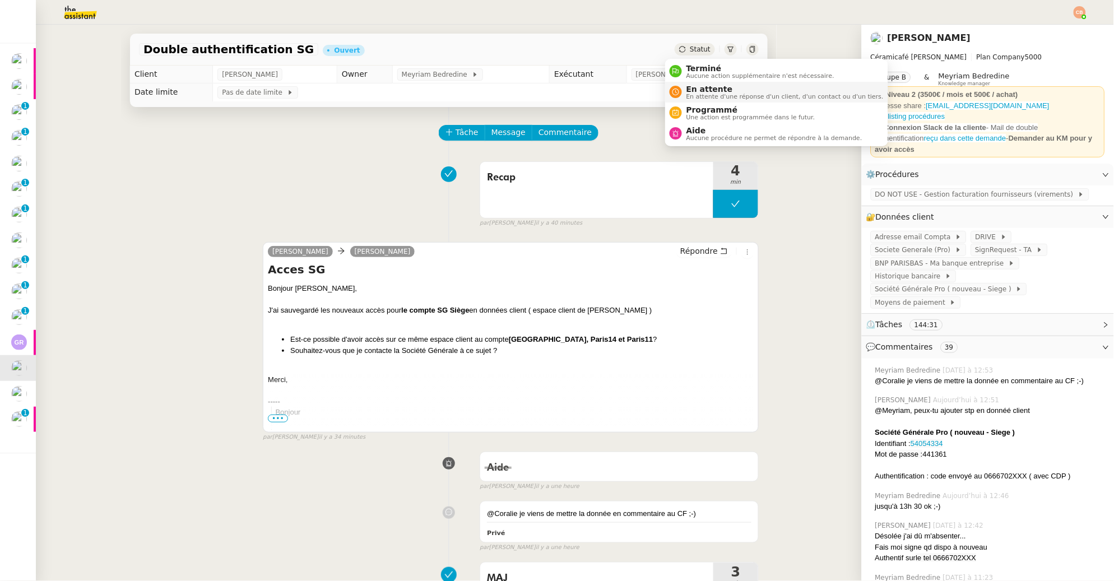
click at [692, 88] on span "En attente" at bounding box center [785, 89] width 197 height 9
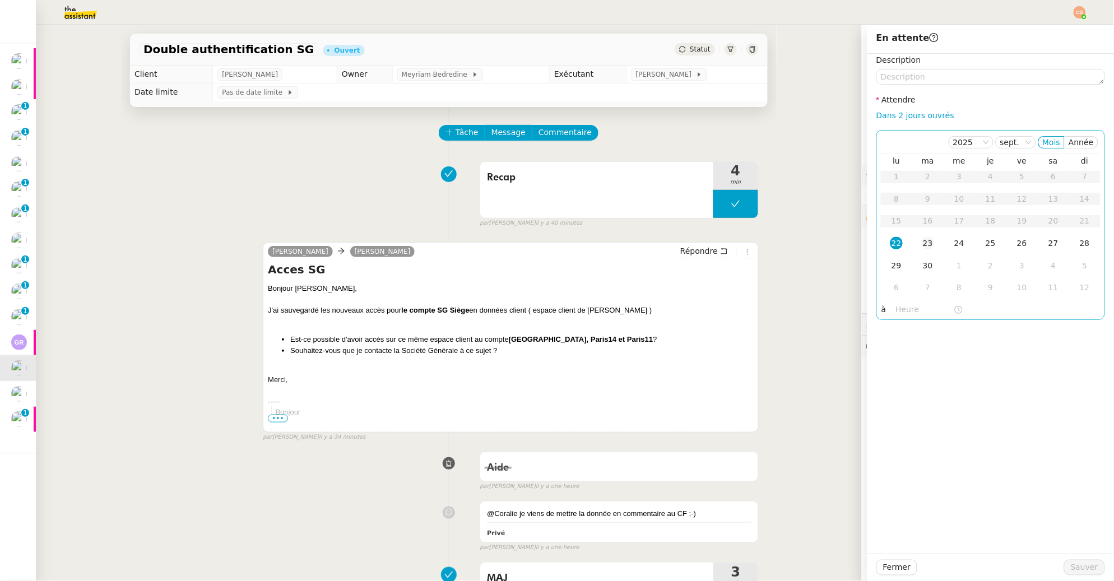
click at [922, 244] on div "23" at bounding box center [928, 243] width 12 height 12
click at [903, 304] on input "text" at bounding box center [925, 309] width 58 height 13
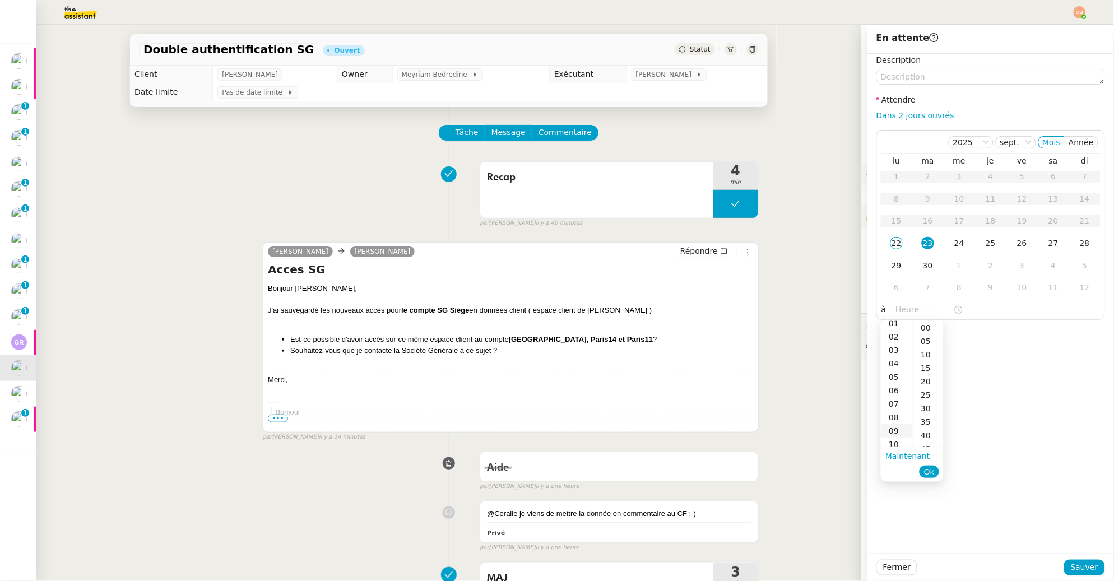
click at [896, 428] on div "09" at bounding box center [896, 430] width 31 height 13
click at [928, 327] on div "00" at bounding box center [928, 327] width 31 height 13
drag, startPoint x: 1053, startPoint y: 347, endPoint x: 1057, endPoint y: 352, distance: 6.7
click at [1057, 349] on div "Description Attendre Dans 2 jours ouvrés [DATE] Mois Année lu ma me je ve sa di…" at bounding box center [991, 304] width 247 height 500
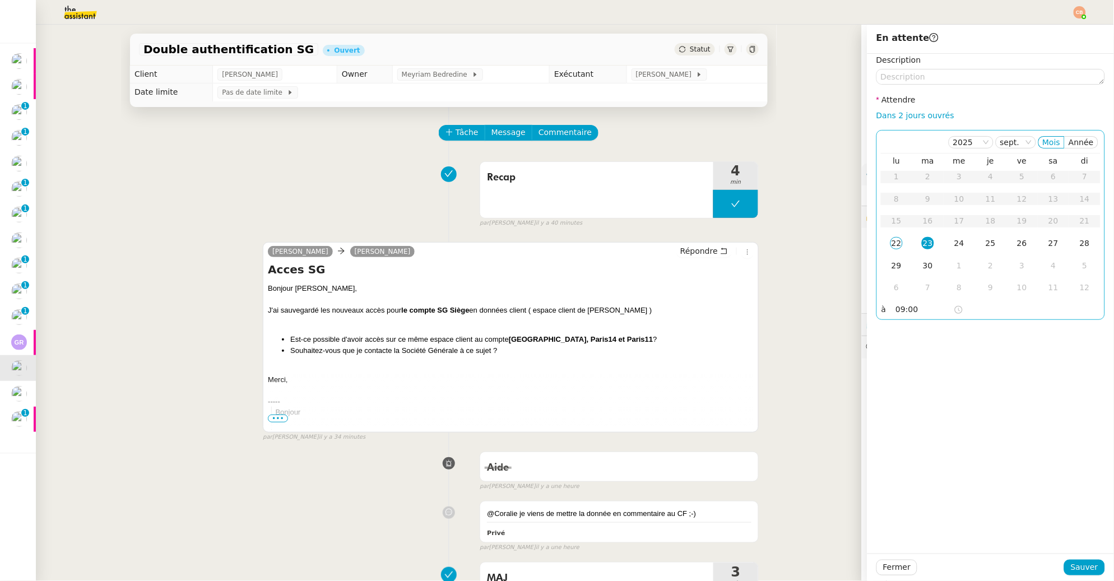
click at [896, 312] on input "09:00" at bounding box center [925, 309] width 58 height 13
click at [897, 358] on div "11" at bounding box center [896, 355] width 31 height 13
type input "11:00"
click at [931, 322] on div "00" at bounding box center [928, 327] width 31 height 13
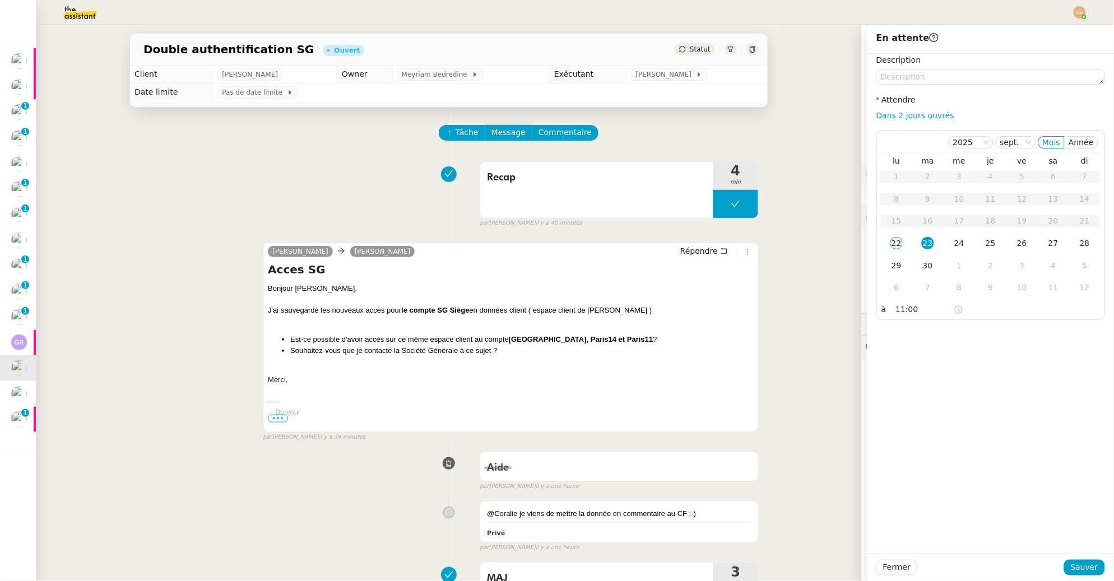
click at [979, 334] on div "Description Attendre Dans 2 jours ouvrés 2025 sept. Mois Année lu ma me je ve s…" at bounding box center [991, 304] width 247 height 500
click at [1082, 566] on span "Sauver" at bounding box center [1084, 567] width 27 height 13
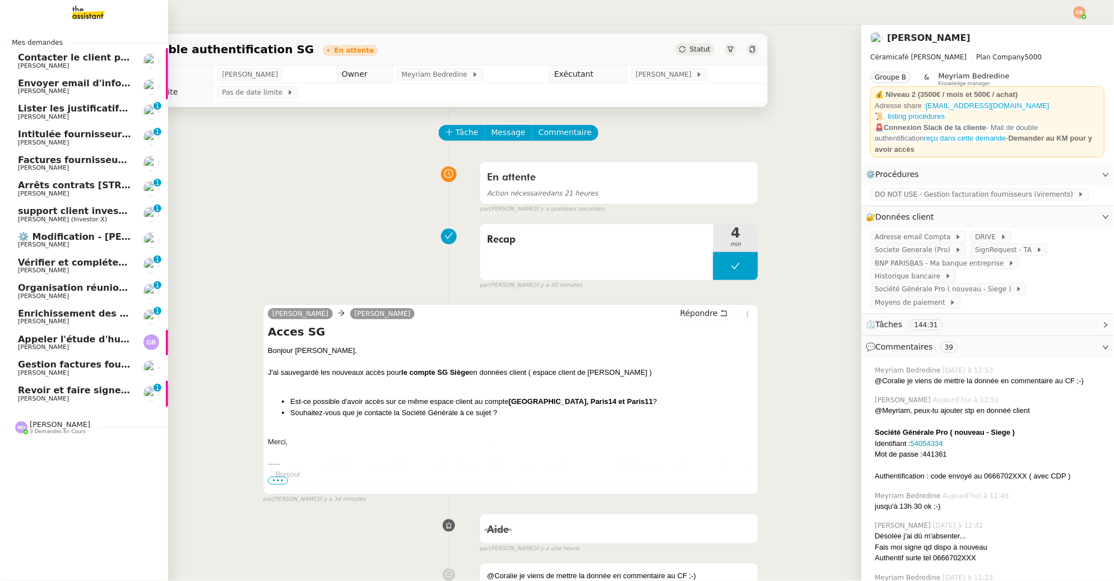
click at [47, 400] on span "[PERSON_NAME]" at bounding box center [43, 398] width 51 height 7
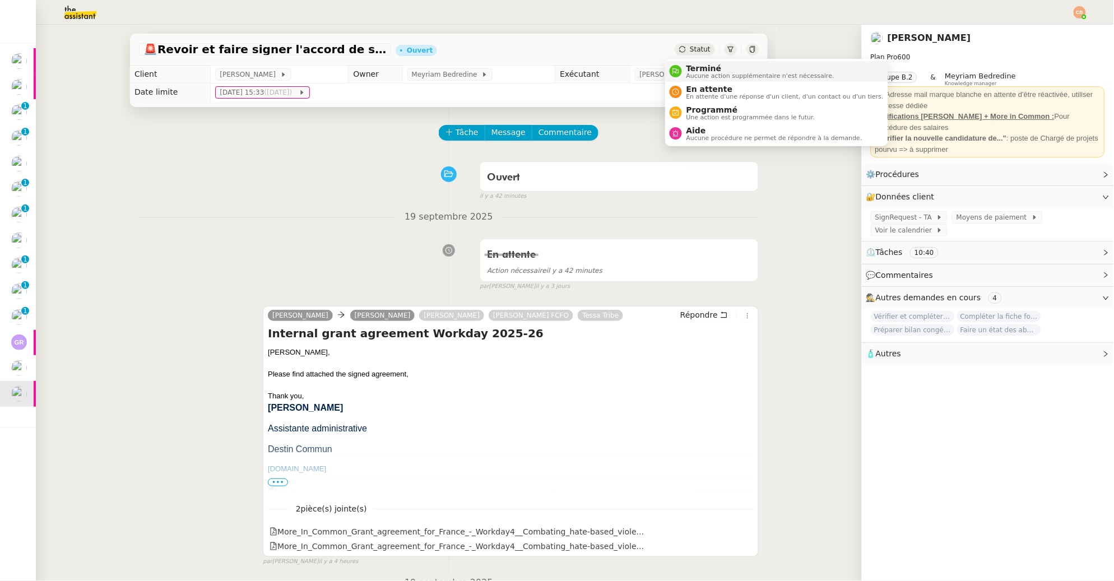
click at [683, 68] on div "Terminé Aucune action supplémentaire n'est nécessaire." at bounding box center [758, 71] width 152 height 15
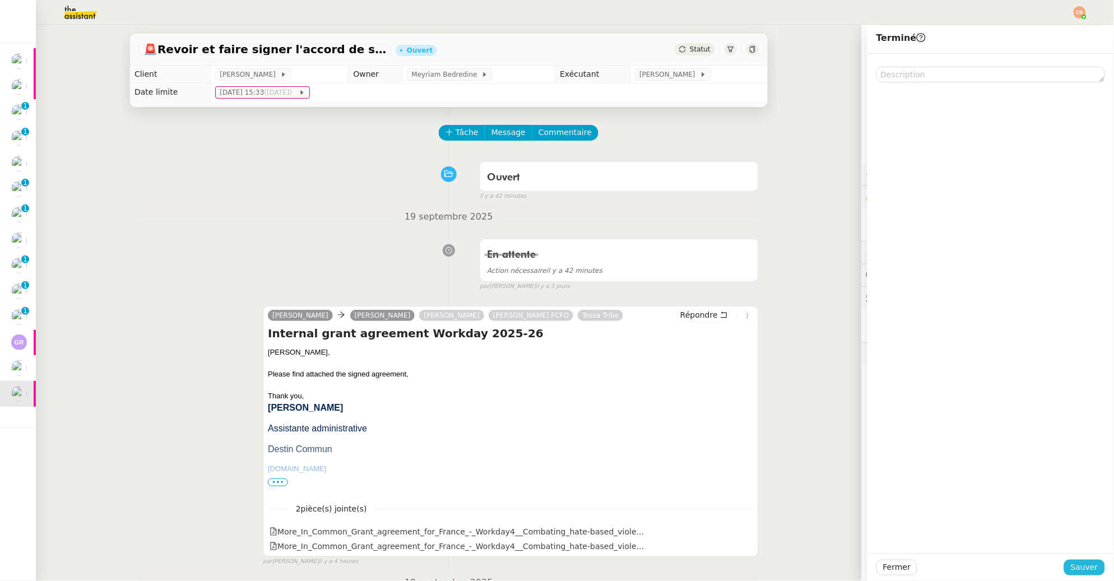
click at [1071, 569] on span "Sauver" at bounding box center [1084, 567] width 27 height 13
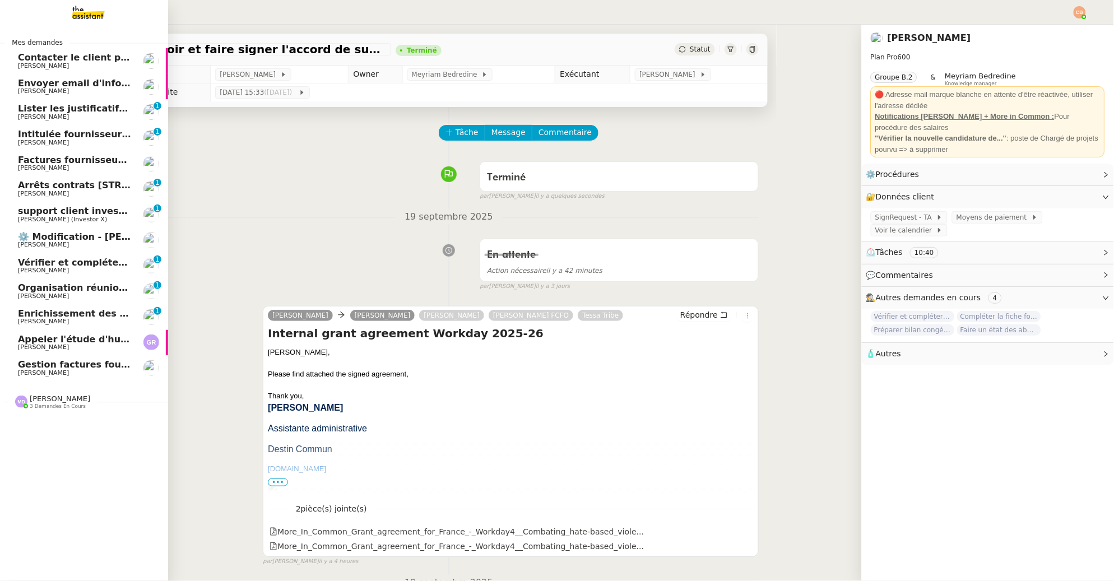
click at [67, 92] on span "Cédric Tempestini" at bounding box center [74, 91] width 113 height 7
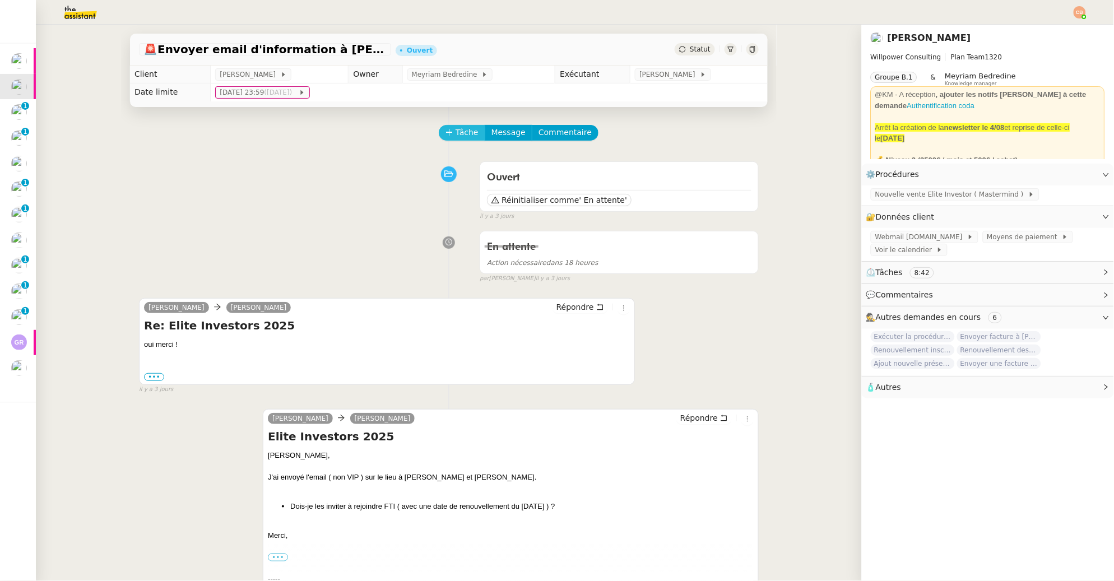
click at [458, 135] on span "Tâche" at bounding box center [467, 132] width 23 height 13
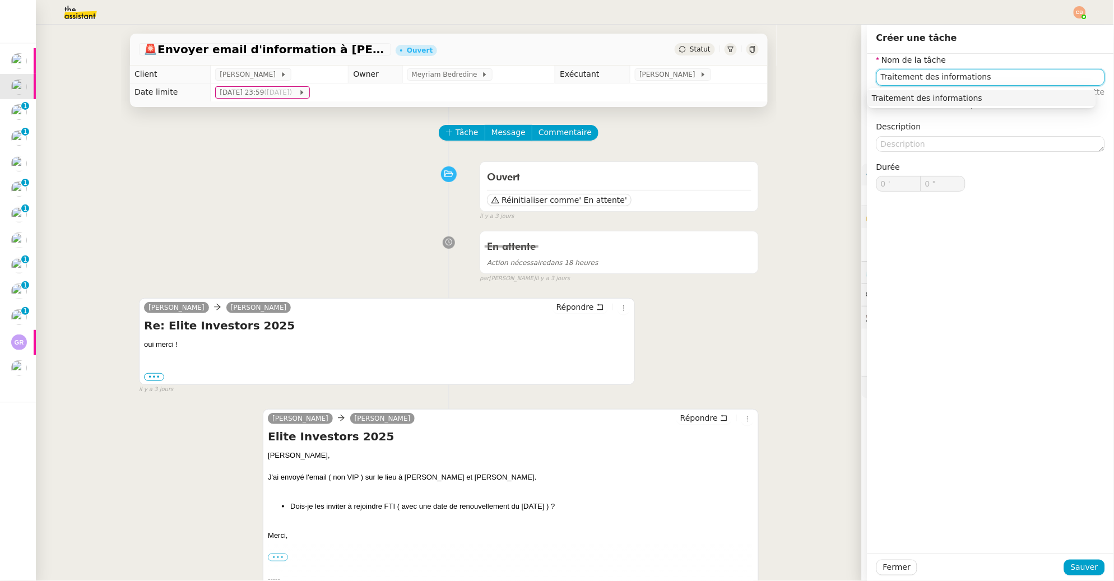
click at [940, 99] on div "Traitement des informations" at bounding box center [982, 98] width 220 height 10
type input "Traitement des informations"
click at [1073, 571] on span "Sauver" at bounding box center [1084, 567] width 27 height 13
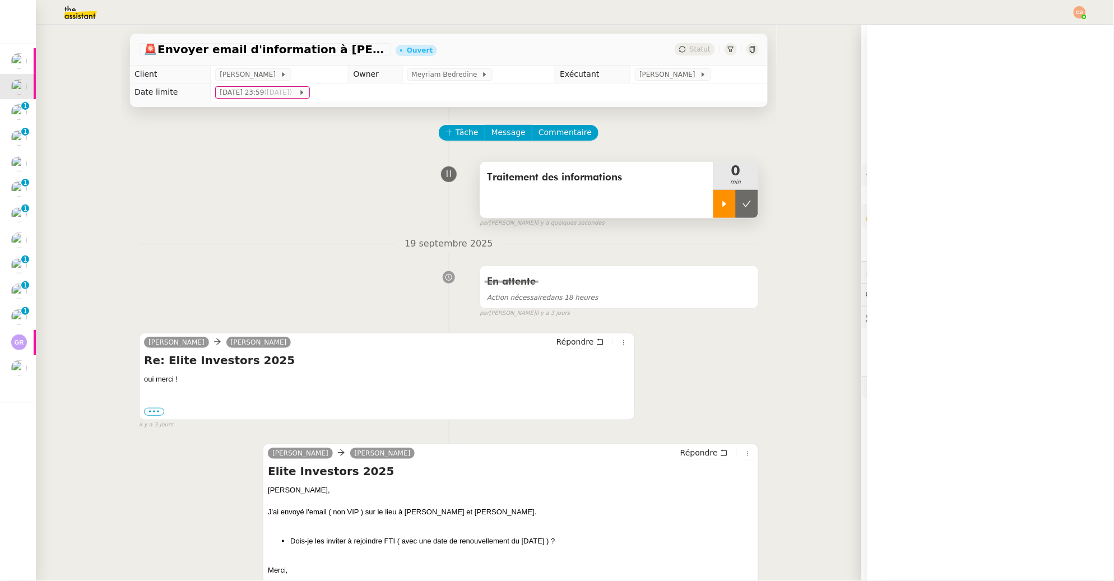
click at [713, 208] on div at bounding box center [724, 204] width 22 height 28
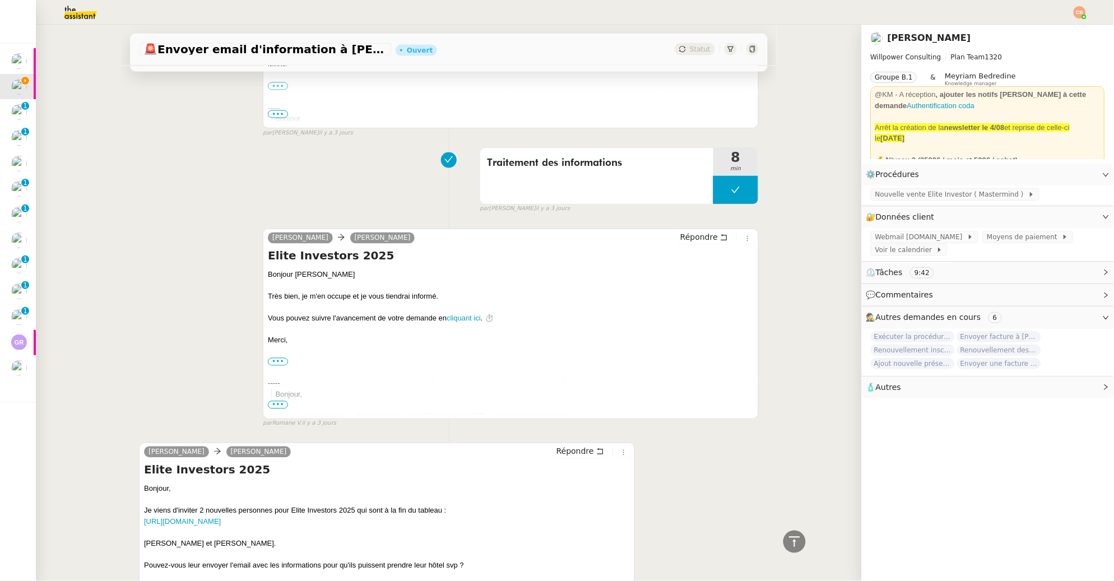
scroll to position [611, 0]
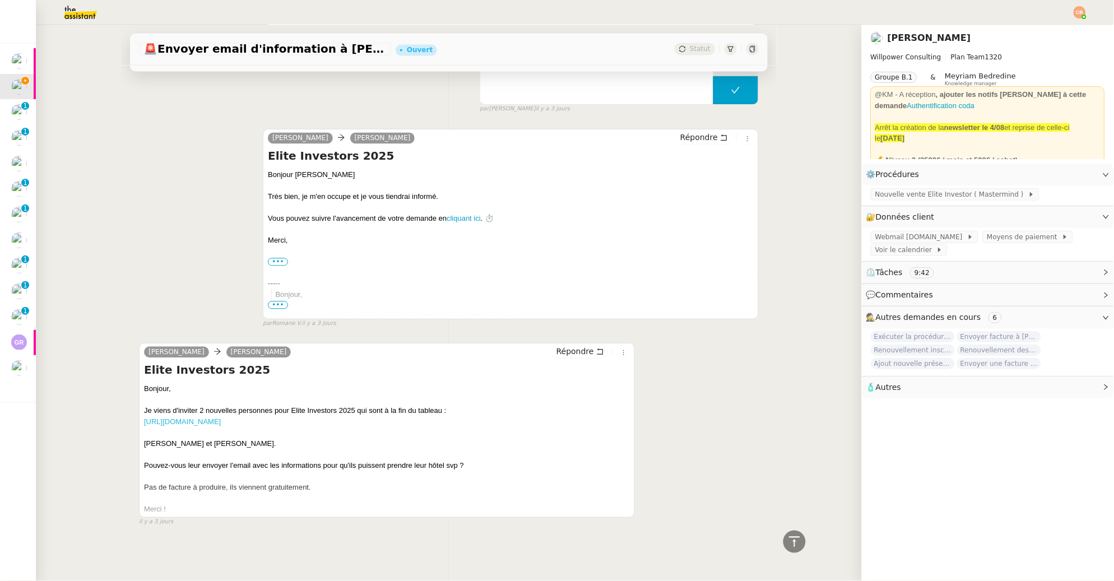
click at [200, 418] on link "https://docs.google.com/spreadsheets/d/1U4MqmV9vWydY9PV3XqBjy0c0IcABT_a3-OY_EiL…" at bounding box center [182, 422] width 77 height 8
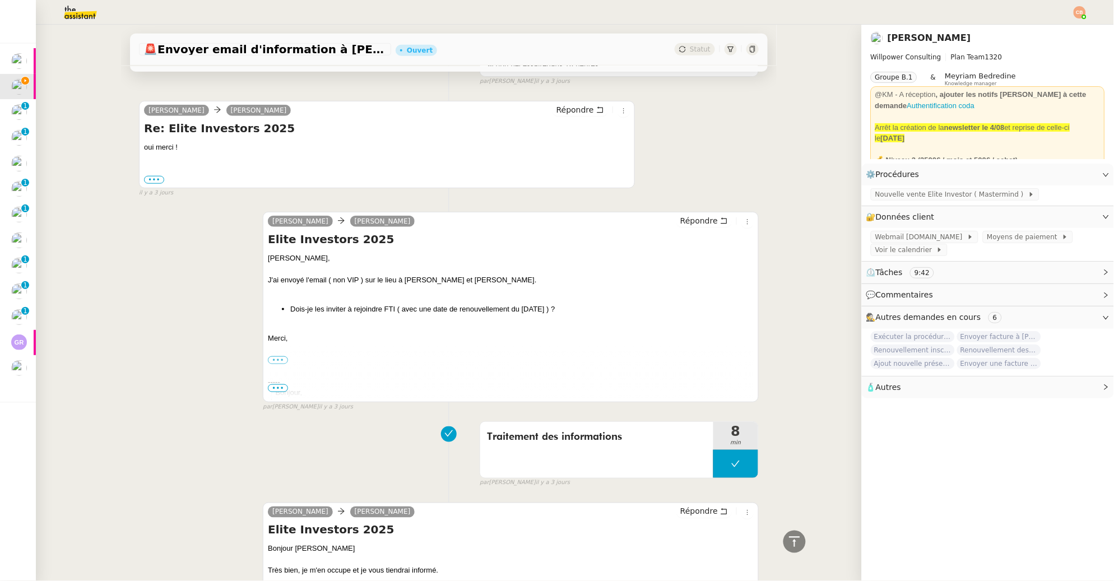
scroll to position [225, 0]
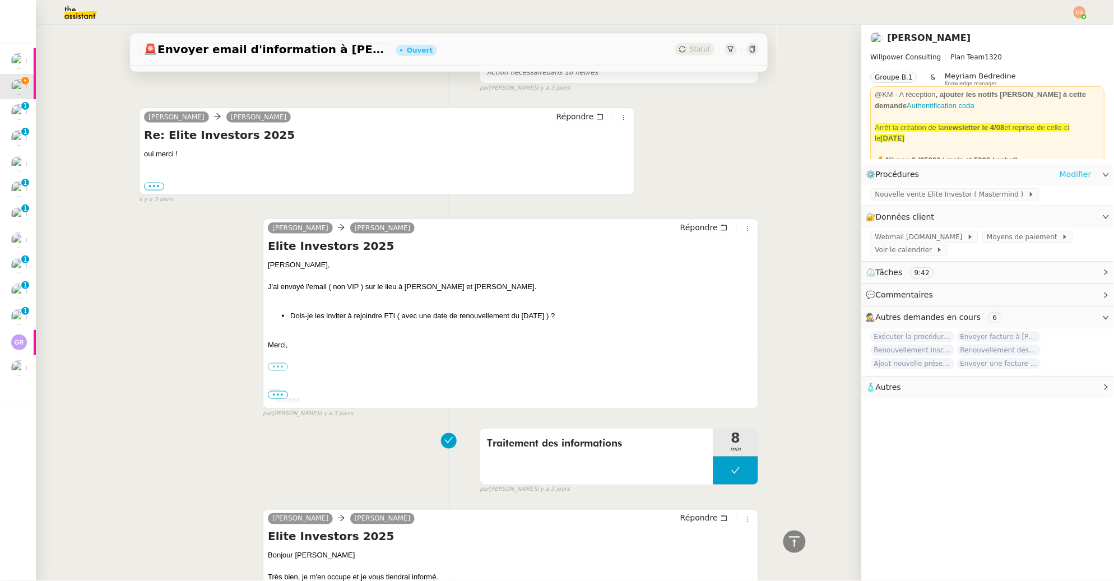
click at [1068, 172] on link "Modifier" at bounding box center [1076, 174] width 32 height 13
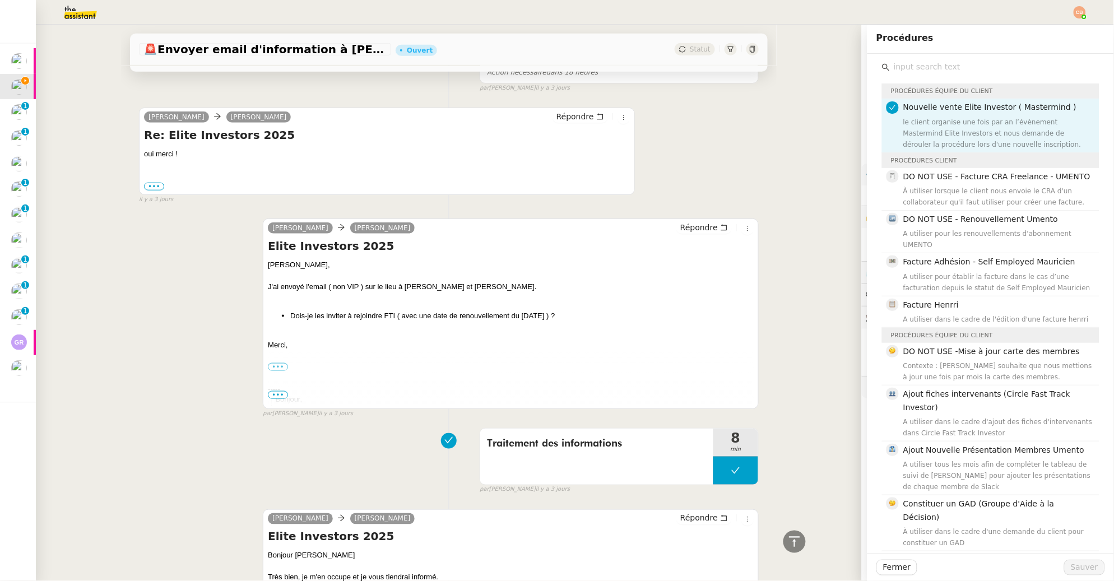
click at [902, 69] on input "text" at bounding box center [995, 66] width 210 height 15
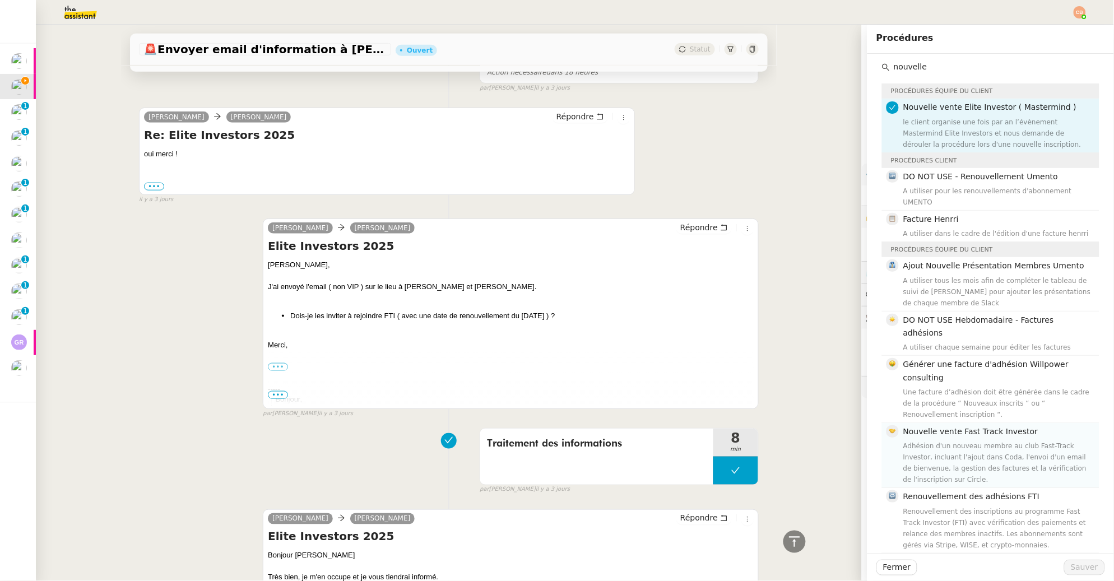
type input "nouvelle"
click at [953, 425] on div "Nouvelle vente Fast Track Investor Adhésion d'un nouveau membre au club Fast-Tr…" at bounding box center [997, 455] width 189 height 60
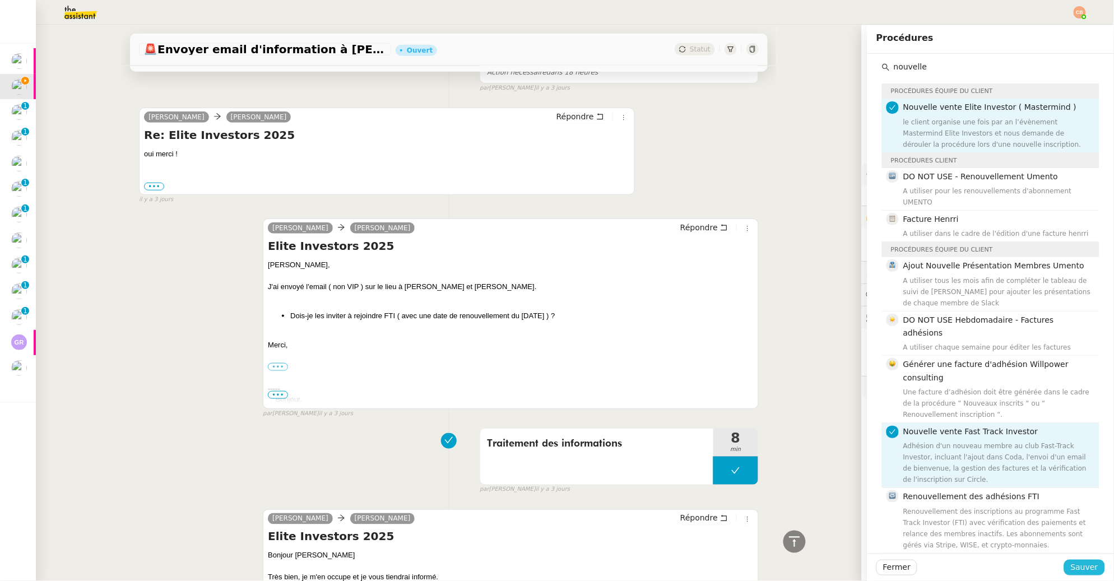
click at [1071, 568] on span "Sauver" at bounding box center [1084, 567] width 27 height 13
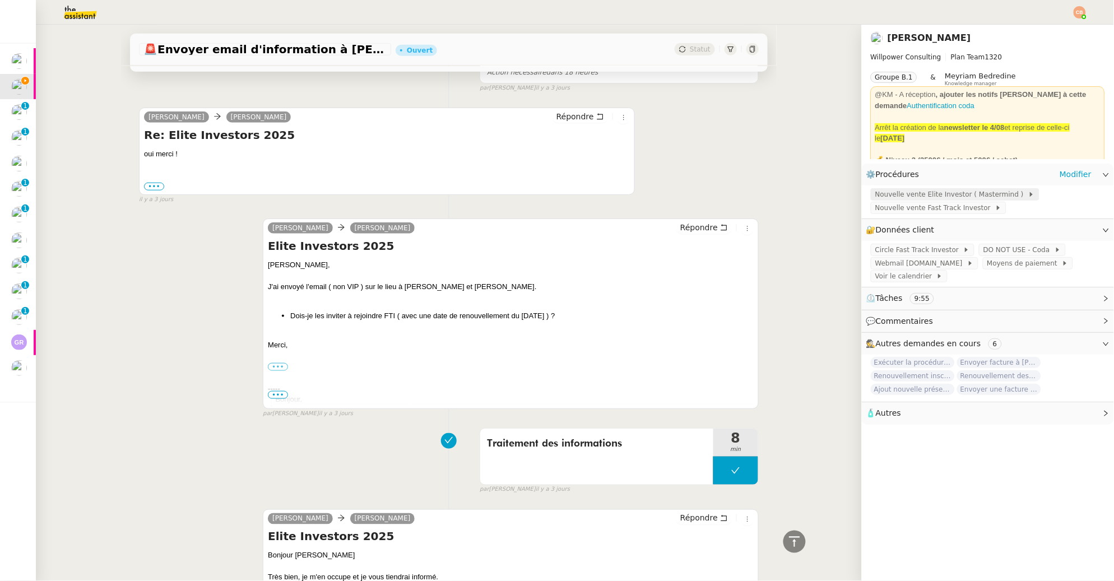
click at [895, 197] on span "Nouvelle vente Elite Investor ( Mastermind )" at bounding box center [951, 194] width 153 height 11
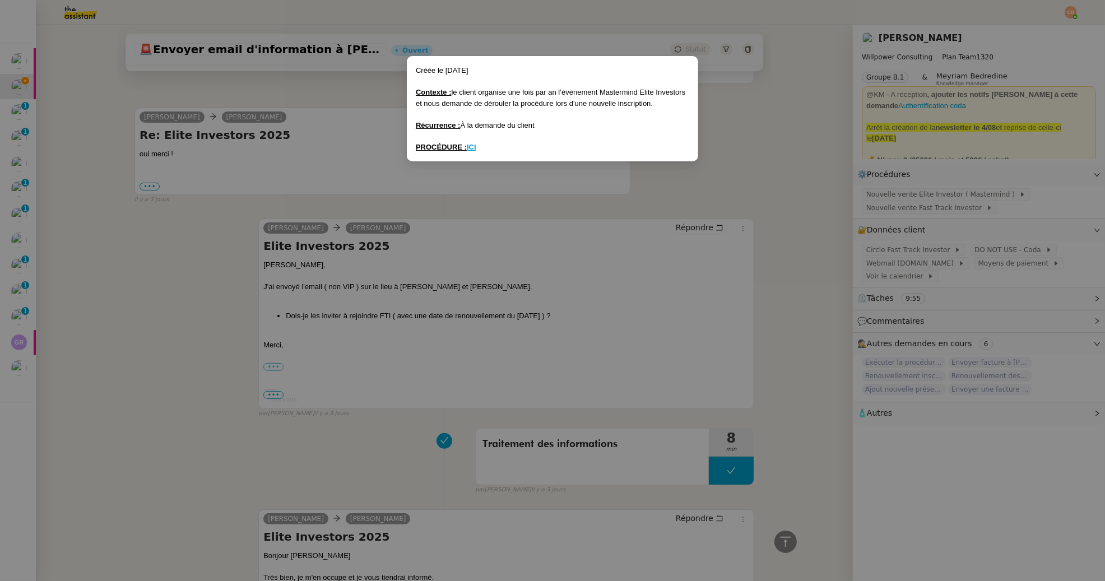
click at [742, 176] on nz-modal-container "Créée le 1/07/25 Contexte : le client organise une fois par an l’évènement Mast…" at bounding box center [552, 290] width 1105 height 581
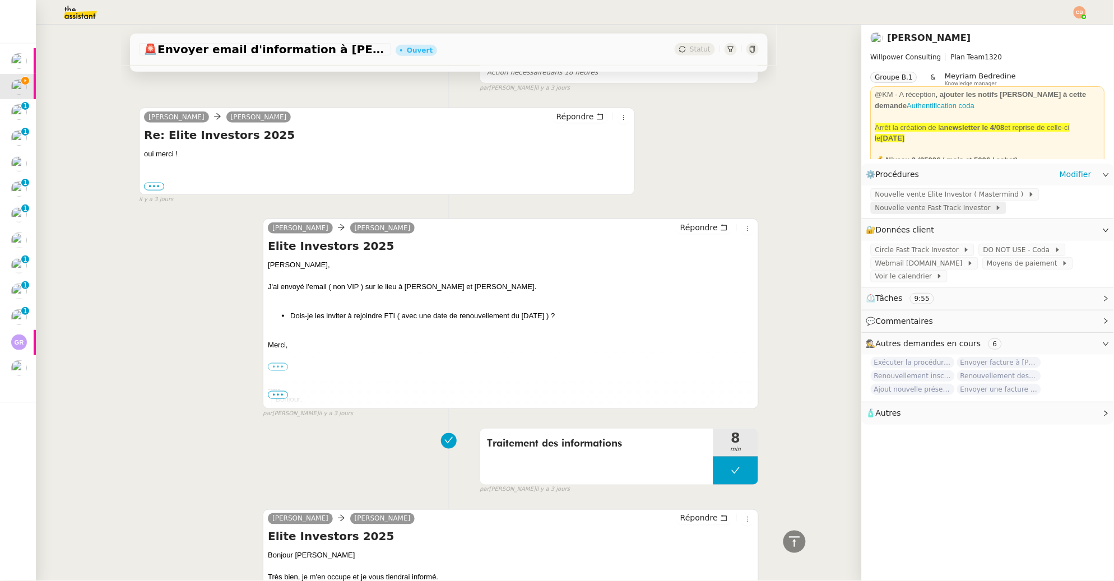
click at [893, 206] on span "Nouvelle vente Fast Track Investor" at bounding box center [935, 207] width 120 height 11
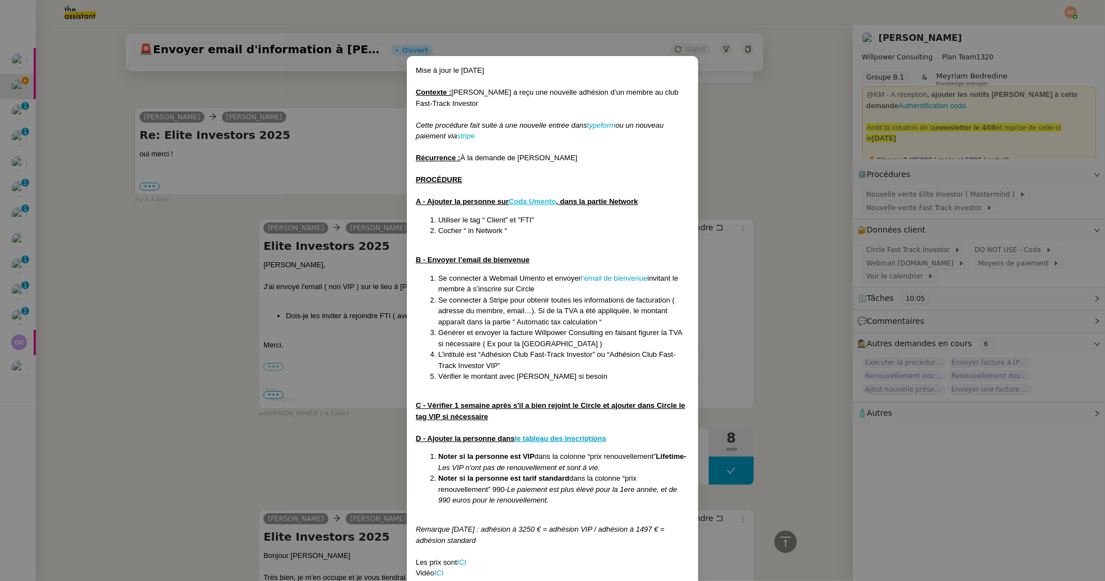
click at [538, 201] on u "Coda Umento" at bounding box center [533, 201] width 48 height 8
click at [359, 207] on nz-modal-container "Mise à jour le 08/09/2025 Contexte : Cédric a reçu une nouvelle adhésion d’un m…" at bounding box center [552, 290] width 1105 height 581
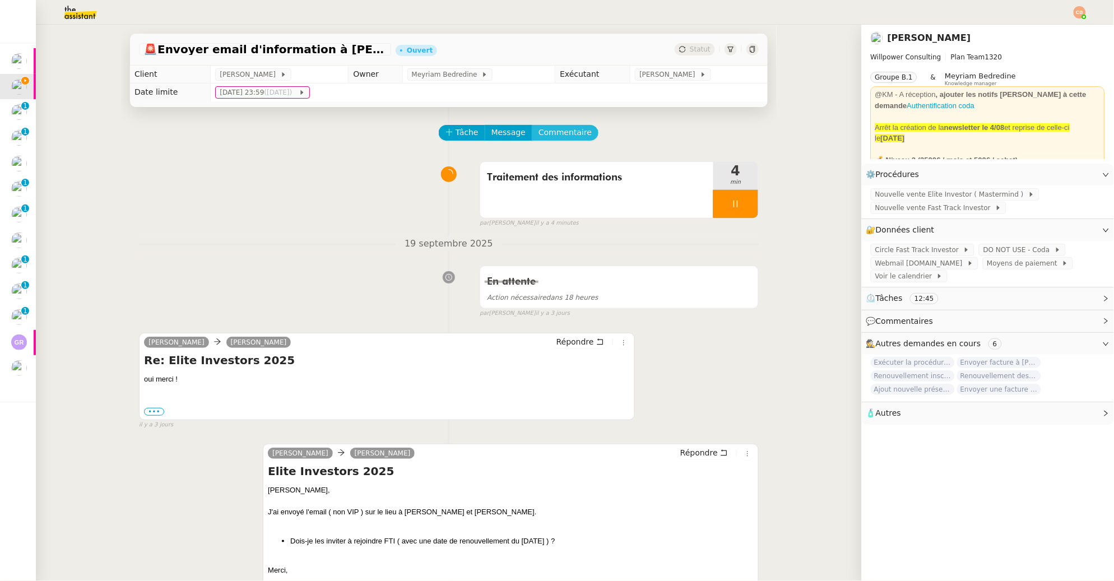
click at [549, 136] on span "Commentaire" at bounding box center [565, 132] width 53 height 13
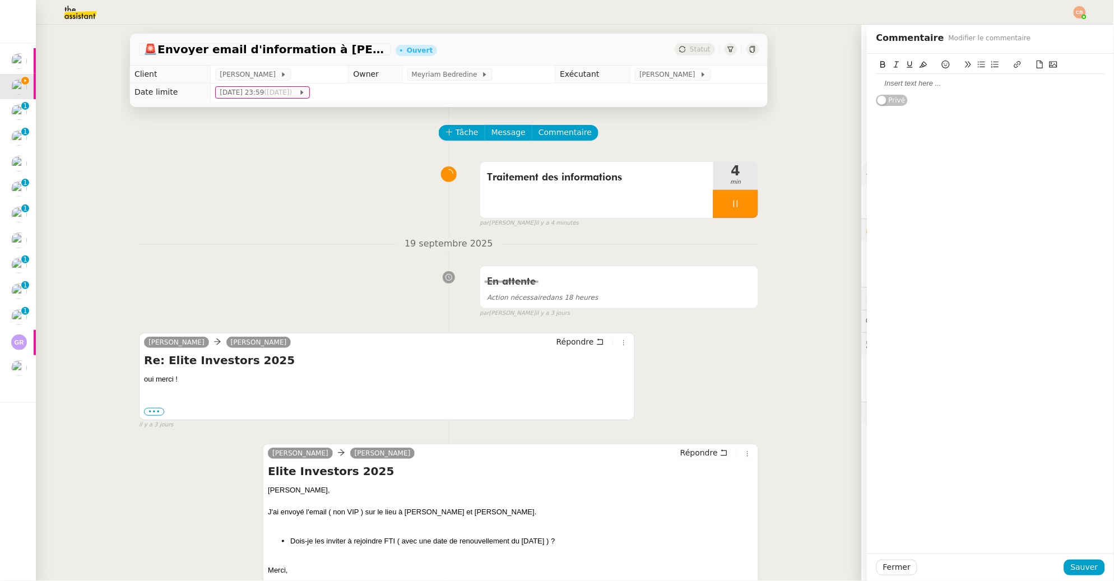
click at [882, 81] on div at bounding box center [991, 83] width 229 height 10
click at [1072, 566] on span "Sauver" at bounding box center [1084, 567] width 27 height 13
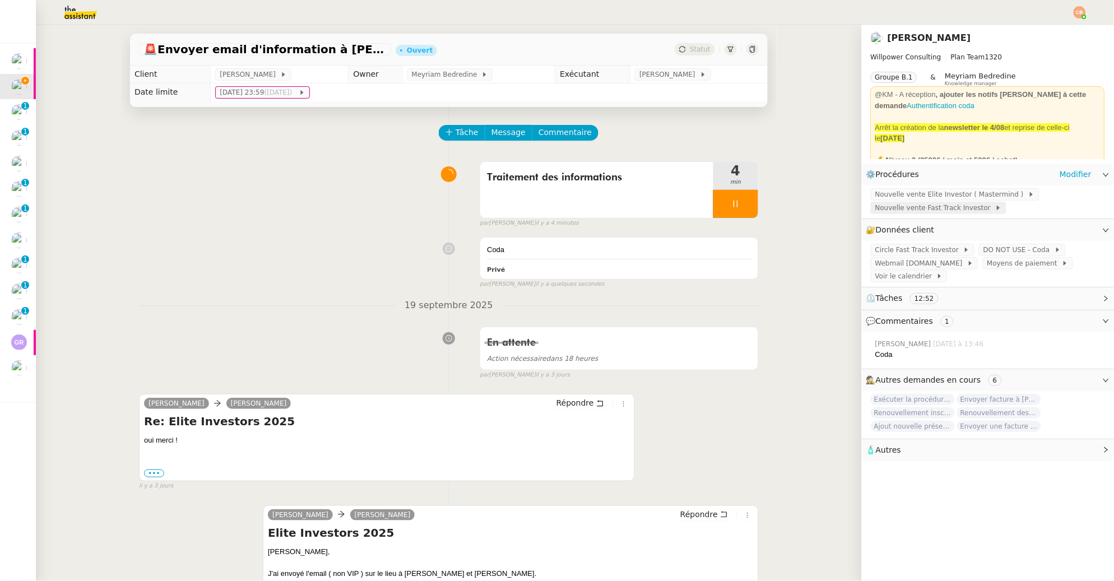
click at [924, 206] on span "Nouvelle vente Fast Track Investor" at bounding box center [935, 207] width 120 height 11
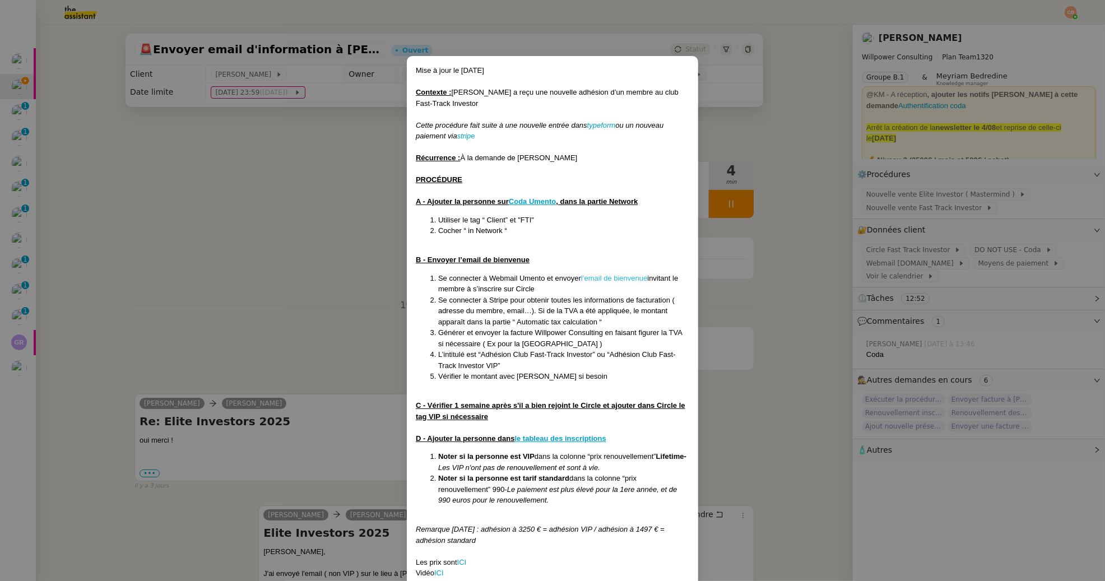
click at [597, 278] on link "l’email de bienvenue" at bounding box center [614, 278] width 67 height 8
click at [346, 158] on nz-modal-container "Mise à jour le 08/09/2025 Contexte : Cédric a reçu une nouvelle adhésion d’un m…" at bounding box center [552, 290] width 1105 height 581
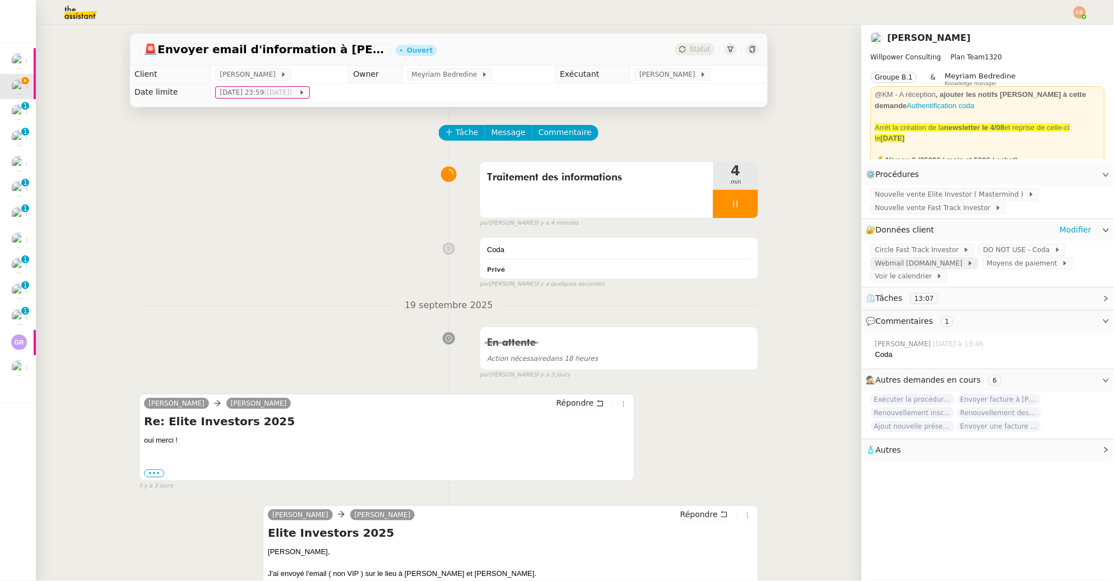
click at [901, 262] on span "Webmail UMento.me" at bounding box center [921, 263] width 92 height 11
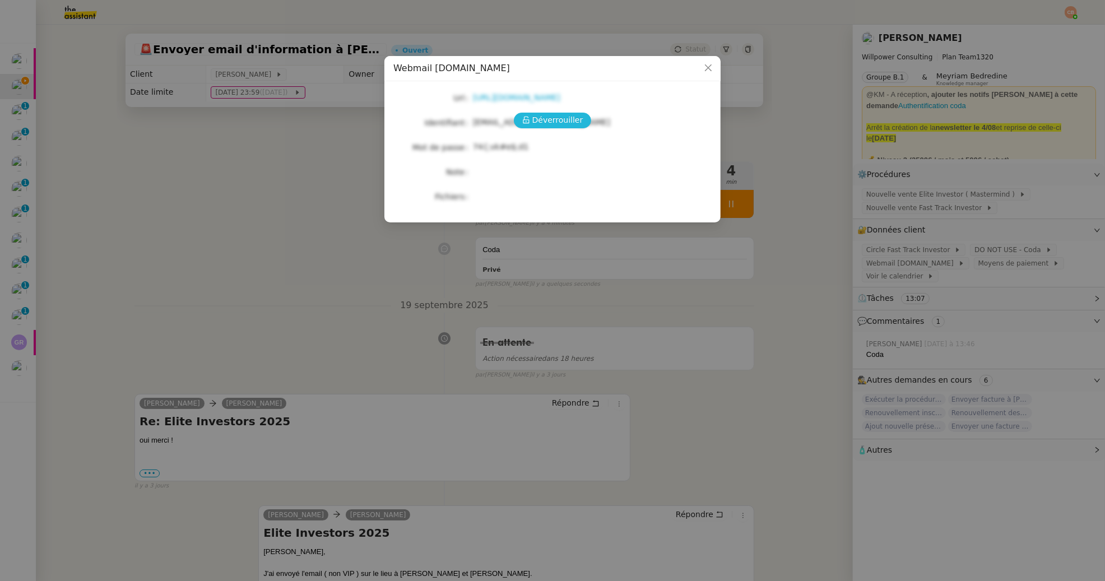
click at [556, 124] on span "Déverrouiller" at bounding box center [557, 120] width 51 height 13
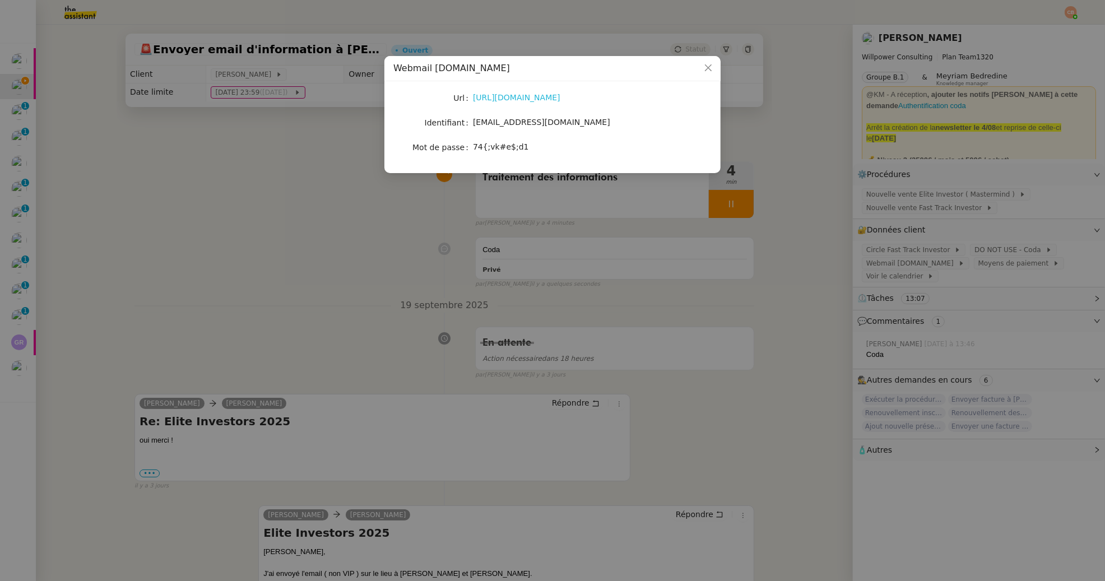
click at [525, 98] on link "https://webmail.umento.me/" at bounding box center [516, 97] width 87 height 9
drag, startPoint x: 473, startPoint y: 121, endPoint x: 573, endPoint y: 124, distance: 100.4
click at [573, 124] on div "theassistant@umento.me" at bounding box center [566, 122] width 186 height 13
copy span "theassistant@umento.me"
drag, startPoint x: 474, startPoint y: 146, endPoint x: 522, endPoint y: 150, distance: 48.9
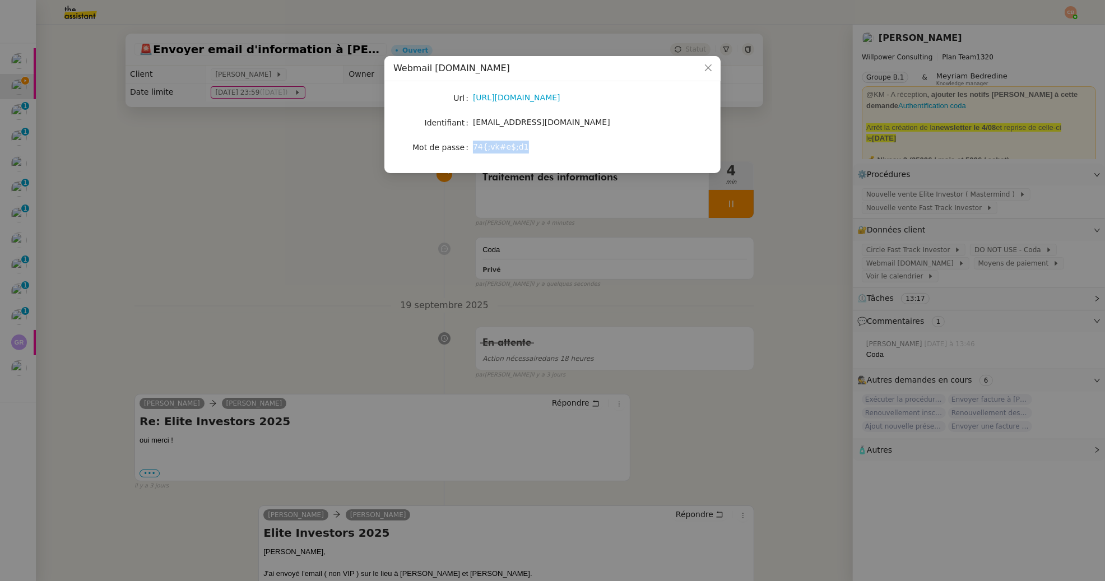
click at [522, 150] on div "74{;vk#e$;d1" at bounding box center [566, 147] width 186 height 13
copy span "74{;vk#e$;d1"
click at [311, 189] on nz-modal-container "Webmail UMento.me Url https://webmail.umento.me/ Identifiant theassistant@ument…" at bounding box center [552, 290] width 1105 height 581
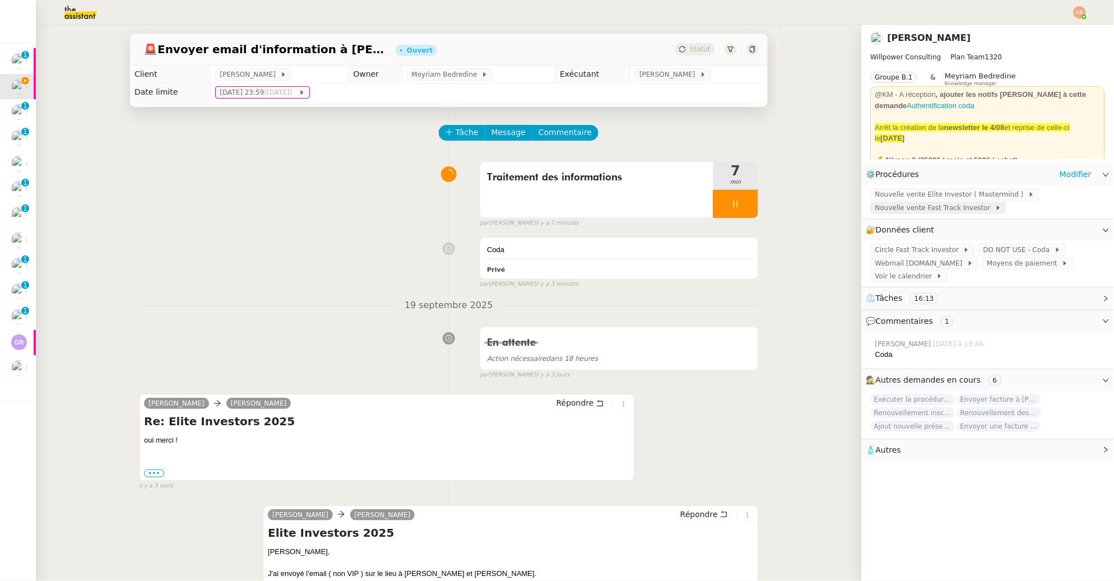
click at [942, 207] on span "Nouvelle vente Fast Track Investor" at bounding box center [935, 207] width 120 height 11
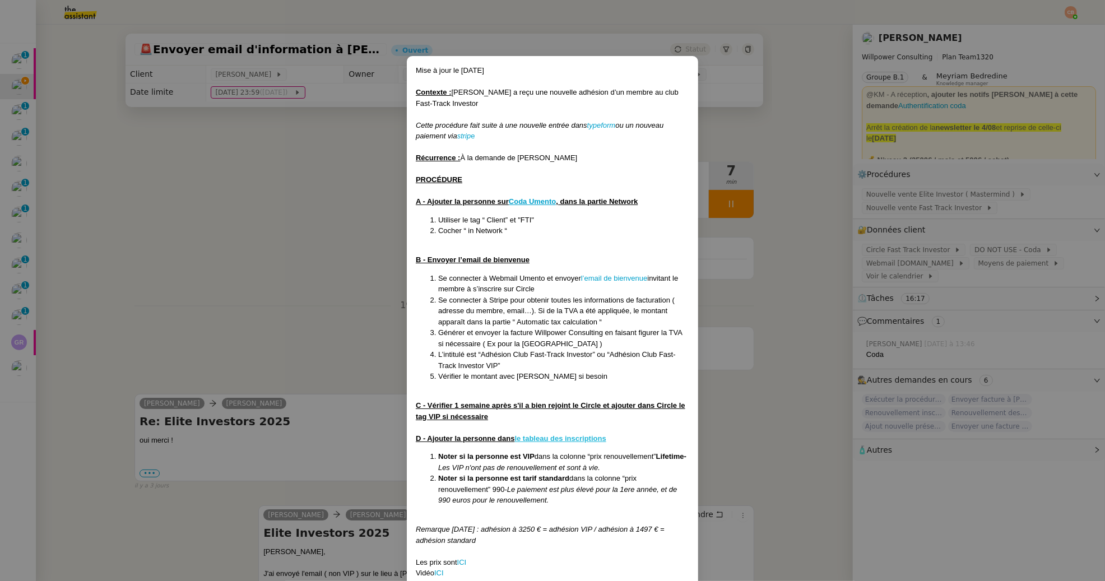
click at [551, 438] on u "le tableau des inscriptions" at bounding box center [560, 438] width 91 height 8
click at [212, 323] on nz-modal-container "Mise à jour le 08/09/2025 Contexte : Cédric a reçu une nouvelle adhésion d’un m…" at bounding box center [552, 290] width 1105 height 581
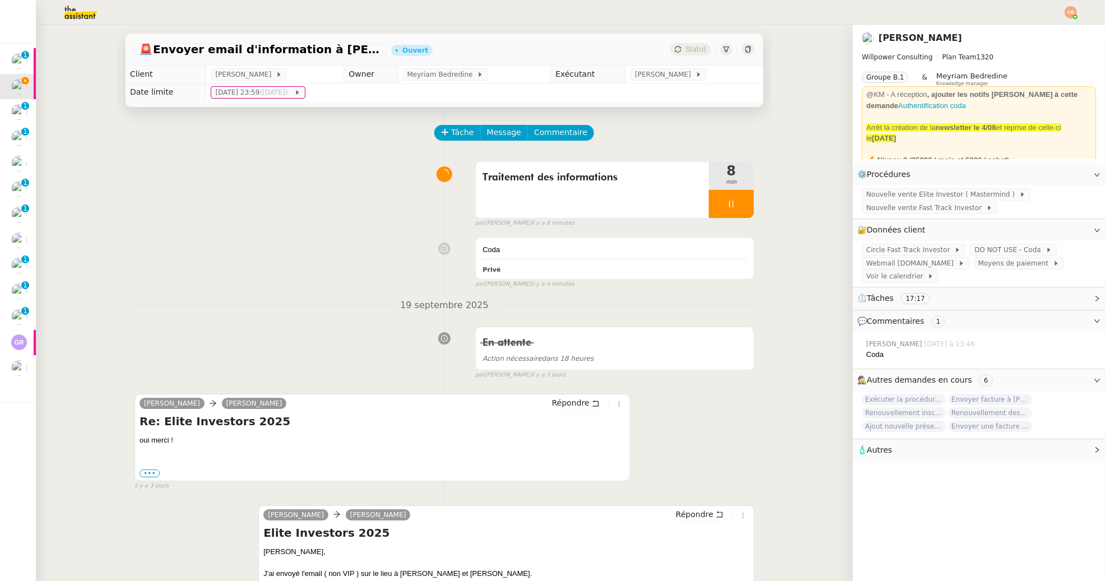
click at [212, 323] on nz-modal-container "Mise à jour le 08/09/2025 Contexte : Cédric a reçu une nouvelle adhésion d’un m…" at bounding box center [552, 290] width 1105 height 581
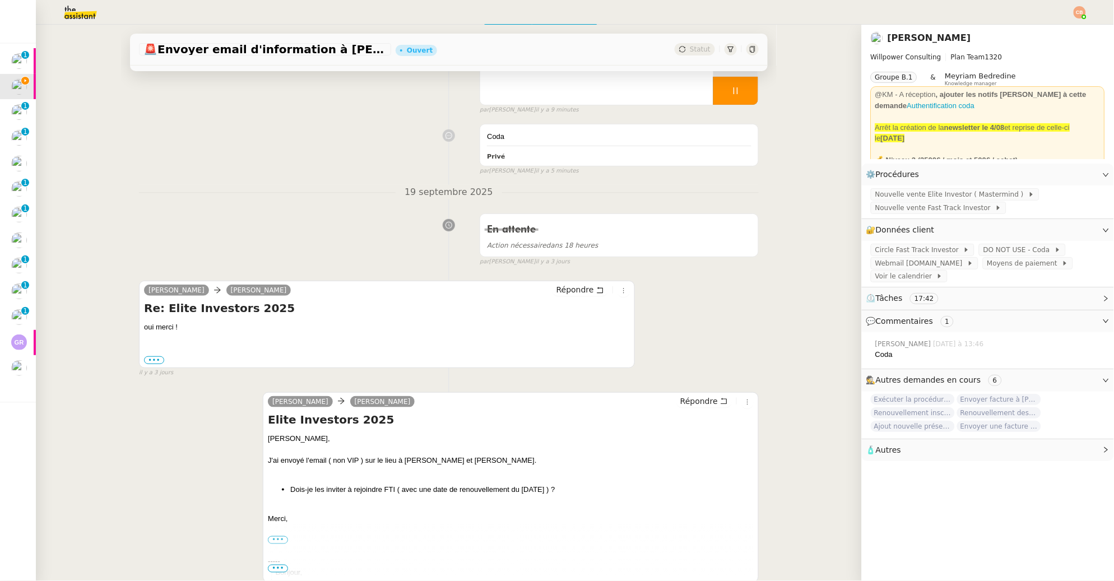
scroll to position [119, 0]
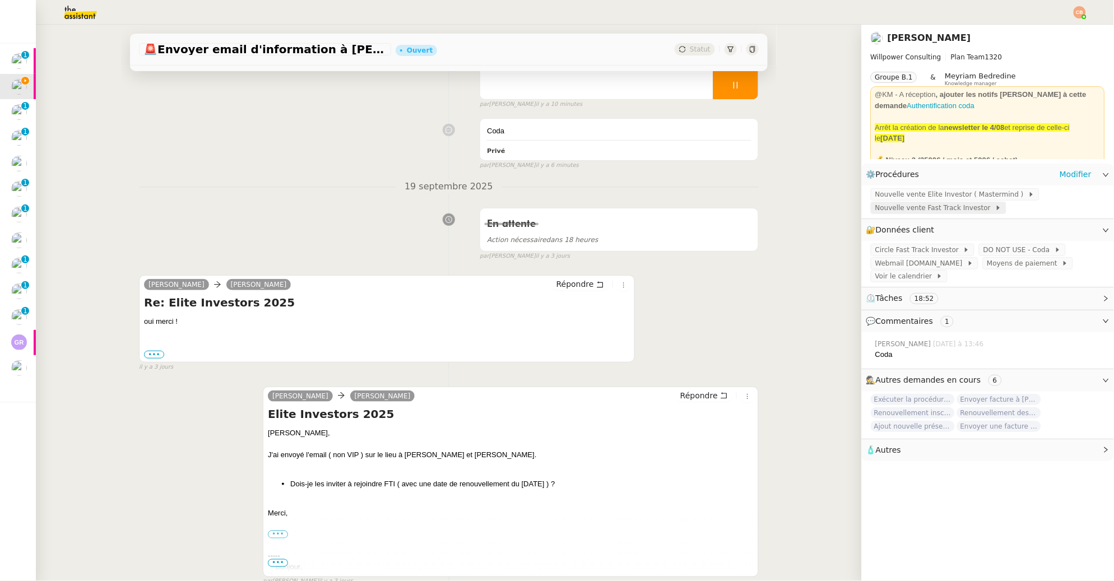
click at [907, 208] on span "Nouvelle vente Fast Track Investor" at bounding box center [935, 207] width 120 height 11
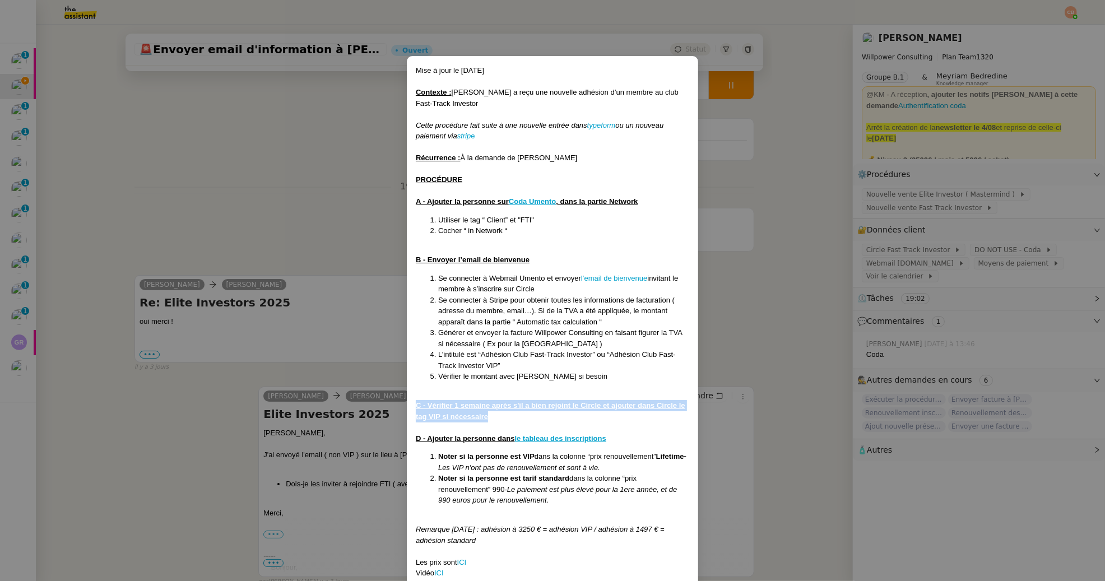
drag, startPoint x: 416, startPoint y: 404, endPoint x: 502, endPoint y: 421, distance: 86.8
click at [502, 421] on div "Mise à jour le 08/09/2025 Contexte : Cédric a reçu une nouvelle adhésion d’un m…" at bounding box center [553, 322] width 274 height 514
copy u "C - Vérifier 1 semaine après s'il a bien rejoint le Circle et ajouter dans Circ…"
click at [330, 264] on nz-modal-container "Mise à jour le 08/09/2025 Contexte : Cédric a reçu une nouvelle adhésion d’un m…" at bounding box center [552, 290] width 1105 height 581
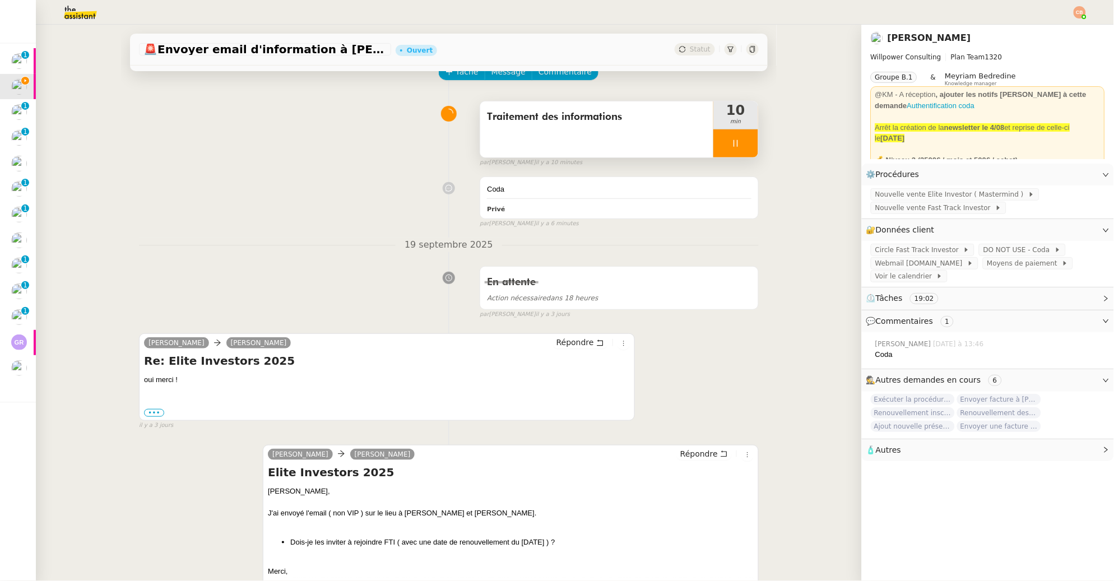
scroll to position [0, 0]
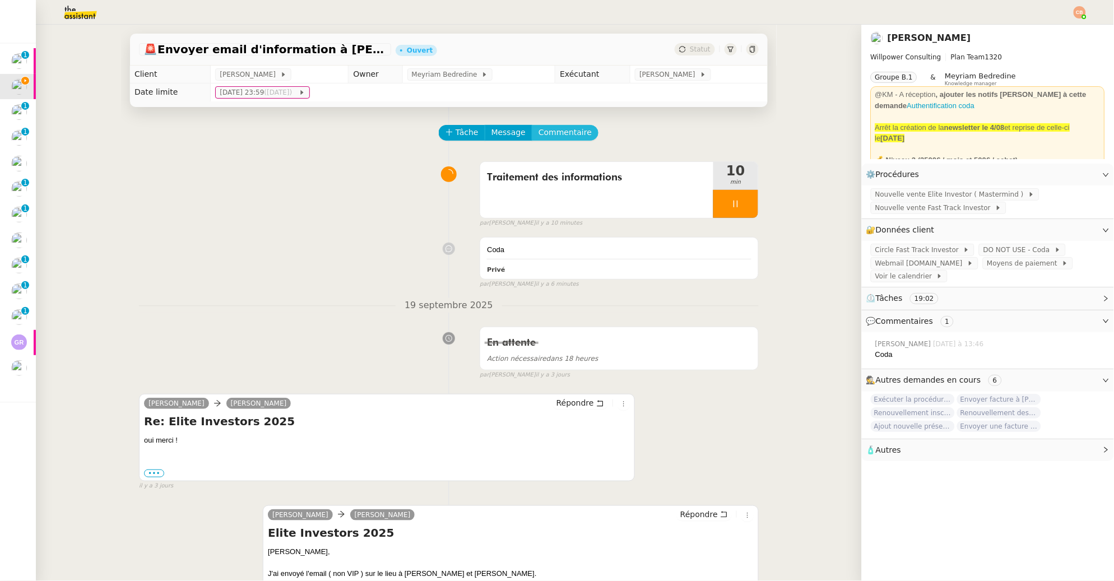
click at [550, 137] on span "Commentaire" at bounding box center [565, 132] width 53 height 13
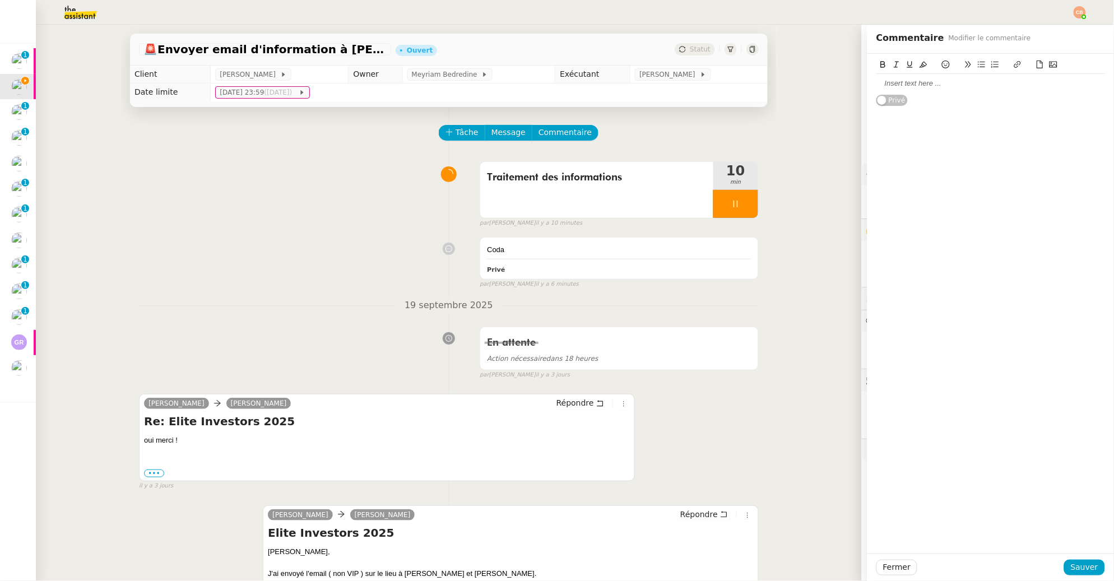
click at [881, 85] on div at bounding box center [991, 83] width 229 height 10
paste div
click at [1077, 564] on span "Sauver" at bounding box center [1084, 567] width 27 height 13
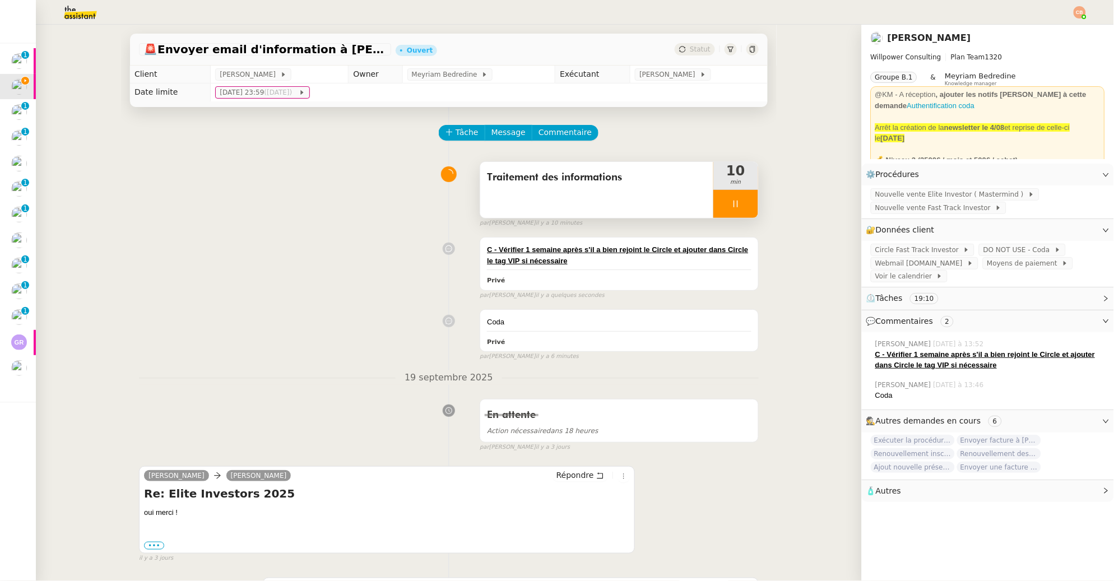
click at [731, 205] on icon at bounding box center [735, 204] width 9 height 9
click at [743, 205] on icon at bounding box center [747, 204] width 9 height 9
click at [623, 203] on div "Traitement des informations" at bounding box center [596, 190] width 233 height 56
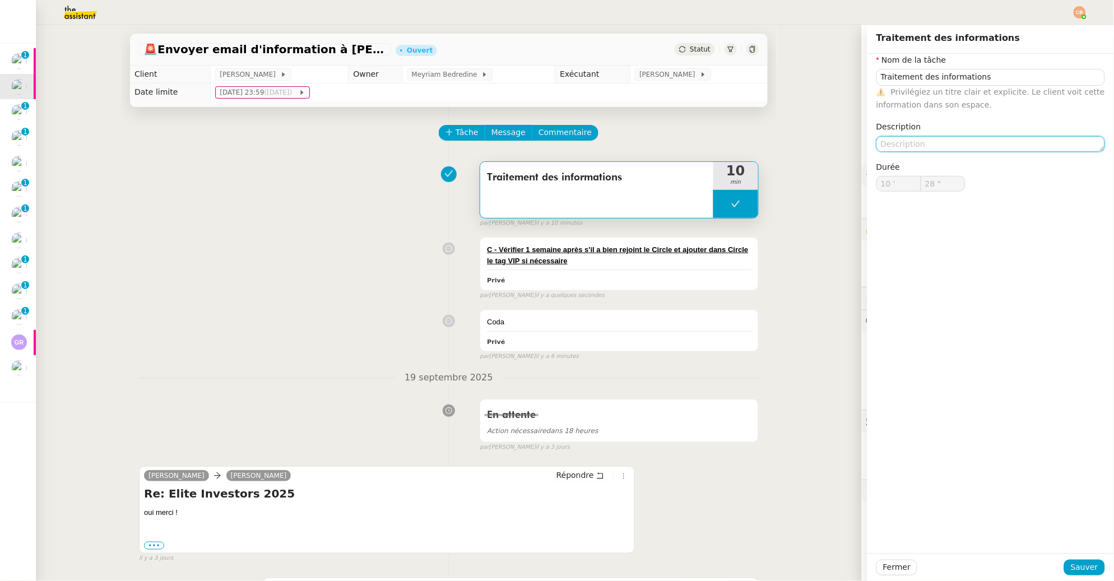
click at [929, 150] on textarea at bounding box center [991, 144] width 229 height 16
type textarea "Adhesion FTI"
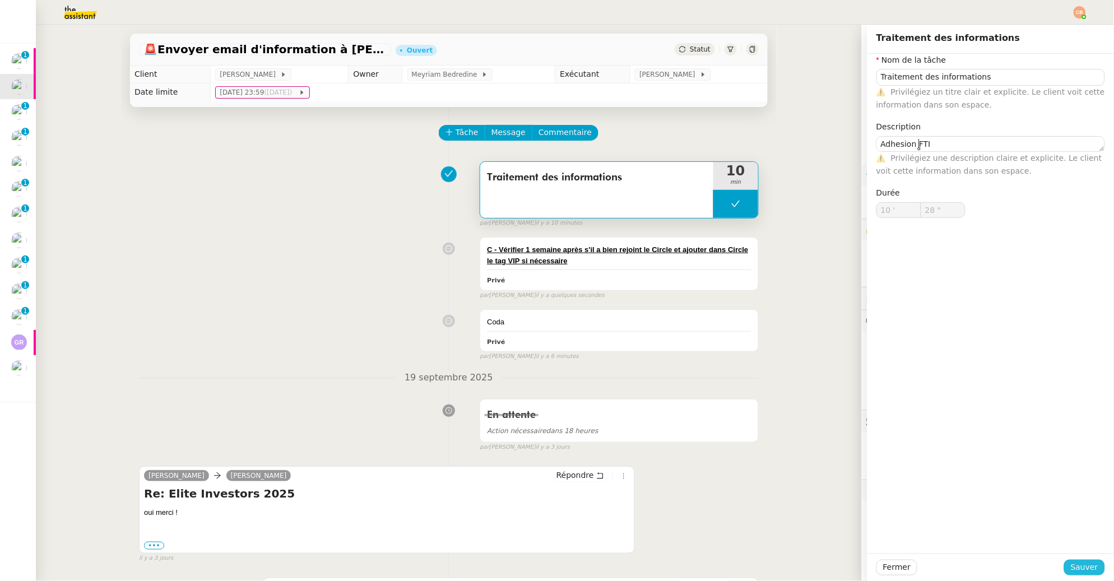
click at [1077, 568] on span "Sauver" at bounding box center [1084, 567] width 27 height 13
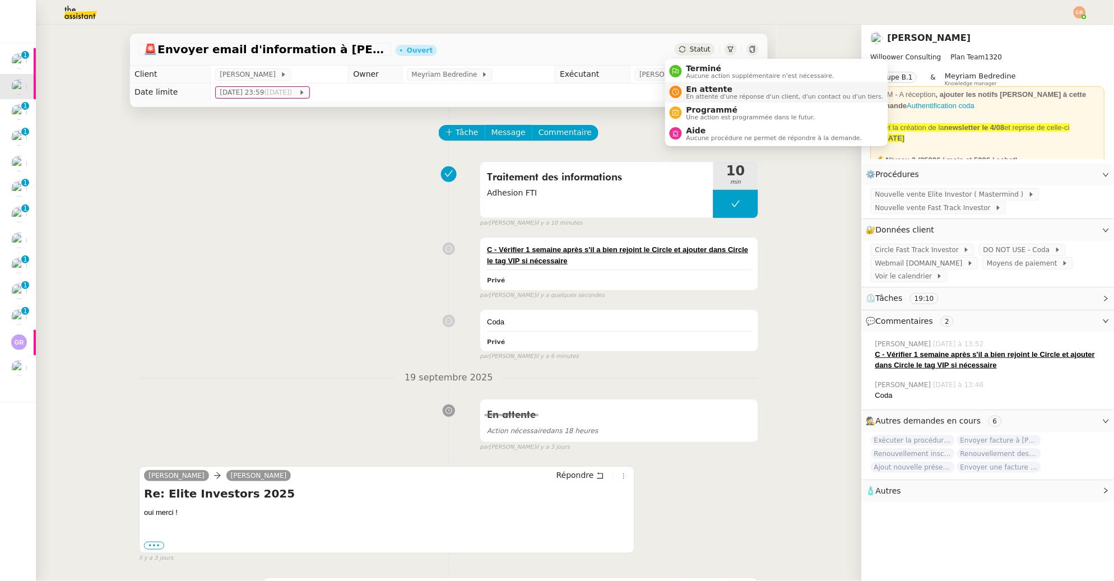
click at [694, 88] on span "En attente" at bounding box center [785, 89] width 197 height 9
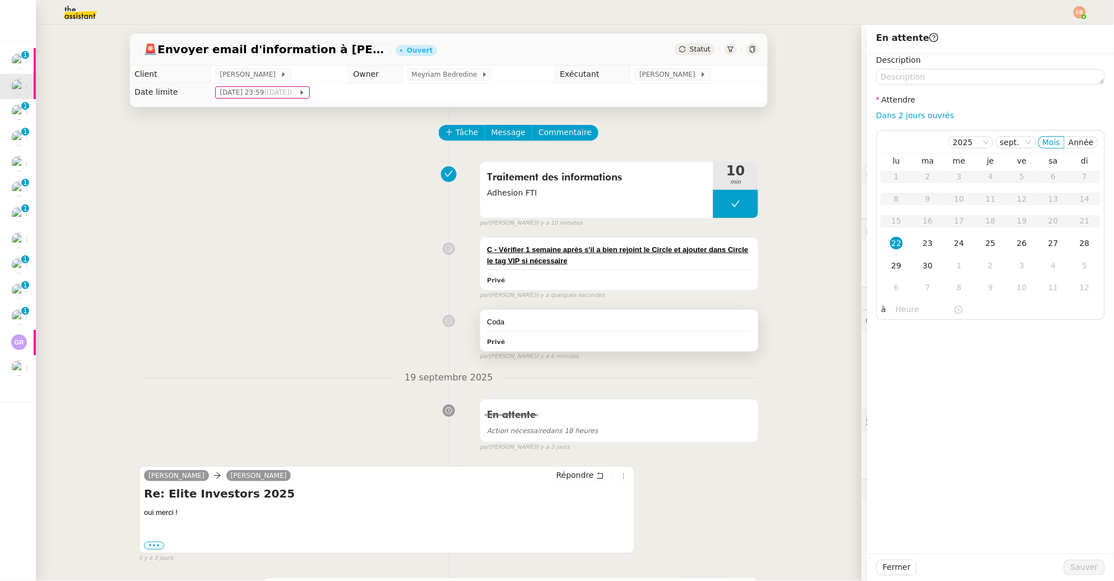
click at [601, 317] on div "Coda" at bounding box center [619, 322] width 265 height 11
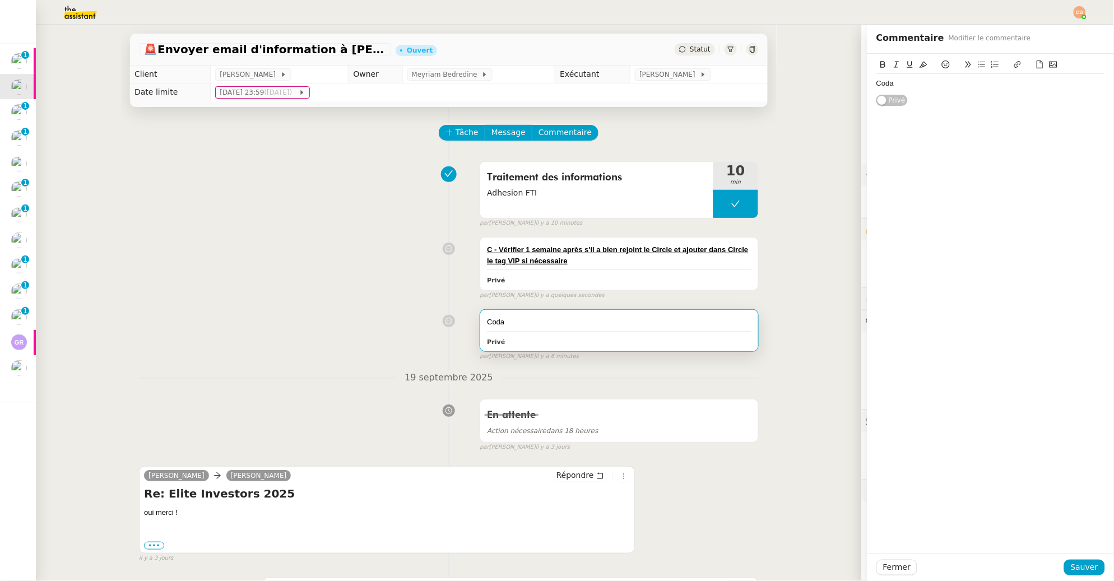
click at [916, 83] on div "Coda" at bounding box center [991, 83] width 229 height 10
click at [942, 67] on icon at bounding box center [946, 65] width 8 height 8
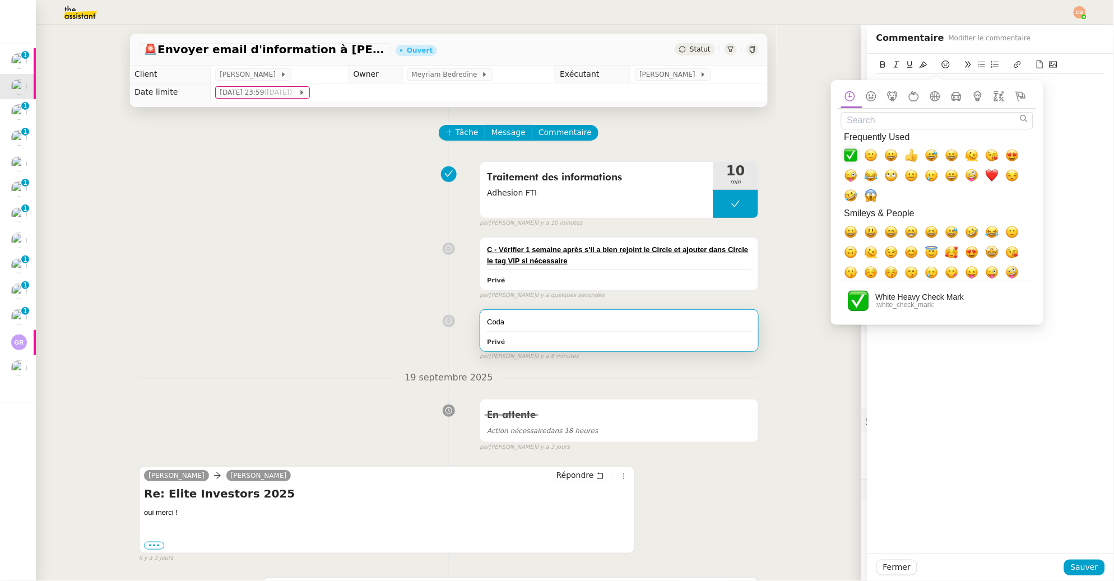
click at [853, 152] on span "✅, white_check_mark" at bounding box center [851, 155] width 13 height 13
click at [1049, 122] on div "Coda ✅ Privé" at bounding box center [991, 304] width 247 height 500
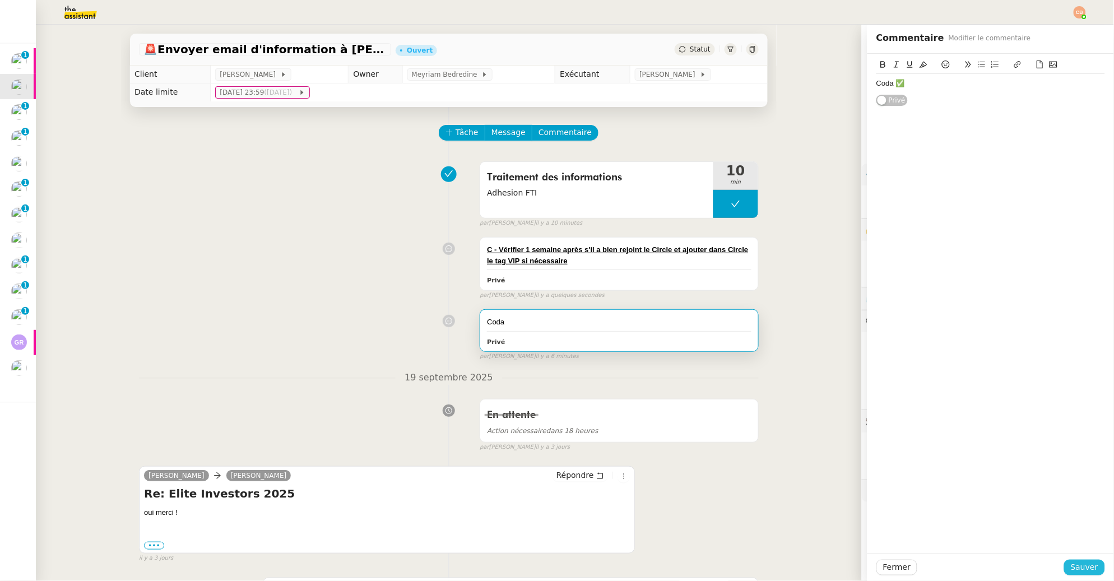
click at [1071, 568] on span "Sauver" at bounding box center [1084, 567] width 27 height 13
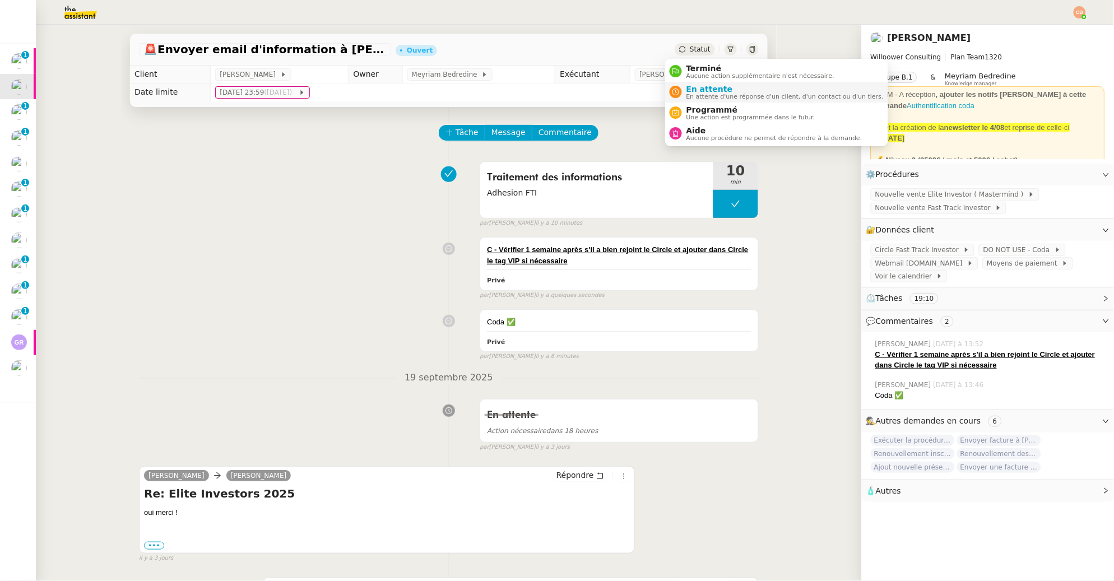
click at [699, 89] on span "En attente" at bounding box center [785, 89] width 197 height 9
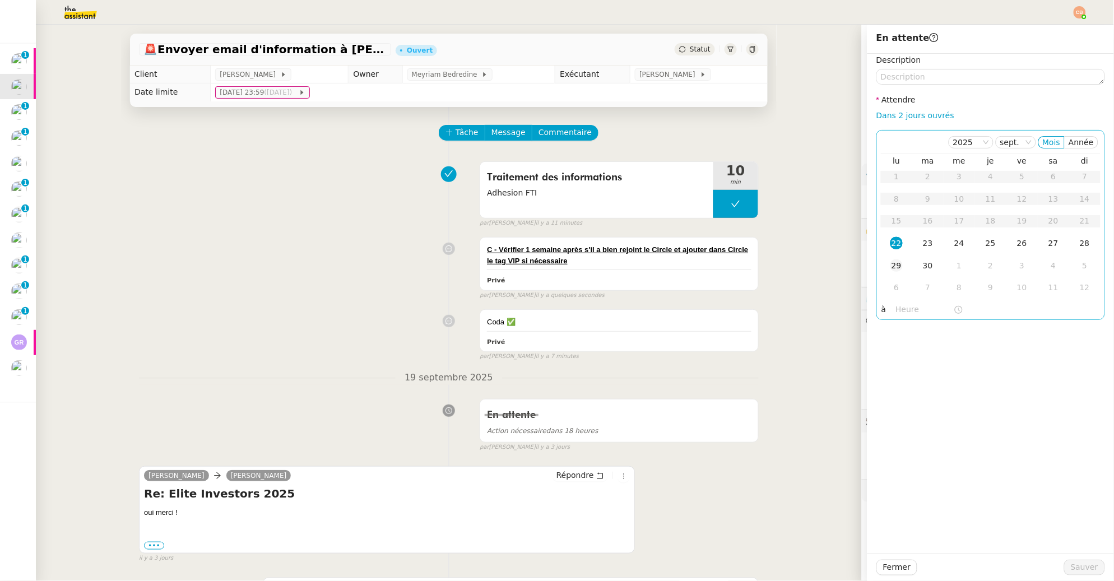
click at [891, 266] on div "29" at bounding box center [897, 265] width 12 height 12
click at [896, 309] on input "text" at bounding box center [925, 309] width 58 height 13
click at [896, 384] on div "09" at bounding box center [896, 382] width 31 height 13
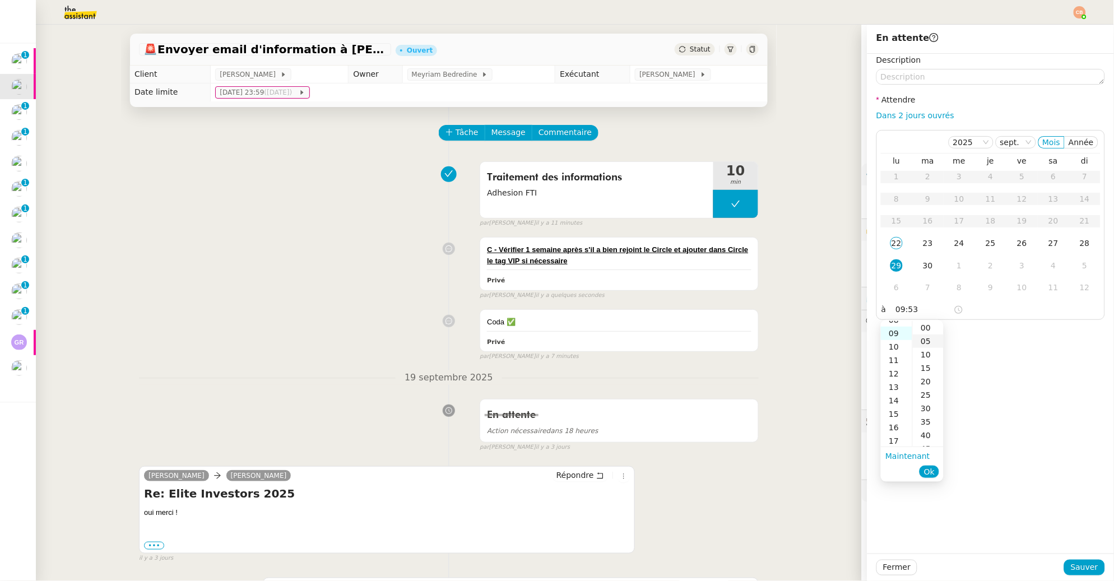
scroll to position [121, 0]
click at [923, 329] on div "00" at bounding box center [928, 327] width 31 height 13
type input "09:00"
drag, startPoint x: 988, startPoint y: 327, endPoint x: 990, endPoint y: 334, distance: 7.6
click at [988, 327] on div "Description Attendre Dans 2 jours ouvrés [DATE] Mois Année lu ma me je ve sa di…" at bounding box center [991, 304] width 247 height 500
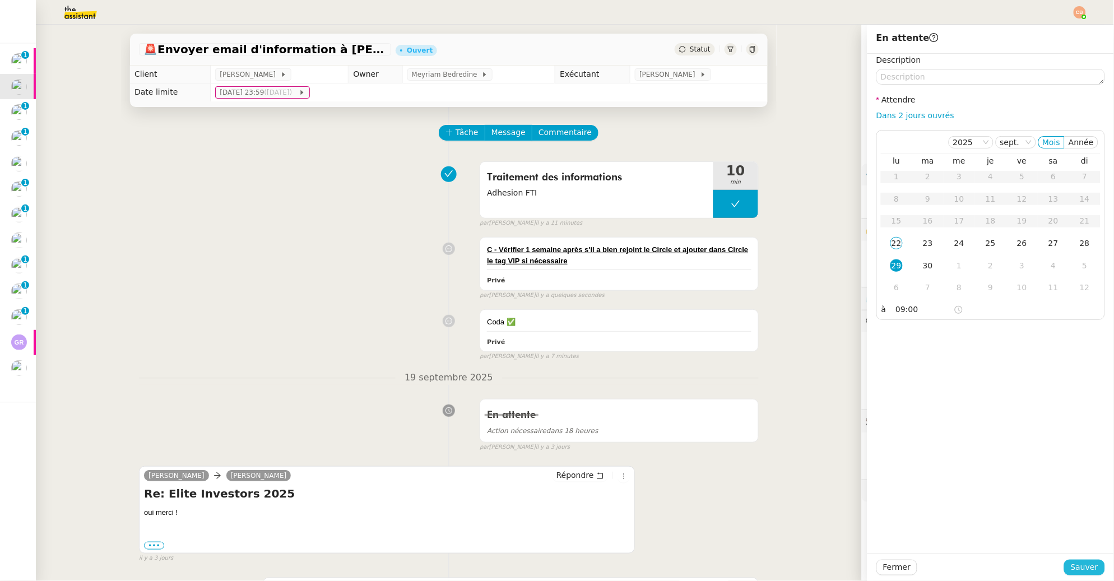
click at [1064, 568] on button "Sauver" at bounding box center [1084, 568] width 41 height 16
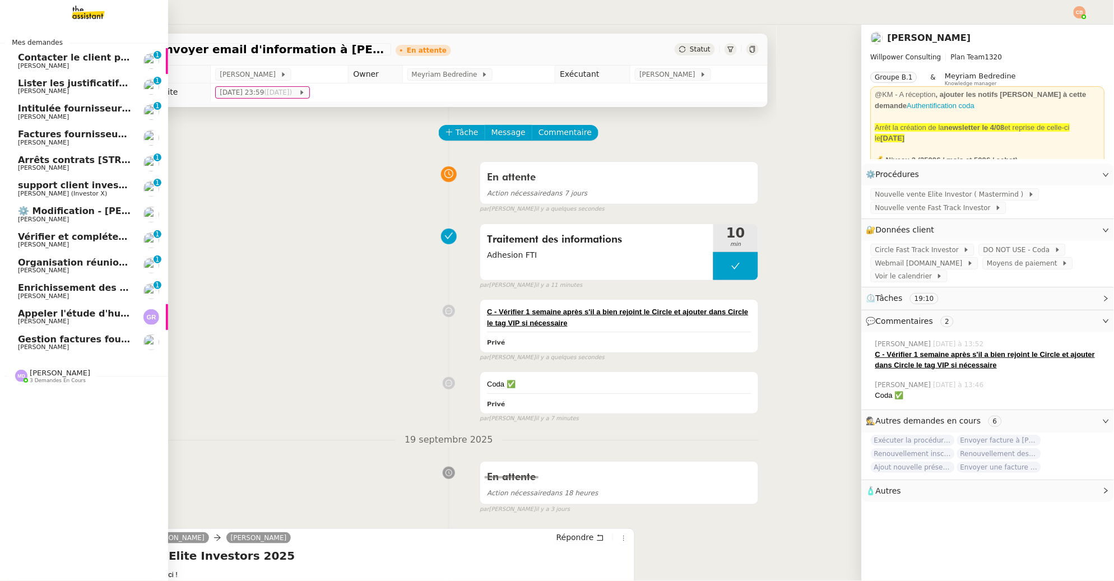
click at [21, 95] on link "Lister les justificatifs de transports reçus par les salariés - [DATE] [PERSON_…" at bounding box center [84, 87] width 168 height 26
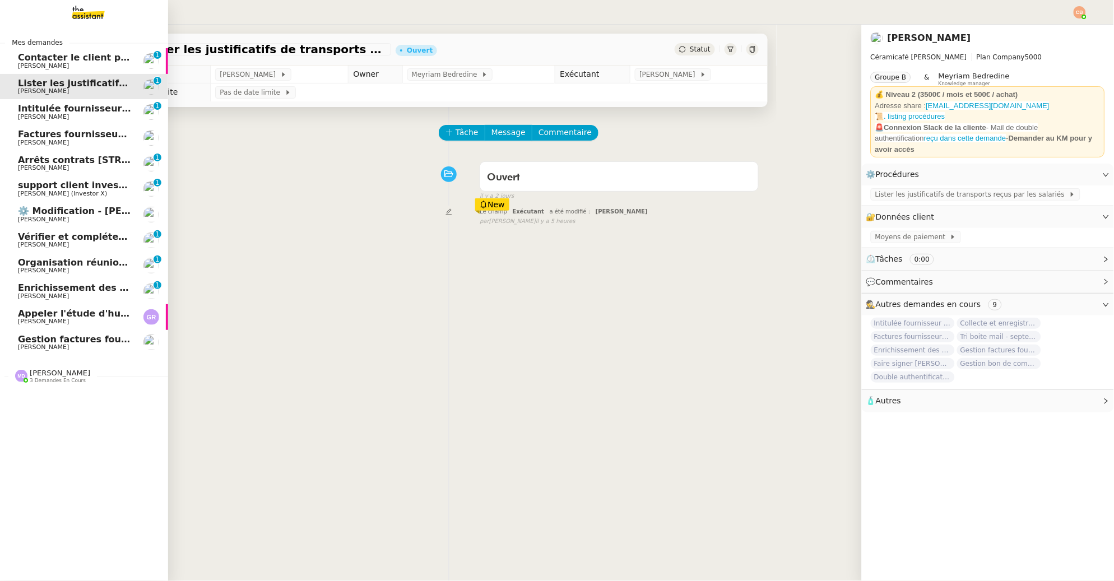
click at [24, 109] on span "Intitulée fournisseur Céramiques [PERSON_NAME]" at bounding box center [144, 108] width 253 height 11
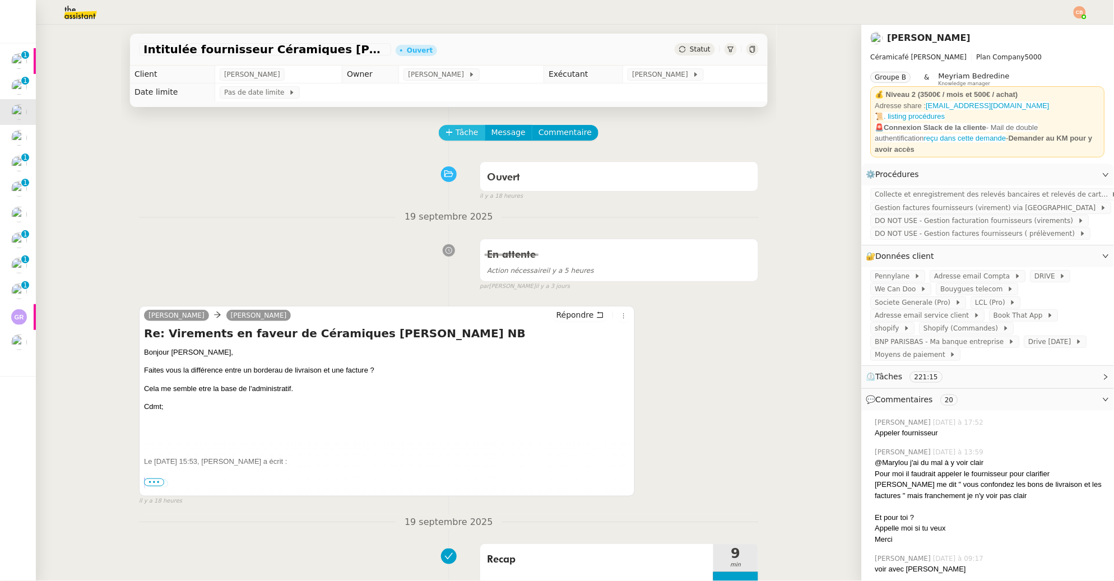
click at [446, 135] on icon at bounding box center [450, 132] width 8 height 8
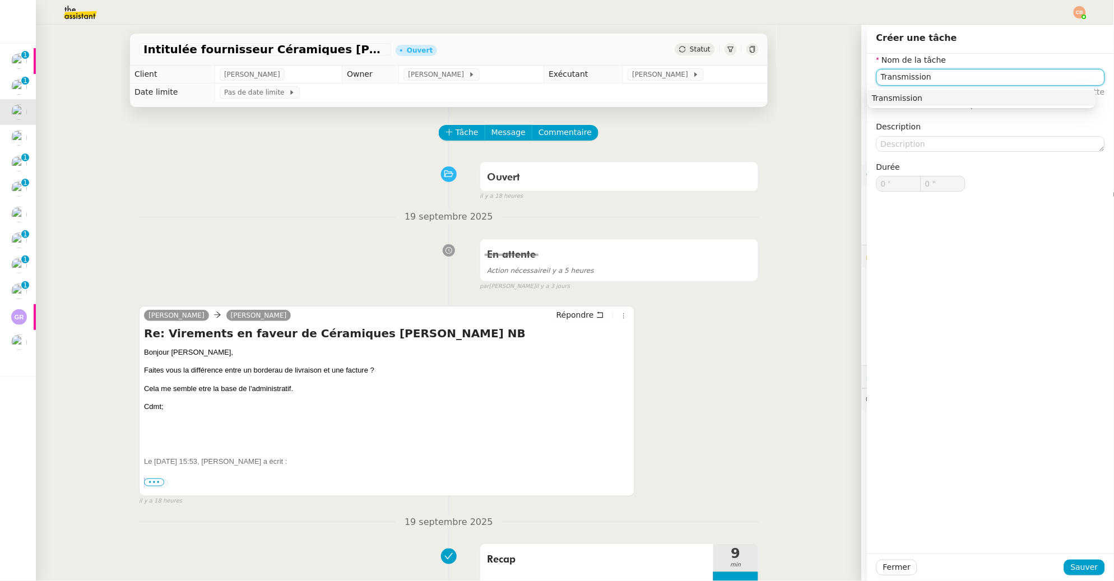
click at [915, 93] on div "Transmission" at bounding box center [982, 98] width 220 height 10
type input "Transmission"
click at [1071, 567] on span "Sauver" at bounding box center [1084, 567] width 27 height 13
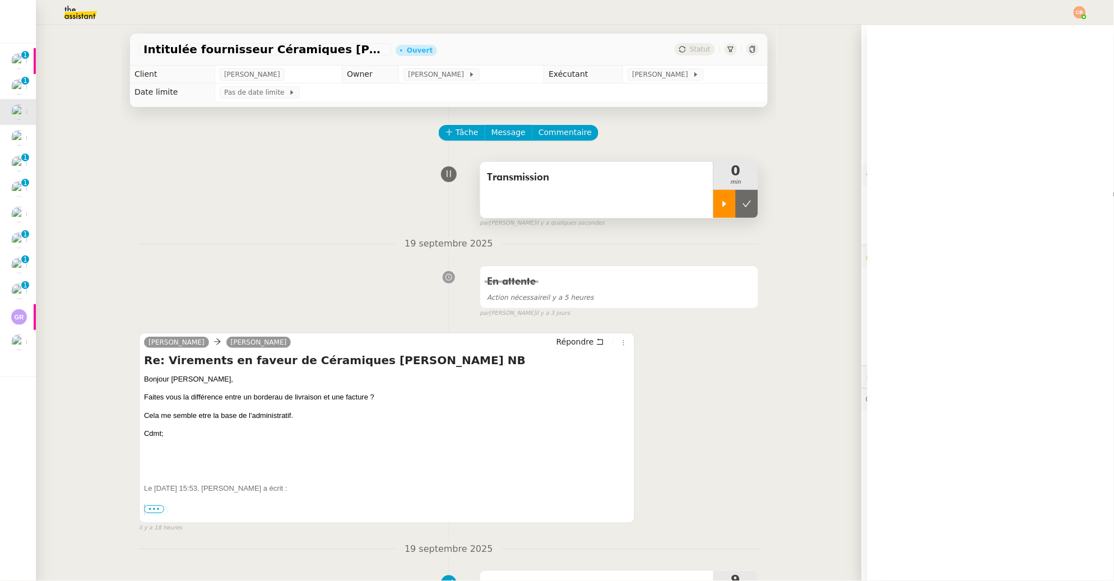
click at [720, 204] on icon at bounding box center [724, 204] width 9 height 9
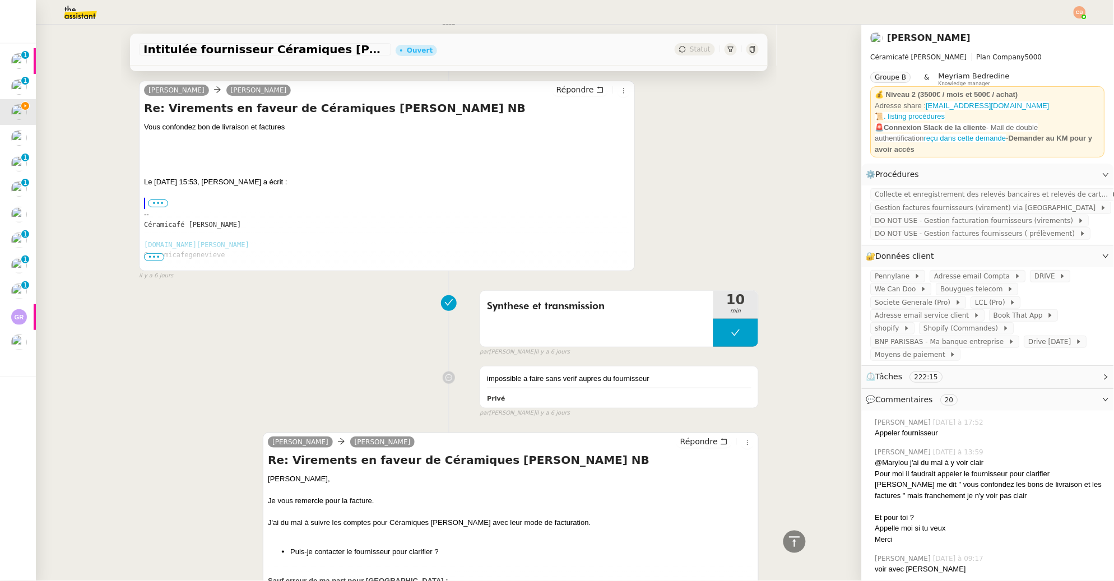
scroll to position [1502, 0]
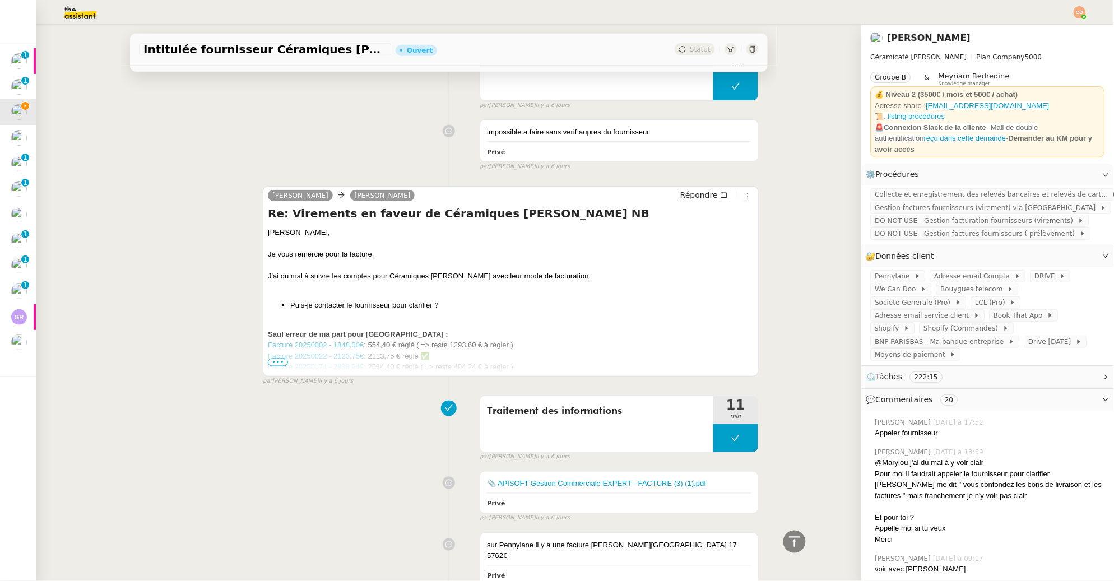
click at [271, 360] on span "•••" at bounding box center [278, 363] width 20 height 8
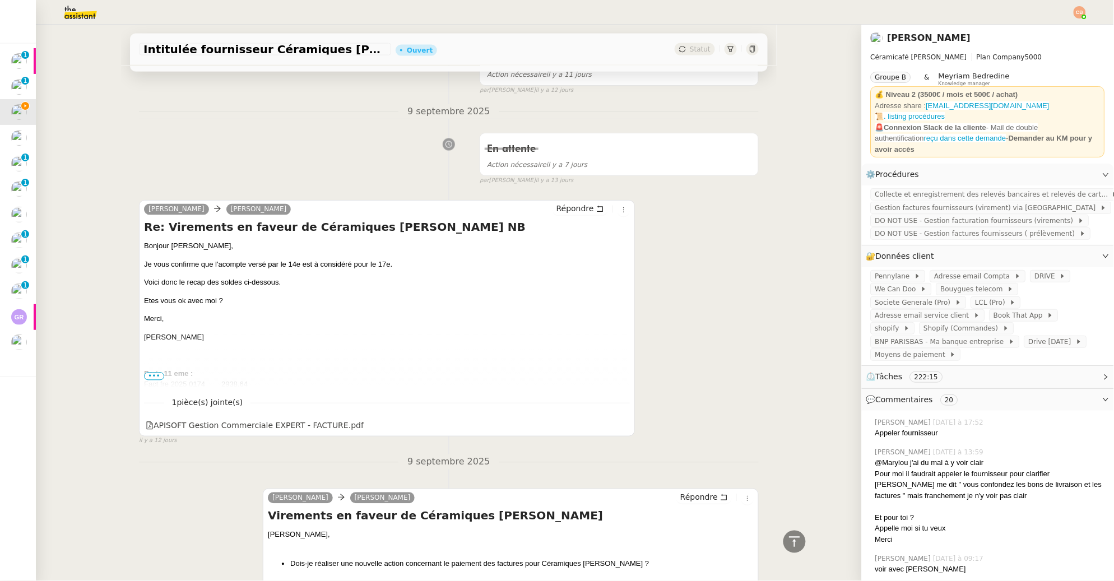
scroll to position [4348, 0]
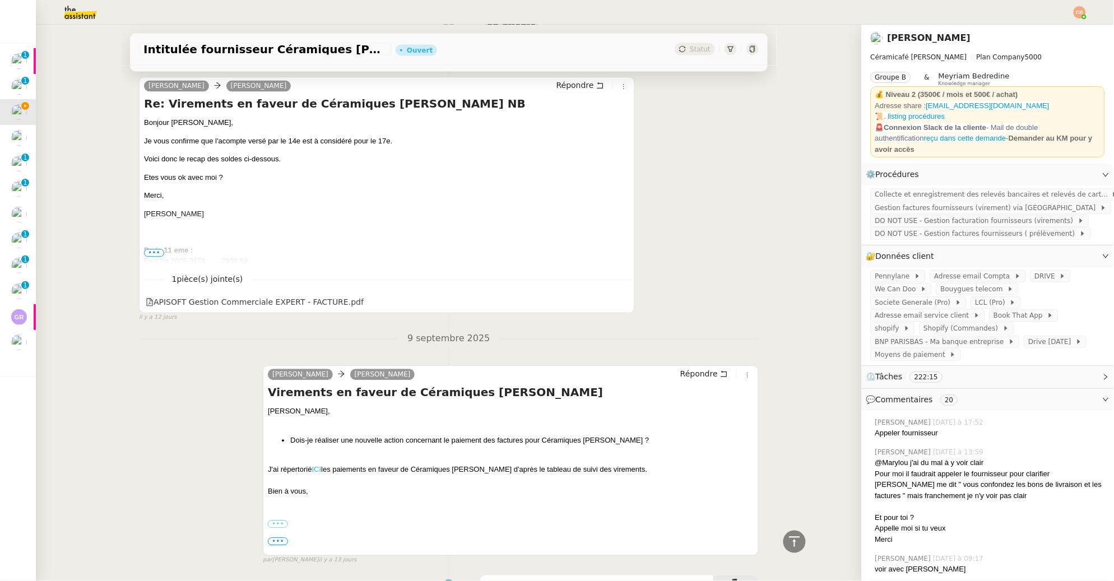
click at [315, 466] on link "ICI" at bounding box center [317, 470] width 10 height 8
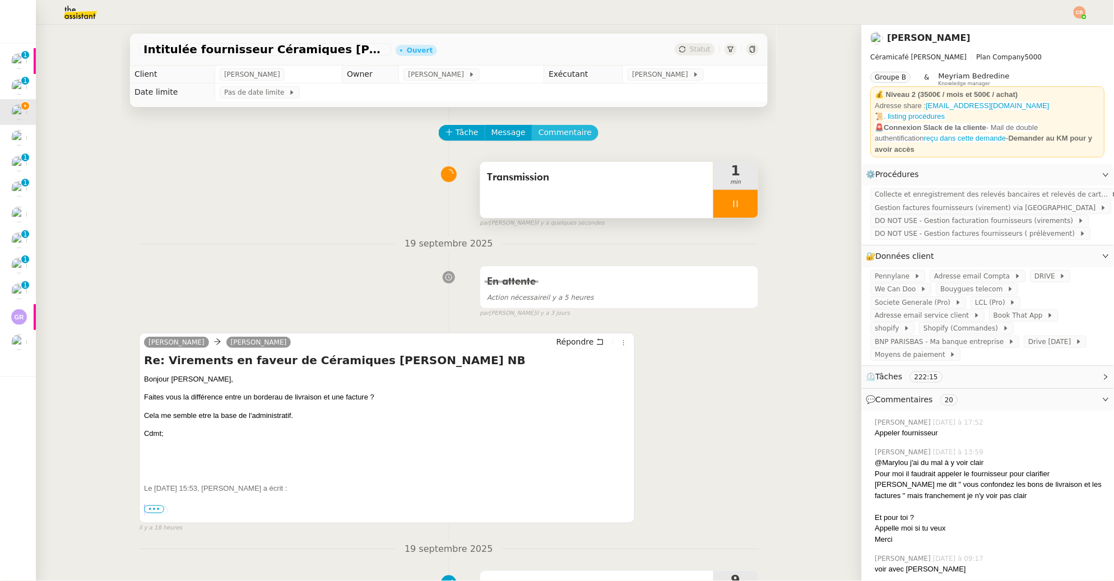
click at [569, 132] on span "Commentaire" at bounding box center [565, 132] width 53 height 13
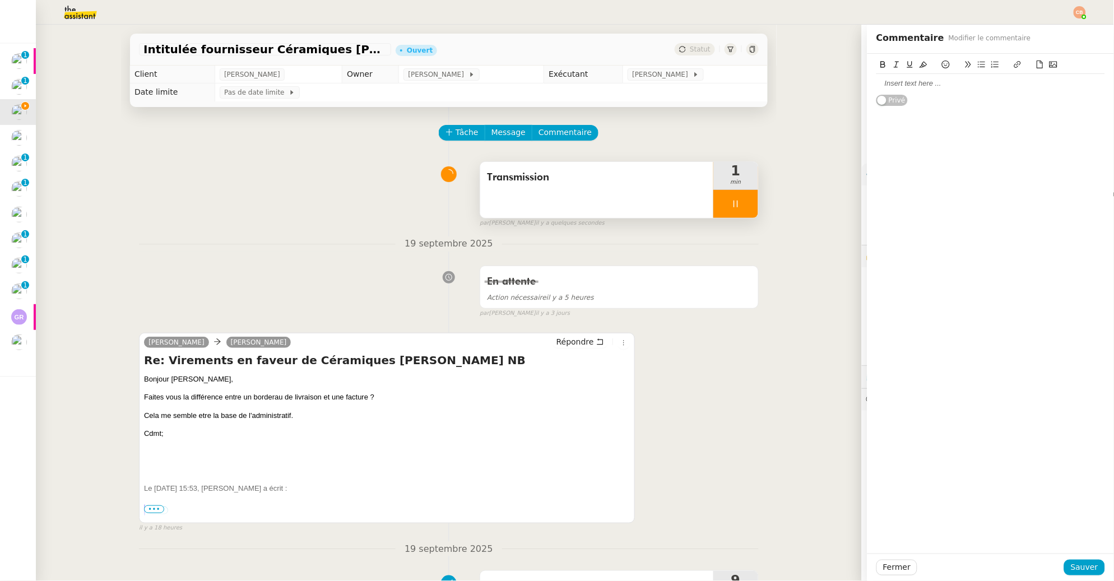
click at [902, 84] on div at bounding box center [991, 83] width 229 height 10
click at [1090, 567] on button "Sauver" at bounding box center [1084, 568] width 41 height 16
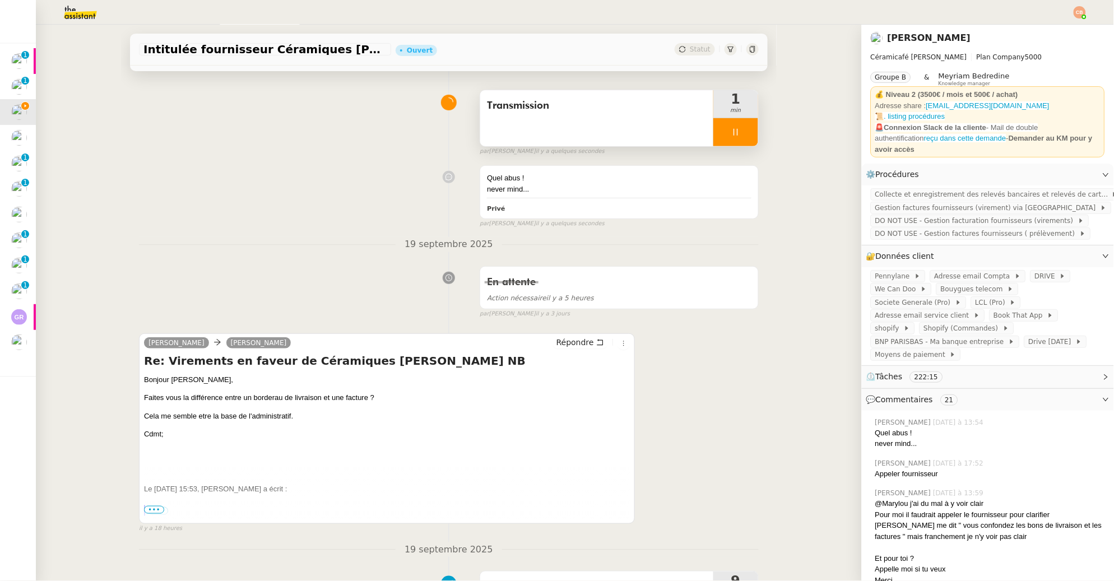
scroll to position [83, 0]
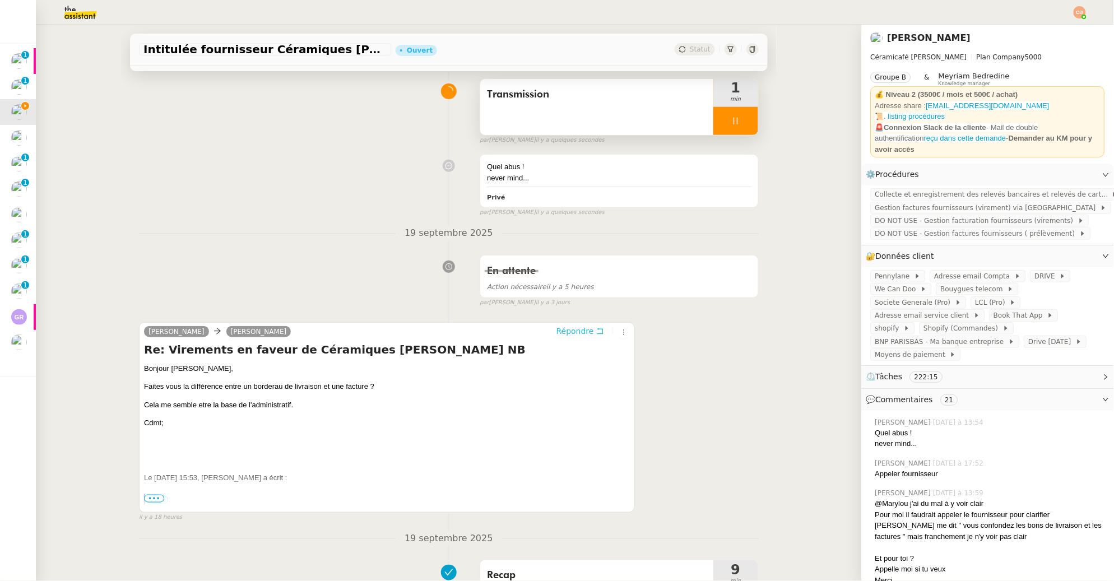
click at [564, 332] on span "Répondre" at bounding box center [576, 331] width 38 height 11
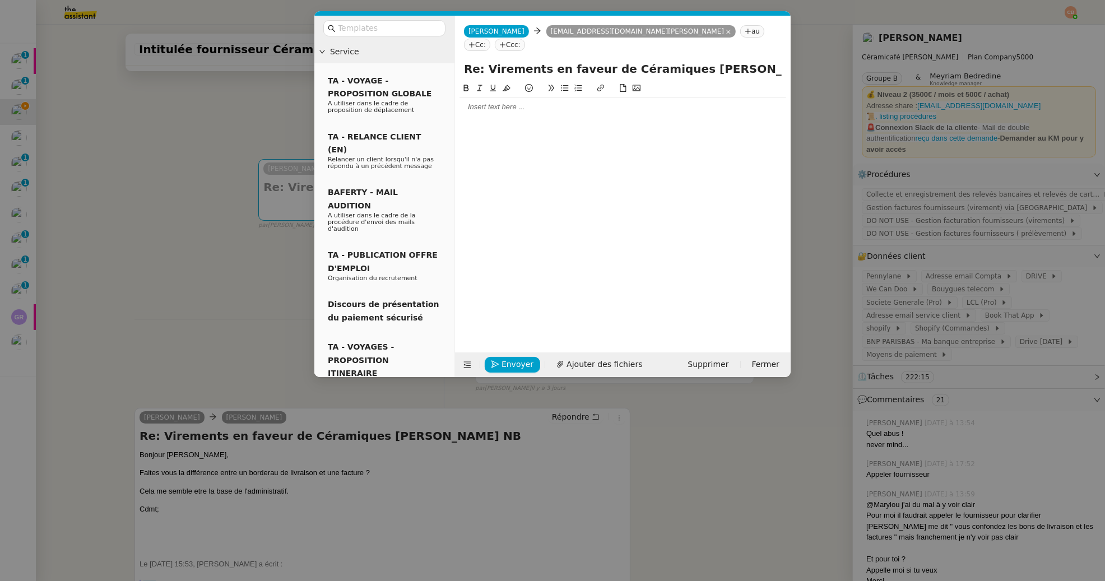
click at [499, 102] on div at bounding box center [623, 107] width 327 height 10
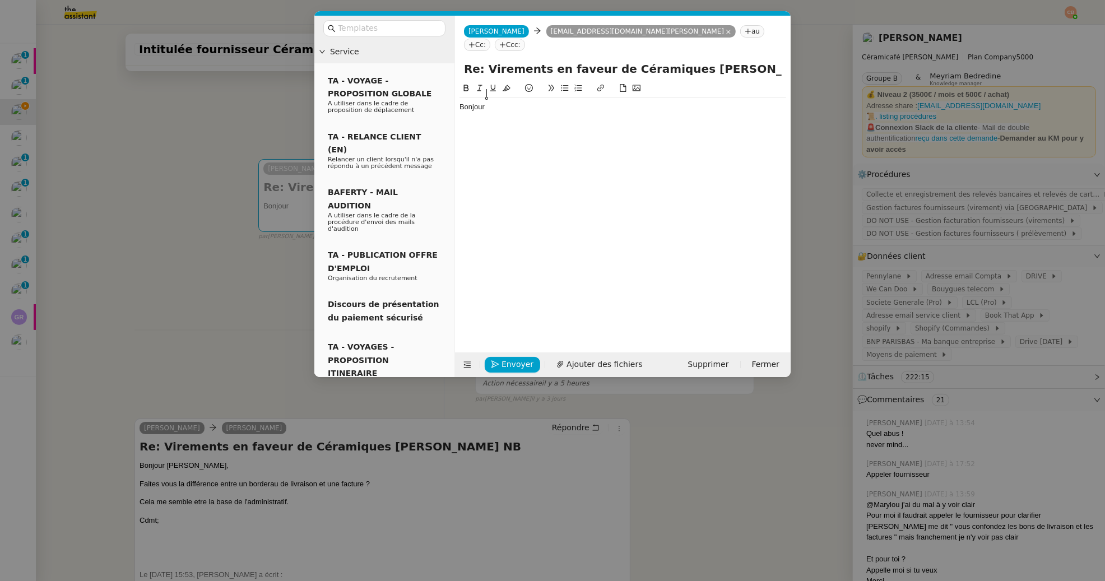
click at [83, 248] on nz-modal-container "Service TA - VOYAGE - PROPOSITION GLOBALE A utiliser dans le cadre de propositi…" at bounding box center [552, 290] width 1105 height 581
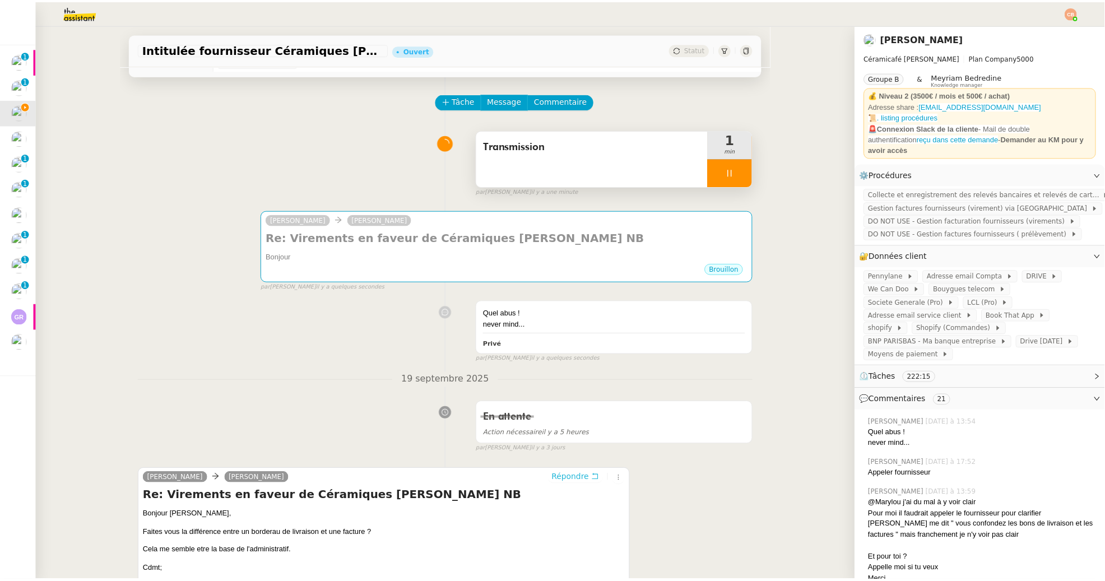
scroll to position [0, 0]
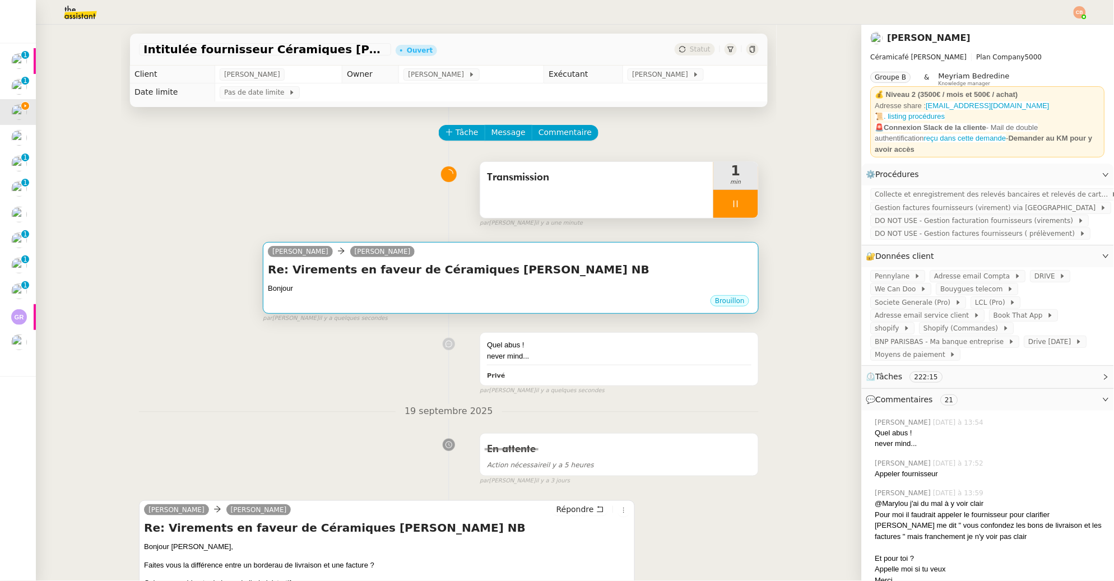
click at [397, 254] on div "Charlie Genevieve Landsmann" at bounding box center [511, 253] width 486 height 17
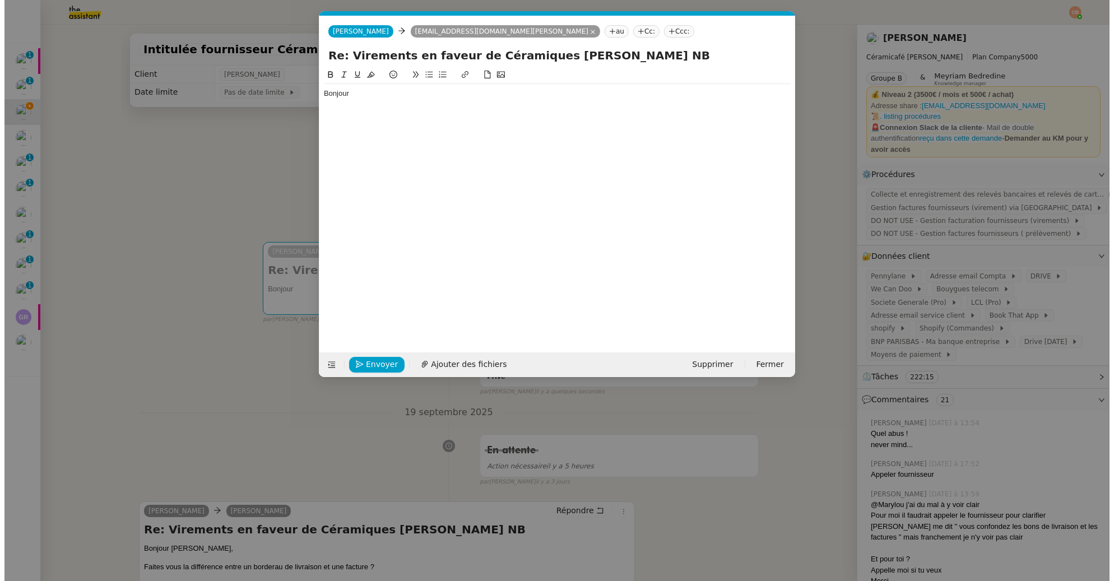
scroll to position [0, 24]
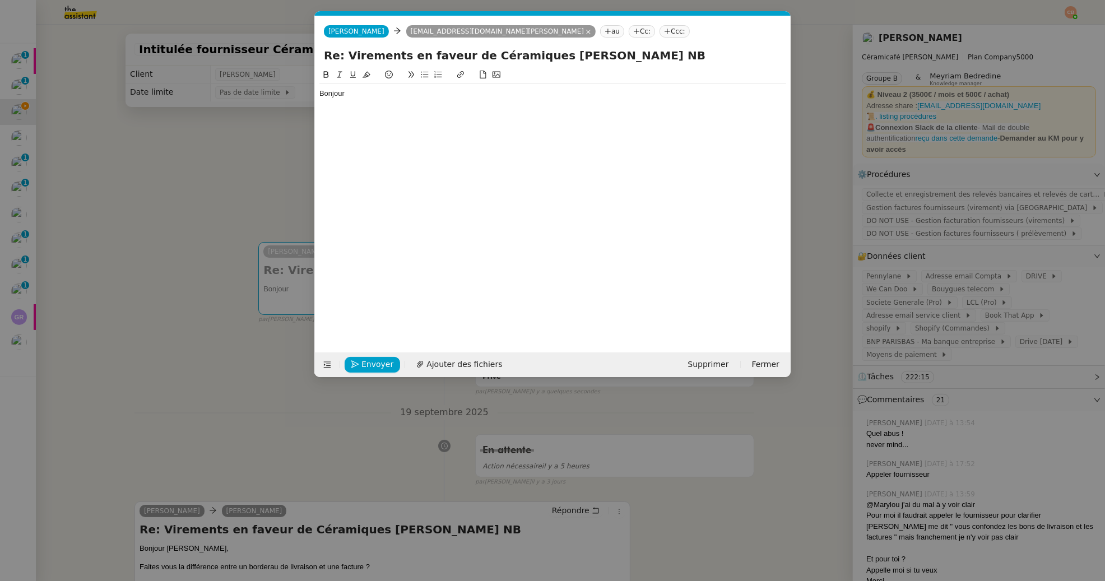
click at [400, 96] on div "Bonjour" at bounding box center [552, 94] width 467 height 10
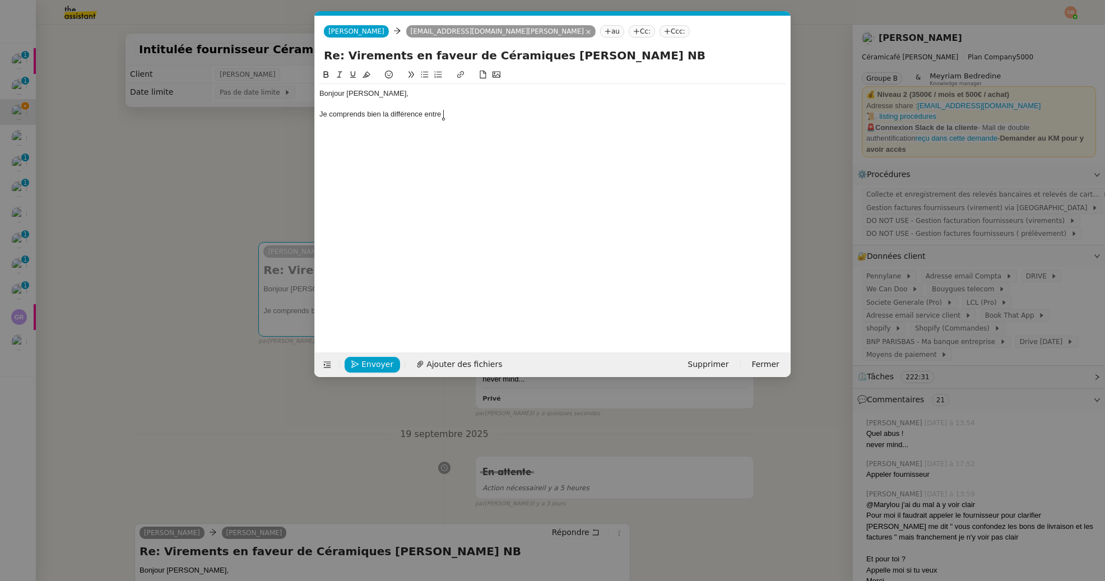
click at [202, 237] on nz-modal-container "Service TA - VOYAGE - PROPOSITION GLOBALE A utiliser dans le cadre de propositi…" at bounding box center [552, 290] width 1105 height 581
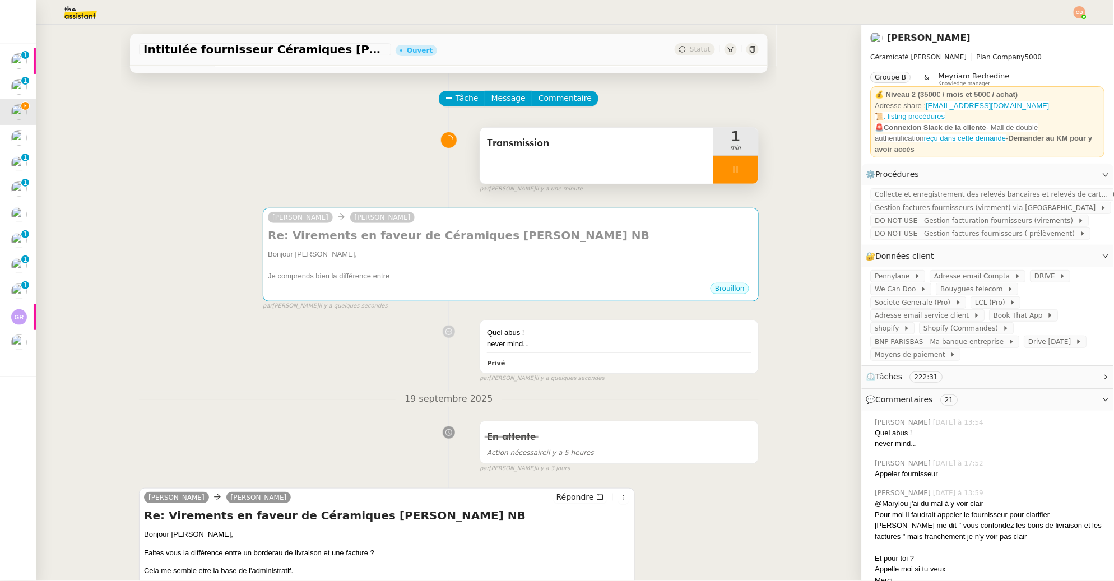
scroll to position [109, 0]
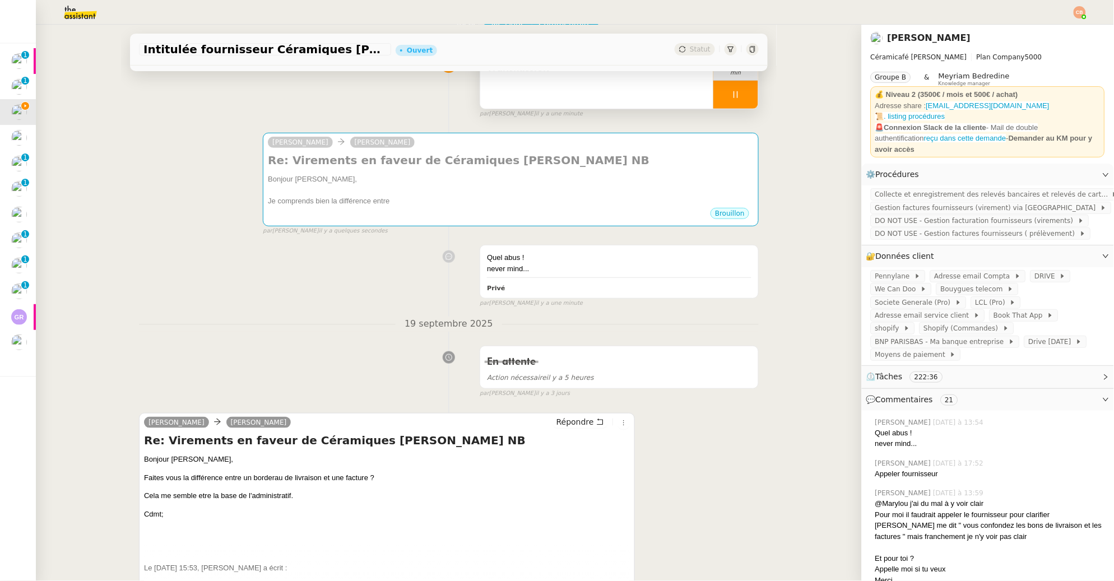
drag, startPoint x: 239, startPoint y: 479, endPoint x: 391, endPoint y: 479, distance: 151.9
click at [391, 479] on p "Faites vous la différence entre un borderau de livraison et une facture ?" at bounding box center [387, 477] width 486 height 11
copy p "un borderau de livraison et une facture ?"
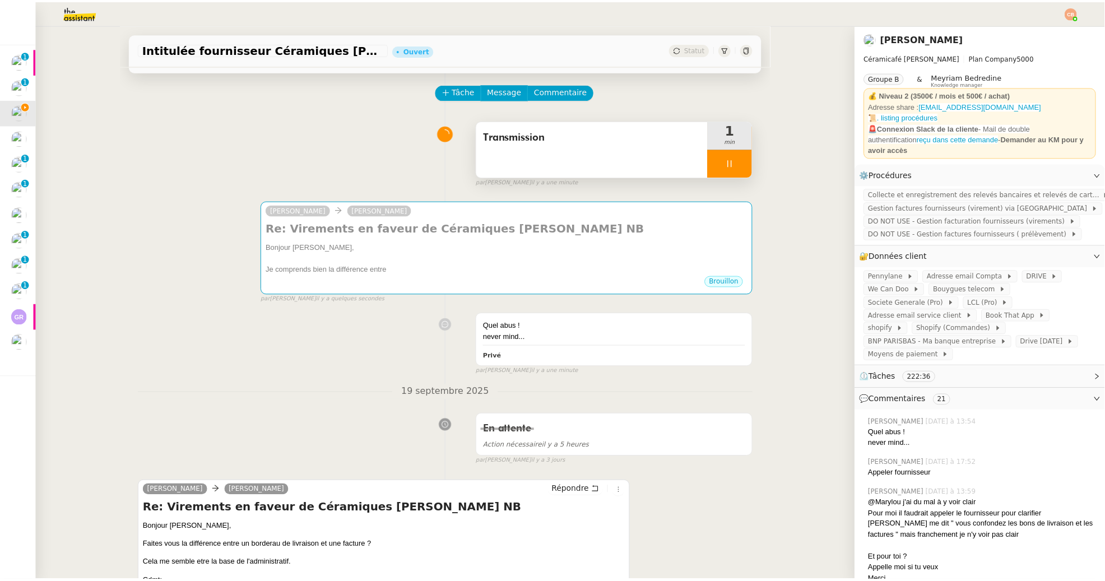
scroll to position [0, 0]
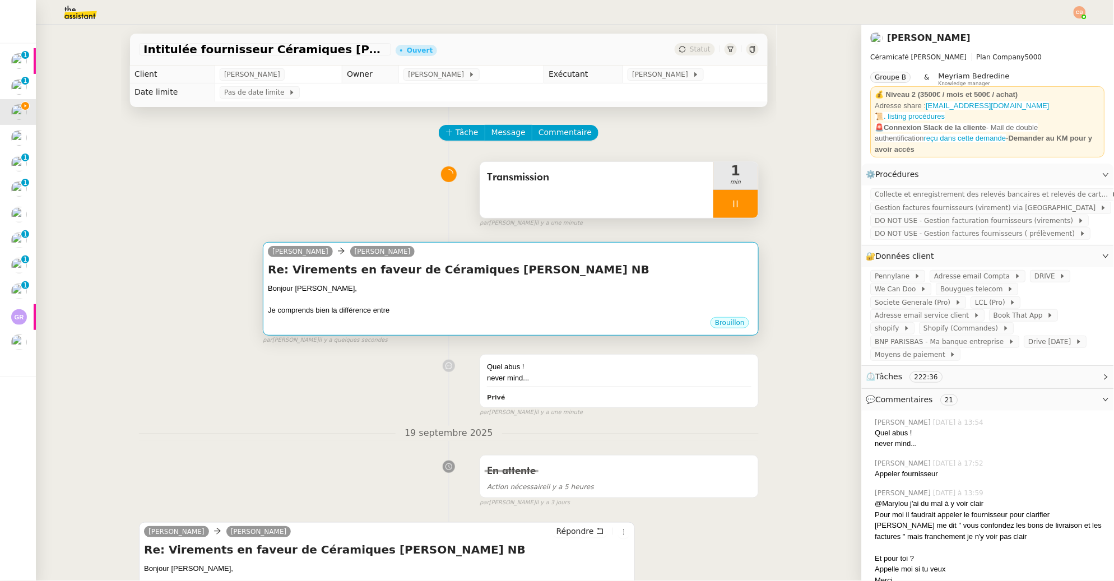
click at [449, 312] on div "Je comprends bien la différence entre" at bounding box center [511, 310] width 486 height 11
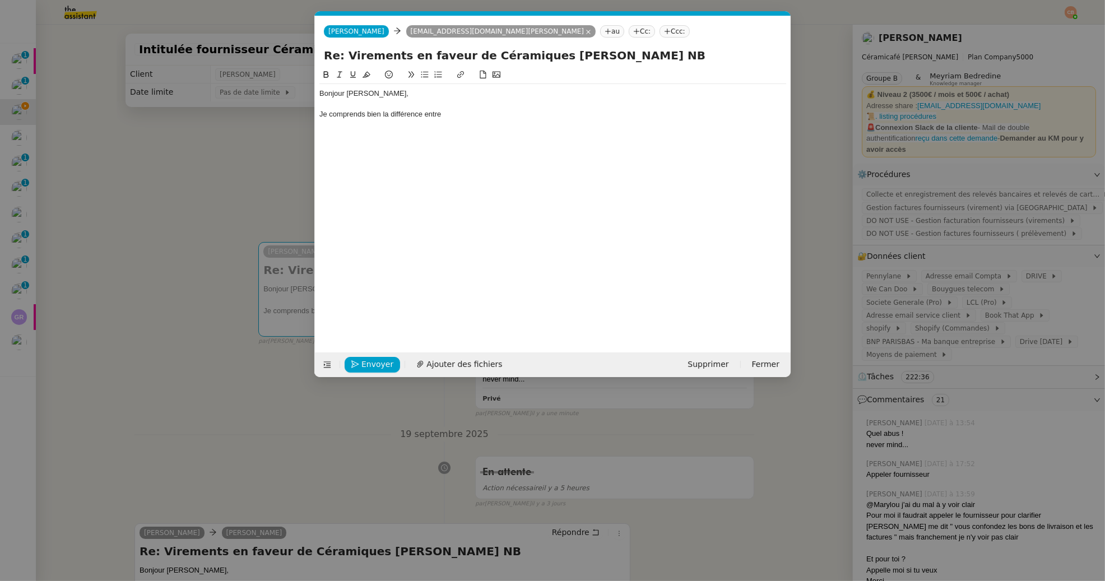
scroll to position [0, 24]
click at [463, 114] on div "Je comprends bien la différence entre" at bounding box center [552, 114] width 467 height 10
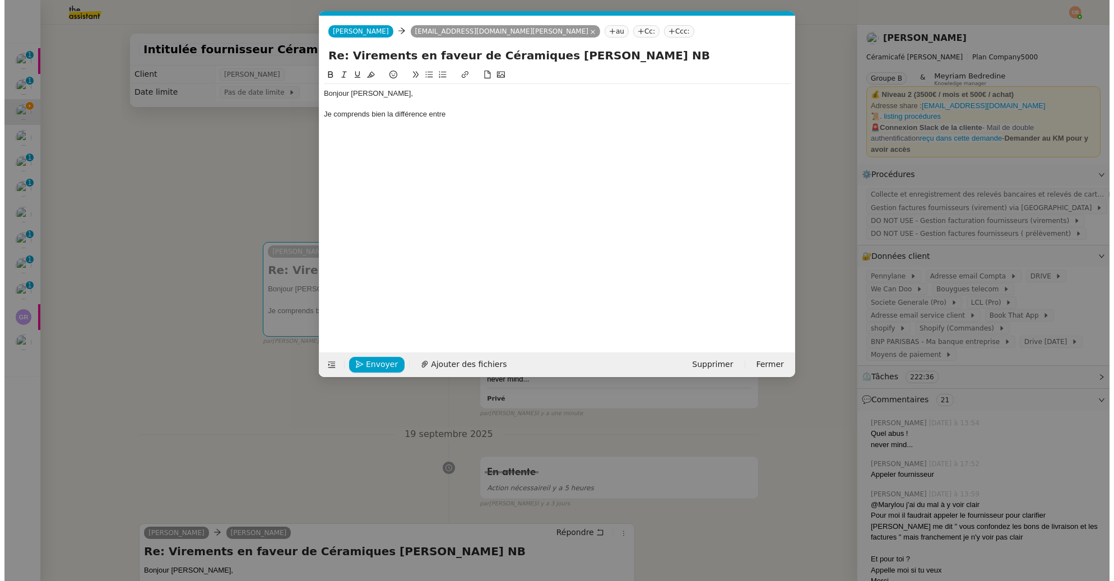
scroll to position [0, 0]
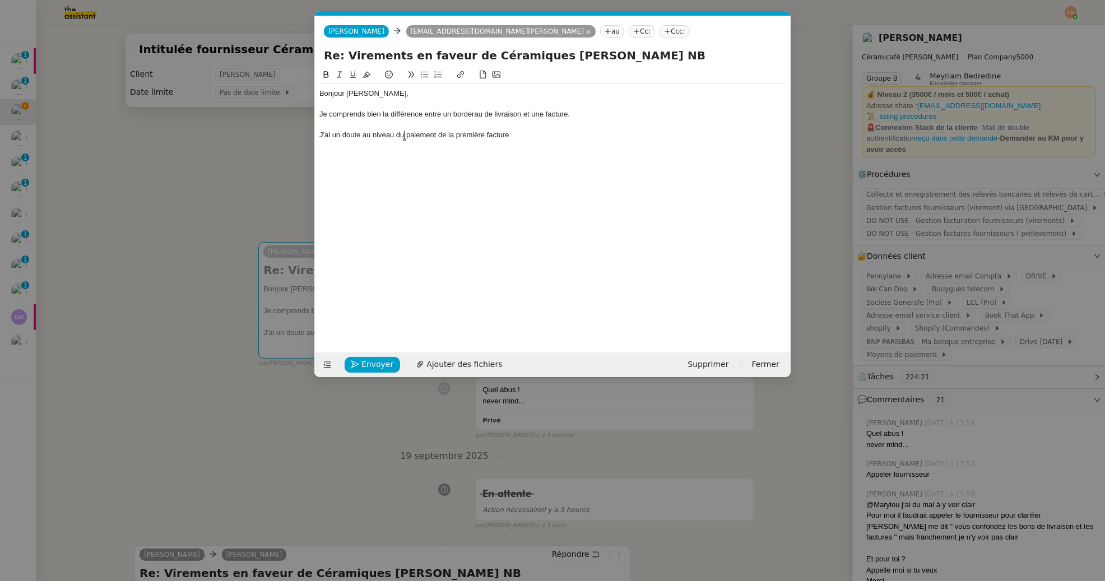
click at [403, 136] on div "J'ai un doute au niveau du paiement de la première facture" at bounding box center [552, 135] width 467 height 10
click at [516, 132] on div "J'ai un doute au niveau du paiement de la première facture" at bounding box center [552, 135] width 467 height 10
drag, startPoint x: 516, startPoint y: 136, endPoint x: 443, endPoint y: 138, distance: 72.9
click at [443, 138] on div "J'ai un doute au niveau du paiement de la première facture" at bounding box center [552, 135] width 467 height 10
drag, startPoint x: 517, startPoint y: 136, endPoint x: 452, endPoint y: 134, distance: 65.0
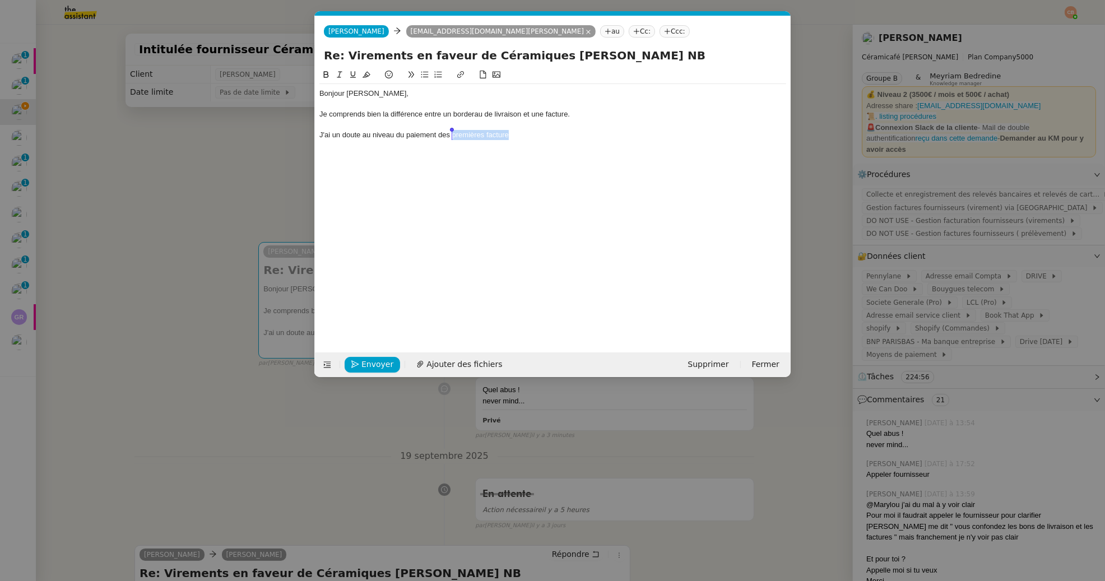
click at [452, 134] on div "J'ai un doute au niveau du paiement des premières facture" at bounding box center [552, 135] width 467 height 10
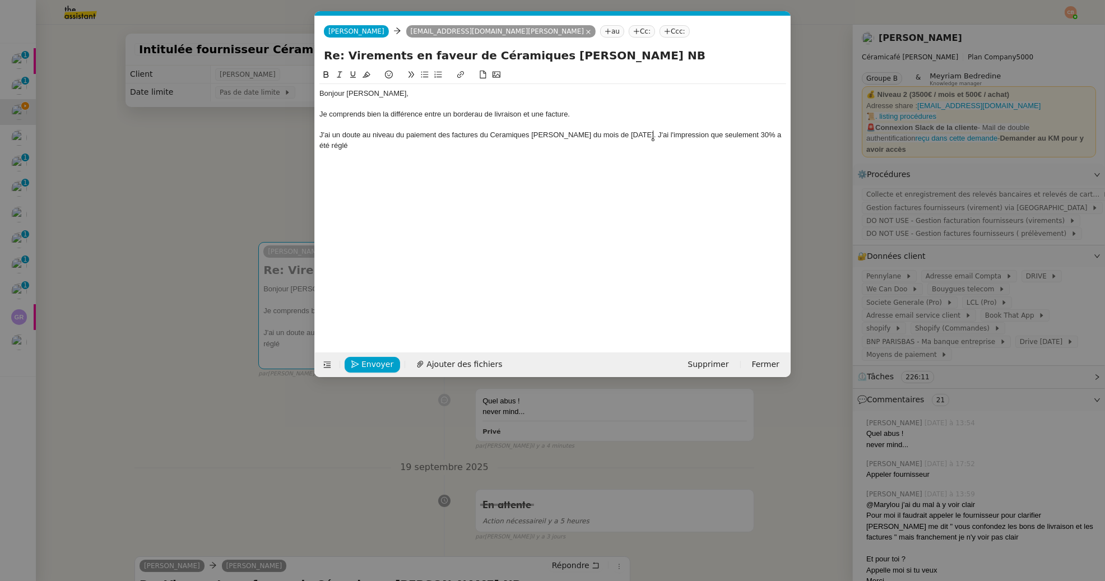
click at [655, 136] on div "J'ai un doute au niveau du paiement des factures du Ceramiques [PERSON_NAME] du…" at bounding box center [552, 140] width 467 height 21
click at [382, 147] on div "J'ai un doute au niveau du paiement des factures du Ceramiques [PERSON_NAME] du…" at bounding box center [552, 140] width 467 height 21
click at [257, 201] on nz-modal-container "Service TA - VOYAGE - PROPOSITION GLOBALE A utiliser dans le cadre de propositi…" at bounding box center [552, 290] width 1105 height 581
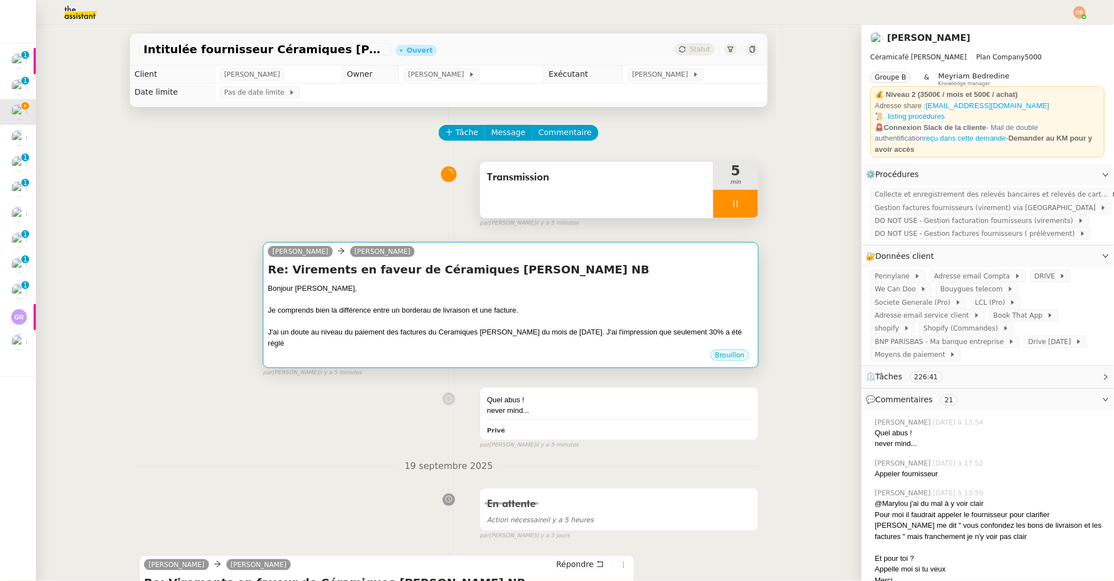
click at [369, 288] on div "Bonjour [PERSON_NAME]," at bounding box center [511, 288] width 486 height 11
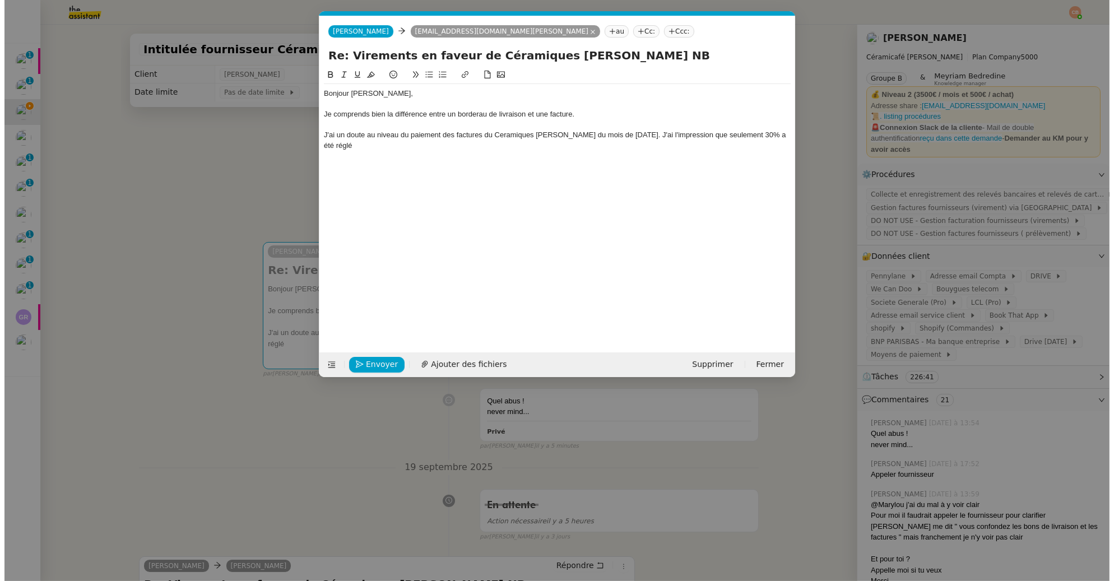
scroll to position [0, 24]
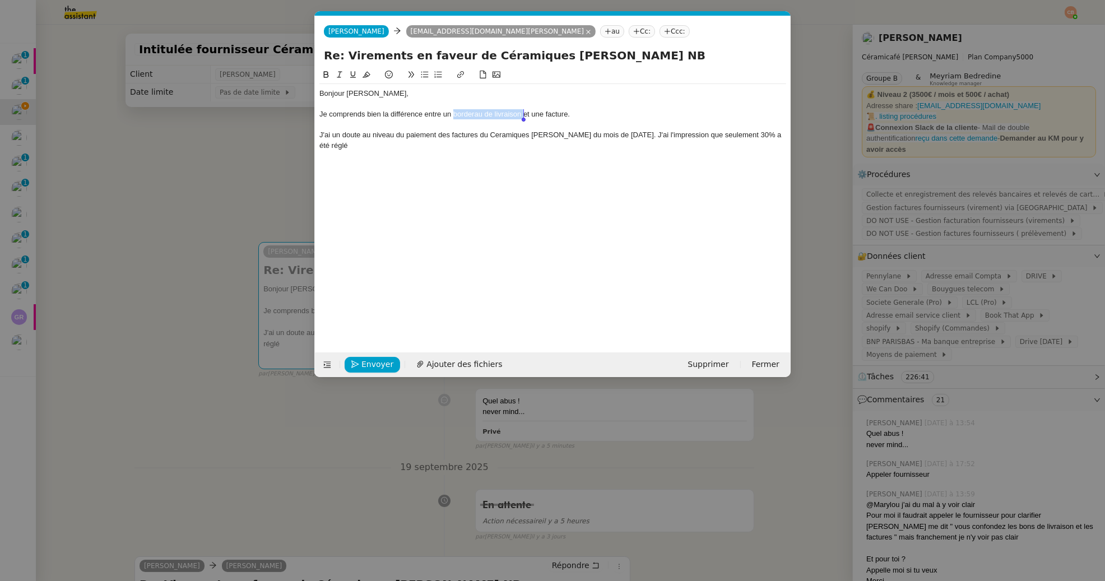
drag, startPoint x: 454, startPoint y: 116, endPoint x: 525, endPoint y: 113, distance: 70.7
click at [525, 113] on div "Je comprends bien la différence entre un borderau de livraison et une facture." at bounding box center [552, 114] width 467 height 10
copy div "borderau de livraison"
click at [464, 107] on div at bounding box center [552, 104] width 467 height 10
click at [475, 116] on div "Je comprends bien la différence entre un borderau de livraison et une facture." at bounding box center [552, 114] width 467 height 10
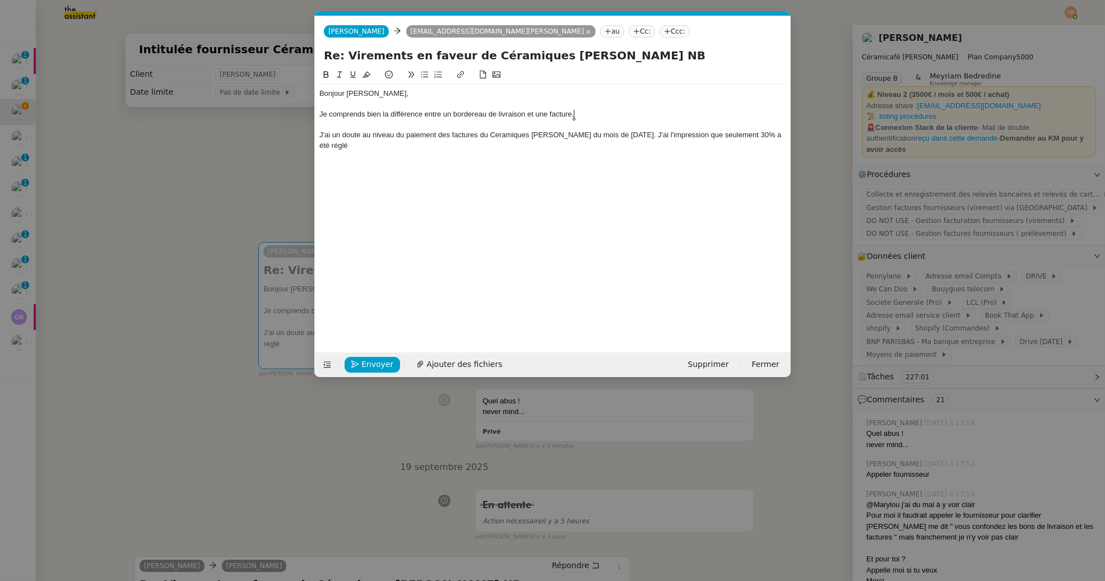
click at [588, 118] on div "Je comprends bien la différence entre un bordereau de livraison et une facture." at bounding box center [552, 114] width 467 height 10
click at [192, 135] on nz-modal-container "Service TA - VOYAGE - PROPOSITION GLOBALE A utiliser dans le cadre de propositi…" at bounding box center [552, 290] width 1105 height 581
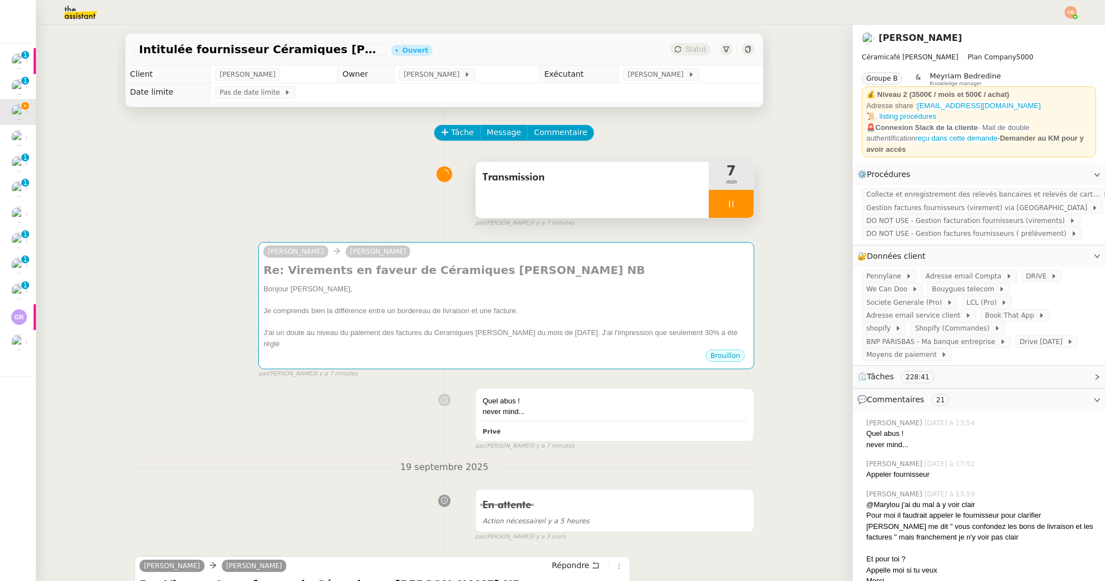
click at [192, 135] on nz-modal-container "Service TA - VOYAGE - PROPOSITION GLOBALE A utiliser dans le cadre de propositi…" at bounding box center [552, 290] width 1105 height 581
click at [639, 194] on div "Transmission" at bounding box center [596, 190] width 233 height 56
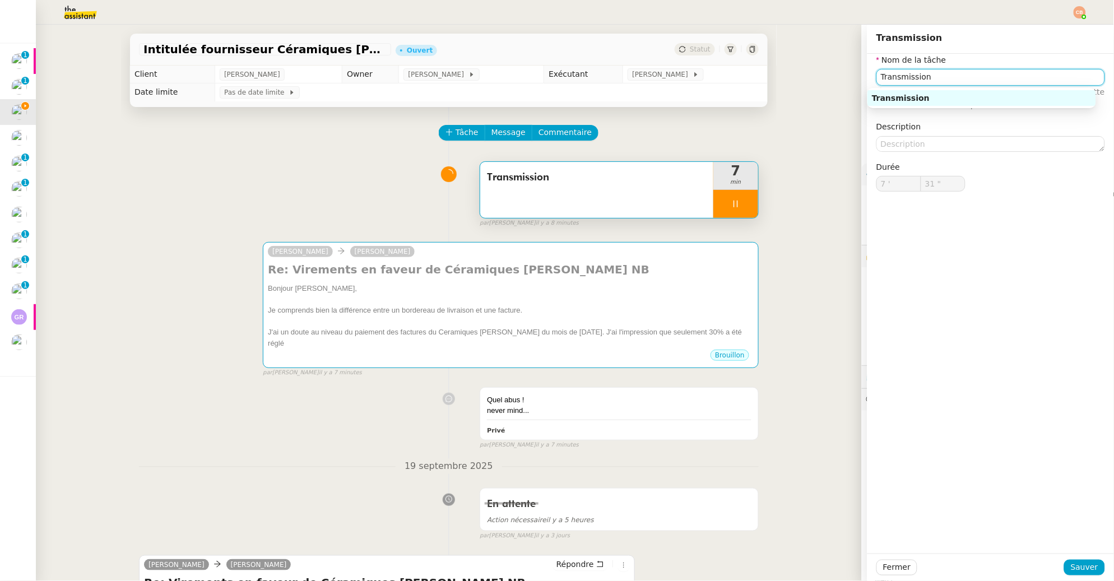
drag, startPoint x: 923, startPoint y: 72, endPoint x: 841, endPoint y: 67, distance: 82.0
click at [841, 67] on app-ticket "Intitulée fournisseur Céramiques DOMINIQUE NB Ouvert Statut Client Genevieve La…" at bounding box center [575, 303] width 1078 height 557
type input "32 ""
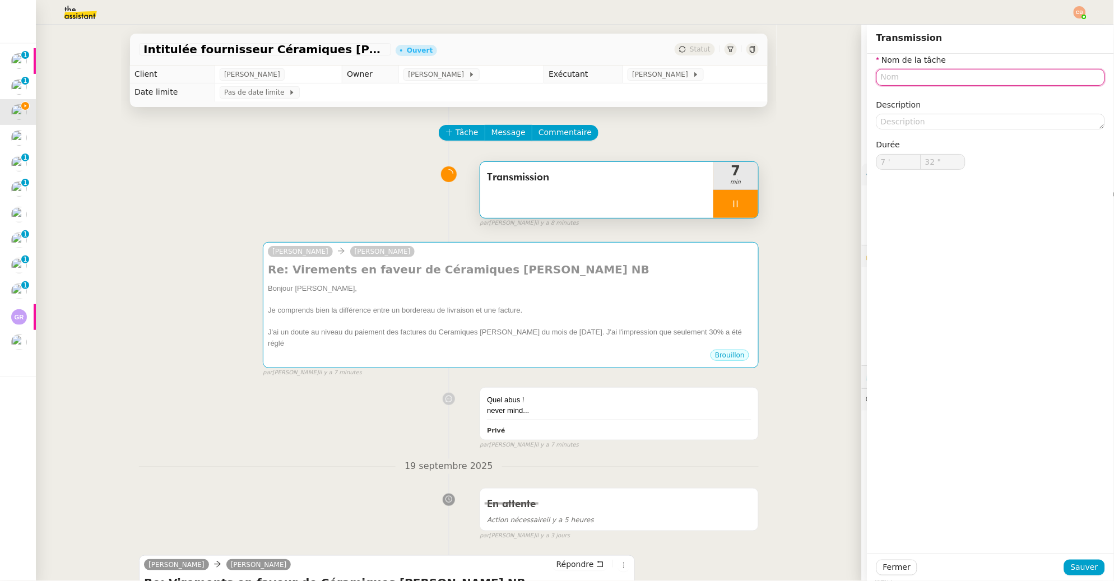
type input "T"
type input "33 ""
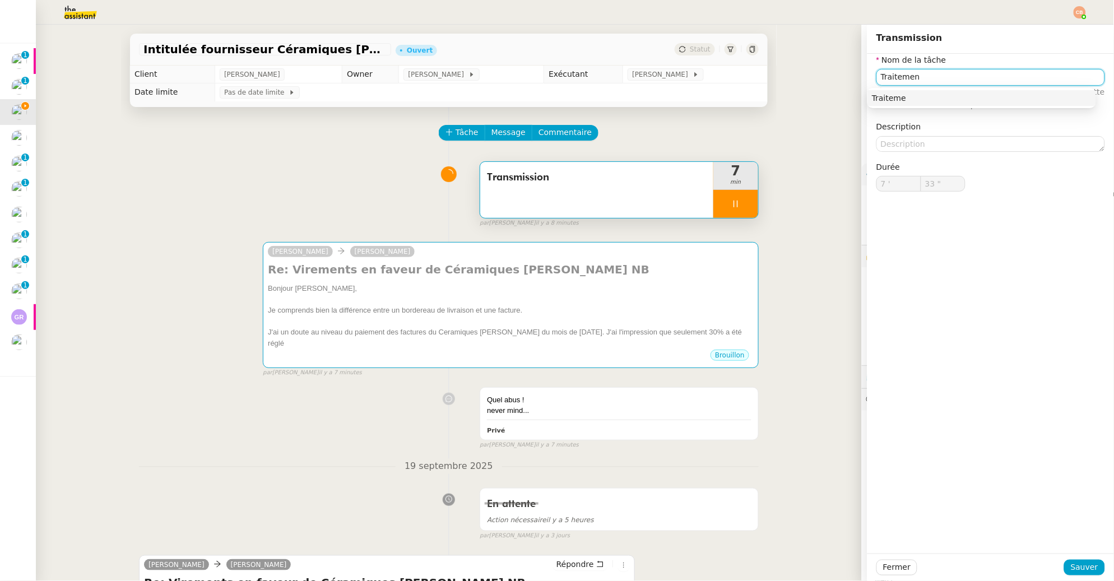
type input "Traitement"
type input "34 ""
type input "Traitement des inform"
type input "35 ""
type input "Traitement des informations"
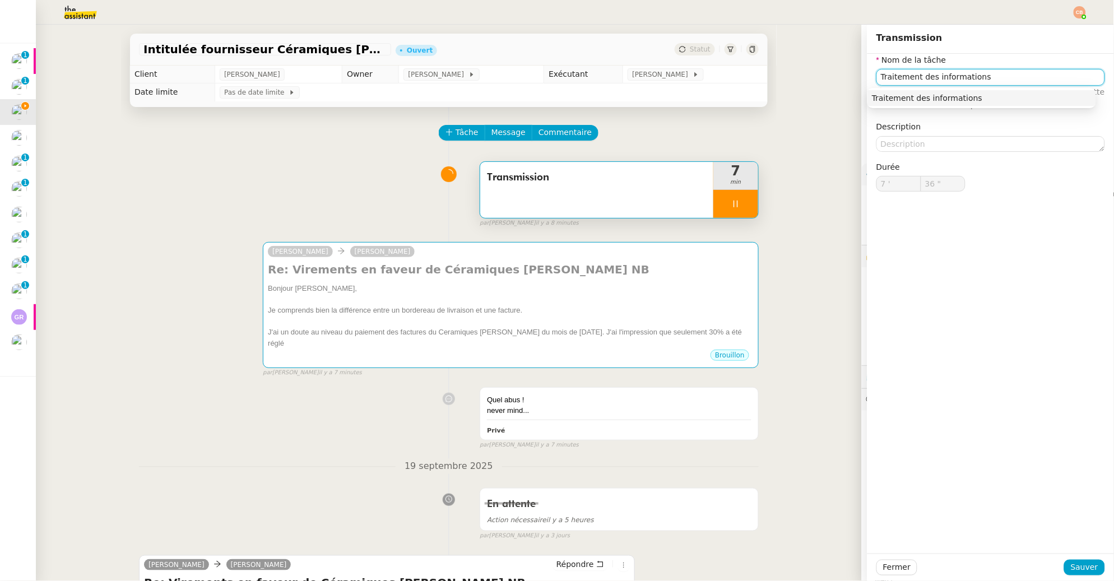
click at [915, 100] on div "Traitement des informations" at bounding box center [982, 98] width 220 height 10
type input "37 ""
type input "Traitement des informations"
click at [1071, 571] on span "Sauver" at bounding box center [1084, 567] width 27 height 13
type input "38 ""
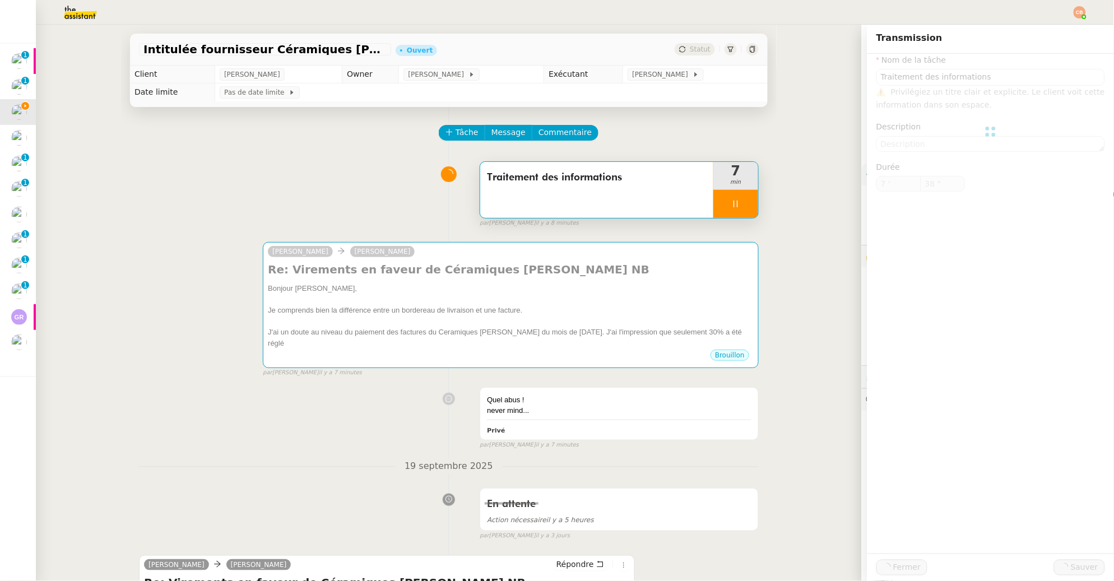
type input "Traitement des informations"
type input "7 '"
type input "38 ""
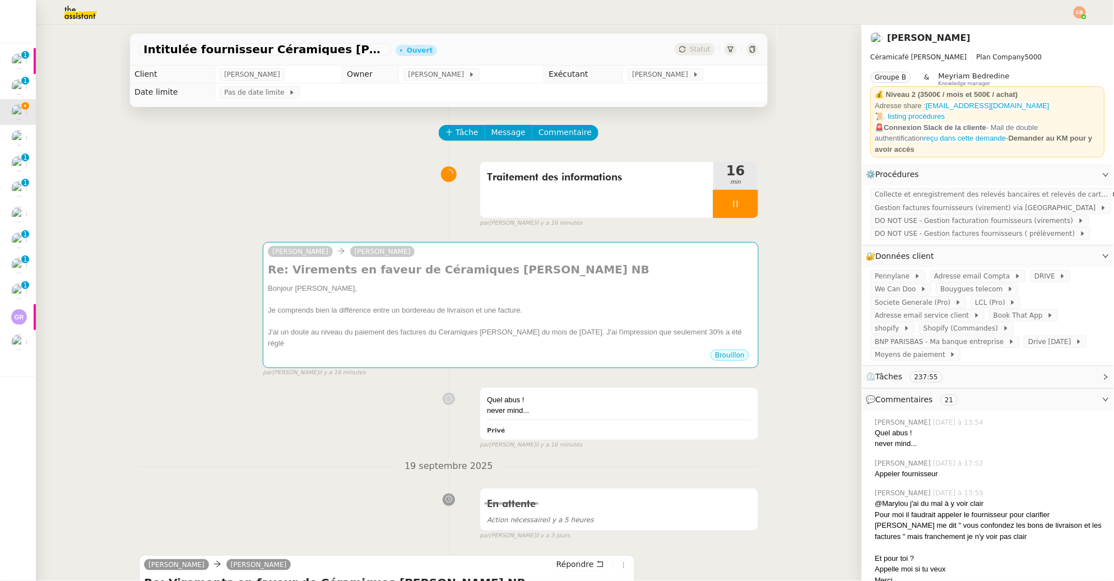
click at [715, 202] on div at bounding box center [735, 204] width 45 height 28
click at [723, 205] on icon at bounding box center [725, 204] width 4 height 6
click at [1056, 272] on span at bounding box center [1058, 276] width 4 height 8
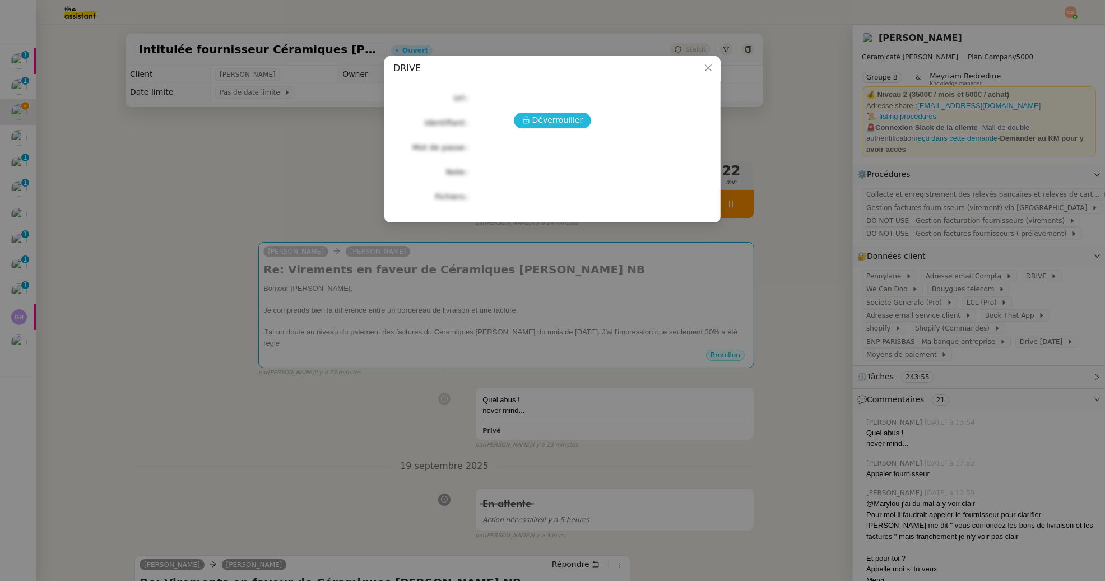
click at [555, 113] on button "Déverrouiller" at bounding box center [553, 121] width 78 height 16
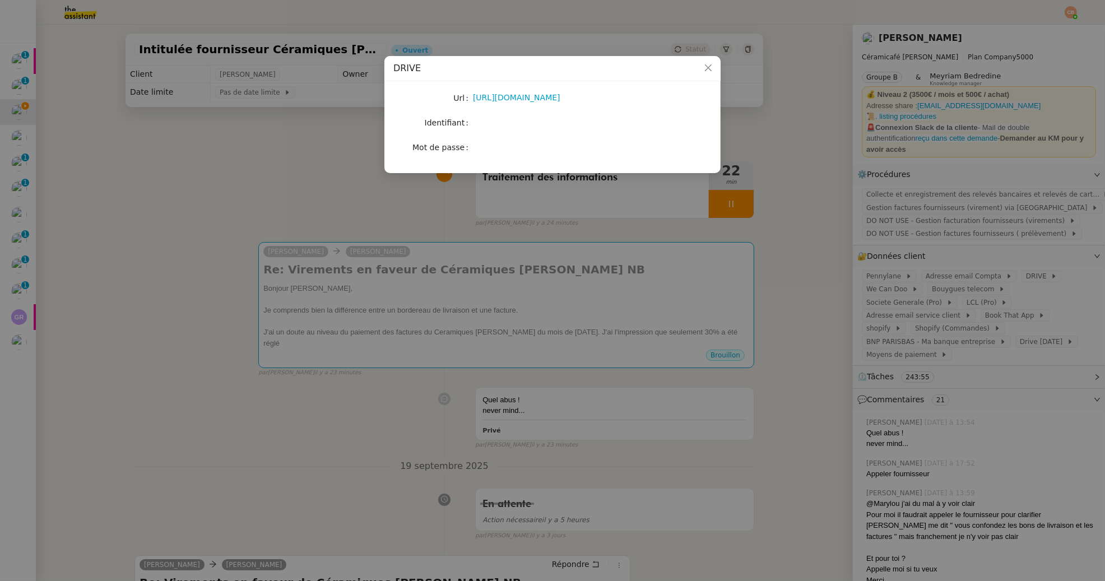
click at [252, 153] on nz-modal-container "DRIVE Url https://drive.google.com/drive/folders/1wwaw22rN93X_2BtaQhWJdE3k_zKfq…" at bounding box center [552, 290] width 1105 height 581
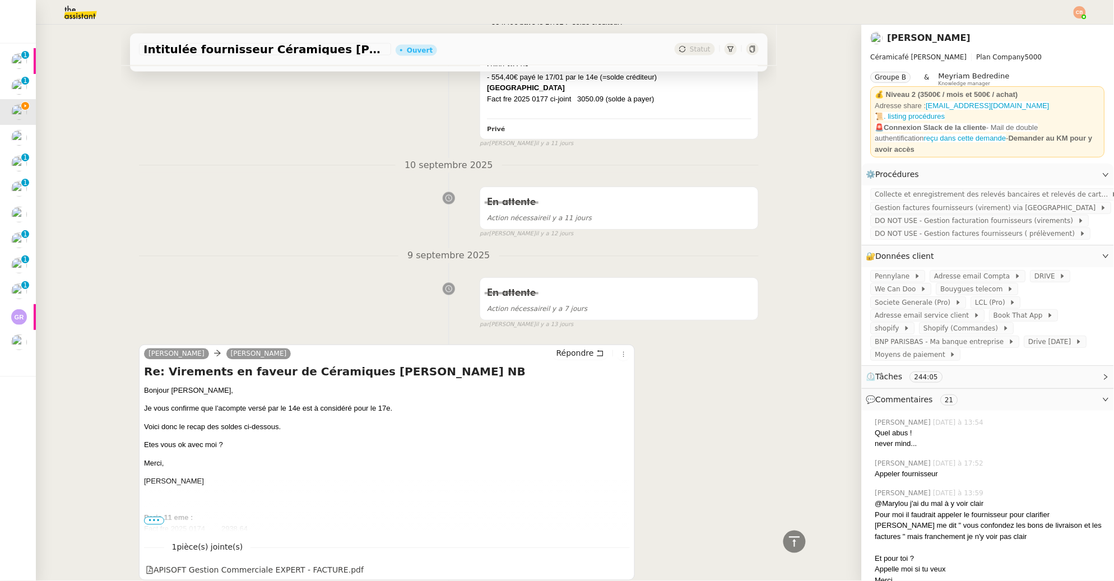
scroll to position [3882, 0]
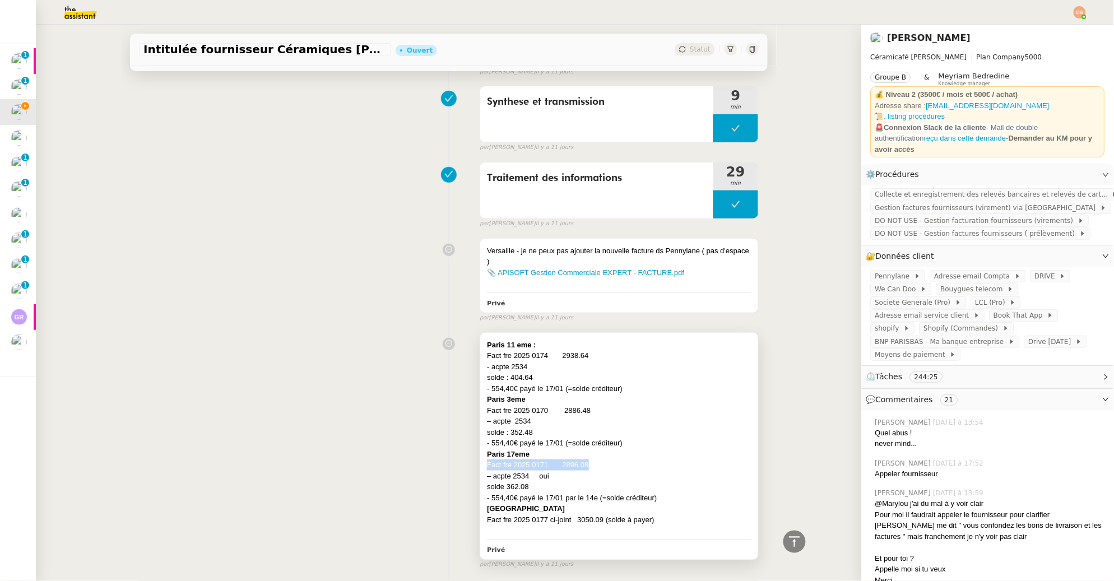
drag, startPoint x: 479, startPoint y: 454, endPoint x: 589, endPoint y: 453, distance: 110.4
click at [589, 460] on div "Fact fre 2025 0171 2896.08" at bounding box center [619, 465] width 265 height 11
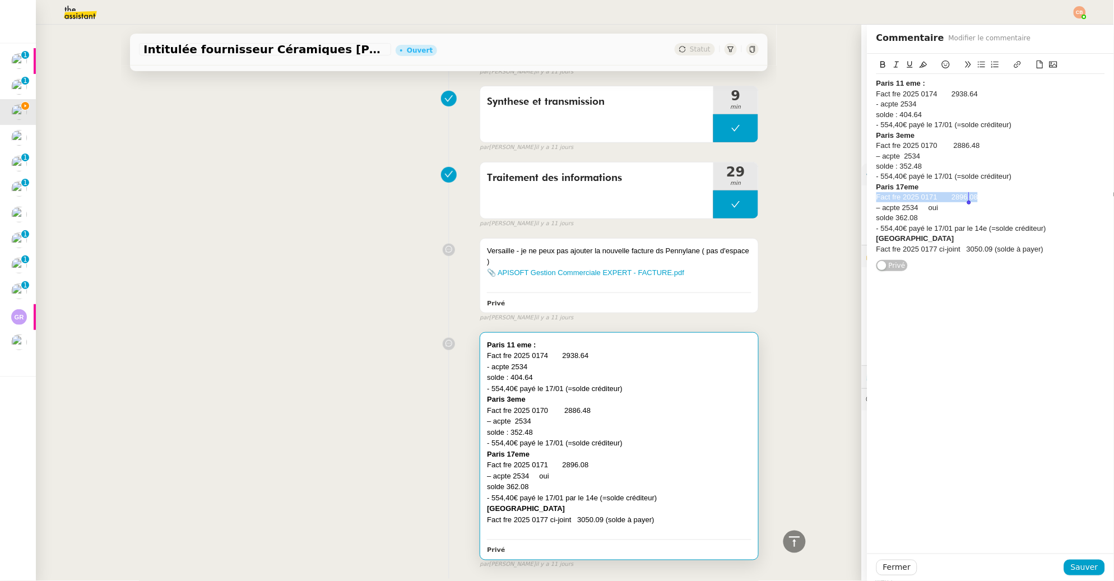
drag, startPoint x: 868, startPoint y: 198, endPoint x: 1001, endPoint y: 197, distance: 133.4
click at [1001, 197] on div "Fact fre 2025 0171 2896.08" at bounding box center [991, 197] width 229 height 10
copy div "Fact fre 2025 0171 2896.08"
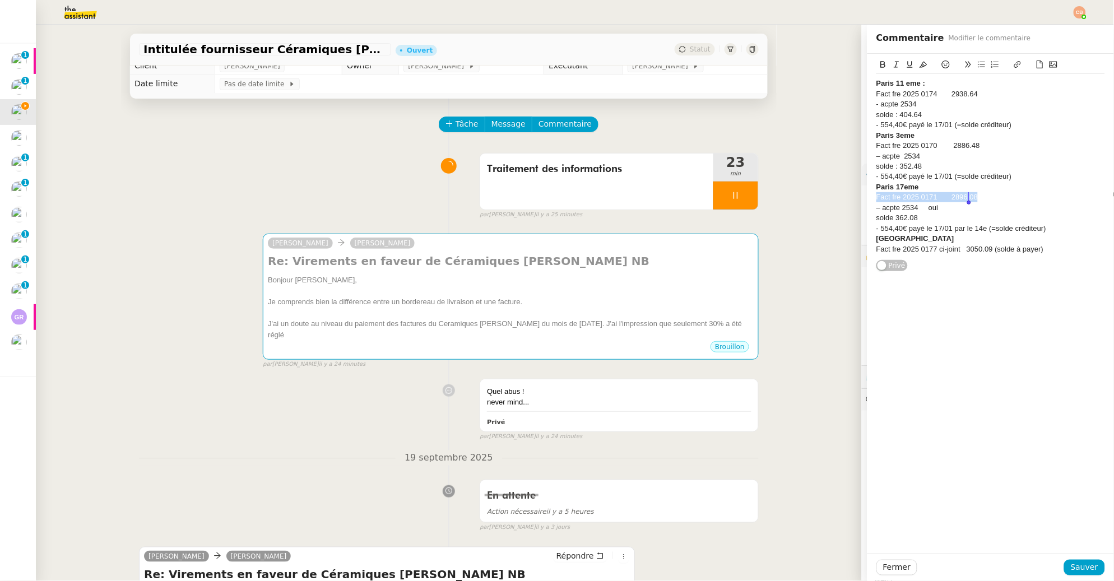
scroll to position [11, 0]
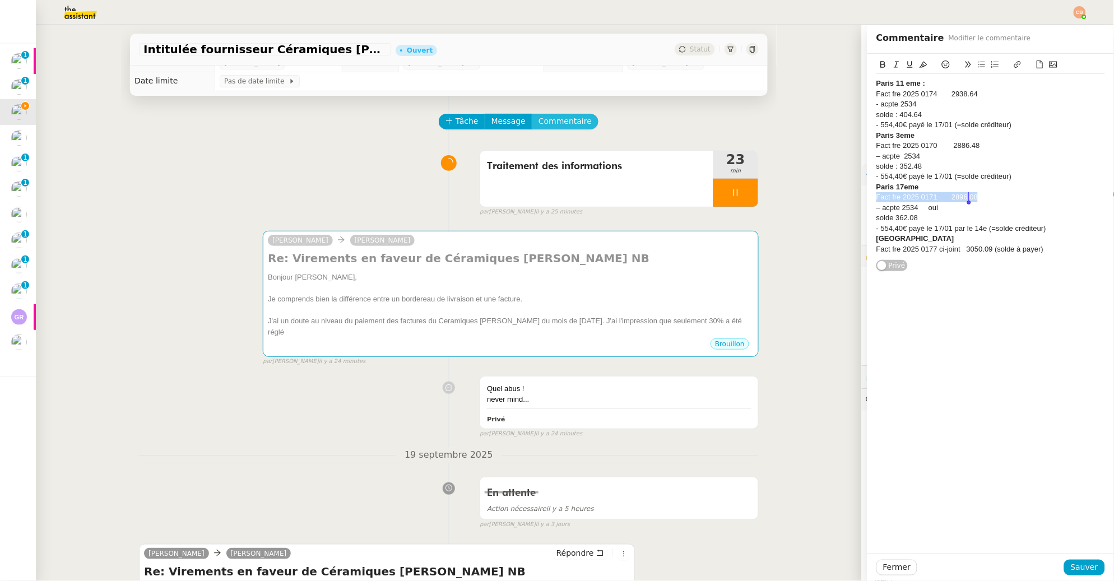
click at [555, 128] on span "Commentaire" at bounding box center [565, 121] width 53 height 13
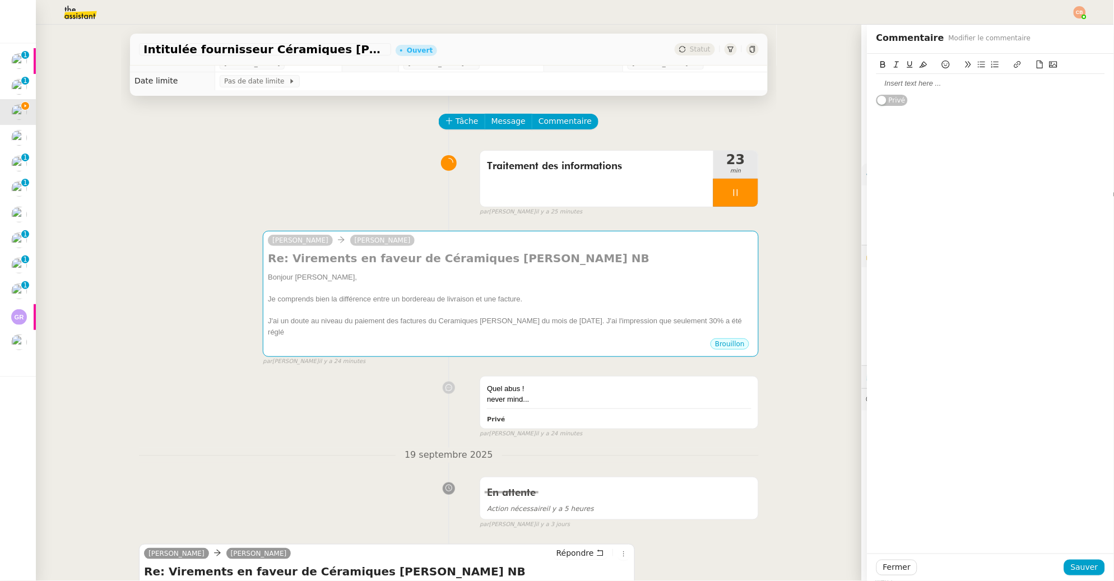
click at [879, 86] on div at bounding box center [991, 83] width 229 height 10
drag, startPoint x: 1065, startPoint y: 564, endPoint x: 729, endPoint y: 452, distance: 354.6
click at [1071, 564] on span "Sauver" at bounding box center [1084, 567] width 27 height 13
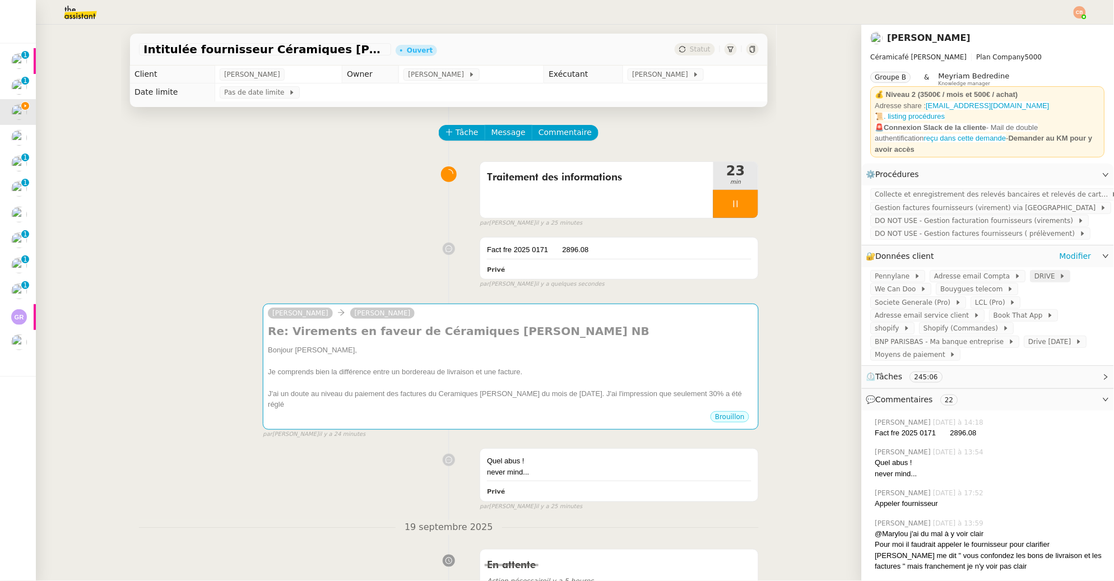
click at [1035, 271] on span "DRIVE" at bounding box center [1047, 276] width 25 height 11
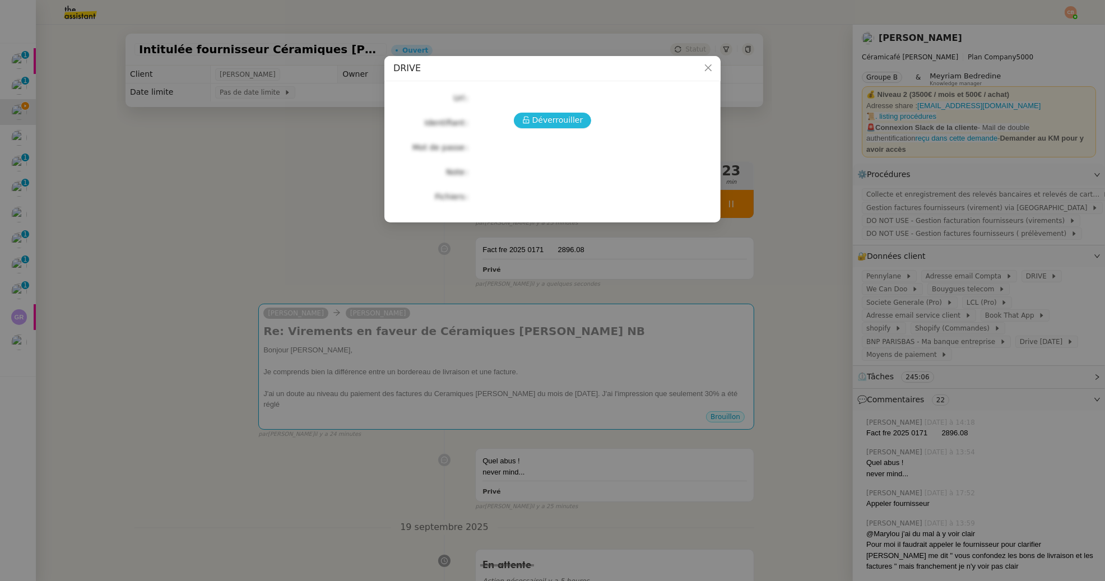
click at [571, 120] on span "Déverrouiller" at bounding box center [557, 120] width 51 height 13
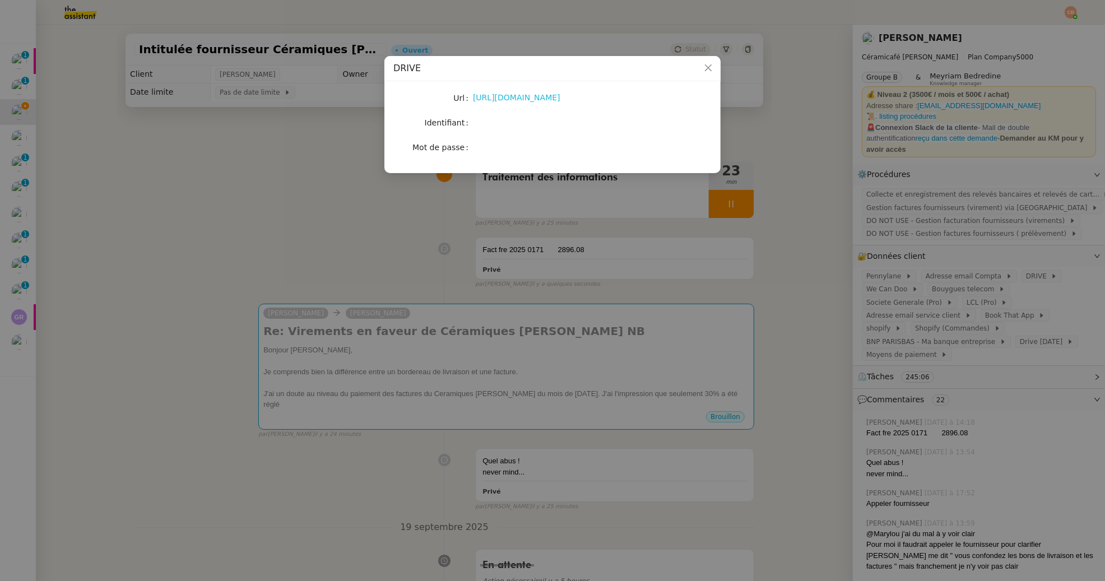
click at [534, 96] on link "https://drive.google.com/drive/folders/1wwaw22rN93X_2BtaQhWJdE3k_zKfqUV2" at bounding box center [516, 97] width 87 height 9
click at [267, 110] on nz-modal-container "DRIVE Url https://drive.google.com/drive/folders/1wwaw22rN93X_2BtaQhWJdE3k_zKfq…" at bounding box center [552, 290] width 1105 height 581
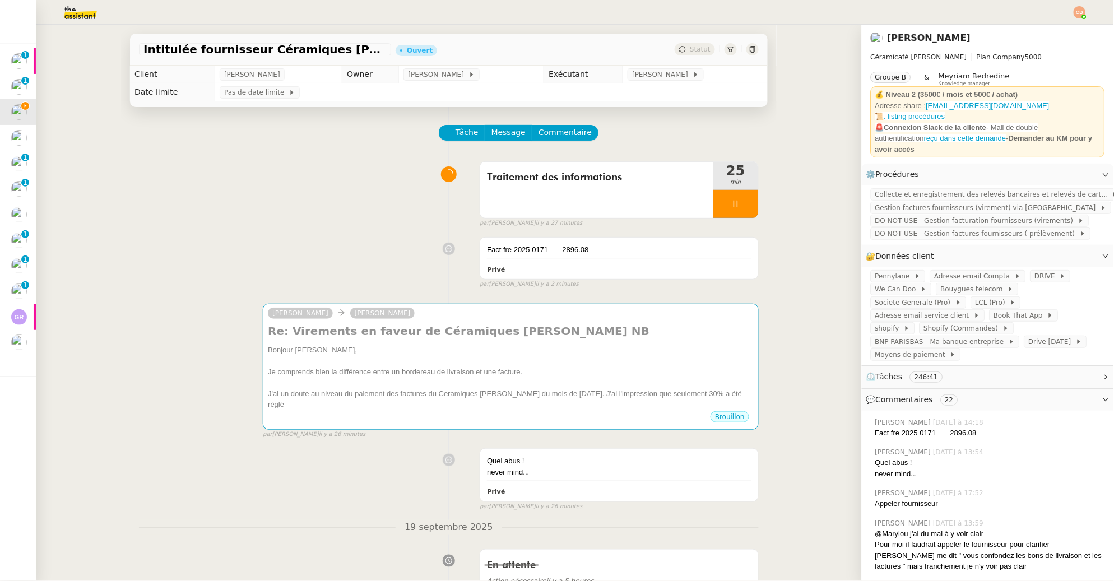
click at [720, 214] on div at bounding box center [735, 204] width 45 height 28
click at [717, 211] on div at bounding box center [724, 204] width 22 height 28
click at [1029, 339] on span "Drive [DATE]" at bounding box center [1052, 341] width 47 height 11
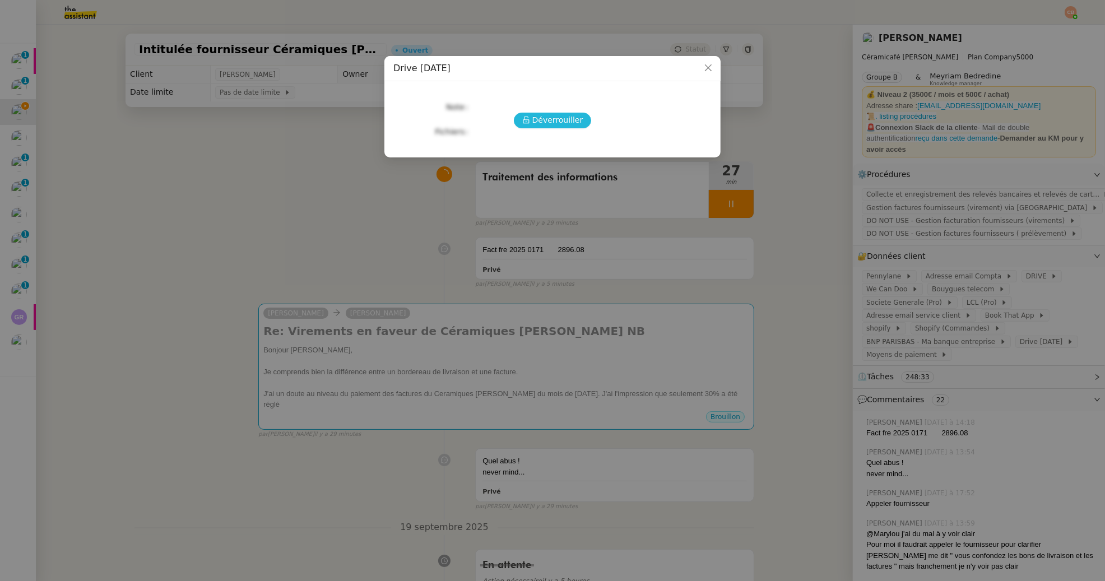
click at [565, 119] on span "Déverrouiller" at bounding box center [557, 120] width 51 height 13
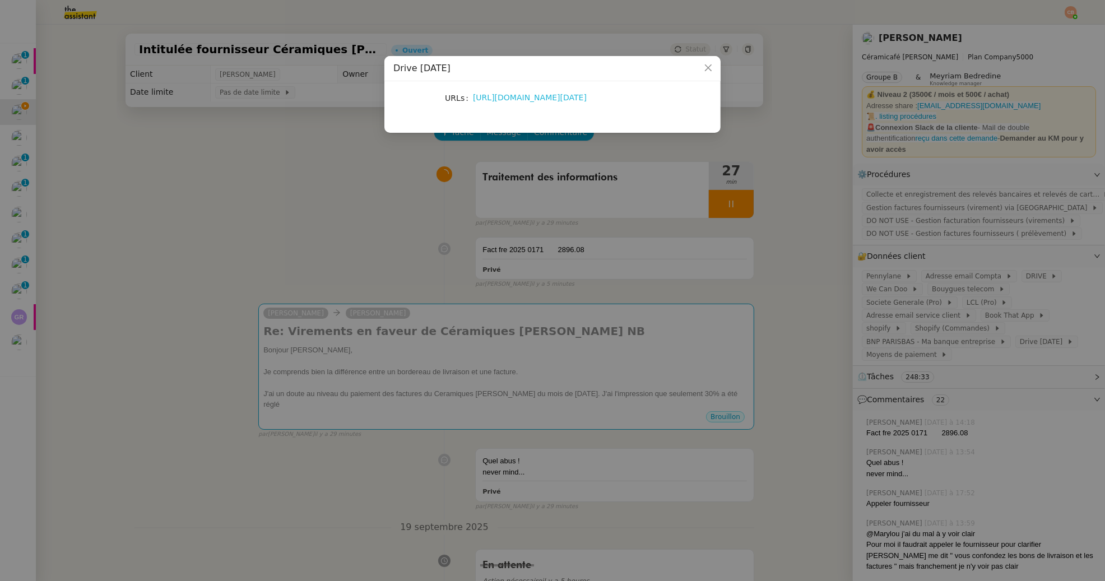
click at [537, 98] on link "https://drive.google.com/drive/search?q=2025.03.31" at bounding box center [530, 97] width 114 height 9
click at [285, 132] on nz-modal-container "Drive 2025.03.31 URLs https://drive.google.com/drive/search?q=2025.03.31" at bounding box center [552, 290] width 1105 height 581
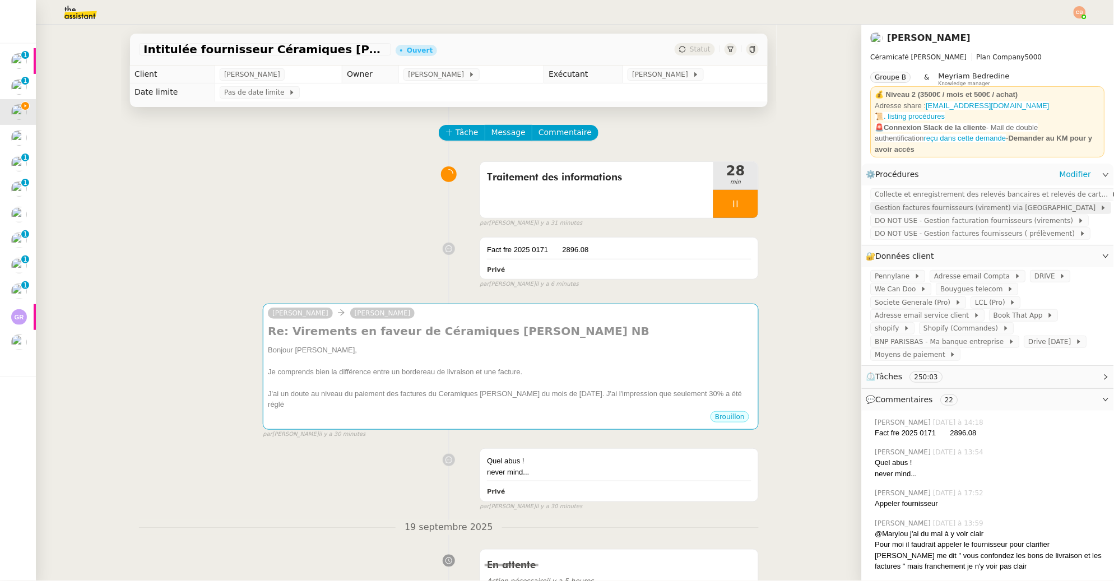
click at [925, 202] on span "Gestion factures fournisseurs (virement) via [GEOGRAPHIC_DATA]" at bounding box center [987, 207] width 225 height 11
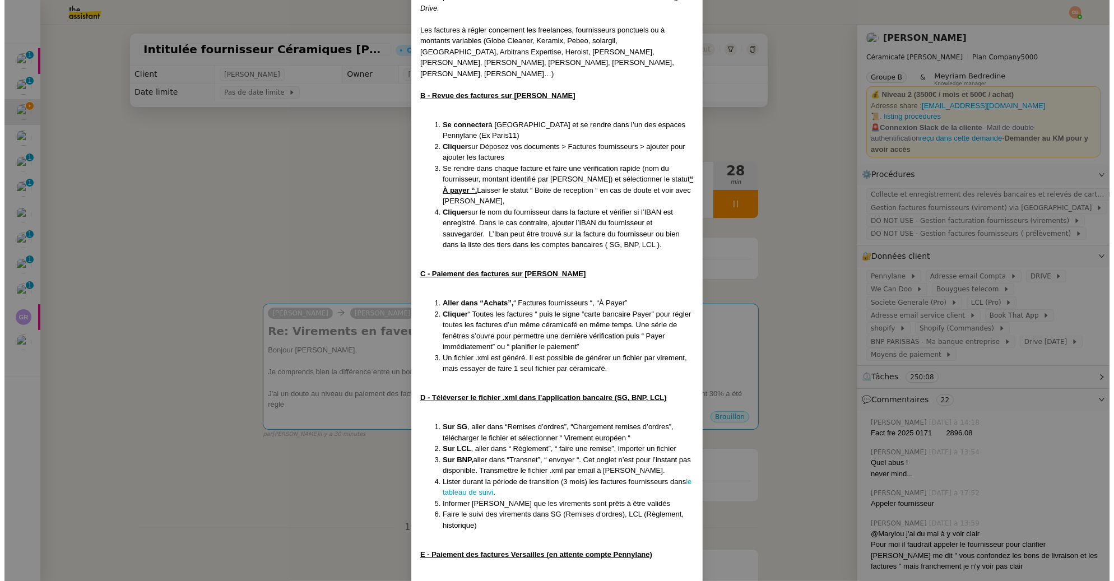
scroll to position [440, 0]
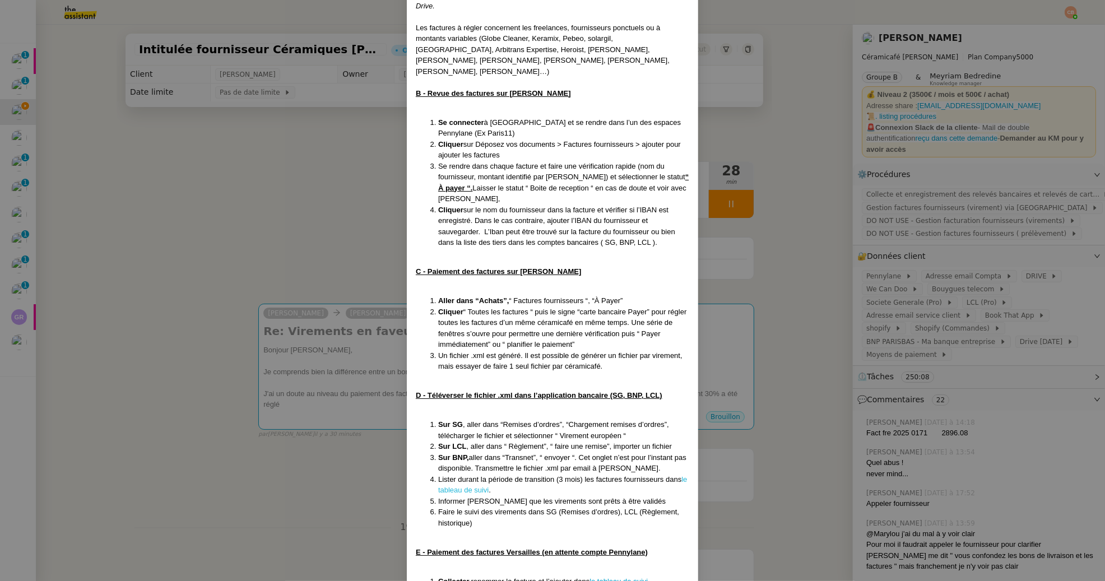
click at [472, 477] on link "le tableau de suivi" at bounding box center [562, 485] width 249 height 20
click at [262, 252] on nz-modal-container "MAJ le 22/07/2025 Contexte : Geneviève souhaite que nous gérions le paiement de…" at bounding box center [552, 290] width 1105 height 581
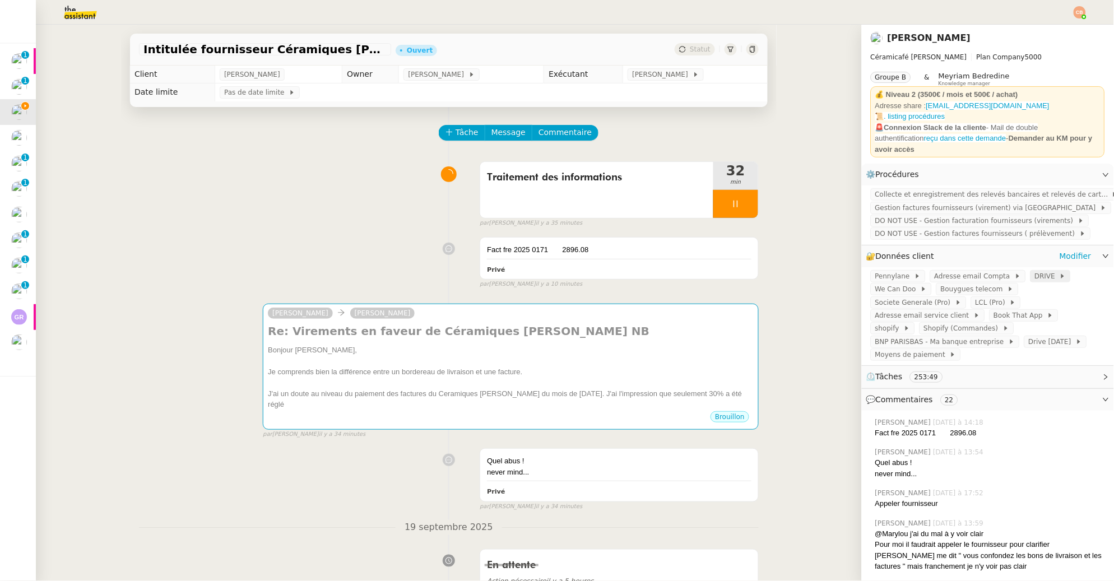
click at [1035, 271] on span "DRIVE" at bounding box center [1047, 276] width 25 height 11
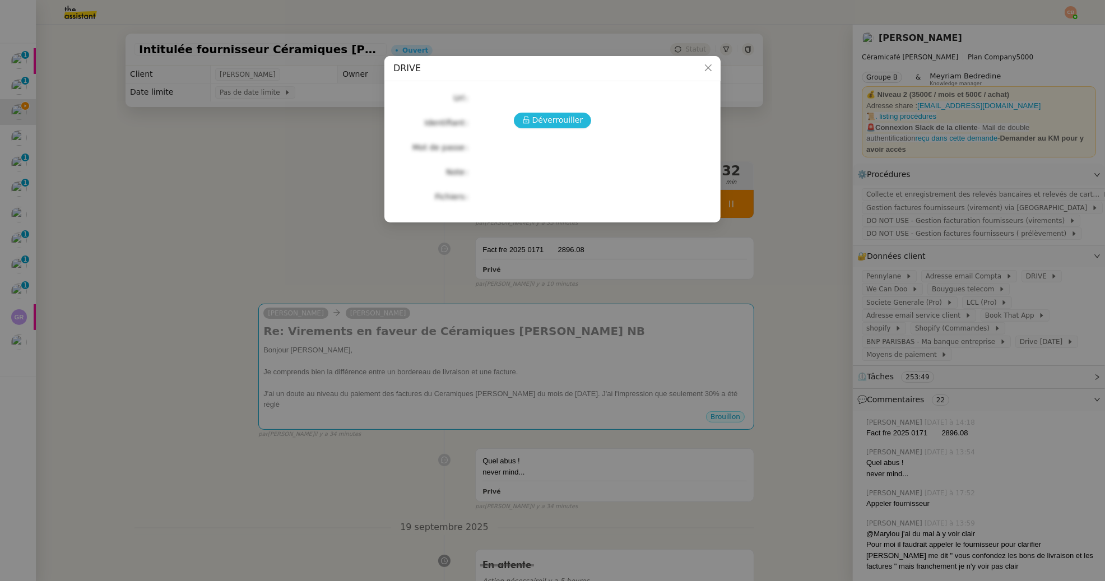
click at [562, 122] on span "Déverrouiller" at bounding box center [557, 120] width 51 height 13
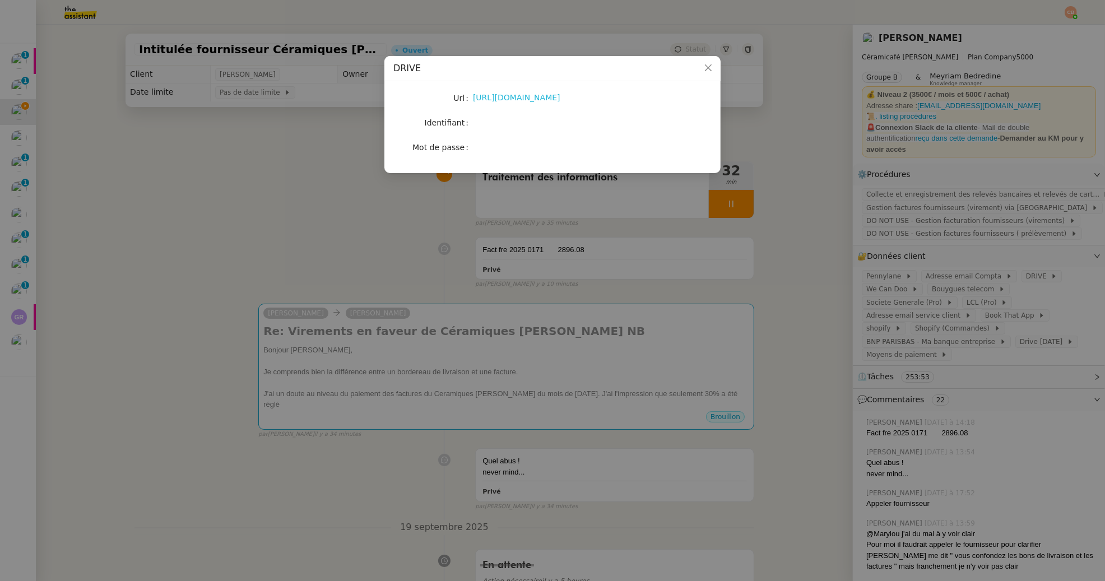
click at [506, 97] on link "https://drive.google.com/drive/folders/1wwaw22rN93X_2BtaQhWJdE3k_zKfqUV2" at bounding box center [516, 97] width 87 height 9
click at [307, 257] on nz-modal-container "DRIVE Url https://drive.google.com/drive/folders/1wwaw22rN93X_2BtaQhWJdE3k_zKfq…" at bounding box center [552, 290] width 1105 height 581
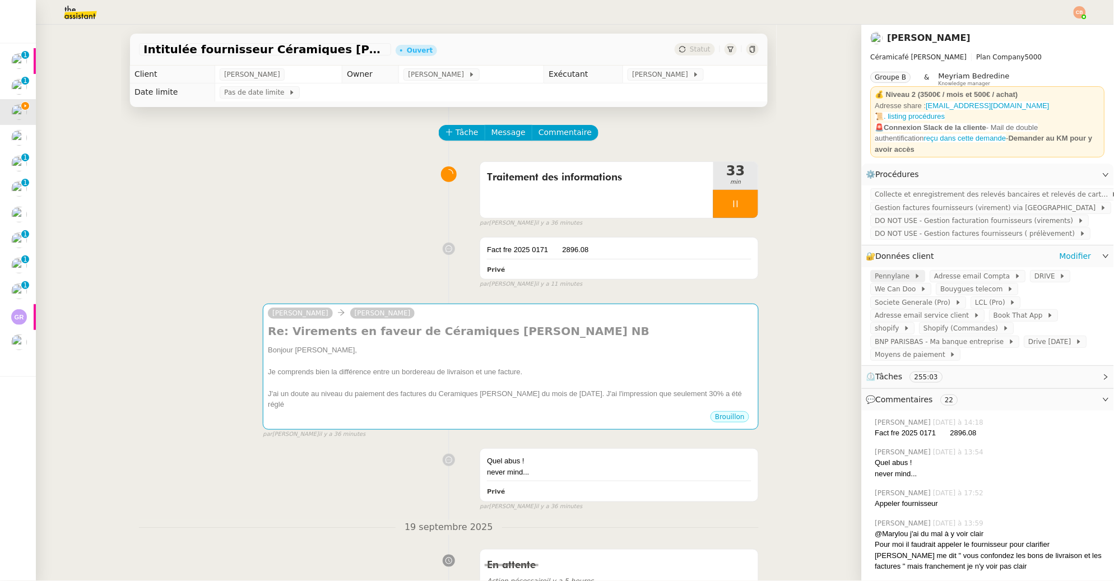
click at [896, 271] on span "Pennylane" at bounding box center [894, 276] width 39 height 11
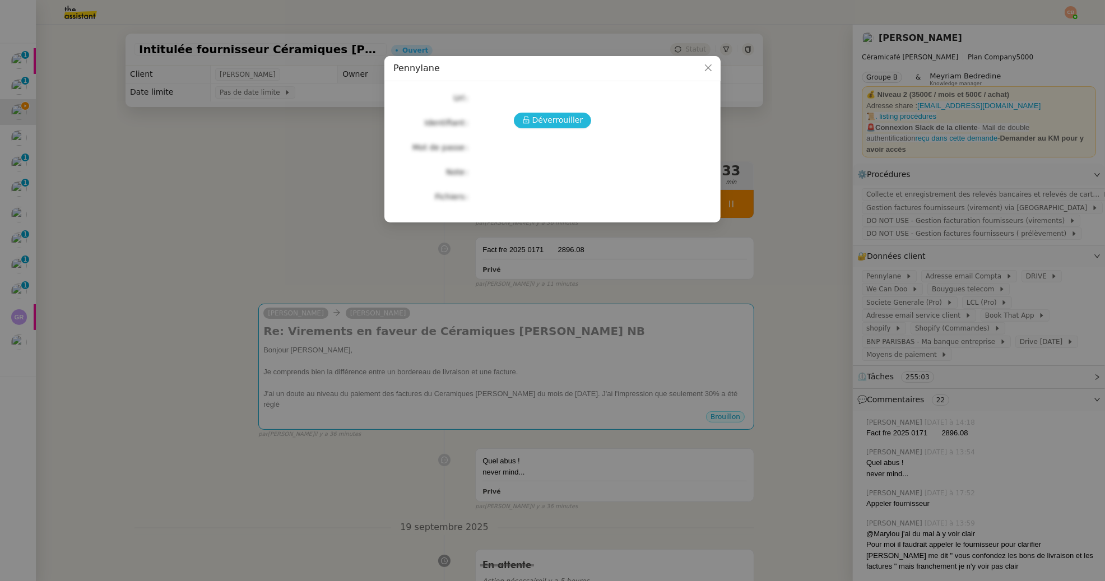
click at [571, 118] on span "Déverrouiller" at bounding box center [557, 120] width 51 height 13
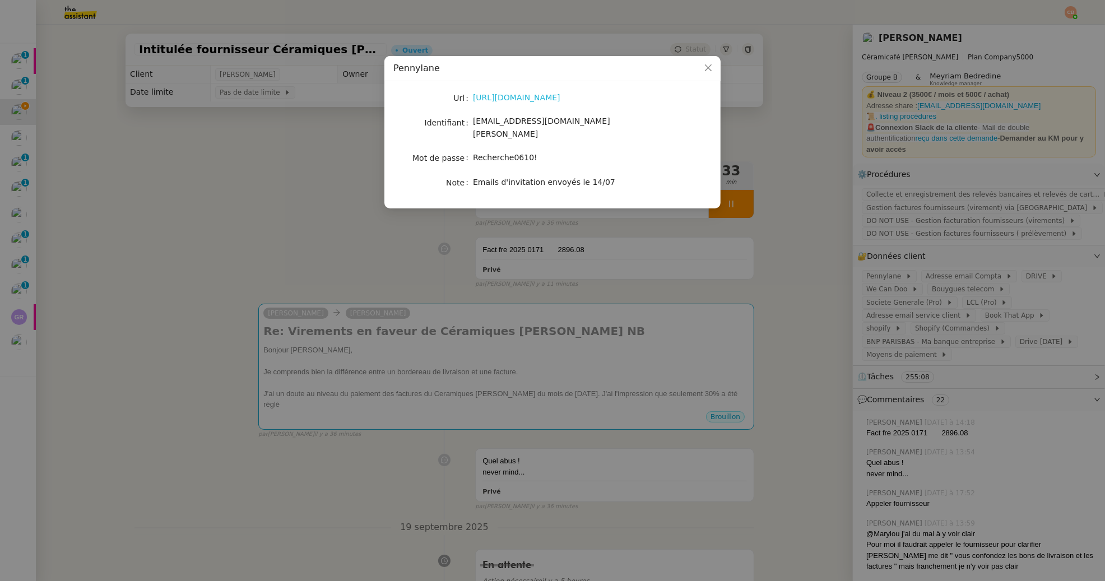
click at [541, 96] on link "https://app.pennylane.com/" at bounding box center [516, 97] width 87 height 9
click at [477, 151] on div "Recherche0610!" at bounding box center [566, 157] width 186 height 13
drag, startPoint x: 474, startPoint y: 146, endPoint x: 568, endPoint y: 157, distance: 95.4
click at [568, 157] on div "Url https://app.pennylane.com/ Identifiant charlie@ceramicafe-genevieve.fr Mot …" at bounding box center [552, 140] width 318 height 100
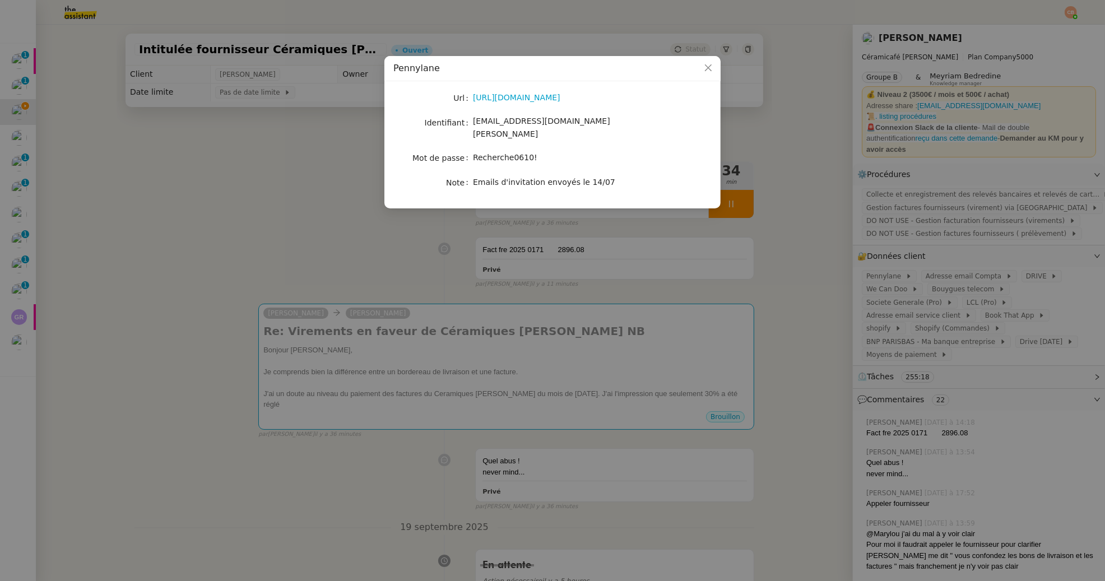
drag, startPoint x: 546, startPoint y: 150, endPoint x: 474, endPoint y: 145, distance: 73.0
click at [474, 151] on div "Recherche0610!" at bounding box center [566, 157] width 186 height 13
copy span "Recherche0610!"
click at [345, 251] on nz-modal-container "Pennylane Url https://app.pennylane.com/ Identifiant charlie@ceramicafe-genevie…" at bounding box center [552, 290] width 1105 height 581
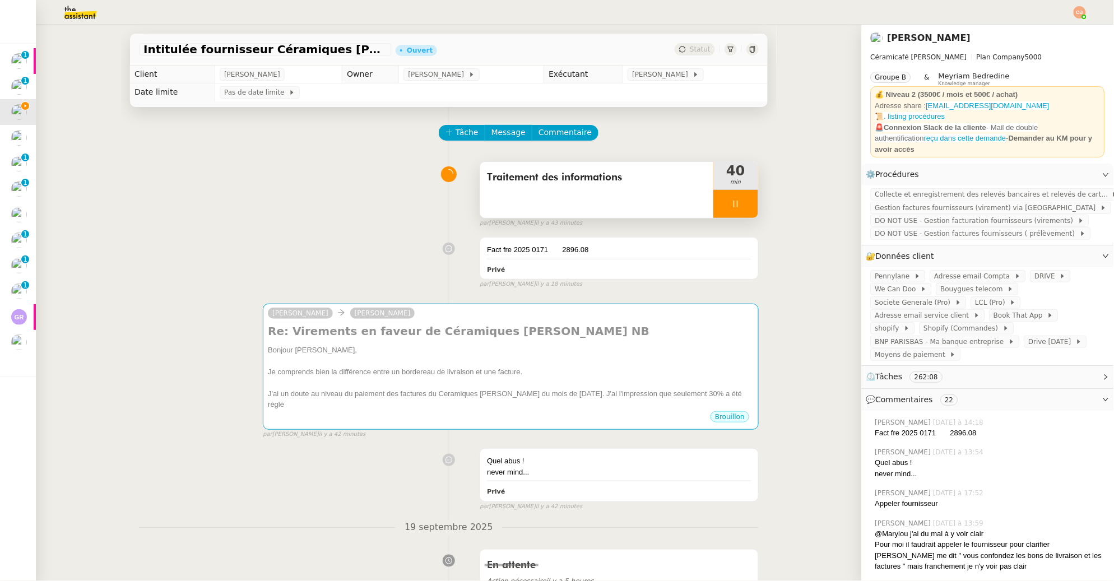
click at [737, 205] on div at bounding box center [735, 204] width 45 height 28
click at [743, 207] on icon at bounding box center [747, 204] width 9 height 9
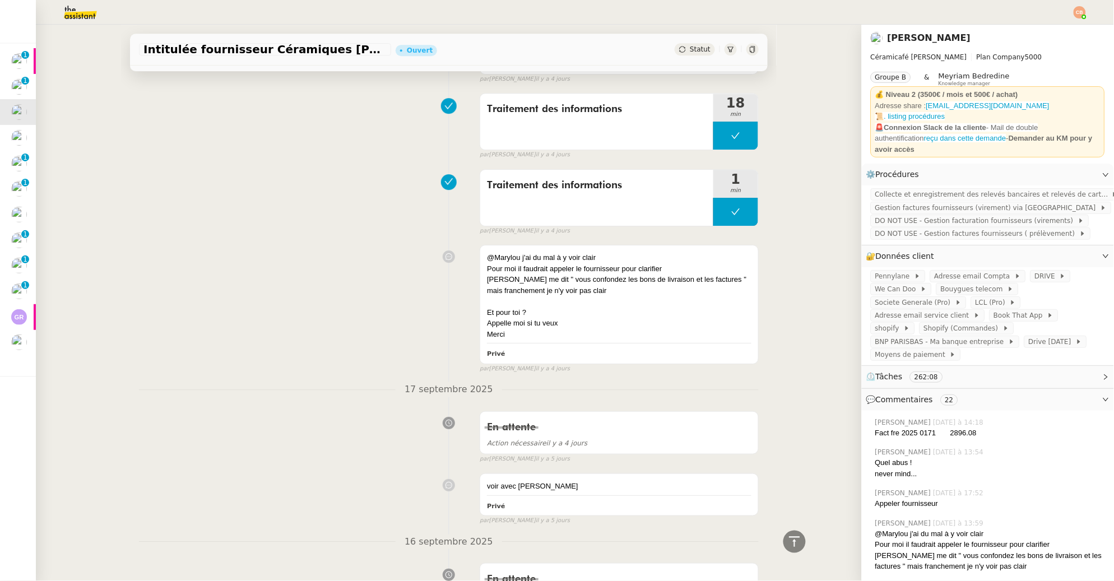
scroll to position [0, 0]
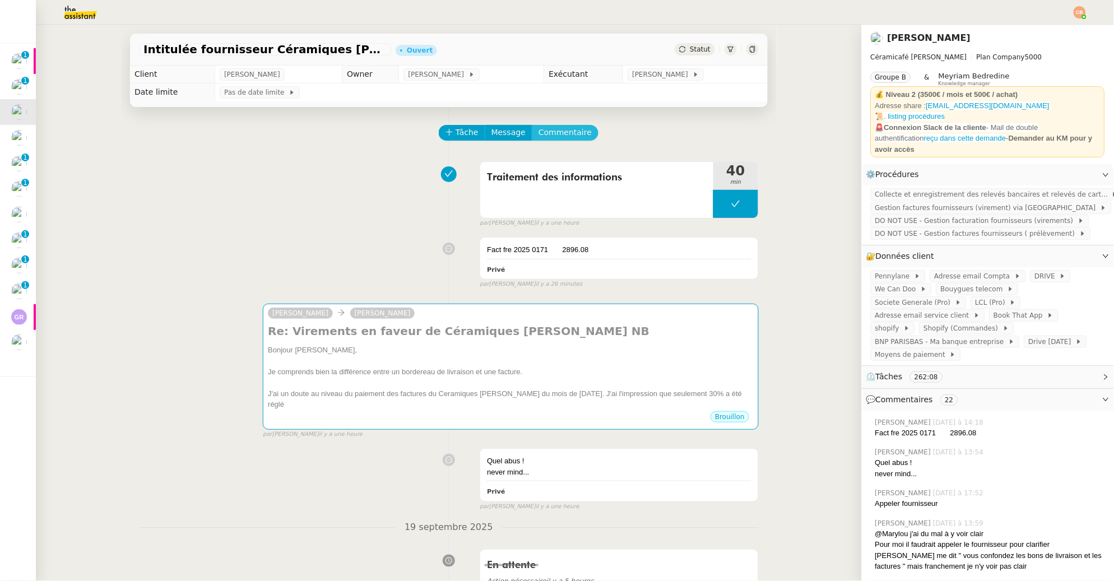
click at [560, 136] on span "Commentaire" at bounding box center [565, 132] width 53 height 13
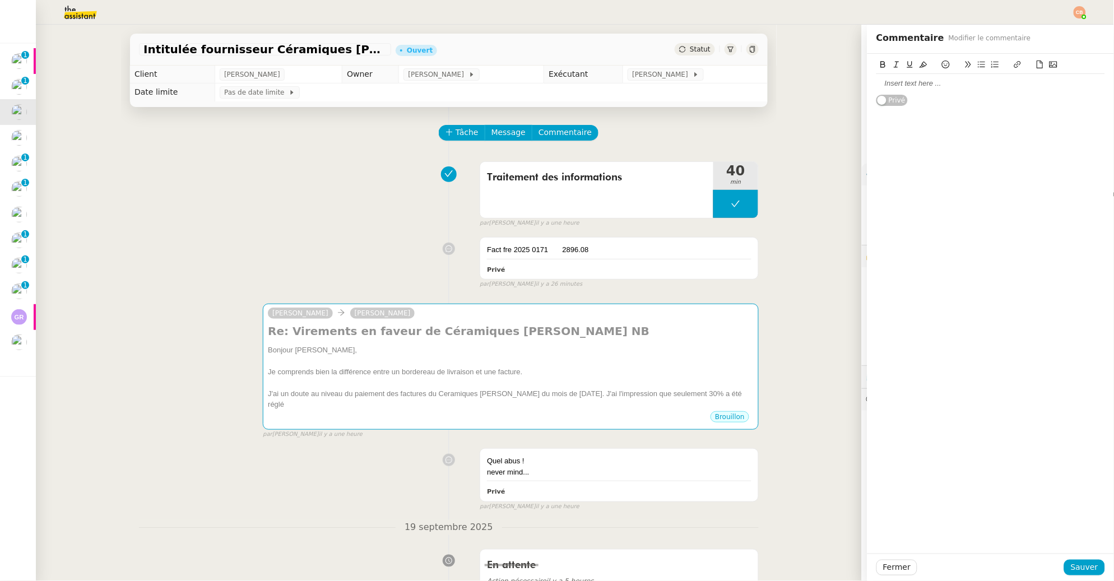
click at [889, 89] on div at bounding box center [991, 83] width 229 height 19
drag, startPoint x: 1082, startPoint y: 567, endPoint x: 566, endPoint y: 455, distance: 528.1
click at [1082, 567] on span "Sauver" at bounding box center [1084, 567] width 27 height 13
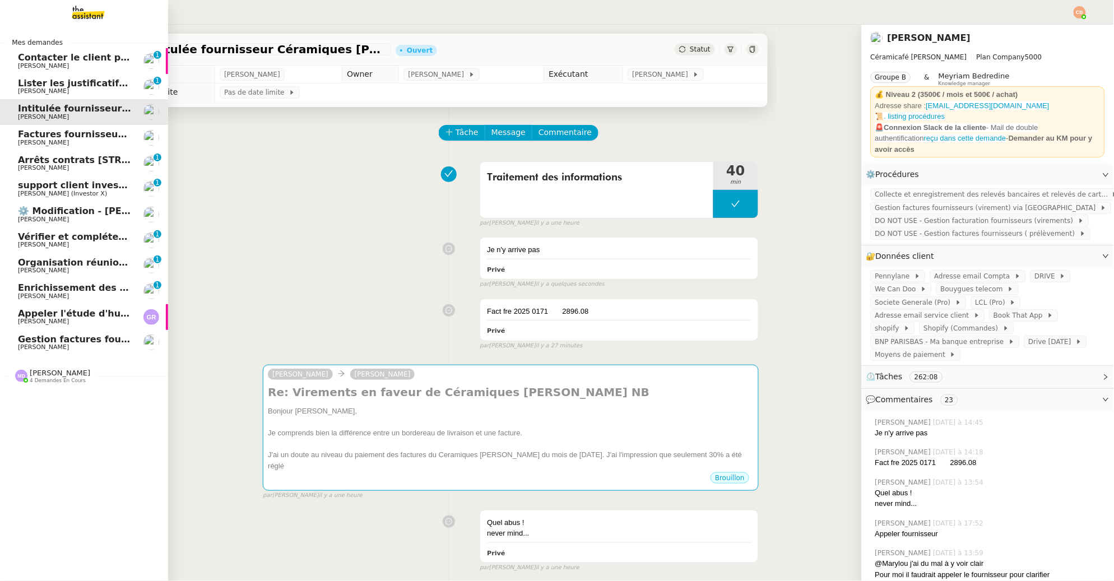
click at [76, 133] on span "Factures fournisseurs règlement par prélèvement, CB et espèces via Pennylane - …" at bounding box center [266, 134] width 496 height 11
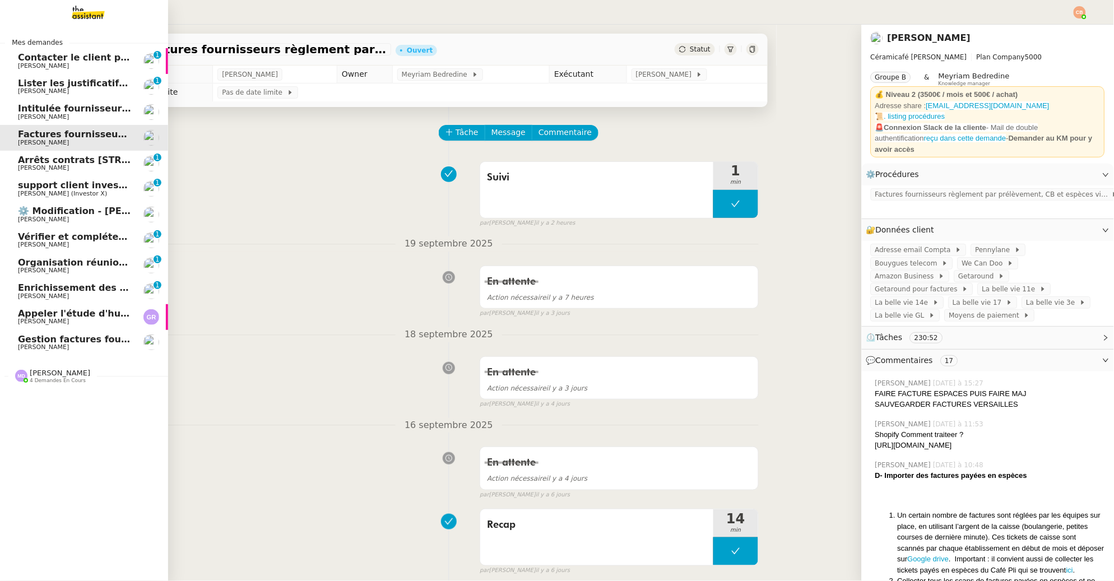
click at [78, 163] on span "Arrêts contrats [STREET_ADDRESS] ( [GEOGRAPHIC_DATA] )" at bounding box center [168, 160] width 300 height 11
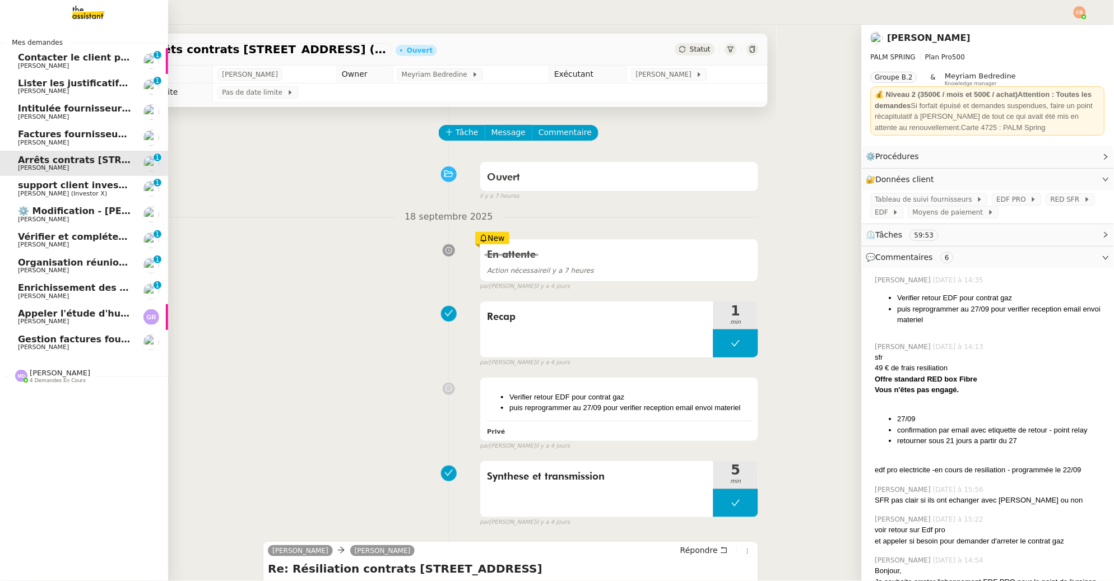
click at [78, 209] on span "⚙️ Modification - [PERSON_NAME] et suivi des devis sur Energy Track" at bounding box center [192, 211] width 349 height 11
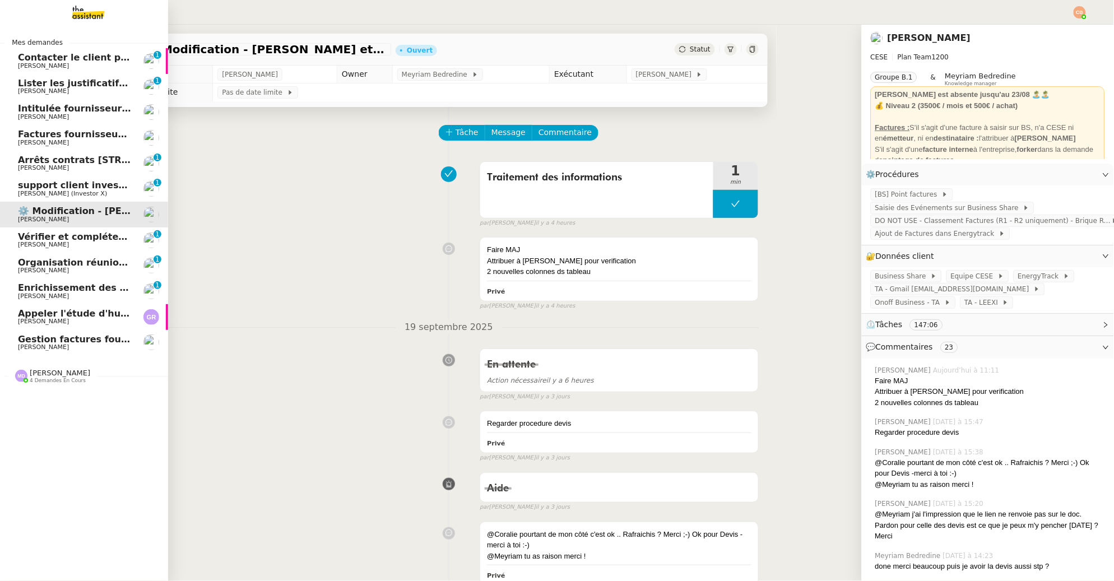
click at [38, 238] on span "Vérifier et compléter les feuilles de temps" at bounding box center [124, 236] width 213 height 11
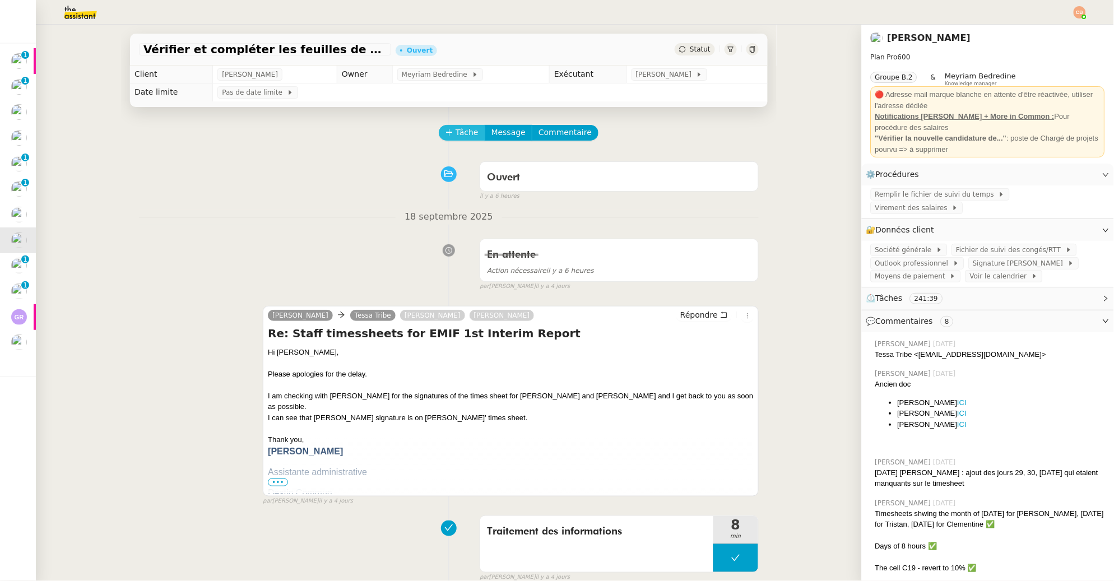
click at [457, 137] on span "Tâche" at bounding box center [467, 132] width 23 height 13
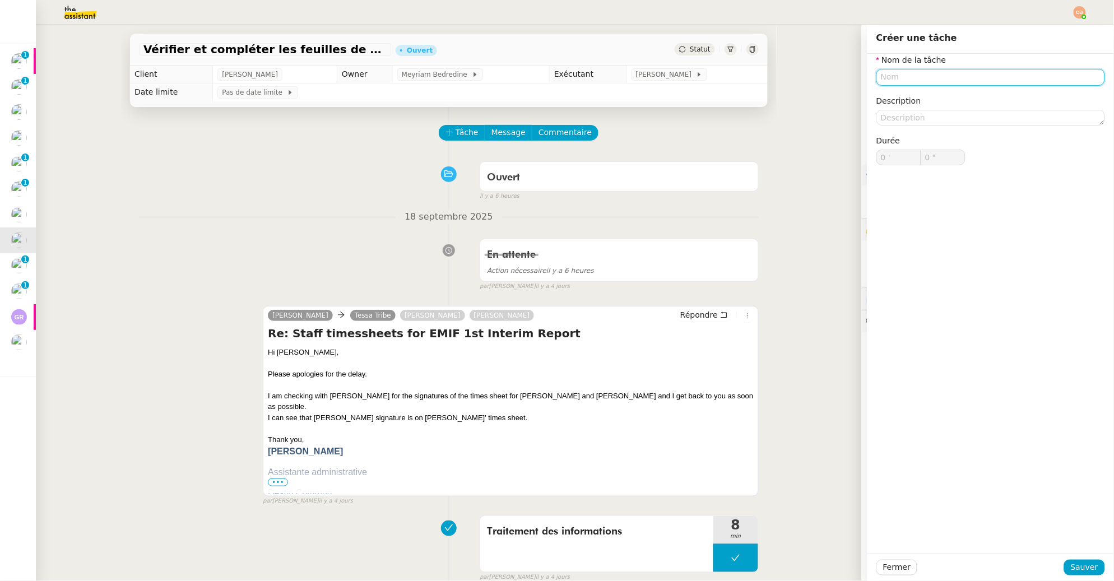
click at [903, 75] on input "text" at bounding box center [991, 77] width 229 height 16
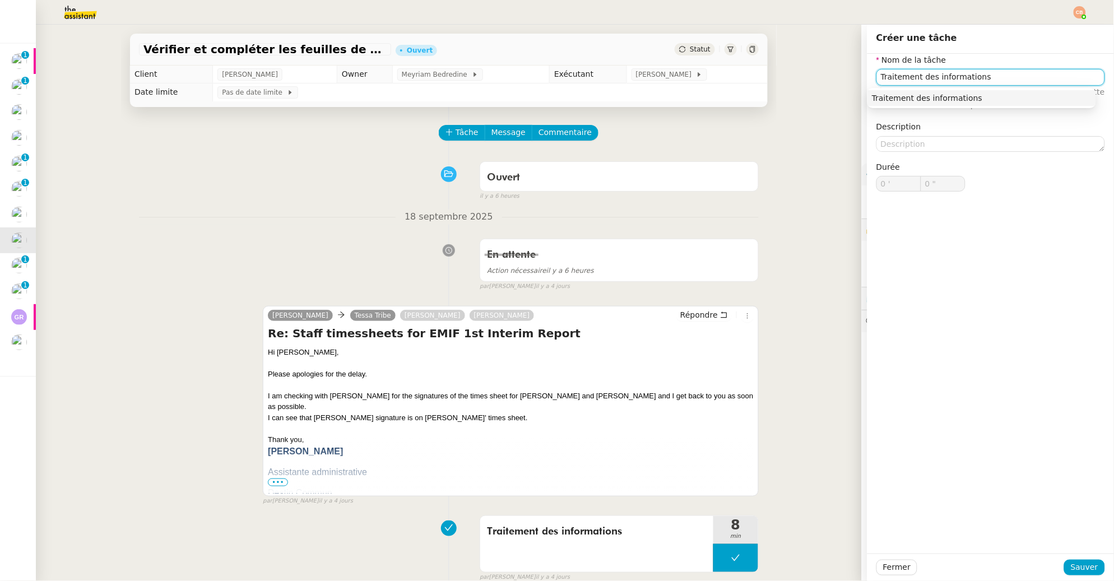
drag, startPoint x: 935, startPoint y: 92, endPoint x: 936, endPoint y: 98, distance: 5.6
click at [935, 92] on nz-auto-option "Traitement des informations" at bounding box center [982, 98] width 229 height 16
type input "Traitement des informations"
click at [1081, 566] on span "Sauver" at bounding box center [1084, 567] width 27 height 13
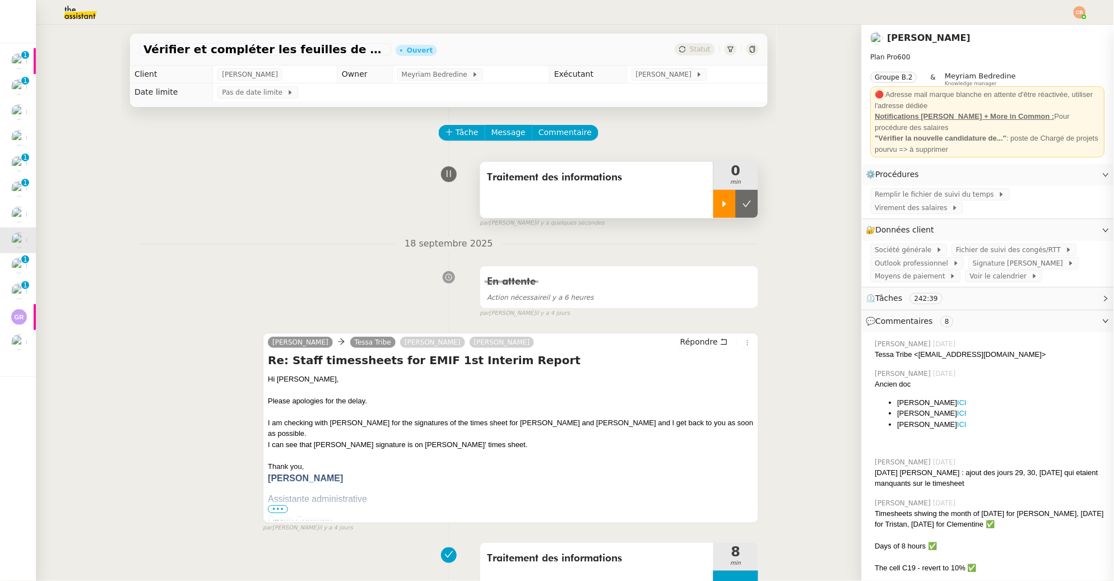
click at [715, 211] on div at bounding box center [724, 204] width 22 height 28
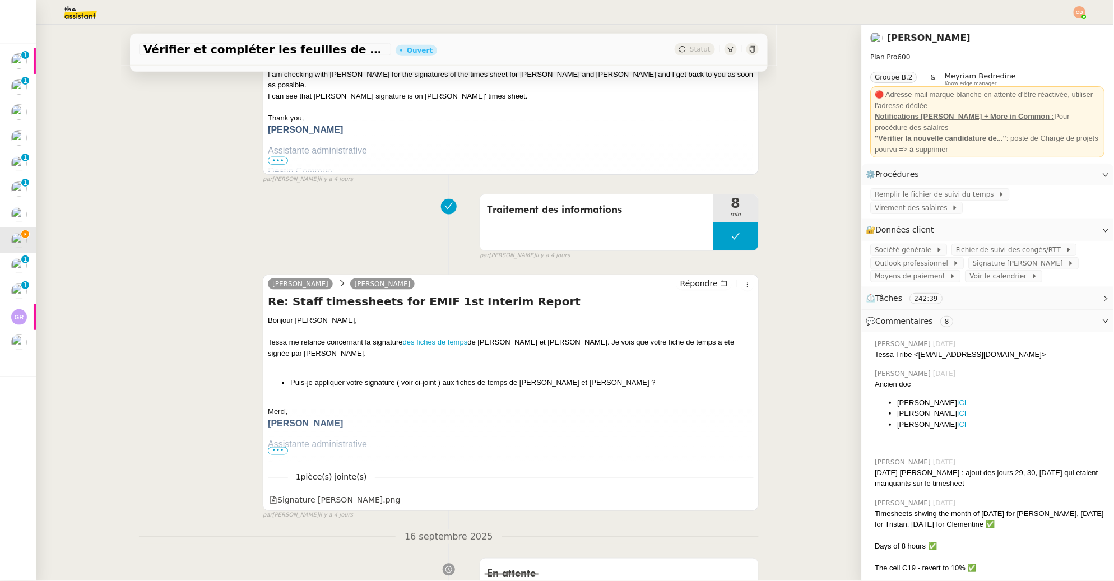
scroll to position [350, 0]
click at [420, 341] on link "des fiches de temps" at bounding box center [435, 341] width 65 height 8
click at [239, 198] on div "Traitement des informations 8 min false par Coralie B. il y a 4 jours" at bounding box center [449, 223] width 620 height 72
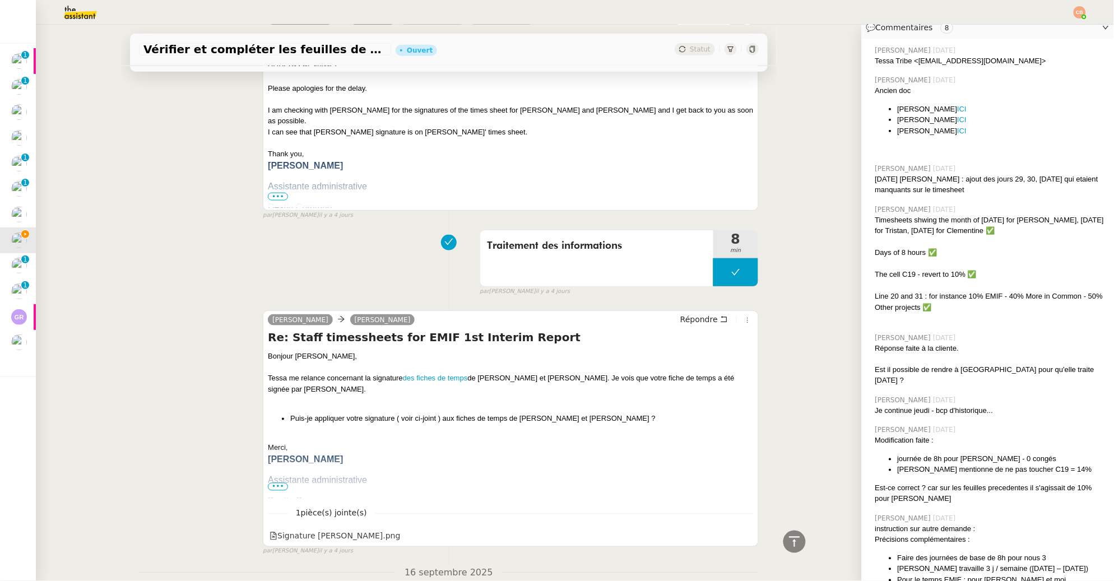
scroll to position [0, 0]
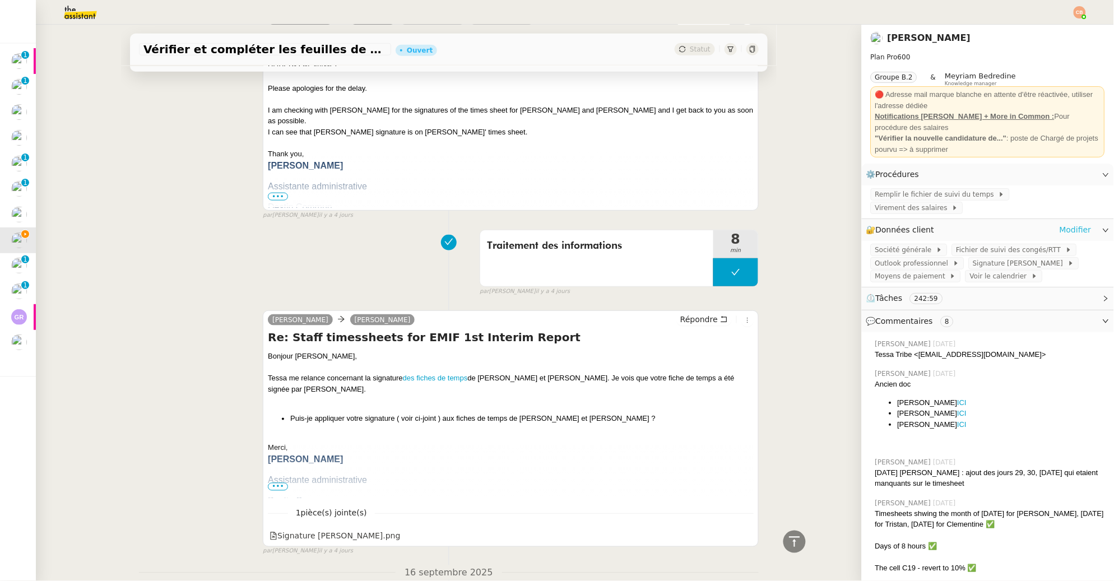
click at [1060, 227] on link "Modifier" at bounding box center [1076, 230] width 32 height 13
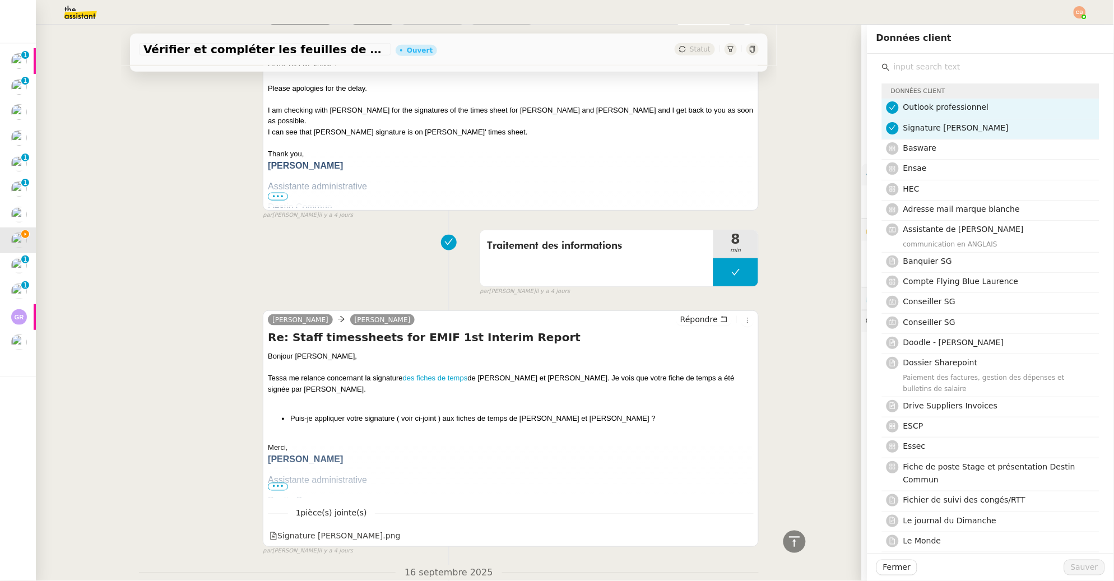
click at [908, 73] on input "text" at bounding box center [995, 66] width 210 height 15
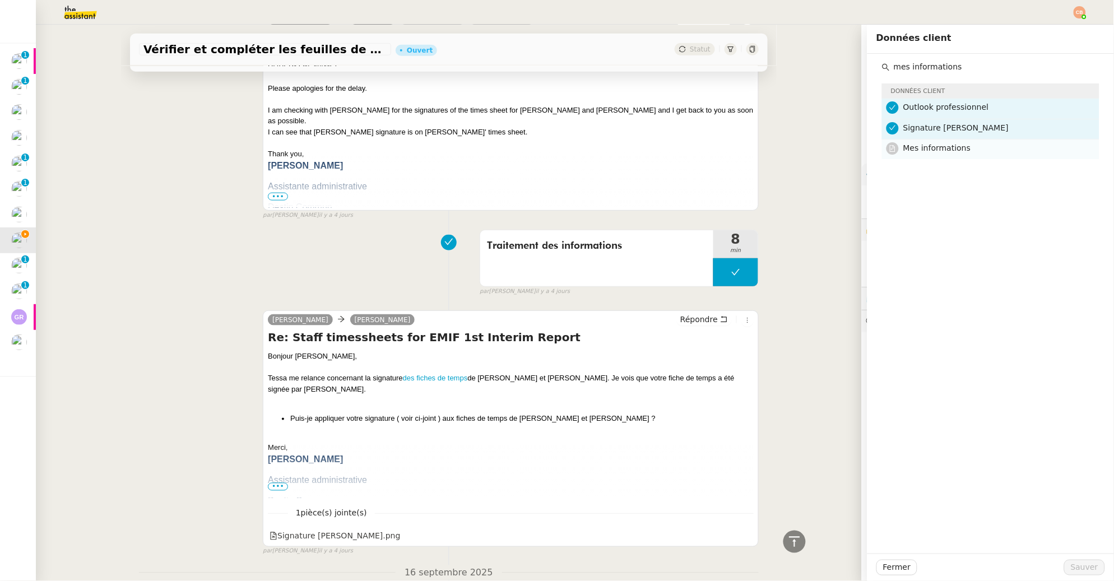
type input "mes informations"
click at [923, 143] on span "Mes informations" at bounding box center [937, 147] width 68 height 9
click at [1083, 564] on span "Sauver" at bounding box center [1084, 567] width 27 height 13
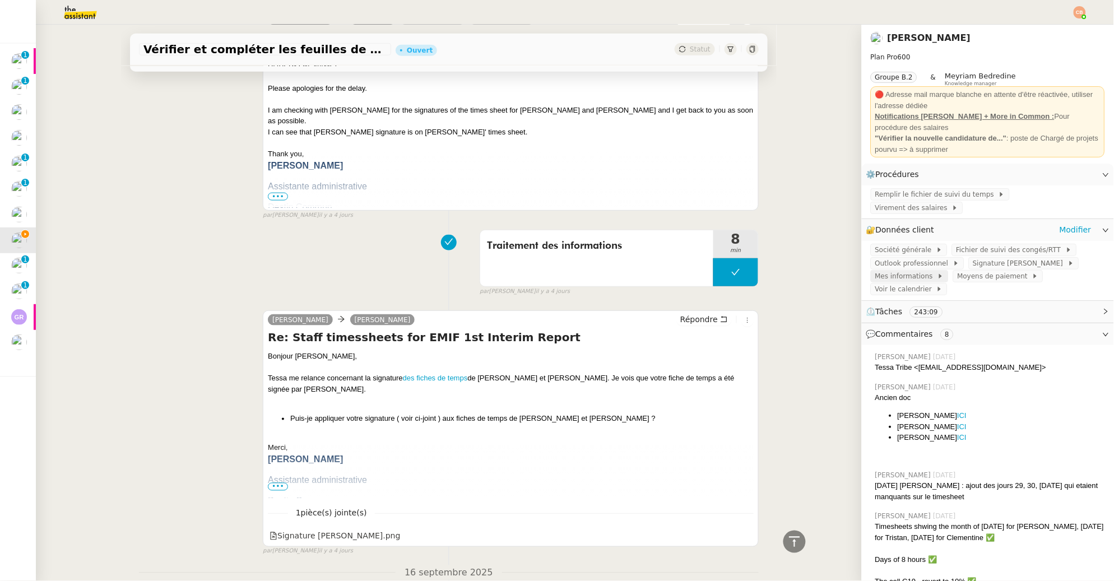
click at [897, 275] on span "Mes informations" at bounding box center [906, 276] width 62 height 11
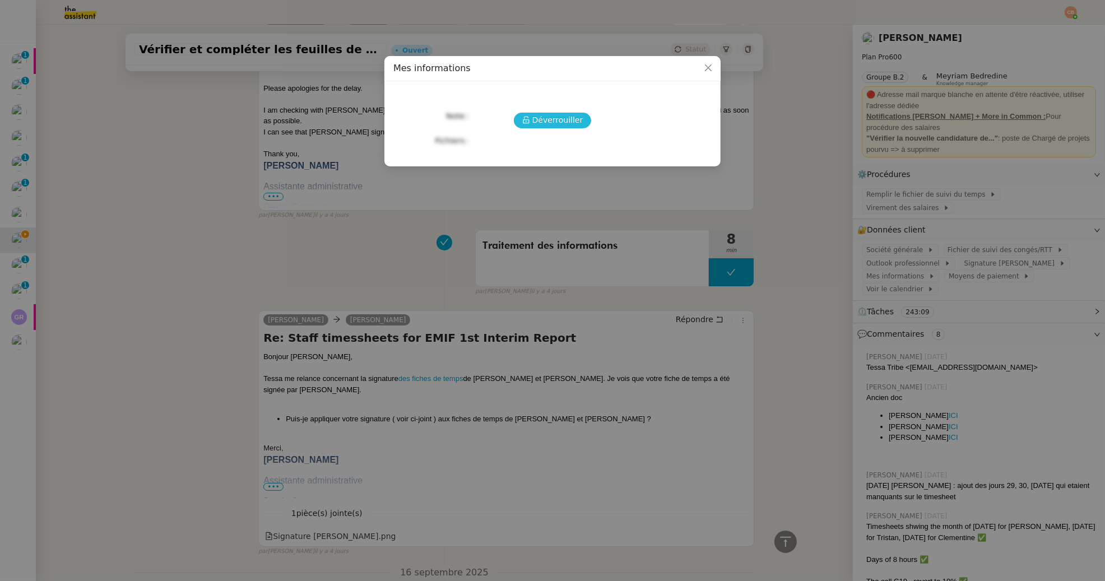
click at [546, 121] on span "Déverrouiller" at bounding box center [557, 120] width 51 height 13
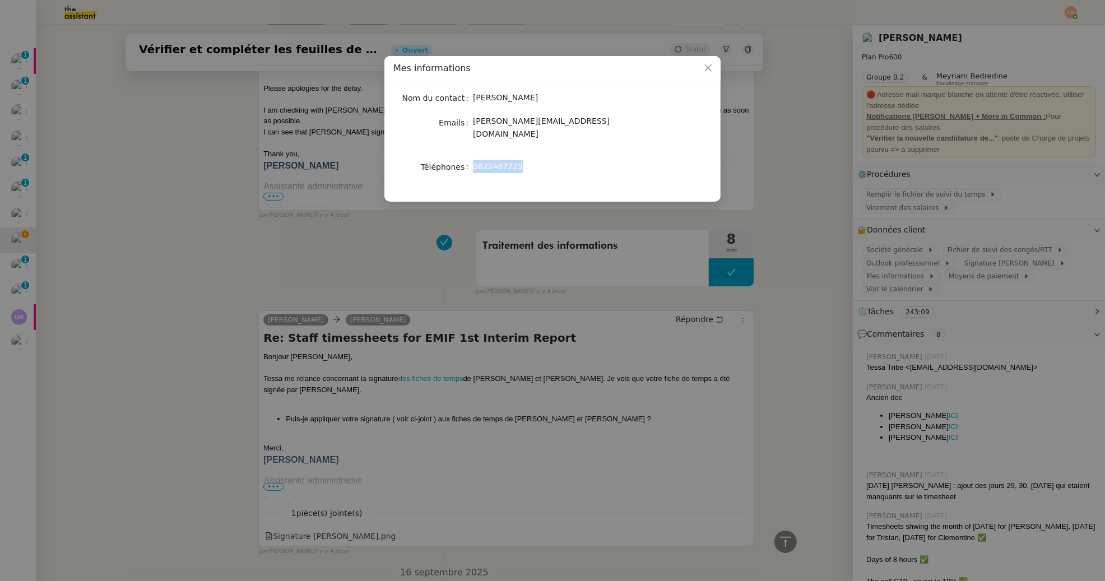
drag, startPoint x: 474, startPoint y: 155, endPoint x: 562, endPoint y: 156, distance: 88.0
click at [562, 160] on div "0622487225" at bounding box center [566, 166] width 186 height 13
copy span "0622487225"
click at [261, 245] on nz-modal-container "Mes informations Nom du contact Laurence de Nervaux Emails laurence@destincommu…" at bounding box center [552, 290] width 1105 height 581
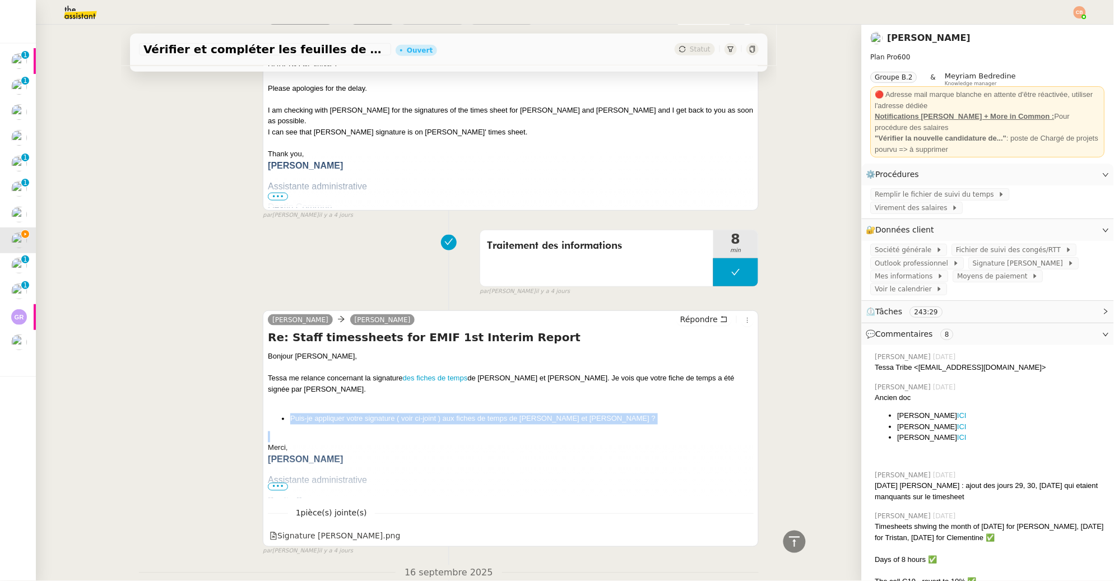
drag, startPoint x: 285, startPoint y: 410, endPoint x: 615, endPoint y: 414, distance: 329.6
copy li "Puis-je appliquer votre signature ( voir ci-joint ) aux fiches de temps de Tris…"
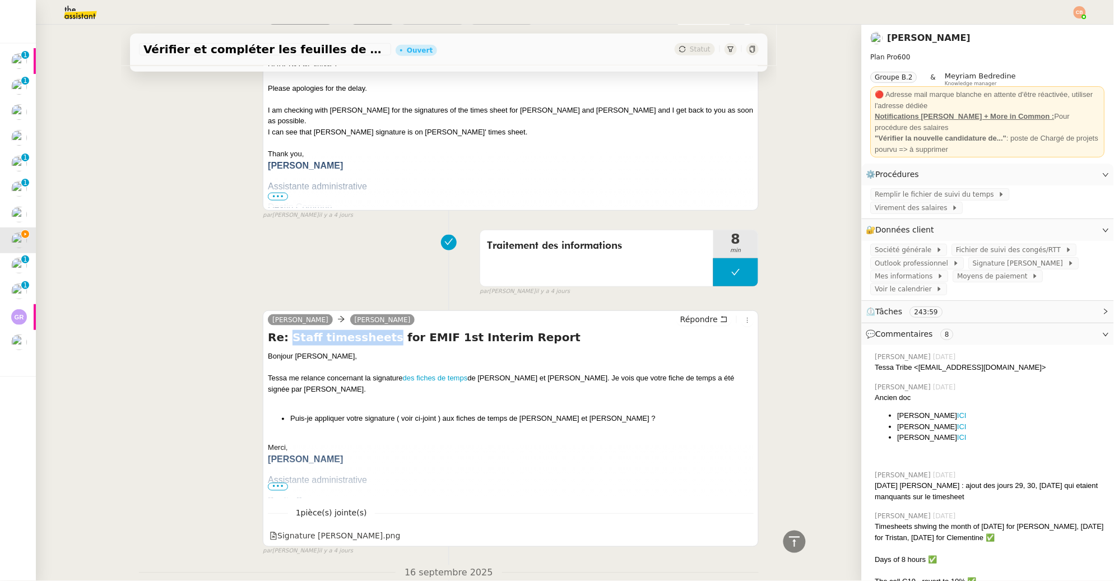
drag, startPoint x: 284, startPoint y: 338, endPoint x: 370, endPoint y: 338, distance: 86.9
click at [370, 338] on h4 "Re: Staff timessheets for EMIF 1st Interim Report" at bounding box center [511, 338] width 486 height 16
copy h4 "Staff timessheets"
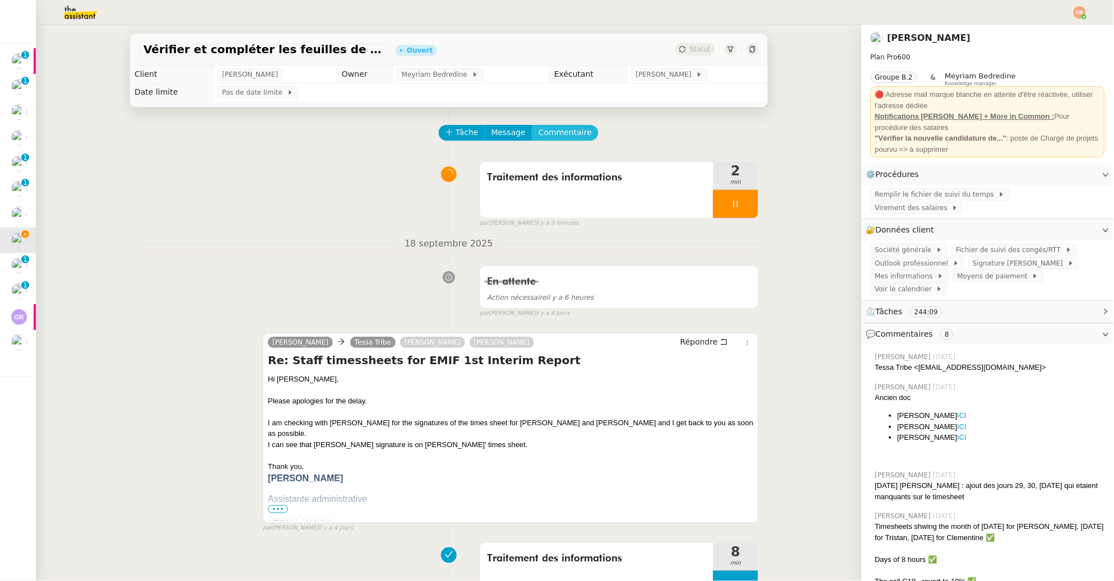
click at [566, 132] on span "Commentaire" at bounding box center [565, 132] width 53 height 13
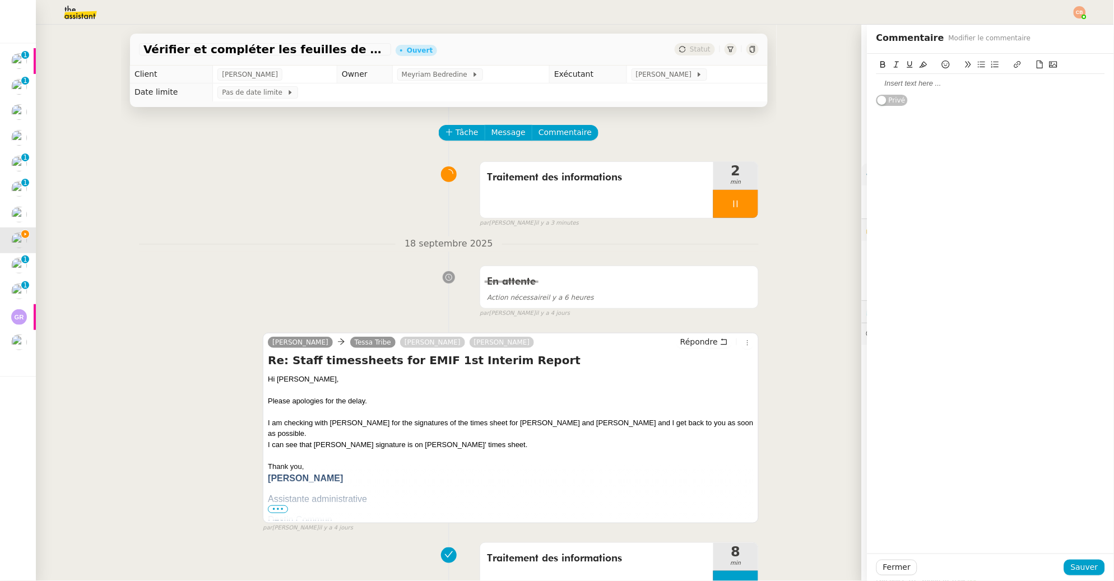
click at [898, 80] on div at bounding box center [991, 83] width 229 height 10
click at [1090, 567] on span "Sauver" at bounding box center [1084, 567] width 27 height 13
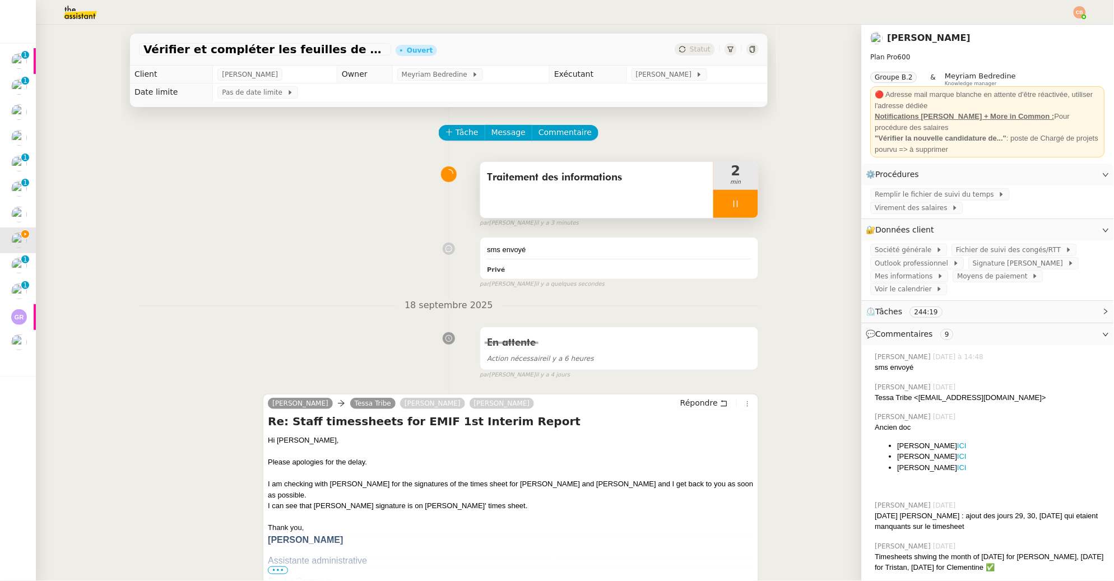
click at [731, 204] on div at bounding box center [735, 204] width 45 height 28
click at [743, 202] on icon at bounding box center [747, 204] width 9 height 9
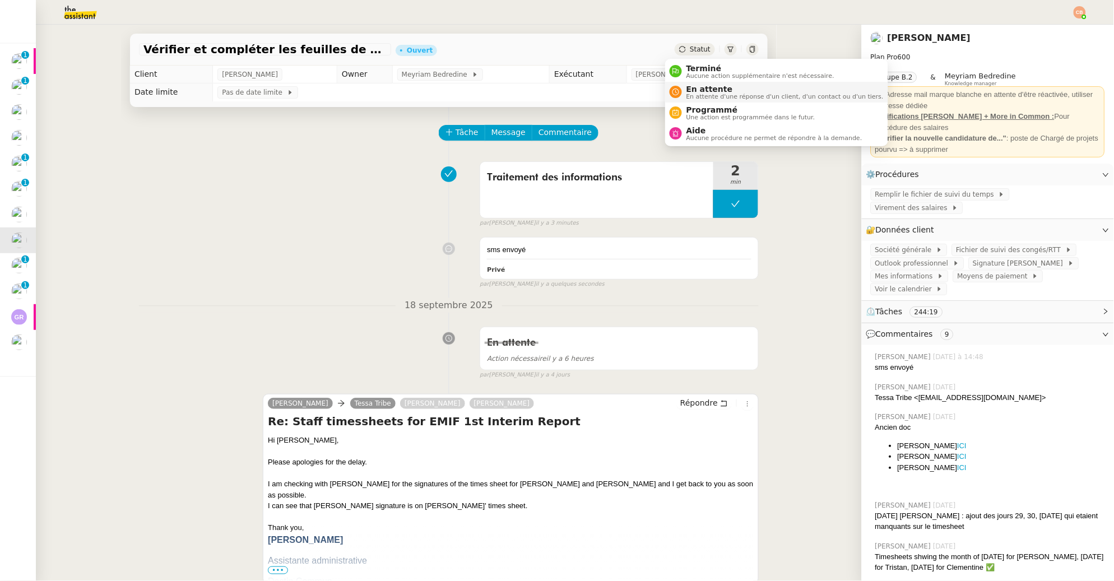
click at [688, 90] on span "En attente" at bounding box center [785, 89] width 197 height 9
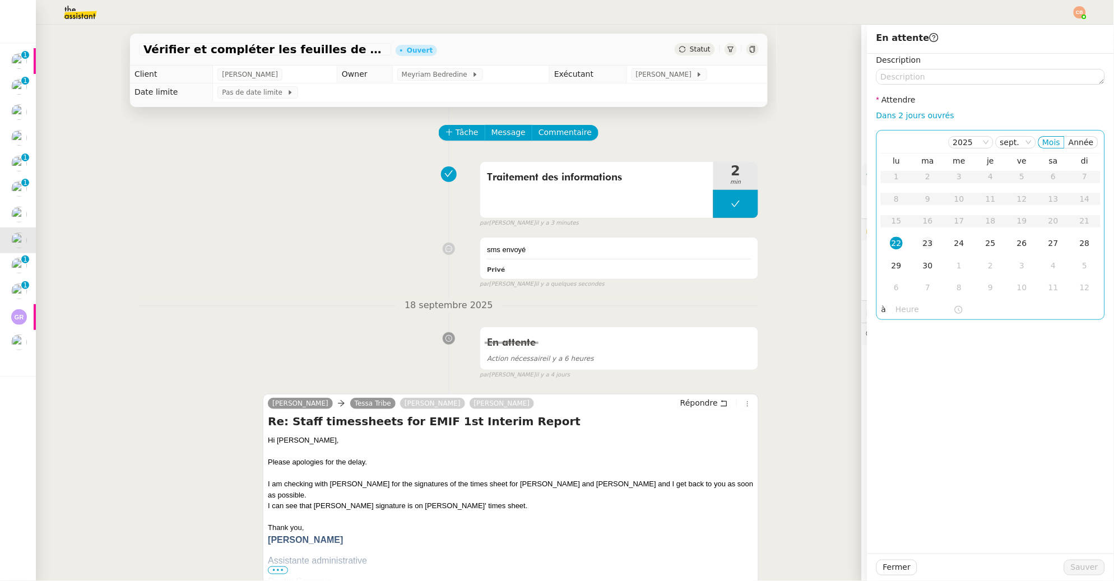
click at [912, 245] on td "23" at bounding box center [927, 244] width 31 height 22
click at [896, 315] on input "text" at bounding box center [925, 309] width 58 height 13
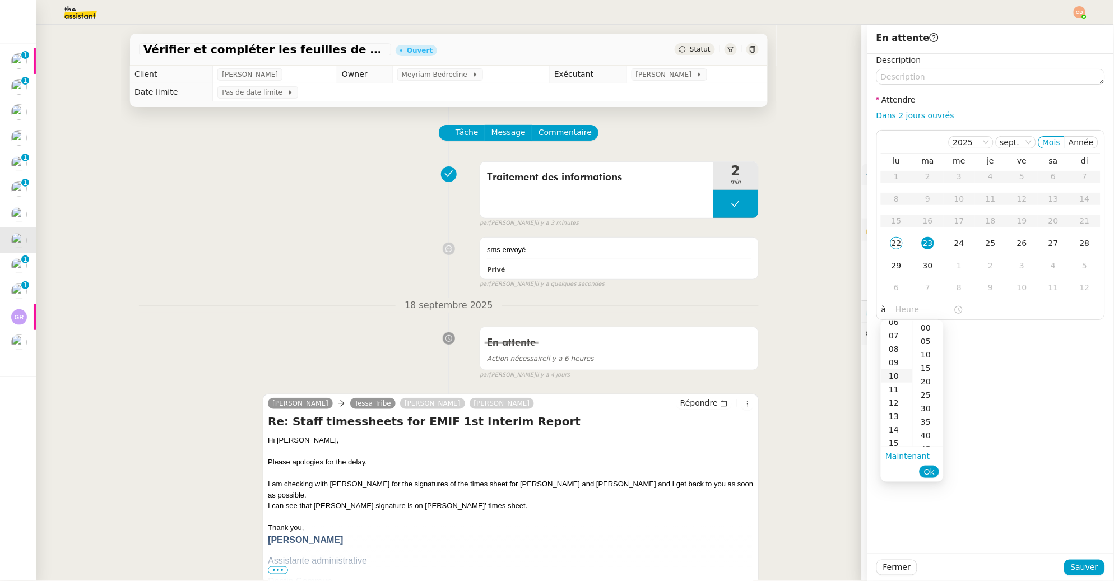
click at [892, 376] on div "10" at bounding box center [896, 375] width 31 height 13
click at [929, 327] on div "00" at bounding box center [928, 327] width 31 height 13
type input "10:00"
drag, startPoint x: 994, startPoint y: 355, endPoint x: 1003, endPoint y: 407, distance: 53.5
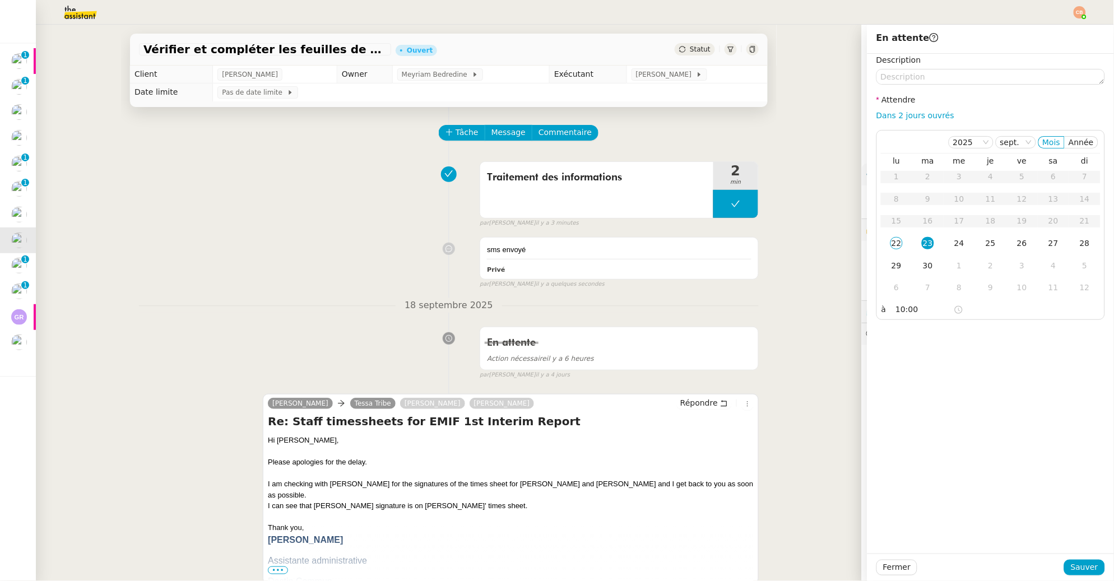
click at [995, 356] on div "Description Attendre Dans 2 jours ouvrés 2025 sept. Mois Année lu ma me je ve s…" at bounding box center [991, 304] width 247 height 500
click at [1071, 568] on span "Sauver" at bounding box center [1084, 567] width 27 height 13
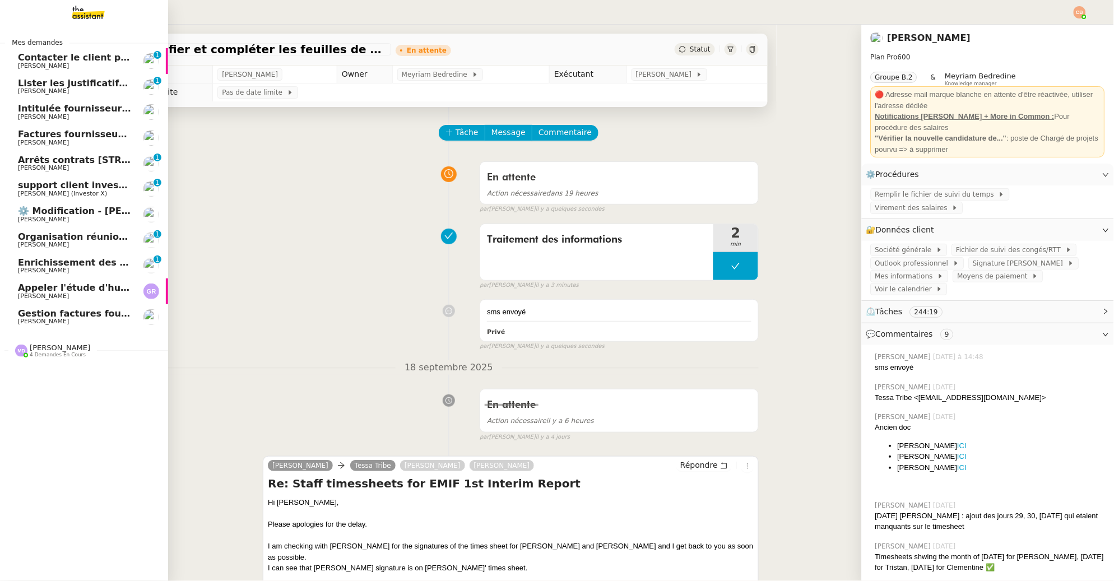
click at [55, 237] on span "Organisation réunion comptable" at bounding box center [100, 236] width 164 height 11
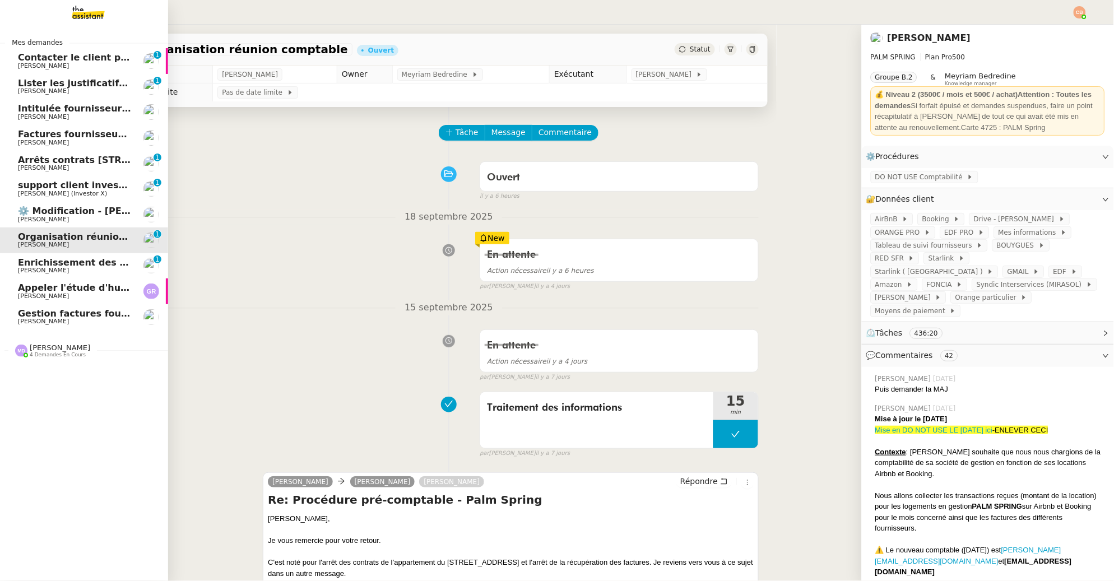
click at [50, 321] on span "[PERSON_NAME]" at bounding box center [43, 321] width 51 height 7
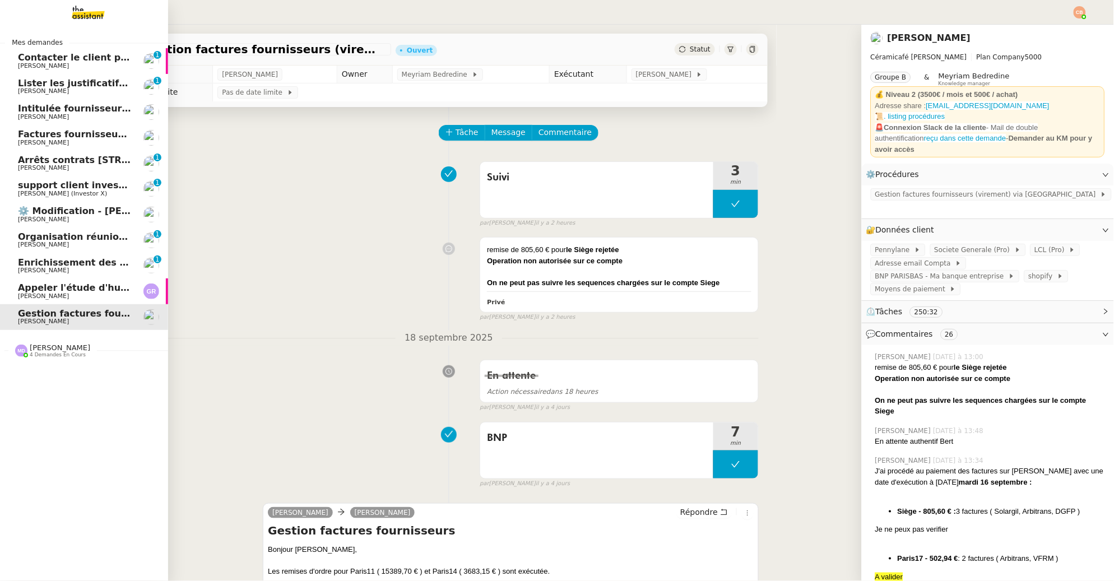
click at [38, 186] on span "support client investorX" at bounding box center [79, 185] width 122 height 11
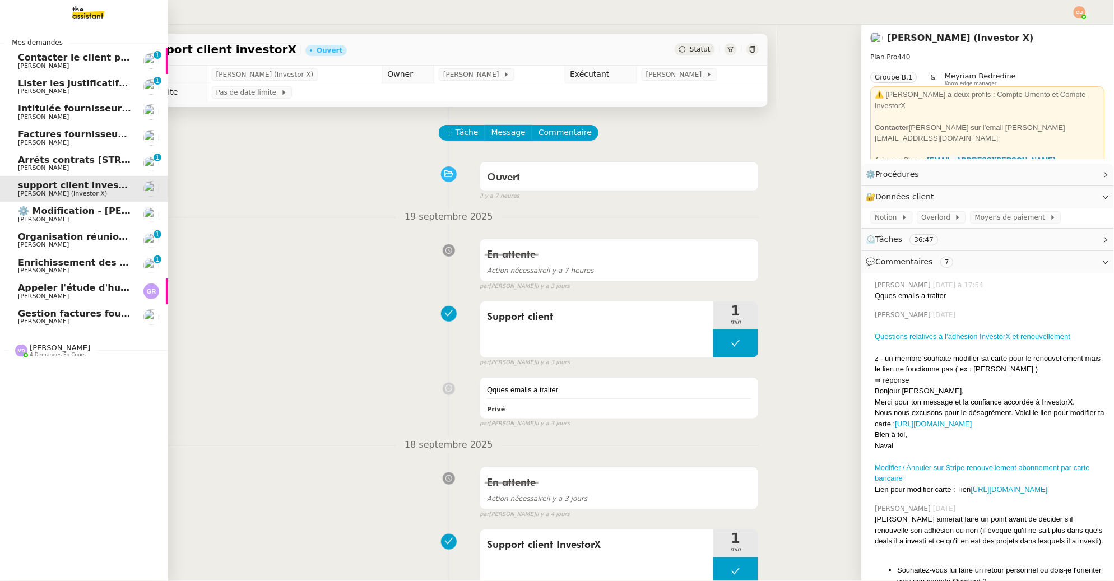
click at [43, 90] on span "[PERSON_NAME]" at bounding box center [43, 90] width 51 height 7
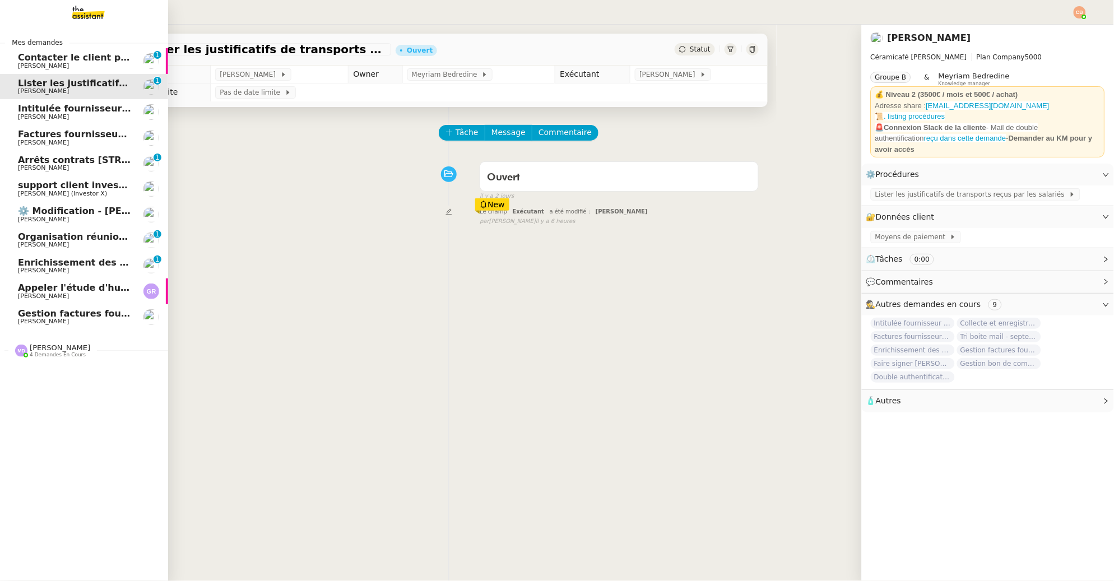
click at [49, 114] on span "[PERSON_NAME]" at bounding box center [43, 116] width 51 height 7
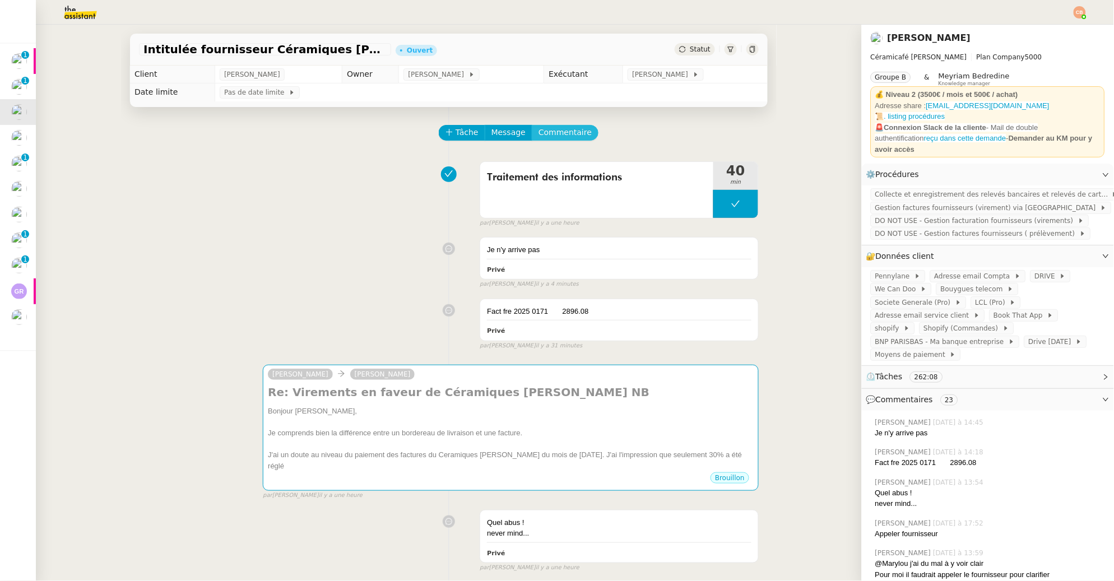
click at [548, 128] on span "Commentaire" at bounding box center [565, 132] width 53 height 13
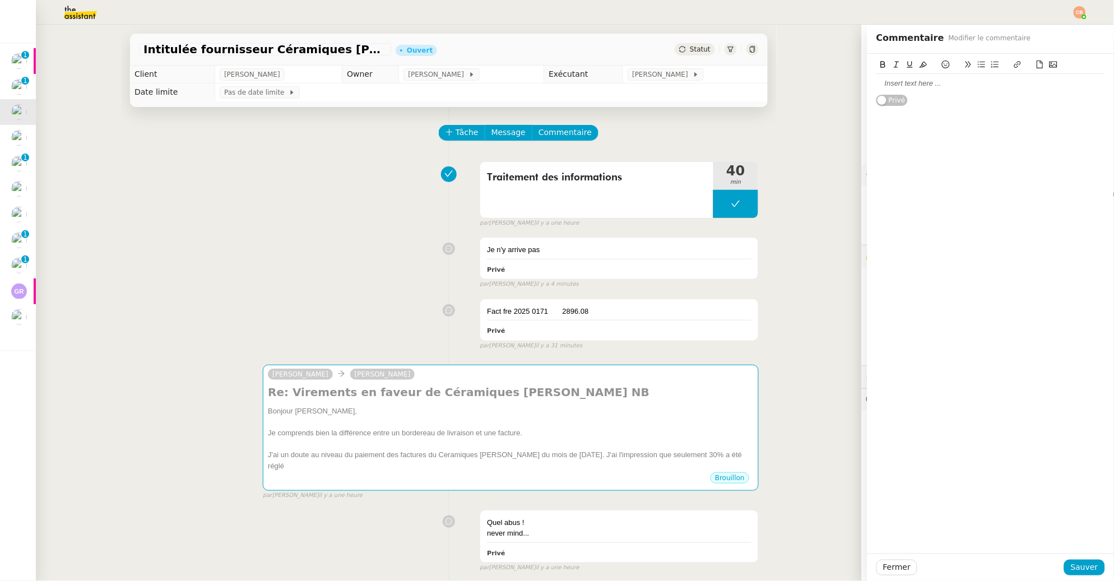
click at [896, 80] on div at bounding box center [991, 83] width 229 height 10
click at [1088, 568] on span "Sauver" at bounding box center [1084, 567] width 27 height 13
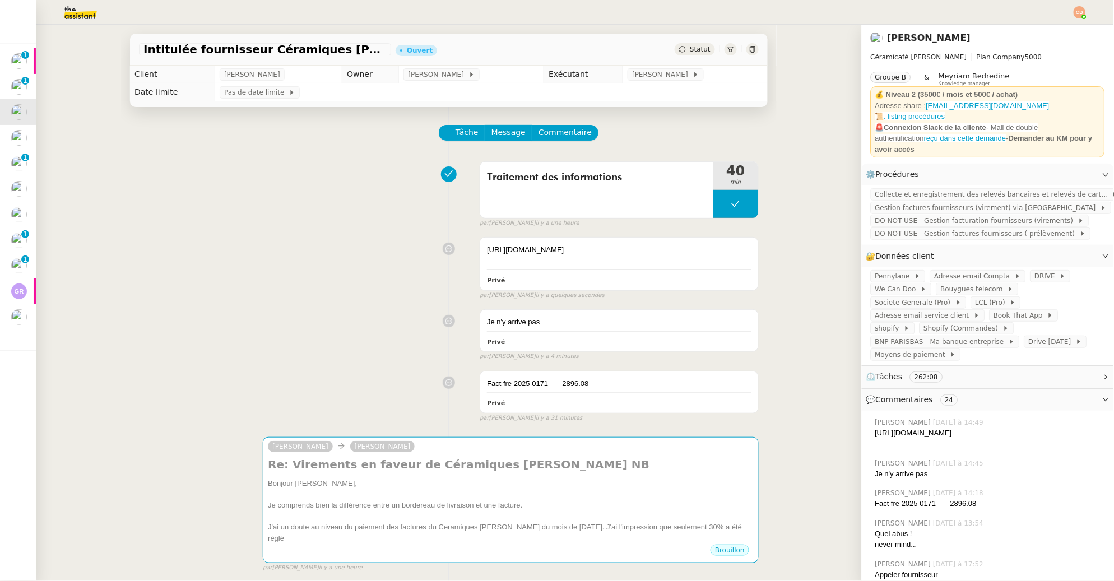
click at [293, 161] on div "Traitement des informations 40 min false par Coralie B. il y a une heure" at bounding box center [449, 192] width 620 height 72
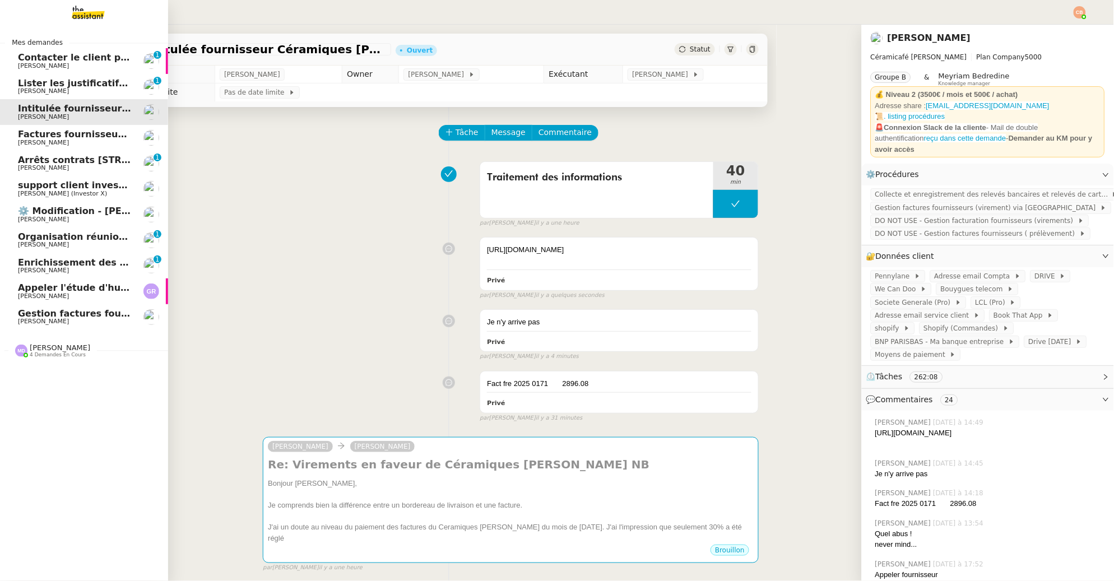
click at [51, 191] on span "[PERSON_NAME] (Investor X)" at bounding box center [62, 193] width 89 height 7
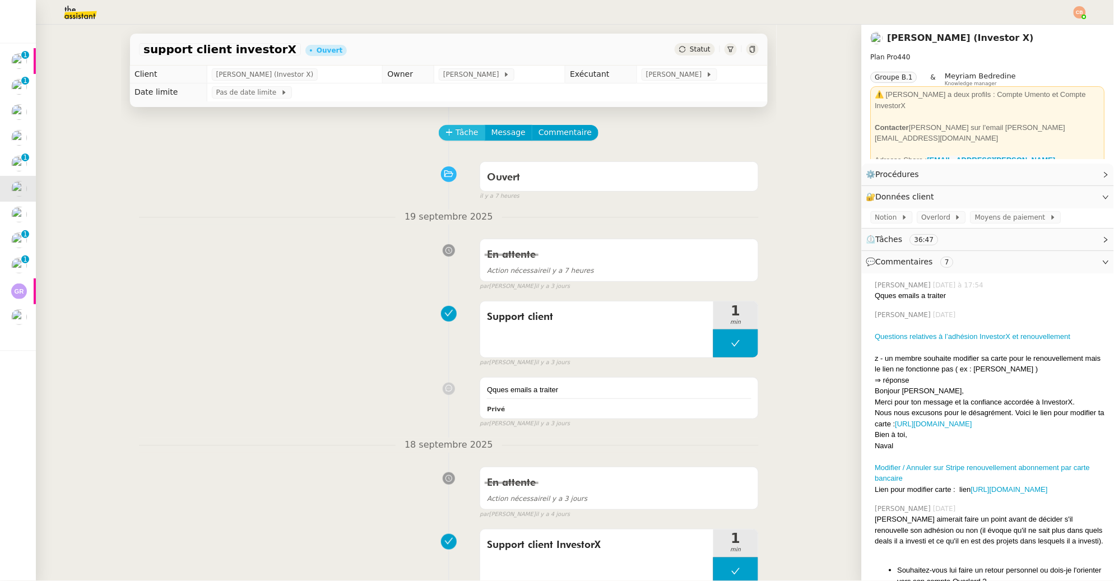
click at [457, 135] on span "Tâche" at bounding box center [467, 132] width 23 height 13
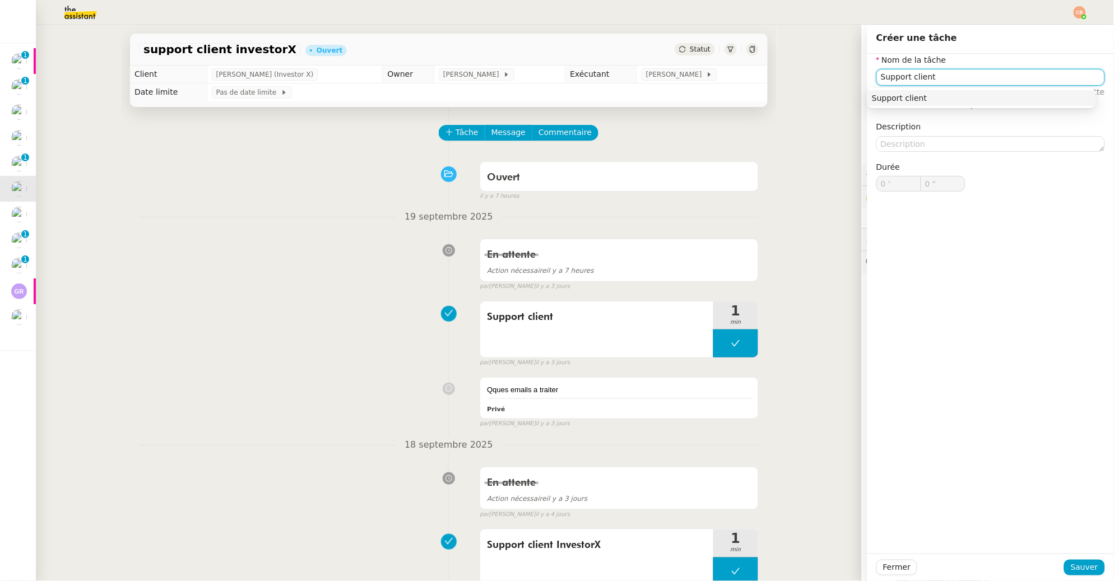
click at [892, 101] on div "Support client" at bounding box center [982, 98] width 220 height 10
type input "Support client"
click at [1074, 567] on span "Sauver" at bounding box center [1084, 567] width 27 height 13
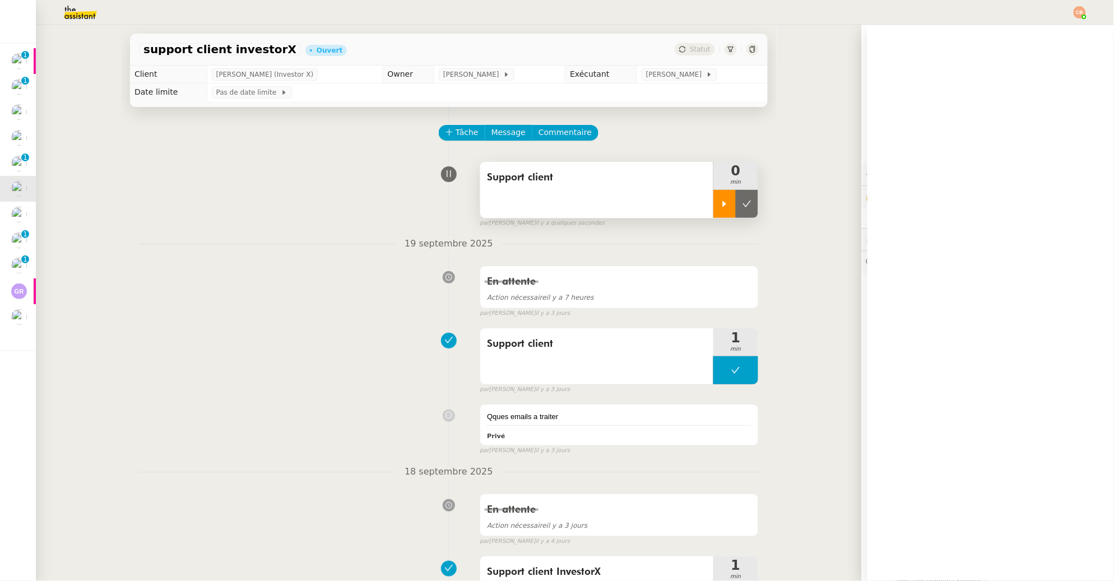
click at [713, 209] on div at bounding box center [724, 204] width 22 height 28
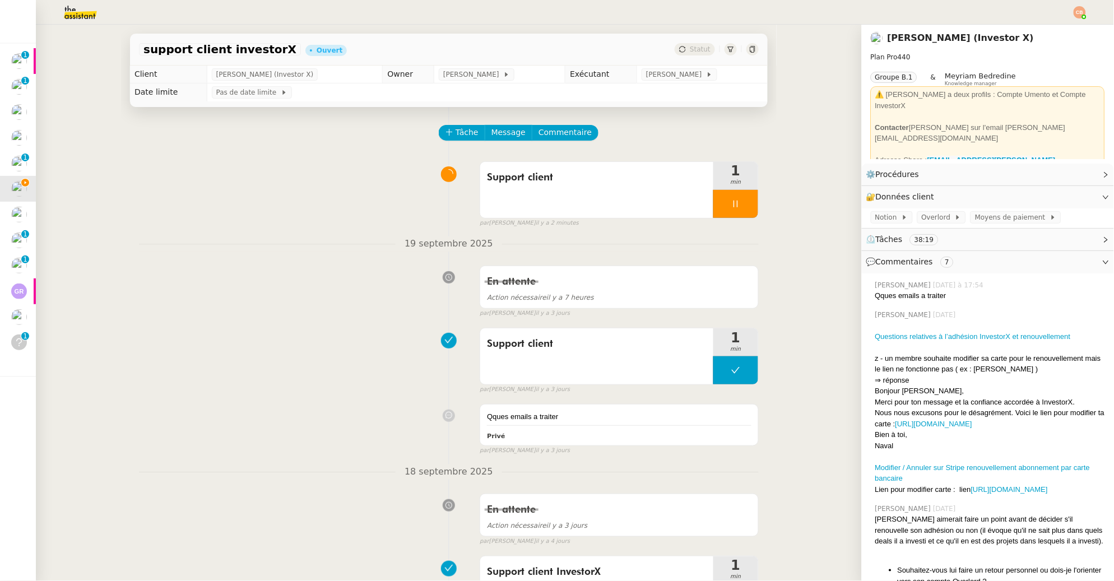
click at [362, 287] on div "En attente Action nécessaire il y a 7 heures false par Coralie B. il y a 3 jours" at bounding box center [449, 290] width 620 height 58
click at [930, 220] on span "Overlord" at bounding box center [939, 217] width 34 height 11
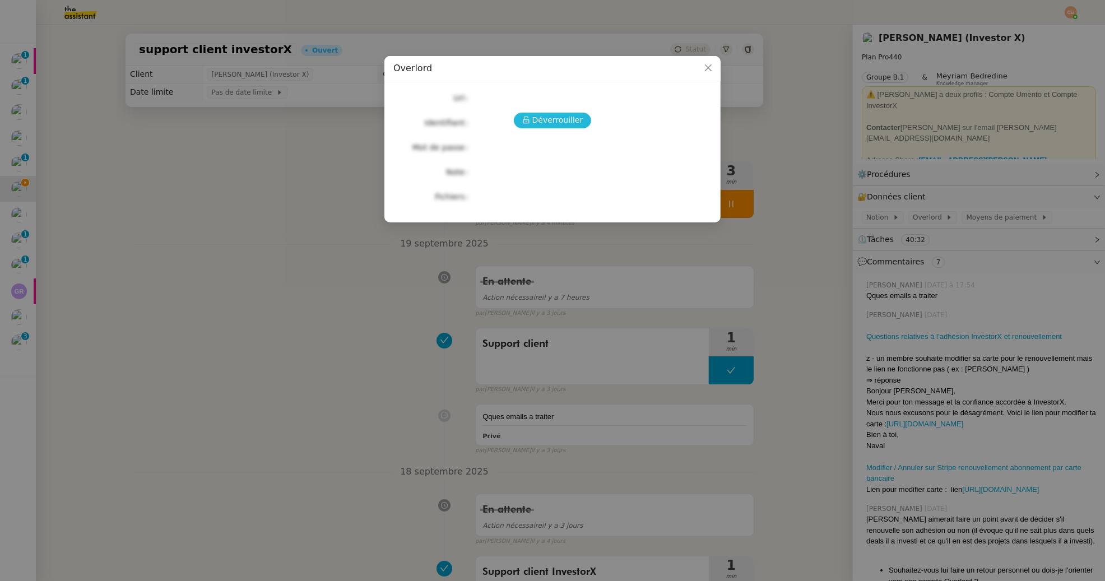
click at [547, 120] on span "Déverrouiller" at bounding box center [557, 120] width 51 height 13
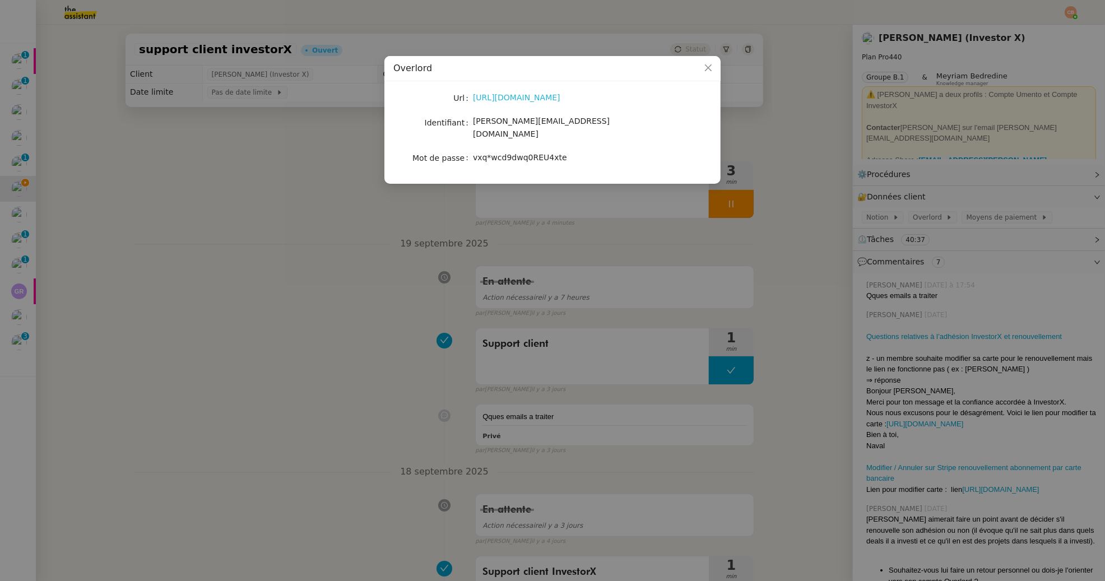
click at [532, 96] on link "https://investorx.ovld.app/" at bounding box center [516, 97] width 87 height 9
click at [367, 175] on nz-modal-container "Overlord Url https://investorx.ovld.app/ Identifiant cedric@investorx.deals Mot…" at bounding box center [552, 290] width 1105 height 581
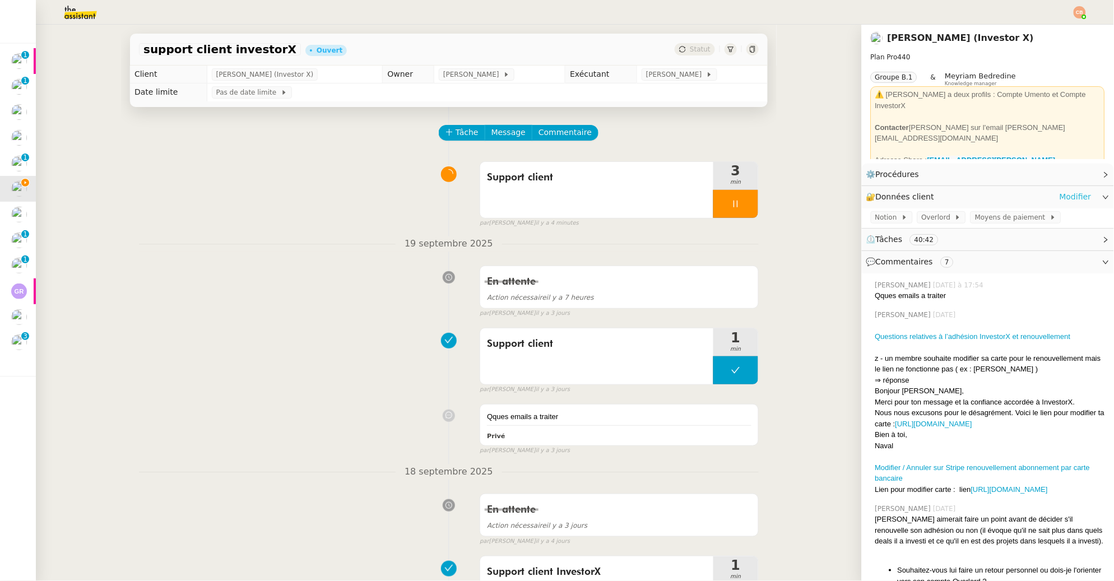
click at [1060, 196] on link "Modifier" at bounding box center [1076, 197] width 32 height 13
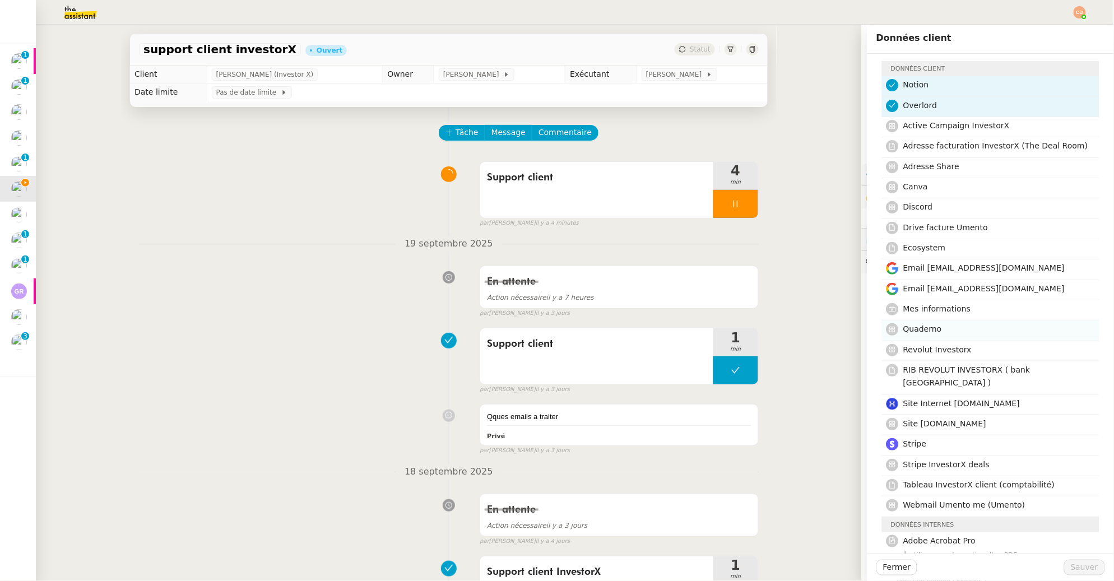
scroll to position [23, 0]
click at [933, 330] on h4 "Quaderno" at bounding box center [997, 328] width 189 height 13
click at [1071, 567] on span "Sauver" at bounding box center [1084, 567] width 27 height 13
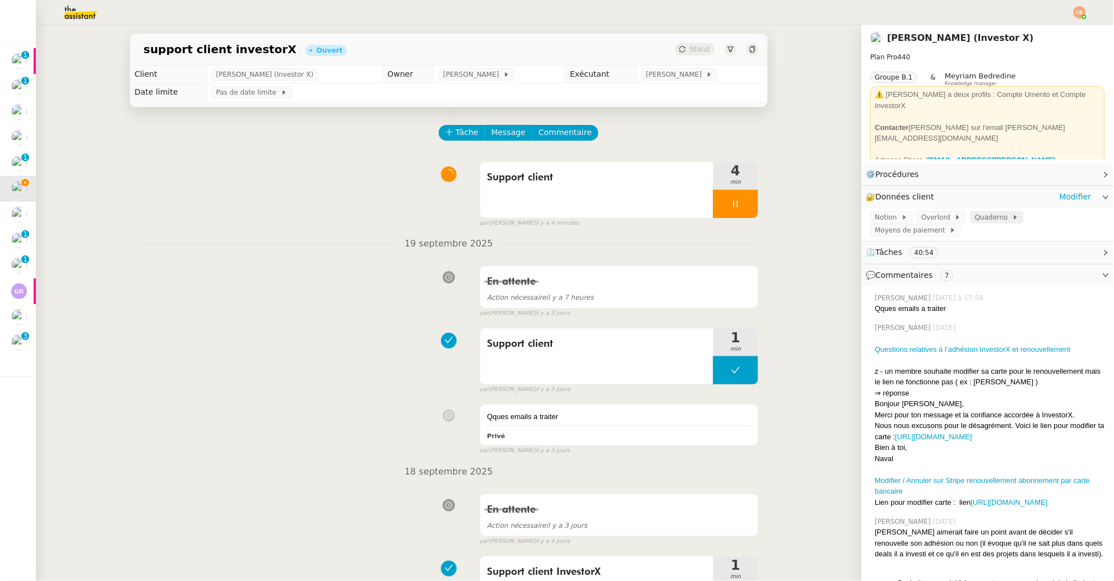
click at [975, 217] on span "Quaderno" at bounding box center [994, 217] width 38 height 11
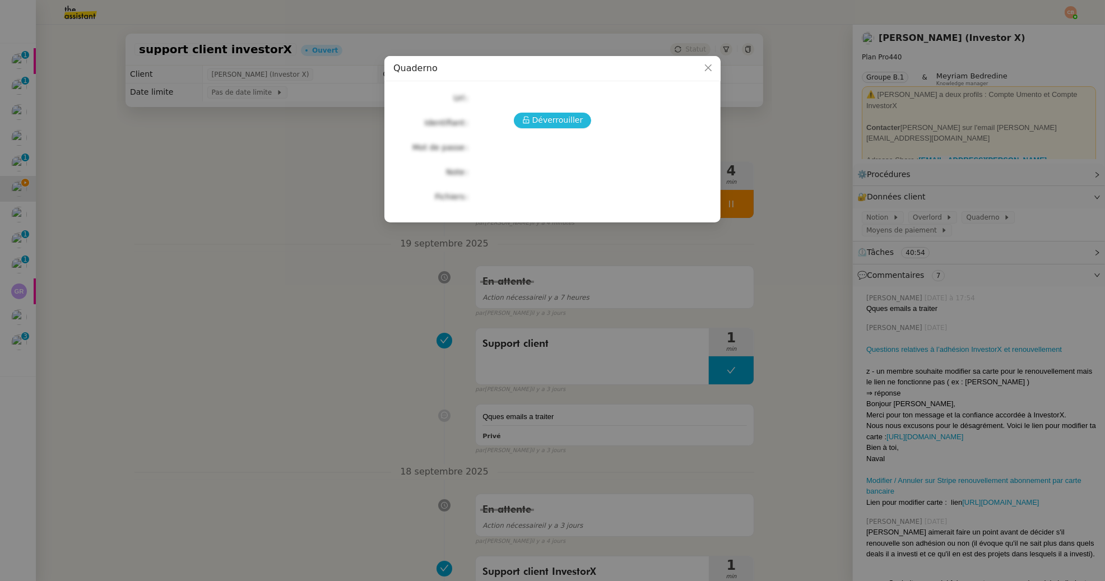
click at [535, 121] on span "Déverrouiller" at bounding box center [557, 120] width 51 height 13
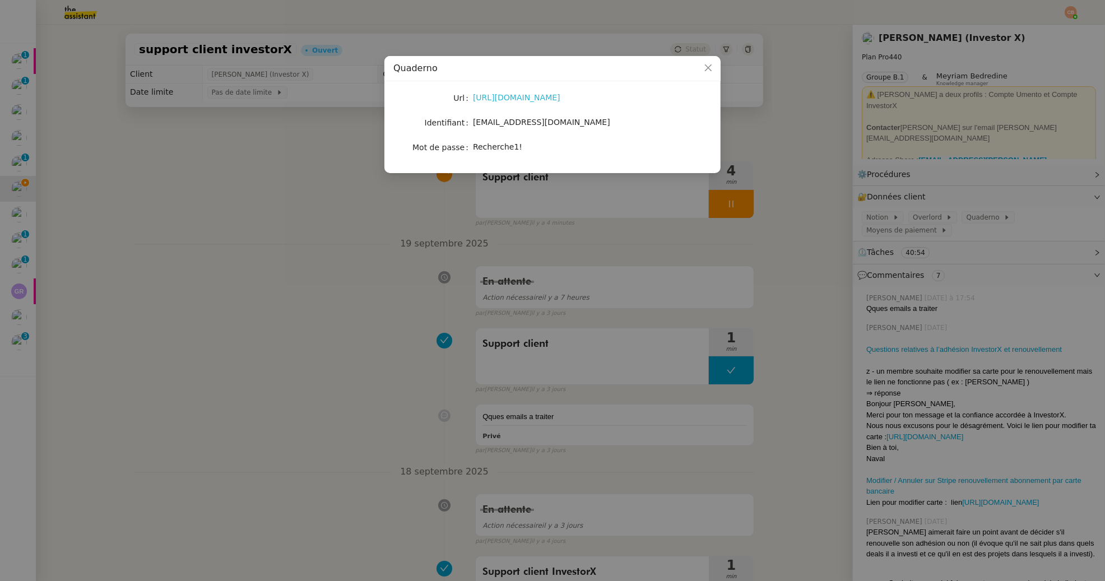
click at [512, 97] on link "https://quadernoapp.com/login" at bounding box center [516, 97] width 87 height 9
drag, startPoint x: 474, startPoint y: 122, endPoint x: 589, endPoint y: 122, distance: 115.5
click at [589, 122] on div "theassistant@umento.me" at bounding box center [566, 122] width 186 height 13
copy span "theassistant@umento.me"
drag, startPoint x: 474, startPoint y: 147, endPoint x: 559, endPoint y: 145, distance: 84.7
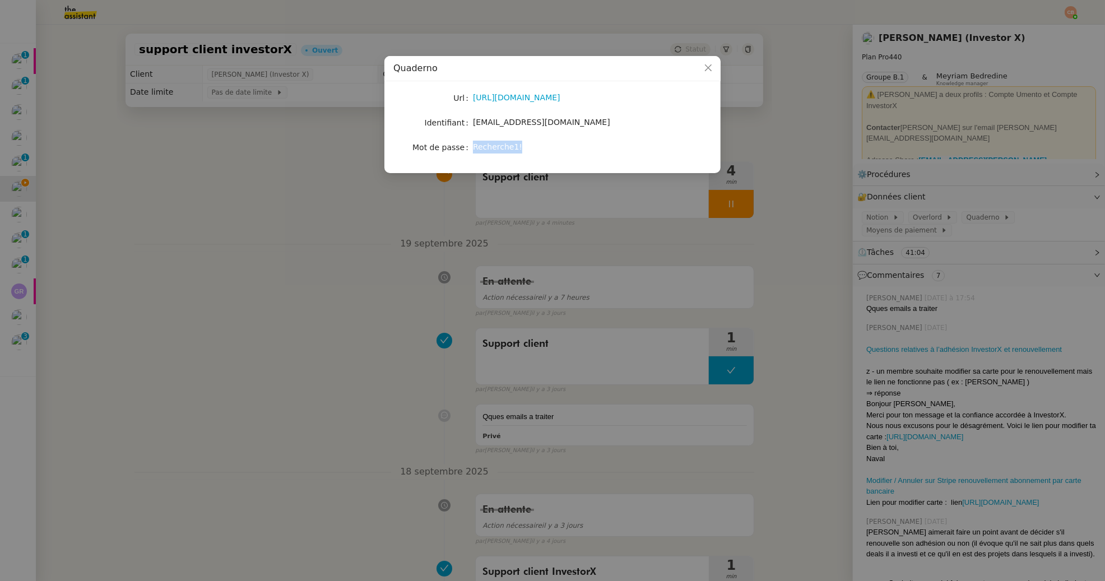
click at [559, 145] on div "Recherche1!" at bounding box center [566, 147] width 186 height 13
copy span "Recherche1!"
click at [270, 258] on nz-modal-container "Quaderno Url https://quadernoapp.com/login Identifiant theassistant@umento.me M…" at bounding box center [552, 290] width 1105 height 581
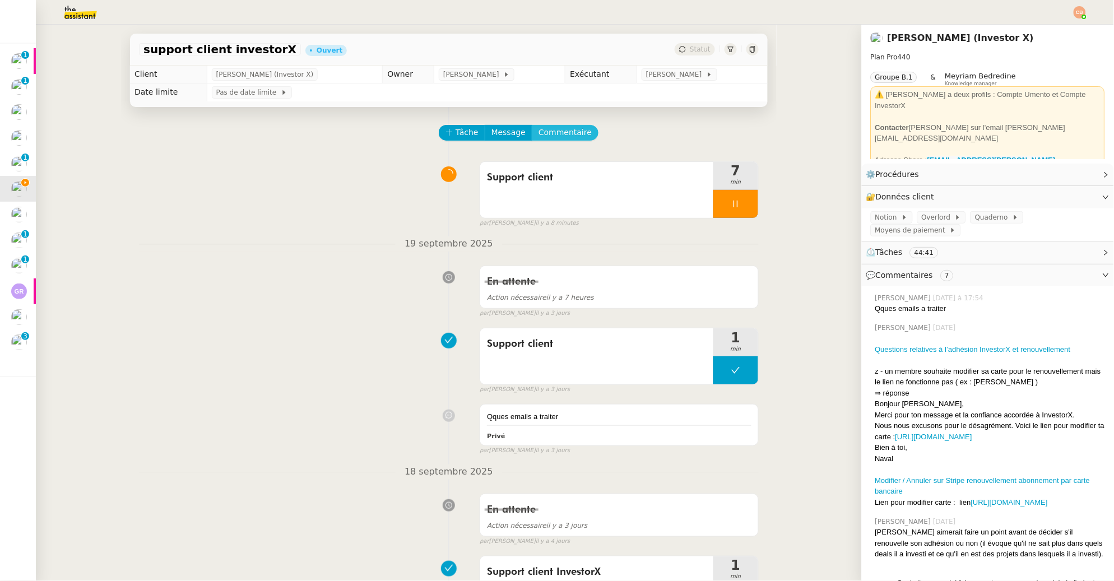
click at [543, 126] on span "Commentaire" at bounding box center [565, 132] width 53 height 13
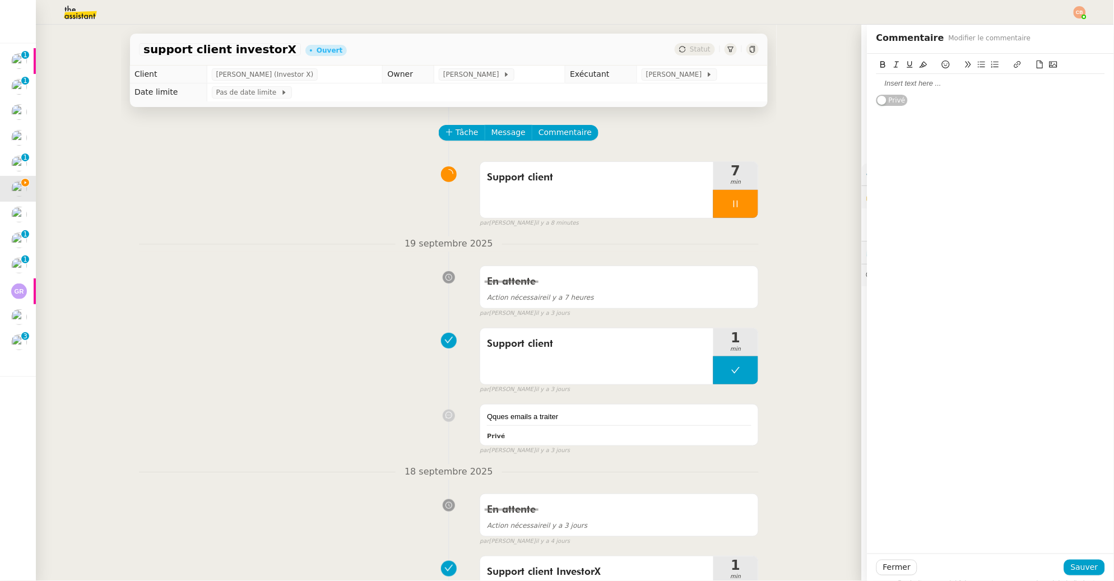
click at [915, 89] on div at bounding box center [991, 83] width 229 height 19
click at [978, 63] on icon at bounding box center [982, 65] width 8 height 8
drag, startPoint x: 958, startPoint y: 124, endPoint x: 901, endPoint y: 124, distance: 57.2
click at [901, 120] on li "Est-ce bien la cas ?" at bounding box center [997, 115] width 218 height 10
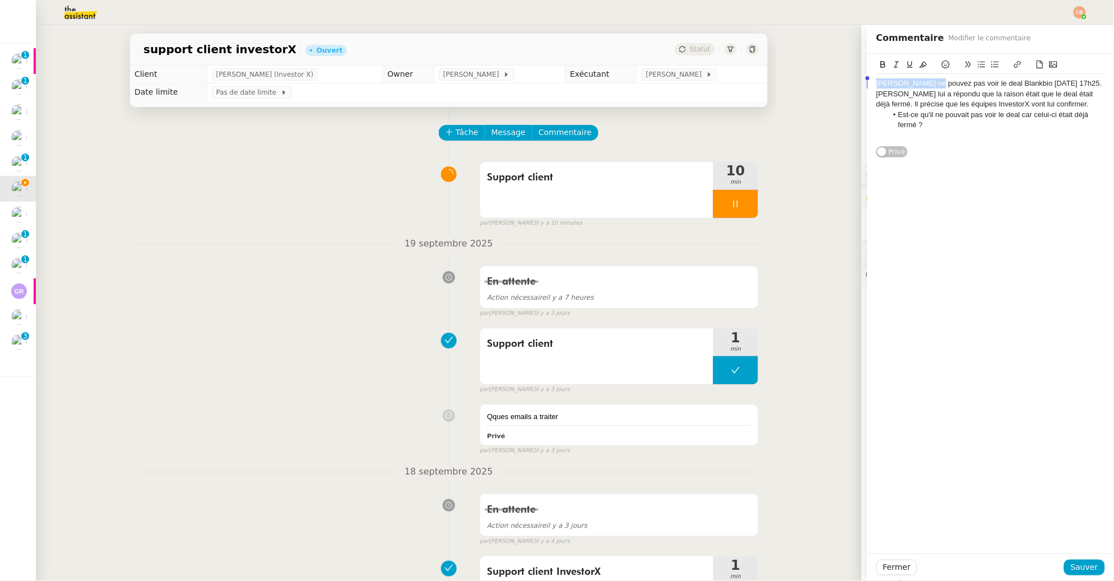
drag, startPoint x: 922, startPoint y: 86, endPoint x: 835, endPoint y: 79, distance: 87.1
click at [835, 79] on app-ticket "support client investorX Ouvert Statut Client Cédric Tempestini (Investor X) Ow…" at bounding box center [575, 303] width 1078 height 557
click at [879, 64] on icon at bounding box center [883, 65] width 8 height 8
click at [937, 216] on div "Sylvain Von Bonn ne pouvez pas voir le deal Blankbio vendredi 19/09 à 17h25. An…" at bounding box center [991, 304] width 247 height 500
click at [1076, 569] on span "Sauver" at bounding box center [1084, 567] width 27 height 13
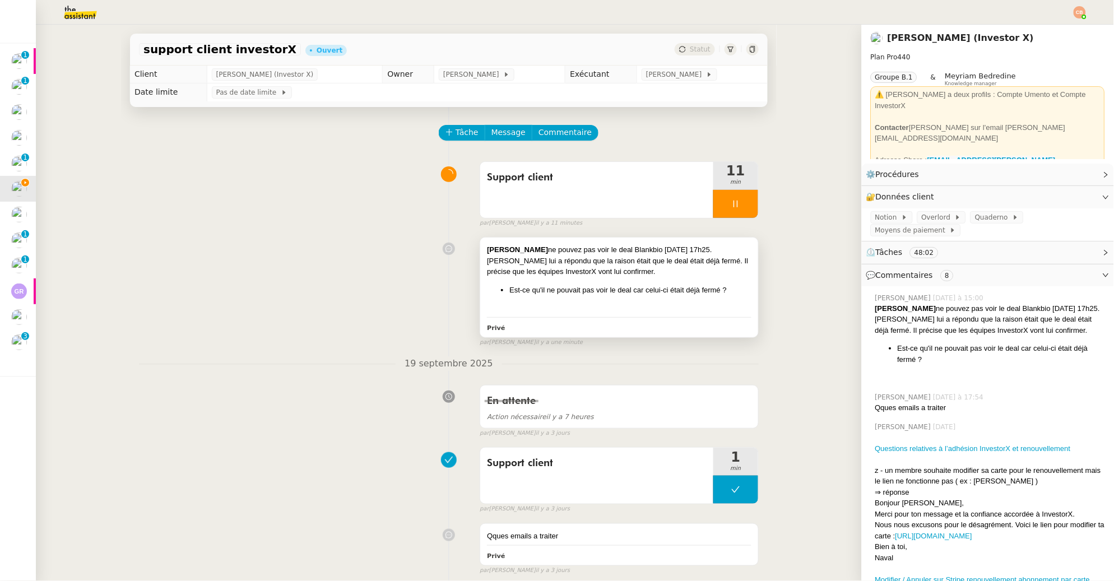
click at [665, 271] on div "Antoine lui a répondu que la raison était que le deal était déjà fermé. Il préc…" at bounding box center [619, 267] width 265 height 22
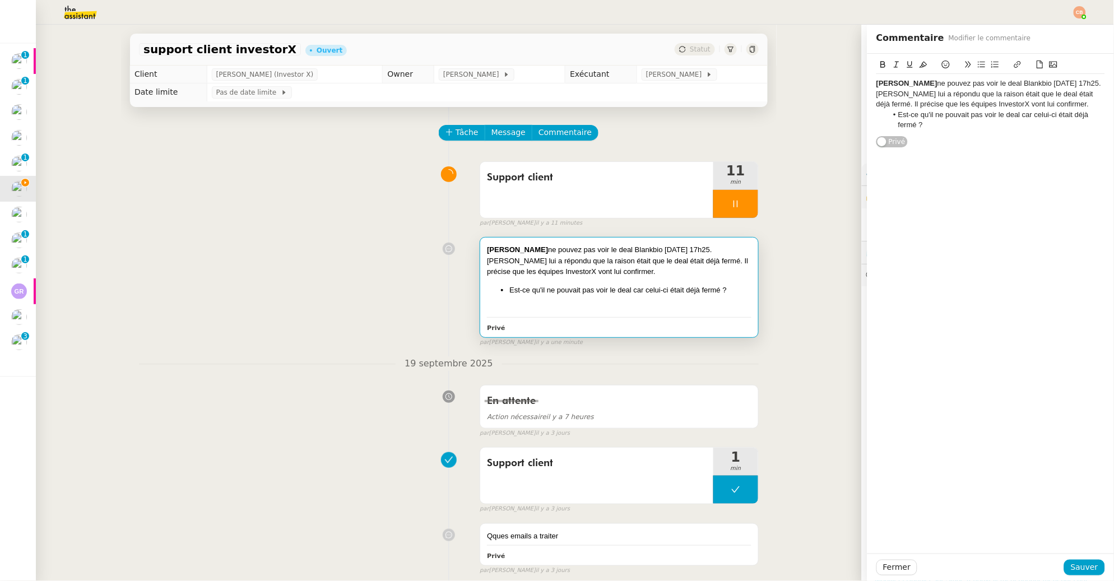
click at [942, 131] on li "Est-ce qu'il ne pouvait pas voir le deal car celui-ci était déjà fermé ?" at bounding box center [997, 120] width 218 height 21
click at [967, 141] on div "J'ai vu que le deal s'est réouvert entre temps dimanche." at bounding box center [991, 136] width 229 height 10
click at [0, 0] on lt-em "rouvert" at bounding box center [0, 0] width 0 height 0
drag, startPoint x: 1051, startPoint y: 149, endPoint x: 858, endPoint y: 149, distance: 193.4
click at [858, 149] on app-ticket "support client investorX Ouvert Statut Client Cédric Tempestini (Investor X) Ow…" at bounding box center [575, 303] width 1078 height 557
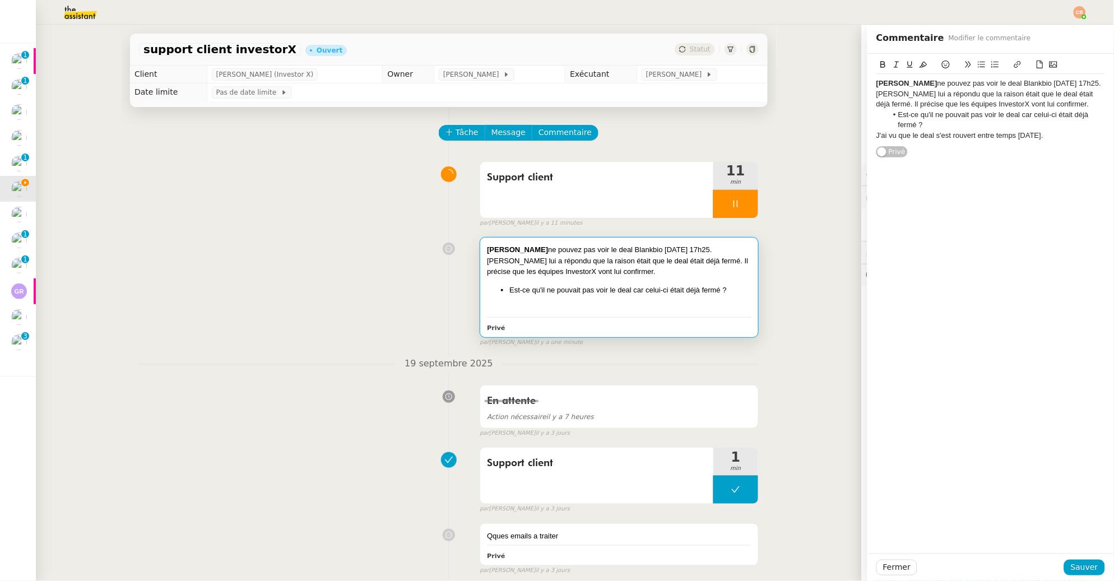
click at [892, 62] on button at bounding box center [896, 64] width 13 height 13
click at [1076, 572] on span "Sauver" at bounding box center [1084, 567] width 27 height 13
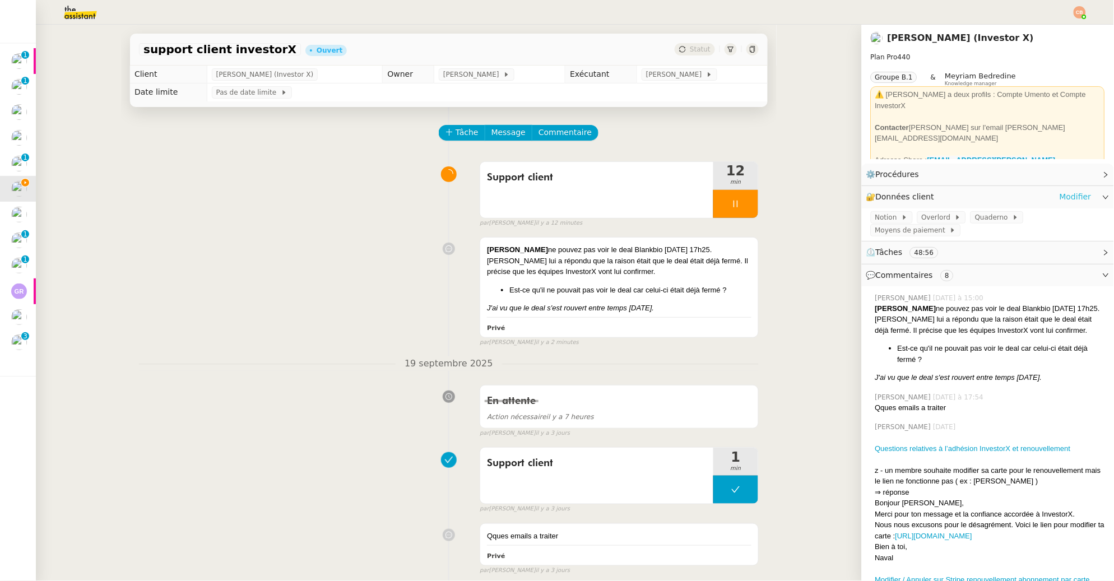
click at [1060, 194] on link "Modifier" at bounding box center [1076, 197] width 32 height 13
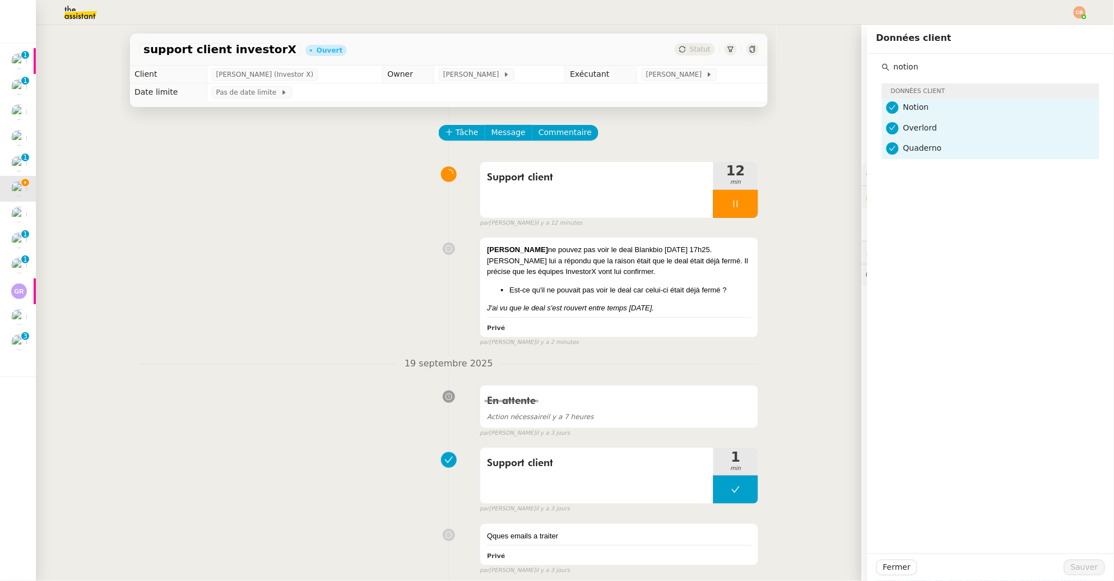
type input "notion"
click at [355, 238] on div "Sylvain Von Bonn ne pouvez pas voir le deal Blankbio vendredi 19/09 à 17h25. An…" at bounding box center [449, 289] width 620 height 115
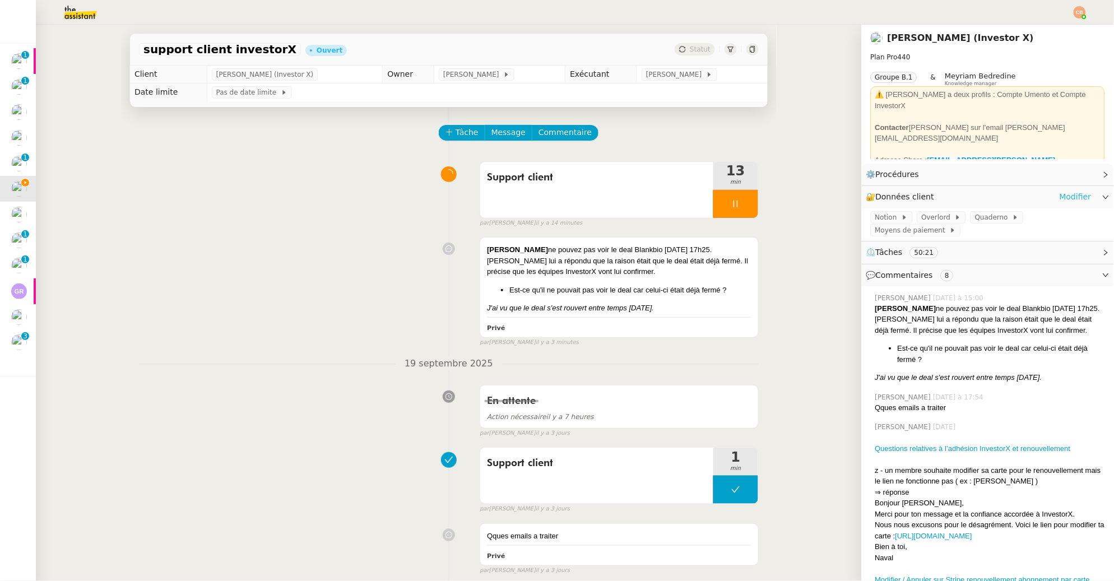
click at [1068, 196] on link "Modifier" at bounding box center [1076, 197] width 32 height 13
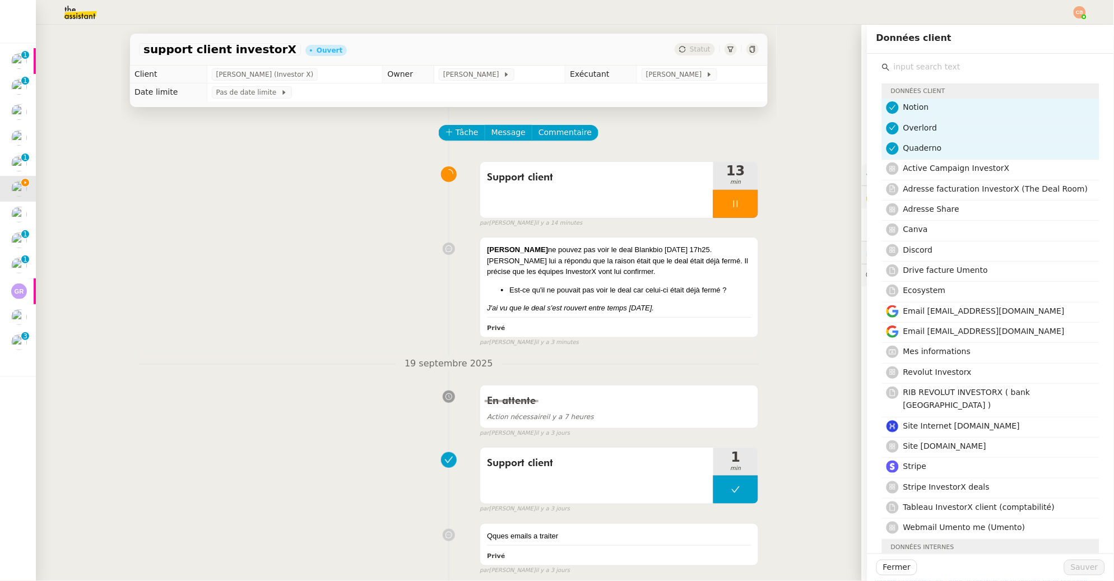
click at [945, 68] on input "text" at bounding box center [995, 66] width 210 height 15
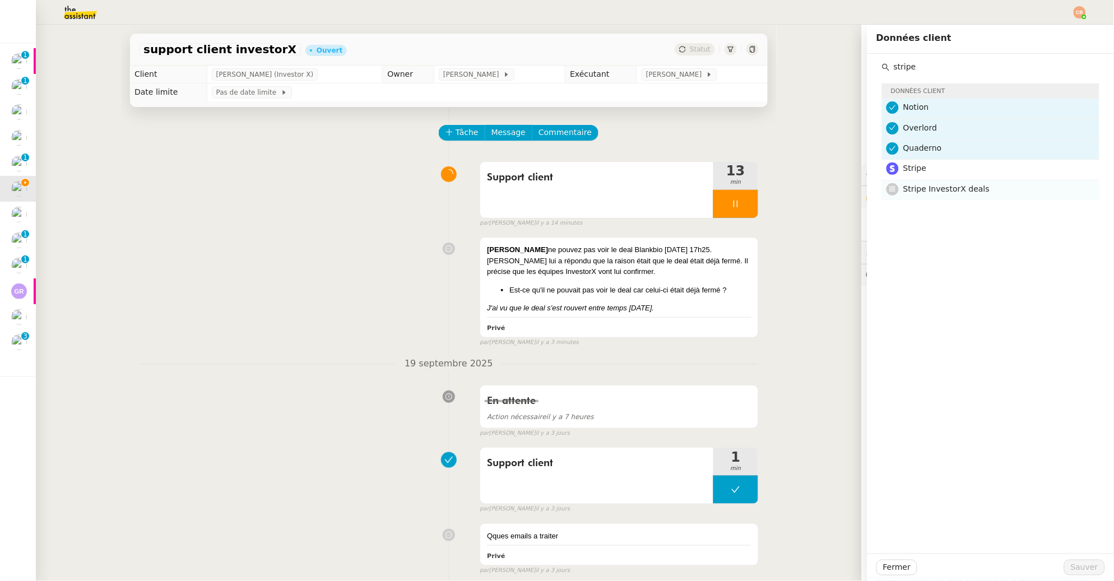
type input "stripe"
click at [938, 184] on span "Stripe InvestorX deals" at bounding box center [946, 188] width 86 height 9
click at [1071, 563] on span "Sauver" at bounding box center [1084, 567] width 27 height 13
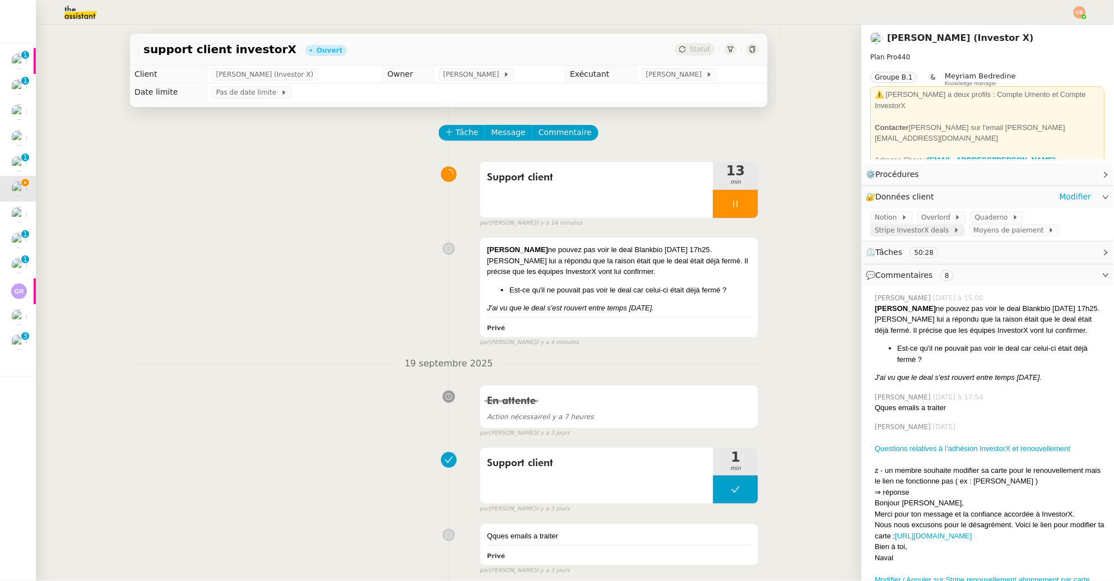
click at [915, 229] on span "Stripe InvestorX deals" at bounding box center [914, 230] width 78 height 11
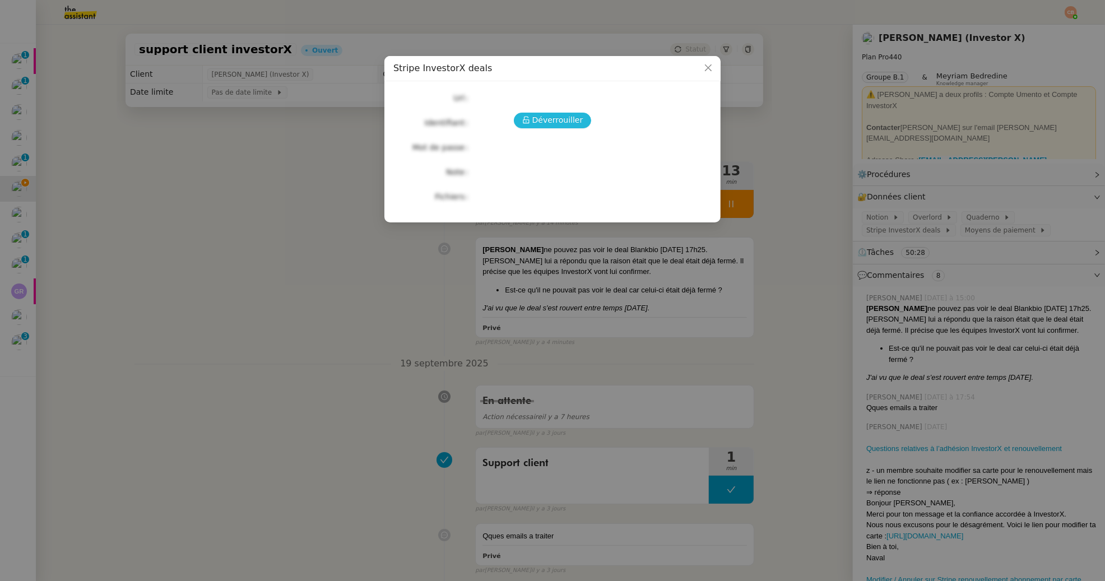
click at [559, 122] on span "Déverrouiller" at bounding box center [557, 120] width 51 height 13
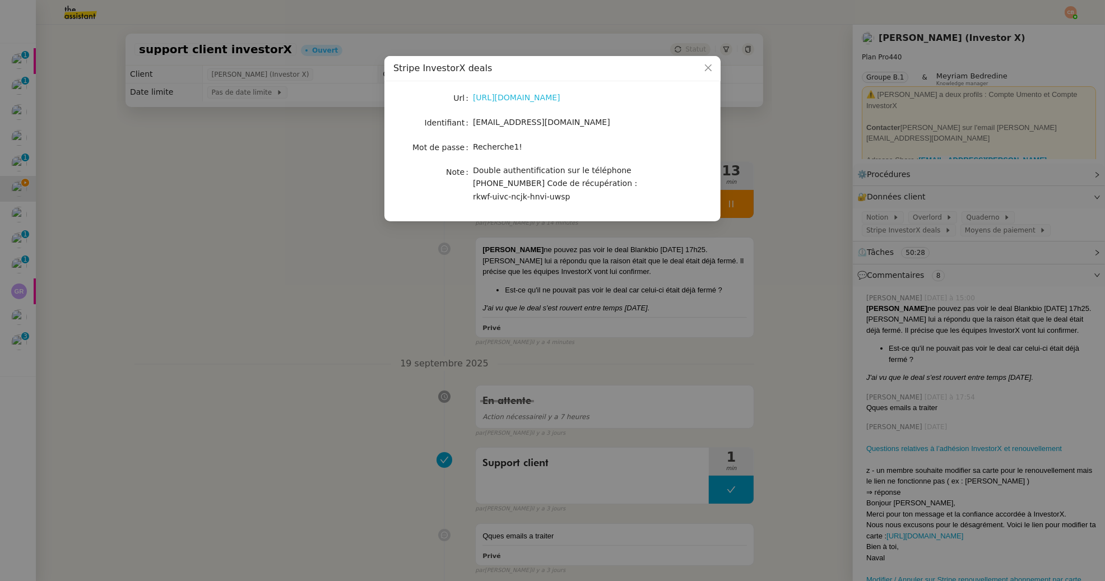
click at [523, 94] on link "https://stripe.com/fr" at bounding box center [516, 97] width 87 height 9
drag, startPoint x: 474, startPoint y: 123, endPoint x: 583, endPoint y: 128, distance: 109.4
click at [583, 128] on div "support@investorx.deals" at bounding box center [566, 122] width 186 height 13
copy span "support@investorx.deals"
drag, startPoint x: 474, startPoint y: 146, endPoint x: 533, endPoint y: 150, distance: 59.0
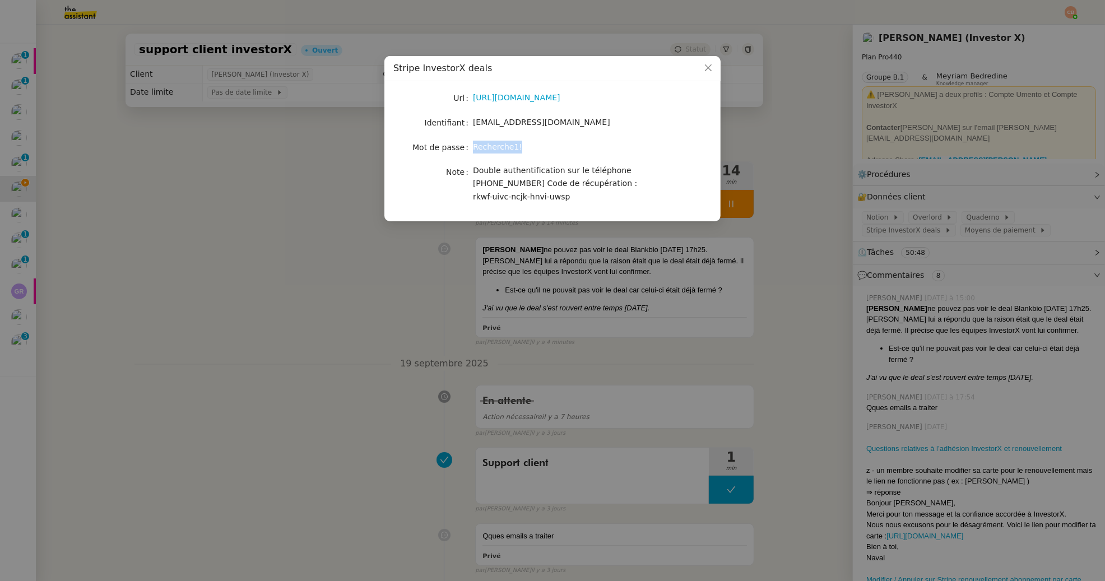
click at [533, 150] on div "Recherche1!" at bounding box center [566, 147] width 186 height 13
copy span "Recherche1!"
click at [291, 201] on nz-modal-container "Stripe InvestorX deals Url https://stripe.com/fr Identifiant support@investorx.…" at bounding box center [552, 290] width 1105 height 581
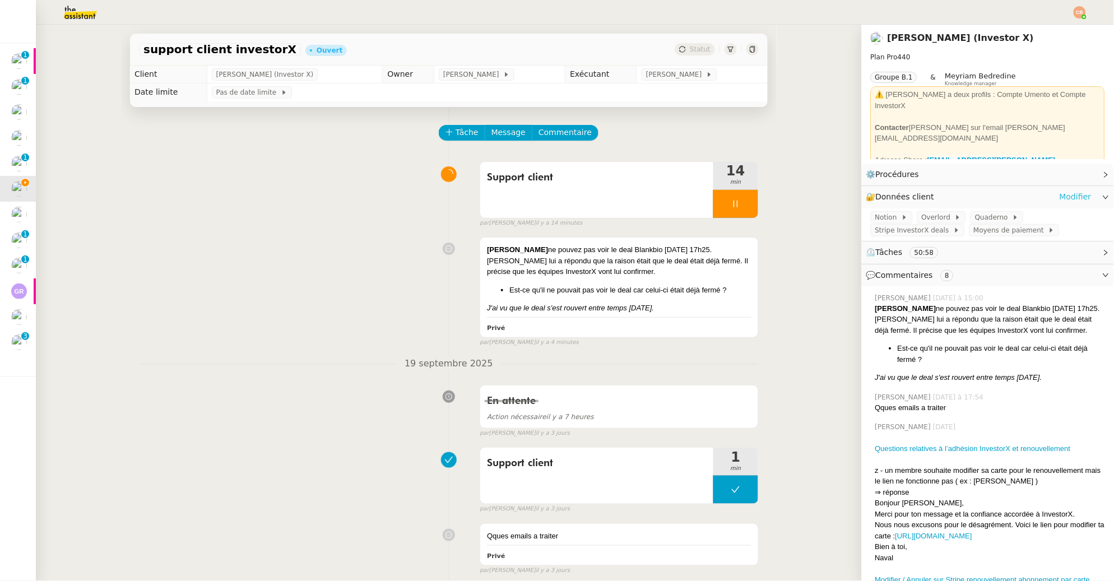
click at [1060, 197] on link "Modifier" at bounding box center [1076, 197] width 32 height 13
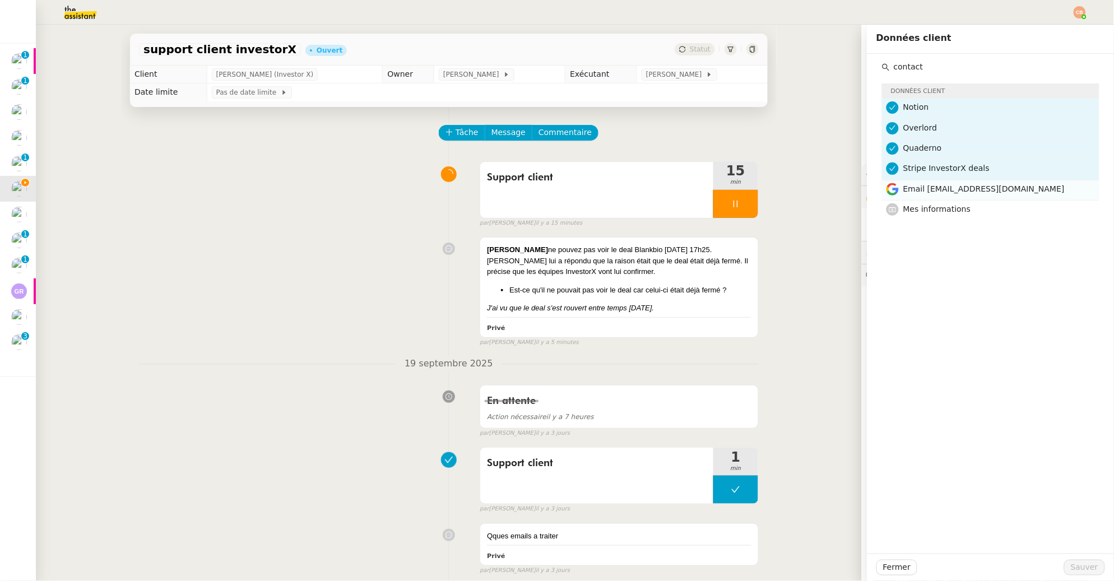
type input "contact"
click at [906, 192] on span "Email contact@investorx.deals" at bounding box center [983, 188] width 161 height 9
click at [1071, 566] on span "Sauver" at bounding box center [1084, 567] width 27 height 13
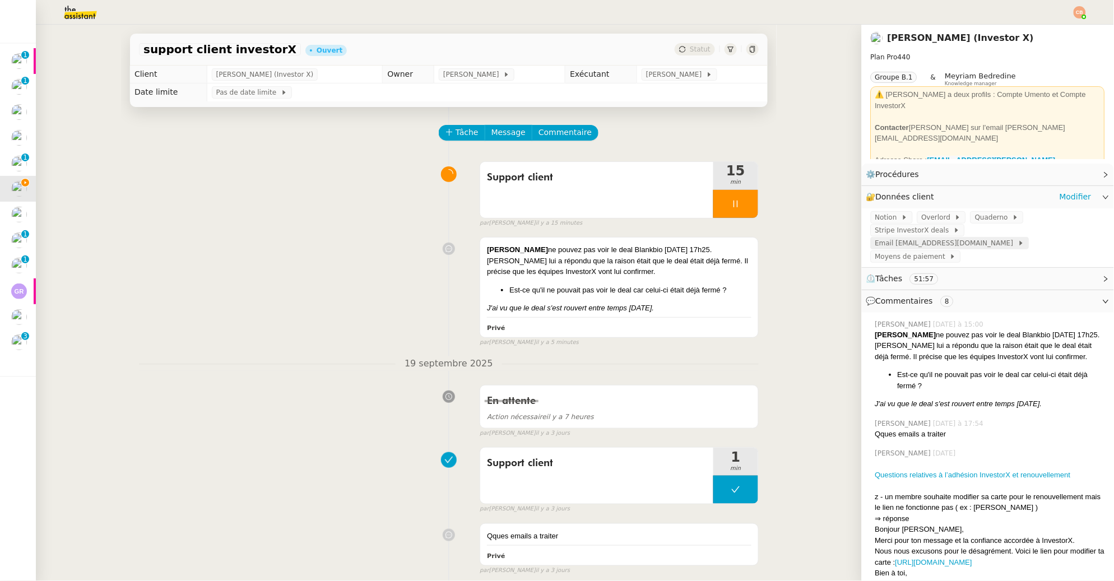
click at [984, 238] on span "Email contact@investorx.deals" at bounding box center [946, 243] width 143 height 11
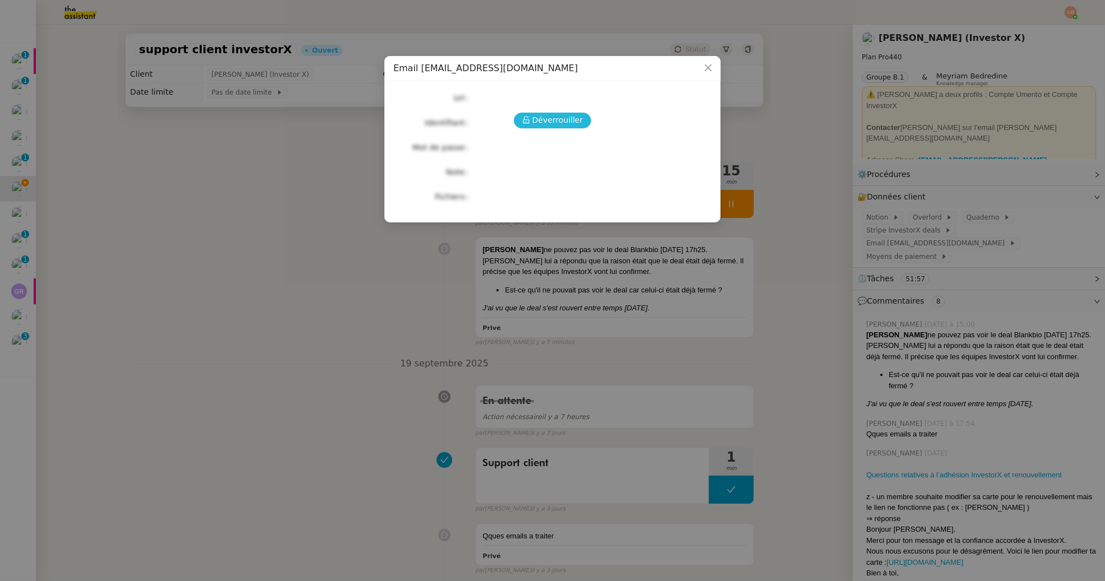
click at [572, 117] on span "Déverrouiller" at bounding box center [557, 120] width 51 height 13
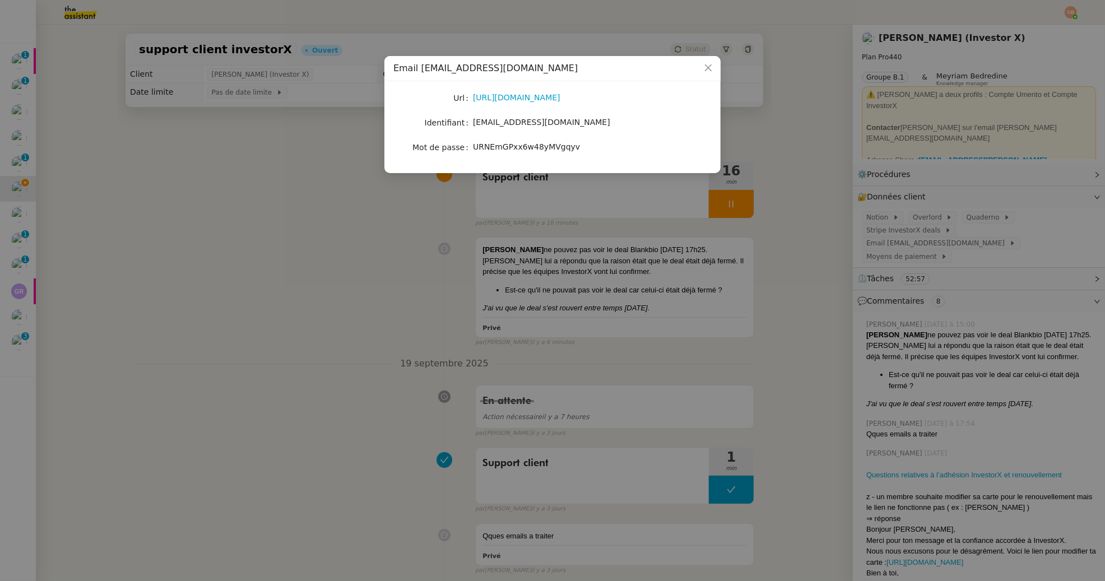
click at [236, 109] on nz-modal-container "Email contact@investorx.deals Url https://accounts.google.com/ Identifiant cont…" at bounding box center [552, 290] width 1105 height 581
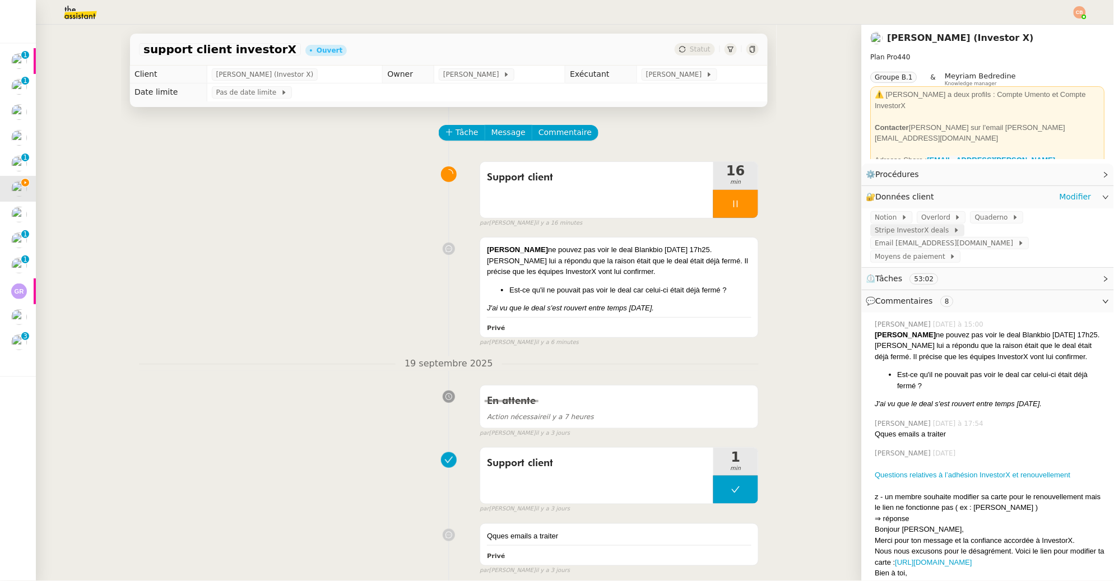
click at [896, 228] on span "Stripe InvestorX deals" at bounding box center [914, 230] width 78 height 11
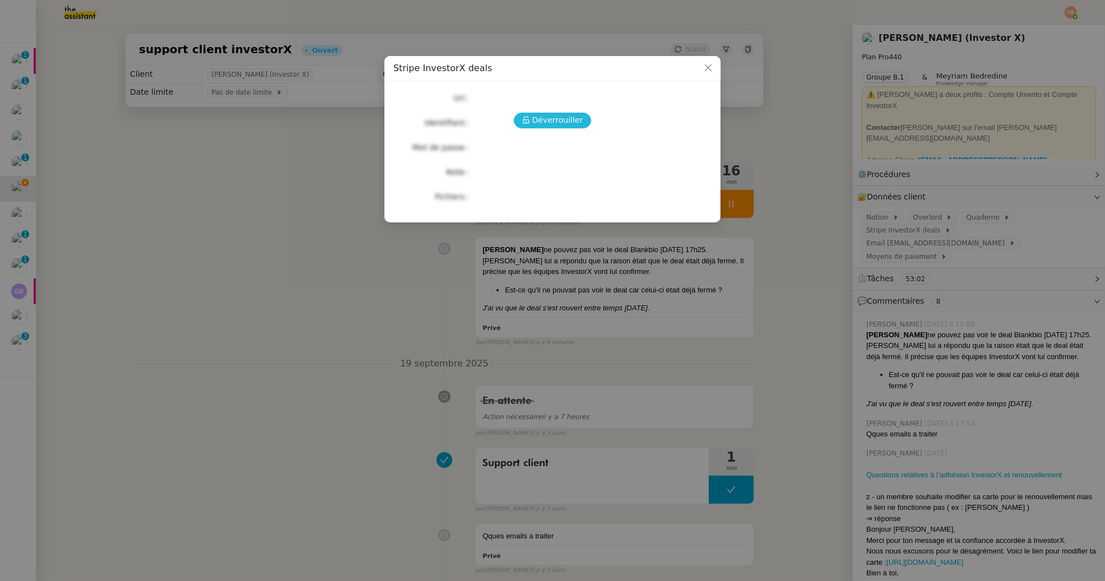
click at [562, 123] on span "Déverrouiller" at bounding box center [557, 120] width 51 height 13
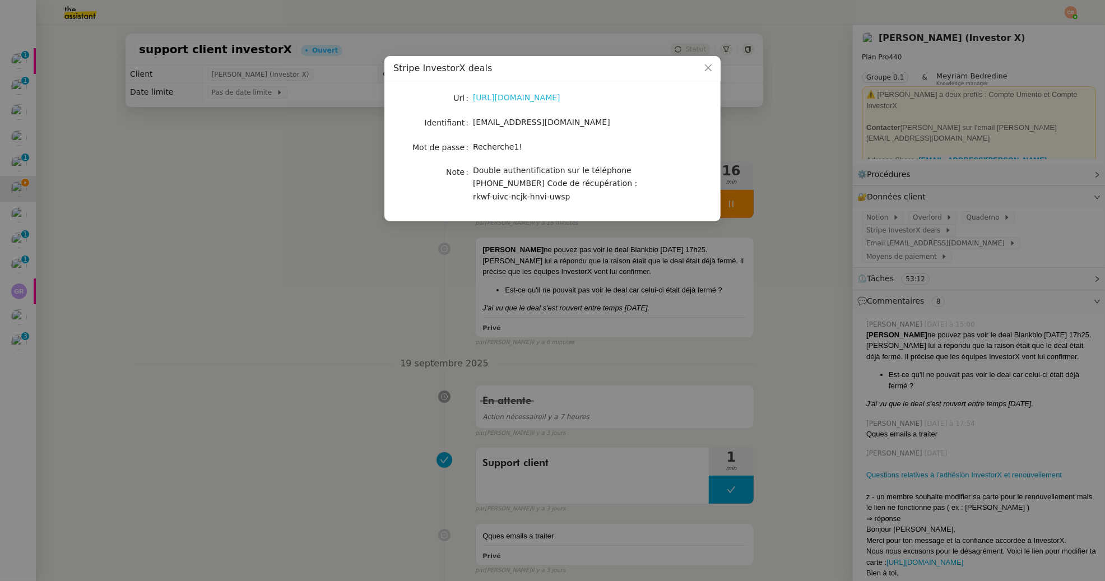
click at [489, 100] on link "https://stripe.com/fr" at bounding box center [516, 97] width 87 height 9
click at [212, 202] on nz-modal-container "Stripe InvestorX deals Url https://stripe.com/fr Identifiant support@investorx.…" at bounding box center [552, 290] width 1105 height 581
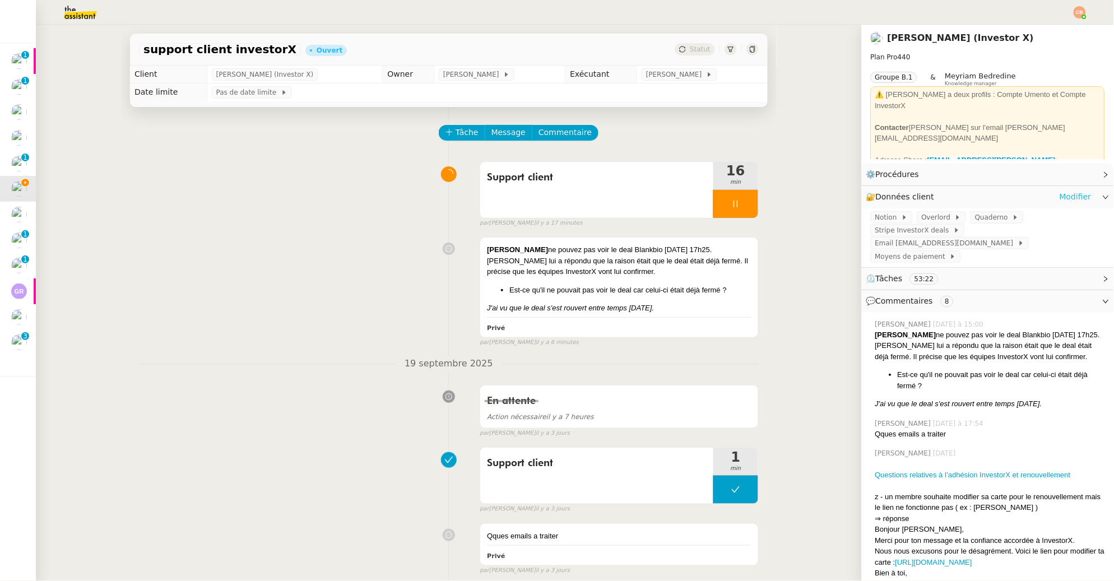
click at [1060, 193] on link "Modifier" at bounding box center [1076, 197] width 32 height 13
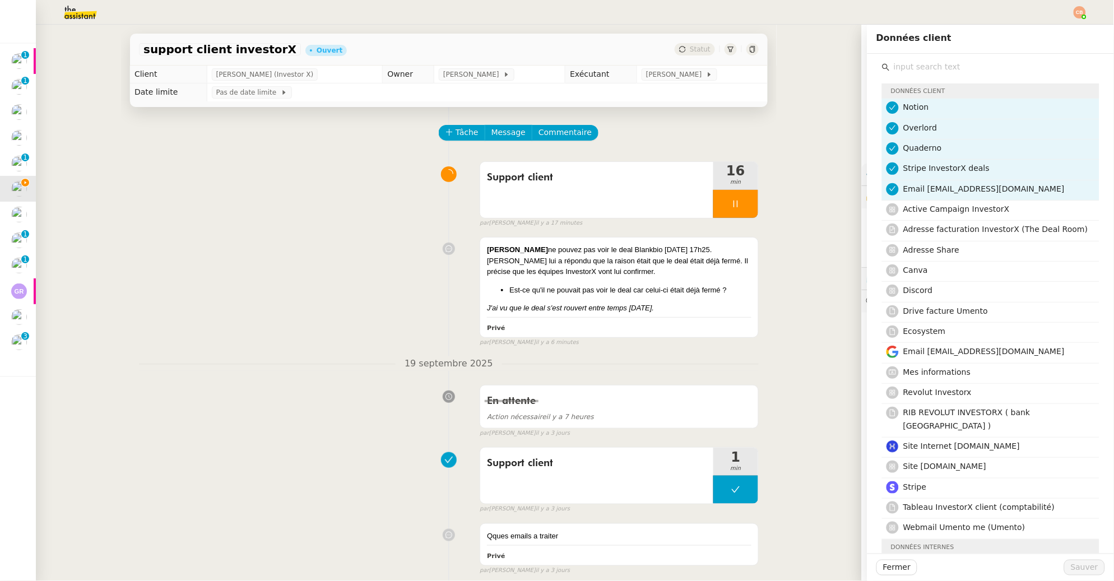
click at [921, 70] on input "text" at bounding box center [995, 66] width 210 height 15
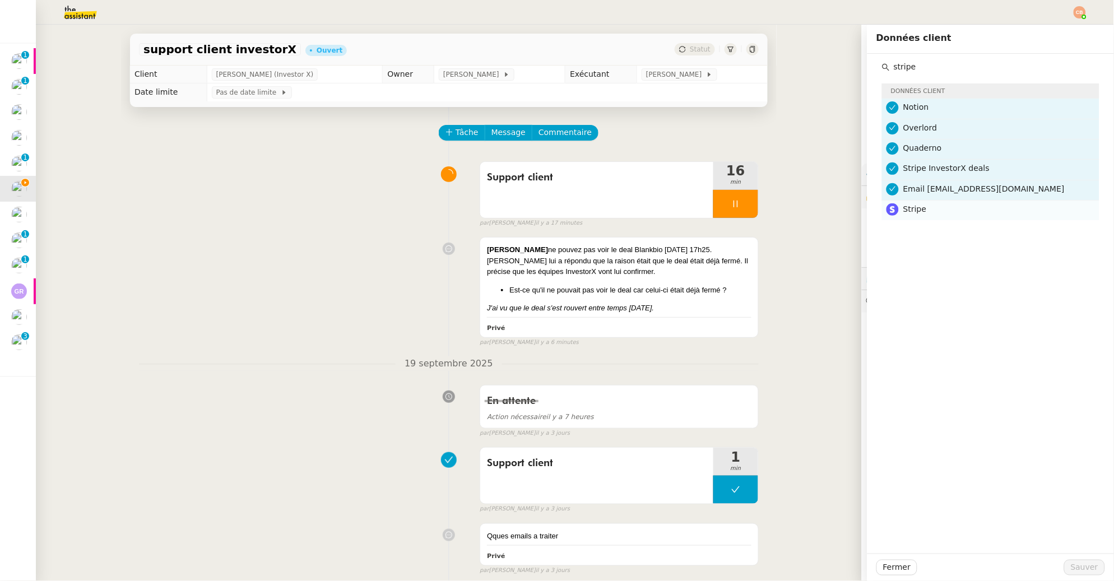
type input "stripe"
click at [938, 208] on h4 "Stripe" at bounding box center [997, 209] width 189 height 13
click at [1067, 574] on button "Sauver" at bounding box center [1084, 568] width 41 height 16
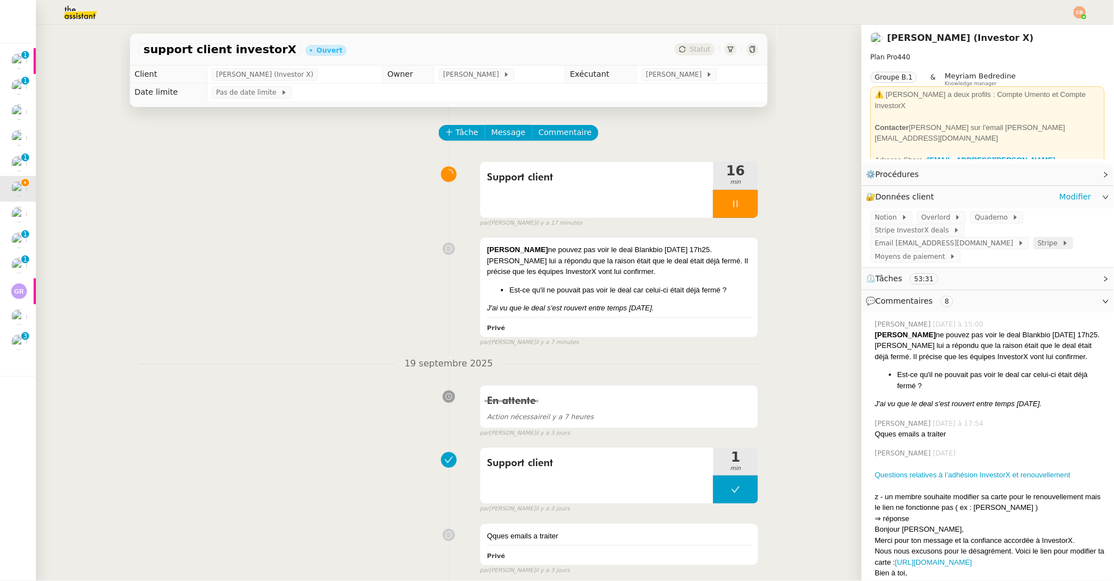
click at [1039, 244] on span "Stripe" at bounding box center [1051, 243] width 24 height 11
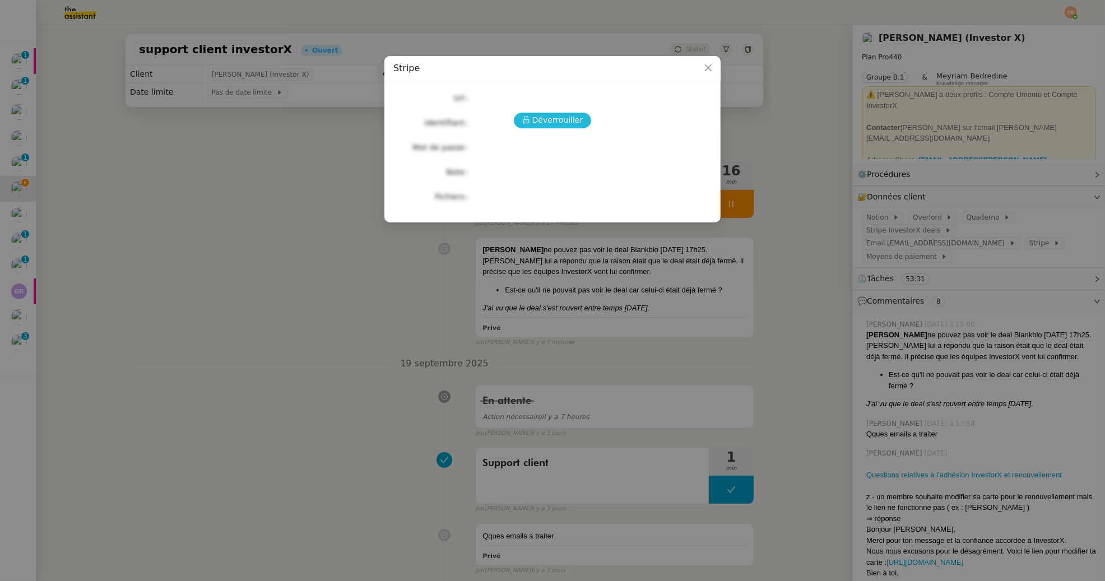
click at [580, 119] on span "Déverrouiller" at bounding box center [557, 120] width 51 height 13
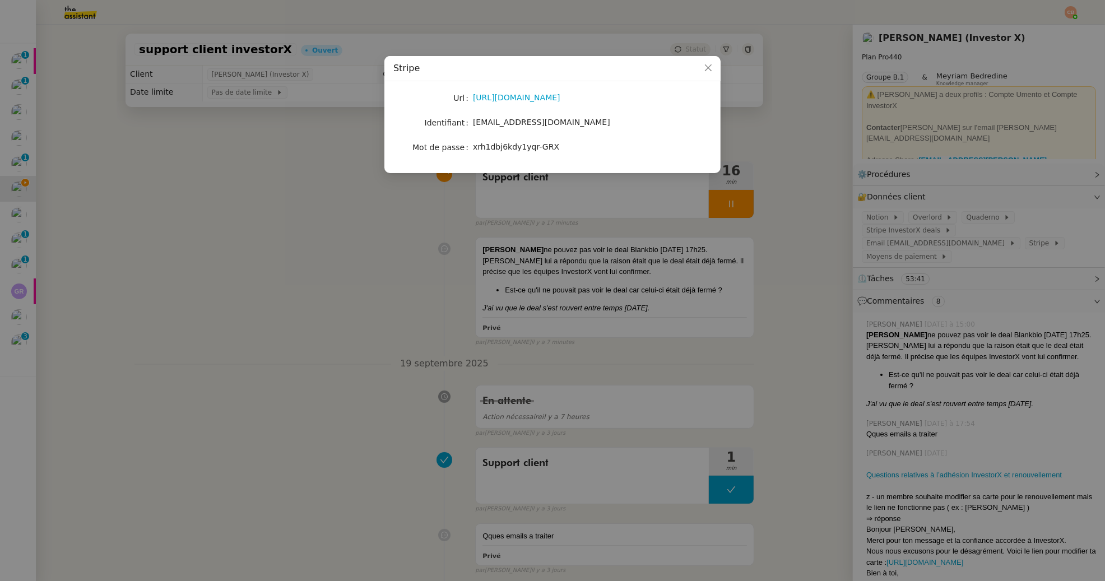
click at [293, 185] on nz-modal-container "Stripe Url https://dashboard.stripe.com/login Identifiant contact@investorx.dea…" at bounding box center [552, 290] width 1105 height 581
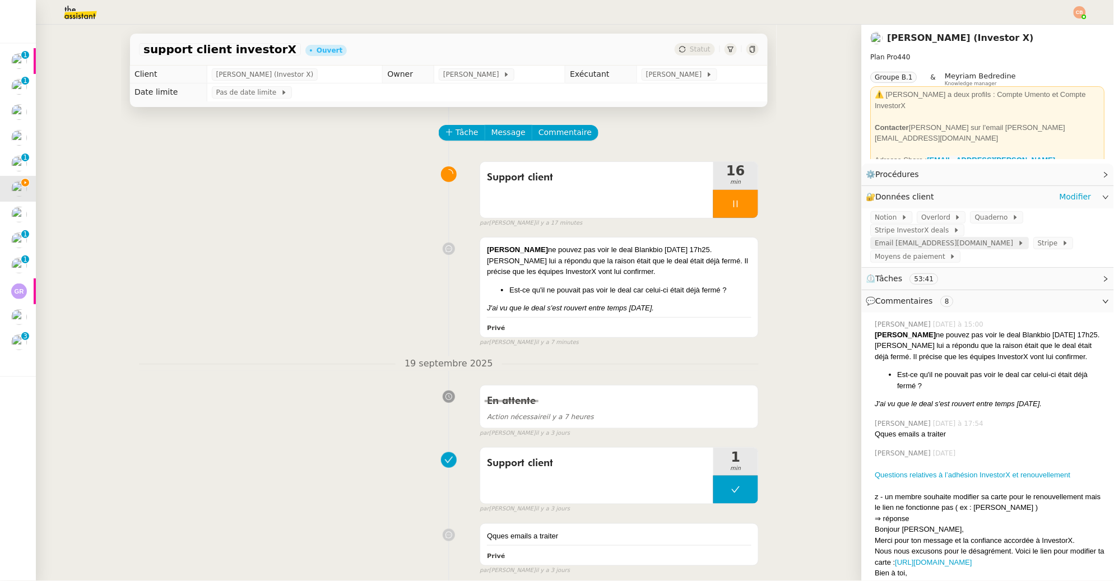
click at [981, 238] on span "Email contact@investorx.deals" at bounding box center [946, 243] width 143 height 11
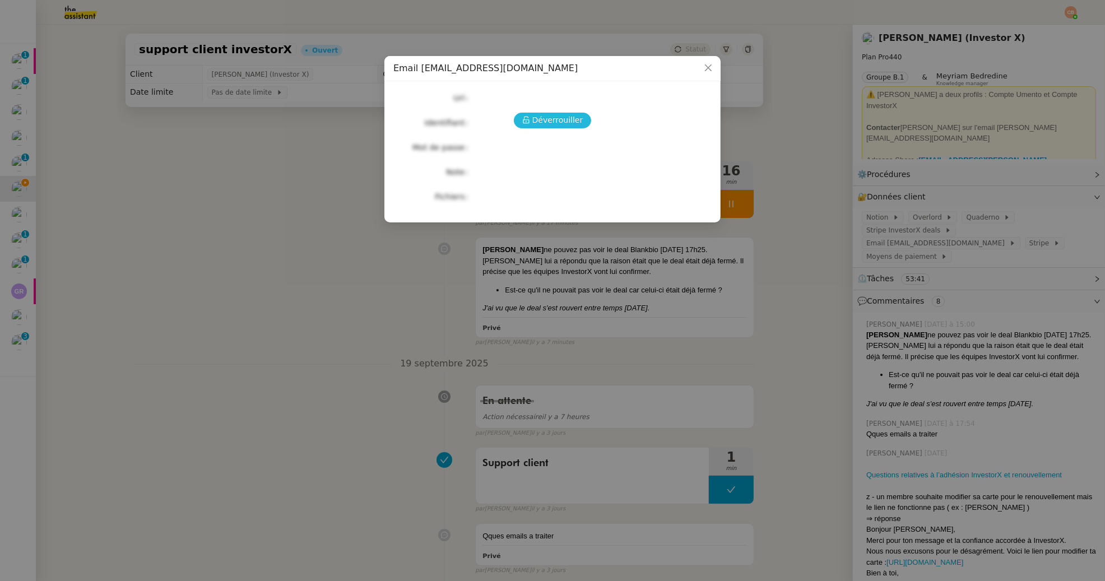
click at [534, 116] on span "Déverrouiller" at bounding box center [557, 120] width 51 height 13
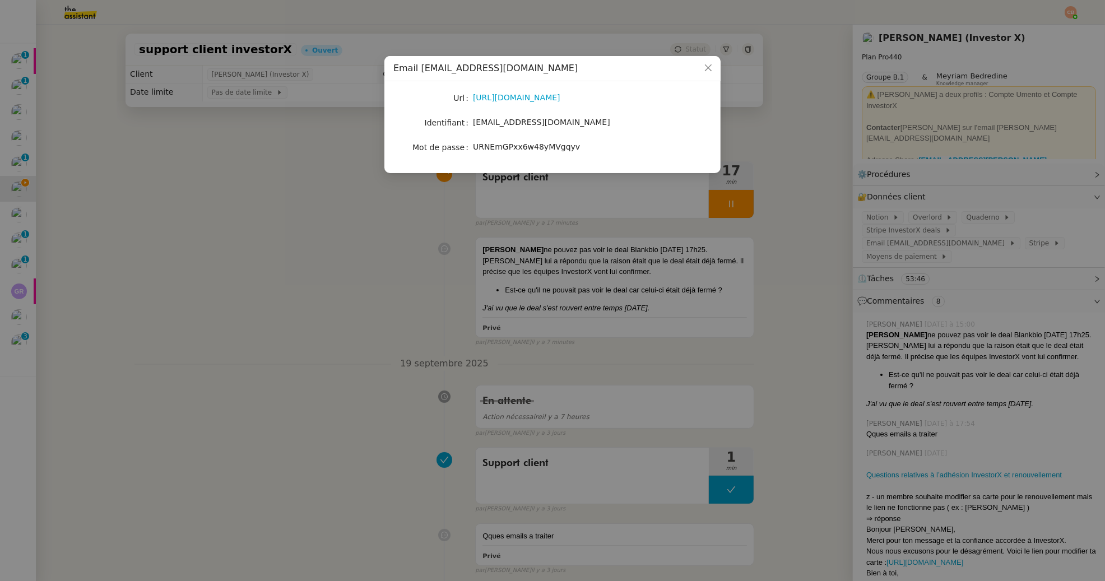
drag, startPoint x: 283, startPoint y: 188, endPoint x: 657, endPoint y: 205, distance: 374.8
click at [283, 188] on nz-modal-container "Email contact@investorx.deals Url https://accounts.google.com/ Identifiant cont…" at bounding box center [552, 290] width 1105 height 581
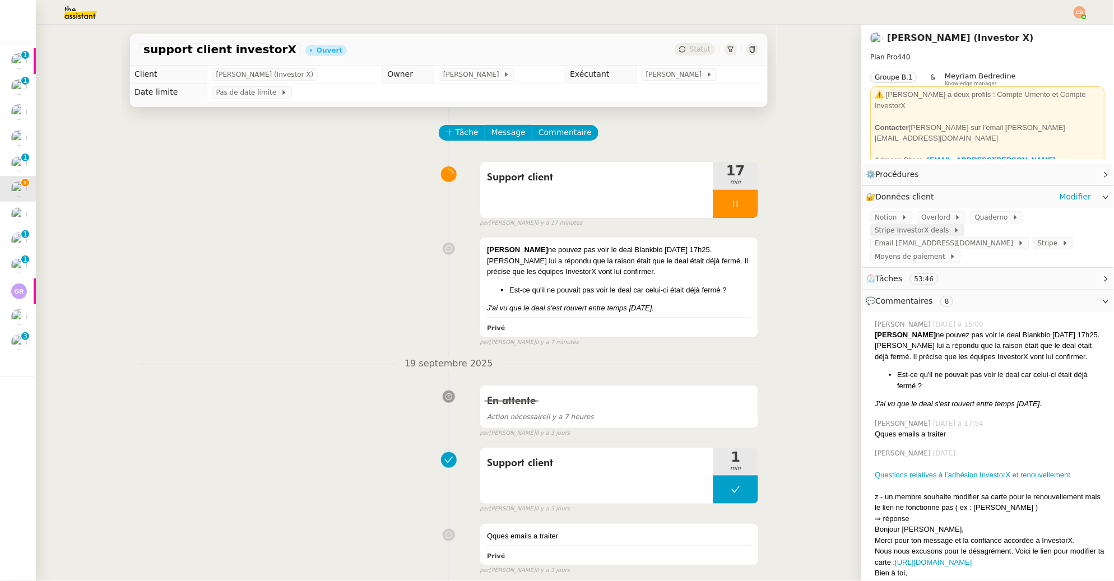
click at [902, 233] on span "Stripe InvestorX deals" at bounding box center [914, 230] width 78 height 11
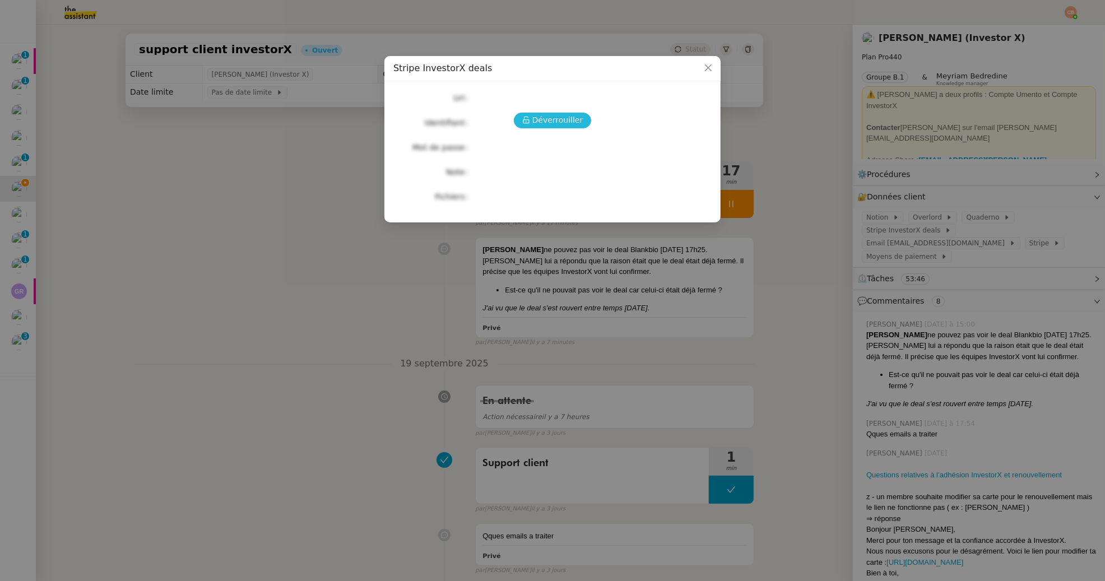
click at [571, 121] on span "Déverrouiller" at bounding box center [557, 120] width 51 height 13
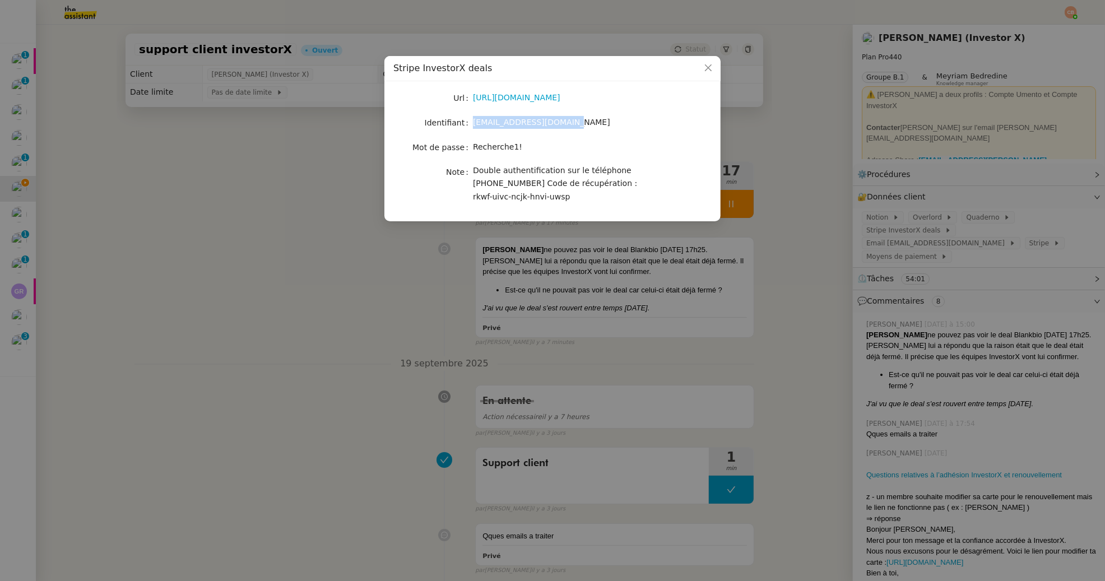
drag, startPoint x: 473, startPoint y: 124, endPoint x: 562, endPoint y: 130, distance: 88.7
click at [562, 130] on div "support@investorx.deals" at bounding box center [566, 123] width 186 height 16
click at [481, 133] on div "Url https://stripe.com/fr Identifiant support@investorx.deals Mot de passe Rech…" at bounding box center [552, 146] width 318 height 113
drag, startPoint x: 474, startPoint y: 122, endPoint x: 579, endPoint y: 126, distance: 105.4
click at [579, 126] on div "support@investorx.deals" at bounding box center [566, 122] width 186 height 13
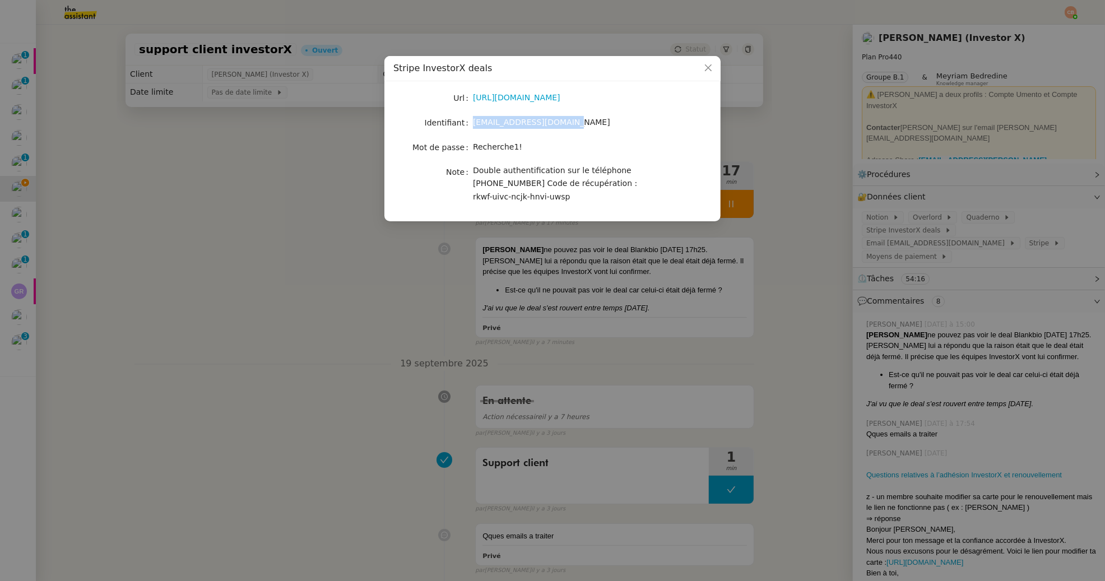
copy span "support@investorx.deals"
drag, startPoint x: 473, startPoint y: 147, endPoint x: 529, endPoint y: 151, distance: 56.2
click at [529, 151] on div "Recherche1!" at bounding box center [566, 147] width 186 height 13
copy span "Recherche1!"
click at [212, 163] on nz-modal-container "Stripe InvestorX deals Url https://stripe.com/fr Identifiant support@investorx.…" at bounding box center [552, 290] width 1105 height 581
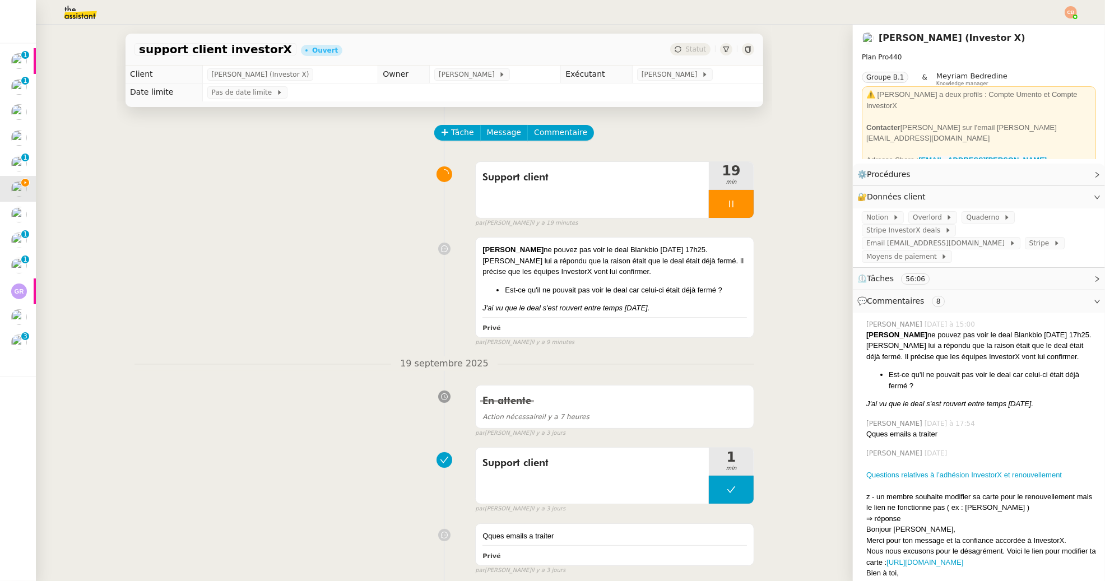
click at [212, 163] on nz-modal-container "Stripe InvestorX deals Url https://stripe.com/fr Identifiant support@investorx.…" at bounding box center [552, 290] width 1105 height 581
click at [583, 281] on div "Sylvain Von Bonn ne pouvez pas voir le deal Blankbio vendredi 19/09 à 17h25. An…" at bounding box center [619, 278] width 265 height 69
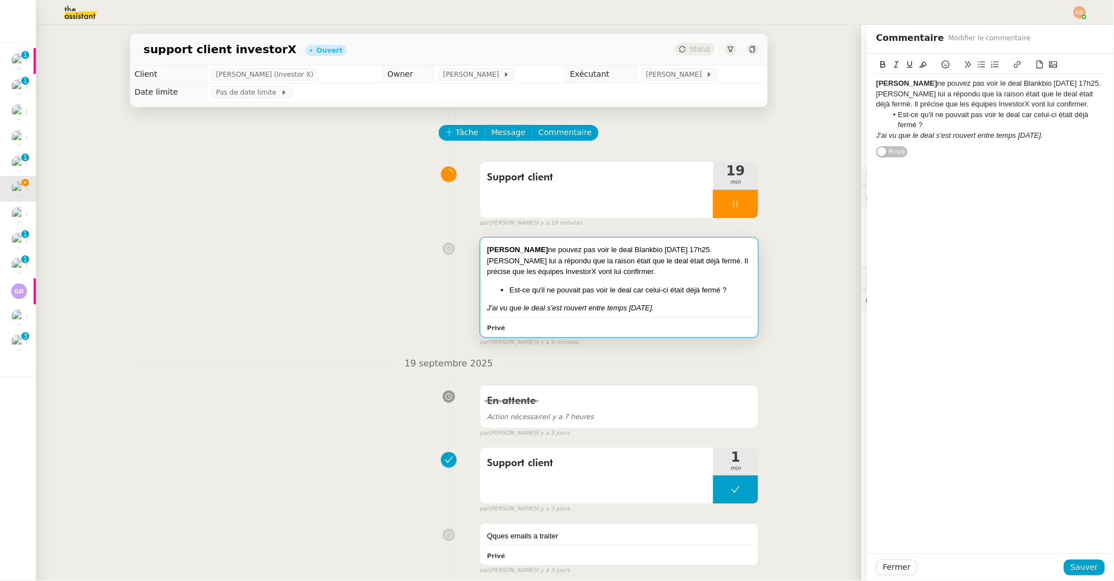
click at [877, 84] on strong "Sylvain Von Bonn" at bounding box center [907, 83] width 61 height 8
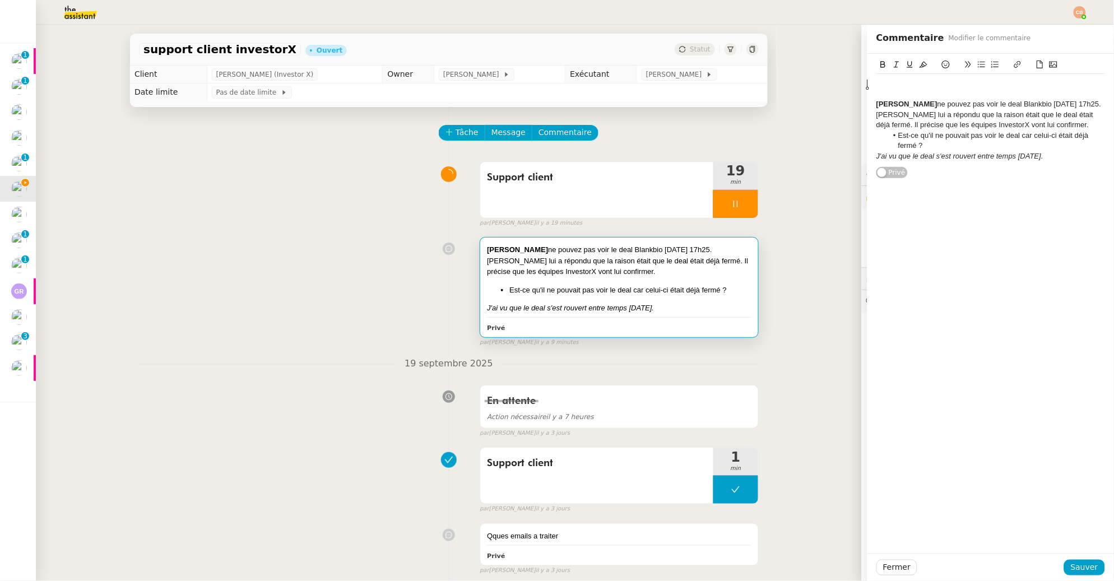
click at [877, 79] on div at bounding box center [991, 83] width 229 height 10
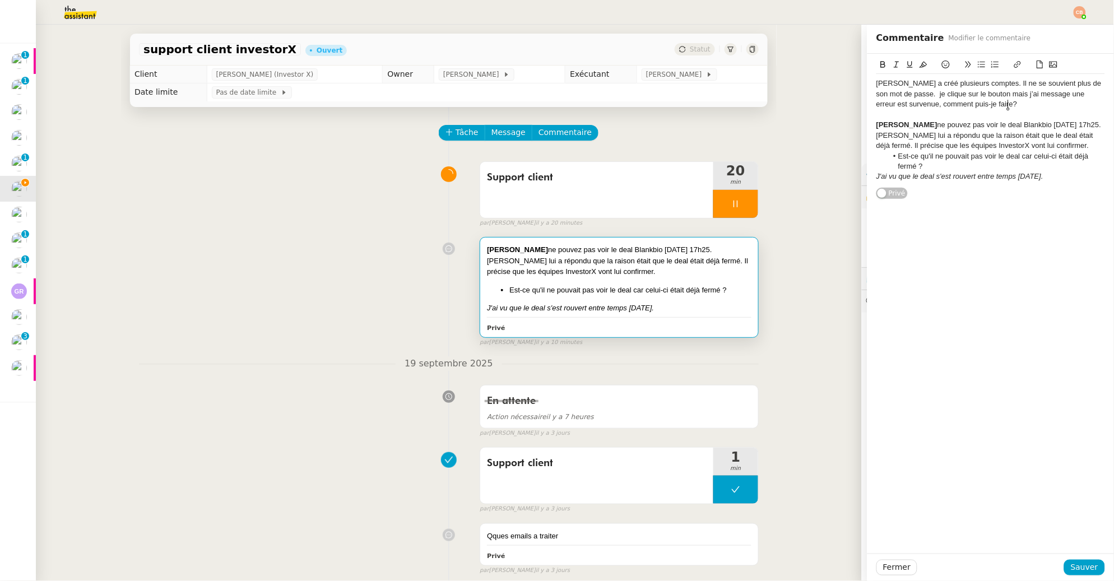
click at [932, 95] on div "Aurelien Ouvrard a créé plusieurs comptes. Il ne se souvient plus de son mot de…" at bounding box center [991, 93] width 229 height 31
drag, startPoint x: 1032, startPoint y: 93, endPoint x: 1022, endPoint y: 93, distance: 9.5
click at [1022, 93] on div "Aurelien Ouvrard a créé plusieurs comptes. Il ne se souvient plus de son mot de…" at bounding box center [991, 93] width 229 height 31
drag, startPoint x: 1074, startPoint y: 95, endPoint x: 1097, endPoint y: 97, distance: 23.1
click at [1097, 97] on div "Aurelien Ouvrard a créé plusieurs comptes. Il ne se souvient plus de son mot de…" at bounding box center [991, 127] width 247 height 146
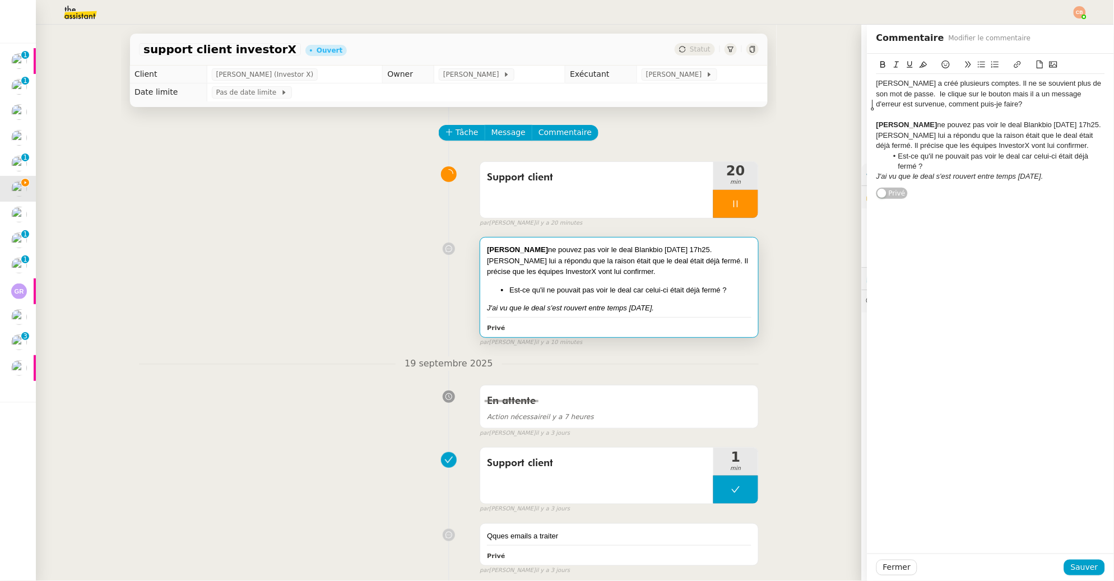
click at [993, 105] on div "Aurelien Ouvrard a créé plusieurs comptes. Il ne se souvient plus de son mot de…" at bounding box center [991, 93] width 229 height 31
drag, startPoint x: 924, startPoint y: 85, endPoint x: 860, endPoint y: 82, distance: 63.4
click at [868, 82] on div "Aurelien Ouvrard a créé plusieurs comptes. Il ne se souvient plus de son mot de…" at bounding box center [991, 127] width 247 height 146
click at [879, 62] on icon at bounding box center [883, 65] width 8 height 8
click at [942, 231] on div "Aurelien Ouvrard a créé plusieurs comptes. Il ne se souvient plus de son mot de…" at bounding box center [991, 304] width 247 height 500
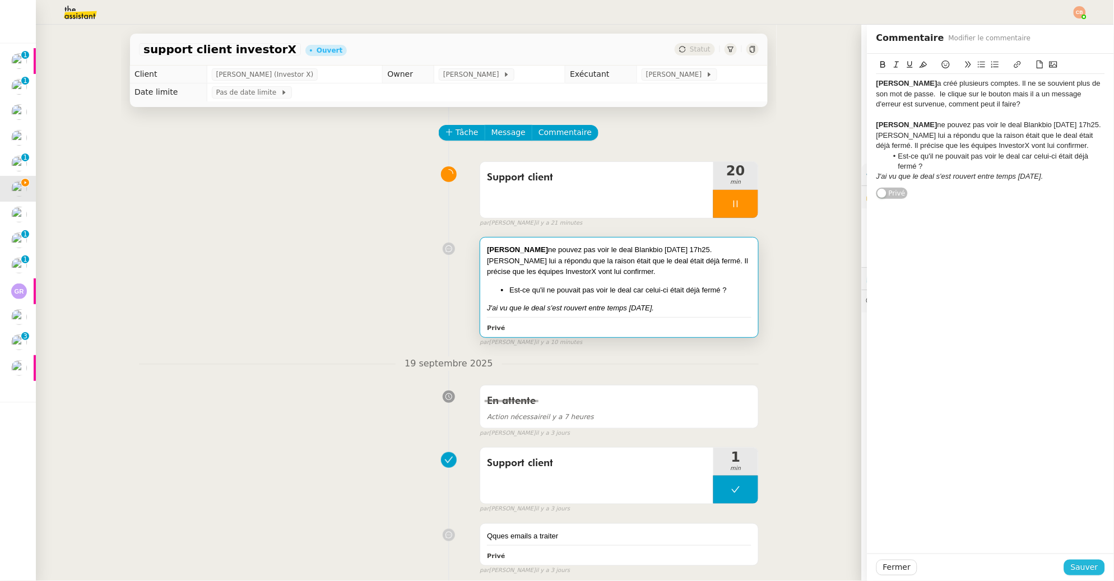
click at [1077, 564] on span "Sauver" at bounding box center [1084, 567] width 27 height 13
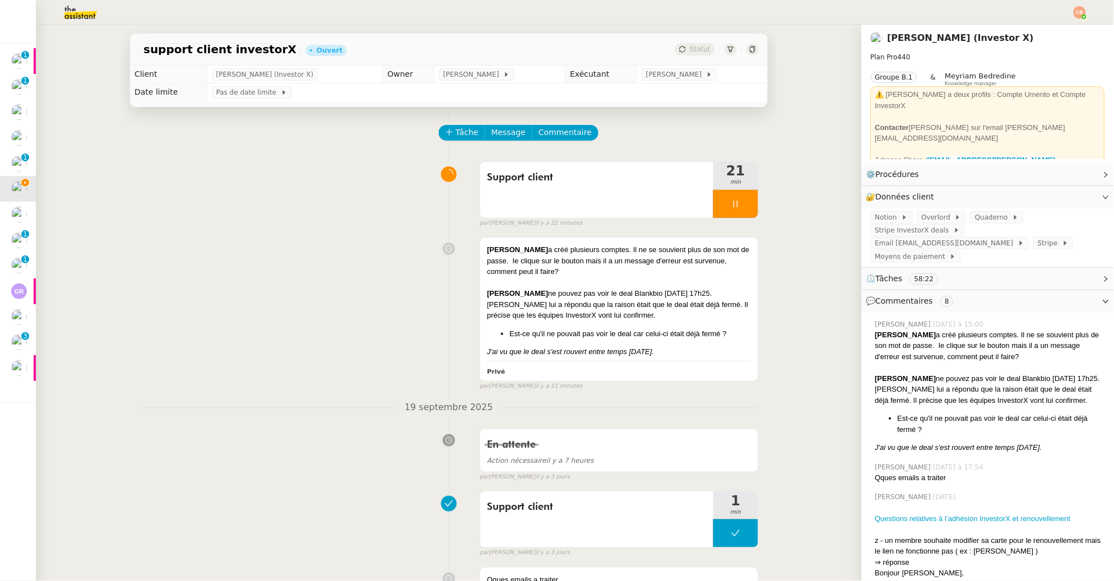
click at [274, 193] on div "Support client 21 min false par Coralie B. il y a 22 minutes" at bounding box center [449, 192] width 620 height 72
click at [901, 228] on span "Stripe InvestorX deals" at bounding box center [914, 230] width 78 height 11
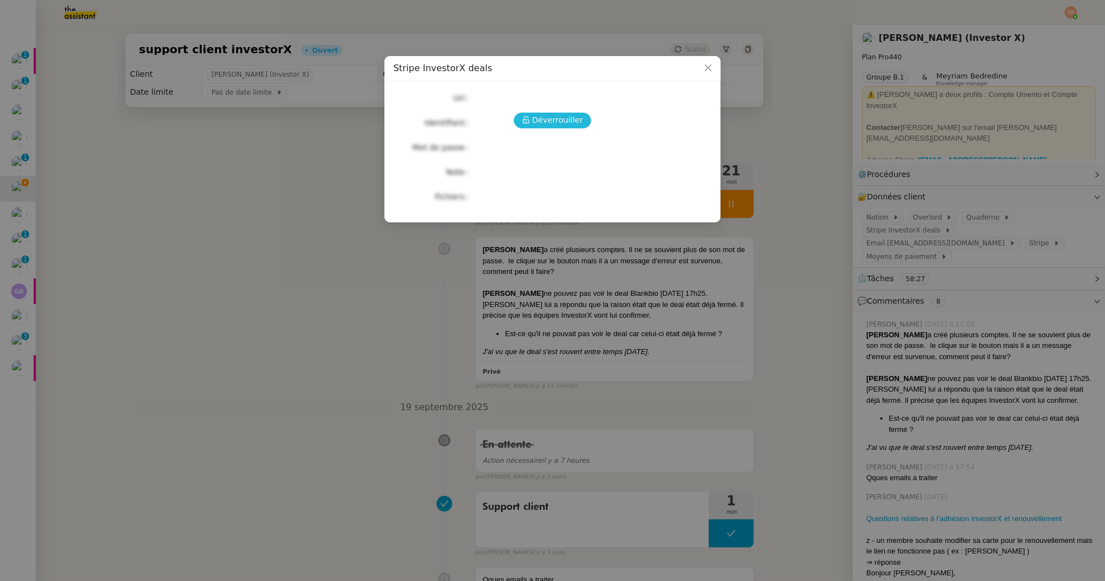
click at [554, 121] on span "Déverrouiller" at bounding box center [557, 120] width 51 height 13
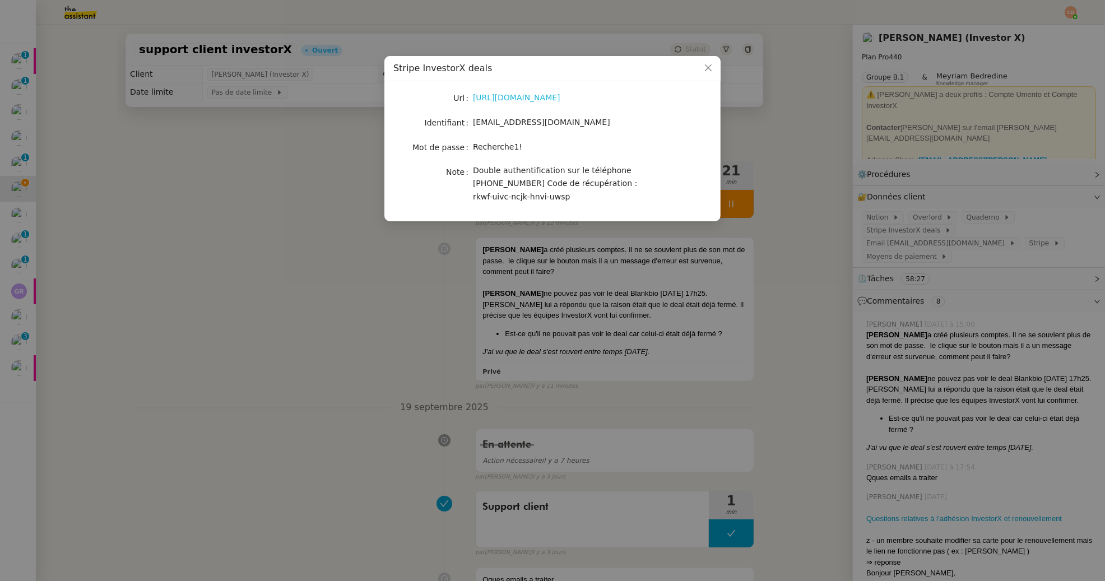
click at [510, 96] on link "https://stripe.com/fr" at bounding box center [516, 97] width 87 height 9
drag, startPoint x: 473, startPoint y: 124, endPoint x: 581, endPoint y: 127, distance: 108.2
click at [581, 127] on div "support@investorx.deals" at bounding box center [566, 122] width 186 height 13
copy span "support@investorx.deals"
click at [464, 141] on label "Mot de passe" at bounding box center [443, 148] width 61 height 16
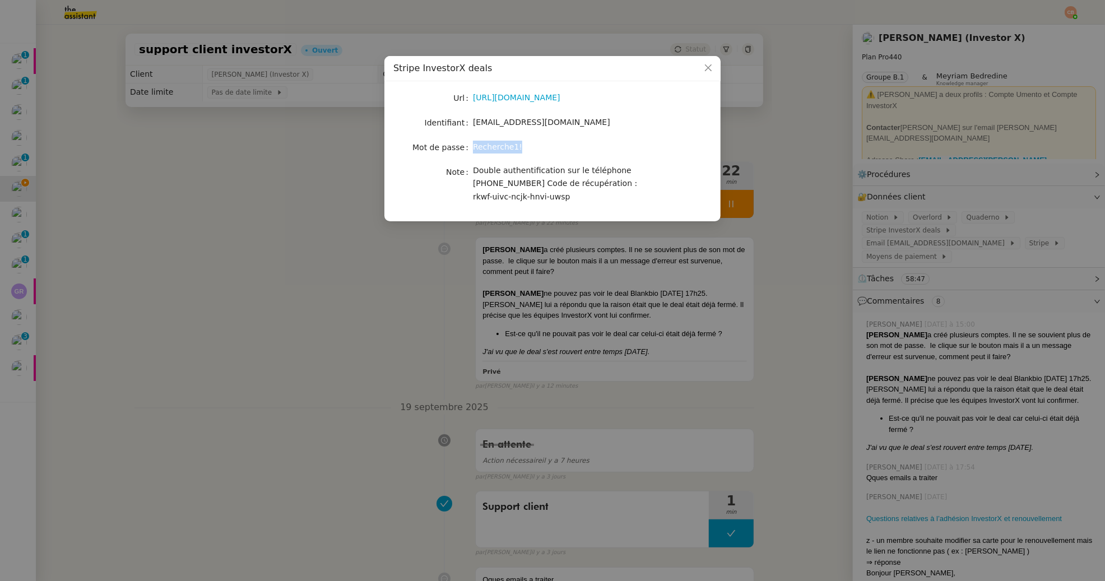
drag, startPoint x: 474, startPoint y: 147, endPoint x: 529, endPoint y: 152, distance: 55.7
click at [529, 152] on div "Recherche1!" at bounding box center [566, 147] width 186 height 13
copy span "Recherche1!"
click at [312, 242] on nz-modal-container "Stripe InvestorX deals Url https://stripe.com/fr Identifiant support@investorx.…" at bounding box center [552, 290] width 1105 height 581
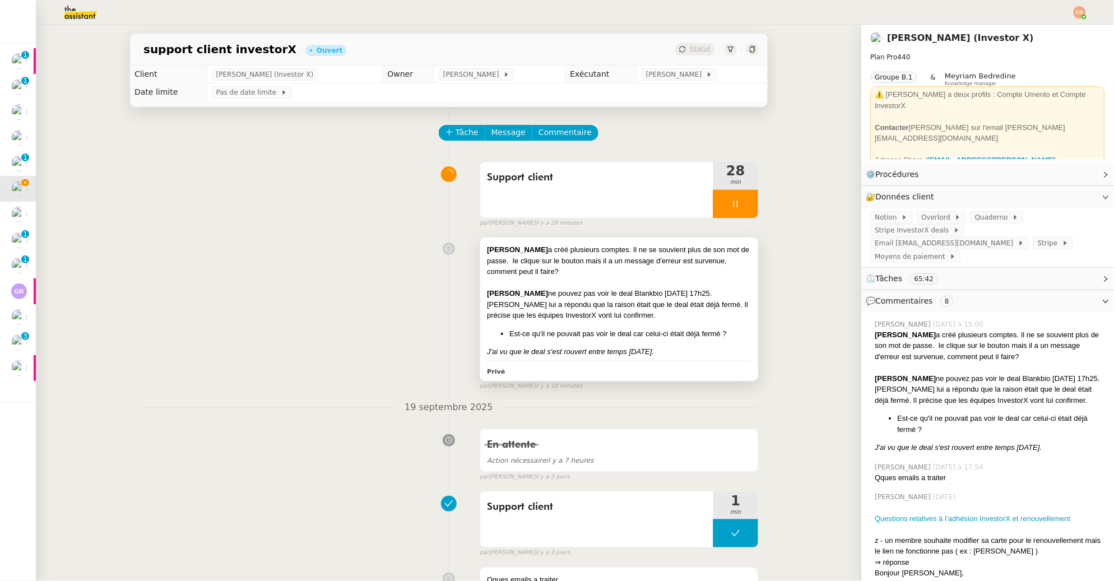
click at [599, 313] on div "Antoine lui a répondu que la raison était que le deal était déjà fermé. Il préc…" at bounding box center [619, 310] width 265 height 22
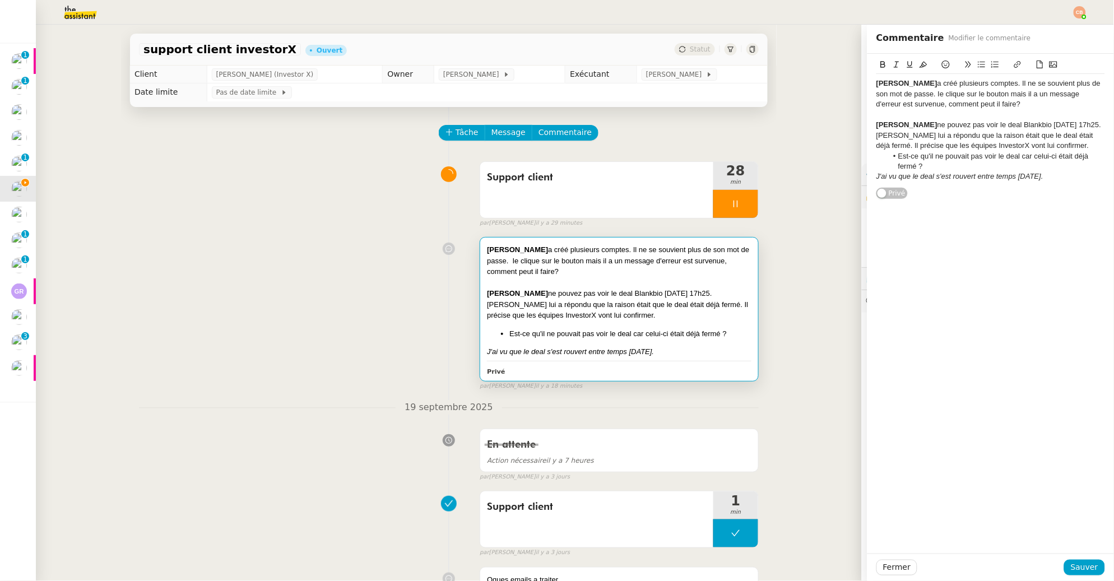
click at [1051, 182] on div "J'ai vu que le deal s'est rouvert entre temps dimanche." at bounding box center [991, 177] width 229 height 10
click at [917, 202] on div "Laurent Cavitte : renouvellement automatique stoppé" at bounding box center [991, 197] width 229 height 10
click at [1065, 207] on div "Laurent Cavitte ne souhaite pas renouveler. J'ai stoppé son : renouvellement au…" at bounding box center [991, 202] width 229 height 21
drag, startPoint x: 990, startPoint y: 217, endPoint x: 962, endPoint y: 217, distance: 28.0
click at [962, 213] on div "Laurent Cavitte ne souhaite pas renouveler. J'ai stoppé son renouvellement auto…" at bounding box center [991, 202] width 229 height 21
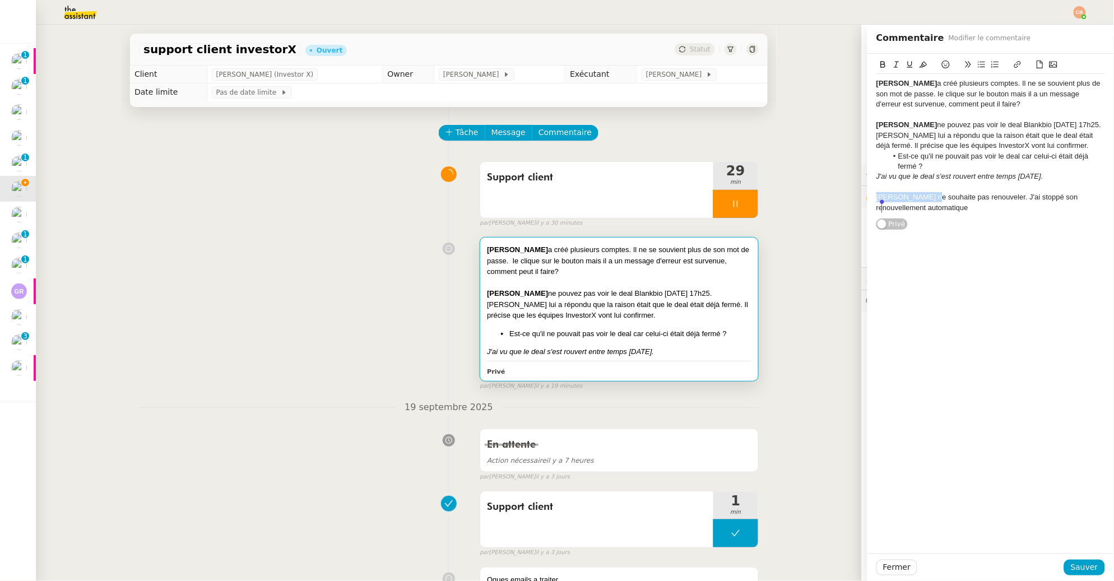
drag, startPoint x: 907, startPoint y: 210, endPoint x: 849, endPoint y: 212, distance: 58.3
click at [849, 212] on app-ticket "support client investorX Ouvert Statut Client Cédric Tempestini (Investor X) Ow…" at bounding box center [575, 303] width 1078 height 557
click at [879, 63] on icon at bounding box center [883, 65] width 8 height 8
drag, startPoint x: 923, startPoint y: 320, endPoint x: 928, endPoint y: 330, distance: 11.3
click at [924, 321] on div "Aurelien Ouvrard a créé plusieurs comptes. Il ne se souvient plus de son mot de…" at bounding box center [991, 304] width 247 height 500
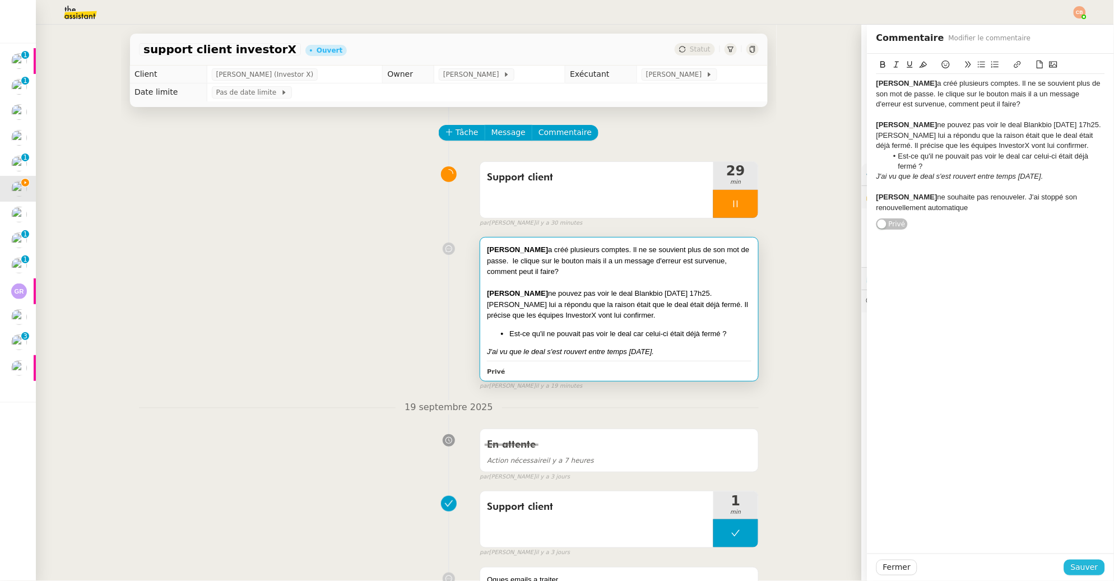
click at [1071, 567] on span "Sauver" at bounding box center [1084, 567] width 27 height 13
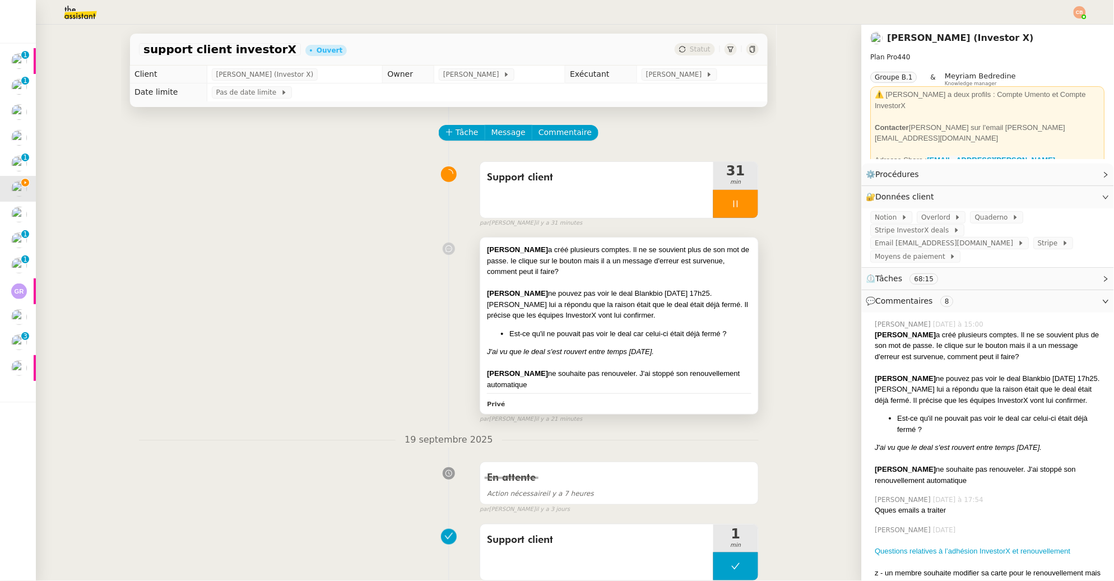
click at [547, 281] on div at bounding box center [619, 282] width 265 height 11
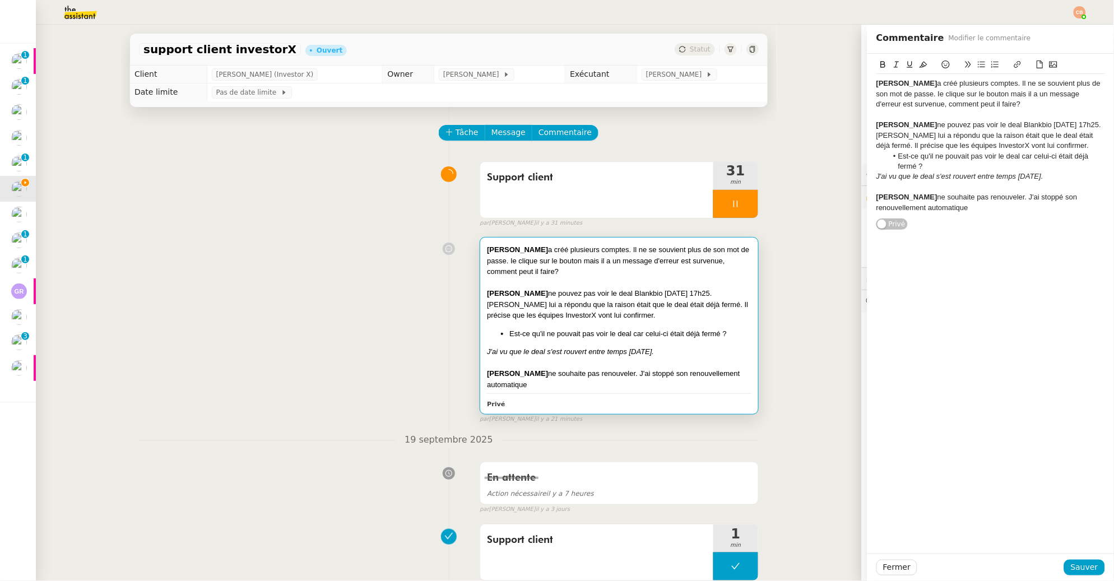
click at [977, 213] on div "Laurent Cavitte ne souhaite pas renouveler. J'ai stoppé son renouvellement auto…" at bounding box center [991, 202] width 229 height 21
drag, startPoint x: 1038, startPoint y: 237, endPoint x: 1013, endPoint y: 238, distance: 25.3
click at [1013, 234] on div "Nicolas Brelivet demande si le deal Kraken a eu lieu" at bounding box center [991, 229] width 229 height 10
drag, startPoint x: 918, startPoint y: 237, endPoint x: 852, endPoint y: 239, distance: 65.6
click at [852, 239] on app-ticket "support client investorX Ouvert Statut Client Cédric Tempestini (Investor X) Ow…" at bounding box center [575, 303] width 1078 height 557
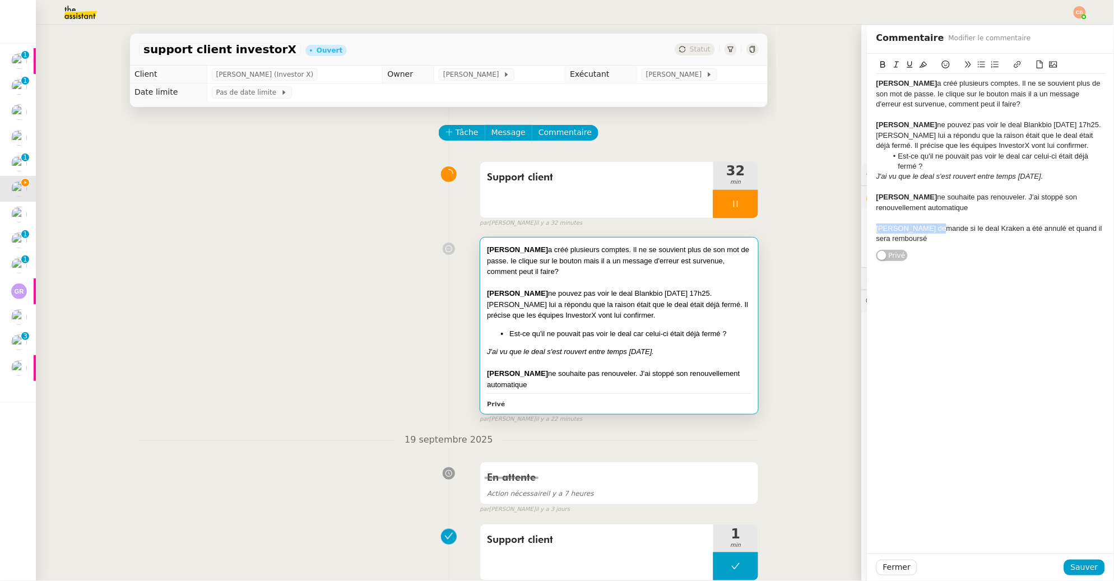
click at [881, 64] on icon at bounding box center [883, 64] width 5 height 7
click at [985, 239] on div "Nicolas Brelivet demande si le deal Kraken a été annulé et quand il sera rembou…" at bounding box center [991, 234] width 229 height 21
drag, startPoint x: 1009, startPoint y: 239, endPoint x: 972, endPoint y: 238, distance: 37.0
click at [972, 238] on div "Nicolas Brelivet demande si le deal Kraken a été annulé et quand il sera rembou…" at bounding box center [991, 234] width 229 height 21
click at [879, 63] on icon at bounding box center [883, 65] width 8 height 8
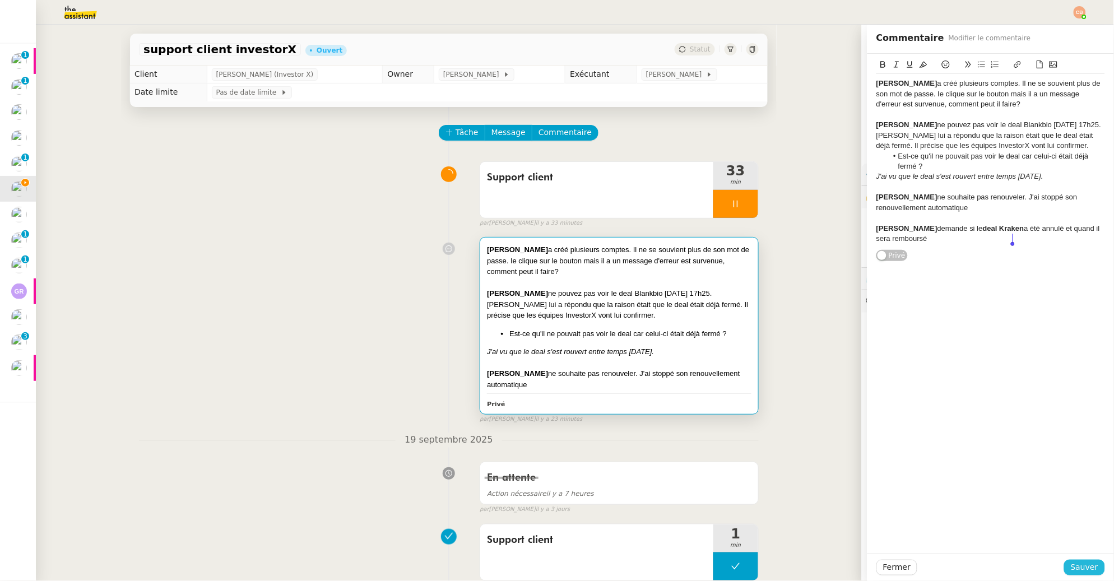
click at [1072, 569] on span "Sauver" at bounding box center [1084, 567] width 27 height 13
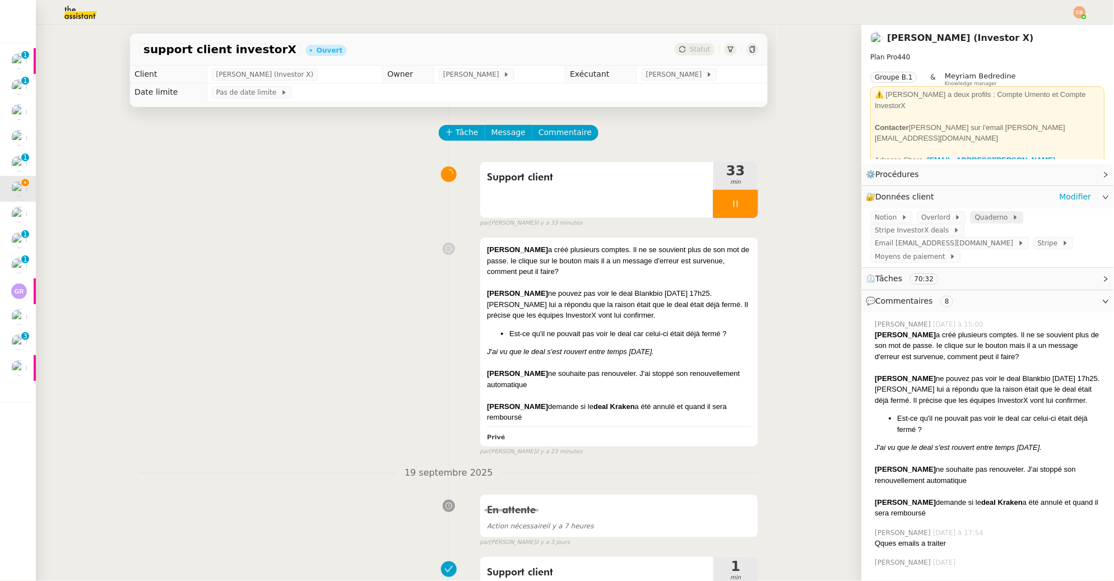
click at [976, 215] on span "Quaderno" at bounding box center [994, 217] width 38 height 11
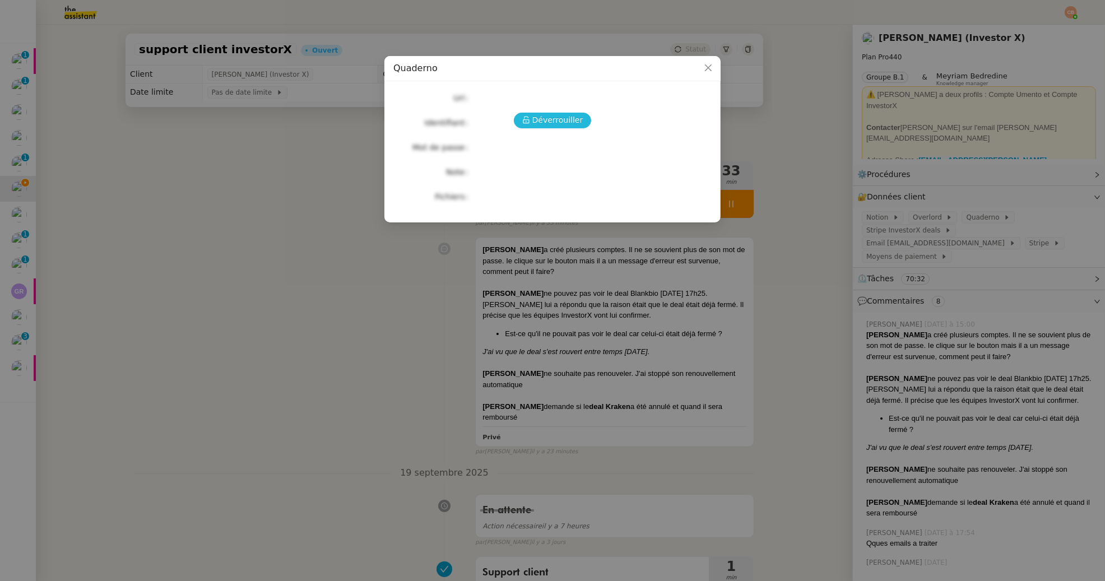
click at [564, 115] on span "Déverrouiller" at bounding box center [557, 120] width 51 height 13
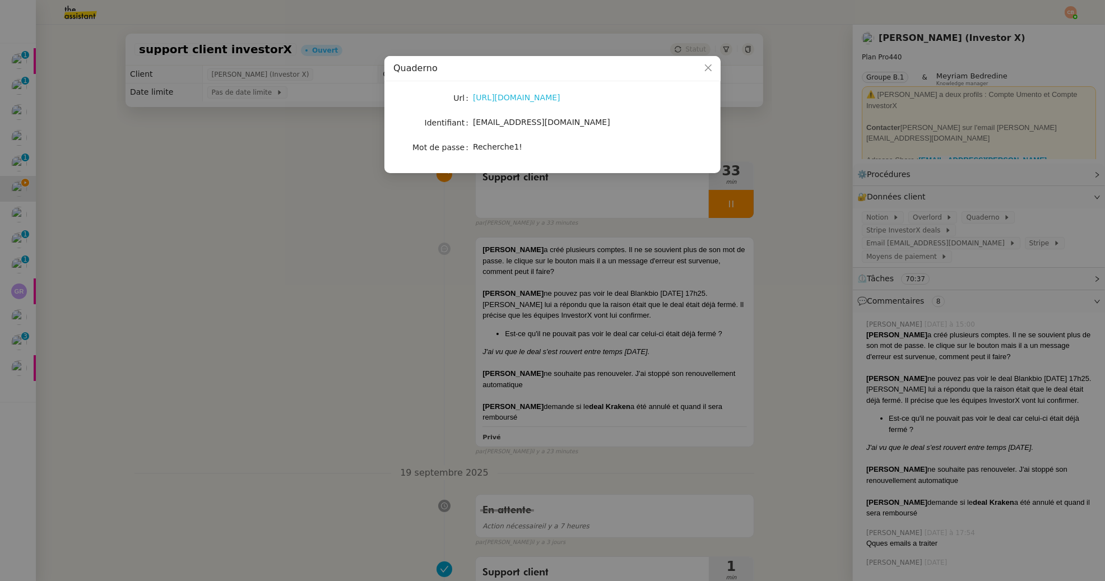
click at [555, 96] on link "https://quadernoapp.com/login" at bounding box center [516, 97] width 87 height 9
click at [236, 197] on nz-modal-container "Quaderno Url https://quadernoapp.com/login Identifiant theassistant@umento.me M…" at bounding box center [552, 290] width 1105 height 581
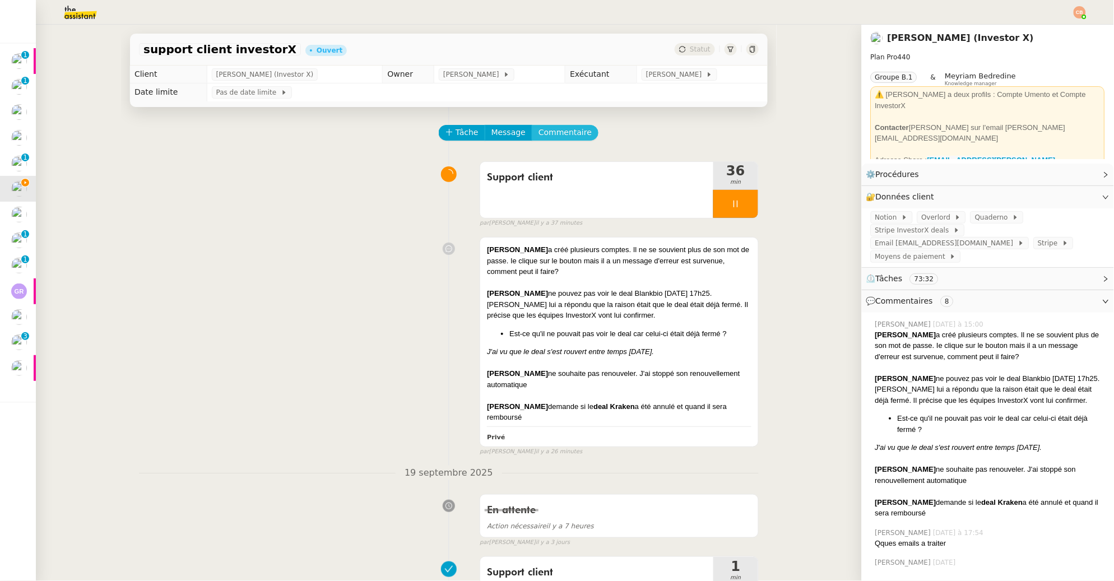
click at [549, 135] on span "Commentaire" at bounding box center [565, 132] width 53 height 13
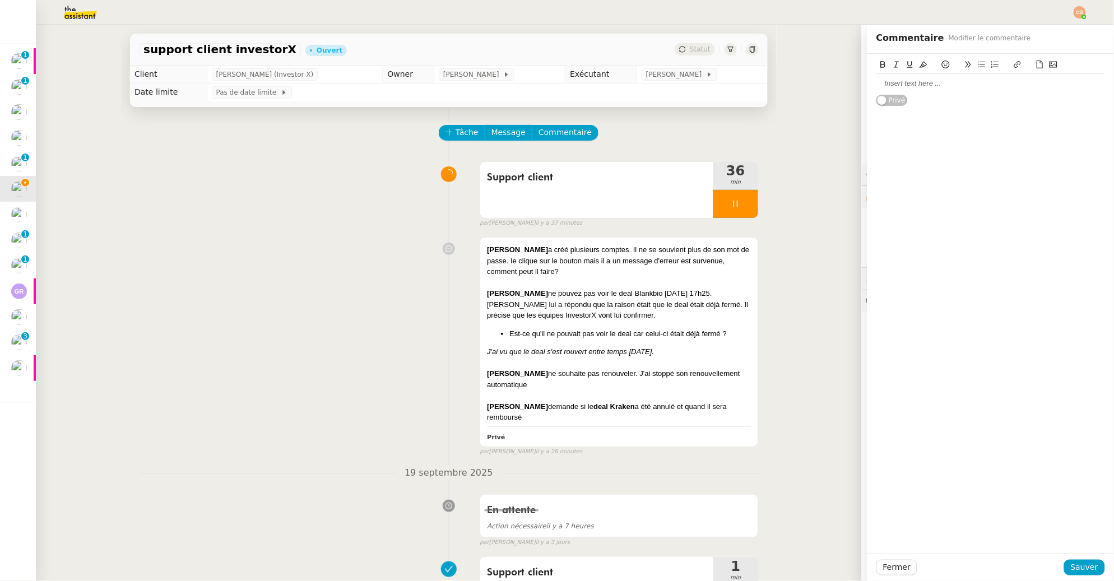
click at [878, 87] on div at bounding box center [991, 83] width 229 height 10
click at [923, 80] on div at bounding box center [991, 83] width 229 height 10
click at [951, 80] on div "Richard Tardits - adhesion meme tarif la seconde" at bounding box center [991, 83] width 229 height 10
click at [1056, 89] on div "Richard Tardits - adhesion VIP meme tarif la seconde" at bounding box center [991, 83] width 229 height 10
click at [942, 64] on icon at bounding box center [946, 65] width 8 height 8
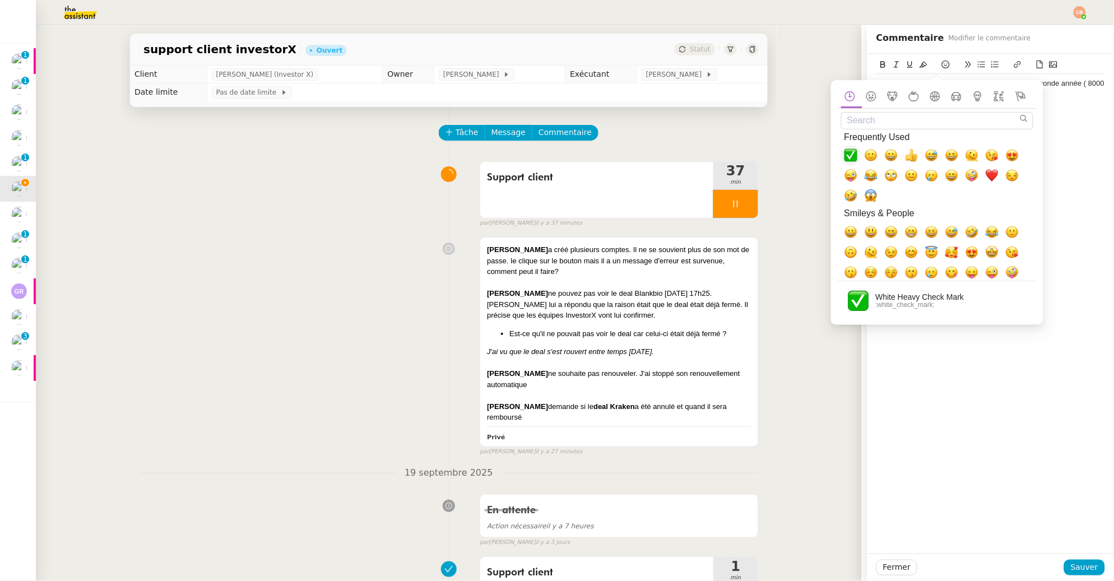
click at [854, 159] on span "✅, white_check_mark" at bounding box center [851, 155] width 13 height 13
click at [1087, 168] on div "Richard Tardits - adhesion VIP meme tarif la seconde année ( 8000 € ) ✅ Privé" at bounding box center [991, 304] width 247 height 500
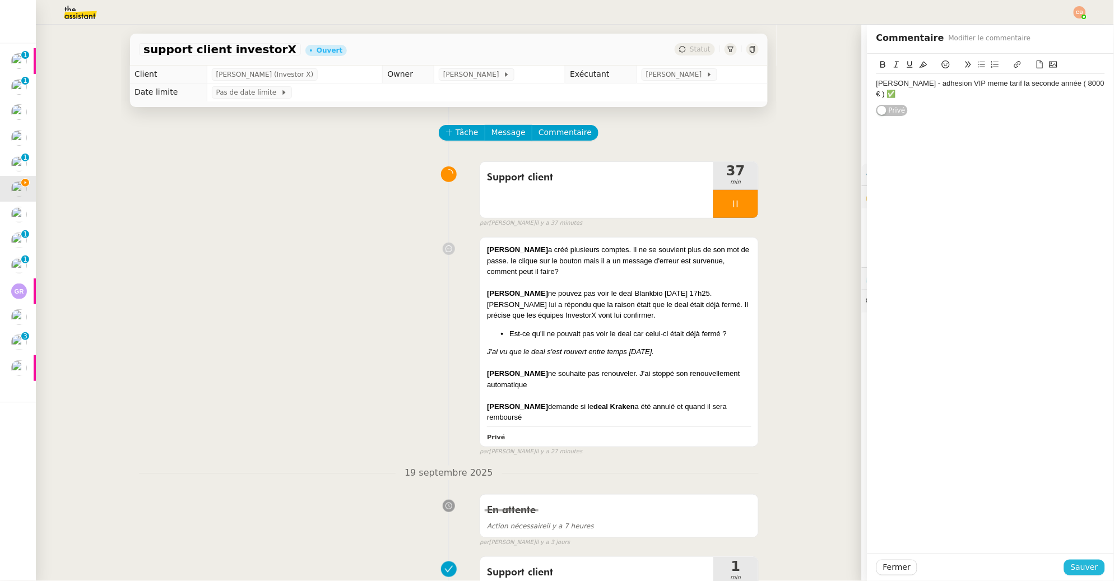
click at [1079, 564] on span "Sauver" at bounding box center [1084, 567] width 27 height 13
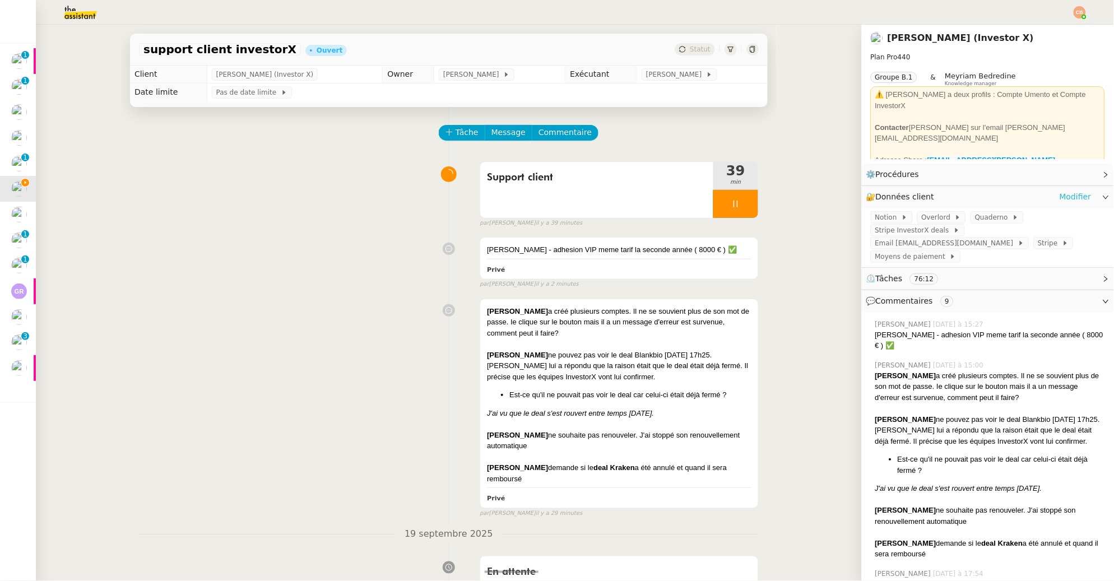
click at [1065, 197] on link "Modifier" at bounding box center [1076, 197] width 32 height 13
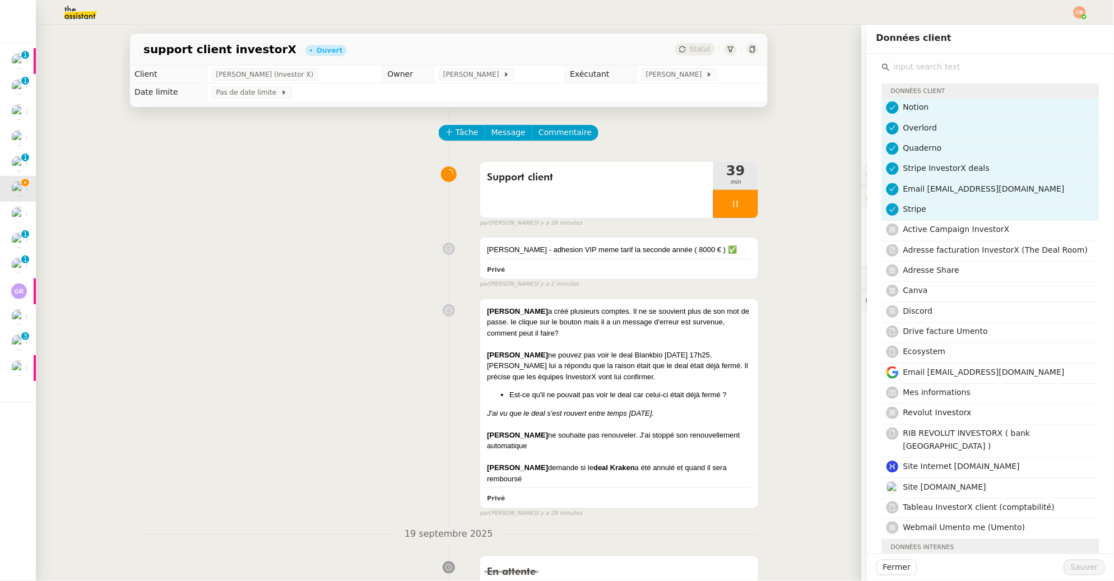
click at [906, 64] on input "text" at bounding box center [995, 66] width 210 height 15
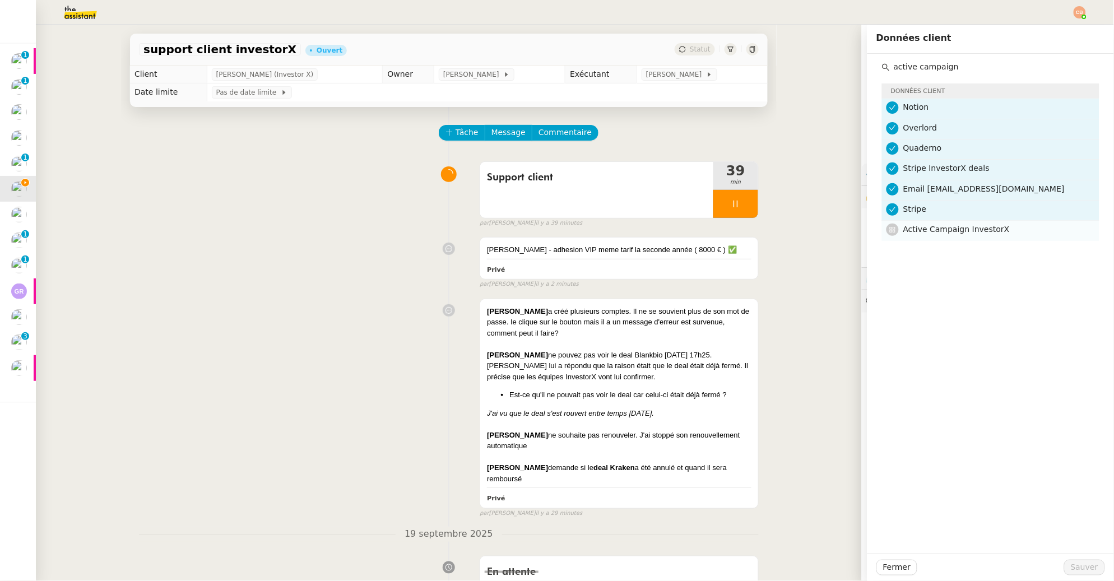
type input "active campaign"
click at [925, 231] on span "Active Campaign InvestorX" at bounding box center [956, 229] width 106 height 9
click at [1077, 566] on span "Sauver" at bounding box center [1084, 567] width 27 height 13
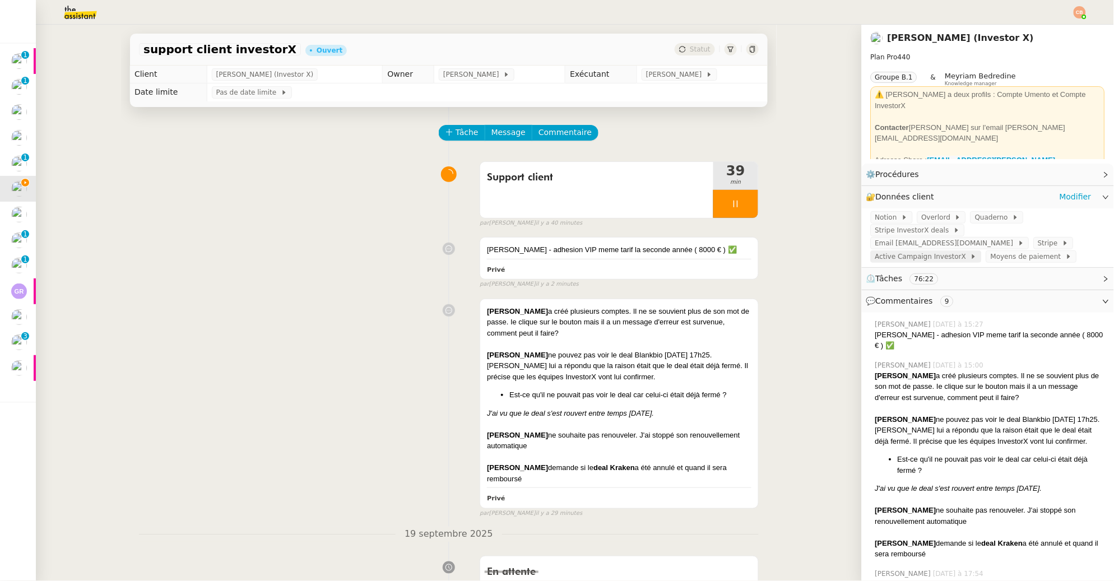
click at [952, 251] on span "Active Campaign InvestorX" at bounding box center [922, 256] width 95 height 11
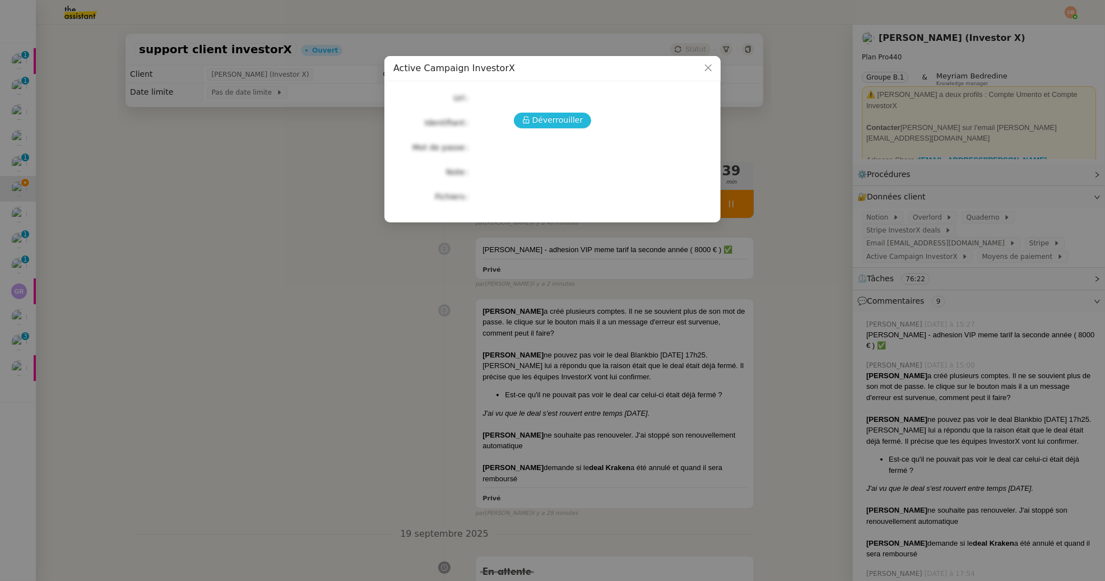
click at [567, 121] on span "Déverrouiller" at bounding box center [557, 120] width 51 height 13
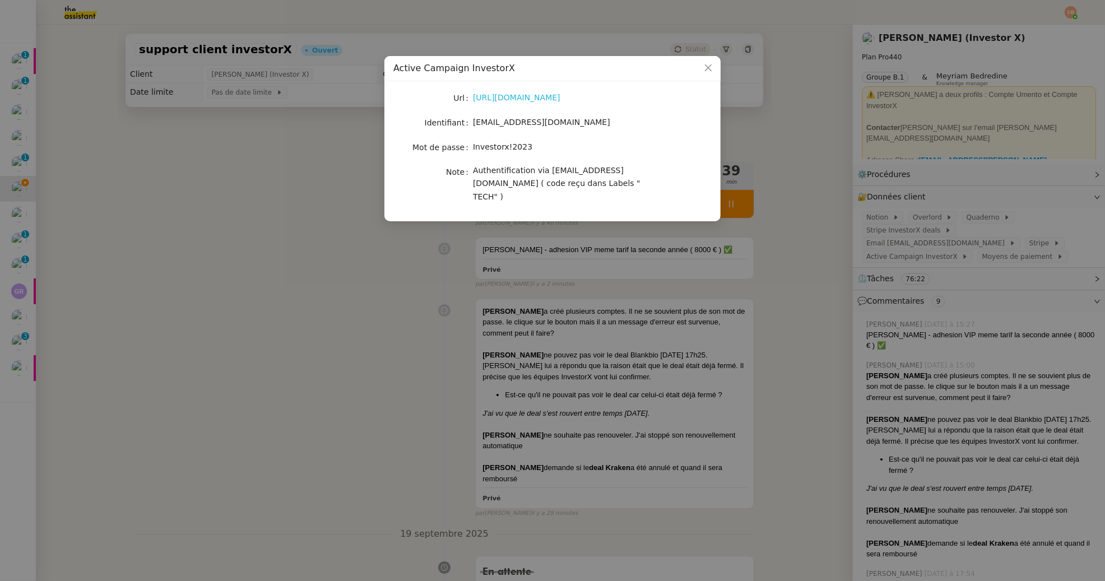
click at [545, 96] on link "https://investorx84401.activehosted.com/admin/" at bounding box center [516, 97] width 87 height 9
drag, startPoint x: 475, startPoint y: 123, endPoint x: 605, endPoint y: 122, distance: 129.5
click at [605, 122] on div "contact@investorx.deals" at bounding box center [566, 122] width 186 height 13
copy span "contact@investorx.deals"
drag, startPoint x: 474, startPoint y: 149, endPoint x: 602, endPoint y: 150, distance: 127.8
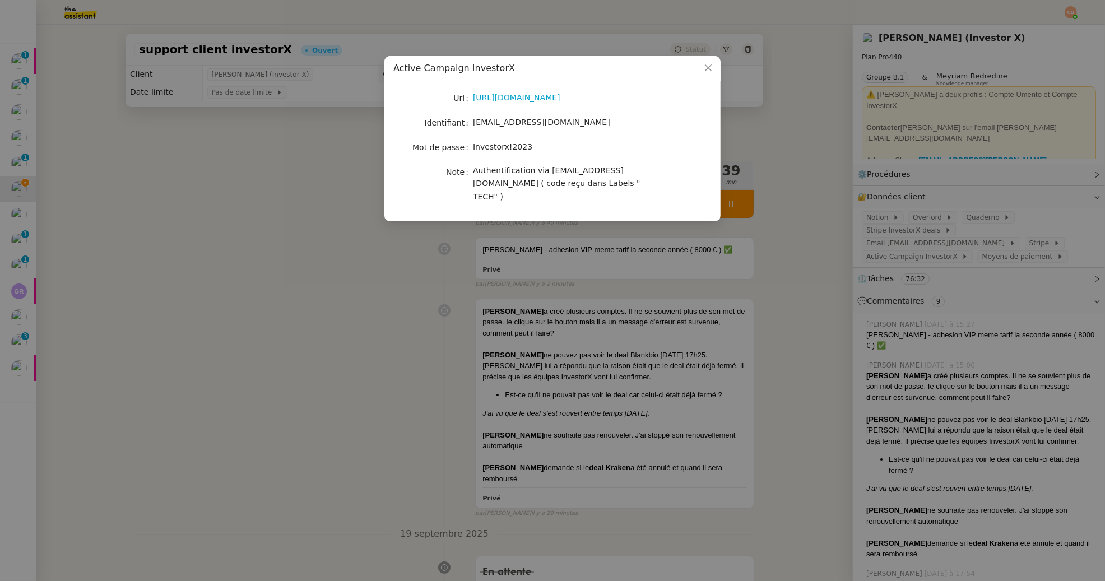
click at [602, 150] on div "Investorx!2023" at bounding box center [566, 147] width 186 height 13
drag, startPoint x: 573, startPoint y: 147, endPoint x: 472, endPoint y: 142, distance: 100.5
click at [473, 142] on div "Investorx!2023" at bounding box center [566, 147] width 186 height 13
copy span "Investorx!2023"
click at [268, 238] on nz-modal-container "Active Campaign InvestorX Url https://investorx84401.activehosted.com/admin/ Id…" at bounding box center [552, 290] width 1105 height 581
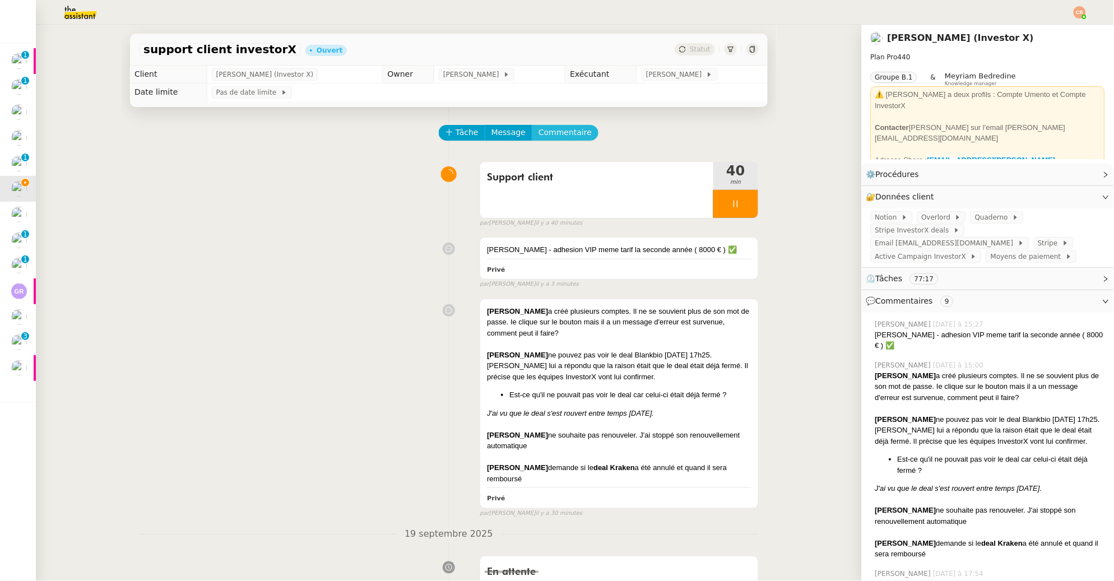
click at [546, 132] on span "Commentaire" at bounding box center [565, 132] width 53 height 13
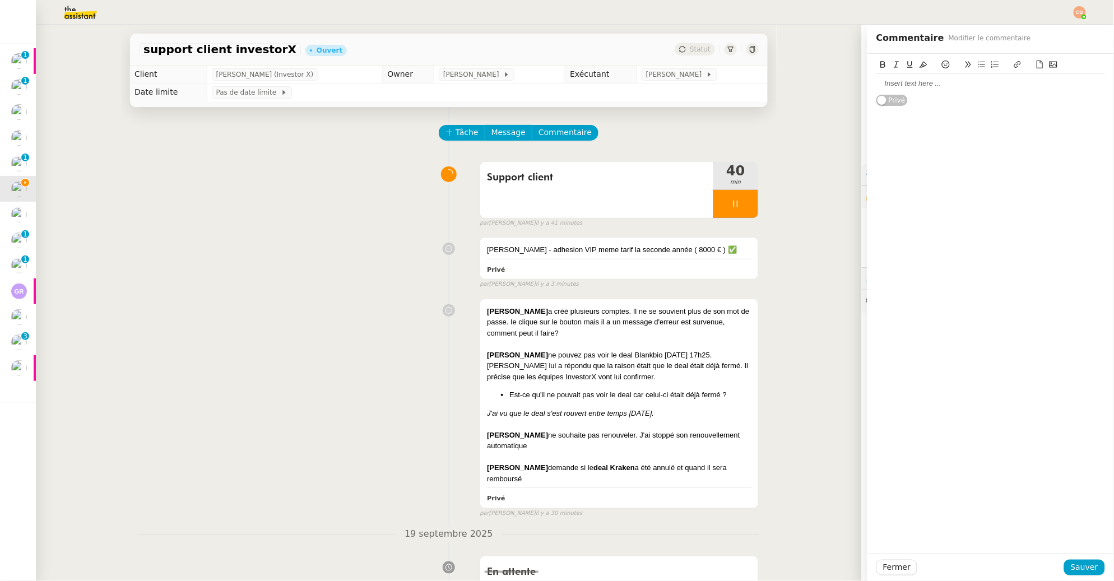
click at [947, 85] on div at bounding box center [991, 83] width 229 height 10
click at [888, 84] on div "Deal B = Shenron" at bounding box center [991, 83] width 229 height 10
click at [1085, 564] on span "Sauver" at bounding box center [1084, 567] width 27 height 13
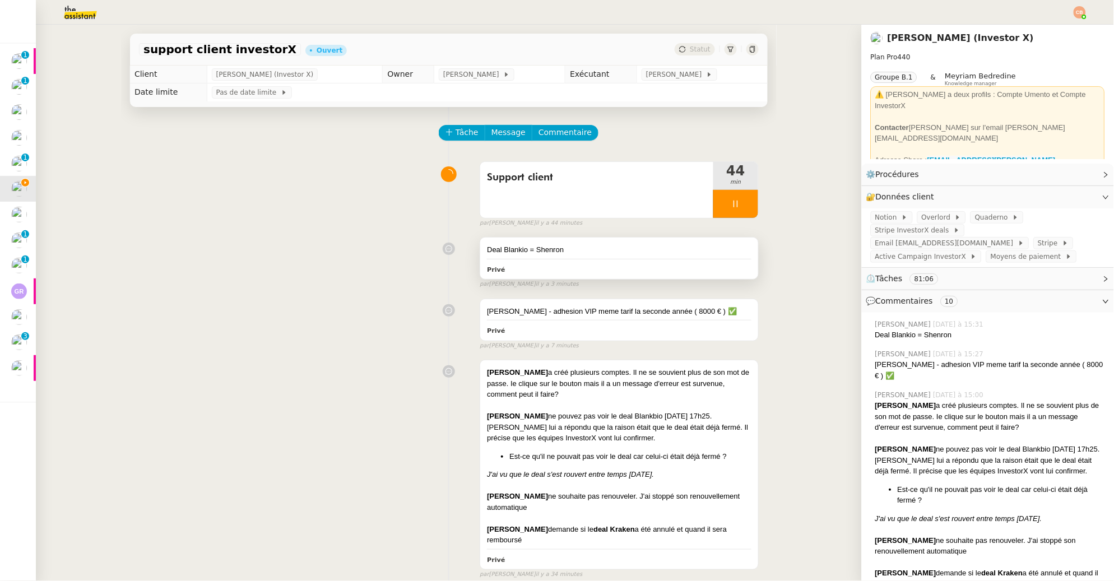
click at [577, 247] on div "Deal Blankio = Shenron" at bounding box center [619, 249] width 265 height 11
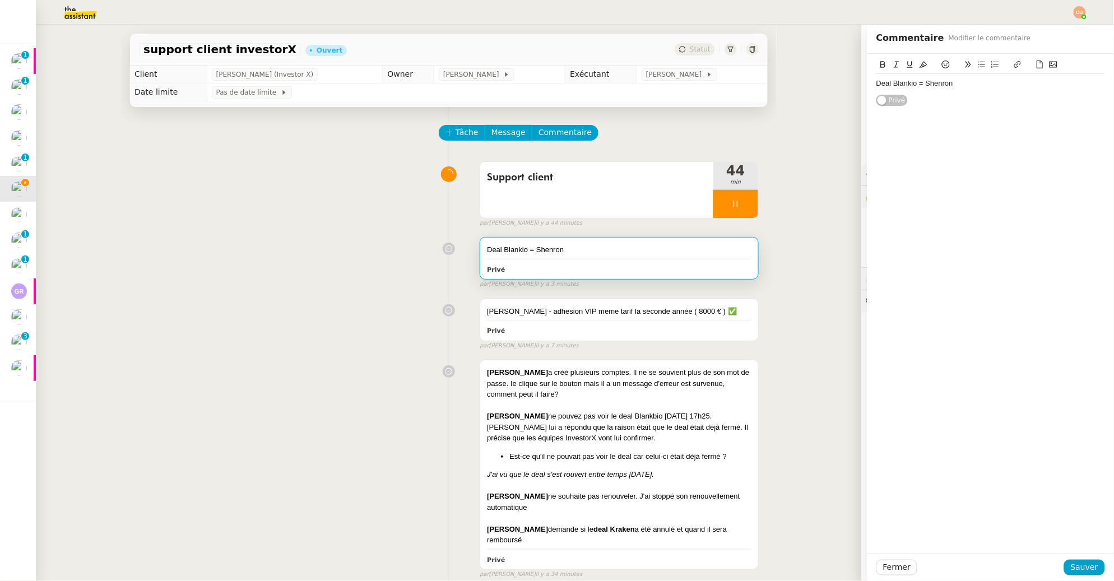
click at [956, 80] on div "Deal Blankio = Shenron" at bounding box center [991, 83] width 229 height 10
click at [944, 114] on div "Violaine Weyl Massot" at bounding box center [991, 115] width 229 height 10
click at [942, 64] on icon at bounding box center [946, 65] width 8 height 8
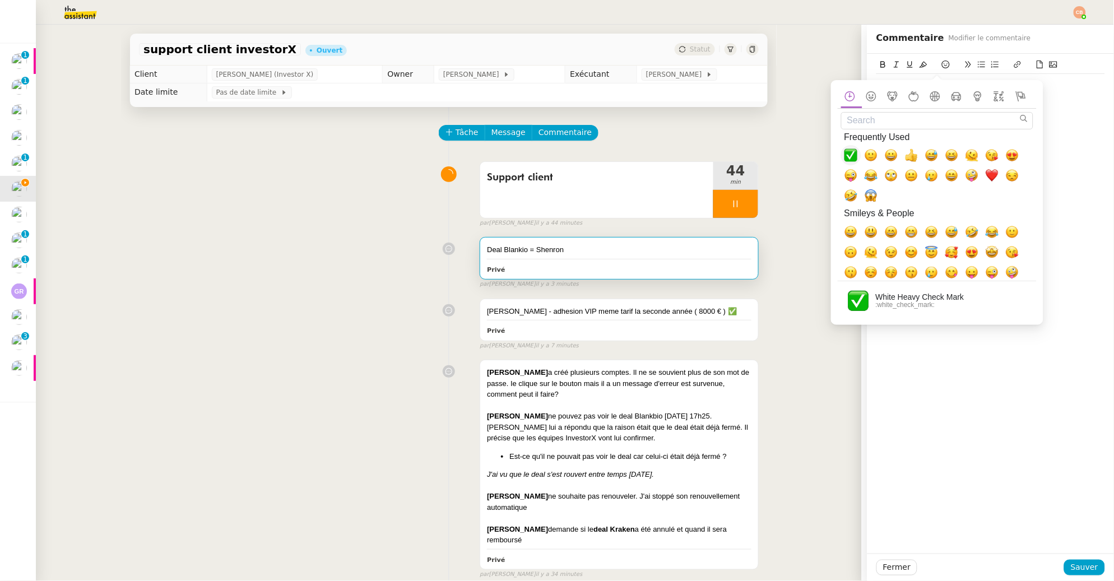
click at [852, 158] on span "✅, white_check_mark" at bounding box center [851, 155] width 13 height 13
click at [1062, 103] on div at bounding box center [991, 104] width 229 height 10
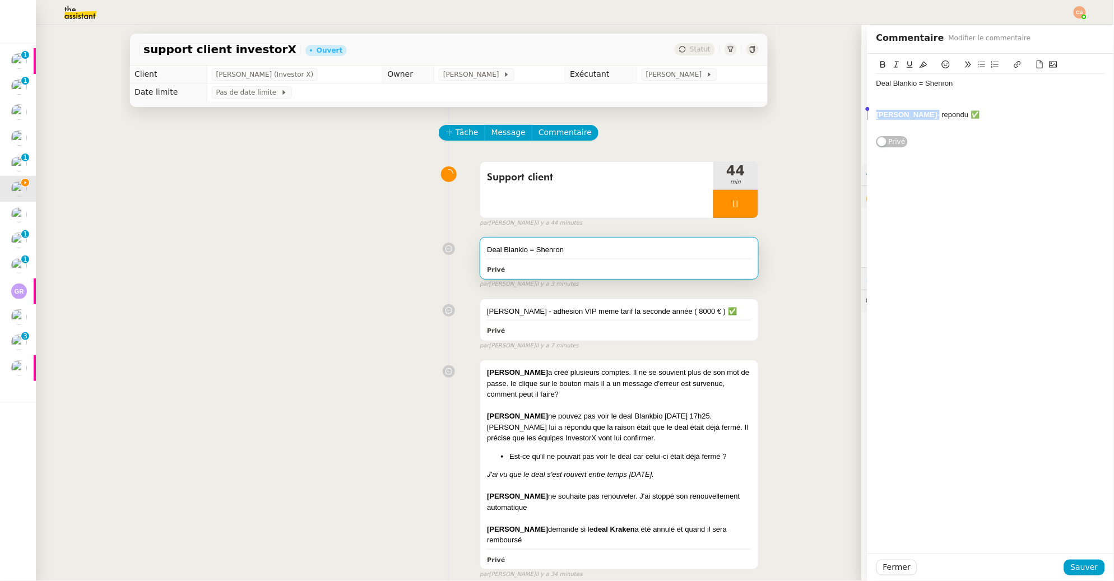
drag, startPoint x: 943, startPoint y: 115, endPoint x: 841, endPoint y: 114, distance: 102.0
click at [841, 114] on app-ticket "support client investorX Ouvert Statut Client Cédric Tempestini (Investor X) Ow…" at bounding box center [575, 303] width 1078 height 557
click at [879, 63] on icon at bounding box center [883, 65] width 8 height 8
click at [1017, 110] on div "Violaine Weyl Massot - repondu ✅" at bounding box center [991, 115] width 229 height 10
click at [1072, 564] on span "Sauver" at bounding box center [1084, 567] width 27 height 13
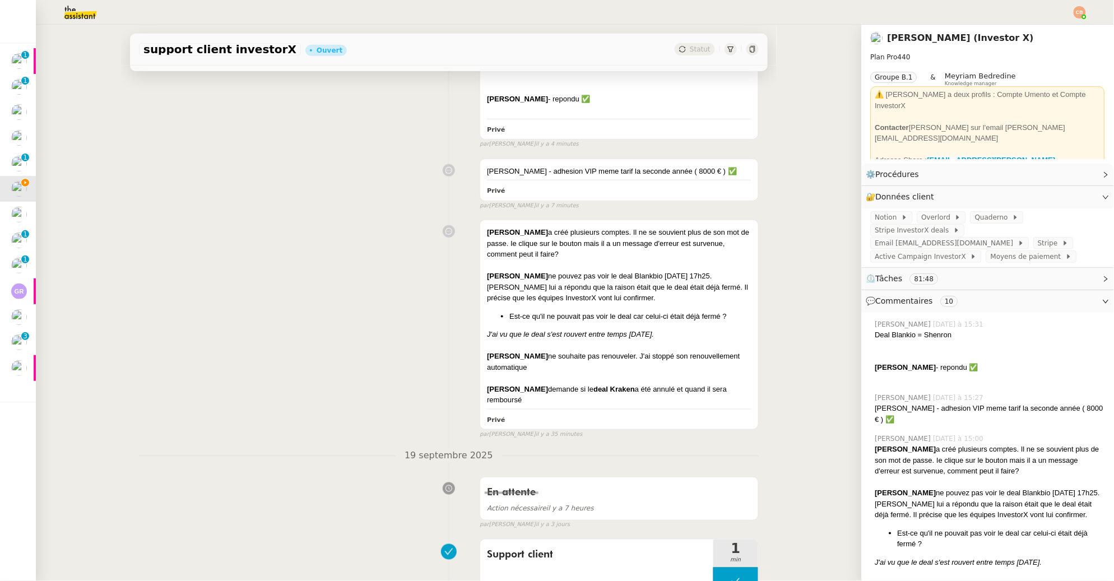
scroll to position [189, 0]
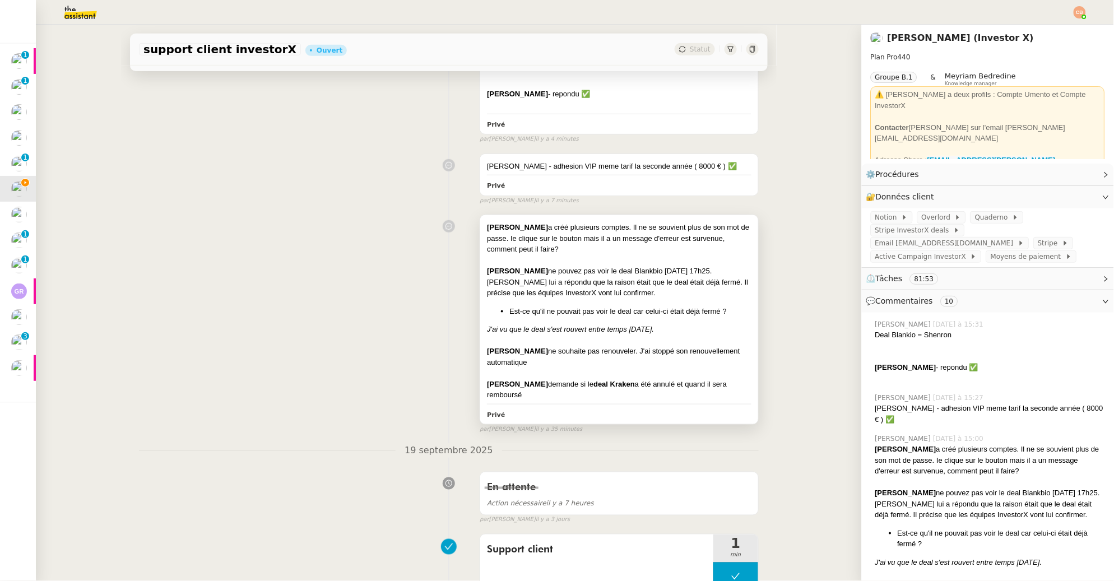
click at [555, 330] on em "J'ai vu que le deal s'est rouvert entre temps dimanche." at bounding box center [570, 329] width 167 height 8
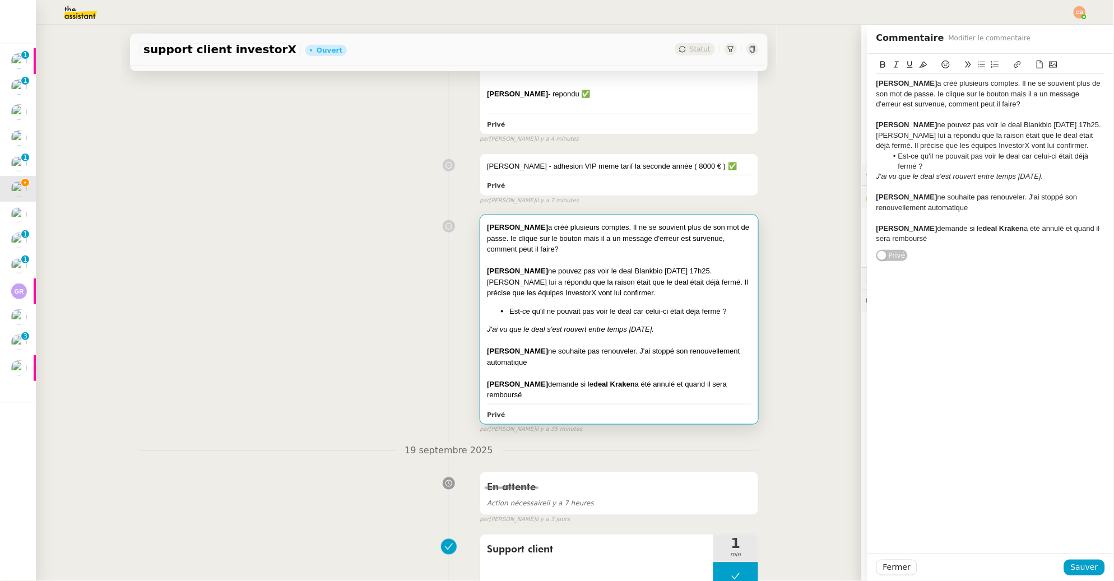
click at [927, 244] on div "Nicolas Brelivet demande si le deal Kraken a été annulé et quand il sera rembou…" at bounding box center [991, 234] width 229 height 21
drag, startPoint x: 922, startPoint y: 270, endPoint x: 849, endPoint y: 266, distance: 73.0
click at [849, 266] on app-ticket "support client investorX Ouvert Statut Client Cédric Tempestini (Investor X) Ow…" at bounding box center [575, 303] width 1078 height 557
click at [913, 244] on div "Nicolas Brelivet demande si le deal Kraken a été annulé et quand il sera rembou…" at bounding box center [991, 234] width 229 height 21
drag, startPoint x: 924, startPoint y: 268, endPoint x: 839, endPoint y: 267, distance: 84.6
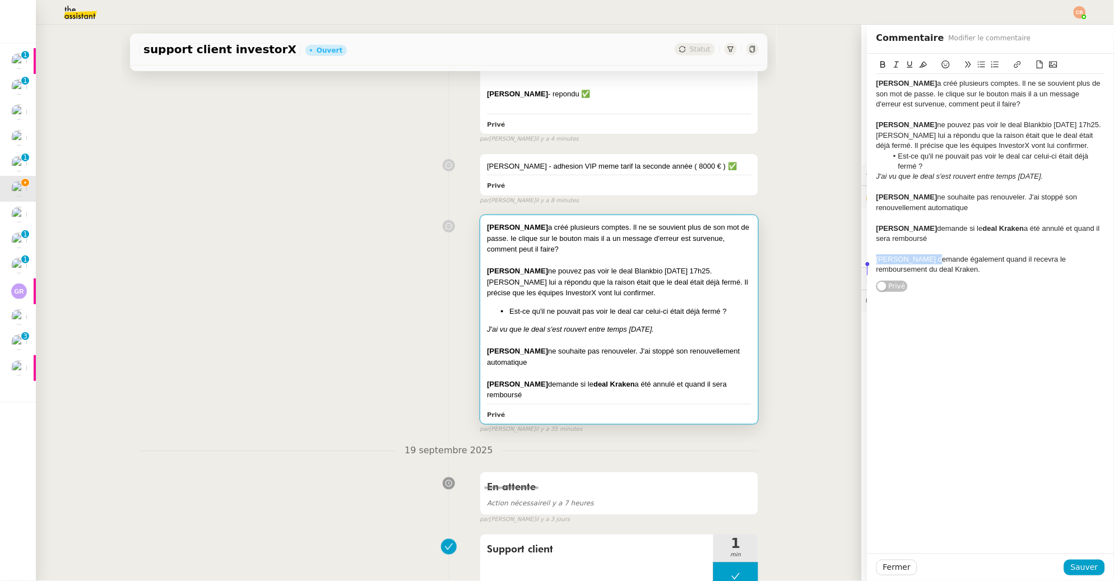
click at [839, 267] on app-ticket "support client investorX Ouvert Statut Client Cédric Tempestini (Investor X) Ow…" at bounding box center [575, 303] width 1078 height 557
click at [879, 63] on icon at bounding box center [883, 65] width 8 height 8
click at [990, 275] on div "Fabien Bousquet demande également quand il recevra le remboursement du deal Kra…" at bounding box center [991, 264] width 229 height 21
click at [1089, 570] on span "Sauver" at bounding box center [1084, 567] width 27 height 13
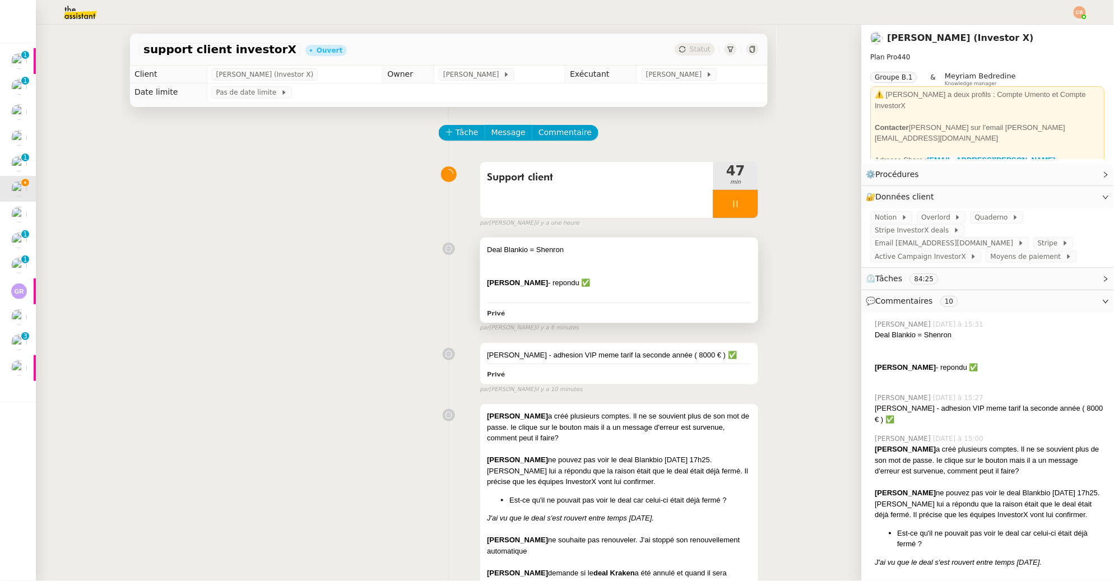
click at [580, 265] on div at bounding box center [619, 261] width 265 height 11
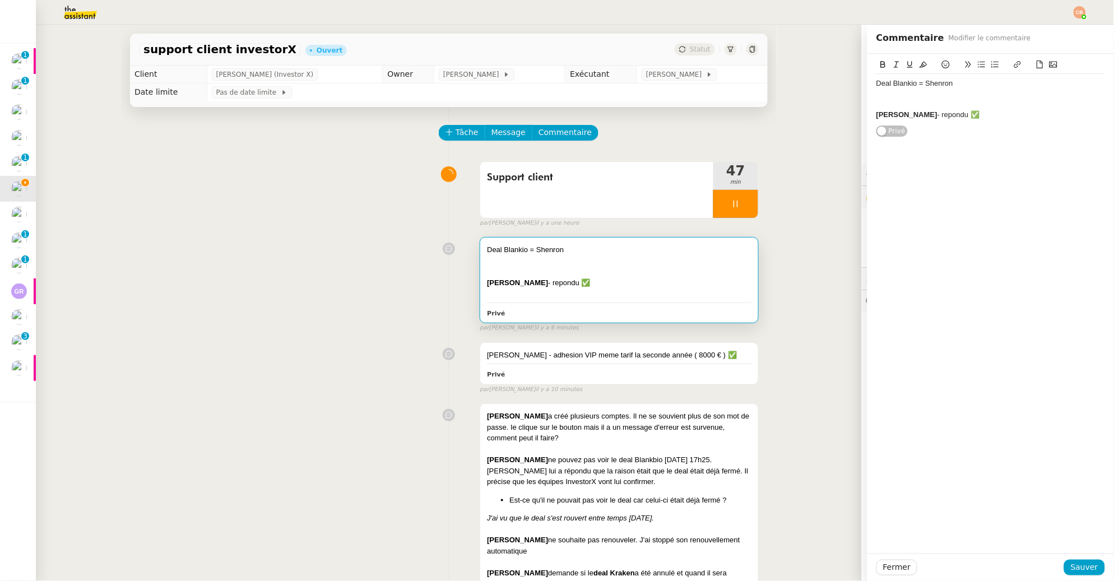
click at [1000, 114] on div "Violaine Weyl Massot - repondu ✅" at bounding box center [991, 115] width 229 height 10
drag, startPoint x: 924, startPoint y: 124, endPoint x: 870, endPoint y: 126, distance: 53.8
click at [877, 126] on div "Chhristophe Barel -" at bounding box center [991, 125] width 229 height 10
drag, startPoint x: 926, startPoint y: 123, endPoint x: 855, endPoint y: 117, distance: 71.4
click at [846, 125] on app-ticket "support client investorX Ouvert Statut Client Cédric Tempestini (Investor X) Ow…" at bounding box center [575, 303] width 1078 height 557
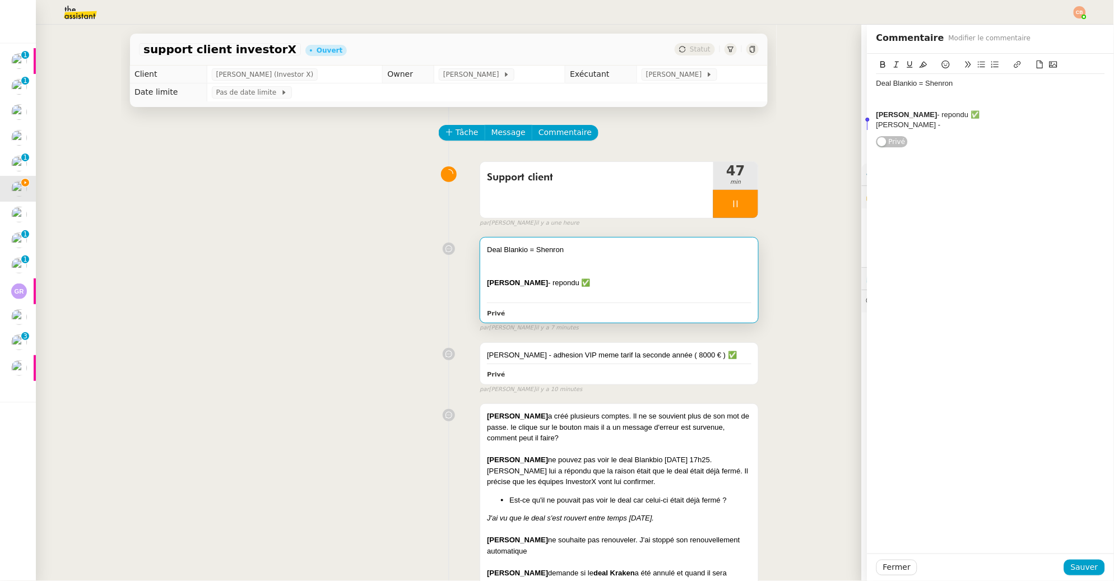
click at [881, 66] on icon at bounding box center [883, 64] width 5 height 7
click at [955, 121] on div "Chhristophe Barel -" at bounding box center [991, 125] width 229 height 10
click at [942, 64] on icon at bounding box center [946, 65] width 8 height 8
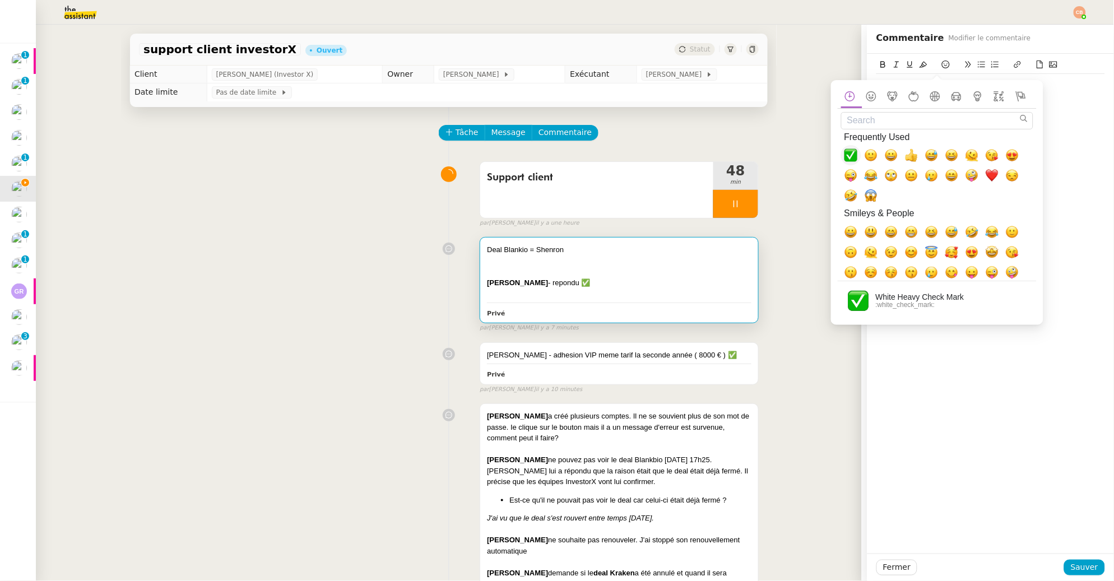
click at [855, 156] on span "✅, white_check_mark" at bounding box center [851, 155] width 13 height 13
click at [1072, 131] on div "Deal Blankio = Shenron Violaine Weyl Massot - repondu ✅ Chhristophe Barel - rep…" at bounding box center [991, 104] width 229 height 61
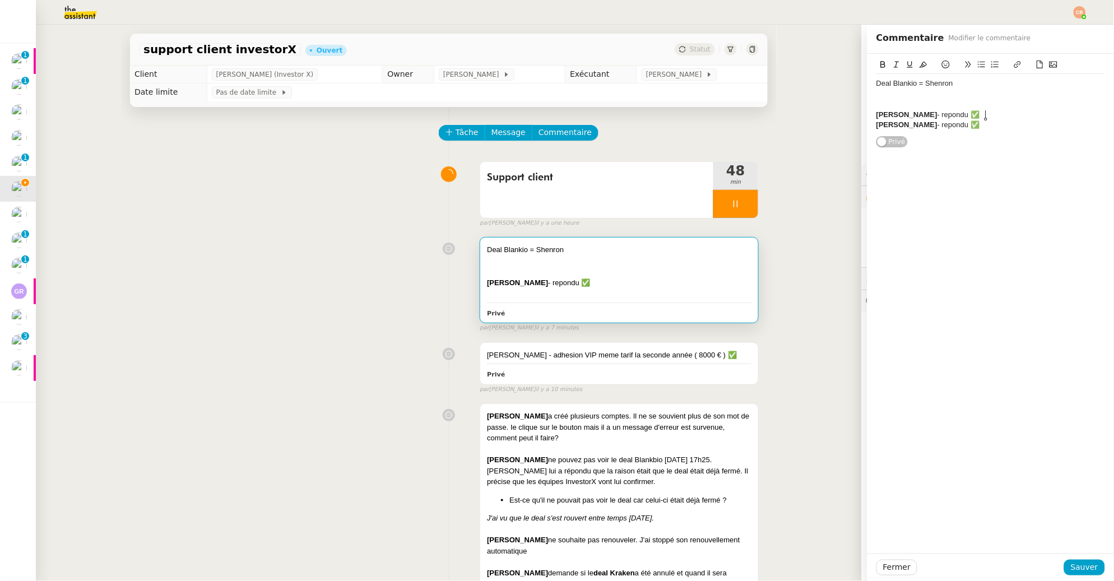
click at [1031, 113] on div "Violaine Weyl Massot - repondu ✅" at bounding box center [991, 115] width 229 height 10
drag, startPoint x: 989, startPoint y: 115, endPoint x: 999, endPoint y: 123, distance: 12.8
click at [999, 123] on div "Violaine Weyl Massot - repondu ✅ ( demande si inclu ds Shenron = Blankio )" at bounding box center [991, 120] width 229 height 21
click at [988, 135] on div "Chhristophe Barel - repondu ✅" at bounding box center [991, 136] width 229 height 10
click at [1071, 562] on span "Sauver" at bounding box center [1084, 567] width 27 height 13
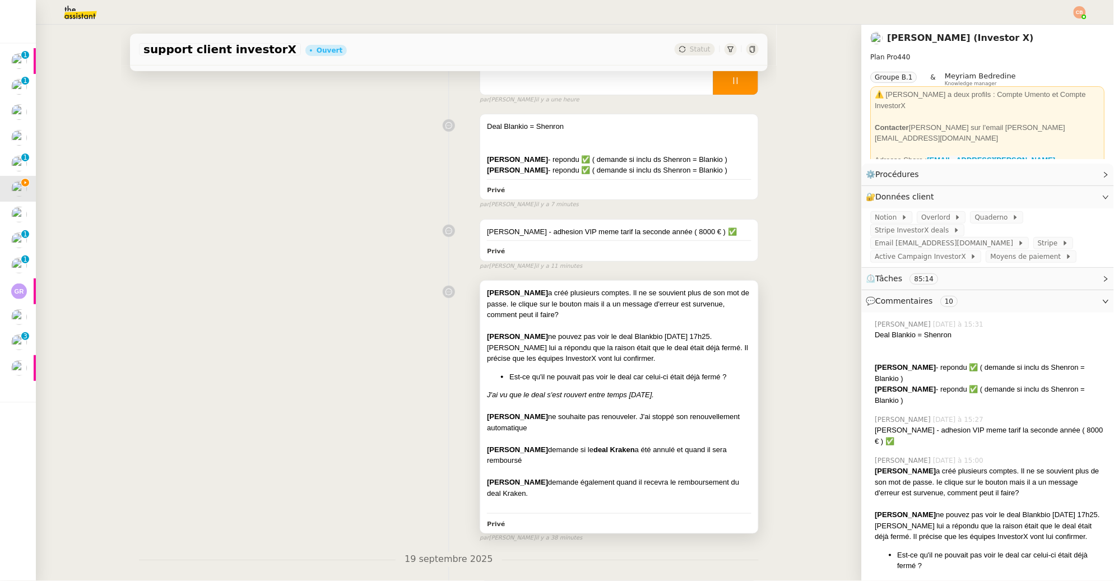
scroll to position [188, 0]
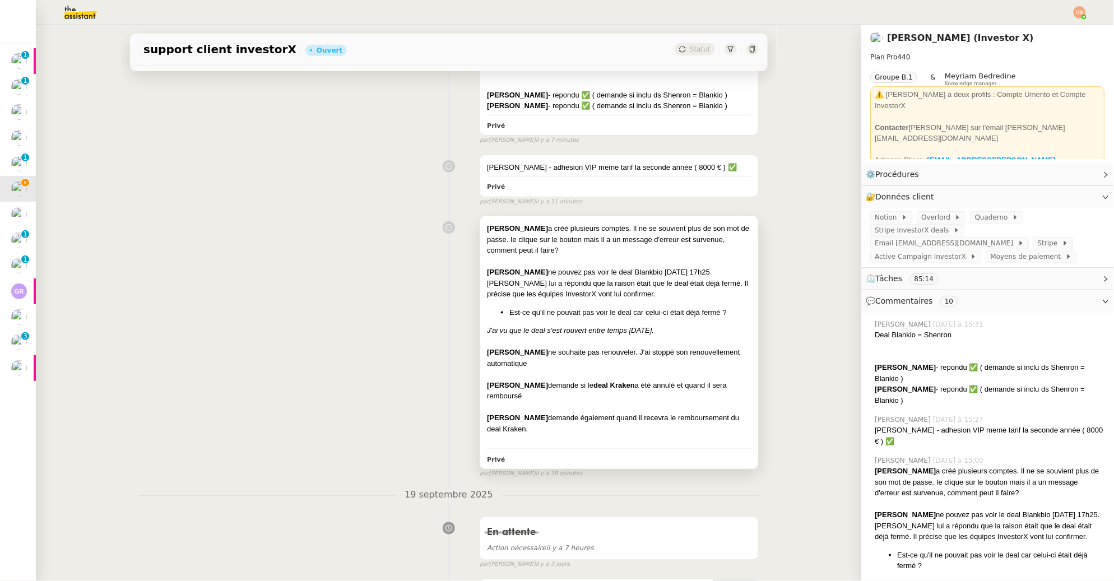
click at [639, 271] on div "Sylvain Von Bonn ne pouvez pas voir le deal Blankbio vendredi 19/09 à 17h25." at bounding box center [619, 272] width 265 height 11
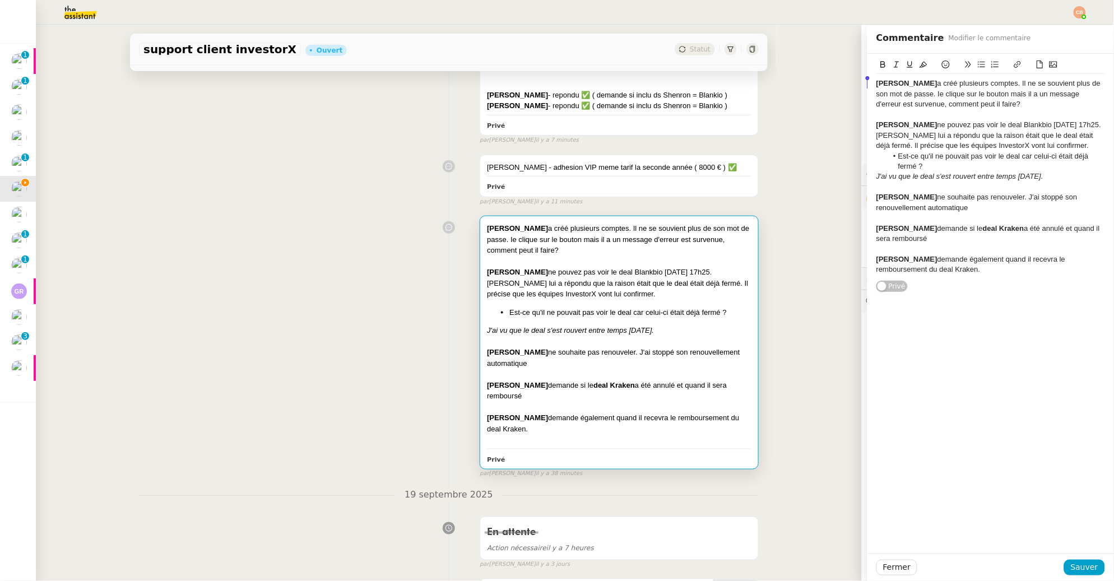
drag, startPoint x: 980, startPoint y: 282, endPoint x: 855, endPoint y: 50, distance: 263.8
click at [855, 50] on app-ticket "support client investorX Ouvert Statut Client Cédric Tempestini (Investor X) Ow…" at bounding box center [575, 303] width 1078 height 557
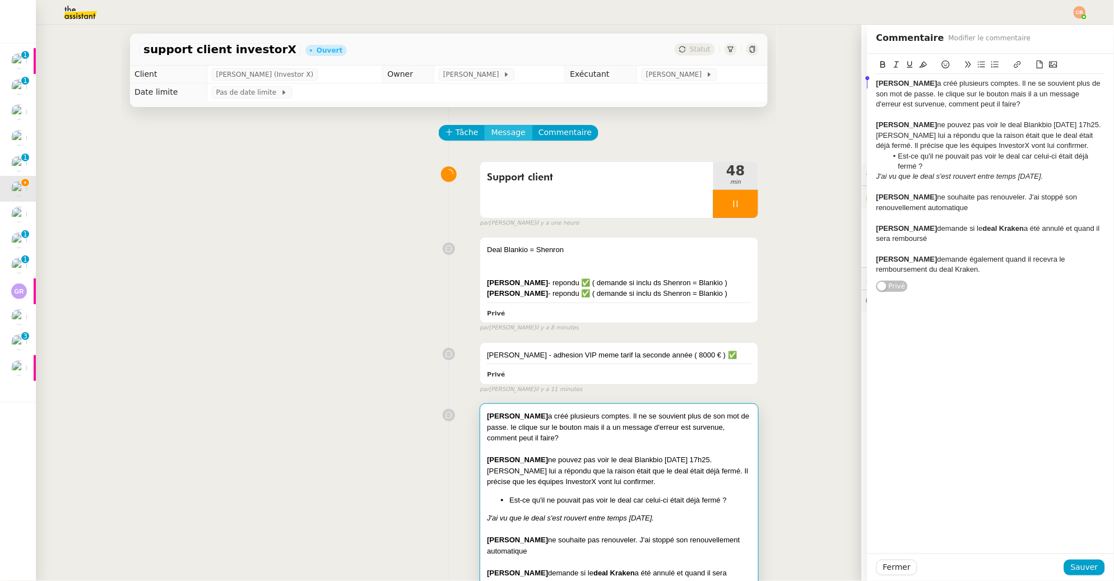
click at [498, 135] on span "Message" at bounding box center [509, 132] width 34 height 13
click at [508, 155] on link "Nouvelle conversation" at bounding box center [553, 165] width 140 height 22
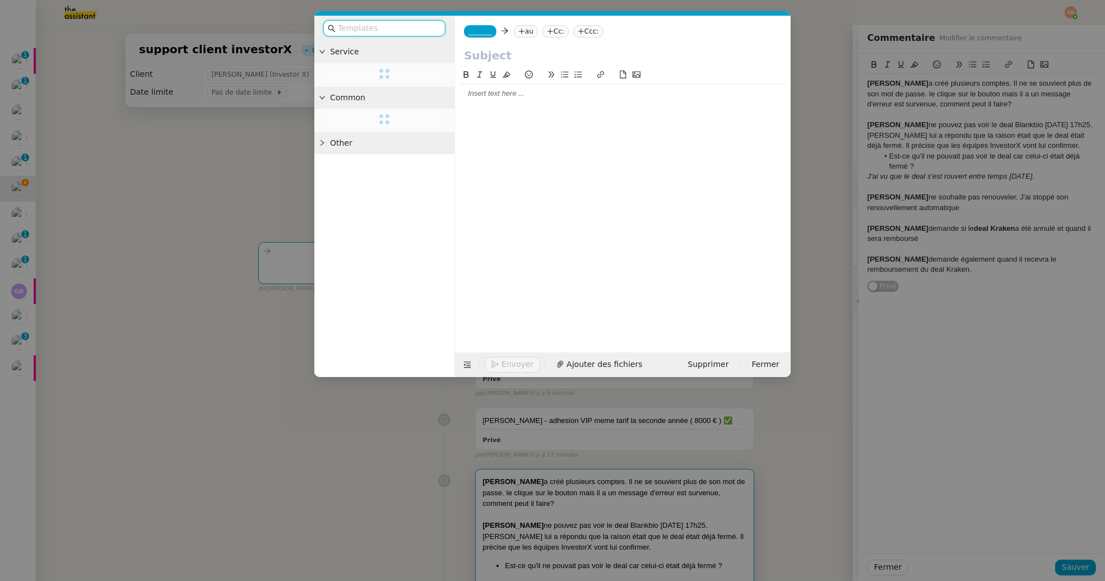
click at [488, 99] on div at bounding box center [623, 93] width 327 height 19
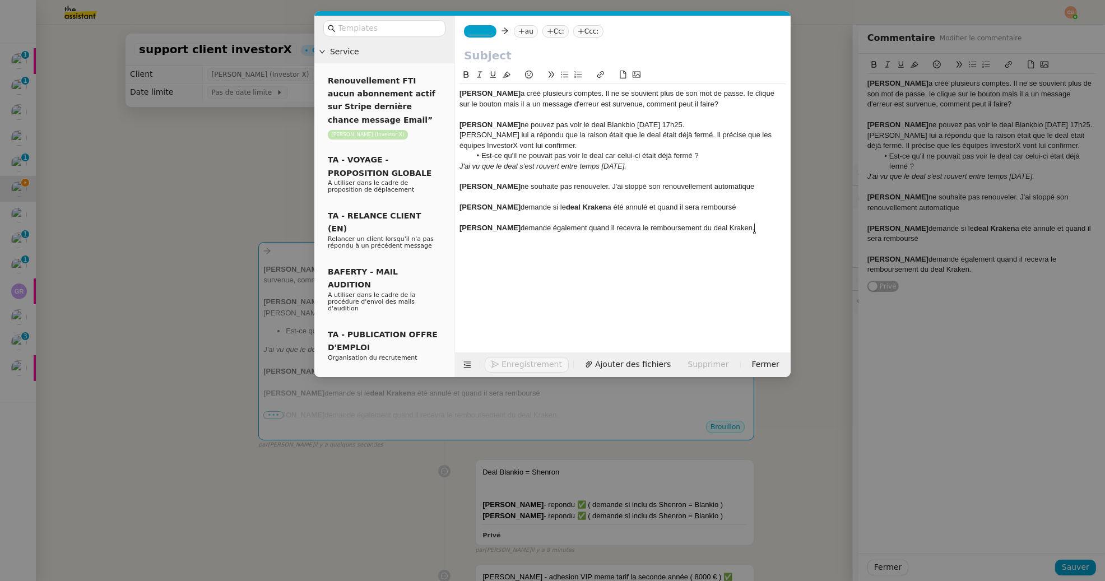
click at [488, 38] on div "_______ au Cc: Ccc:" at bounding box center [623, 31] width 336 height 31
click at [488, 33] on span "_______" at bounding box center [481, 31] width 24 height 8
click at [485, 51] on span "Naval" at bounding box center [523, 49] width 108 height 9
click at [201, 198] on nz-modal-container "Service Renouvellement FTI aucun abonnement actif sur Stripe dernière chance me…" at bounding box center [552, 290] width 1105 height 581
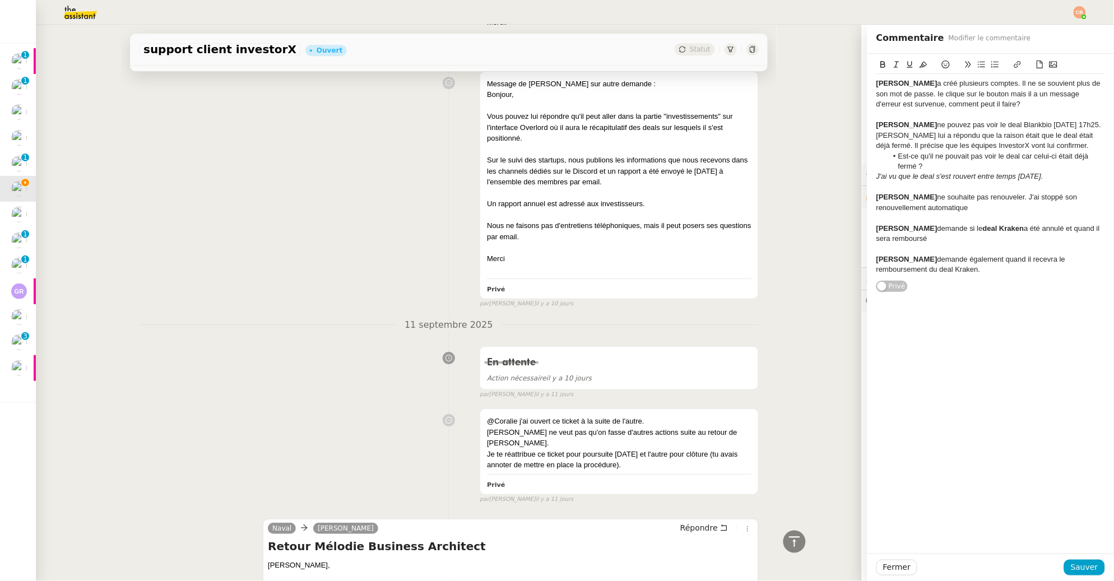
scroll to position [2408, 0]
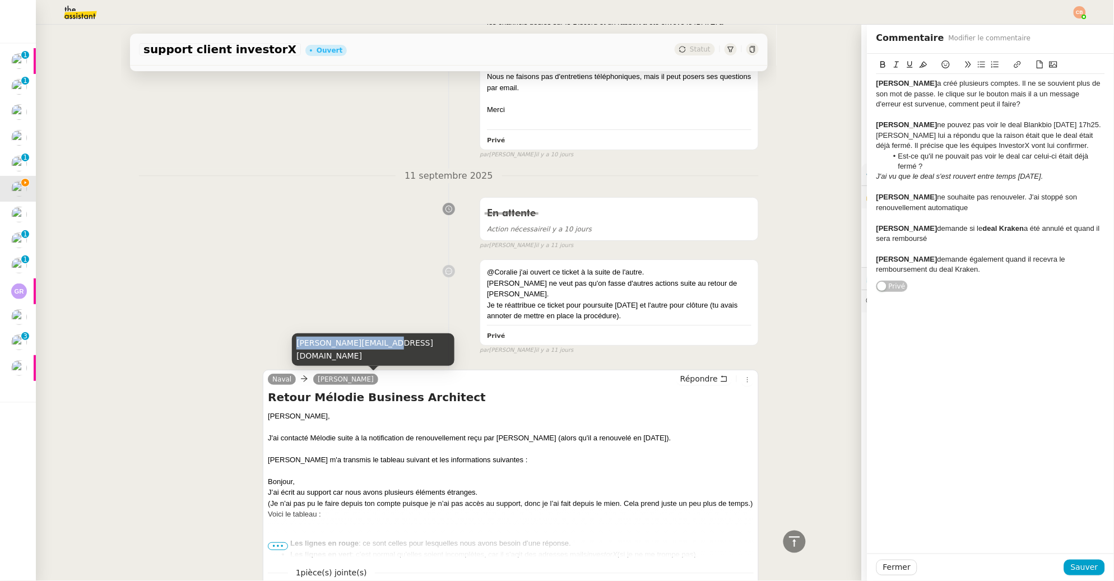
drag, startPoint x: 298, startPoint y: 356, endPoint x: 379, endPoint y: 357, distance: 81.3
click at [379, 357] on div "cedric@investorx.deals" at bounding box center [373, 349] width 163 height 33
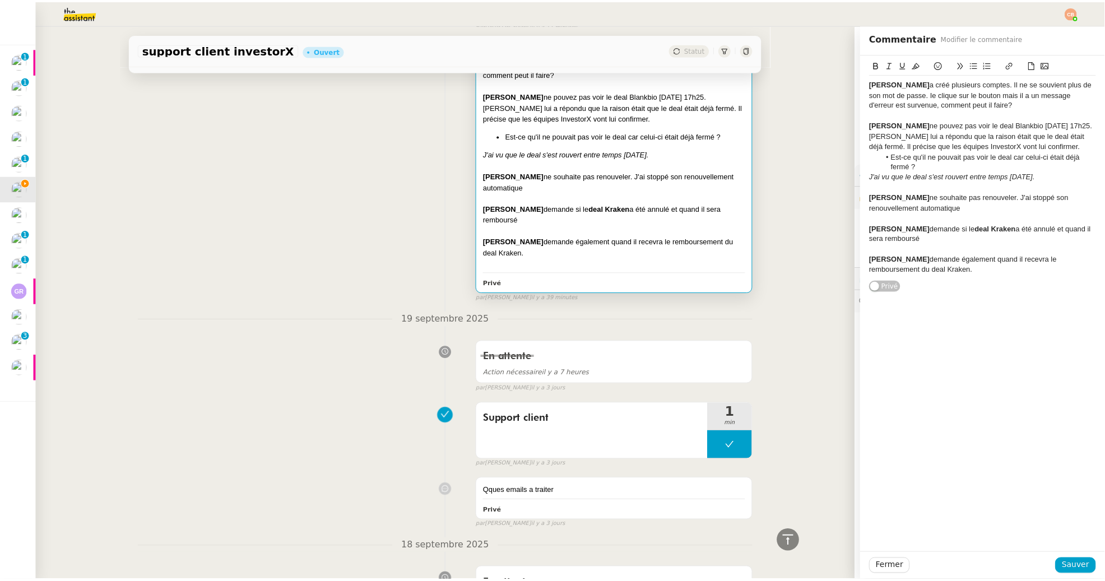
scroll to position [0, 0]
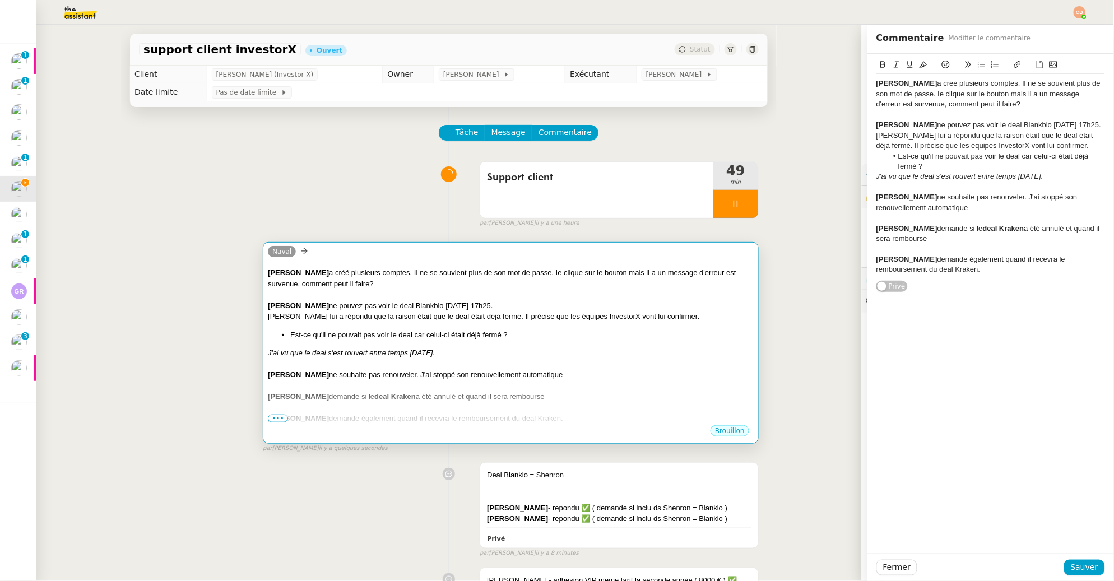
click at [442, 256] on div "Naval" at bounding box center [511, 253] width 486 height 17
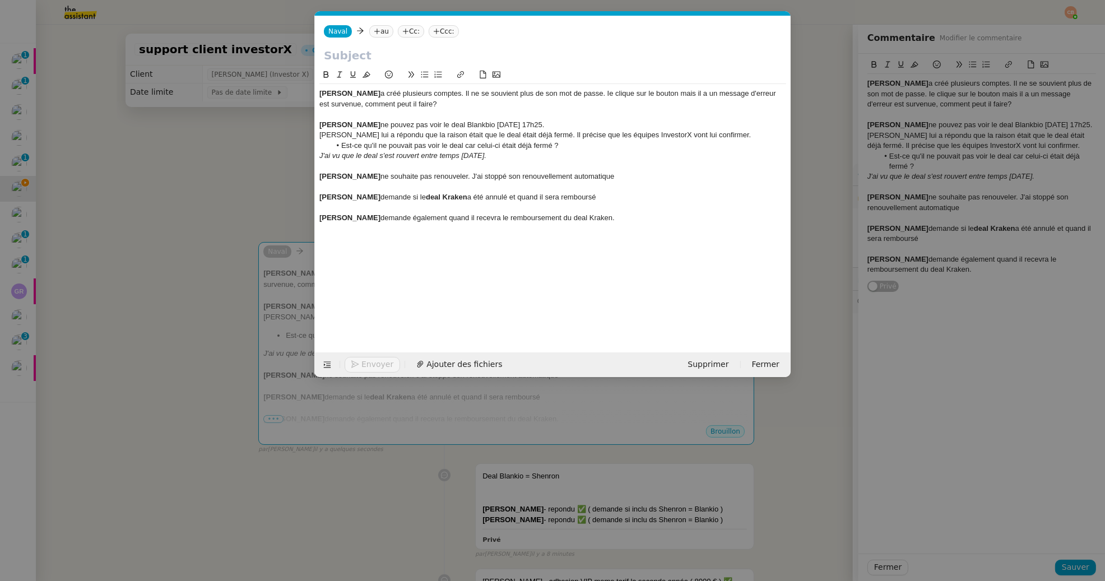
scroll to position [0, 24]
click at [386, 33] on nz-tag "au" at bounding box center [381, 31] width 24 height 12
paste input "cedric@investorx.deals"
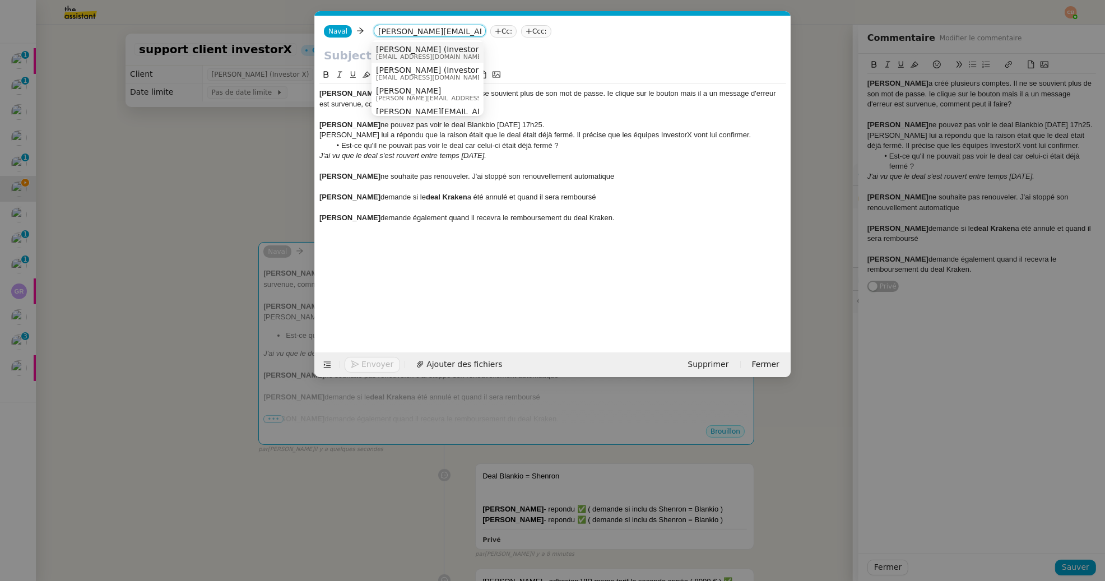
type input "cedric@investorx.deals"
click at [390, 47] on span "[PERSON_NAME] (Investor X)" at bounding box center [433, 49] width 114 height 9
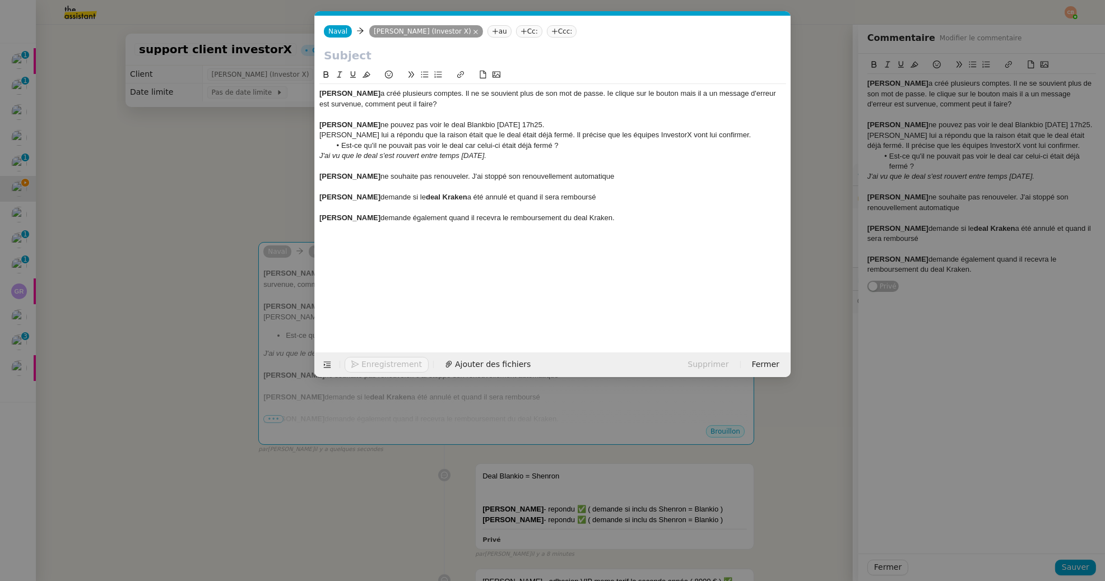
click at [373, 55] on input "text" at bounding box center [553, 55] width 458 height 17
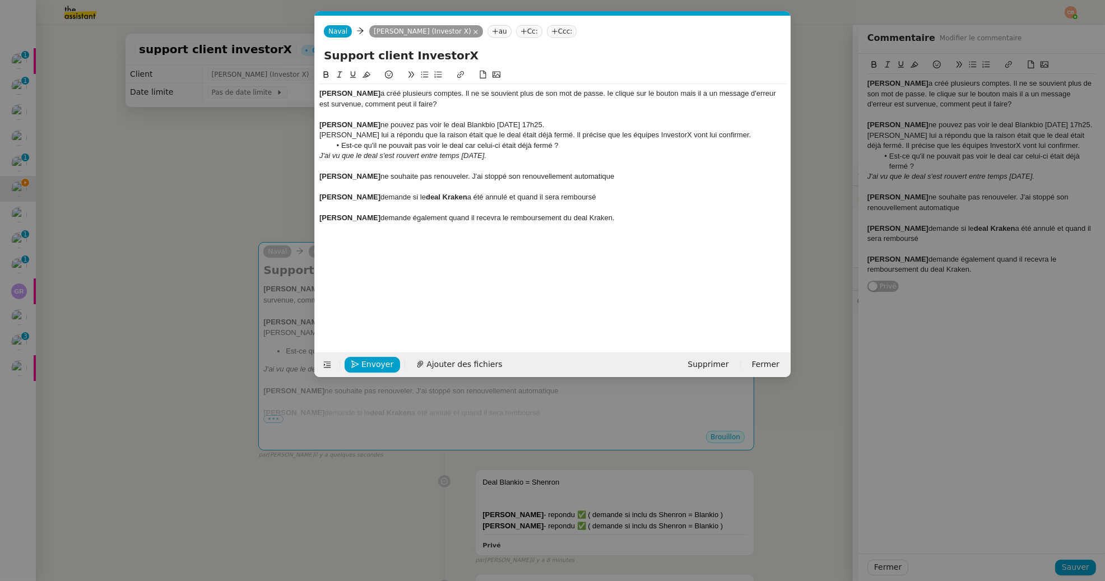
type input "Support client InvestorX"
click at [320, 94] on strong "Aurelien Ouvrard" at bounding box center [349, 93] width 61 height 8
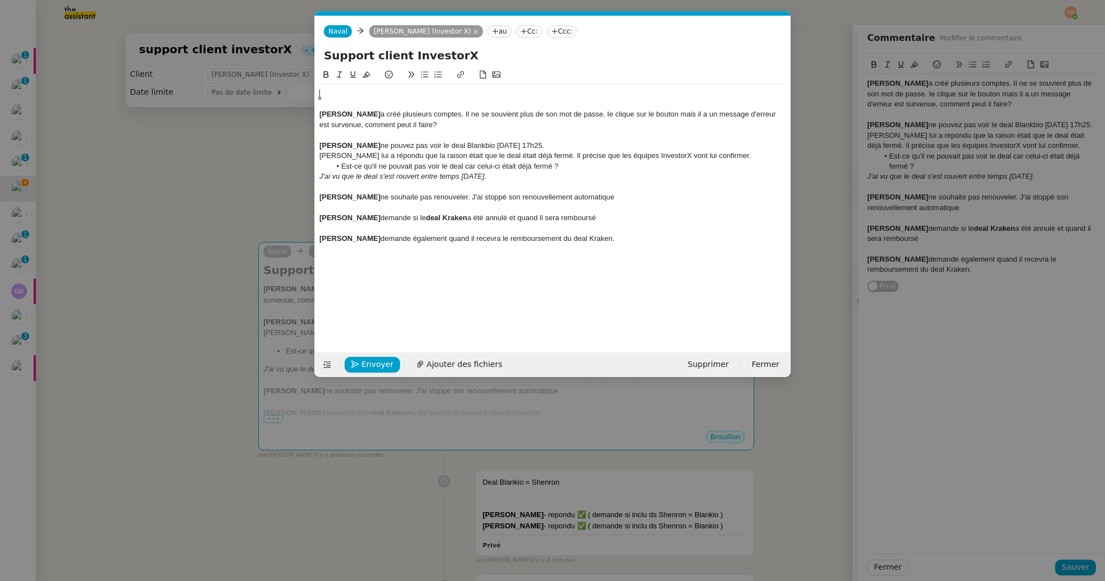
click at [326, 94] on div at bounding box center [552, 94] width 467 height 10
click at [613, 115] on div "Aurelien Ouvrard a créé plusieurs comptes. Il ne se souvient plus de son mot de…" at bounding box center [552, 119] width 467 height 21
click at [0, 0] on lt-span "Il" at bounding box center [0, 0] width 0 height 0
click at [683, 114] on div "Aurelien Ouvrard a créé plusieurs comptes. Il ne se souvient plus de son mot de…" at bounding box center [552, 119] width 467 height 21
click at [0, 0] on lt-span ", mais" at bounding box center [0, 0] width 0 height 0
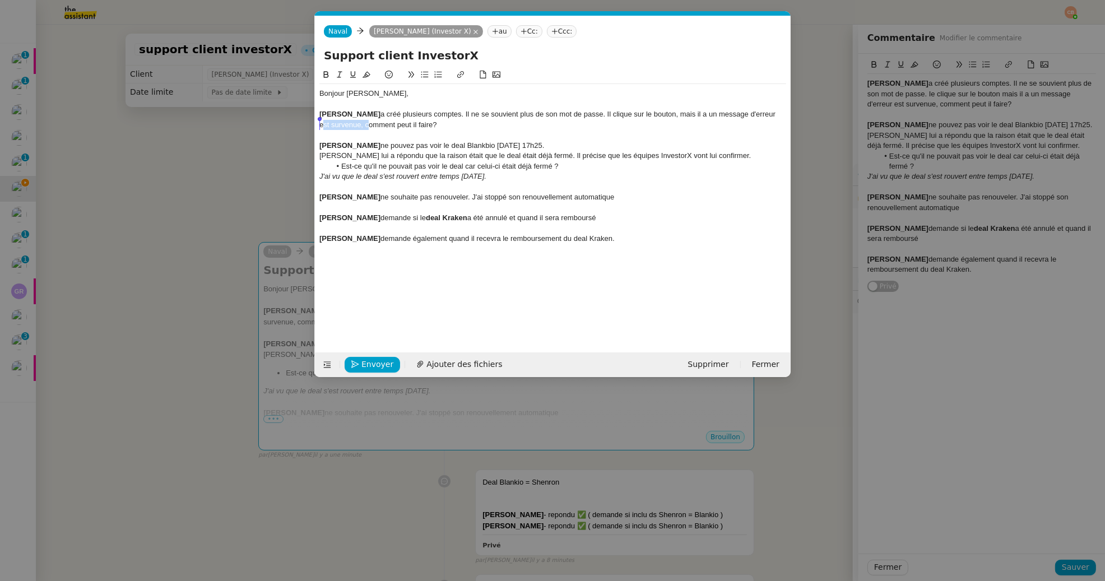
drag, startPoint x: 365, startPoint y: 128, endPoint x: 310, endPoint y: 128, distance: 54.9
click at [310, 128] on nz-modal-container "Service Renouvellement FTI aucun abonnement actif sur Stripe dernière chance me…" at bounding box center [552, 290] width 1105 height 581
click at [778, 117] on div "Aurelien Ouvrard a créé plusieurs comptes. Il ne se souvient plus de son mot de…" at bounding box center [552, 119] width 467 height 21
click at [386, 127] on div "comment peut il faire?" at bounding box center [552, 125] width 467 height 10
click at [0, 0] on lt-div "faire ? Ignore" at bounding box center [0, 0] width 0 height 0
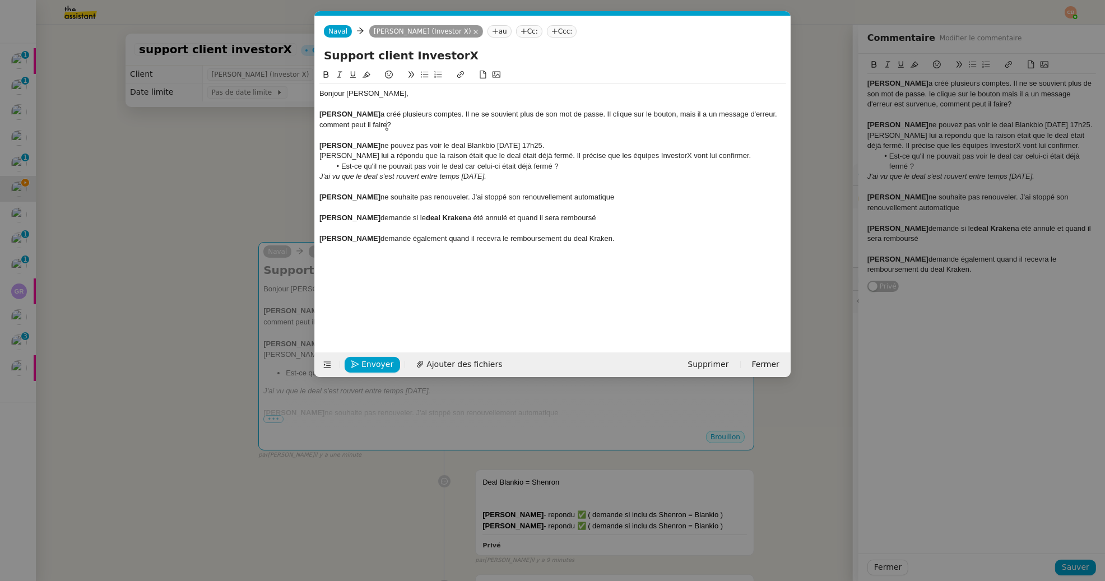
click at [359, 128] on div "comment peut il faire?" at bounding box center [552, 125] width 467 height 10
click at [0, 0] on lt-em "peut-il" at bounding box center [0, 0] width 0 height 0
click at [387, 127] on div "comment peut-il faire?" at bounding box center [552, 125] width 467 height 10
click at [321, 124] on div "comment peut-il faire?" at bounding box center [552, 125] width 467 height 10
click at [389, 123] on div "Comment peut-il faire?" at bounding box center [552, 125] width 467 height 10
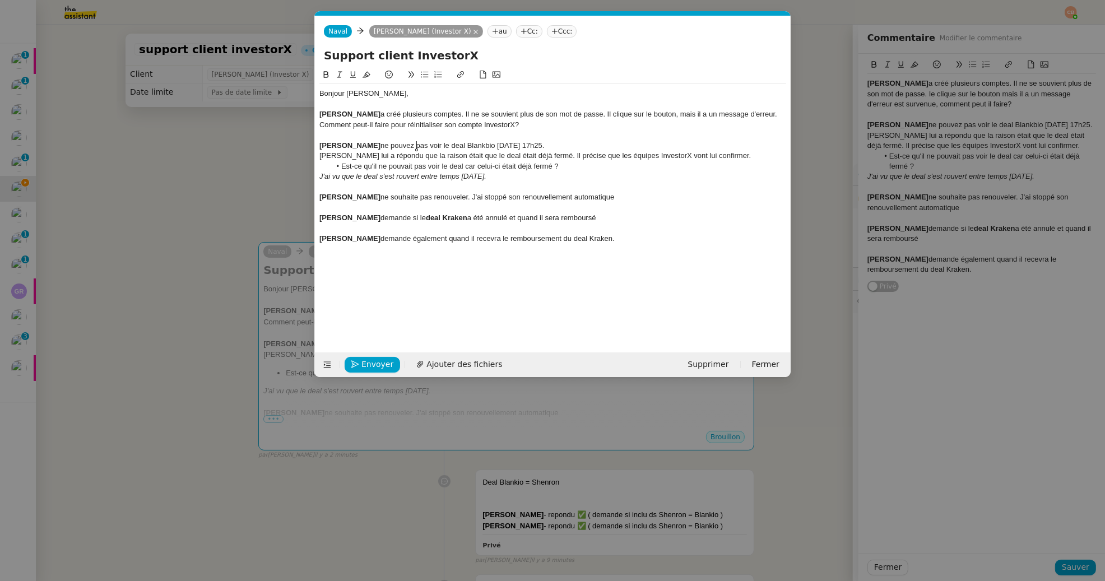
click at [416, 146] on div "Sylvain Von Bonn ne pouvez pas voir le deal Blankbio vendredi 19/09 à 17h25." at bounding box center [552, 146] width 467 height 10
click at [616, 200] on div "Laurent Cavitte ne souhaite pas renouveler. J'ai stoppé son renouvellement auto…" at bounding box center [552, 197] width 467 height 10
drag, startPoint x: 622, startPoint y: 197, endPoint x: 314, endPoint y: 194, distance: 307.2
click at [315, 194] on nz-spin "Bonjour Cédric, Aurelien Ouvrard a créé plusieurs comptes. Il ne se souvient pl…" at bounding box center [553, 203] width 476 height 271
click at [632, 238] on div "Fabien Bousquet demande également quand il recevra le remboursement du deal Kra…" at bounding box center [552, 239] width 467 height 10
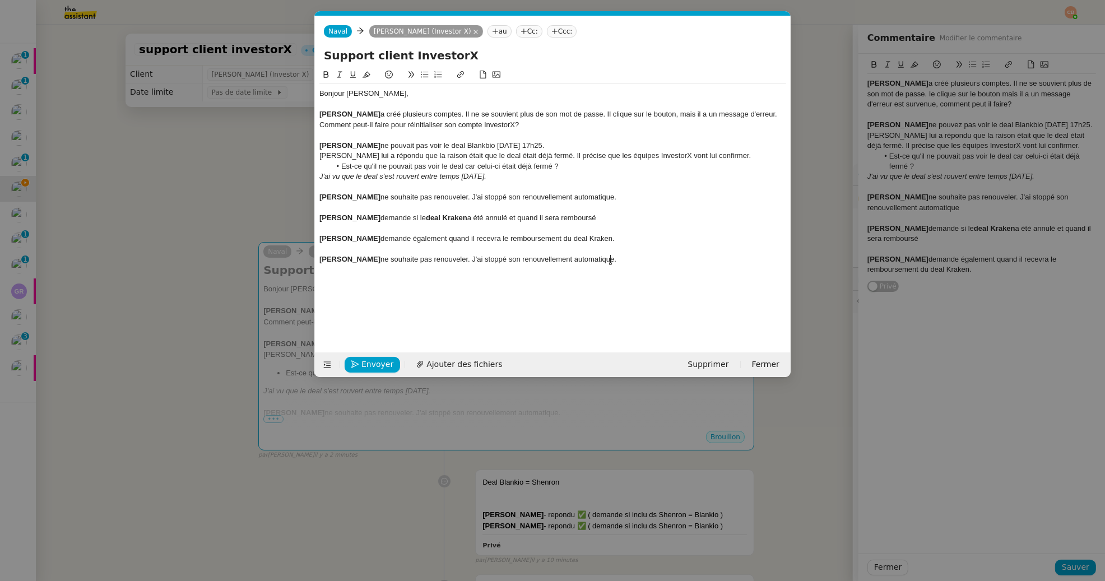
scroll to position [0, 0]
drag, startPoint x: 627, startPoint y: 197, endPoint x: 266, endPoint y: 197, distance: 360.4
click at [266, 197] on nz-modal-container "Service Renouvellement FTI aucun abonnement actif sur Stripe dernière chance me…" at bounding box center [552, 290] width 1105 height 581
click at [322, 221] on strong "Nicolas Brelivet" at bounding box center [349, 218] width 61 height 8
click at [612, 197] on div "Nicolas Brelivet demande si le deal Kraken a été annulé et quand il sera rembou…" at bounding box center [552, 197] width 467 height 10
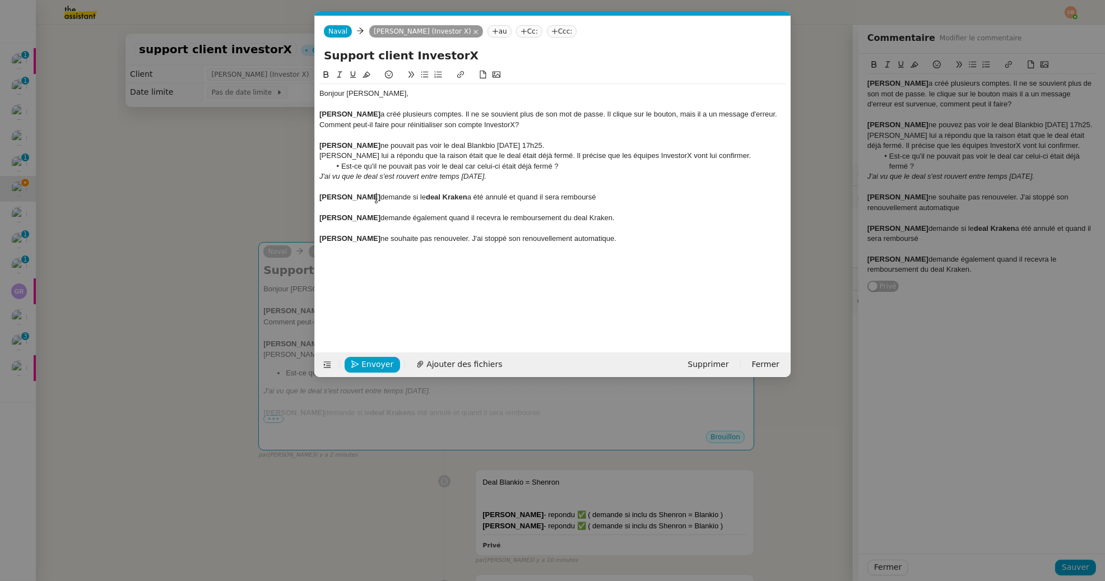
click at [375, 195] on div "Nicolas Brelivet demande si le deal Kraken a été annulé et quand il sera rembou…" at bounding box center [552, 197] width 467 height 10
drag, startPoint x: 385, startPoint y: 200, endPoint x: 440, endPoint y: 198, distance: 55.0
click at [440, 198] on div "Nicolas Brelivet et Fabien Bousquetdemande si le deal Kraken a été annulé et qu…" at bounding box center [552, 197] width 467 height 10
click at [328, 75] on icon at bounding box center [326, 74] width 5 height 7
click at [444, 196] on div "Nicolas Brelivet et Fabien Bousquet demande si le deal Kraken a été annulé et q…" at bounding box center [552, 197] width 467 height 10
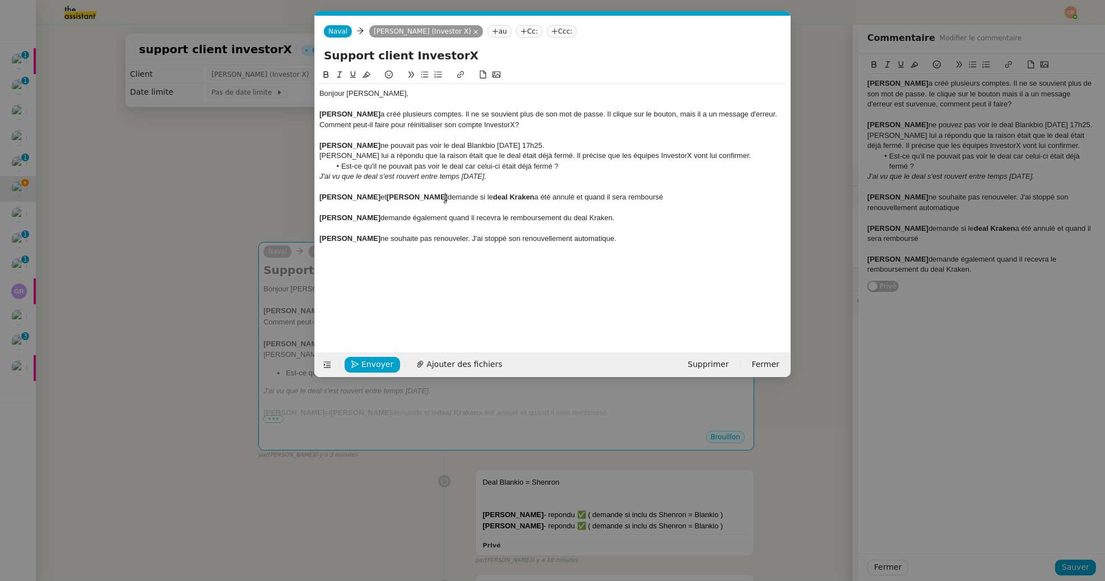
click at [475, 201] on div "Nicolas Brelivet et Fabien Bousquet demande si le deal Kraken a été annulé et q…" at bounding box center [552, 197] width 467 height 10
click at [617, 198] on div "Nicolas Brelivet et Fabien Bousquet demandent si le deal Kraken a été annulé et…" at bounding box center [552, 197] width 467 height 10
click at [619, 200] on div "Nicolas Brelivet et Fabien Bousquet demandent si le deal Kraken a été annulé et…" at bounding box center [552, 197] width 467 height 10
click at [636, 198] on div "Nicolas Brelivet et Fabien Bousquet demandent si le deal Kraken a été annulé et…" at bounding box center [552, 197] width 467 height 10
click at [692, 199] on div "Nicolas Brelivet et Fabien Bousquet demandent si le deal Kraken a été annulé et…" at bounding box center [552, 197] width 467 height 10
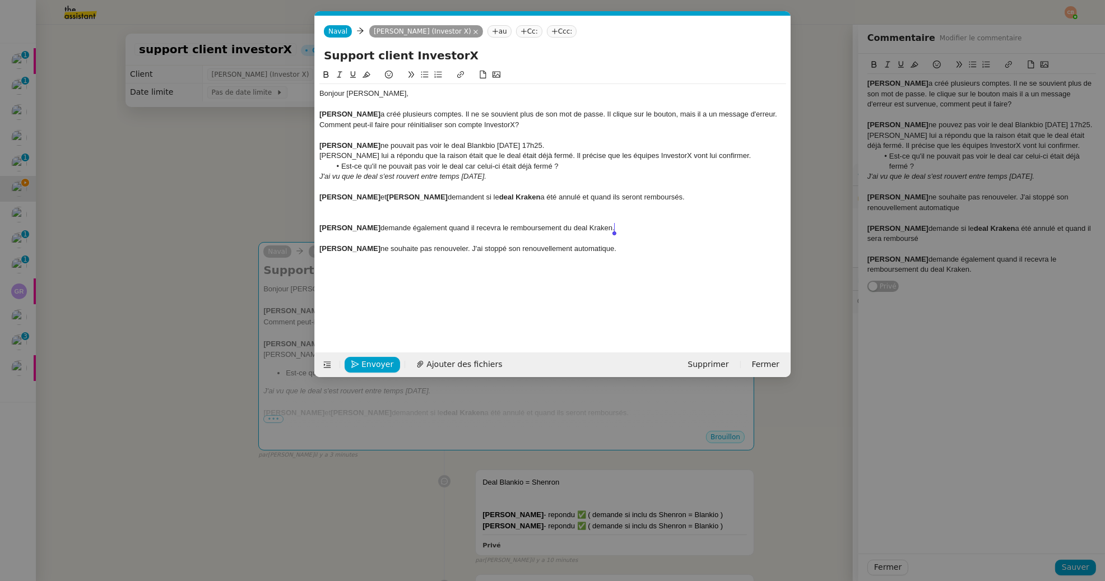
drag, startPoint x: 336, startPoint y: 214, endPoint x: 733, endPoint y: 231, distance: 397.8
click at [733, 231] on div "Bonjour Cédric, Aurelien Ouvrard a créé plusieurs comptes. Il ne se souvient pl…" at bounding box center [552, 171] width 467 height 174
click at [221, 167] on nz-modal-container "Service Renouvellement FTI aucun abonnement actif sur Stripe dernière chance me…" at bounding box center [552, 290] width 1105 height 581
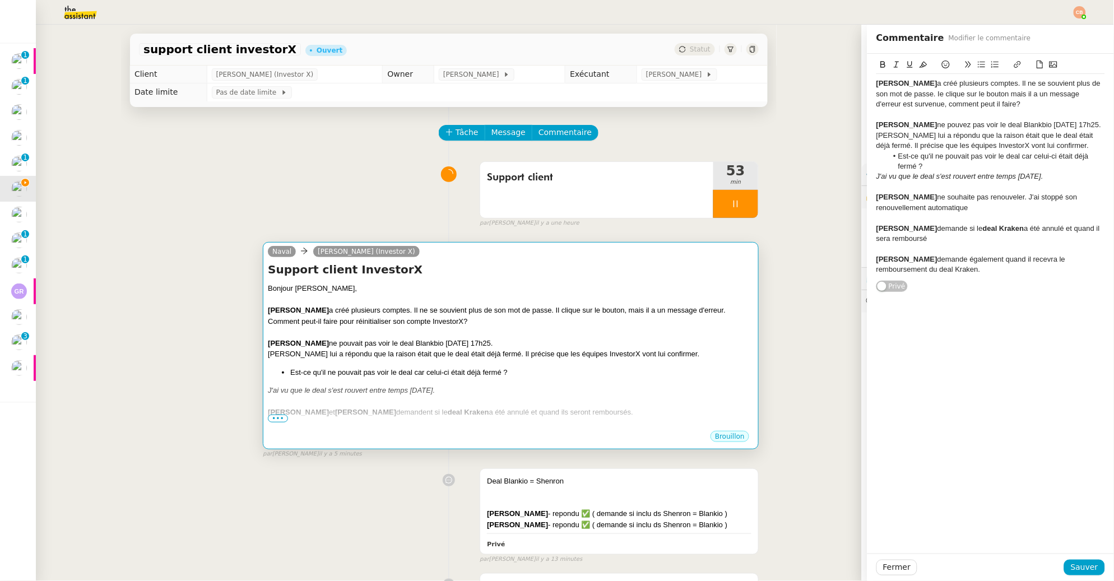
click at [618, 295] on div at bounding box center [511, 299] width 486 height 11
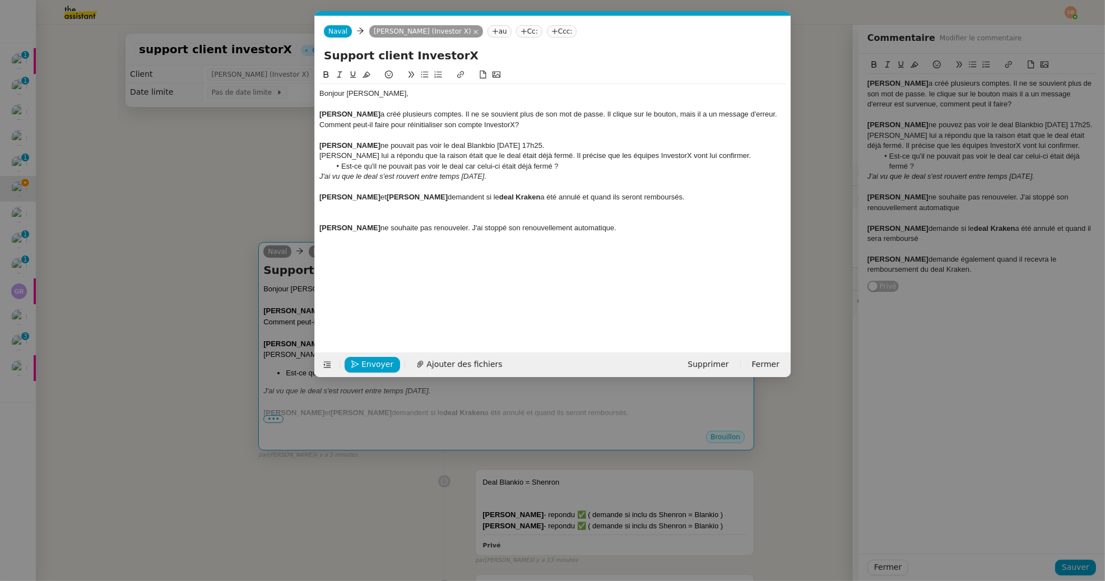
scroll to position [0, 24]
click at [702, 199] on div "Nicolas Brelivet et Fabien Bousquet demandent si le deal Kraken a été annulé et…" at bounding box center [552, 197] width 467 height 10
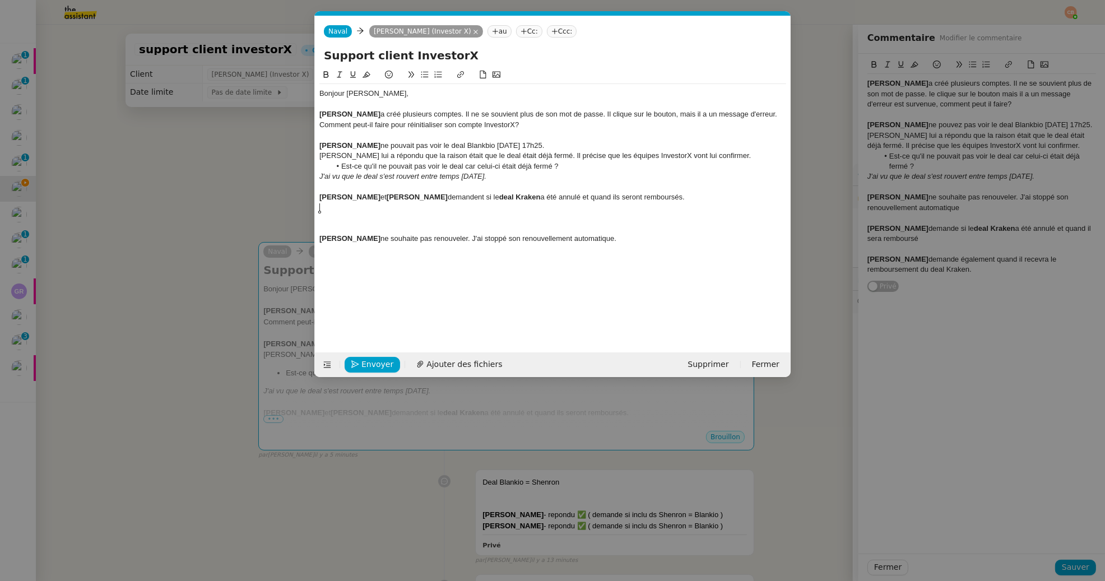
click at [425, 76] on icon at bounding box center [425, 75] width 8 height 8
click at [363, 227] on div at bounding box center [552, 228] width 467 height 10
click at [623, 229] on div "Laurent Cavitte ne souhaite pas renouveler. J'ai stoppé son renouvellement auto…" at bounding box center [552, 228] width 467 height 10
click at [285, 151] on nz-modal-container "Service Renouvellement FTI aucun abonnement actif sur Stripe dernière chance me…" at bounding box center [552, 290] width 1105 height 581
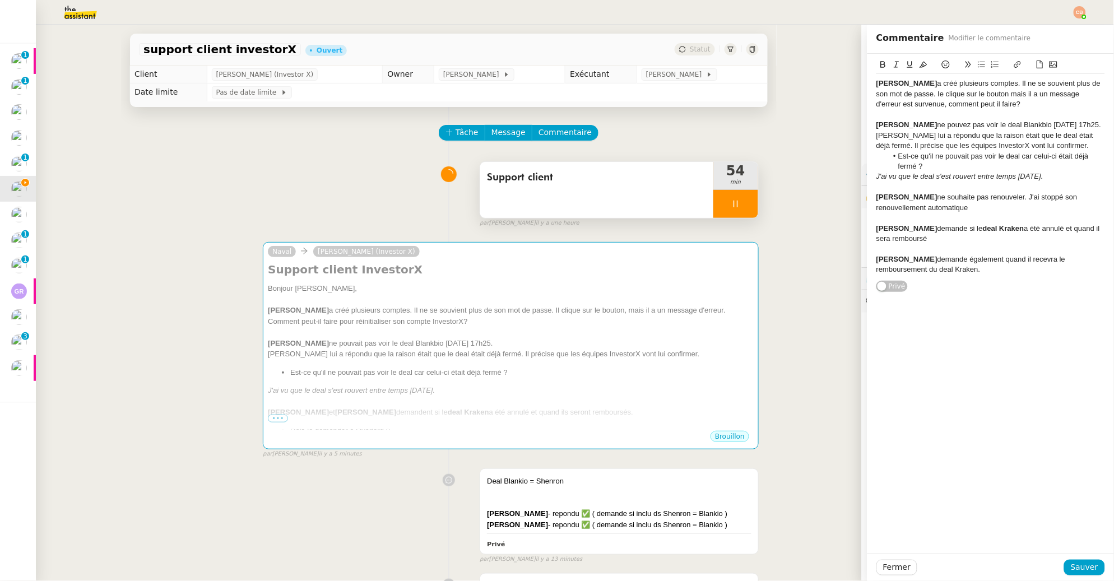
click at [729, 196] on div at bounding box center [735, 204] width 45 height 28
click at [743, 202] on icon at bounding box center [747, 204] width 9 height 9
click at [1071, 573] on span "Sauver" at bounding box center [1084, 567] width 27 height 13
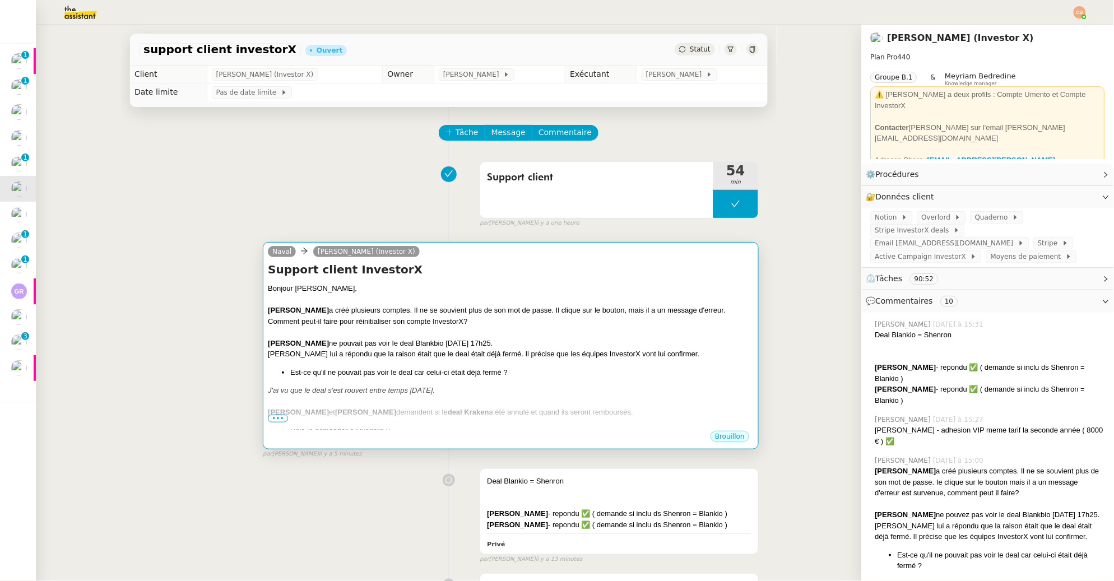
click at [579, 313] on div "Aurelien Ouvrard a créé plusieurs comptes. Il ne se souvient plus de son mot de…" at bounding box center [511, 310] width 486 height 11
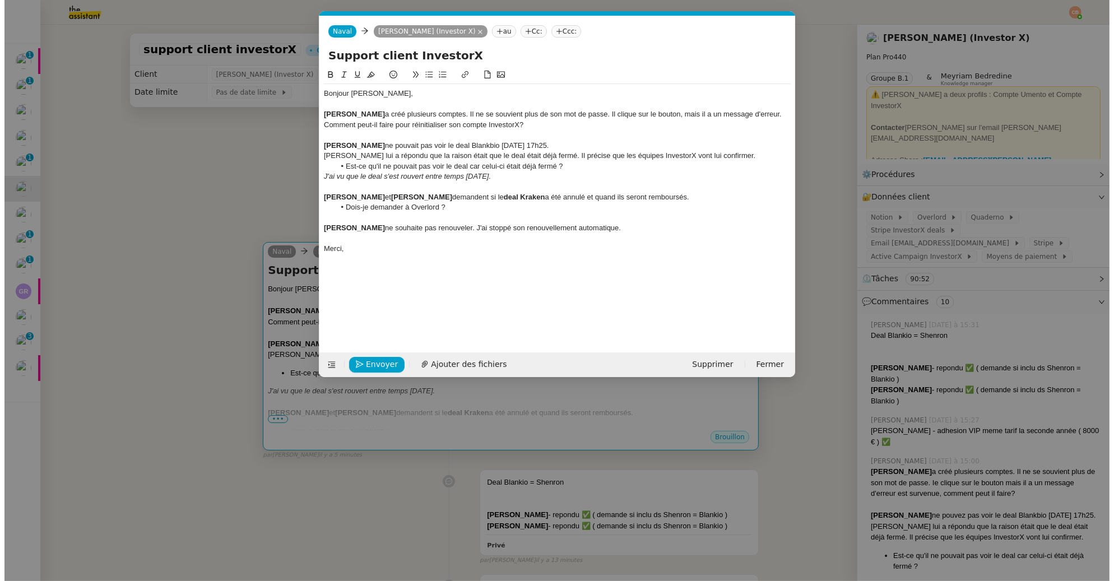
scroll to position [0, 24]
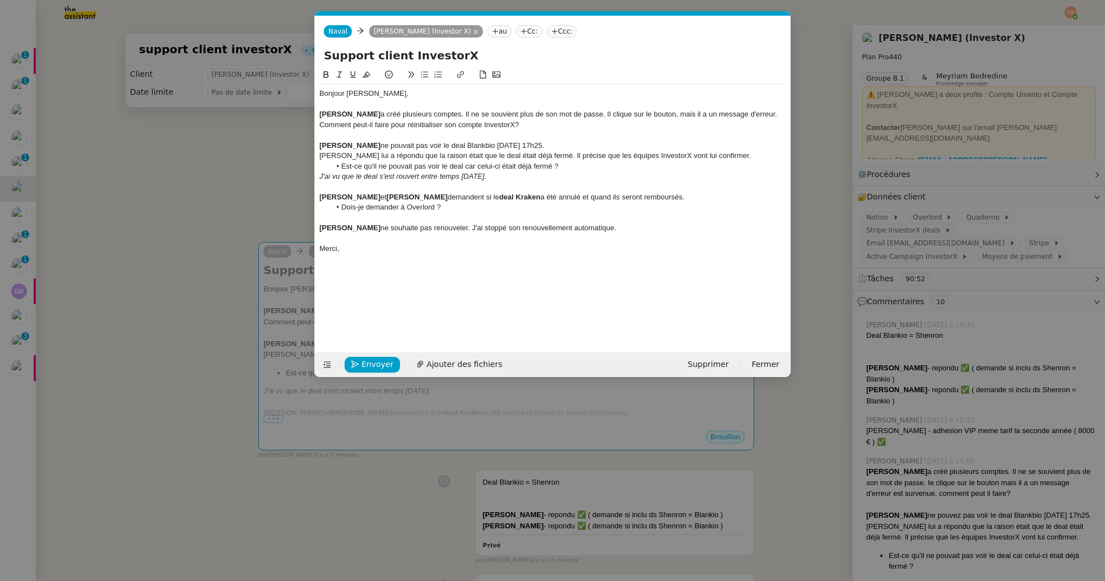
click at [401, 175] on em "J'ai vu que le deal s'est rouvert entre temps dimanche." at bounding box center [402, 176] width 167 height 8
click at [400, 175] on em "J'ai vu que le deal s'est rouvert entre temps dimanche." at bounding box center [402, 176] width 167 height 8
click at [418, 175] on em "J'ai vu que le deal s'est ouvert entre temps dimanche." at bounding box center [401, 176] width 165 height 8
click at [416, 175] on em "J'ai vu que le deal s'est ouvert entre temps dimanche." at bounding box center [401, 176] width 165 height 8
click at [419, 176] on em "J'ai vu que le deal s'est ouvert entre temps dimanche." at bounding box center [401, 176] width 165 height 8
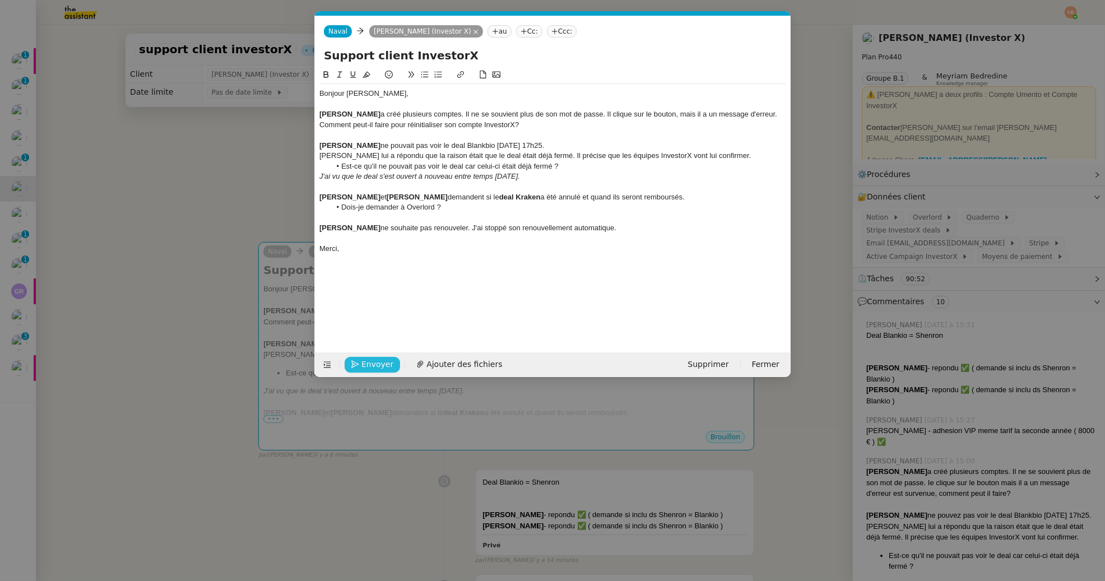
click at [375, 366] on span "Envoyer" at bounding box center [378, 364] width 32 height 13
click at [375, 366] on span "Confirmer l'envoi" at bounding box center [395, 364] width 67 height 13
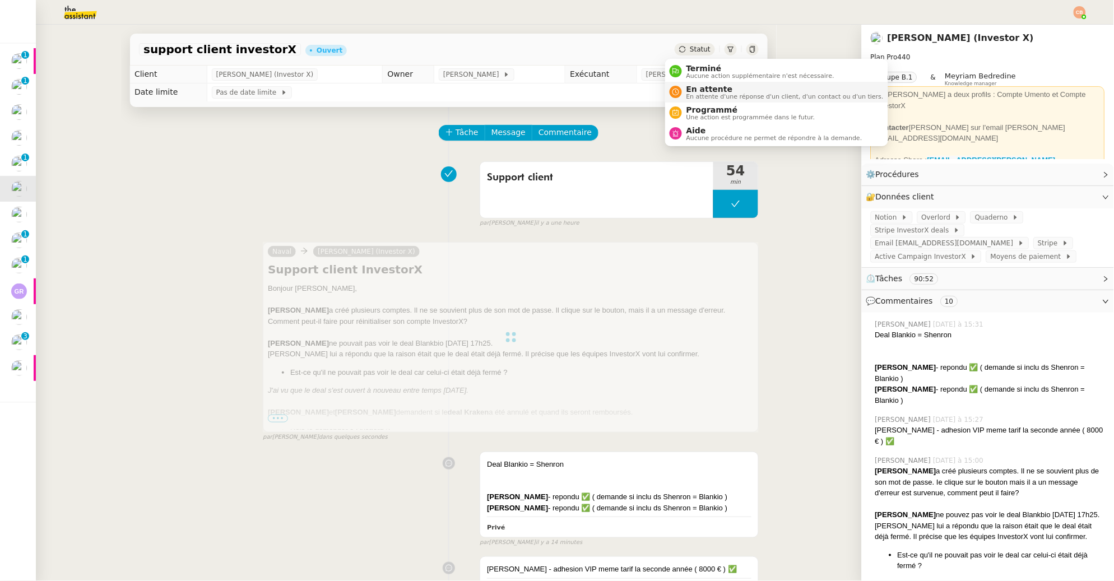
click at [701, 91] on span "En attente" at bounding box center [785, 89] width 197 height 9
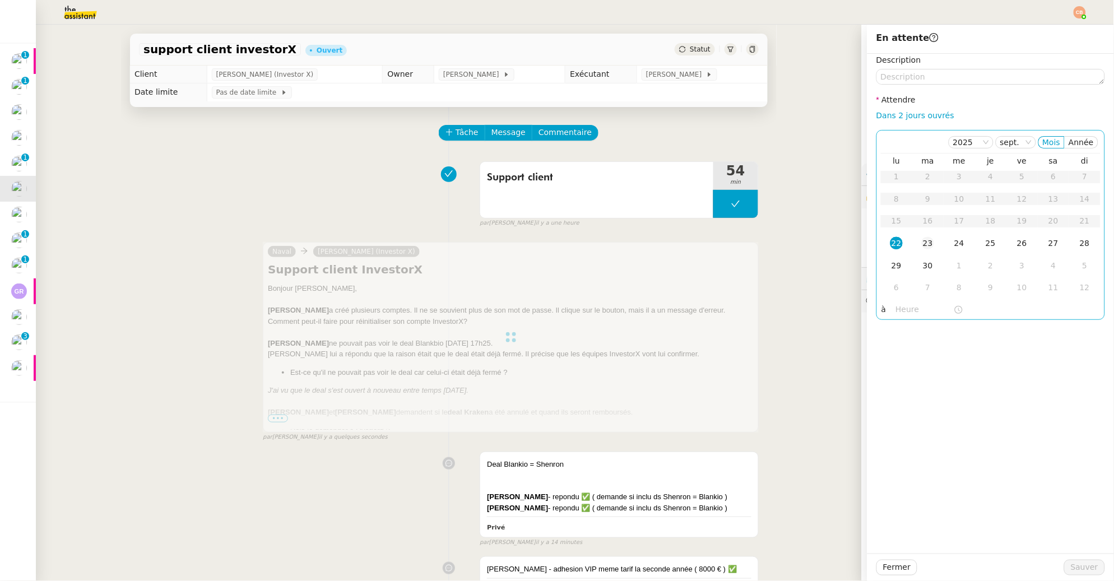
drag, startPoint x: 920, startPoint y: 242, endPoint x: 919, endPoint y: 248, distance: 6.8
click at [922, 242] on div "23" at bounding box center [928, 243] width 12 height 12
click at [907, 308] on input "text" at bounding box center [925, 309] width 58 height 13
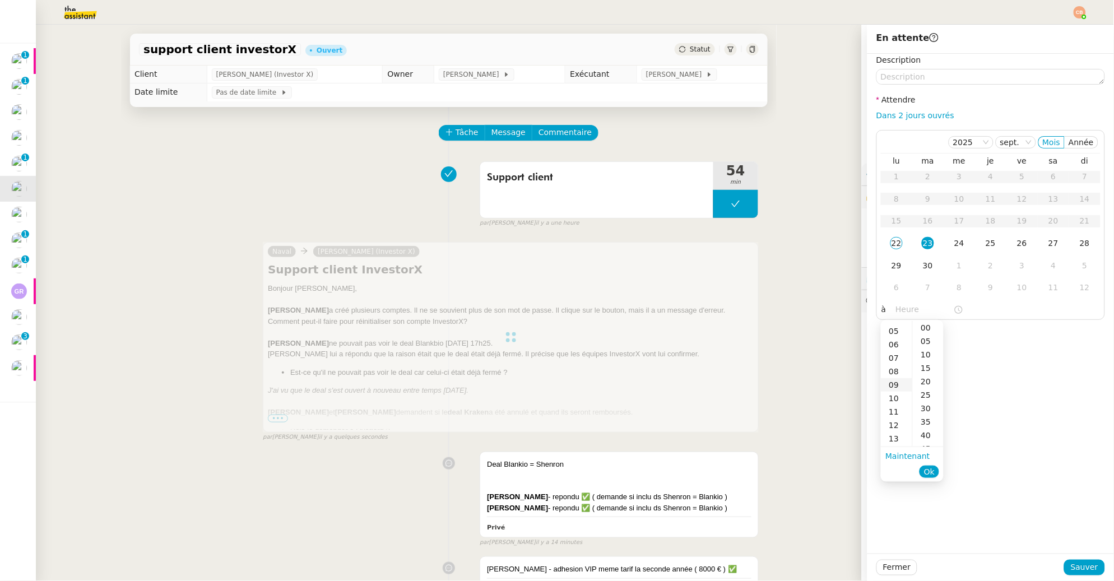
click at [893, 383] on div "09" at bounding box center [896, 384] width 31 height 13
click at [926, 329] on div "00" at bounding box center [928, 327] width 31 height 13
type input "09:00"
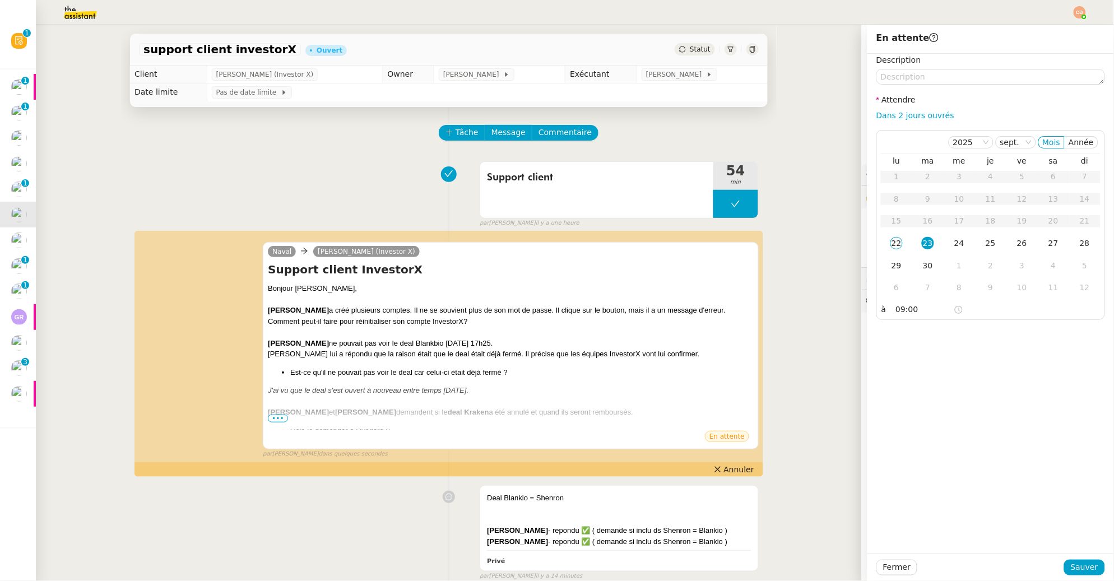
click at [1002, 374] on div "Description Attendre Dans 2 jours ouvrés [DATE] Mois Année lu ma me je ve sa di…" at bounding box center [991, 304] width 247 height 500
drag, startPoint x: 1077, startPoint y: 567, endPoint x: 314, endPoint y: 349, distance: 793.3
click at [1076, 567] on span "Sauver" at bounding box center [1084, 567] width 27 height 13
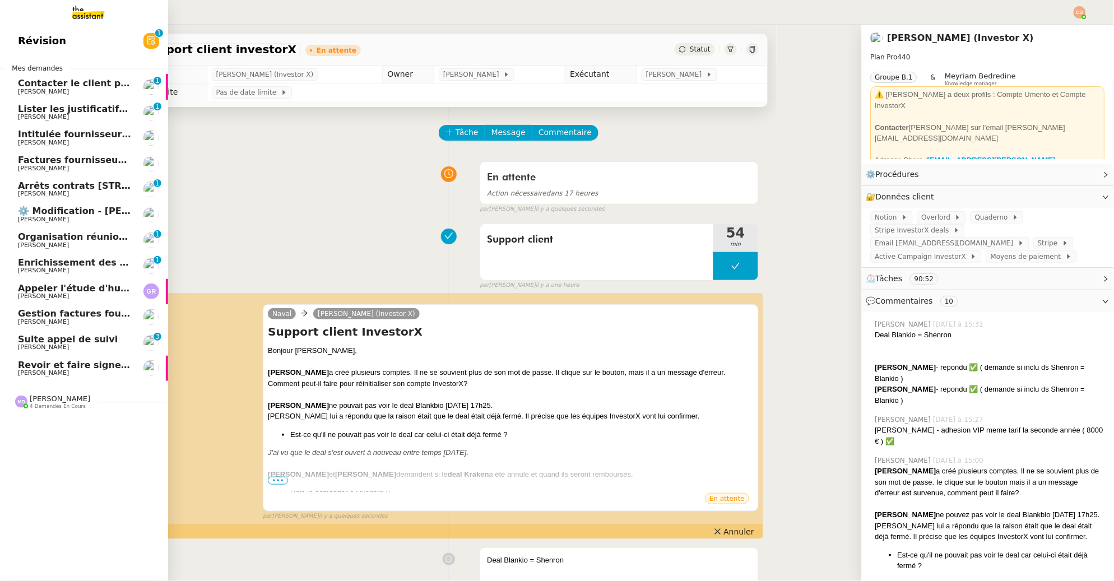
click at [69, 349] on span "[PERSON_NAME]" at bounding box center [43, 347] width 51 height 7
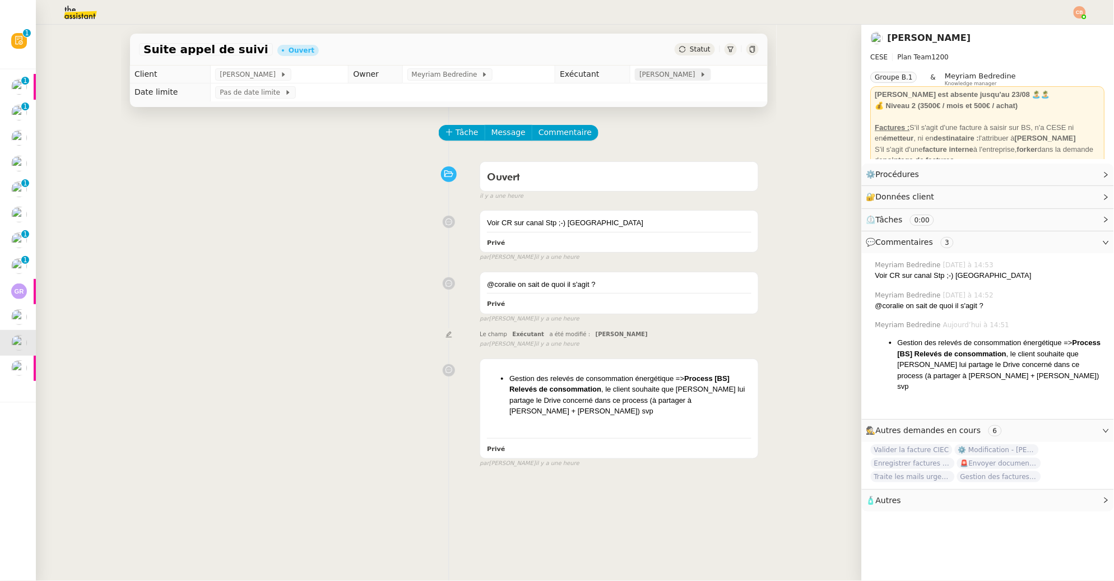
click at [655, 75] on span "[PERSON_NAME]" at bounding box center [669, 74] width 60 height 11
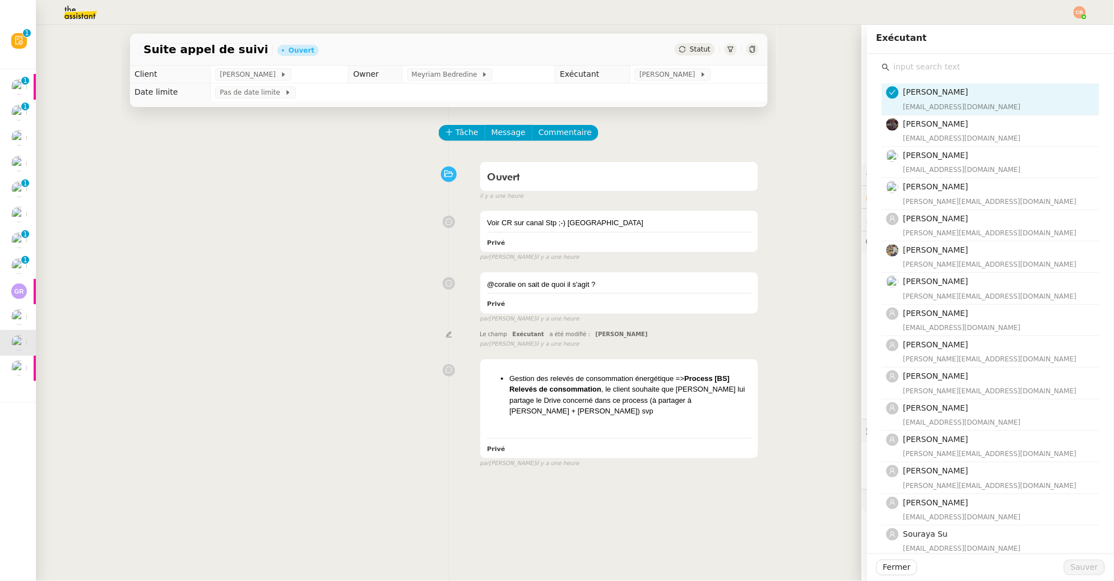
click at [896, 64] on input "text" at bounding box center [995, 66] width 210 height 15
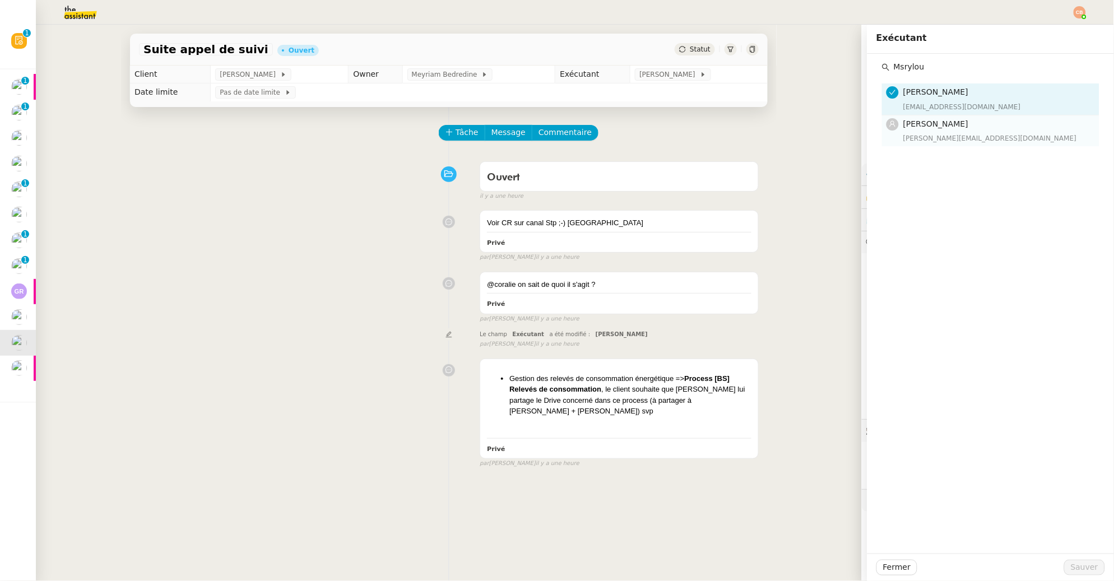
type input "Msrylou"
click at [907, 119] on span "[PERSON_NAME]" at bounding box center [935, 123] width 65 height 9
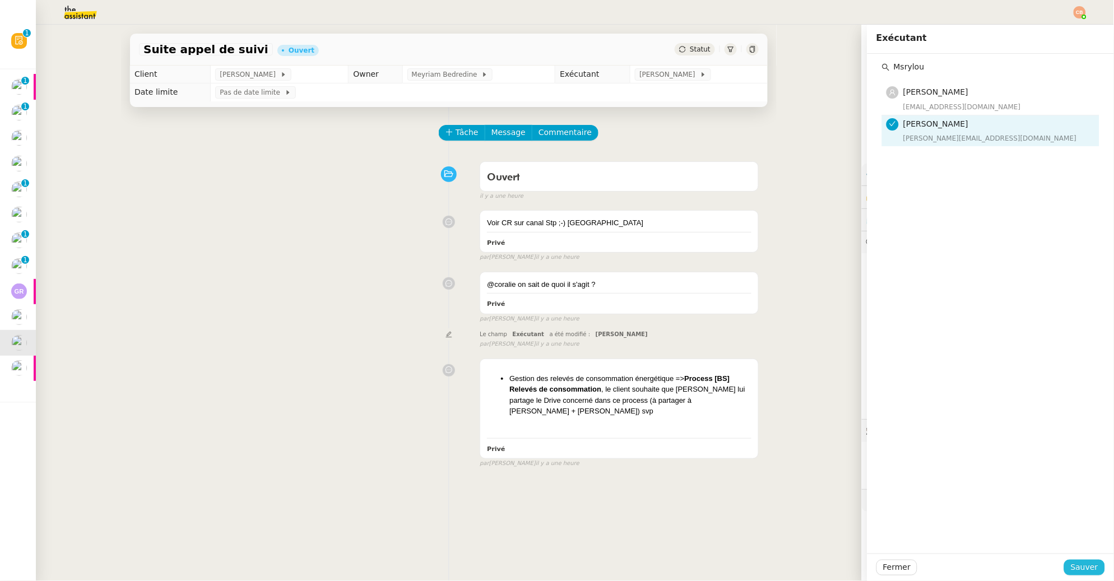
drag, startPoint x: 1088, startPoint y: 567, endPoint x: 765, endPoint y: 348, distance: 390.3
click at [1088, 567] on span "Sauver" at bounding box center [1084, 567] width 27 height 13
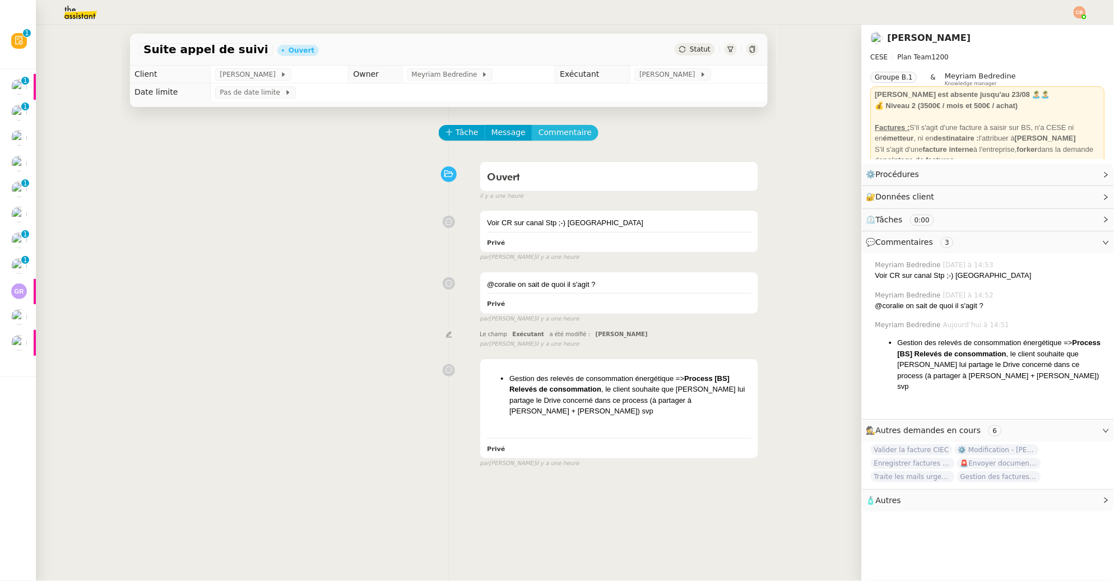
click at [572, 132] on span "Commentaire" at bounding box center [565, 132] width 53 height 13
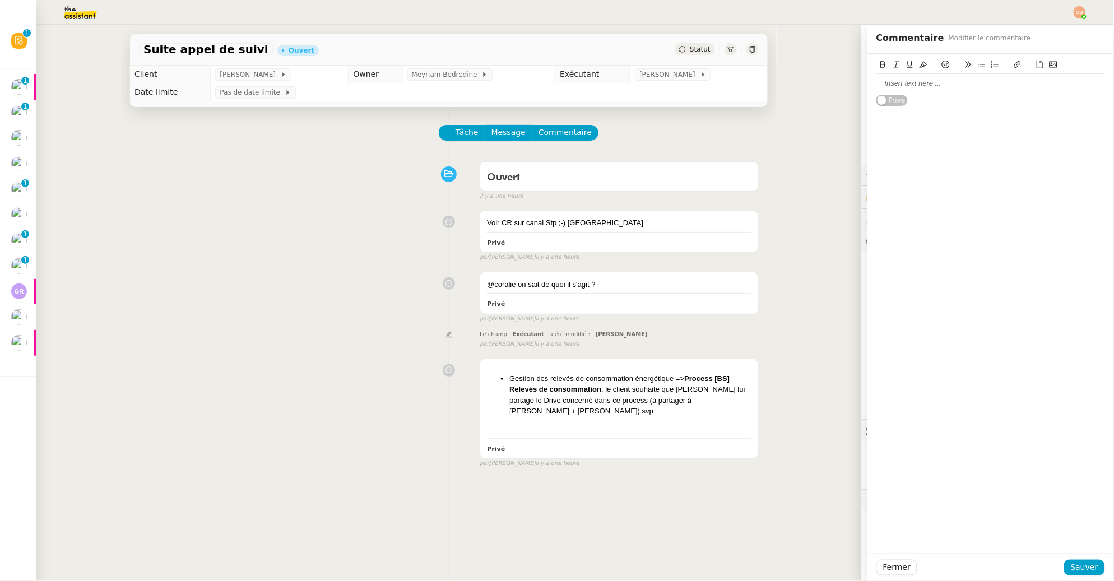
click at [913, 87] on div at bounding box center [991, 83] width 229 height 10
click at [948, 84] on div "@Marylou tu as une meilleur connaissance de cette procédure." at bounding box center [991, 88] width 229 height 21
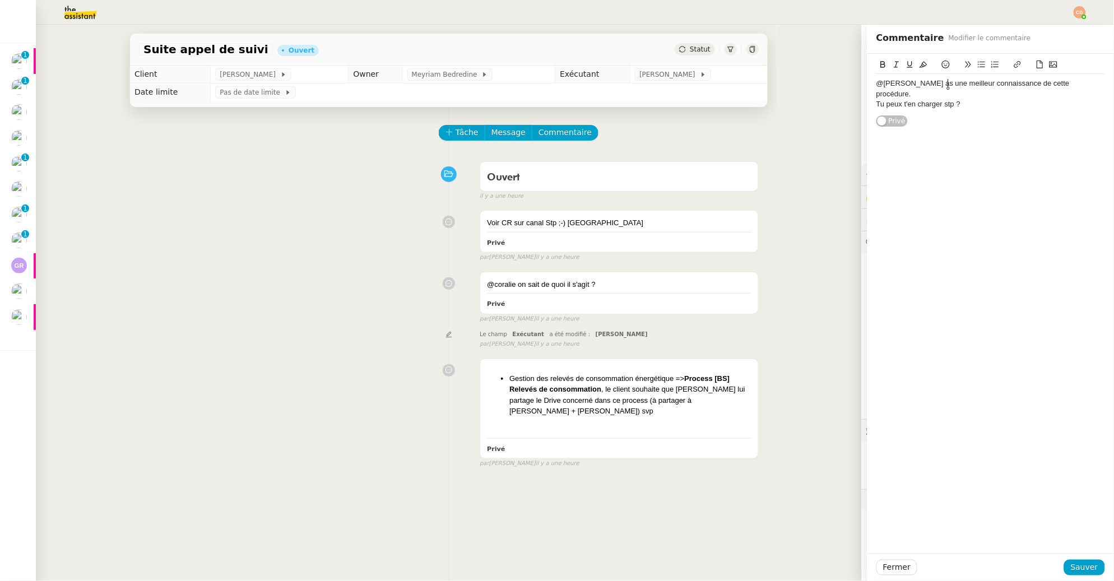
click at [0, 0] on lt-span "meilleur e connaissance" at bounding box center [0, 0] width 0 height 0
click at [1076, 569] on span "Sauver" at bounding box center [1084, 567] width 27 height 13
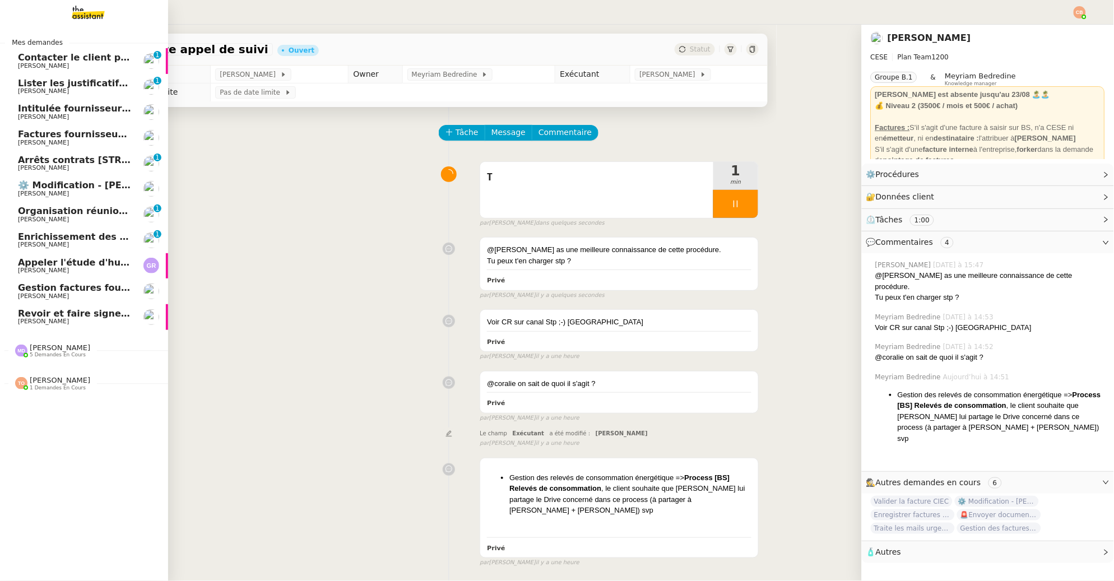
click at [31, 66] on span "[PERSON_NAME]" at bounding box center [43, 65] width 51 height 7
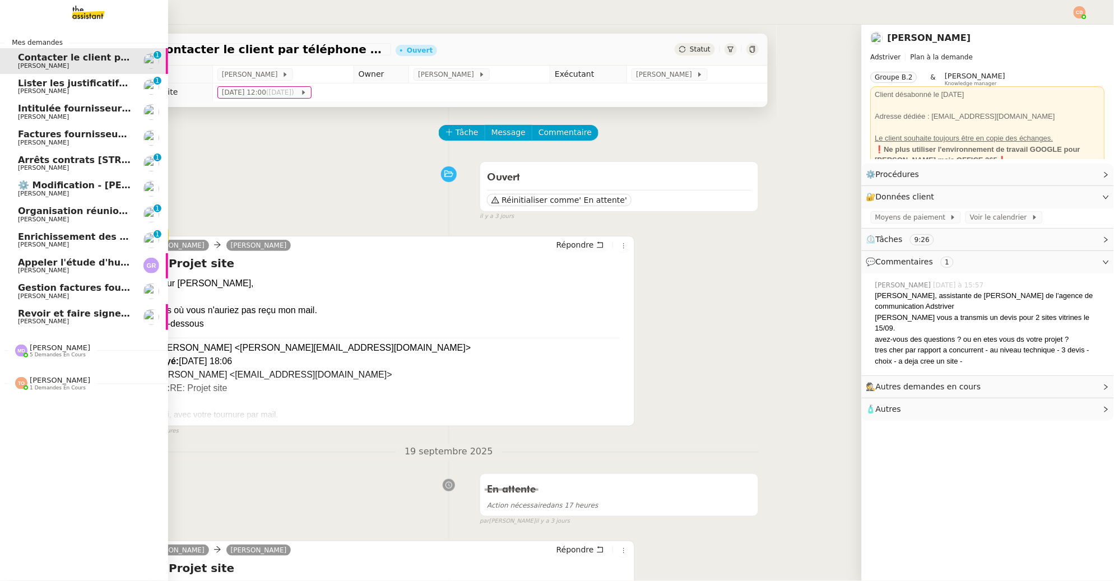
click at [53, 357] on span "5 demandes en cours" at bounding box center [58, 355] width 56 height 6
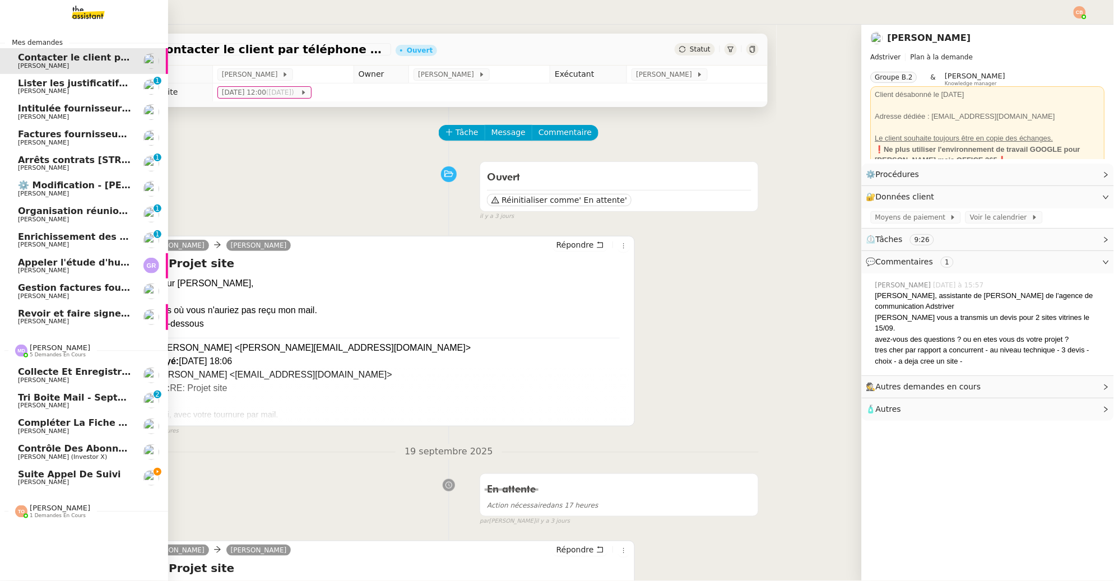
click at [53, 453] on span "[PERSON_NAME] (Investor X)" at bounding box center [62, 456] width 89 height 7
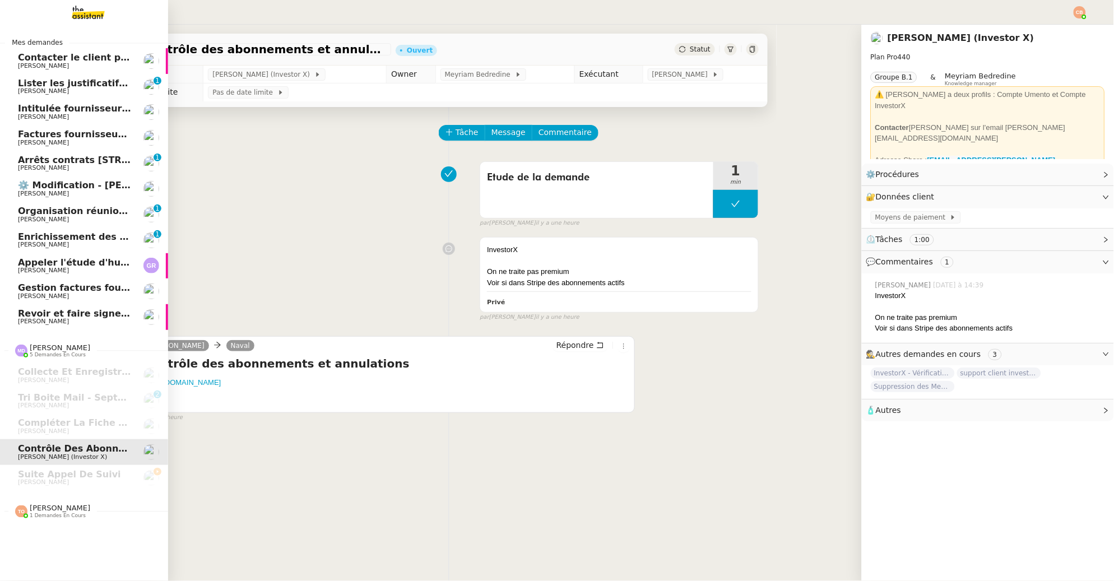
click at [55, 313] on span "Revoir et faire signer l'accord de subvention" at bounding box center [130, 313] width 225 height 11
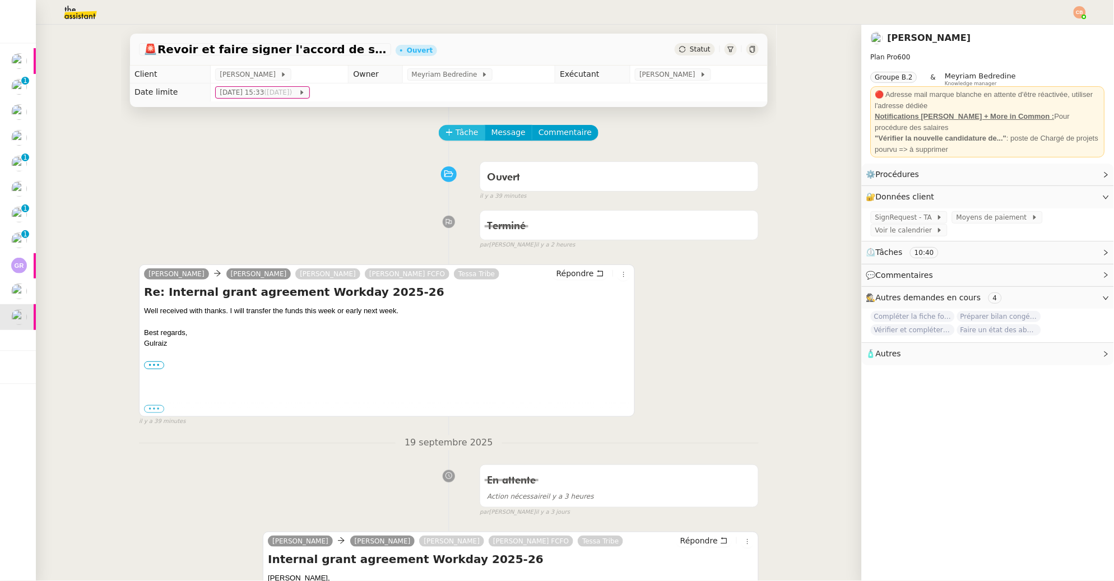
click at [449, 139] on button "Tâche" at bounding box center [462, 133] width 47 height 16
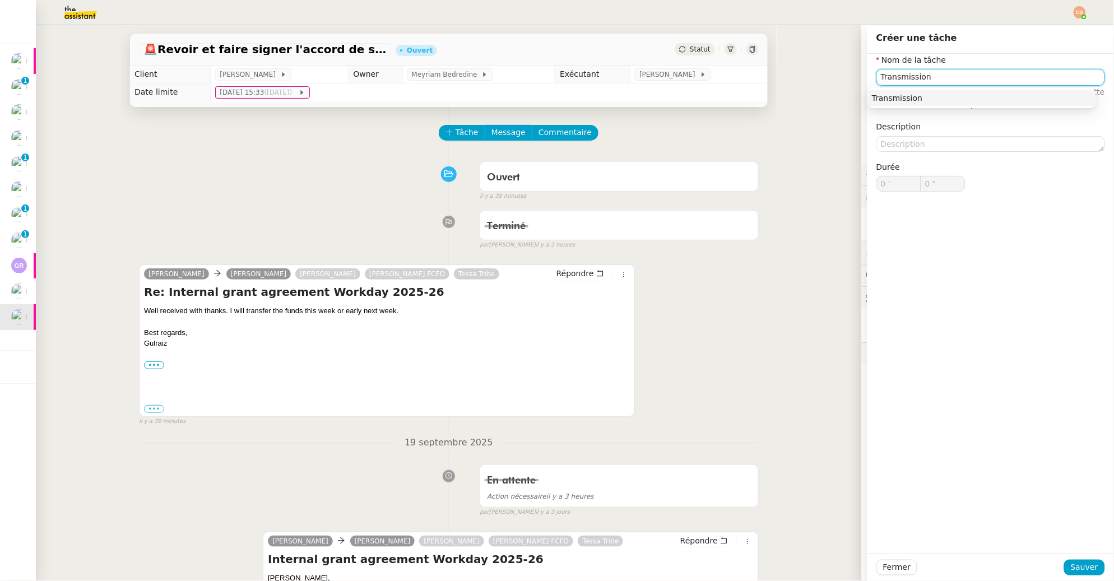
click at [928, 101] on div "Transmission" at bounding box center [982, 98] width 220 height 10
type input "Transmission"
click at [1079, 564] on span "Sauver" at bounding box center [1084, 567] width 27 height 13
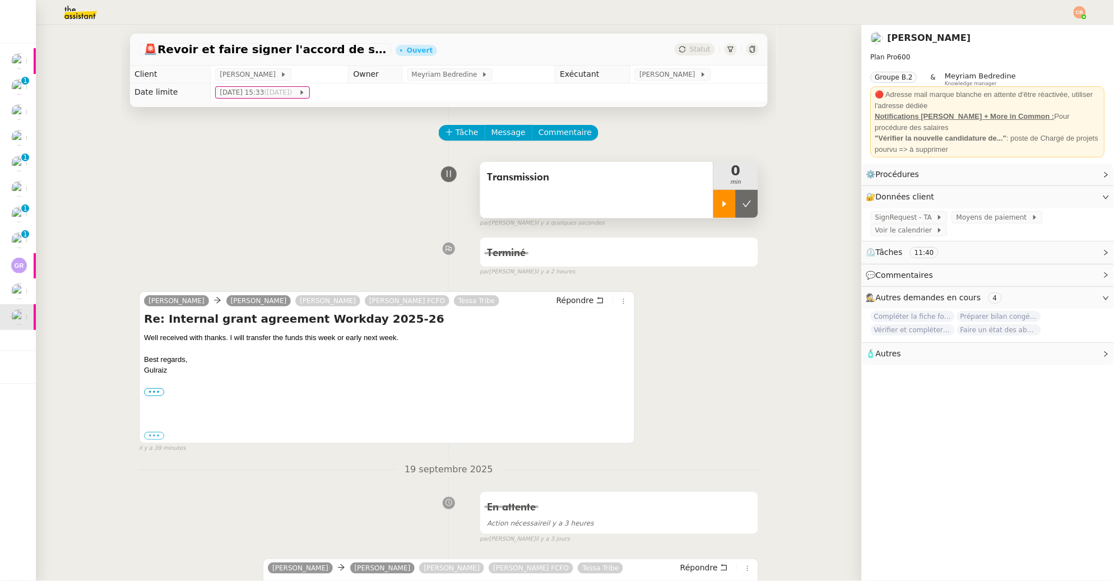
click at [714, 209] on div at bounding box center [724, 204] width 22 height 28
click at [571, 298] on span "Répondre" at bounding box center [576, 300] width 38 height 11
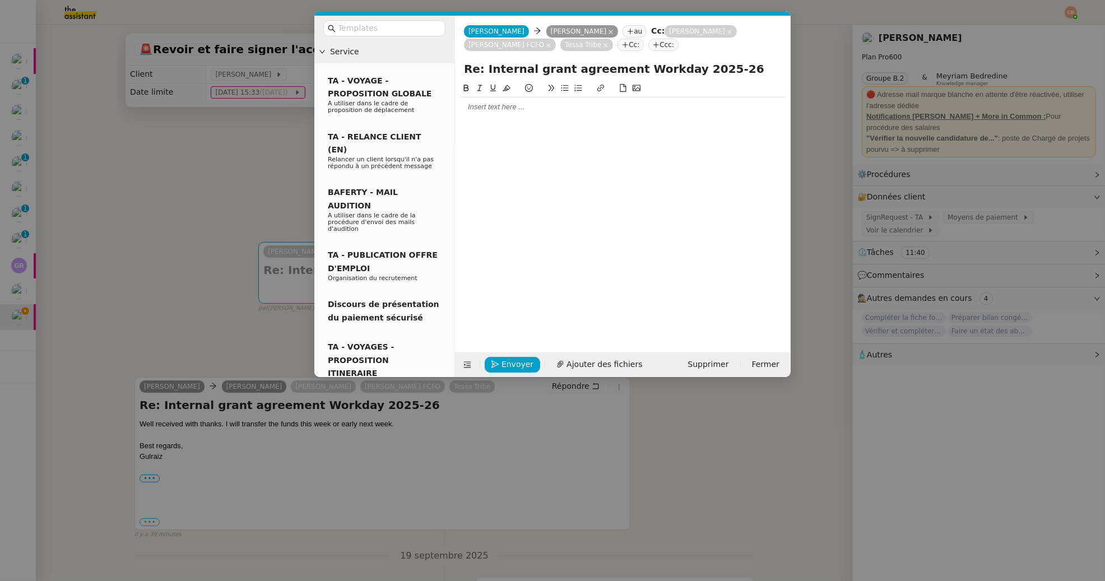
click at [495, 113] on div at bounding box center [623, 107] width 327 height 19
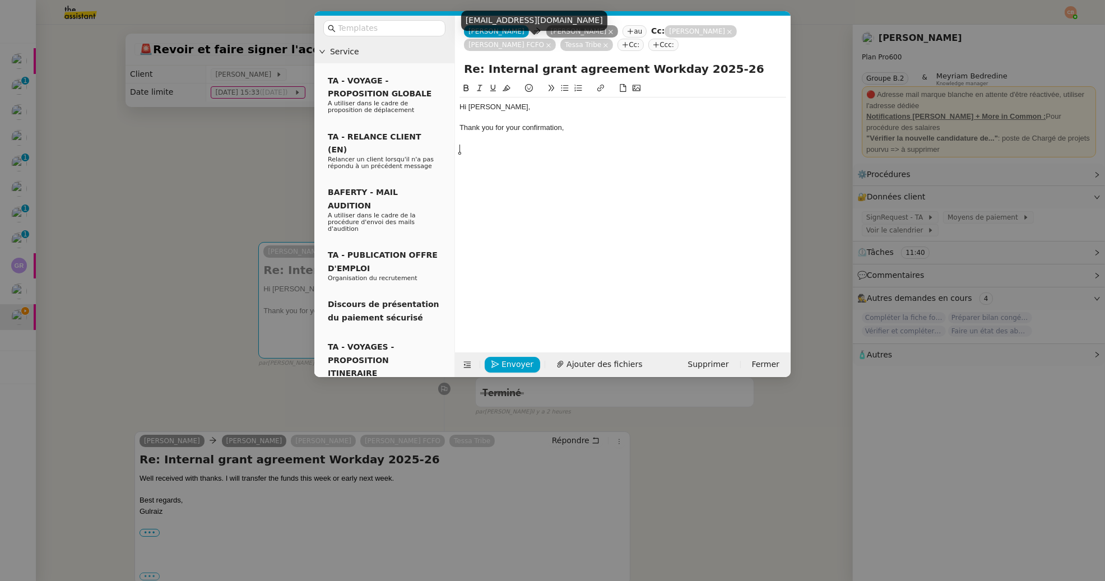
click at [546, 44] on icon at bounding box center [548, 45] width 4 height 4
click at [512, 44] on icon at bounding box center [510, 46] width 6 height 6
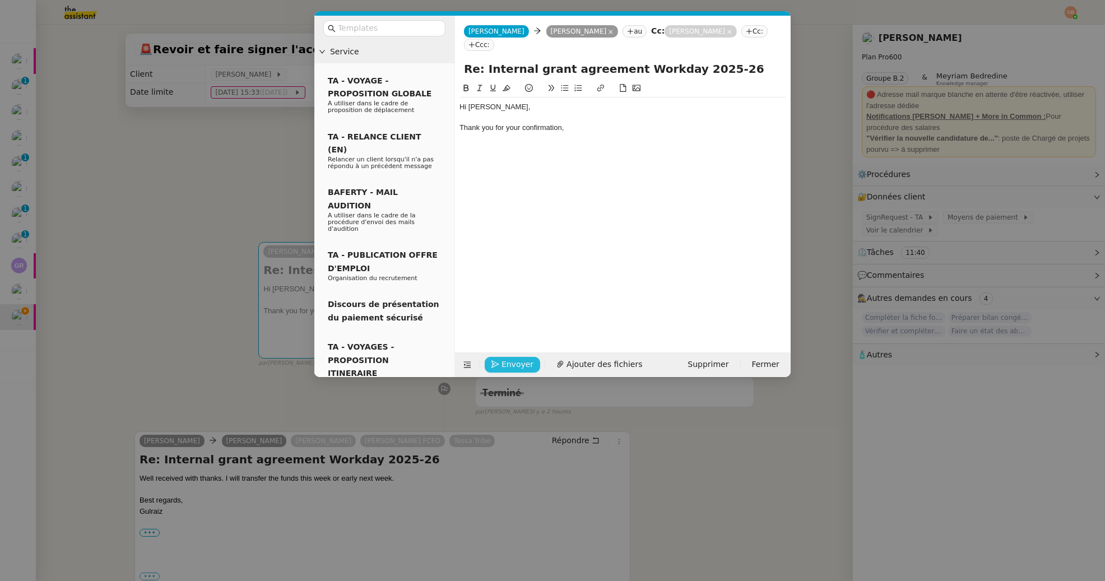
click at [510, 362] on span "Envoyer" at bounding box center [518, 364] width 32 height 13
click at [510, 355] on span "Confirmer l'envoi" at bounding box center [535, 348] width 67 height 13
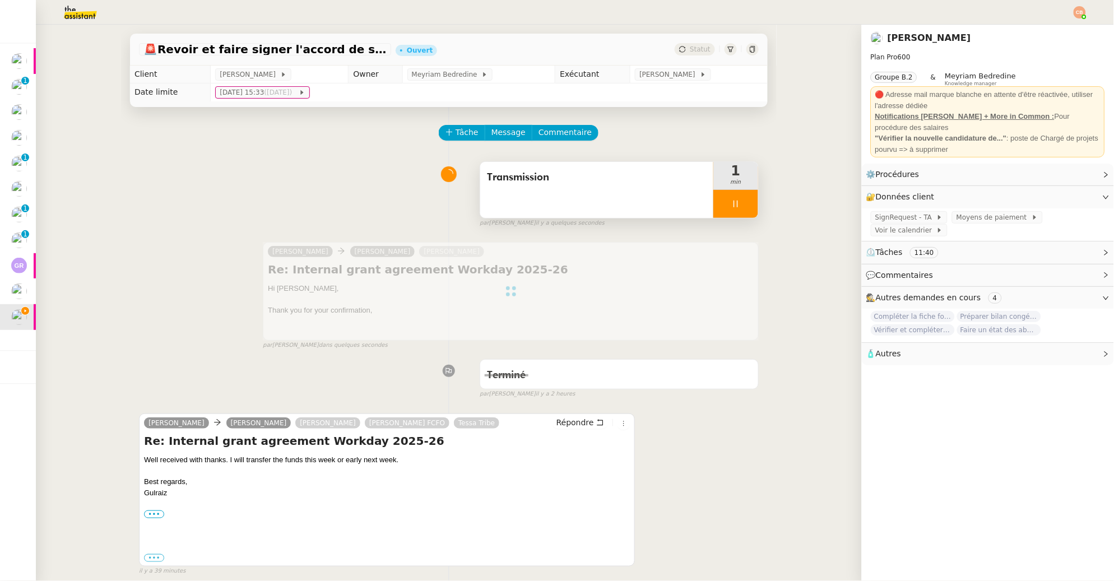
click at [720, 198] on div at bounding box center [735, 204] width 45 height 28
click at [743, 200] on icon at bounding box center [747, 204] width 9 height 9
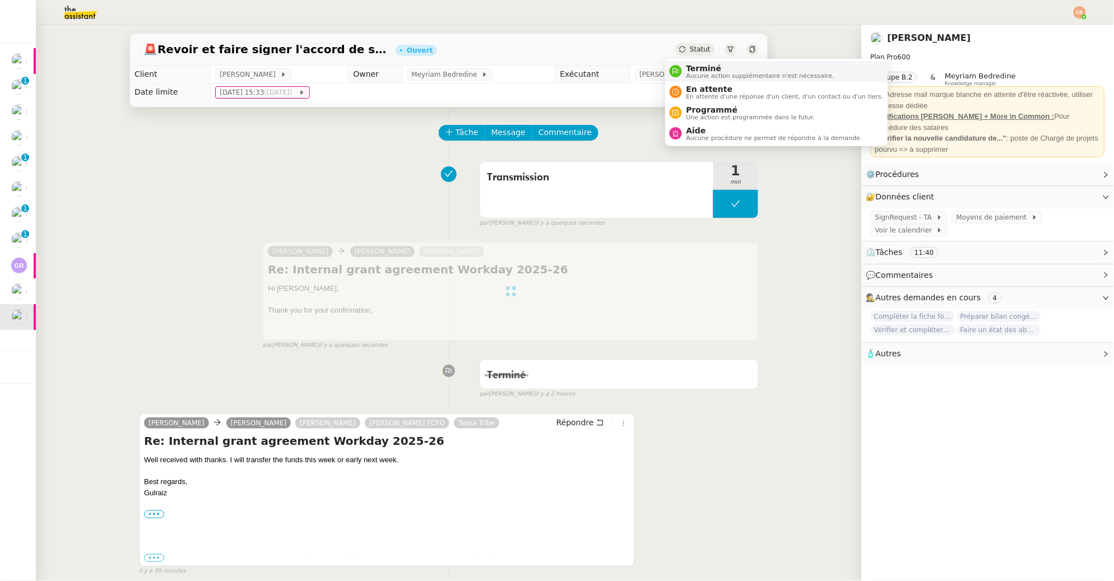
click at [696, 62] on li "Terminé Aucune action supplémentaire n'est nécessaire." at bounding box center [776, 71] width 223 height 21
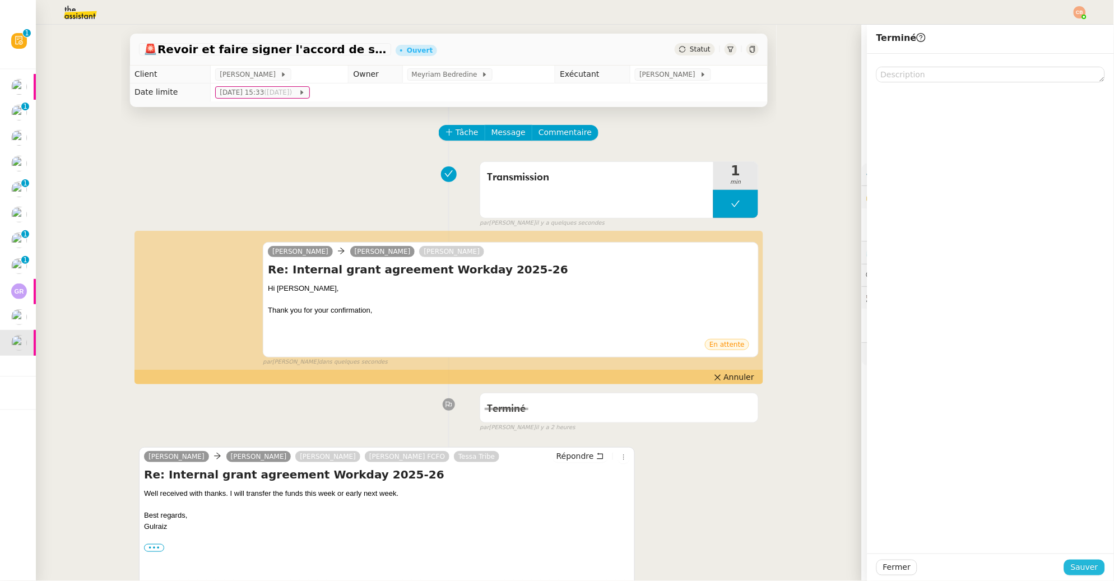
click at [1074, 569] on span "Sauver" at bounding box center [1084, 567] width 27 height 13
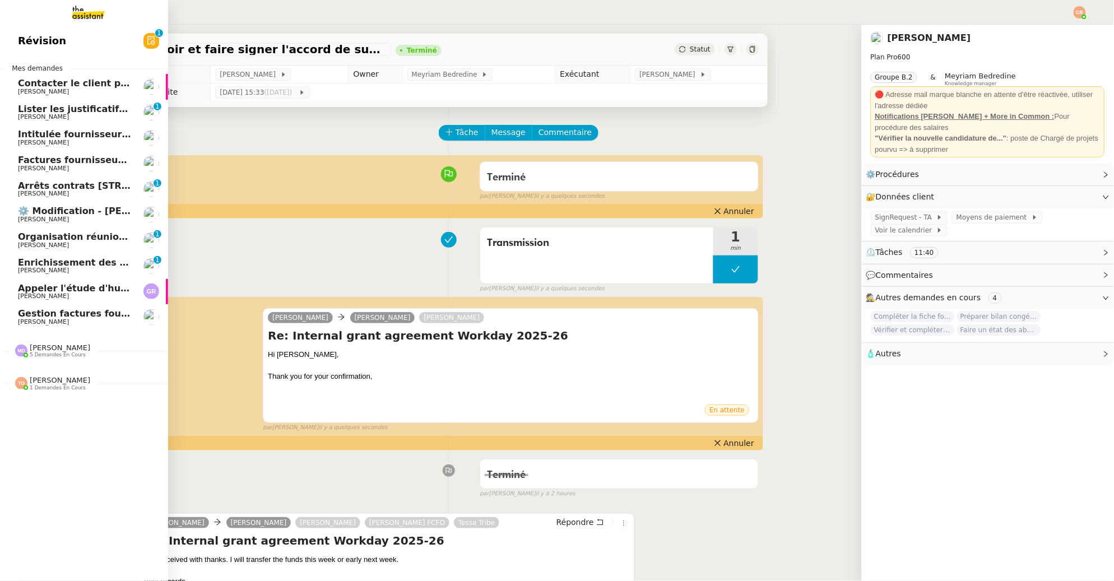
click at [24, 91] on span "[PERSON_NAME]" at bounding box center [43, 91] width 51 height 7
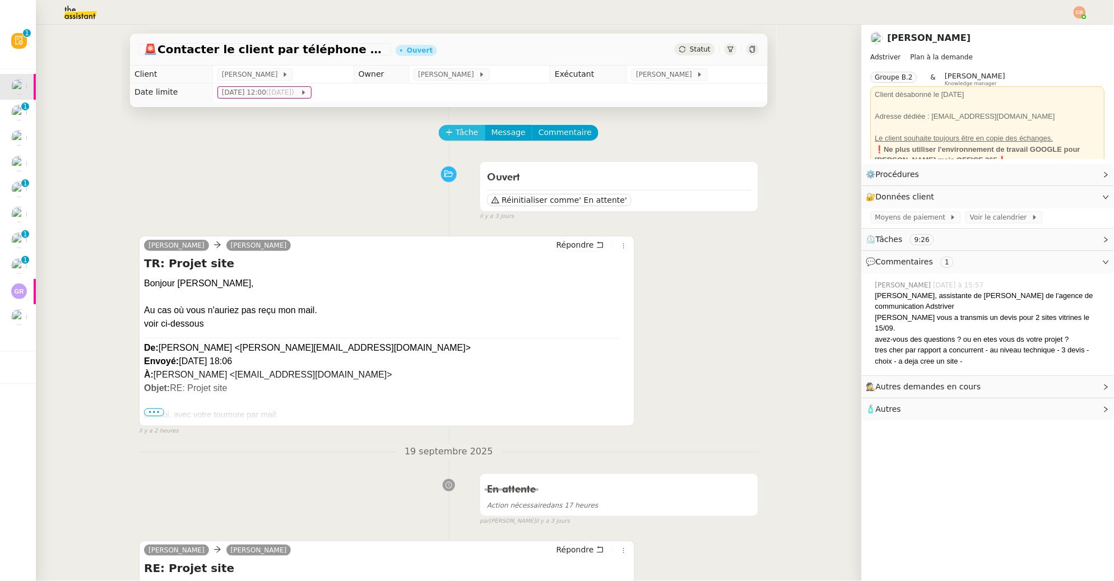
click at [456, 135] on span "Tâche" at bounding box center [467, 132] width 23 height 13
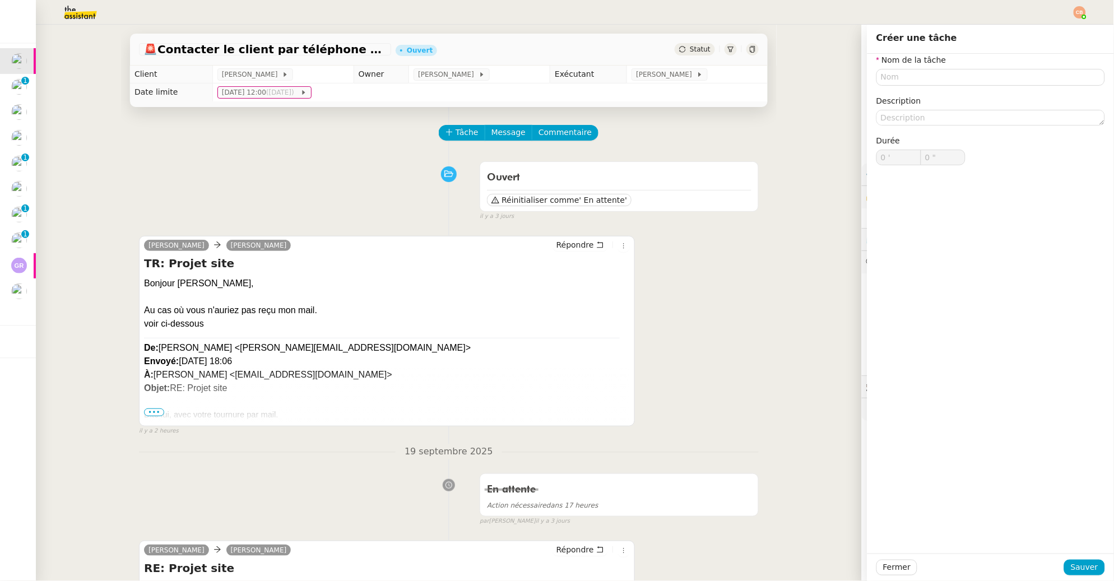
drag, startPoint x: 224, startPoint y: 152, endPoint x: 101, endPoint y: 109, distance: 129.9
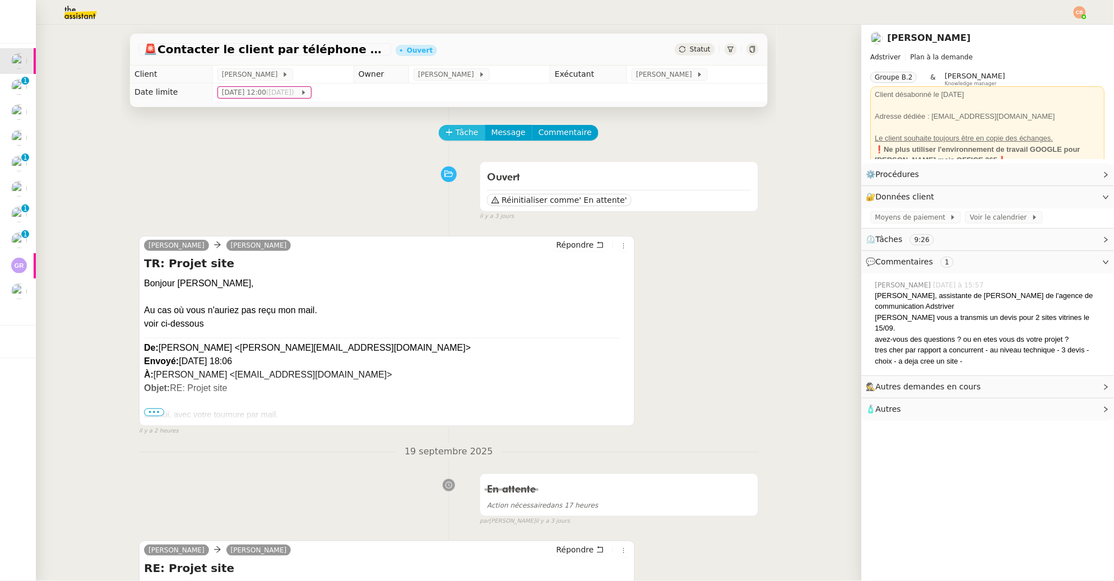
click at [456, 138] on span "Tâche" at bounding box center [467, 132] width 23 height 13
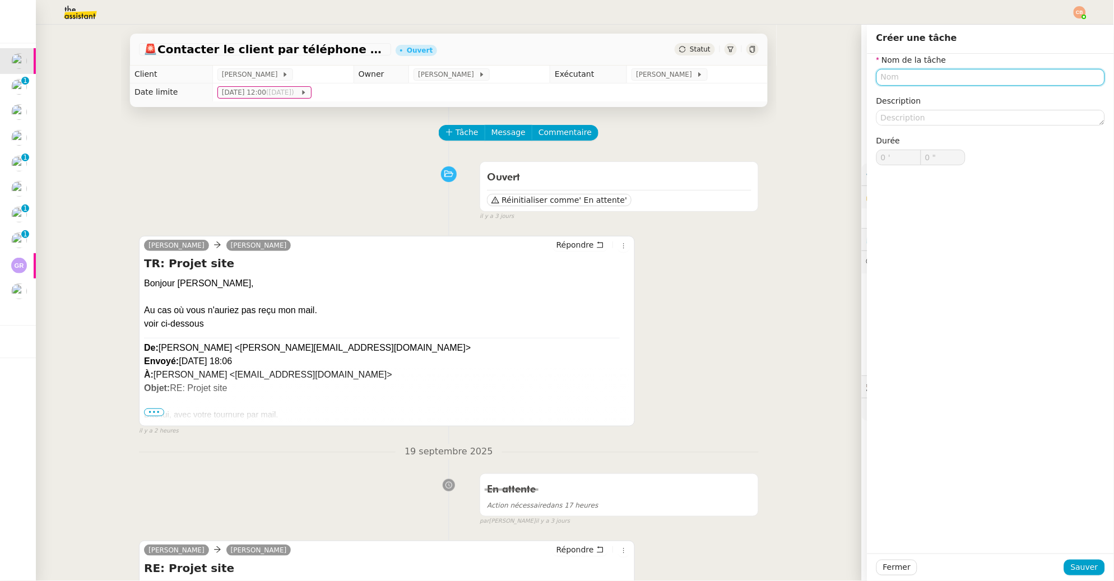
click at [894, 75] on input "text" at bounding box center [991, 77] width 229 height 16
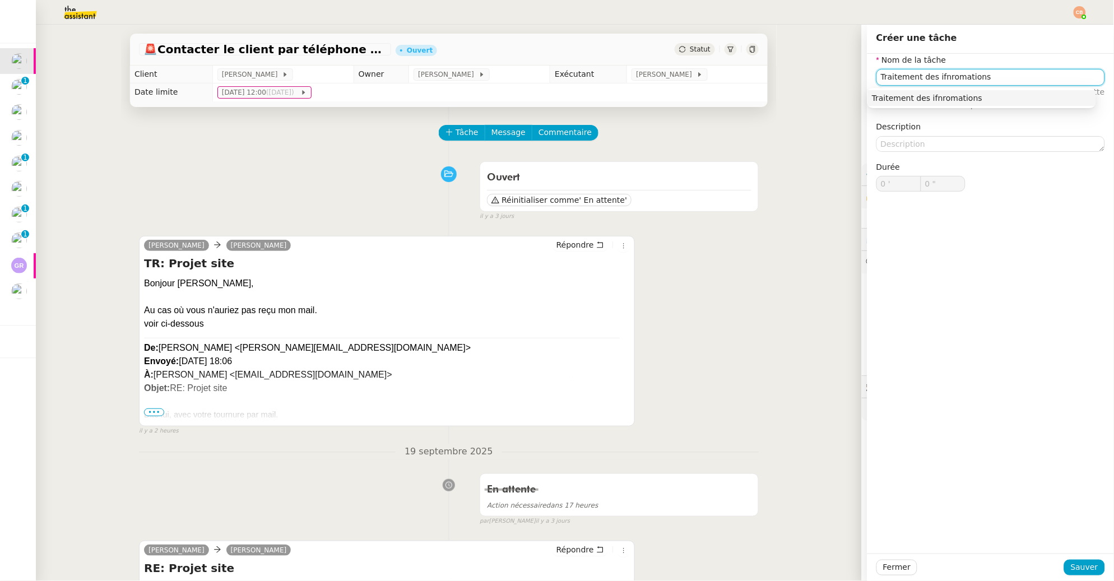
click at [934, 80] on input "Traitement des ifnromations" at bounding box center [991, 77] width 229 height 16
click at [939, 78] on input "Traitement des inromations" at bounding box center [991, 77] width 229 height 16
click at [941, 77] on input "Traitement des infomations" at bounding box center [991, 77] width 229 height 16
click at [943, 100] on div "Traitement des informations" at bounding box center [982, 98] width 220 height 10
type input "Traitement des informations"
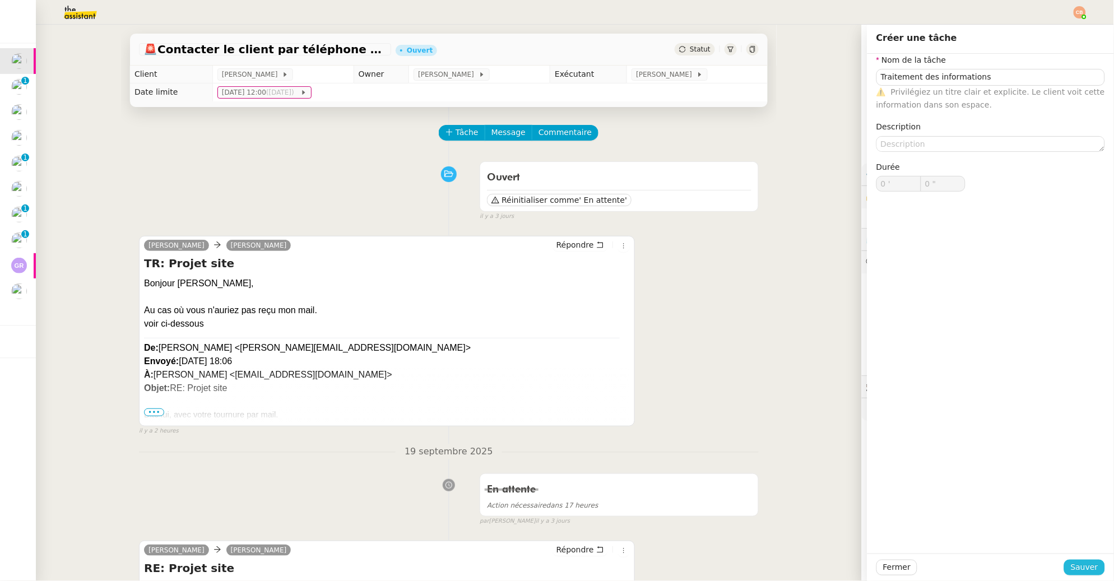
click at [1075, 568] on span "Sauver" at bounding box center [1084, 567] width 27 height 13
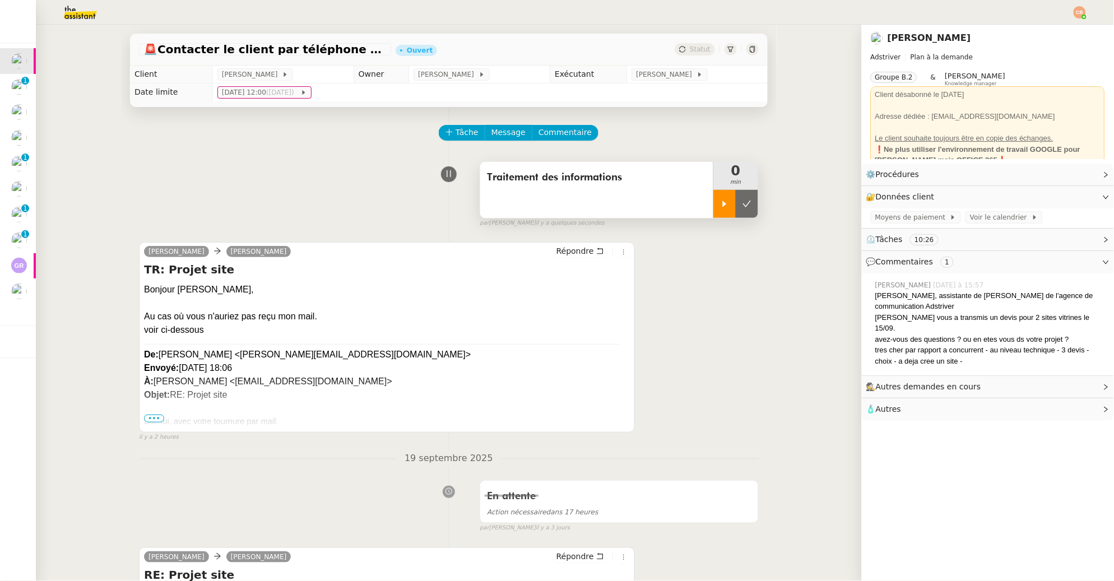
click at [713, 208] on div at bounding box center [724, 204] width 22 height 28
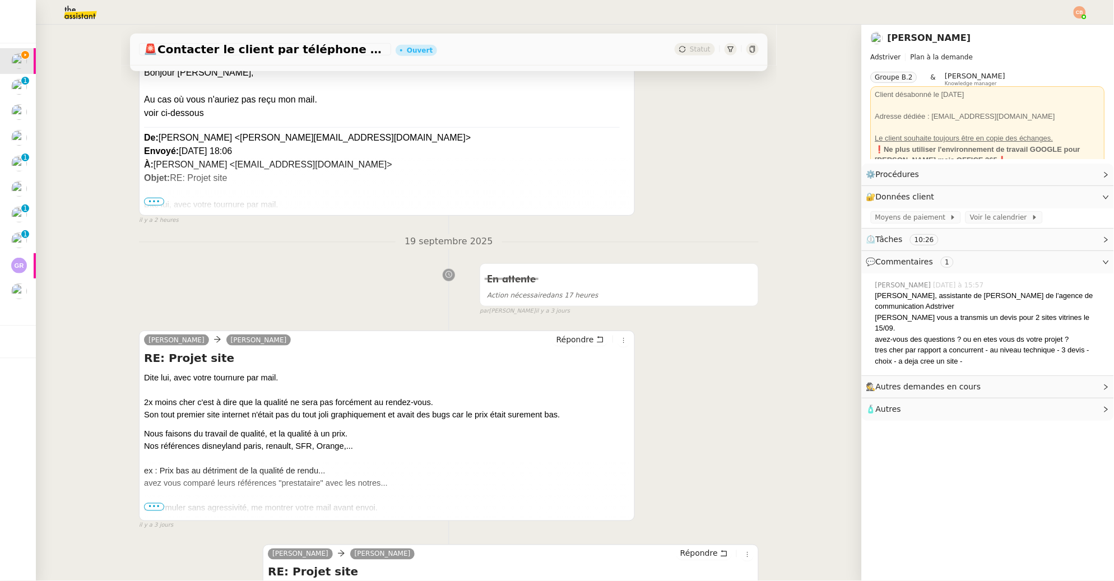
click at [150, 511] on span "Nous faisons du travail de qualité, et la qualité à un prix. Nos références dis…" at bounding box center [266, 484] width 244 height 108
click at [152, 508] on span "•••" at bounding box center [154, 507] width 20 height 8
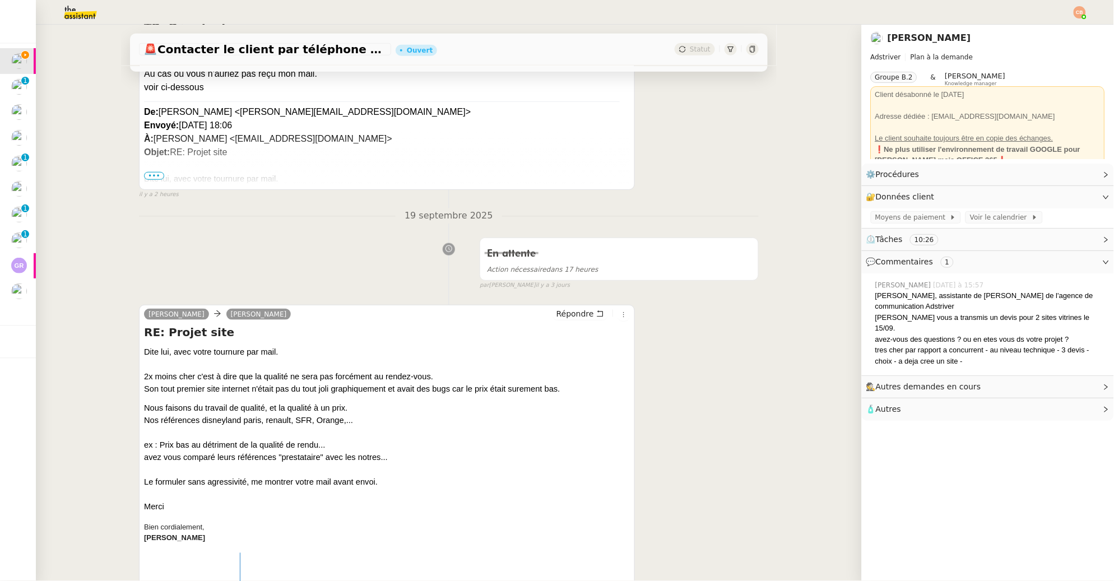
scroll to position [252, 0]
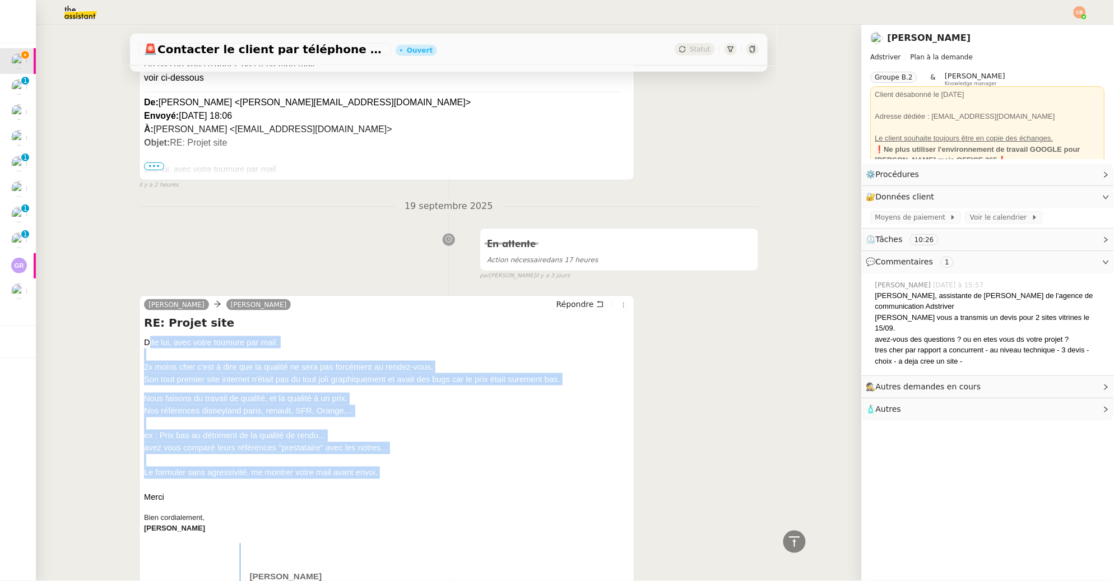
drag, startPoint x: 139, startPoint y: 340, endPoint x: 429, endPoint y: 485, distance: 323.8
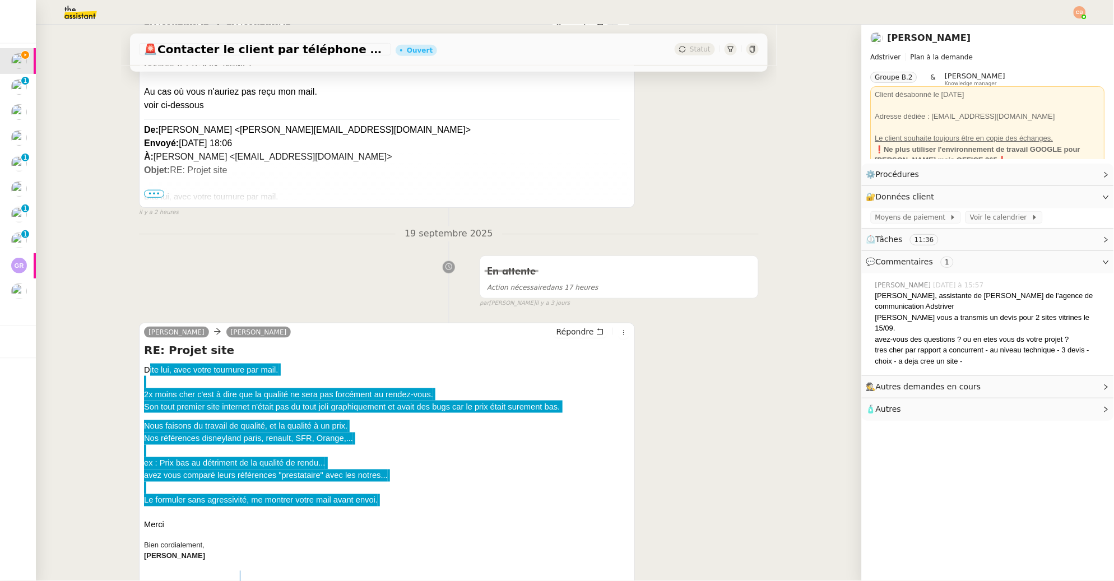
scroll to position [226, 0]
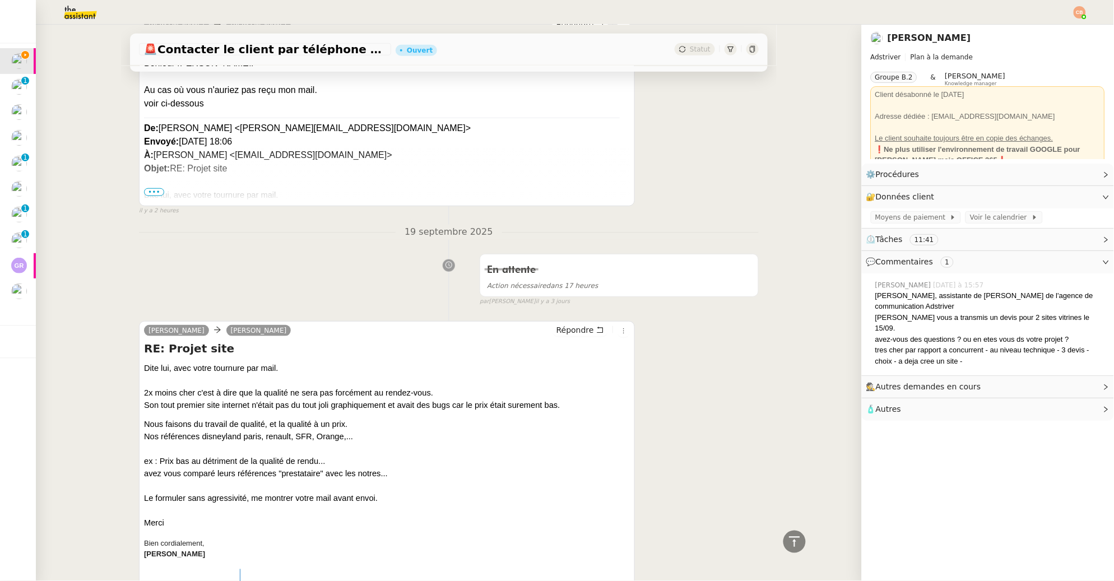
click at [202, 298] on div "En attente Action nécessaire dans 17 heures false par Coralie B. il y a 3 jours" at bounding box center [449, 278] width 620 height 58
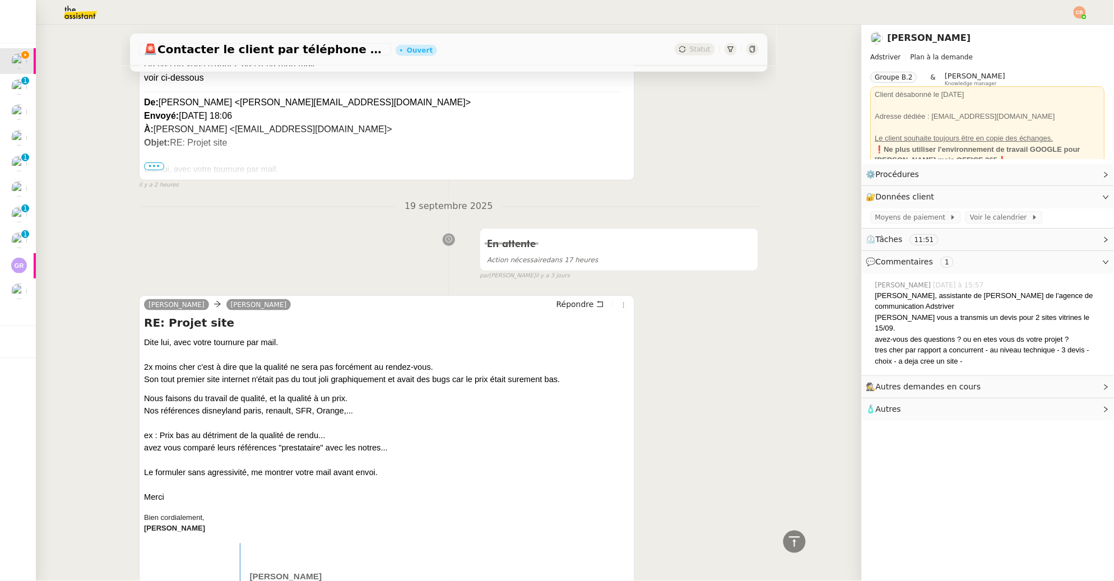
scroll to position [265, 0]
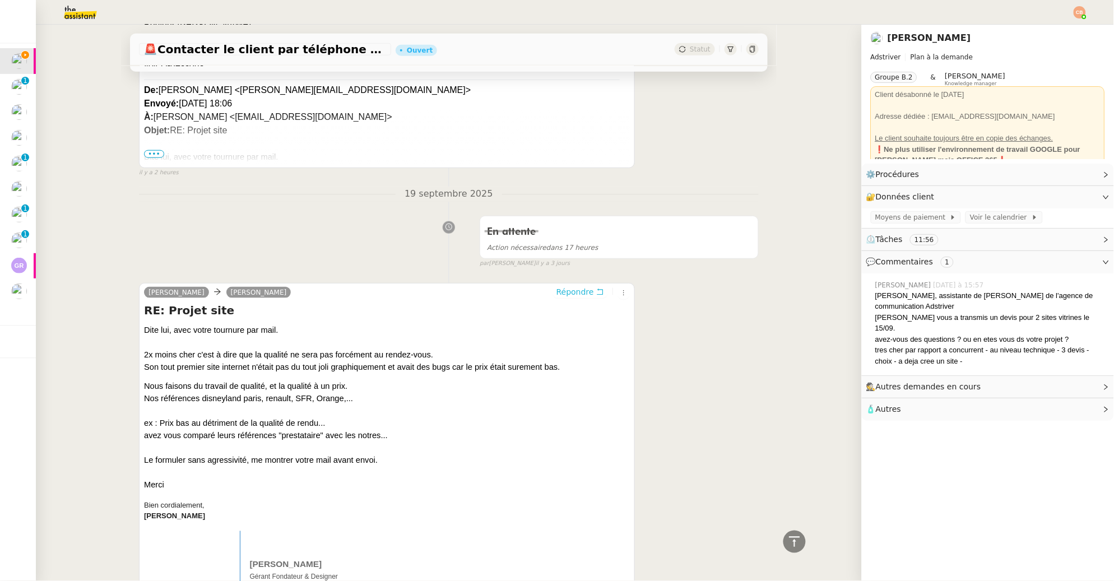
click at [572, 287] on span "Répondre" at bounding box center [576, 291] width 38 height 11
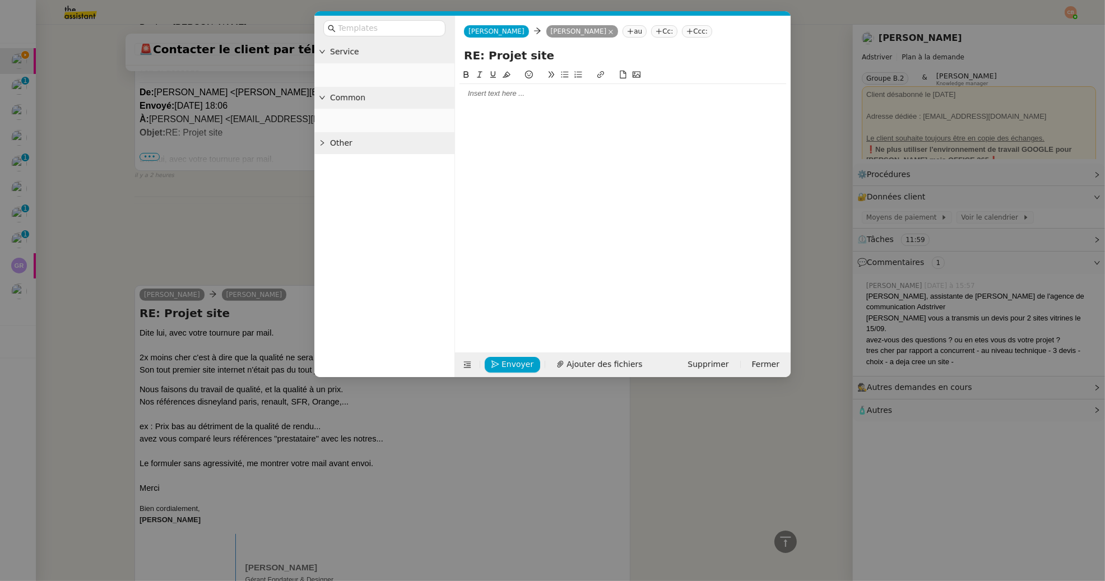
scroll to position [351, 0]
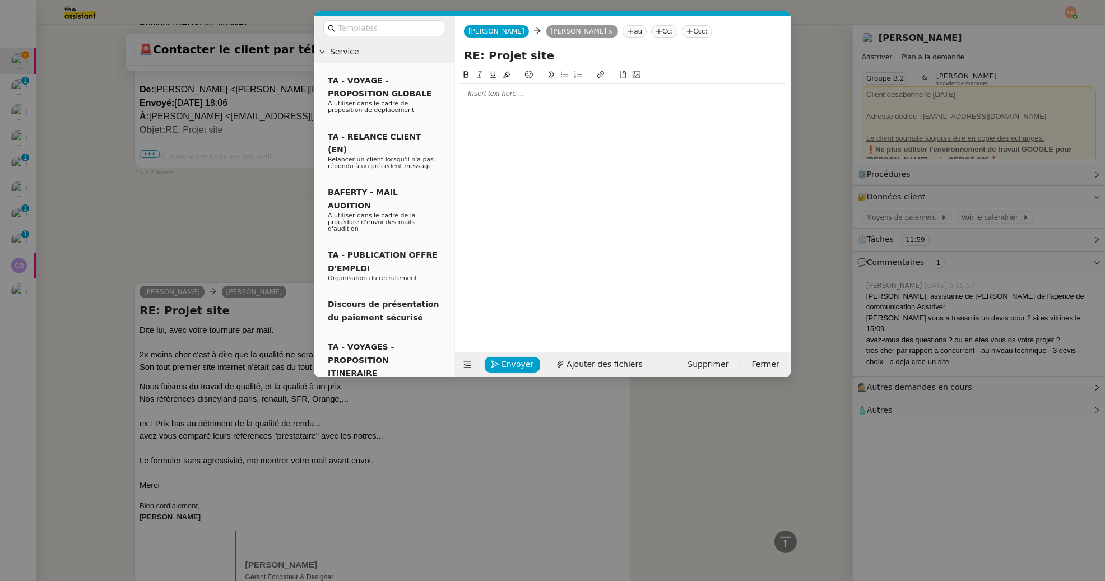
click at [503, 85] on div at bounding box center [623, 93] width 327 height 19
click at [564, 75] on icon at bounding box center [565, 75] width 7 height 6
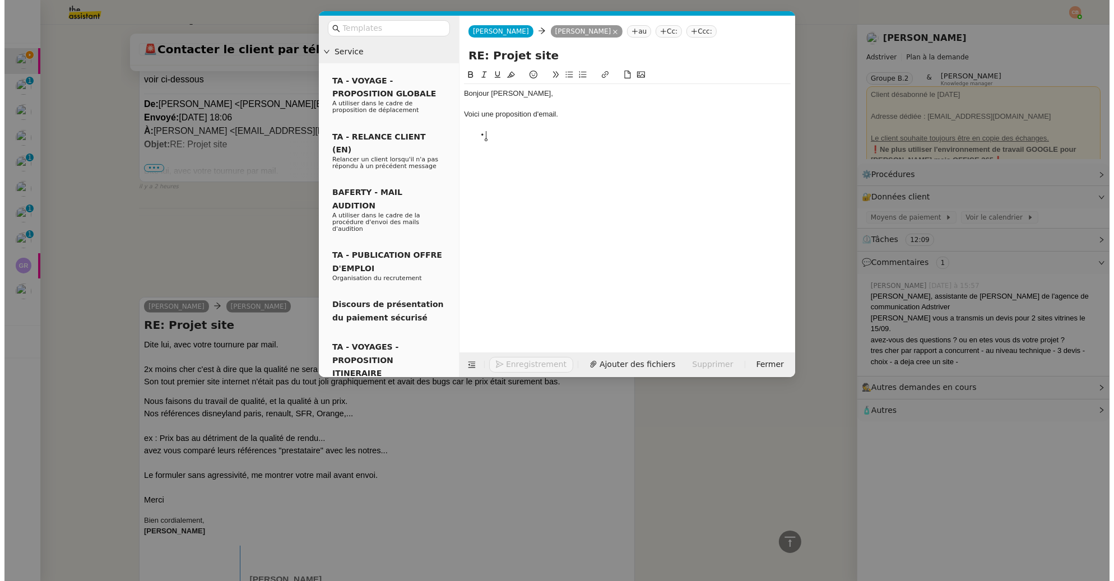
scroll to position [421, 0]
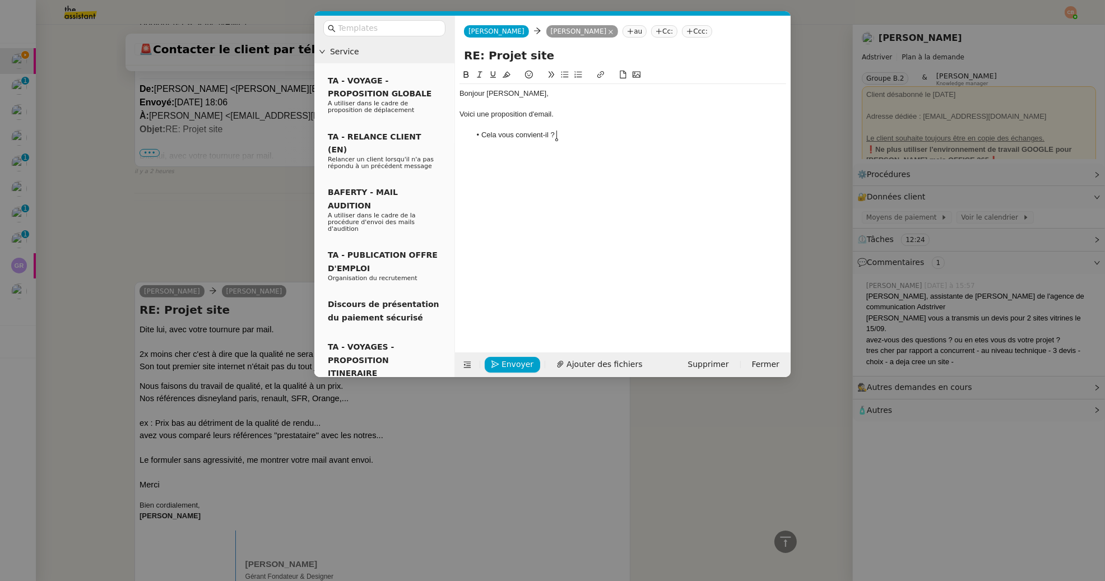
click at [202, 252] on nz-modal-container "Service TA - VOYAGE - PROPOSITION GLOBALE A utiliser dans le cadre de propositi…" at bounding box center [552, 290] width 1105 height 581
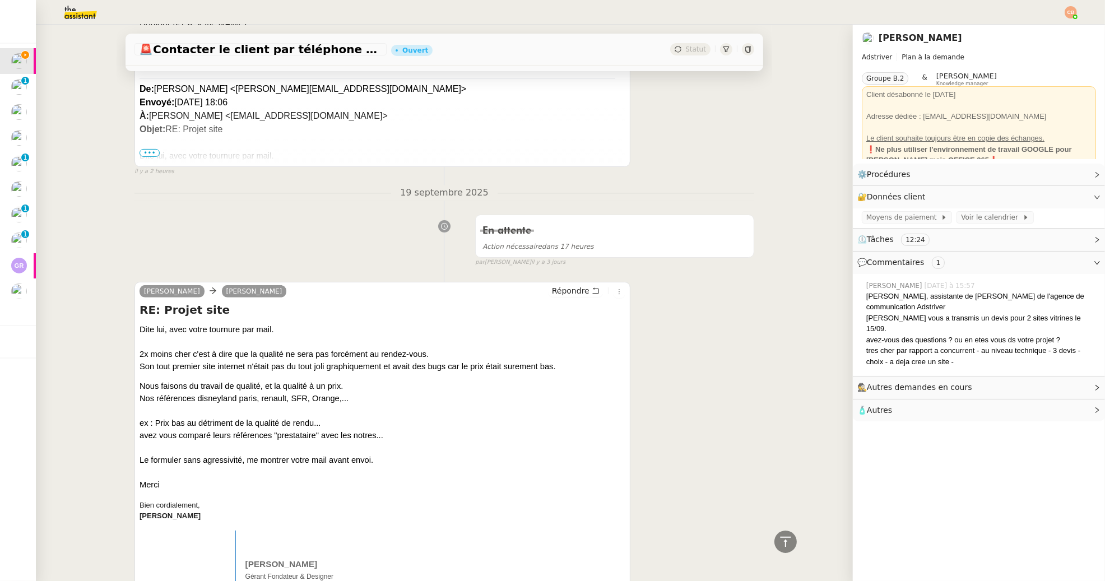
click at [202, 252] on nz-modal-container "Service TA - VOYAGE - PROPOSITION GLOBALE A utiliser dans le cadre de propositi…" at bounding box center [552, 290] width 1105 height 581
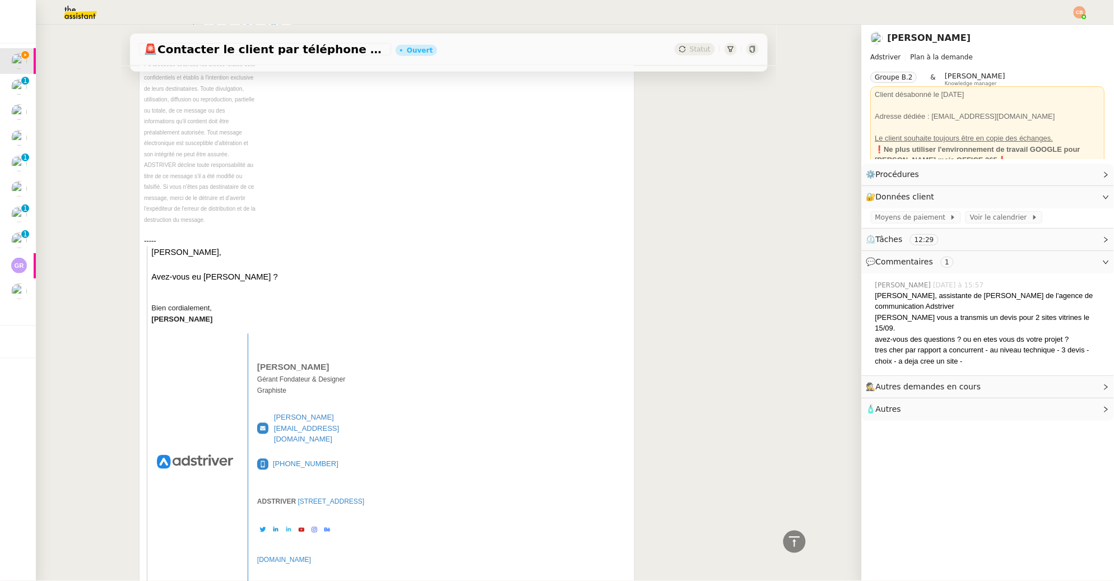
scroll to position [1786, 0]
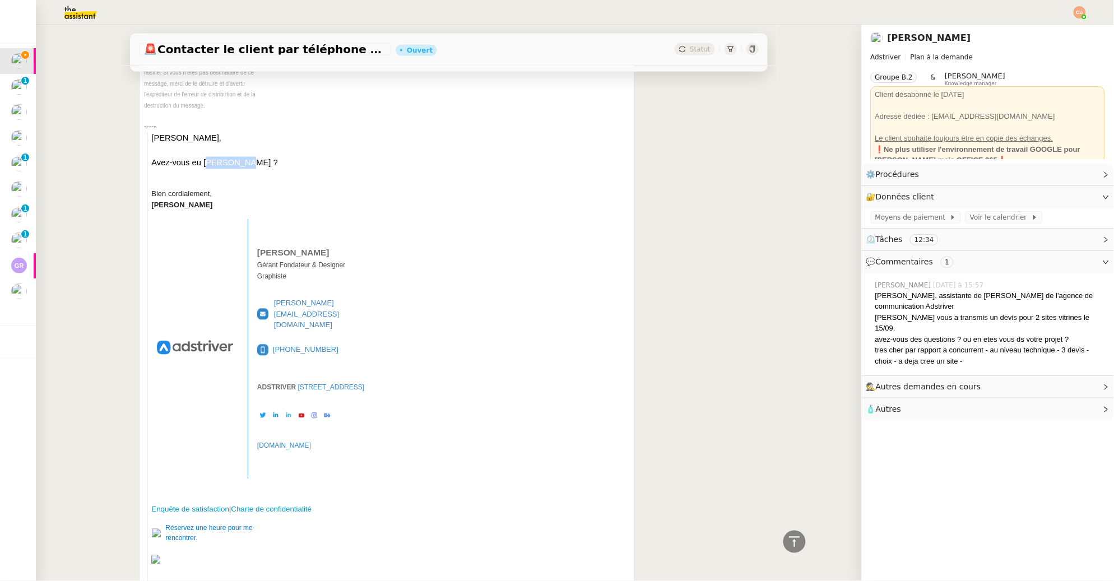
drag, startPoint x: 199, startPoint y: 151, endPoint x: 242, endPoint y: 155, distance: 42.7
click at [242, 155] on div "Louise, Avez-vous eu M. LESEUR ?" at bounding box center [390, 150] width 478 height 37
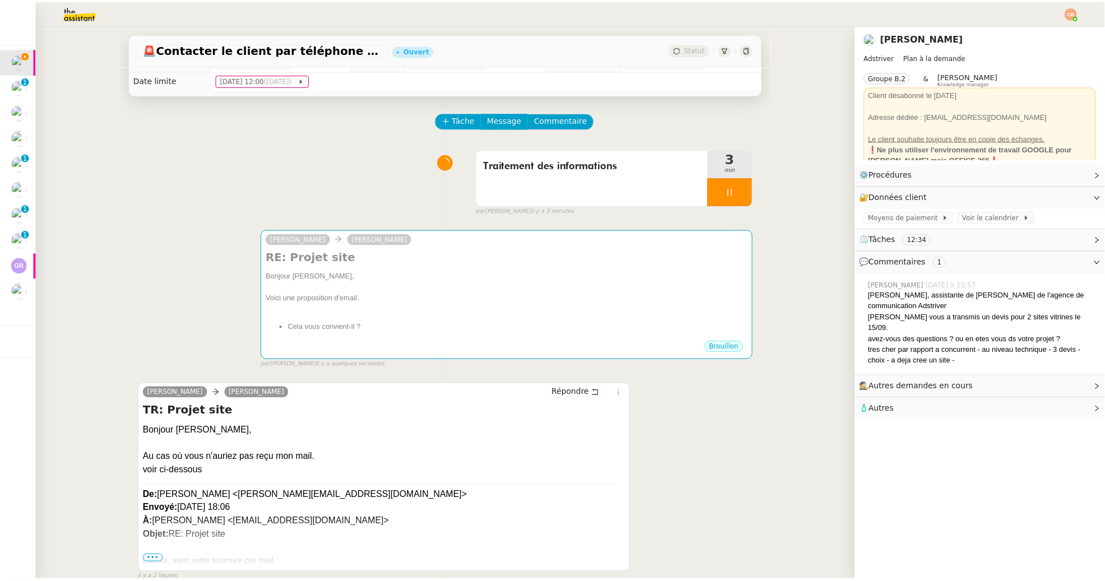
scroll to position [0, 0]
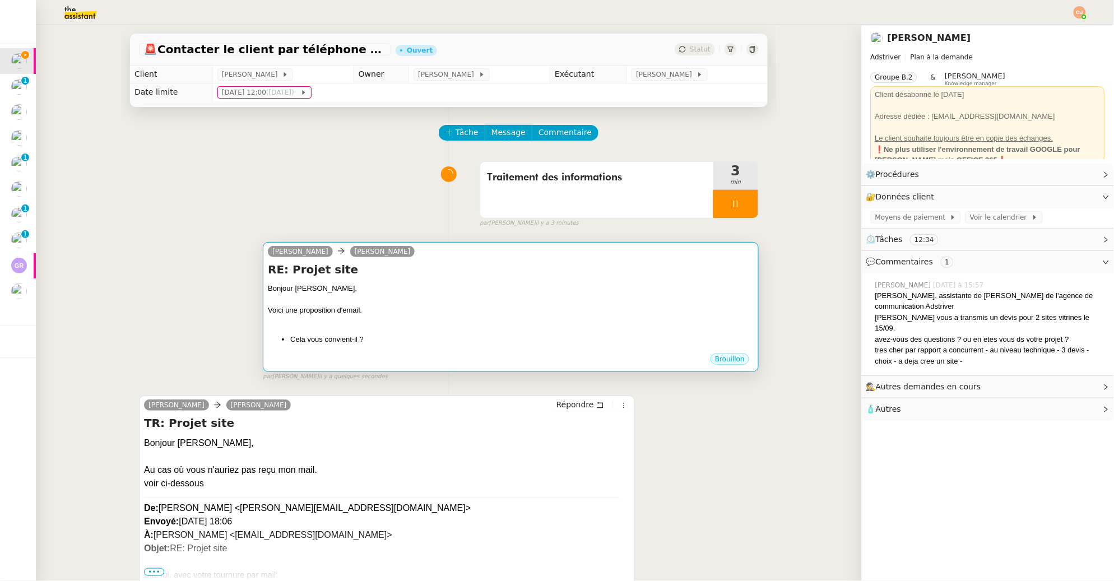
click at [360, 288] on div "Bonjour [PERSON_NAME]," at bounding box center [511, 288] width 486 height 11
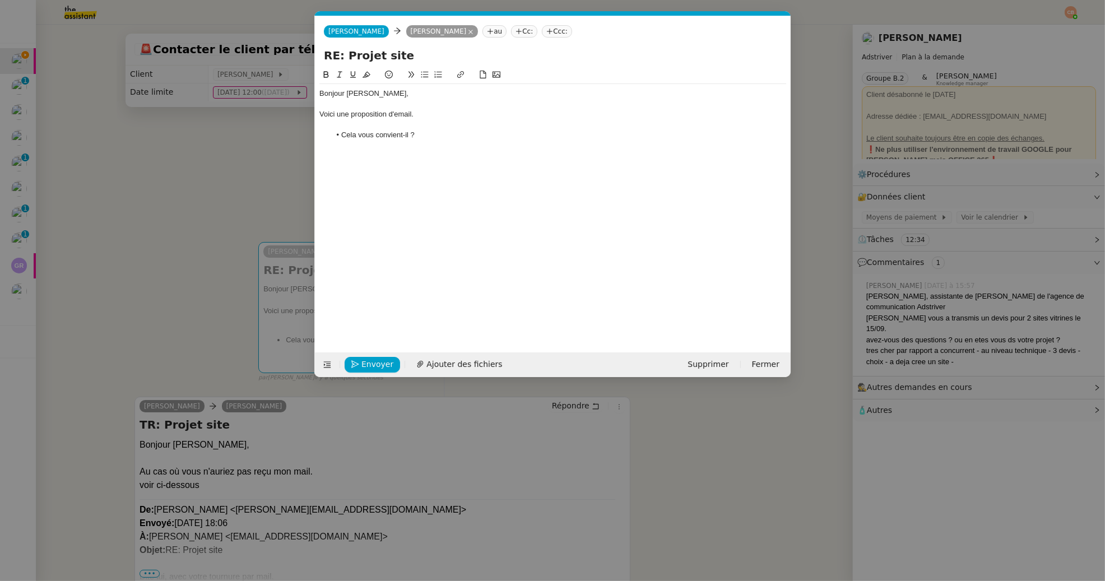
scroll to position [0, 24]
click at [442, 136] on li "Cela vous convient-il ?" at bounding box center [559, 135] width 456 height 10
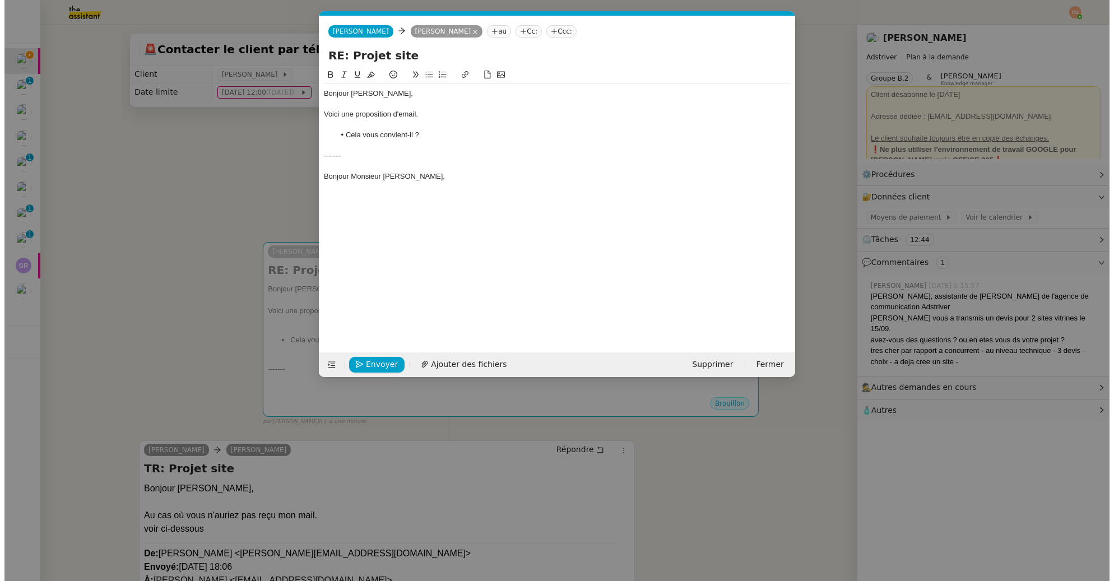
scroll to position [0, 0]
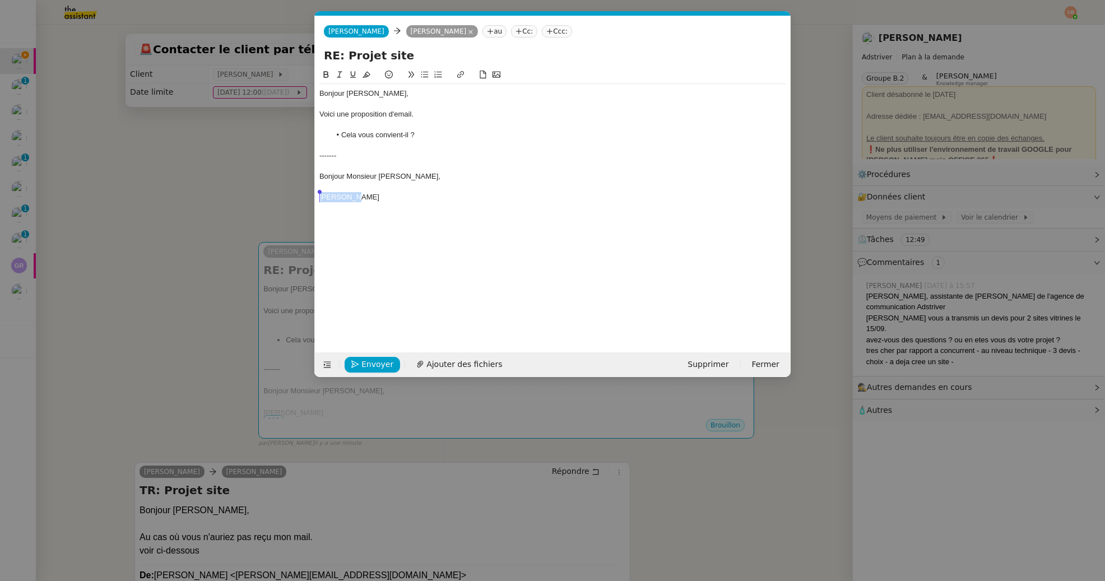
drag, startPoint x: 373, startPoint y: 197, endPoint x: 318, endPoint y: 198, distance: 55.0
click at [318, 198] on nz-spin "Bonjour Laurent, Voici une proposition d'email. Cela vous convient-il ? -------…" at bounding box center [553, 203] width 476 height 271
click at [192, 244] on nz-modal-container "Service TA - VOYAGE - PROPOSITION GLOBALE A utiliser dans le cadre de propositi…" at bounding box center [552, 290] width 1105 height 581
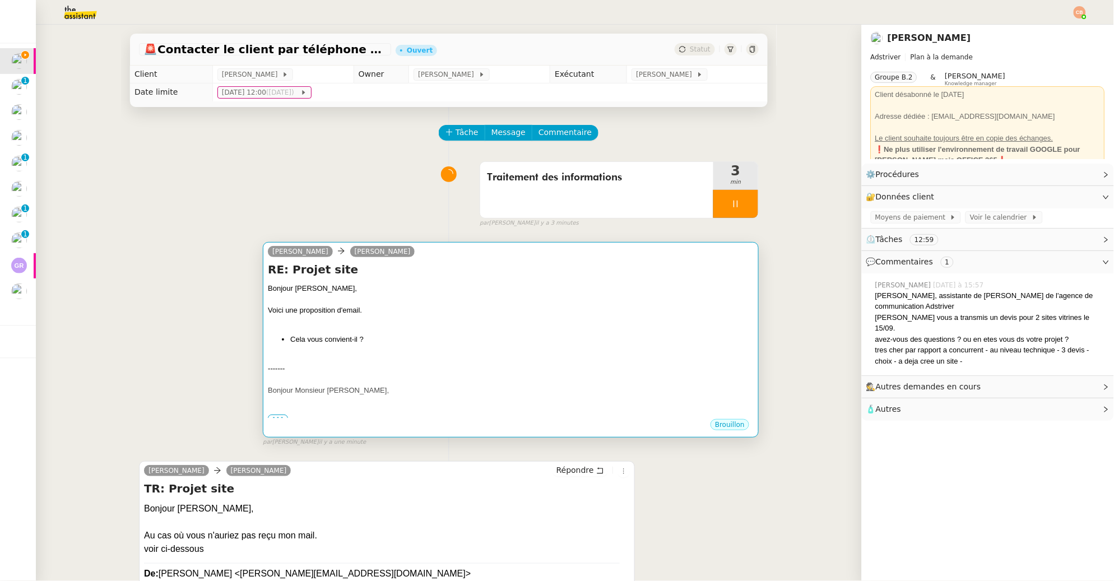
click at [340, 350] on div "Bonjour Laurent, Voici une proposition d'email. Cela vous convient-il ? -------…" at bounding box center [511, 350] width 486 height 135
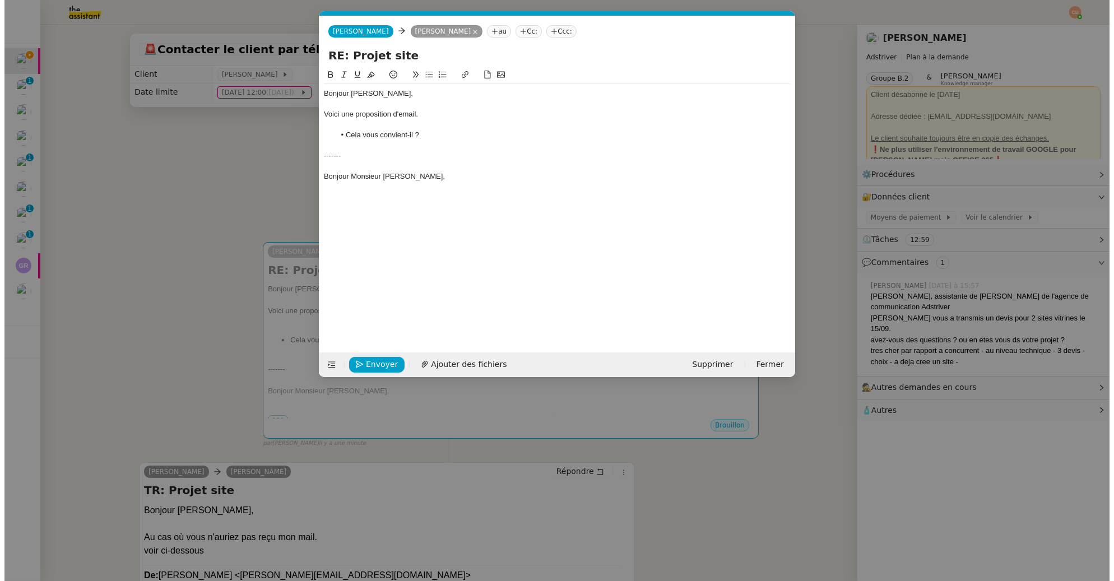
scroll to position [0, 24]
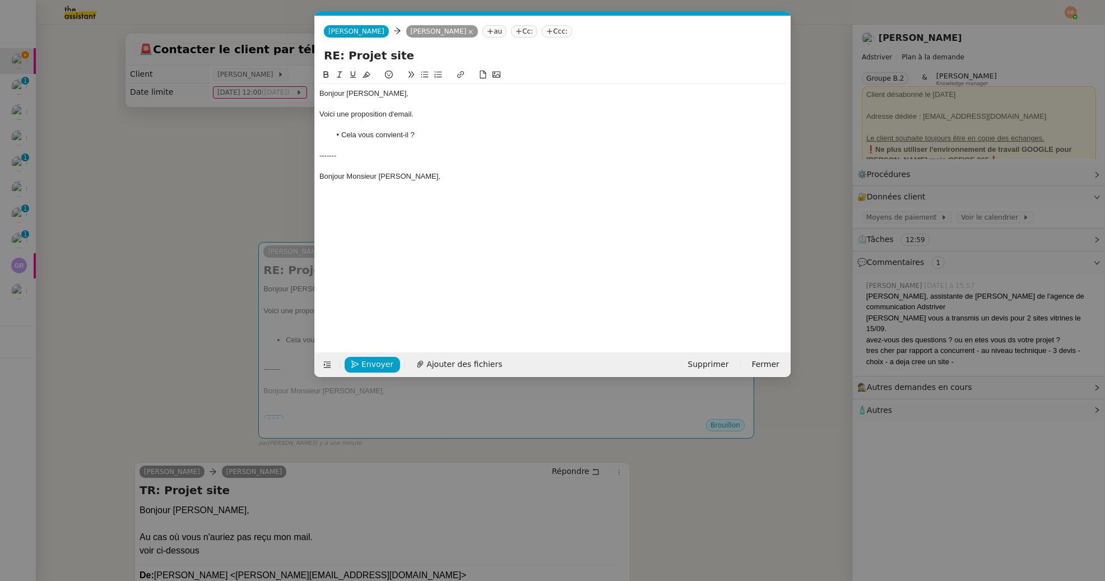
click at [414, 178] on div "Bonjour Monsieur [PERSON_NAME]," at bounding box center [552, 177] width 467 height 10
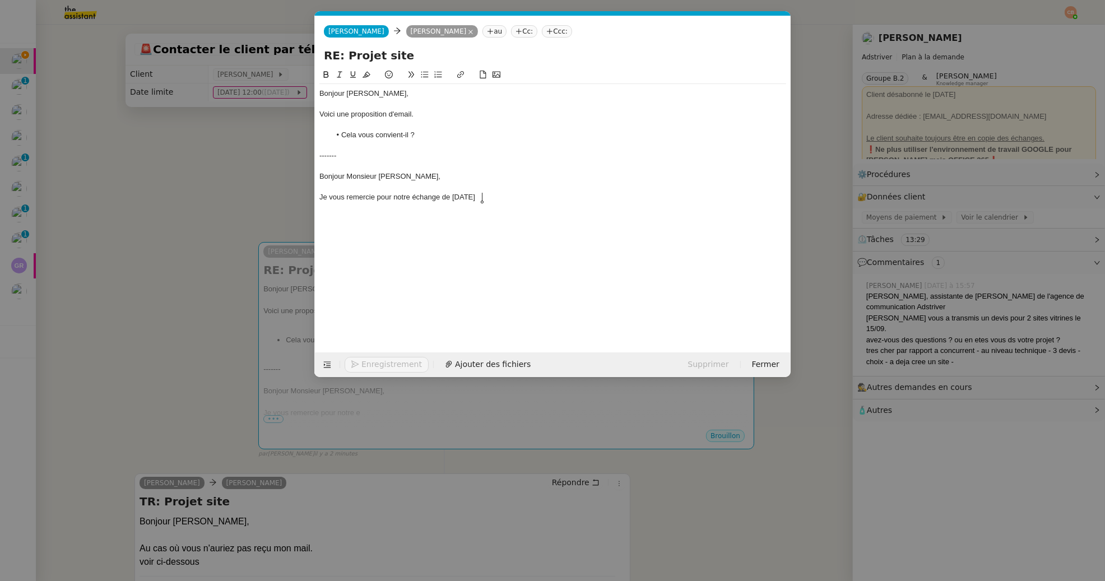
click at [149, 228] on nz-modal-container "Service TA - VOYAGE - PROPOSITION GLOBALE A utiliser dans le cadre de propositi…" at bounding box center [552, 290] width 1105 height 581
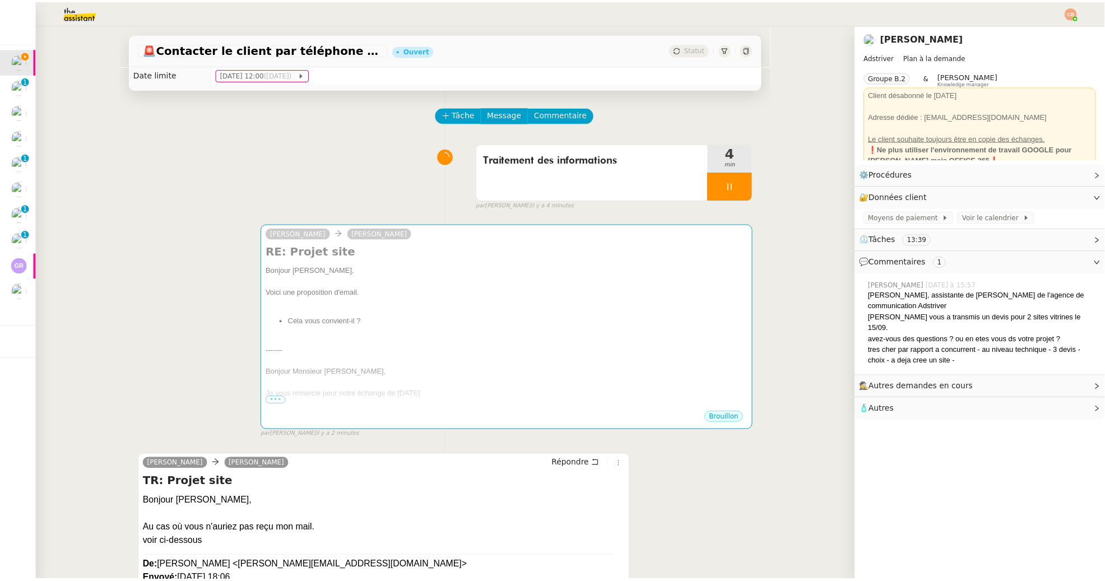
scroll to position [0, 0]
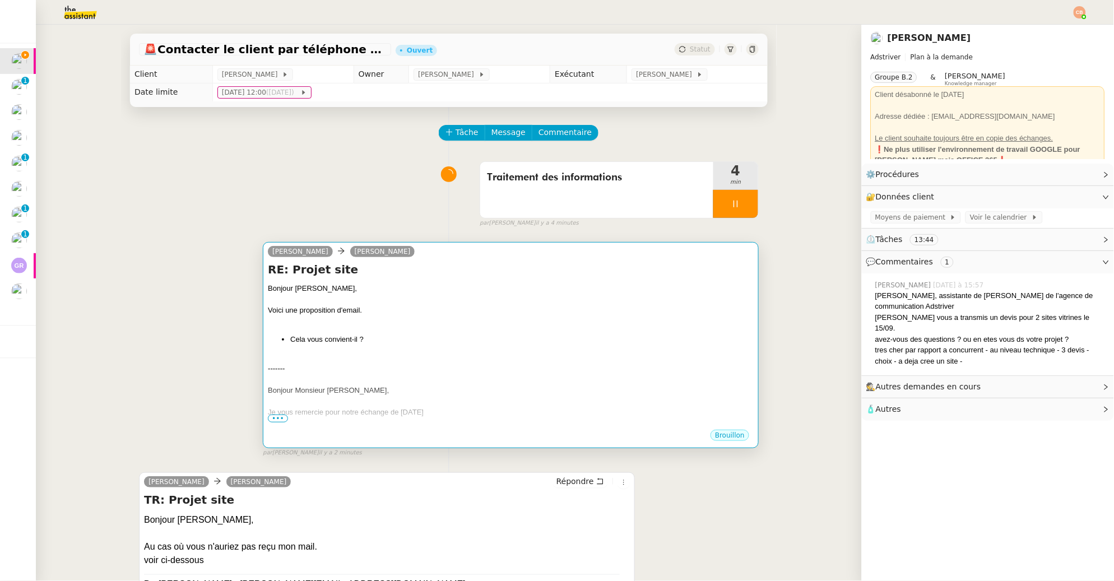
click at [455, 336] on li "Cela vous convient-il ?" at bounding box center [522, 339] width 464 height 11
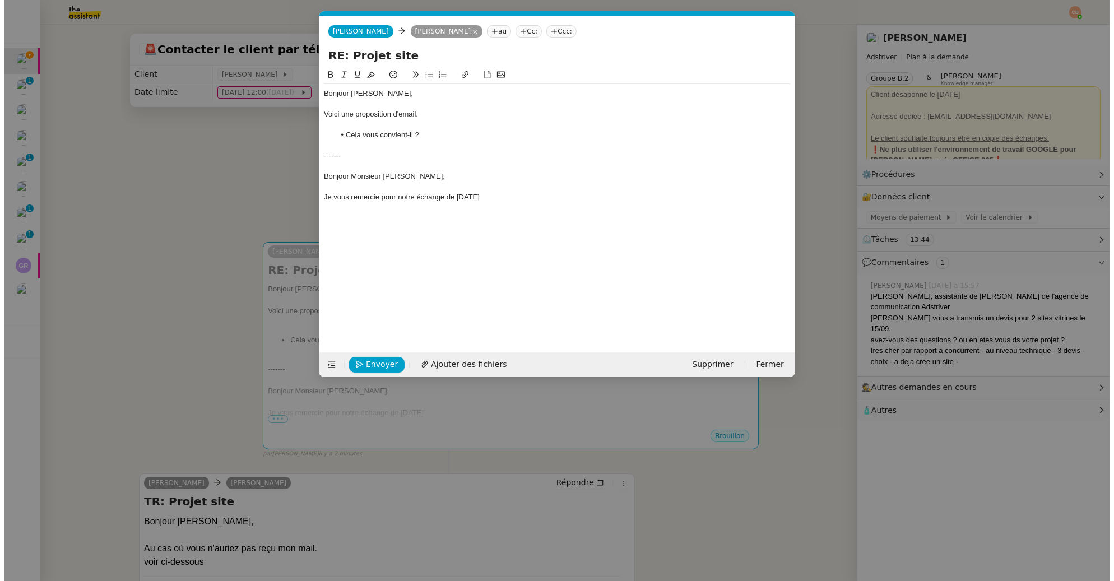
scroll to position [0, 24]
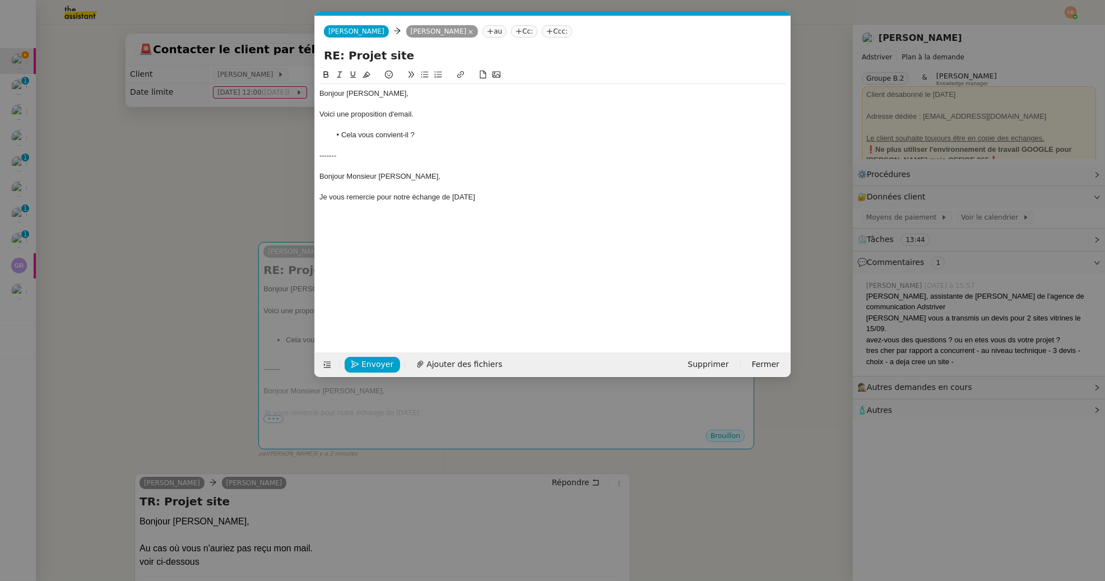
click at [528, 206] on div "Bonjour Laurent, Voici une proposition d'email. Cela vous convient-il ? -------…" at bounding box center [552, 145] width 467 height 123
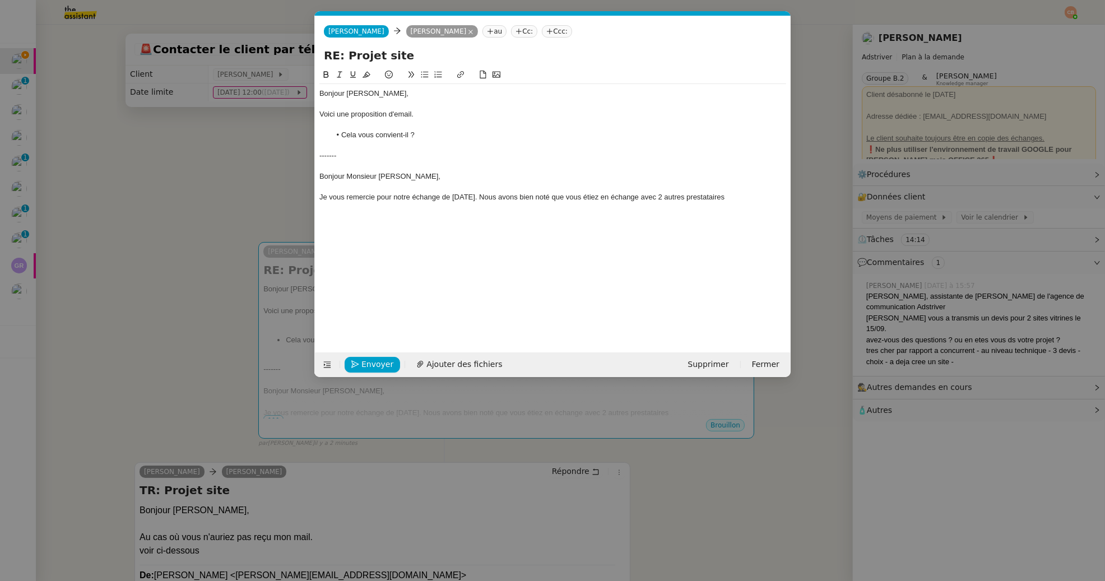
click at [252, 246] on nz-modal-container "Service TA - VOYAGE - PROPOSITION GLOBALE A utiliser dans le cadre de propositi…" at bounding box center [552, 290] width 1105 height 581
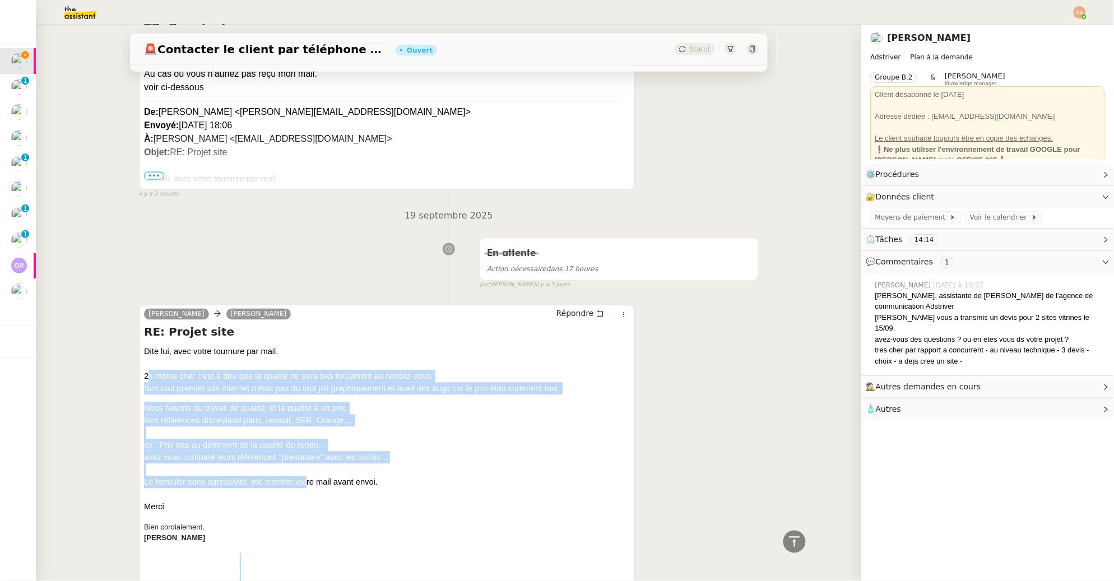
scroll to position [464, 0]
drag, startPoint x: 140, startPoint y: 459, endPoint x: 414, endPoint y: 478, distance: 274.7
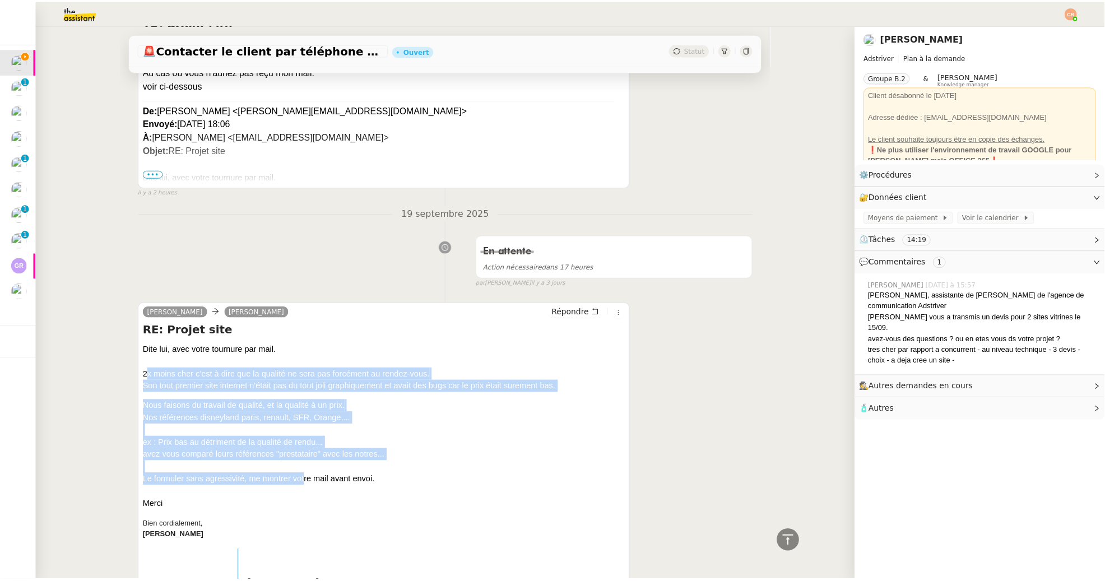
scroll to position [0, 0]
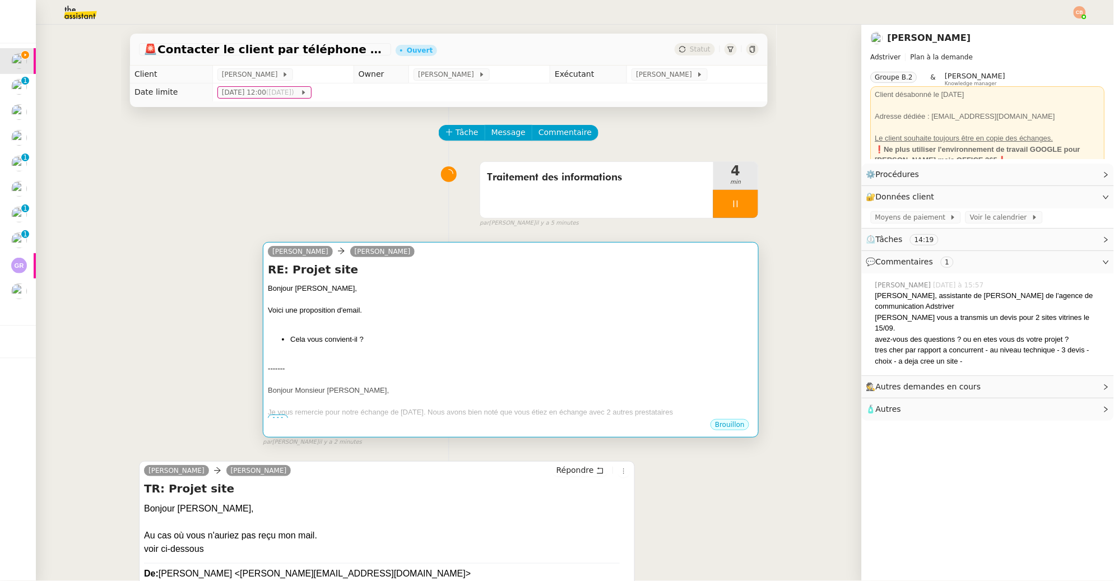
click at [483, 353] on div at bounding box center [511, 358] width 486 height 11
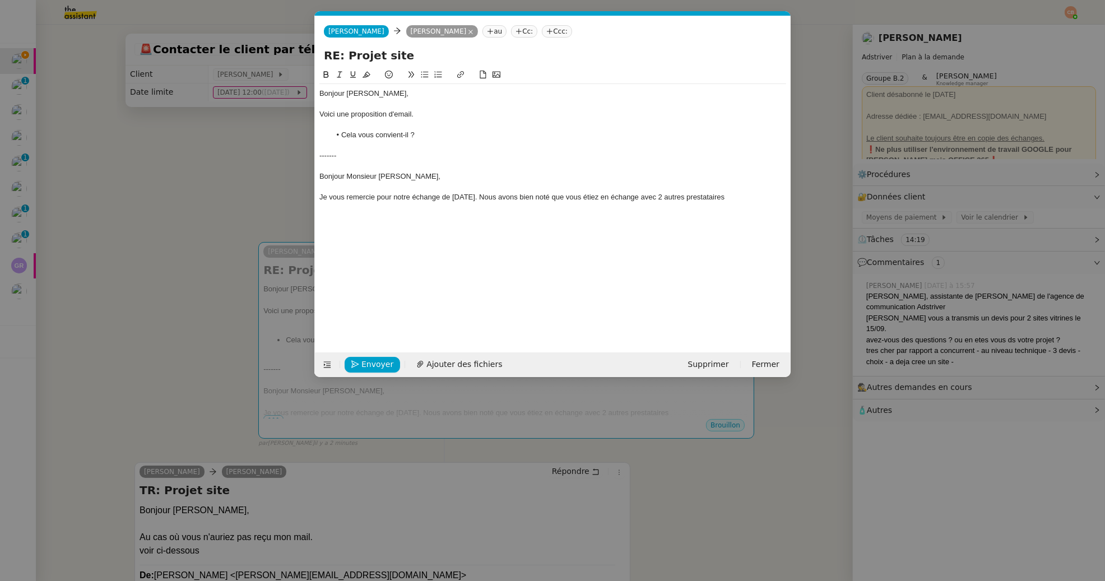
scroll to position [0, 24]
click at [777, 200] on div "Je vous remercie pour notre échange de vendredi 19 septembre. Nous avons bien n…" at bounding box center [552, 197] width 467 height 10
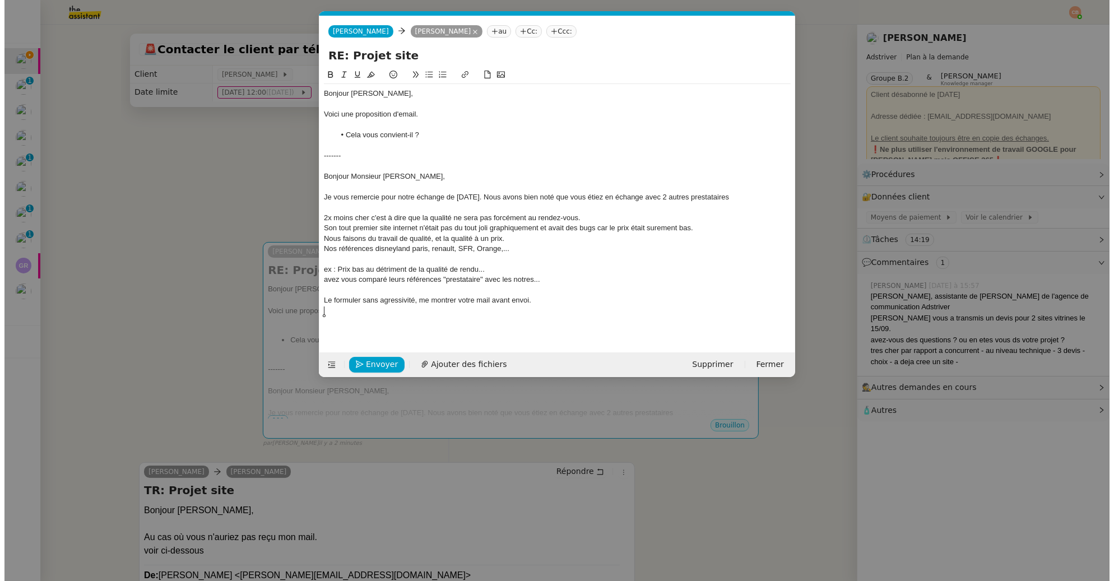
scroll to position [0, 0]
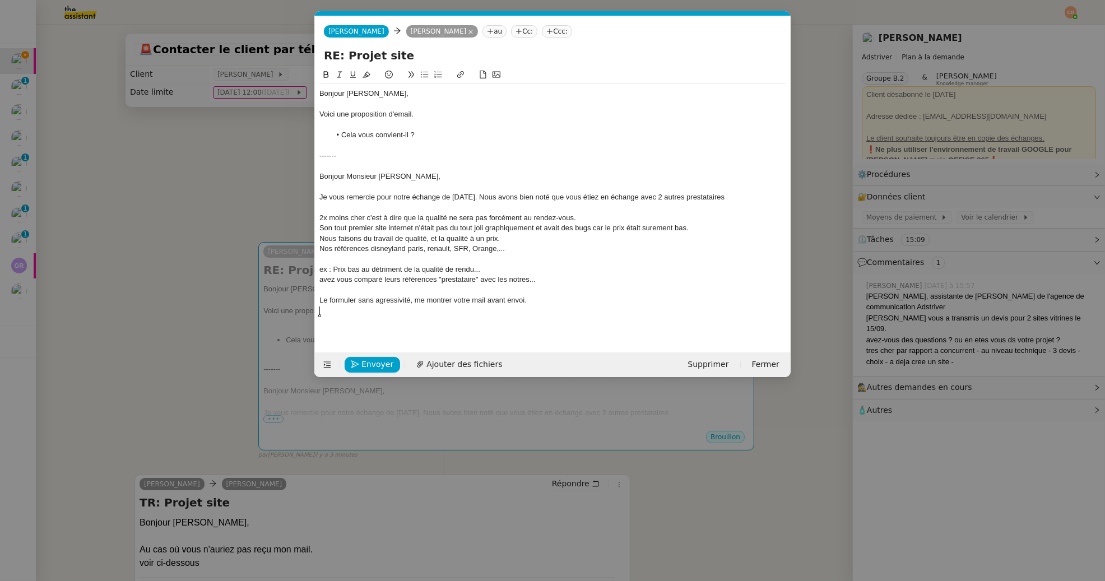
click at [240, 217] on nz-modal-container "Service TA - VOYAGE - PROPOSITION GLOBALE A utiliser dans le cadre de propositi…" at bounding box center [552, 290] width 1105 height 581
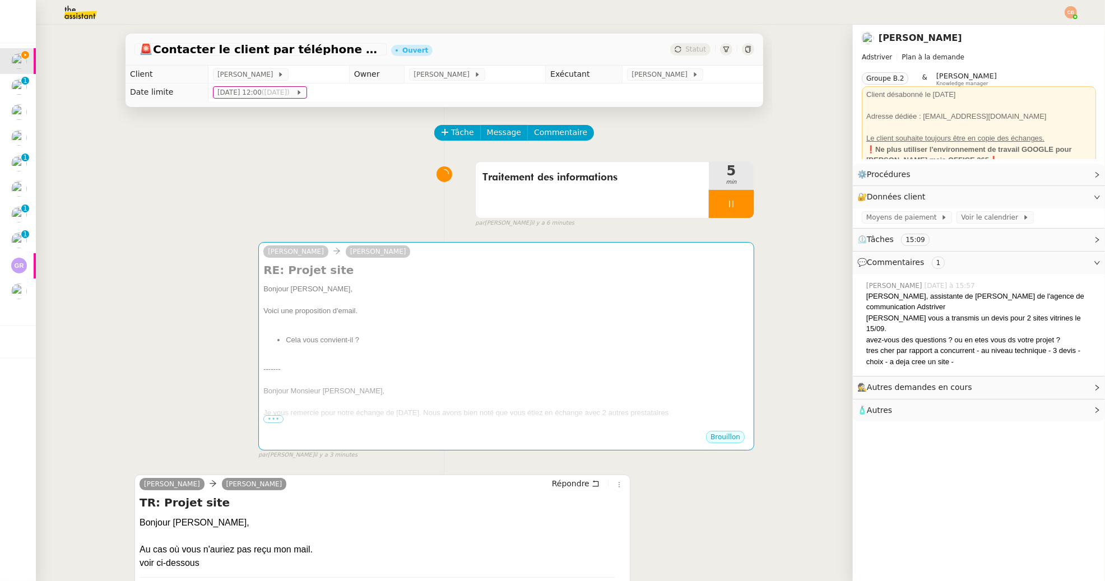
click at [240, 217] on nz-modal-container "Service TA - VOYAGE - PROPOSITION GLOBALE A utiliser dans le cadre de propositi…" at bounding box center [552, 290] width 1105 height 581
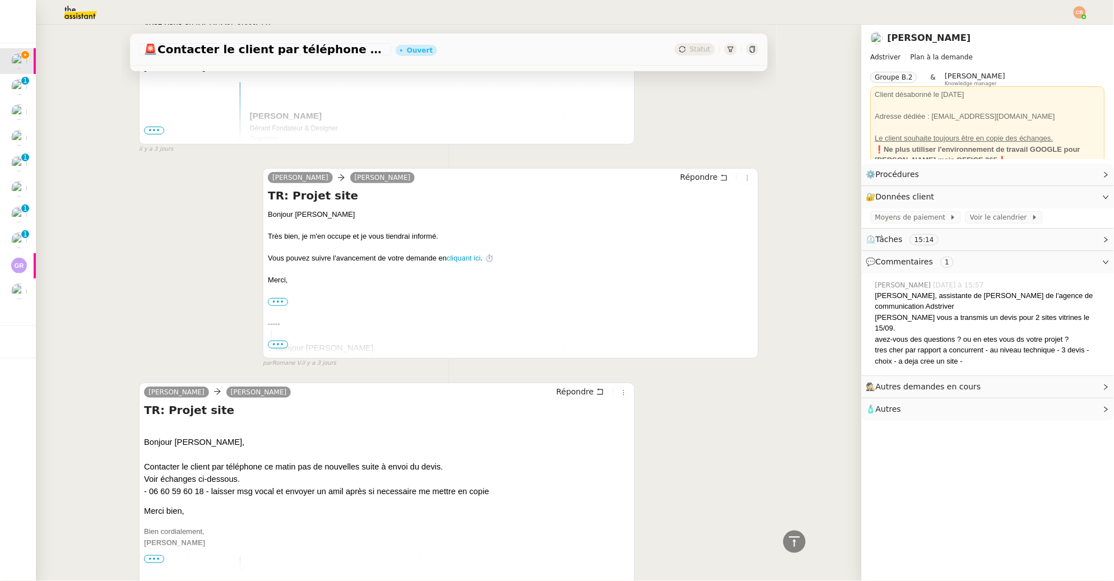
scroll to position [5107, 0]
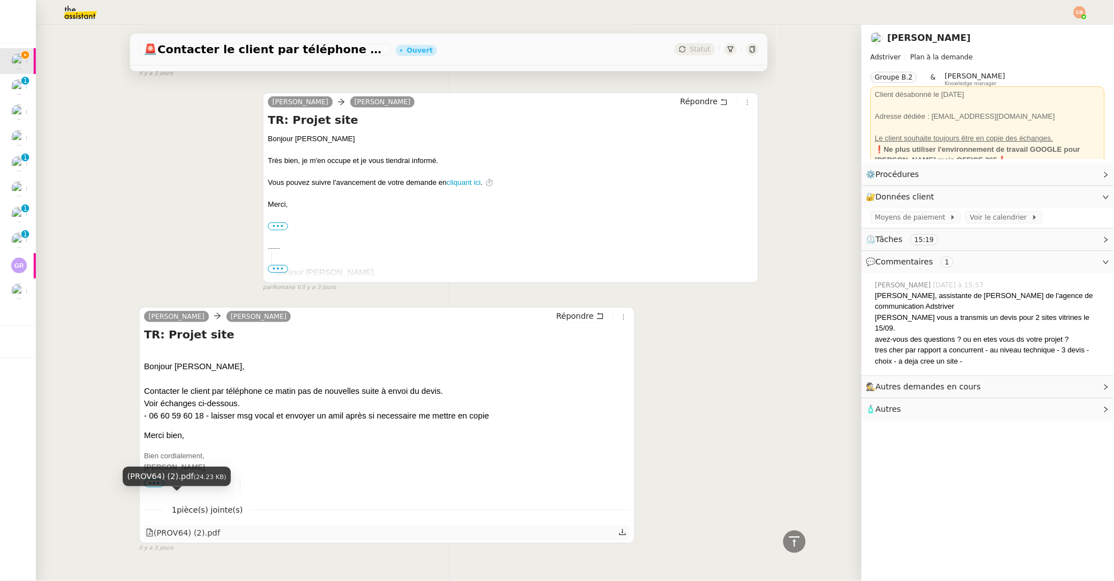
click at [201, 527] on div "(PROV64) (2).pdf" at bounding box center [183, 533] width 75 height 13
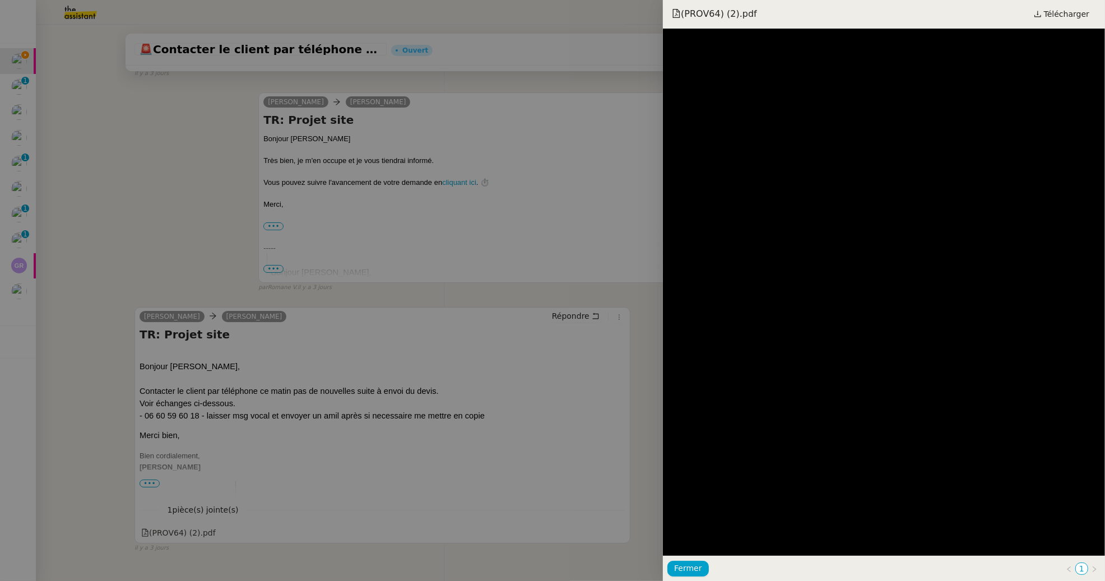
click at [100, 272] on div at bounding box center [552, 290] width 1105 height 581
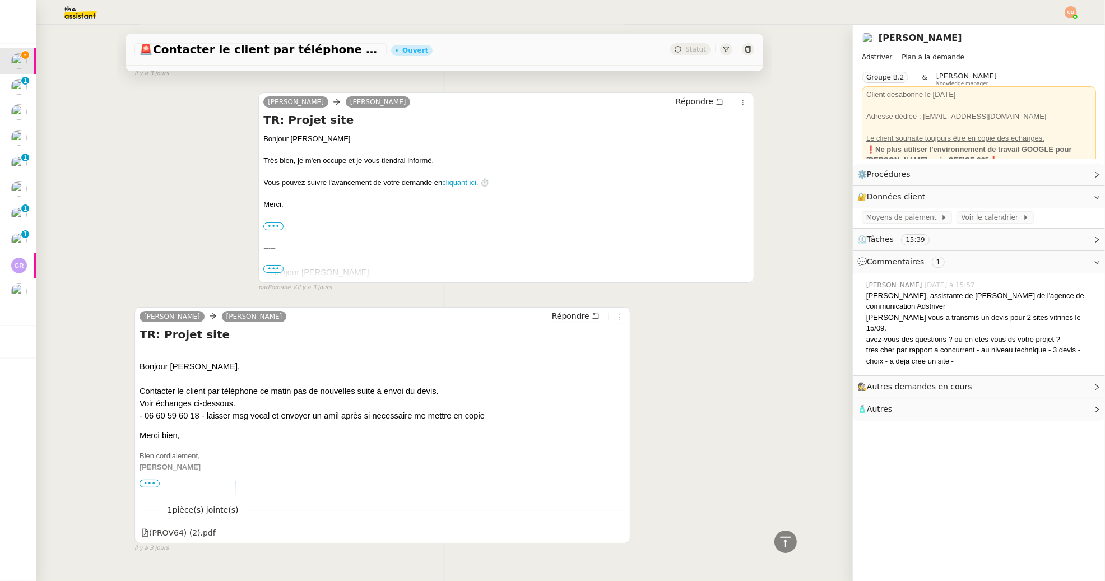
click at [100, 272] on div at bounding box center [552, 290] width 1105 height 581
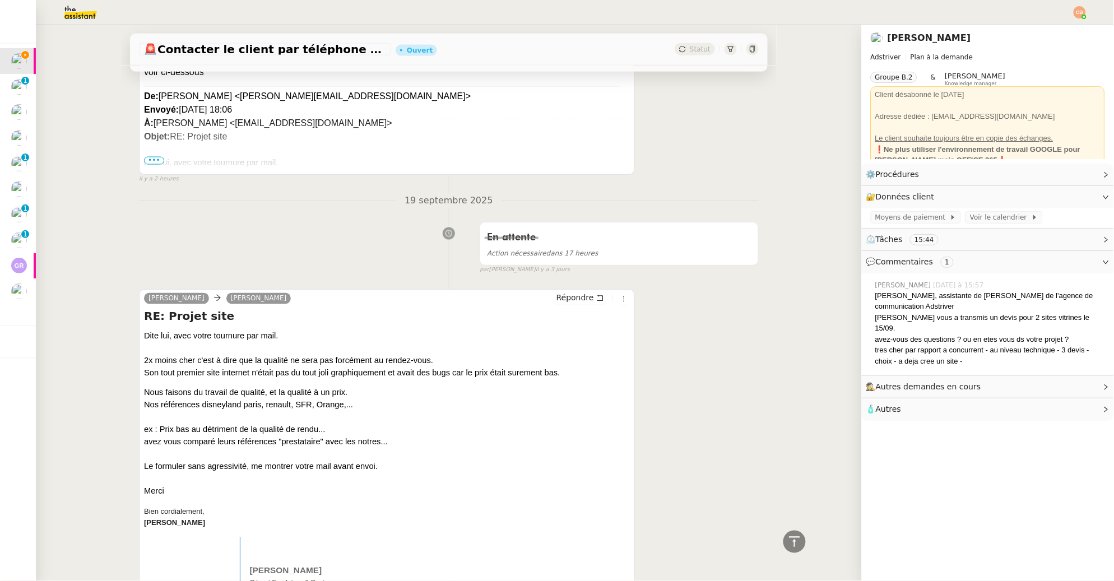
scroll to position [583, 0]
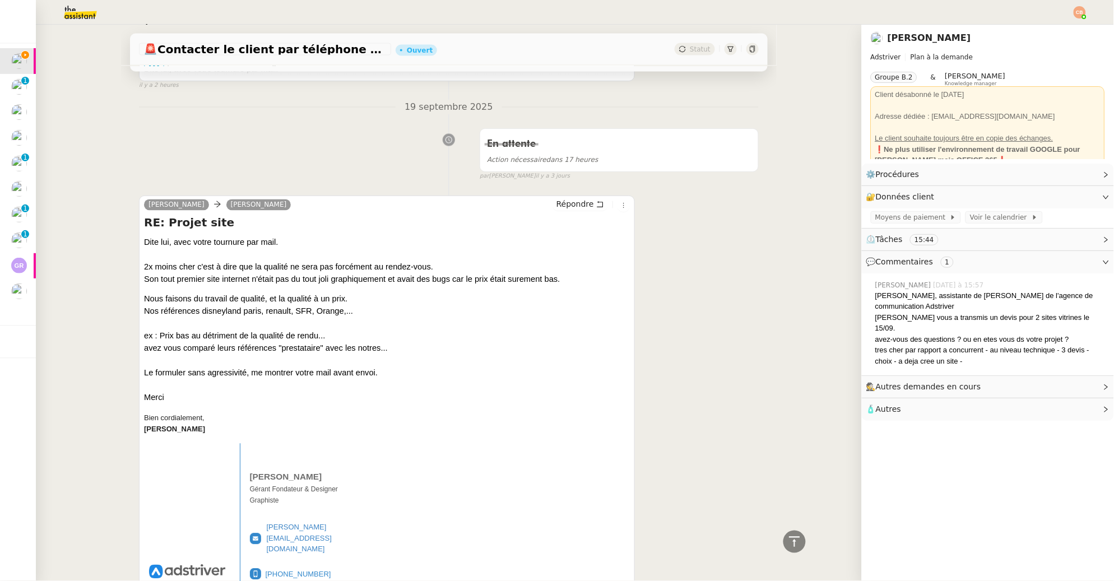
drag, startPoint x: 140, startPoint y: 243, endPoint x: 406, endPoint y: 375, distance: 296.8
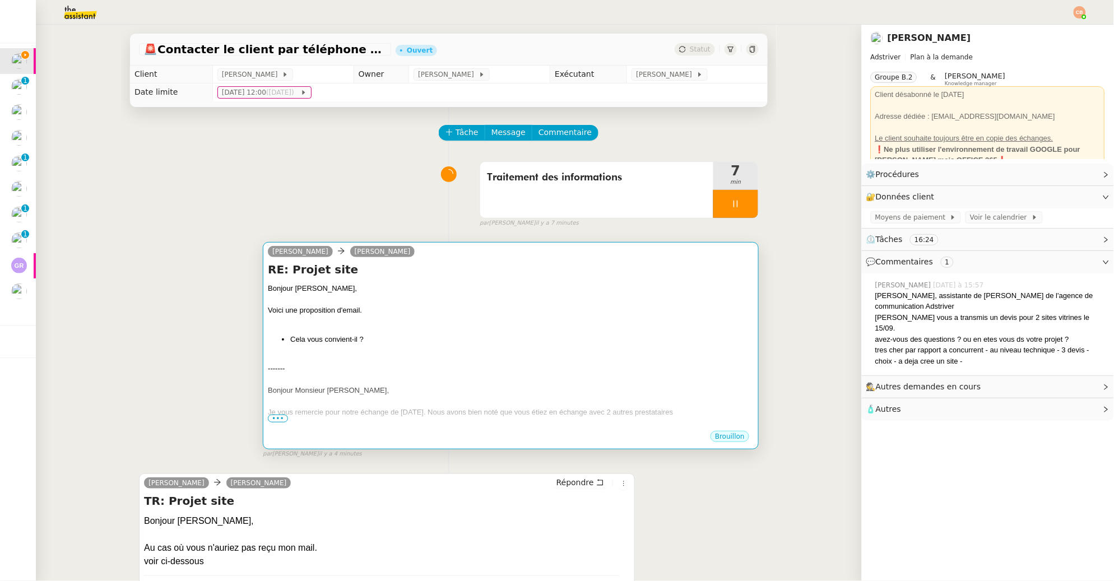
click at [480, 316] on div at bounding box center [511, 321] width 486 height 11
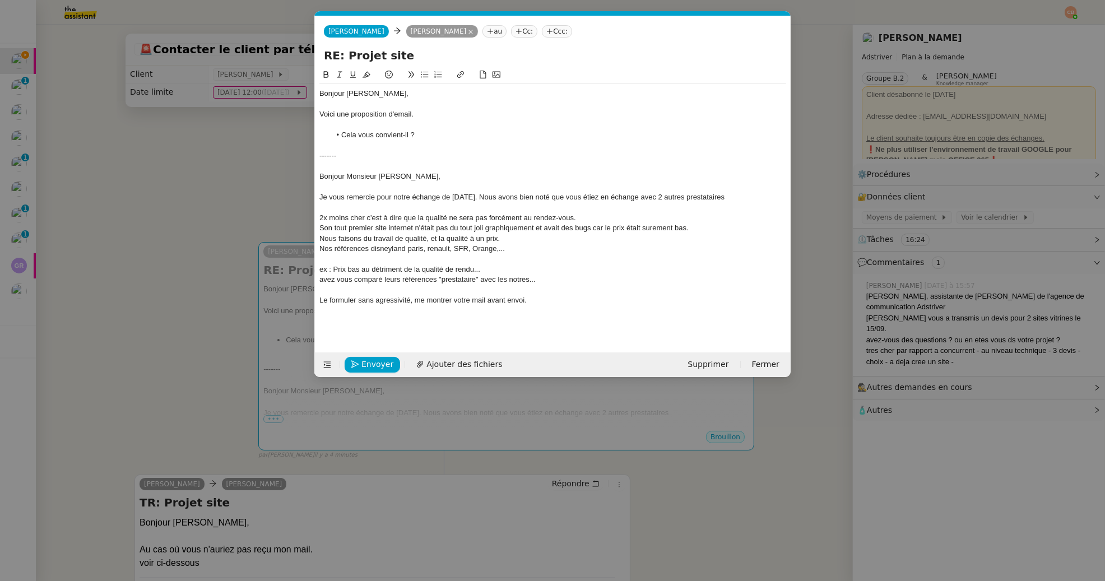
scroll to position [0, 24]
drag, startPoint x: 531, startPoint y: 197, endPoint x: 776, endPoint y: 203, distance: 244.4
click at [776, 203] on body "Mes demandes Contacter le client par téléphone ce matin Laurent NOTTE Lister le…" at bounding box center [552, 290] width 1105 height 581
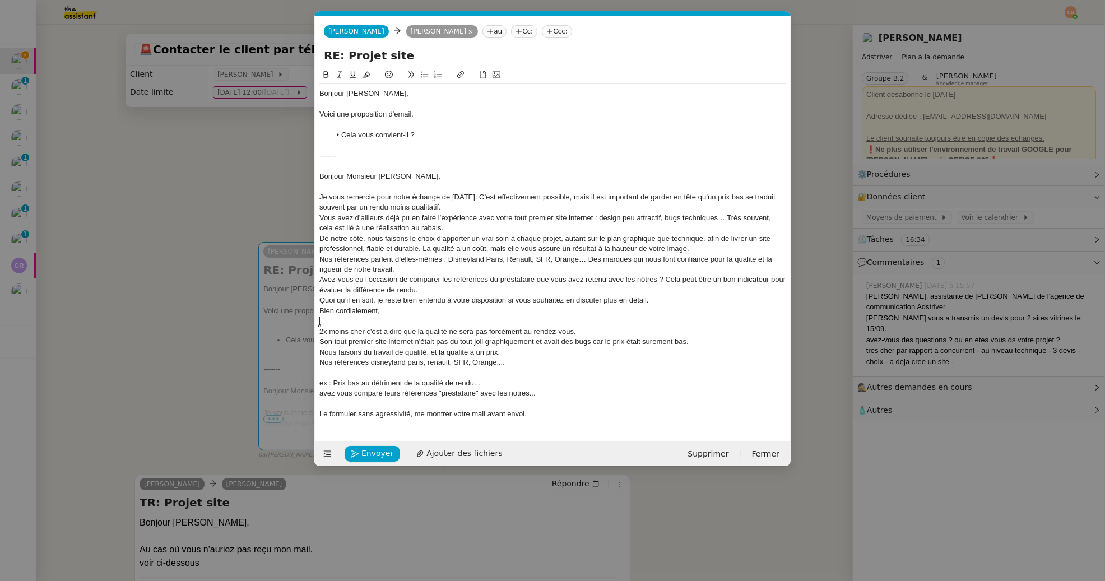
scroll to position [0, 0]
click at [532, 201] on div "Je vous remercie pour notre échange de vendredi 19 septembre. C’est effectiveme…" at bounding box center [552, 202] width 467 height 21
click at [554, 196] on div "Je vous remercie pour notre échange de vendredi 19 septembre." at bounding box center [552, 197] width 467 height 10
click at [659, 196] on div "Je vous remercie pour notre échange de vendredi 19 septembre. J’ai bien noté qu…" at bounding box center [552, 197] width 467 height 10
click at [488, 230] on div "Vous avez d’ailleurs déjà pu en faire l’expérience avec votre tout premier site…" at bounding box center [552, 223] width 467 height 21
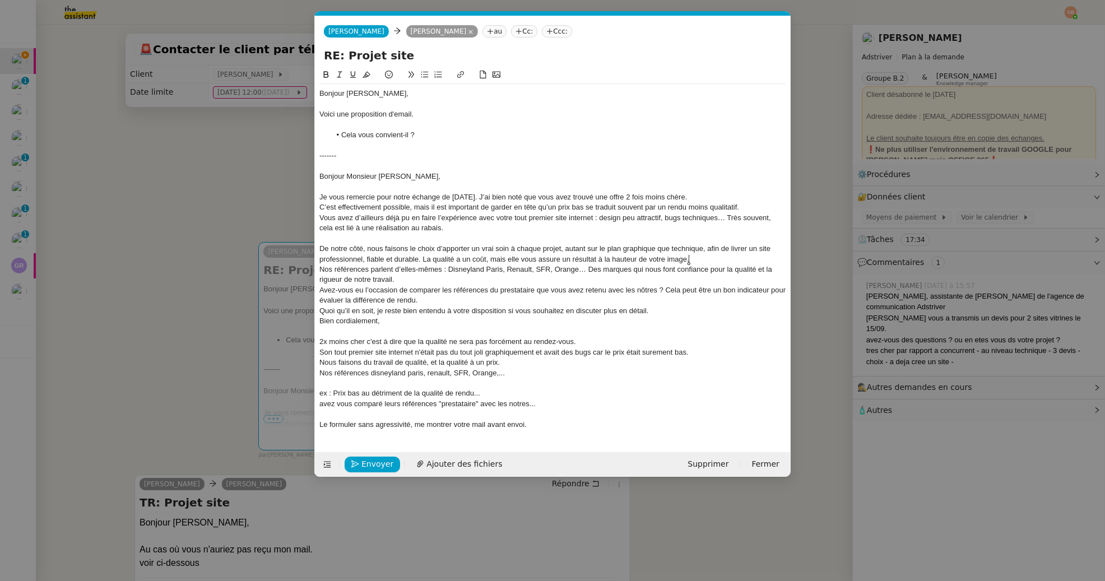
click at [699, 257] on div "De notre côté, nous faisons le choix d’apporter un vrai soin à chaque projet, a…" at bounding box center [552, 254] width 467 height 21
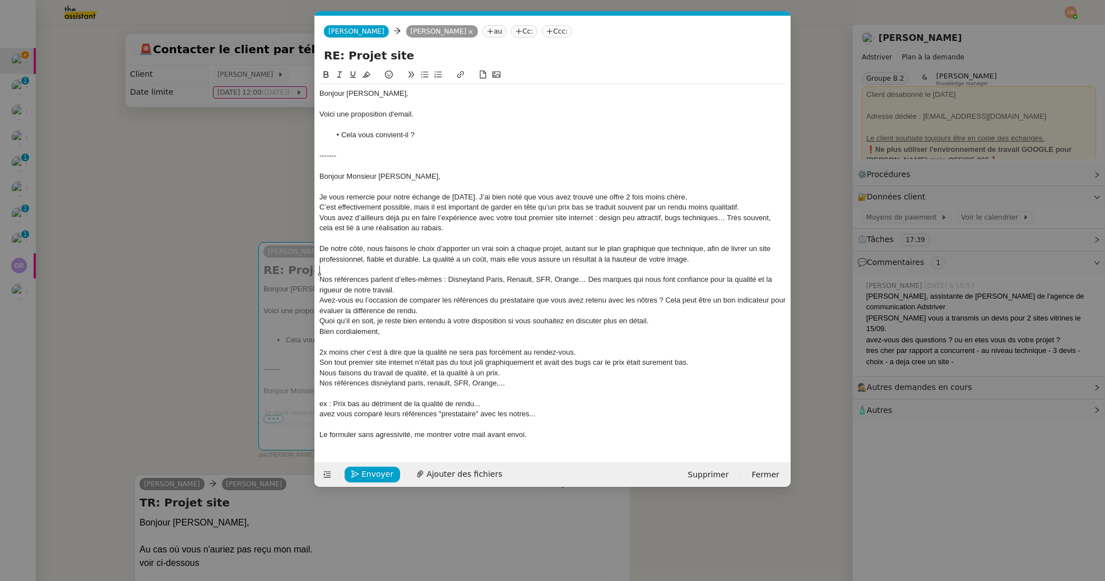
click at [417, 293] on div "Nos références parlent d’elles-mêmes : Disneyland Paris, Renault, SFR, Orange… …" at bounding box center [552, 285] width 467 height 21
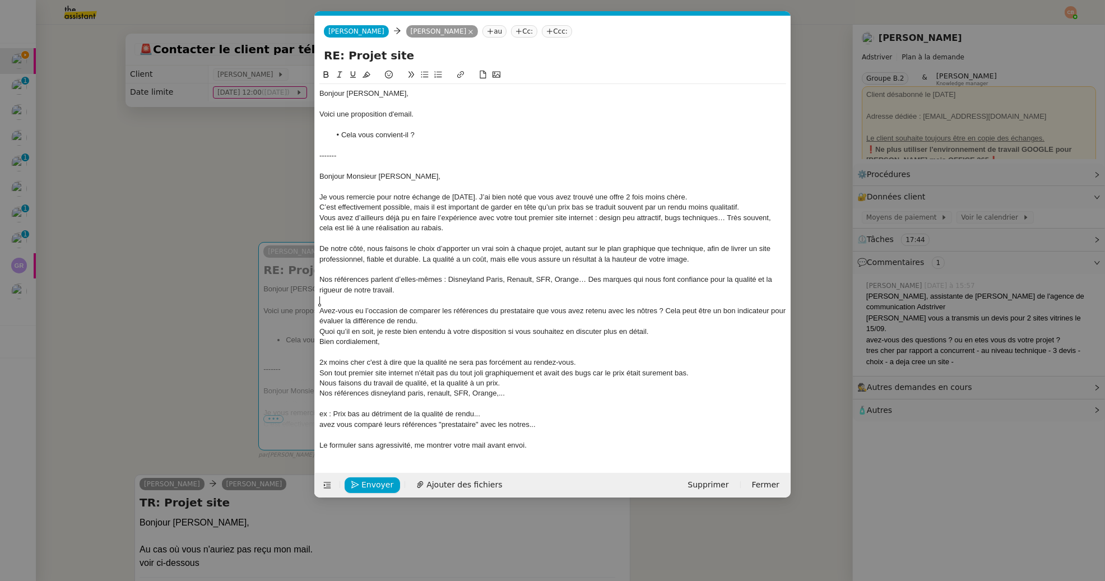
click at [498, 310] on div "Avez-vous eu l’occasion de comparer les références du prestataire que vous avez…" at bounding box center [552, 316] width 467 height 21
click at [537, 310] on div "Avez-vous eu l’occasion de comparer les références des prestataire que vous ave…" at bounding box center [552, 316] width 467 height 21
click at [614, 311] on div "Avez-vous eu l’occasion de comparer les références des prestataires que vous av…" at bounding box center [552, 316] width 467 height 21
click at [444, 321] on div "Avez-vous eu l’occasion de comparer les références des prestataires que vous av…" at bounding box center [552, 316] width 467 height 21
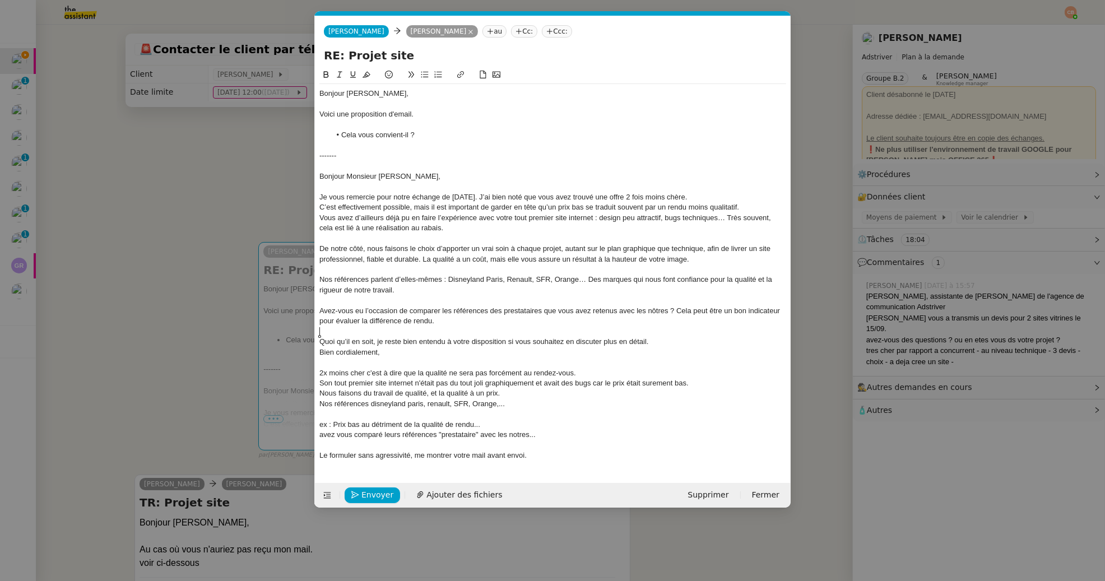
click at [666, 344] on div "Quoi qu’il en soit, je reste bien entendu à votre disposition si vous souhaitez…" at bounding box center [552, 342] width 467 height 10
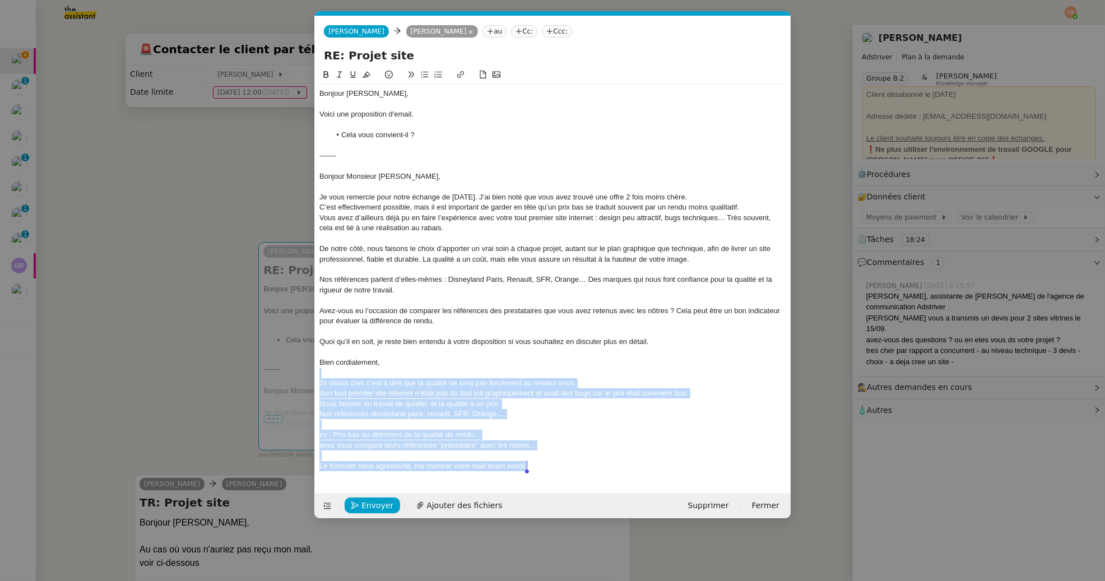
drag, startPoint x: 323, startPoint y: 373, endPoint x: 555, endPoint y: 460, distance: 248.0
click at [556, 467] on div "Bonjour Laurent, Voici une proposition d'email. Cela vous convient-il ? -------…" at bounding box center [552, 280] width 467 height 392
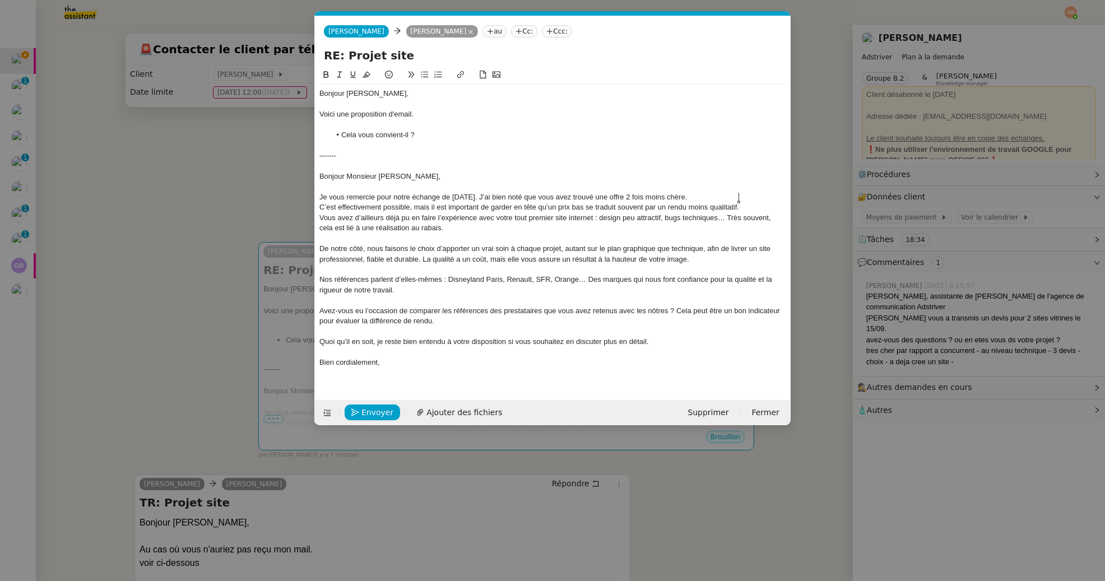
click at [748, 194] on div "Je vous remercie pour notre échange de vendredi 19 septembre. J’ai bien noté qu…" at bounding box center [552, 197] width 467 height 10
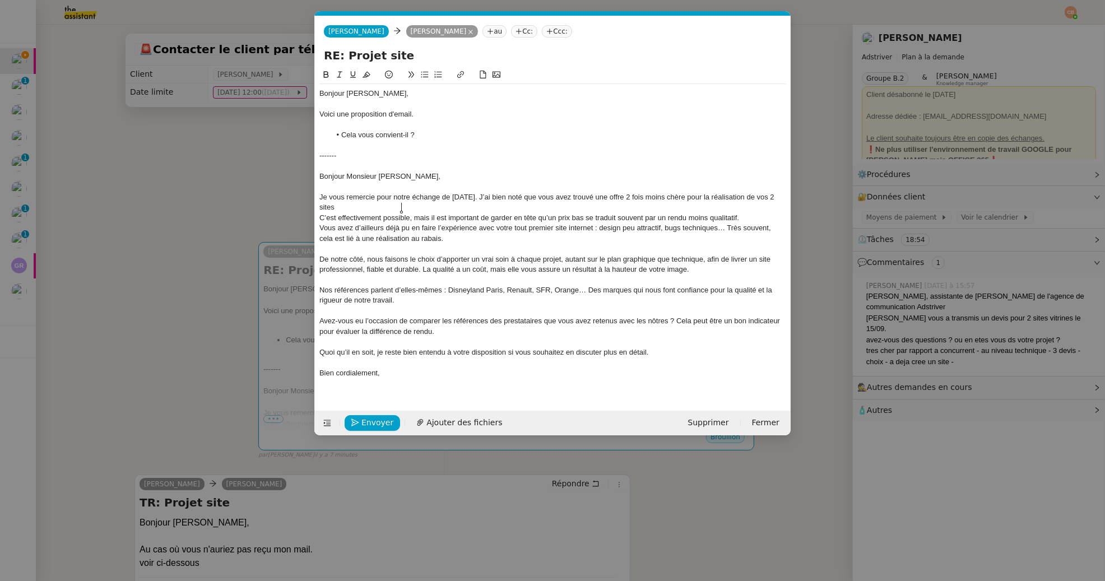
click at [187, 128] on nz-modal-container "Service TA - VOYAGE - PROPOSITION GLOBALE A utiliser dans le cadre de propositi…" at bounding box center [552, 290] width 1105 height 581
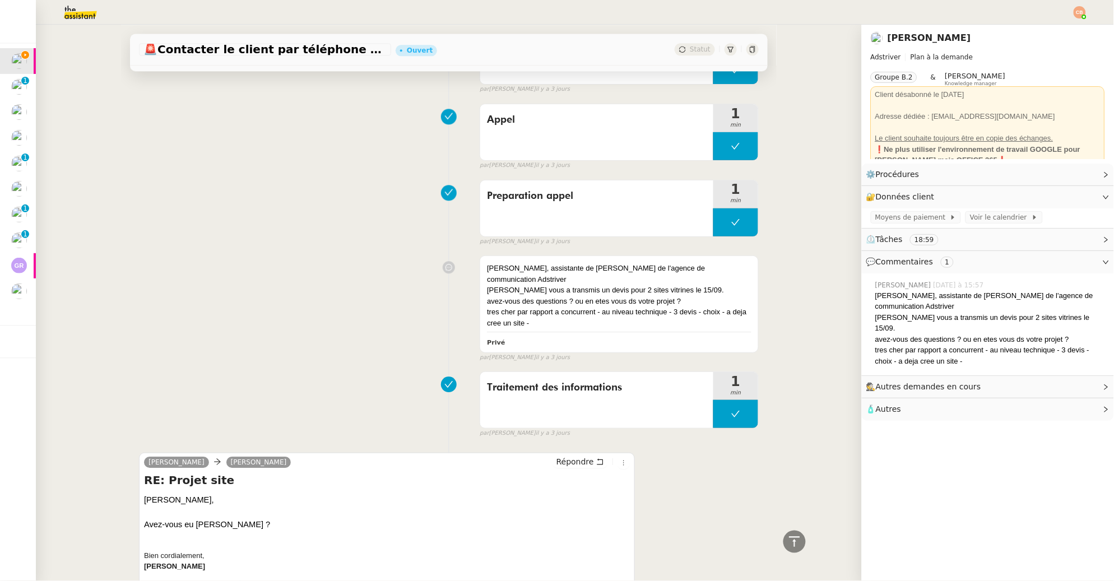
scroll to position [5107, 0]
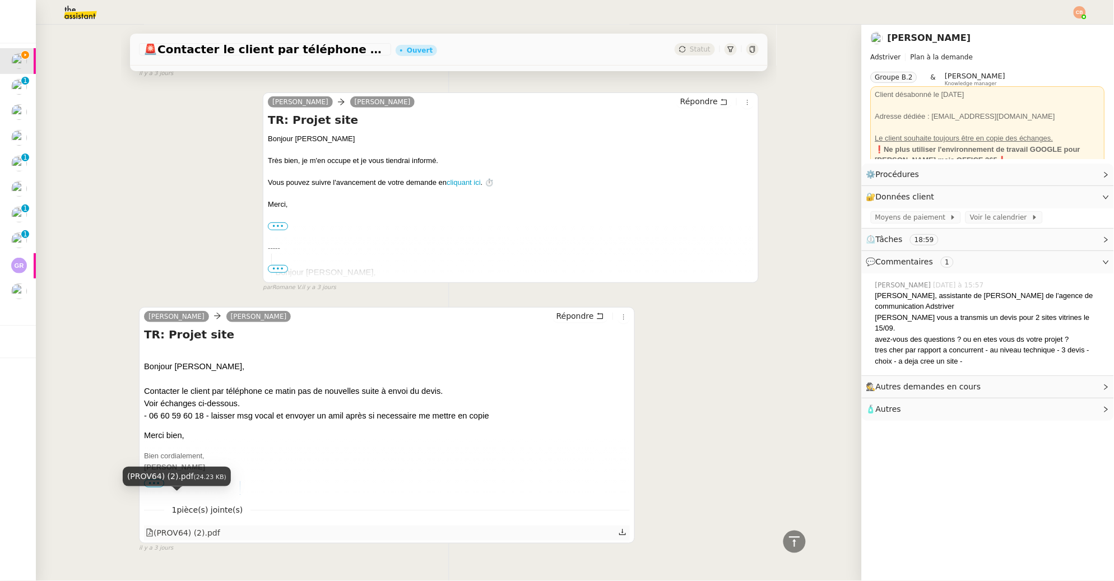
click at [198, 527] on div "(PROV64) (2).pdf" at bounding box center [183, 533] width 75 height 13
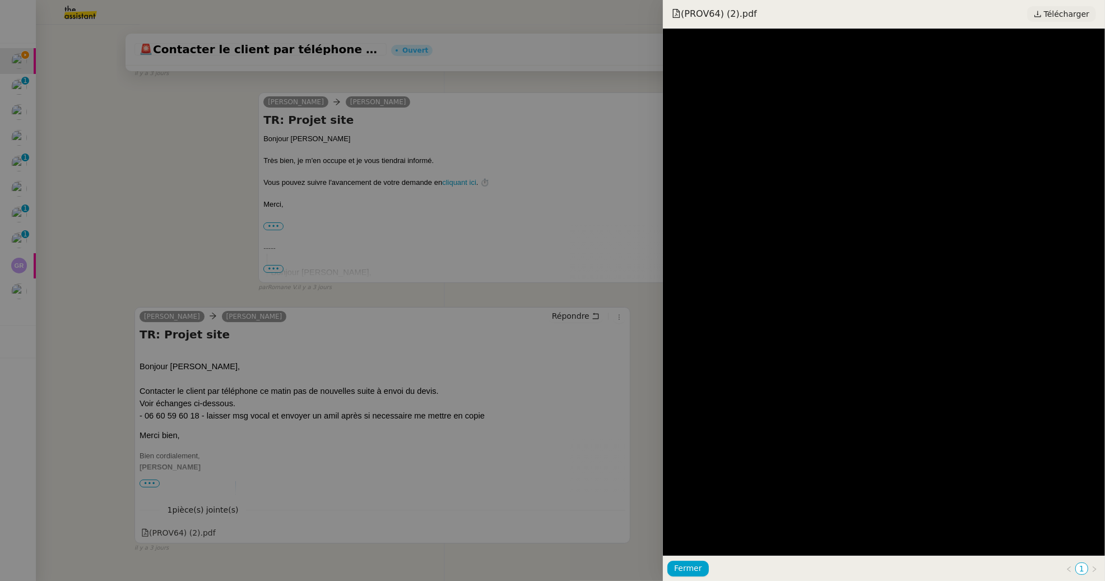
click at [1055, 12] on span "Télécharger" at bounding box center [1066, 14] width 45 height 15
click at [240, 176] on div at bounding box center [552, 290] width 1105 height 581
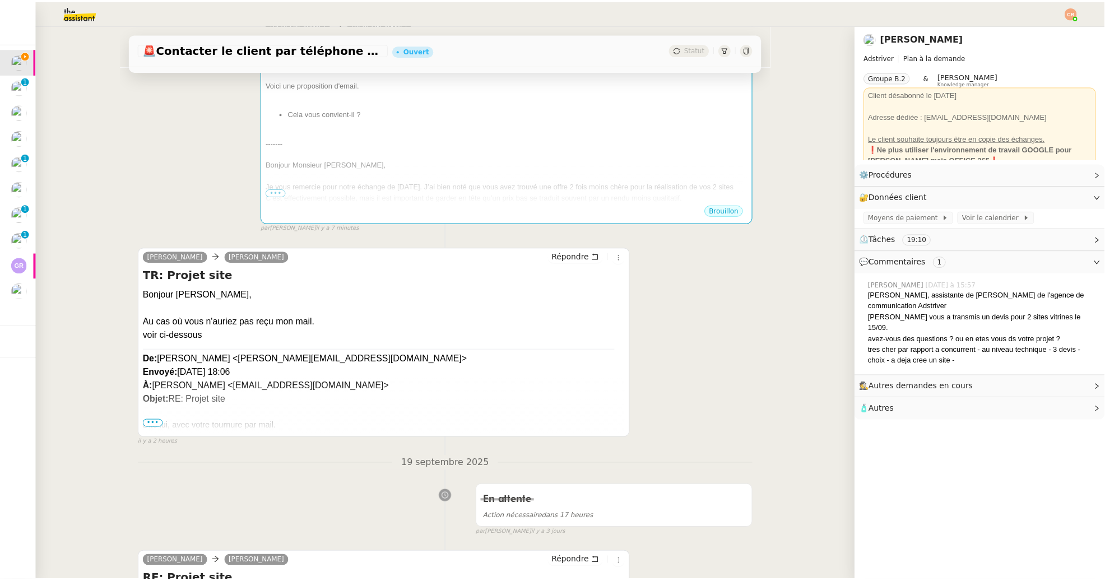
scroll to position [0, 0]
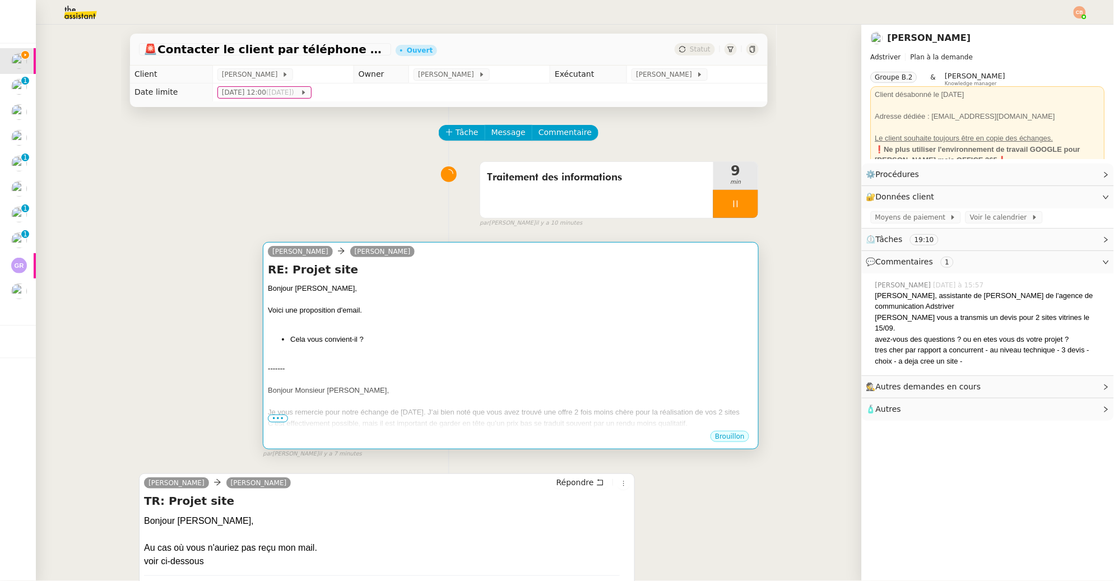
click at [610, 357] on div at bounding box center [511, 358] width 486 height 11
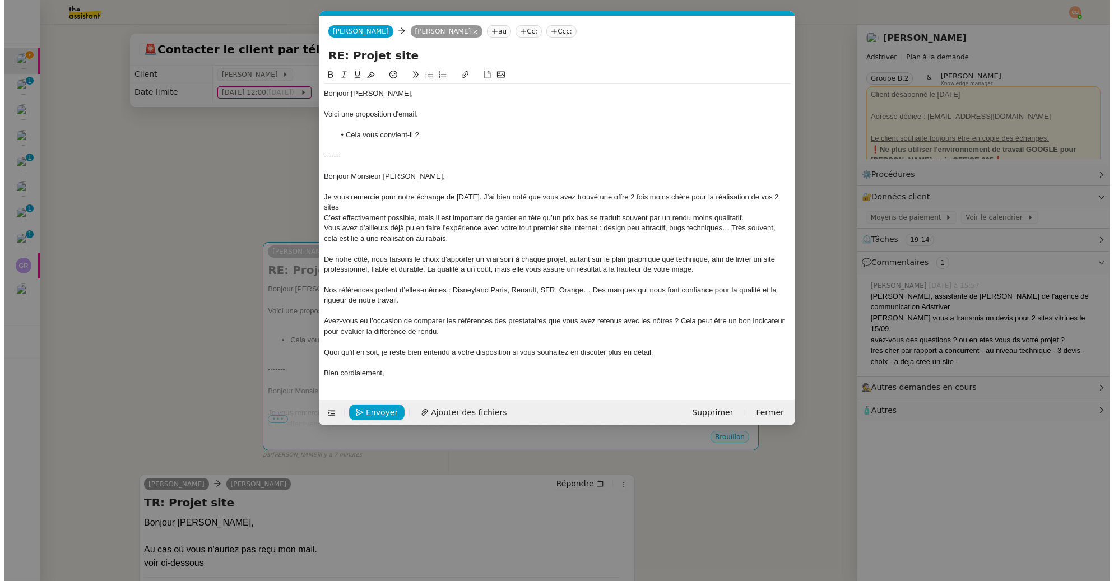
scroll to position [0, 24]
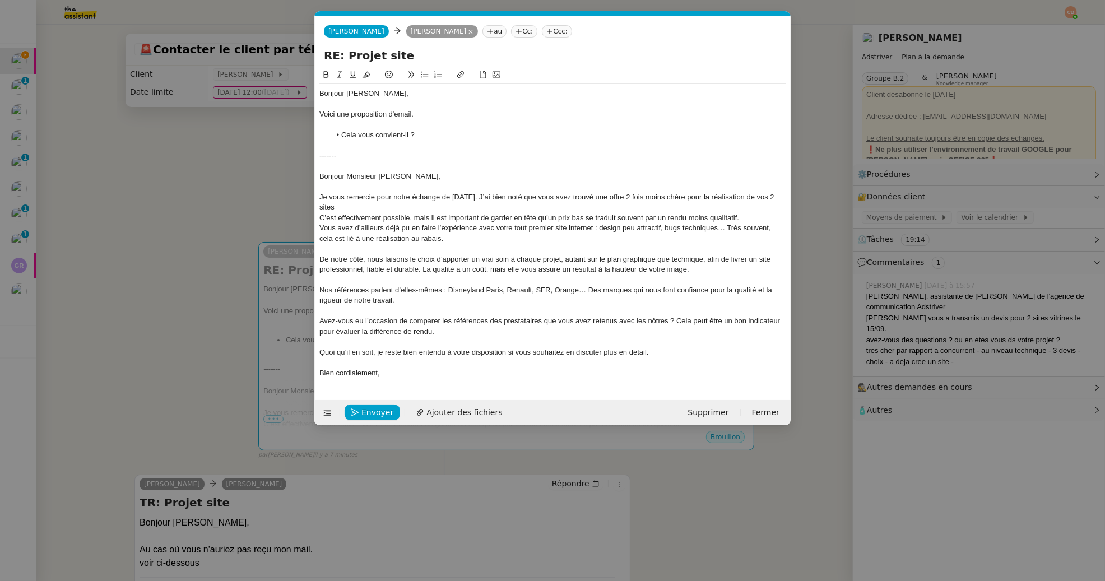
click at [404, 208] on div "Je vous remercie pour notre échange de vendredi 19 septembre. J’ai bien noté qu…" at bounding box center [552, 202] width 467 height 21
click at [321, 218] on div "C’est effectivement possible, mais il est important de garder en tête qu’un pri…" at bounding box center [552, 218] width 467 height 10
click at [427, 219] on div "Je vous remercie pour notre échange de [DATE]. J’ai bien noté que vous avez tro…" at bounding box center [552, 207] width 467 height 31
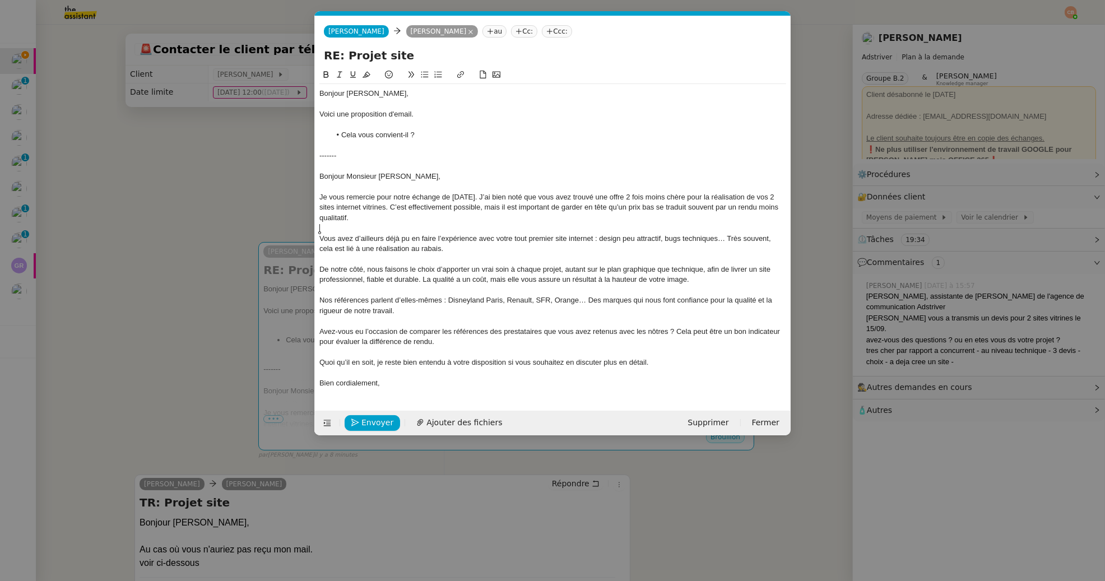
click at [764, 240] on div "Vous avez d’ailleurs déjà pu en faire l’expérience avec votre tout premier site…" at bounding box center [552, 244] width 467 height 21
click at [740, 217] on div "Je vous remercie pour notre échange de [DATE]. J’ai bien noté que vous avez tro…" at bounding box center [552, 207] width 467 height 31
click at [189, 312] on nz-modal-container "Service TA - VOYAGE - PROPOSITION GLOBALE A utiliser dans le cadre de propositi…" at bounding box center [552, 290] width 1105 height 581
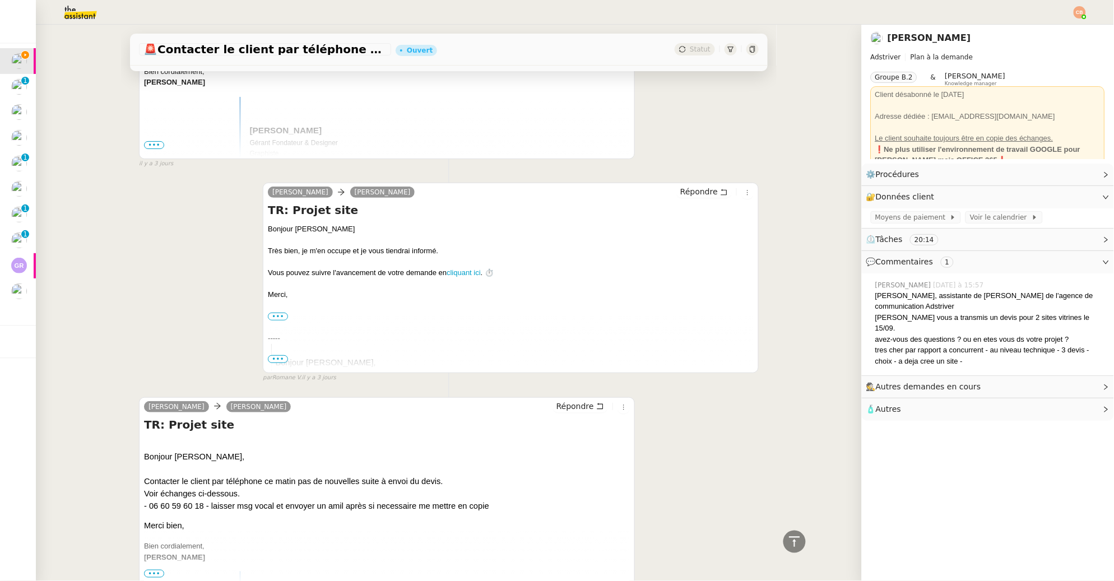
scroll to position [5107, 0]
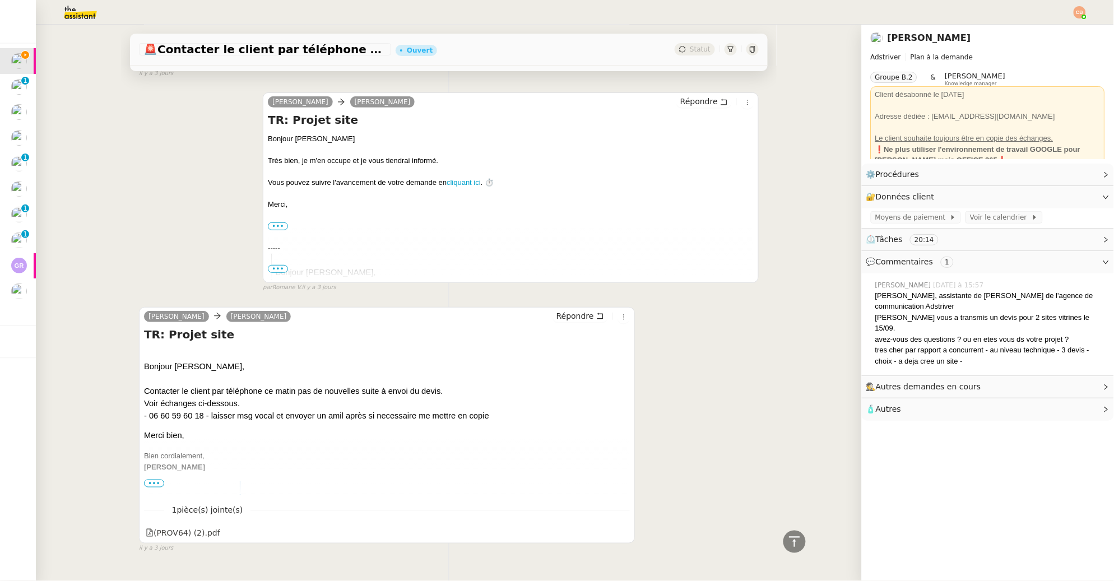
click at [153, 480] on span "•••" at bounding box center [154, 484] width 20 height 8
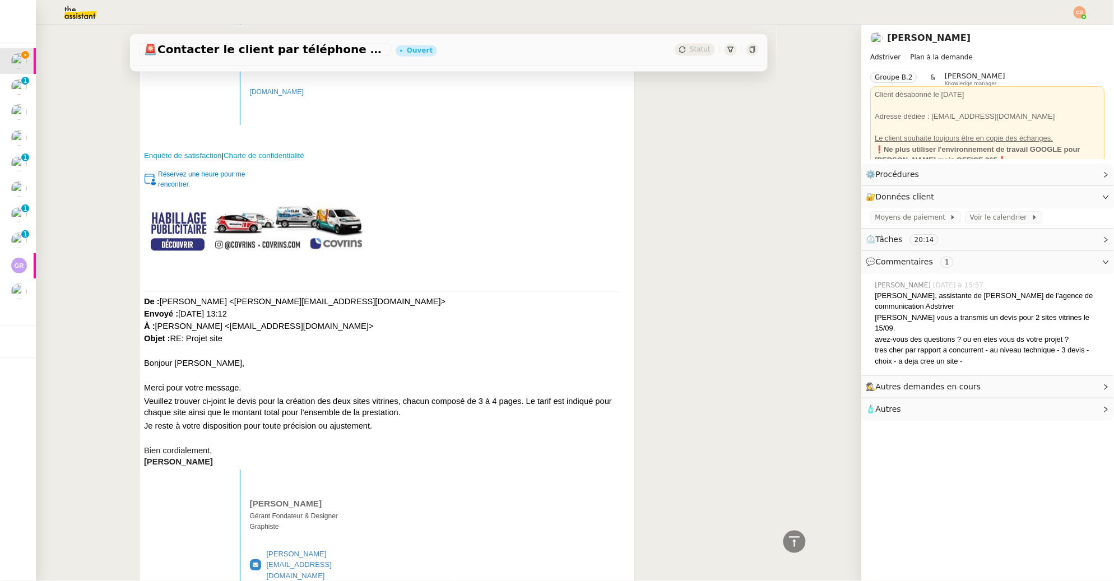
scroll to position [5723, 0]
drag, startPoint x: 168, startPoint y: 307, endPoint x: 233, endPoint y: 307, distance: 65.0
click at [233, 307] on div "De : Laurent NOTTE <l.notte@adstriver.com> Envoyé : lundi 15 septembre 2025 13:…" at bounding box center [387, 325] width 486 height 61
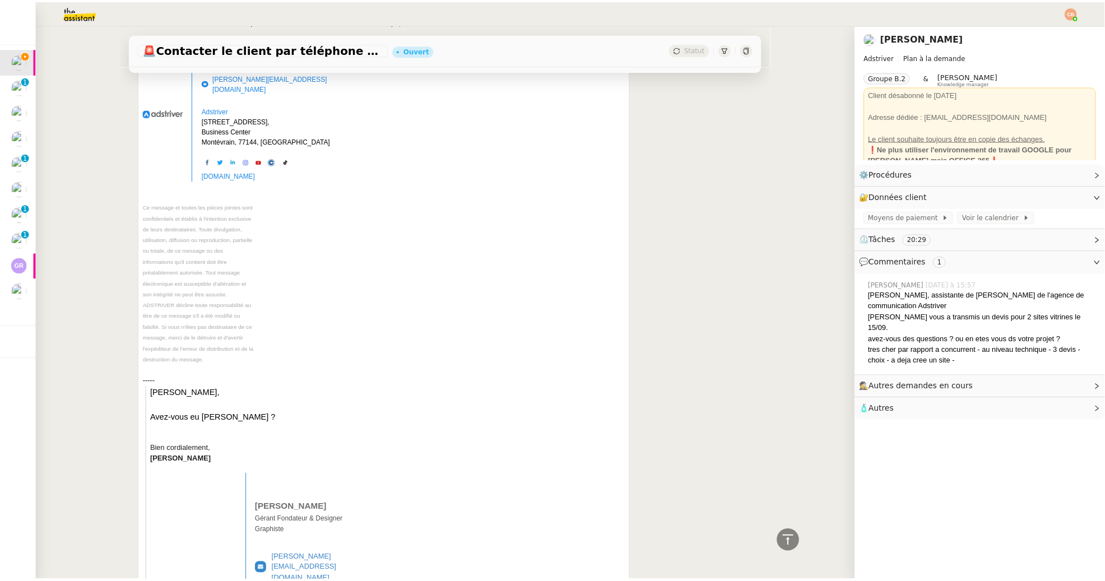
scroll to position [0, 0]
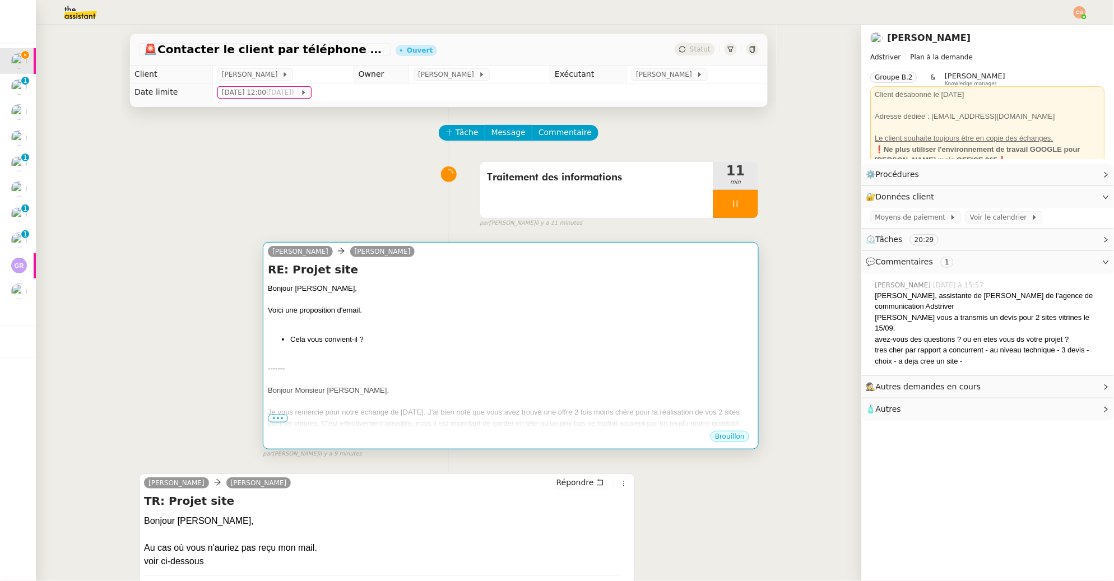
click at [405, 266] on h4 "RE: Projet site" at bounding box center [511, 270] width 486 height 16
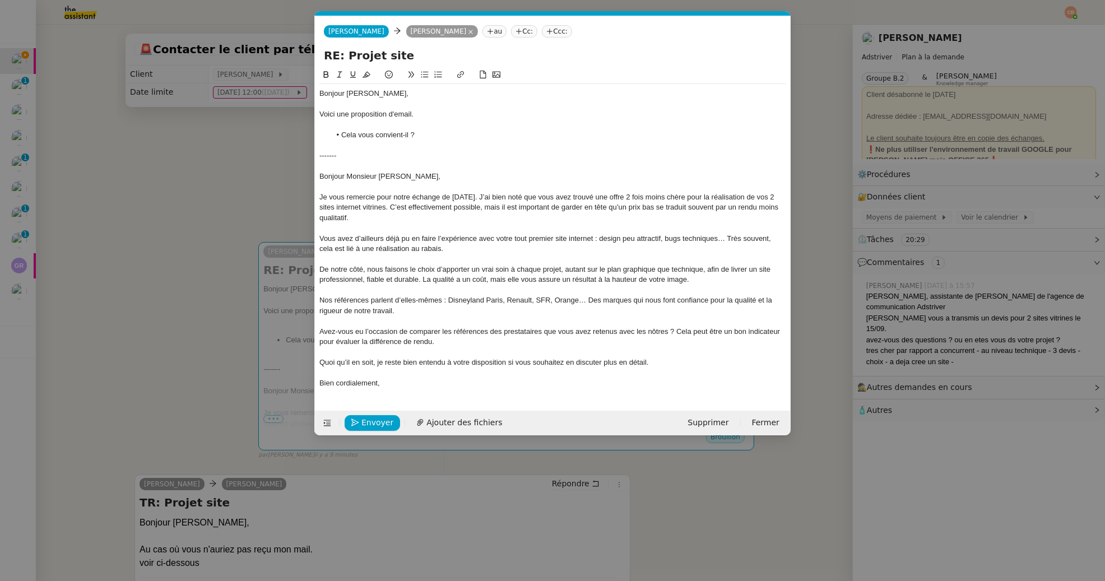
scroll to position [0, 24]
click at [350, 158] on div "-------" at bounding box center [552, 156] width 467 height 10
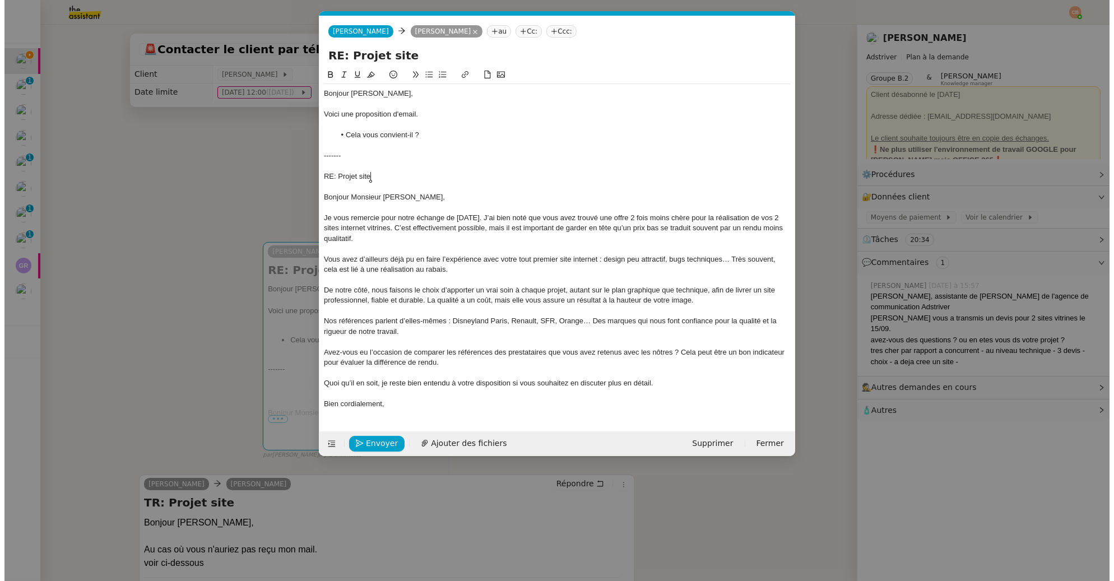
scroll to position [0, 0]
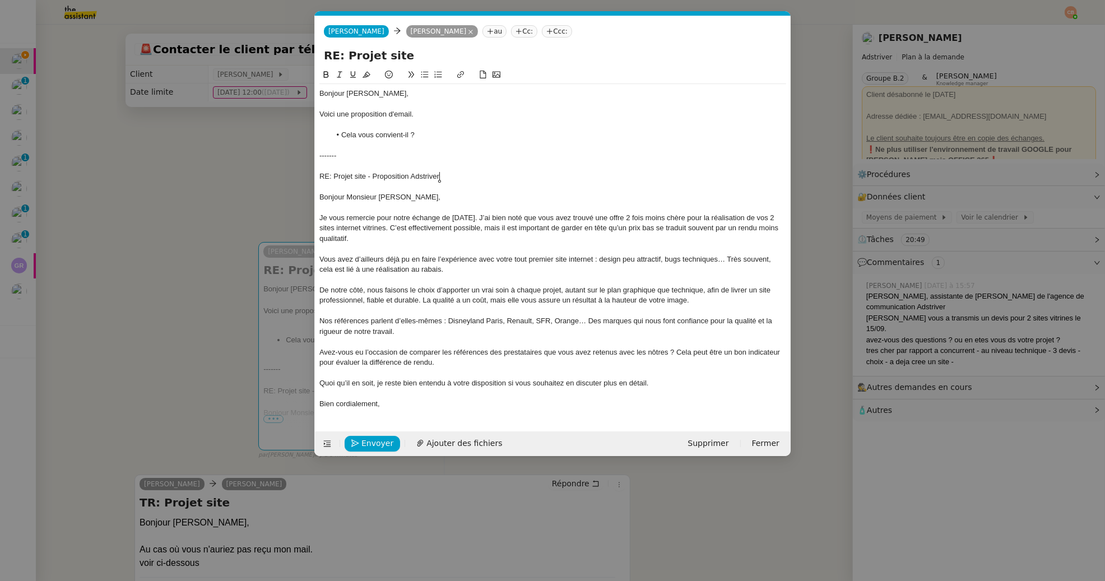
click at [457, 149] on div at bounding box center [552, 146] width 467 height 10
click at [377, 442] on span "Envoyer" at bounding box center [378, 443] width 32 height 13
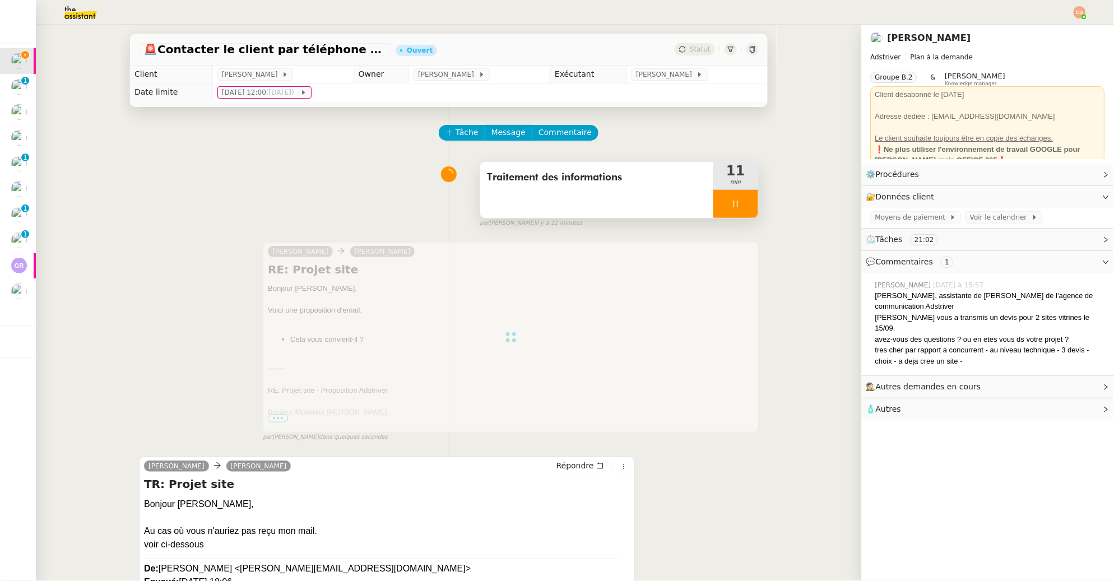
click at [724, 211] on div at bounding box center [735, 204] width 45 height 28
click at [736, 208] on button at bounding box center [747, 204] width 22 height 28
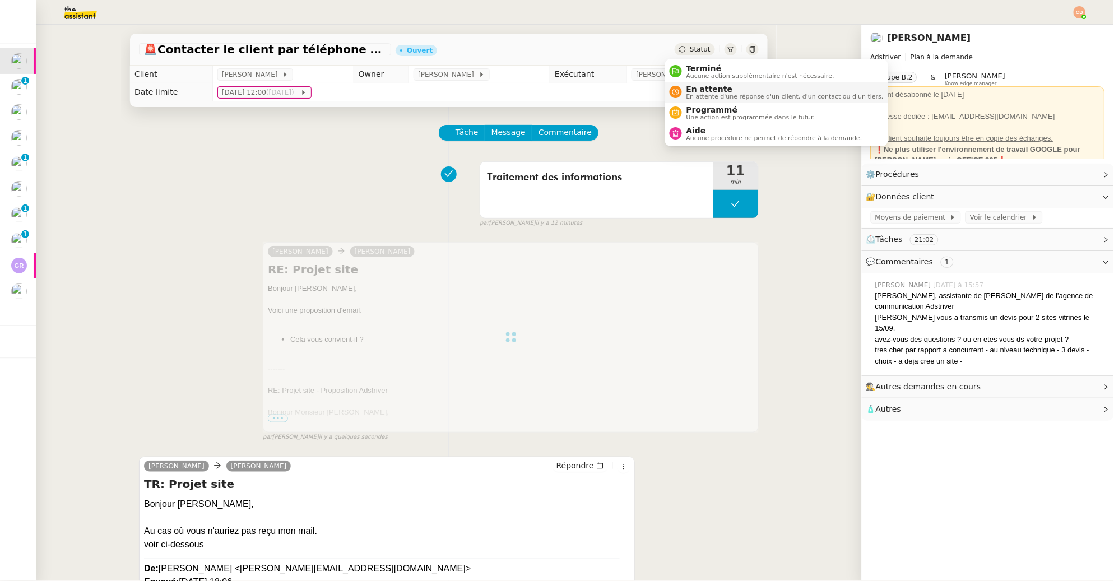
click at [691, 94] on span "En attente d'une réponse d'un client, d'un contact ou d'un tiers." at bounding box center [785, 97] width 197 height 6
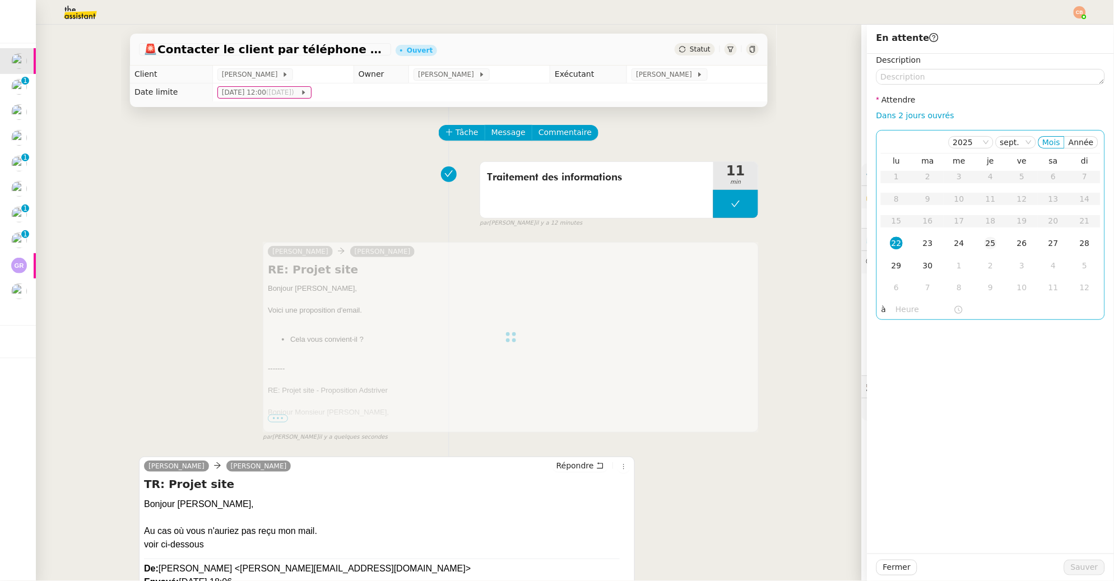
click at [985, 243] on div "25" at bounding box center [991, 243] width 12 height 12
click at [904, 314] on input "text" at bounding box center [925, 309] width 58 height 13
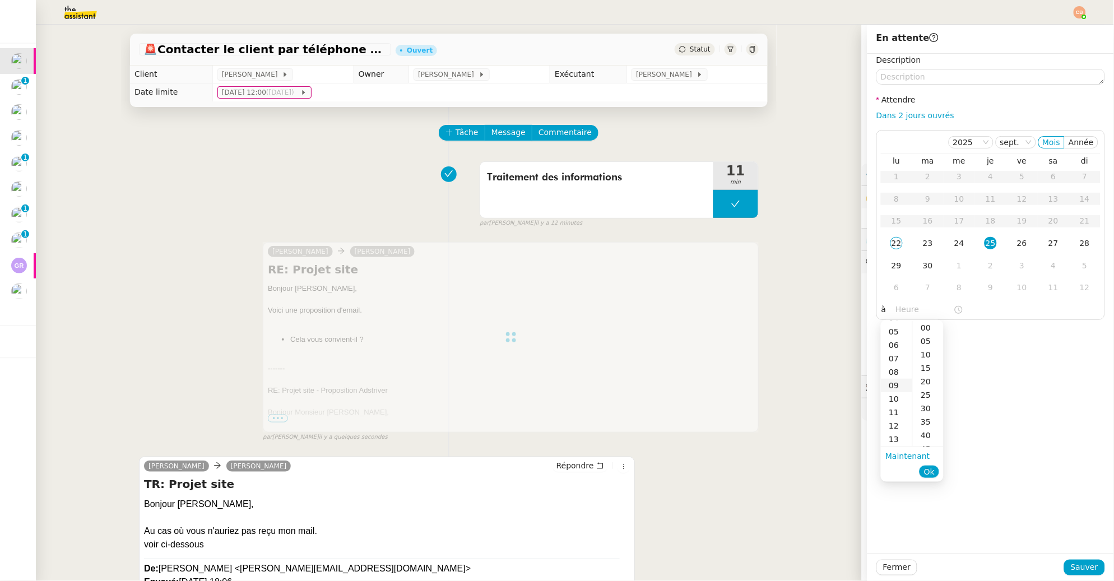
click at [896, 383] on div "09" at bounding box center [896, 385] width 31 height 13
click at [926, 327] on div "00" at bounding box center [928, 327] width 31 height 13
type input "09:00"
drag, startPoint x: 980, startPoint y: 327, endPoint x: 991, endPoint y: 343, distance: 19.0
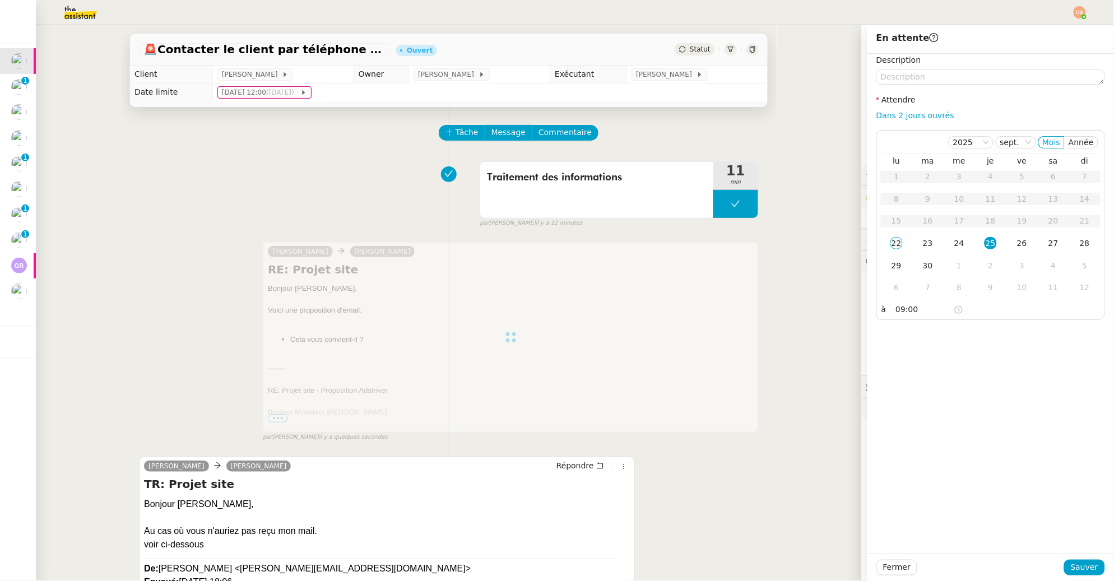
click at [982, 328] on div "Description Attendre Dans 2 jours ouvrés [DATE] Mois Année lu ma me je ve sa di…" at bounding box center [991, 304] width 247 height 500
click at [1072, 569] on span "Sauver" at bounding box center [1084, 567] width 27 height 13
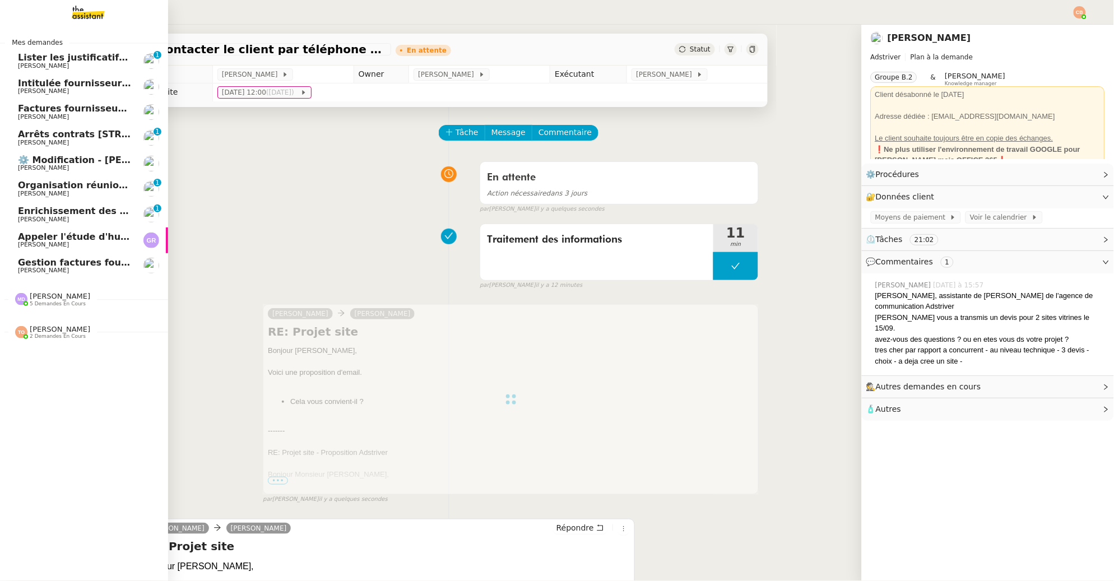
click at [48, 245] on span "[PERSON_NAME]" at bounding box center [43, 244] width 51 height 7
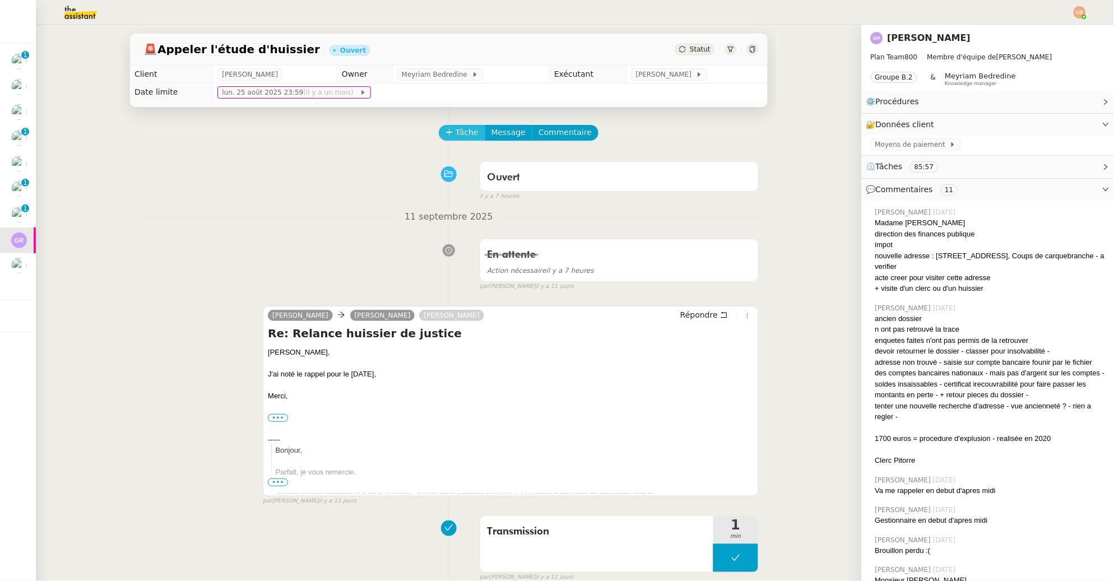
click at [446, 128] on icon at bounding box center [450, 132] width 8 height 8
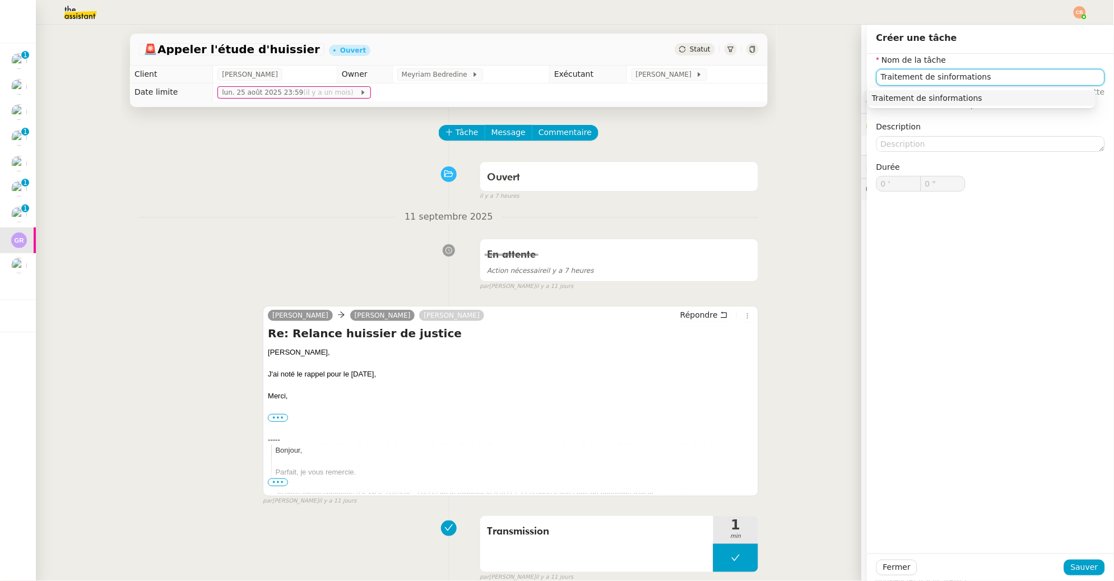
click at [924, 81] on input "Traitement de sinformations" at bounding box center [991, 77] width 229 height 16
click at [926, 77] on input "Traitement desinformations" at bounding box center [991, 77] width 229 height 16
click at [926, 93] on div "Traitement des informations" at bounding box center [982, 98] width 220 height 10
type input "Traitement des informations"
drag, startPoint x: 1072, startPoint y: 571, endPoint x: 768, endPoint y: 369, distance: 364.7
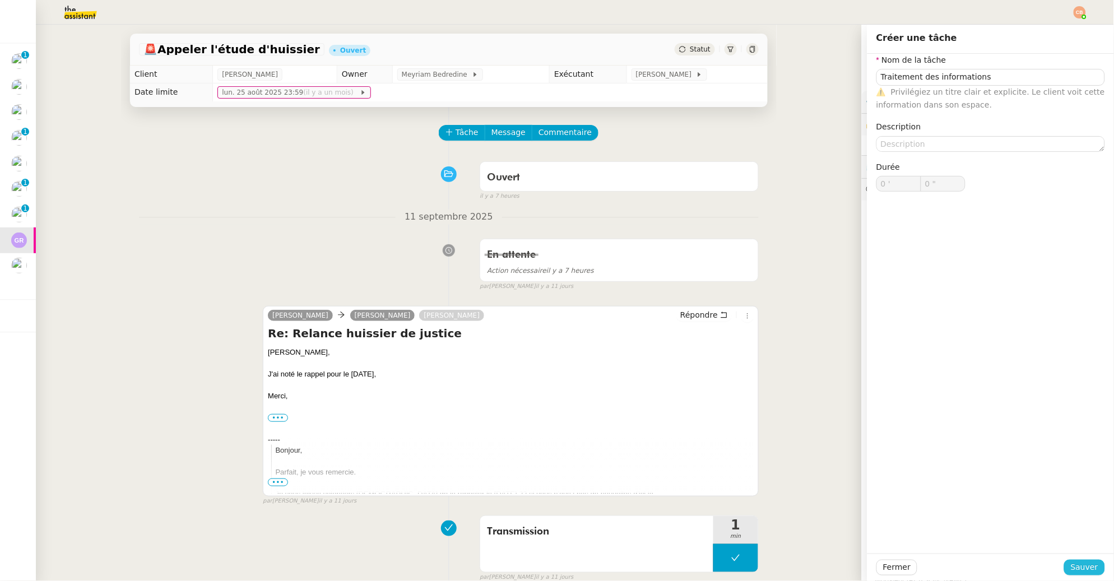
click at [1072, 571] on span "Sauver" at bounding box center [1084, 567] width 27 height 13
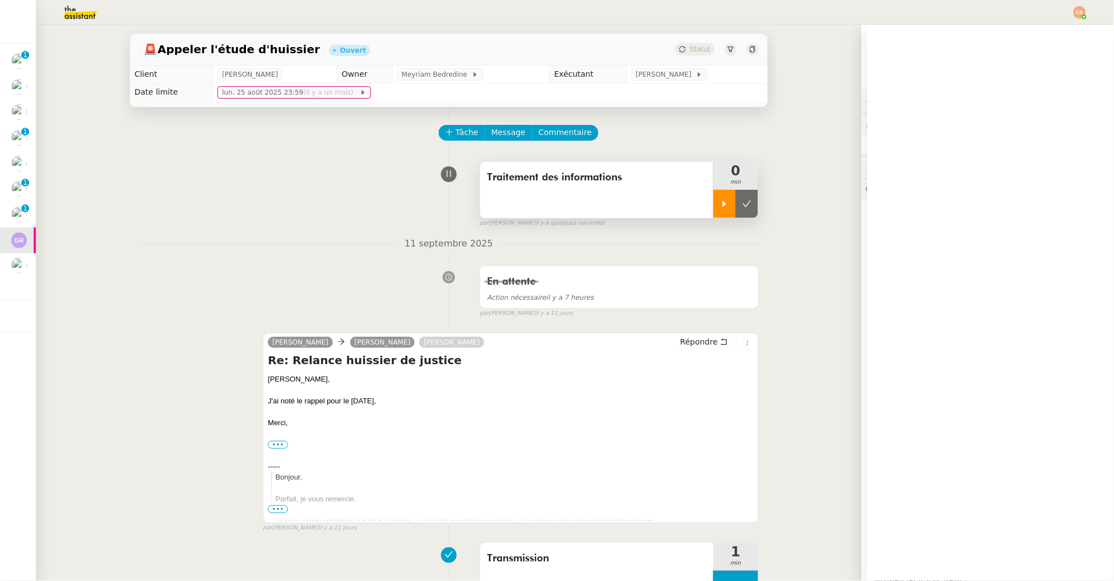
click at [720, 200] on icon at bounding box center [724, 204] width 9 height 9
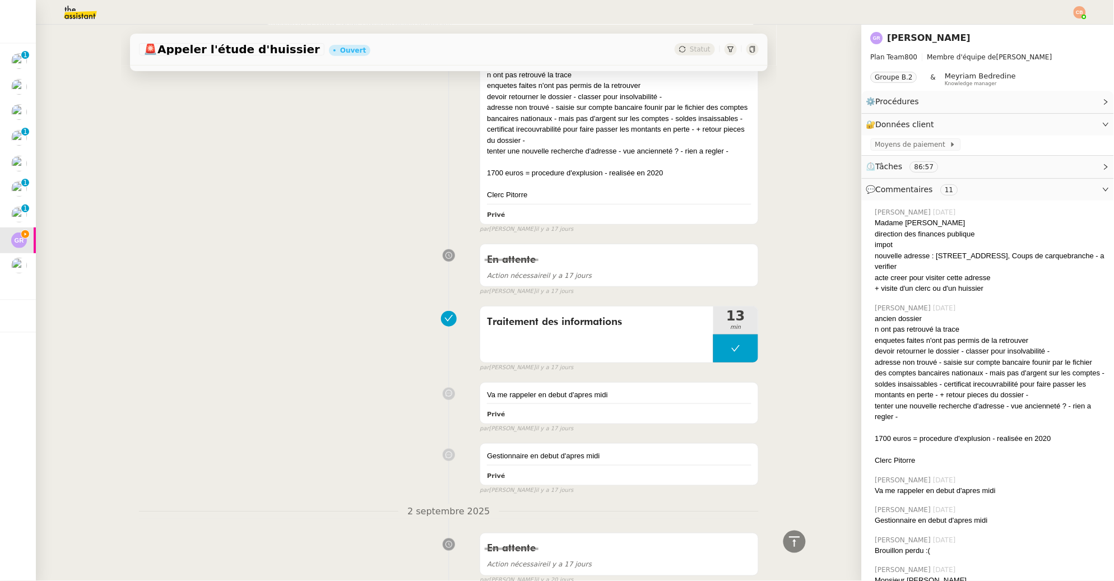
scroll to position [2546, 0]
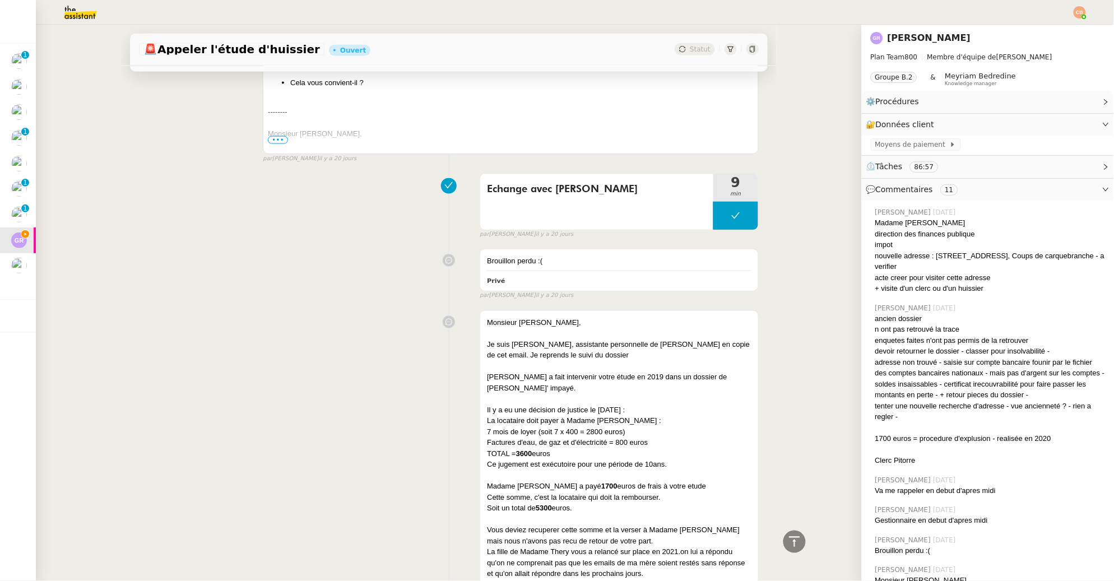
scroll to position [4261, 0]
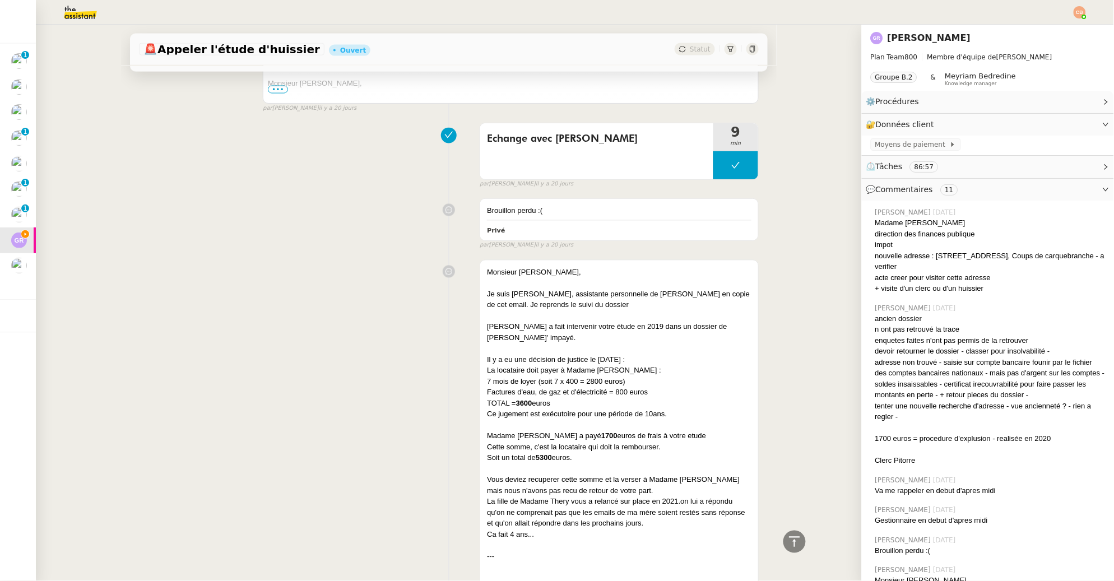
click at [524, 302] on div "Je suis [PERSON_NAME], assistante personnelle de [PERSON_NAME] en copie de cet …" at bounding box center [619, 300] width 265 height 22
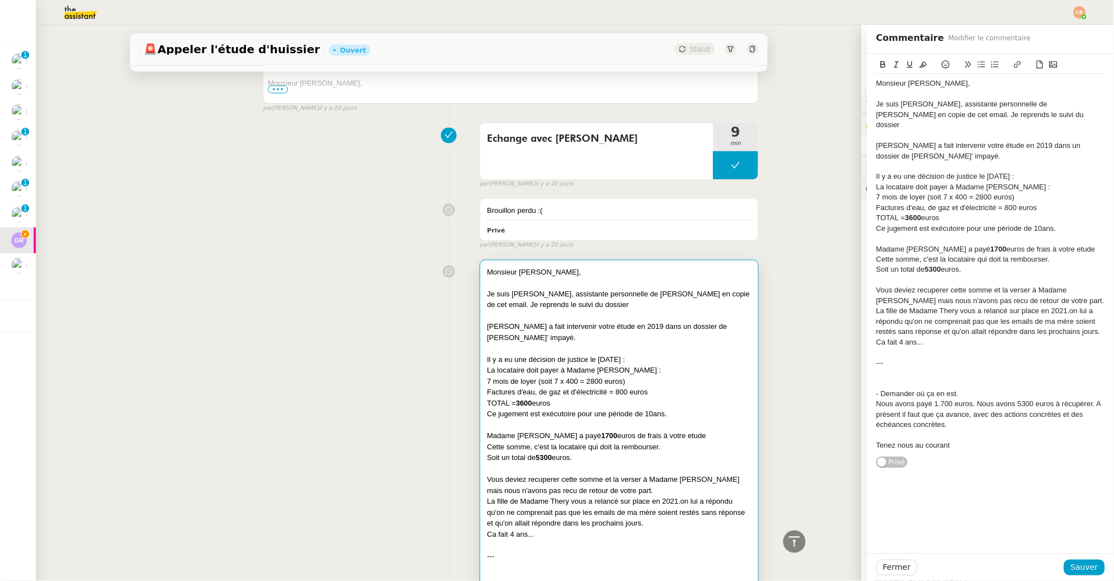
drag, startPoint x: 866, startPoint y: 84, endPoint x: 985, endPoint y: 103, distance: 120.4
click at [983, 103] on div "Monsieur [PERSON_NAME], Je suis [PERSON_NAME], assistante personnelle de [PERSO…" at bounding box center [991, 261] width 247 height 415
drag, startPoint x: 1003, startPoint y: 118, endPoint x: 822, endPoint y: 66, distance: 187.8
click at [822, 66] on app-ticket "🚨 Appeler l'étude d'huissier Ouvert Statut Client [PERSON_NAME] Owner Meyriam B…" at bounding box center [575, 303] width 1078 height 557
copy div "Monsieur [PERSON_NAME], Je suis [PERSON_NAME], assistante personnelle de [PERSO…"
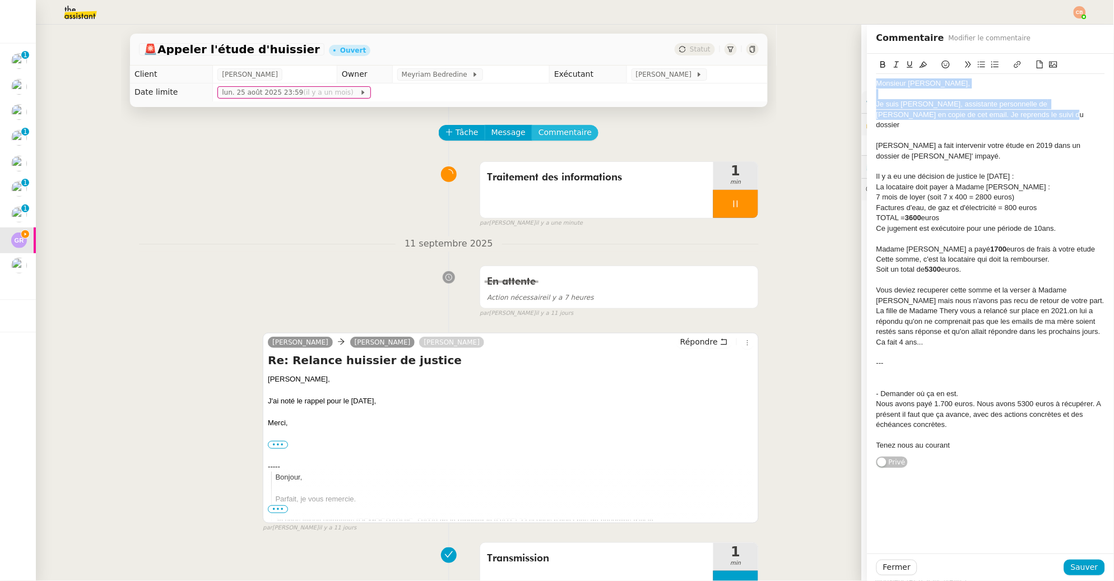
click at [563, 134] on span "Commentaire" at bounding box center [565, 132] width 53 height 13
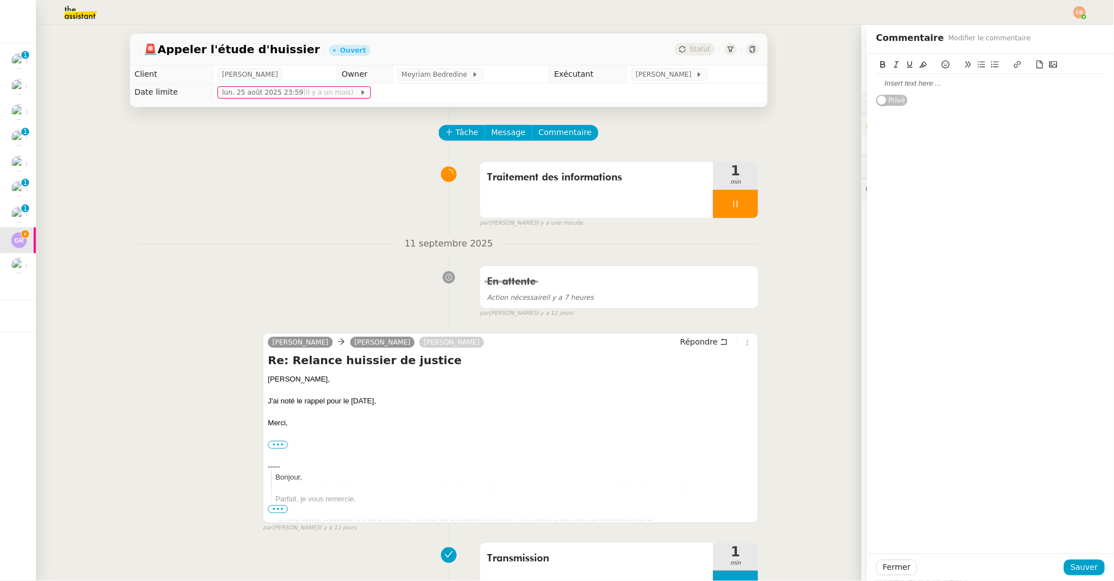
click at [894, 84] on div at bounding box center [991, 83] width 229 height 10
click at [1071, 569] on span "Sauver" at bounding box center [1084, 567] width 27 height 13
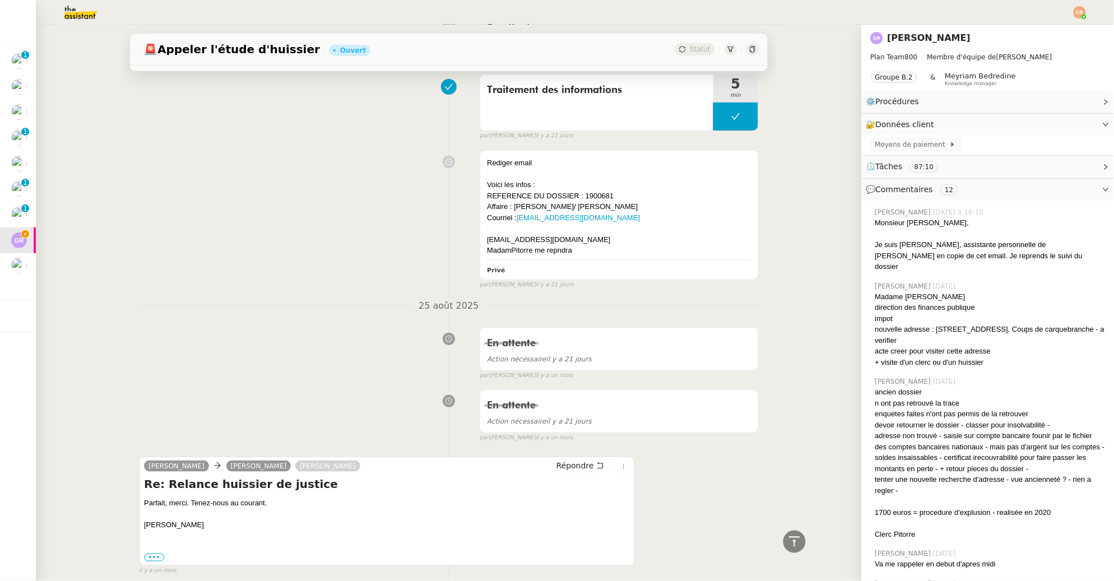
scroll to position [4948, 0]
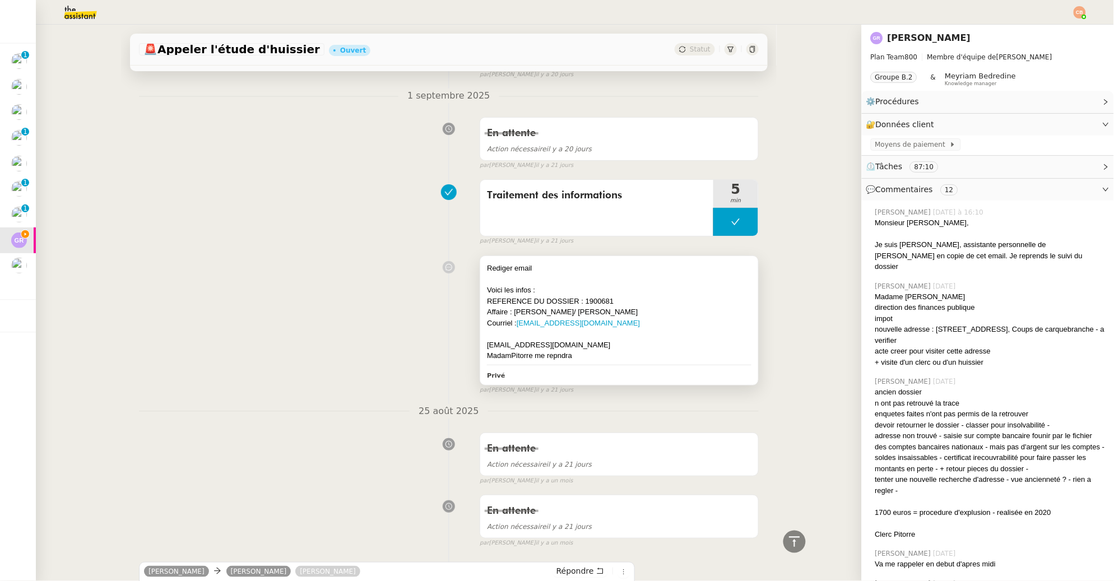
click at [601, 288] on div "Voici les infos :" at bounding box center [619, 290] width 265 height 11
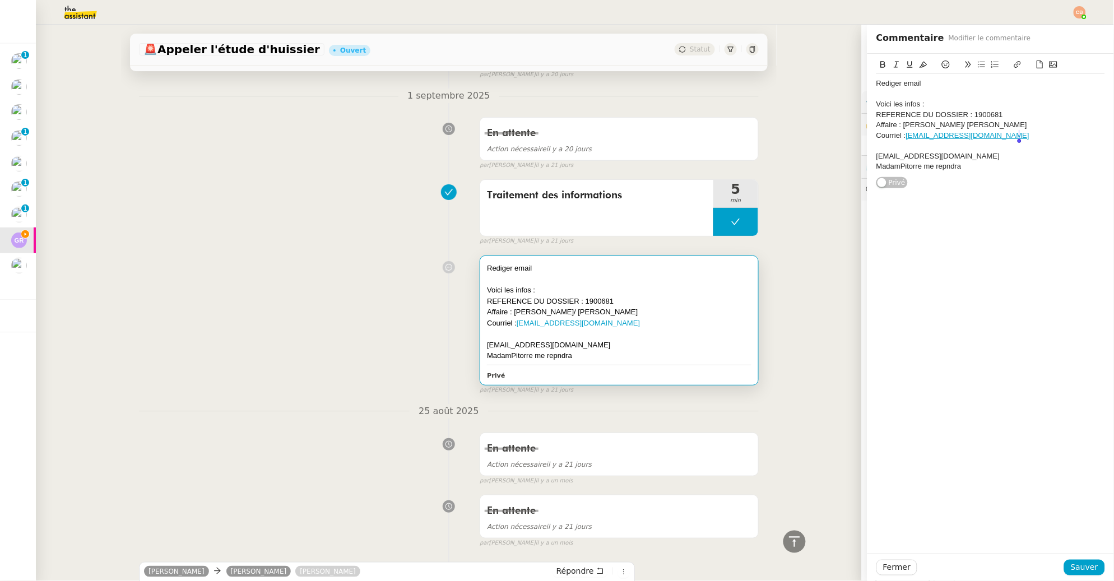
drag, startPoint x: 868, startPoint y: 115, endPoint x: 1026, endPoint y: 132, distance: 158.9
click at [1026, 132] on div "Rediger email Voici les infos : REFERENCE DU DOSSIER : 1900681 Affaire : [PERSO…" at bounding box center [991, 125] width 229 height 102
copy div "REFERENCE DU DOSSIER : 1900681 Affaire : [PERSON_NAME]/ [PERSON_NAME] : [EMAIL_…"
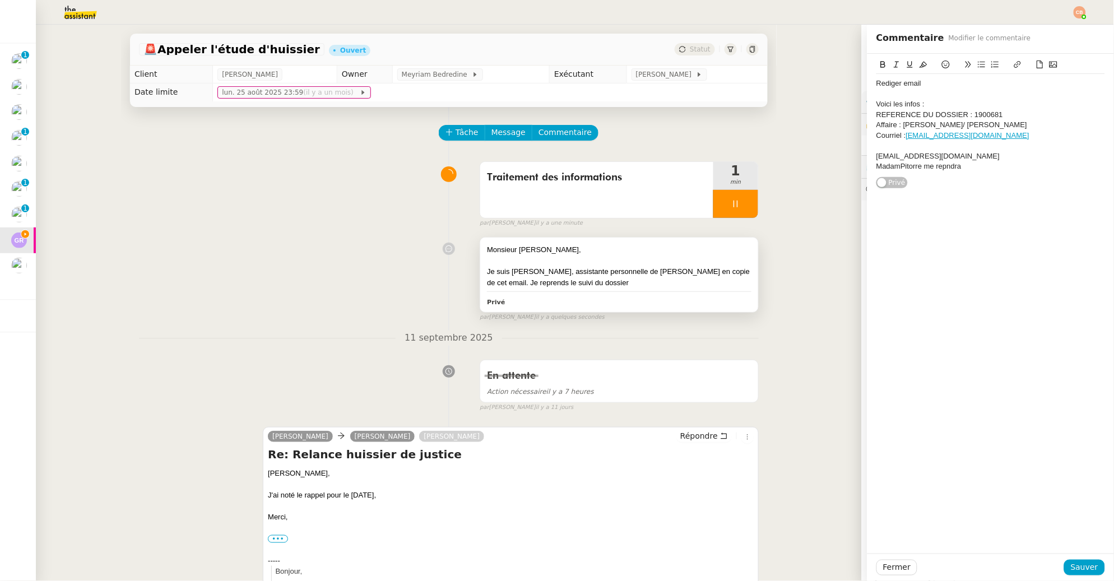
click at [651, 257] on div at bounding box center [619, 261] width 265 height 11
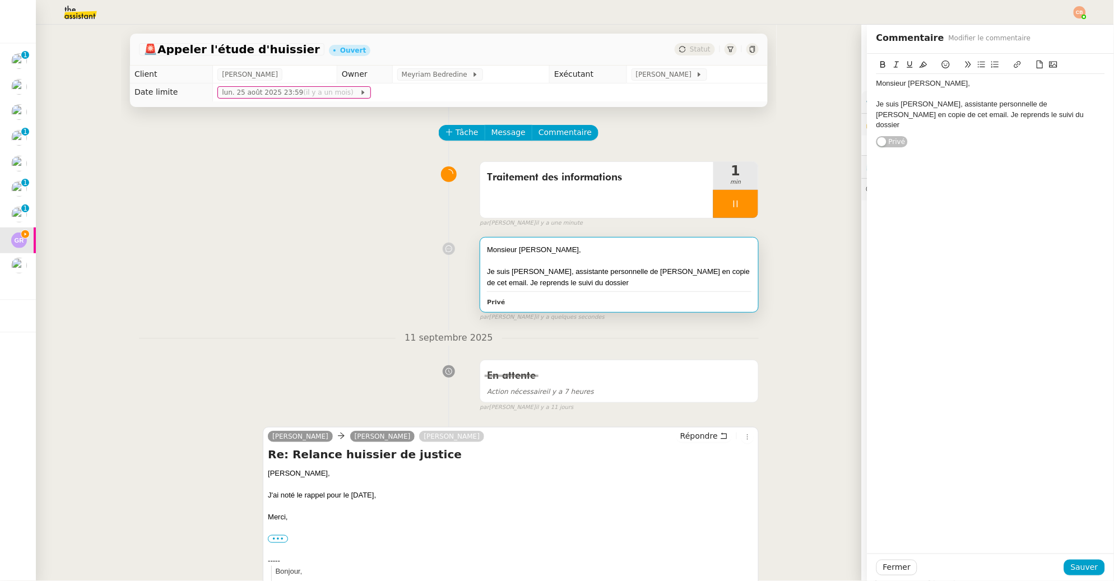
click at [1018, 117] on div "Je suis [PERSON_NAME], assistante personnelle de [PERSON_NAME] en copie de cet …" at bounding box center [991, 114] width 229 height 31
click at [1071, 566] on span "Sauver" at bounding box center [1084, 567] width 27 height 13
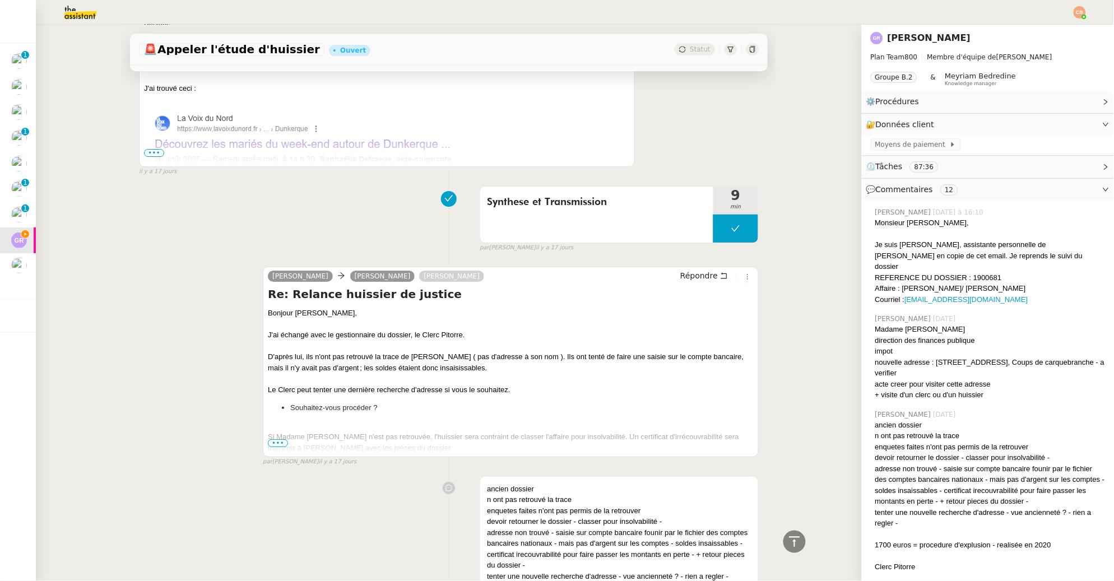
scroll to position [7194, 0]
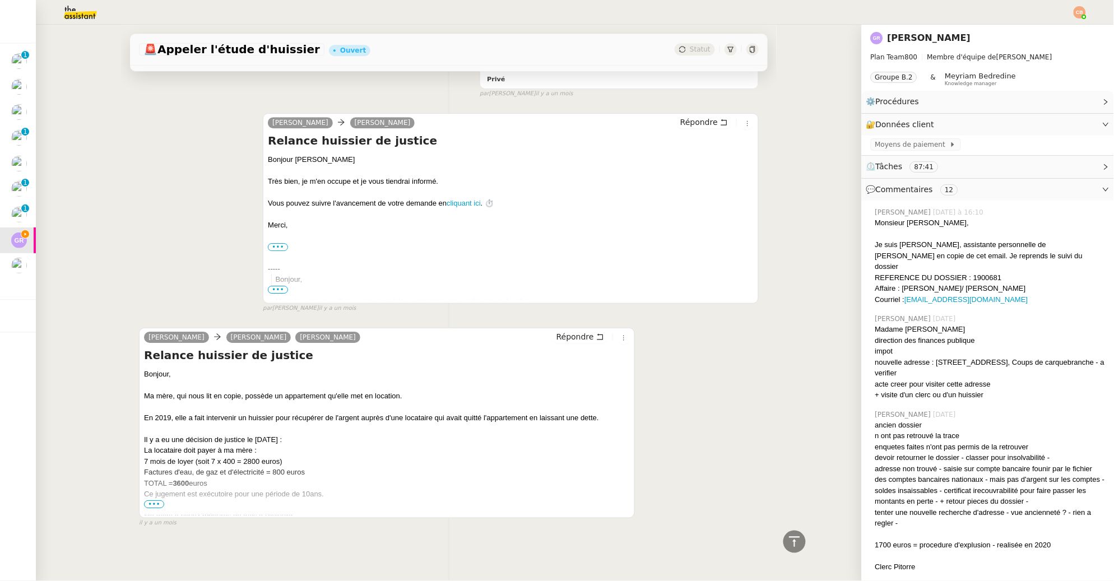
click at [154, 500] on span "•••" at bounding box center [154, 504] width 20 height 8
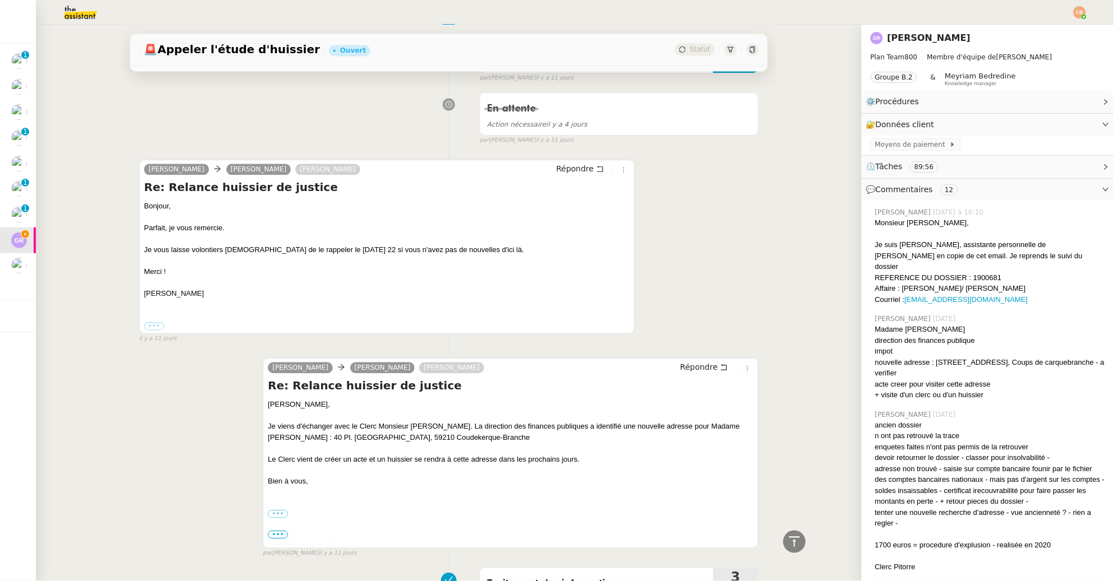
scroll to position [659, 0]
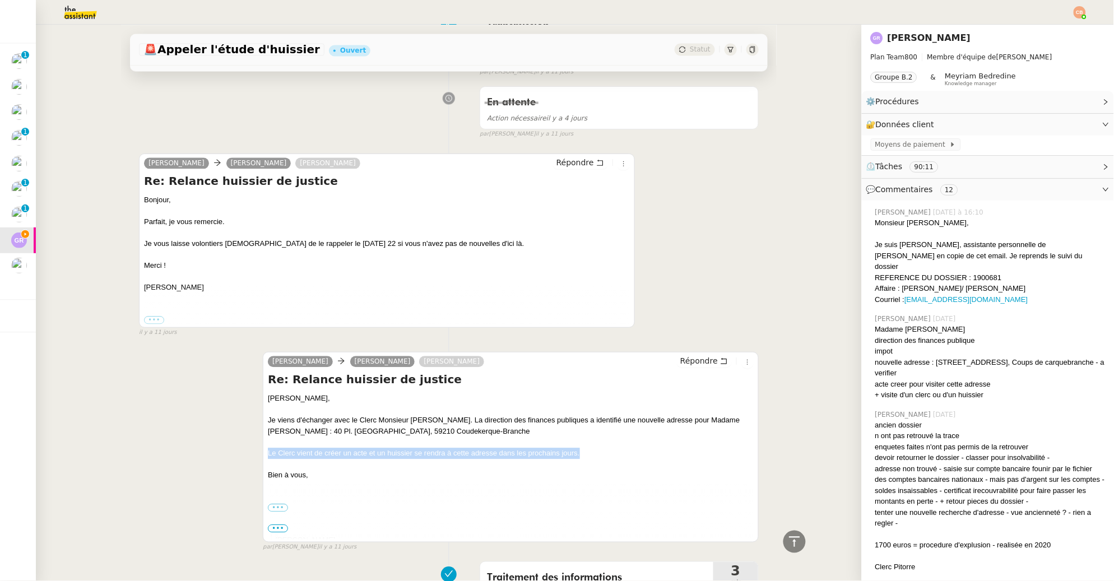
drag, startPoint x: 262, startPoint y: 452, endPoint x: 598, endPoint y: 454, distance: 336.3
click at [598, 454] on div "Le Clerc vient de créer un acte et un huissier se rendra à cette adresse dans l…" at bounding box center [511, 453] width 486 height 11
copy div "Le Clerc vient de créer un acte et un huissier se rendra à cette adresse dans l…"
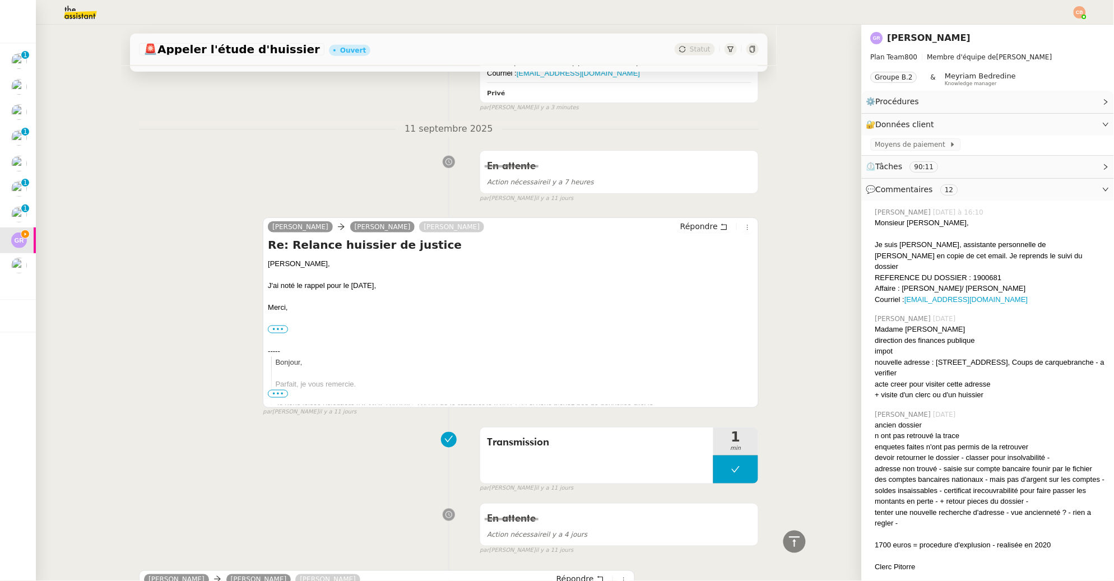
scroll to position [0, 0]
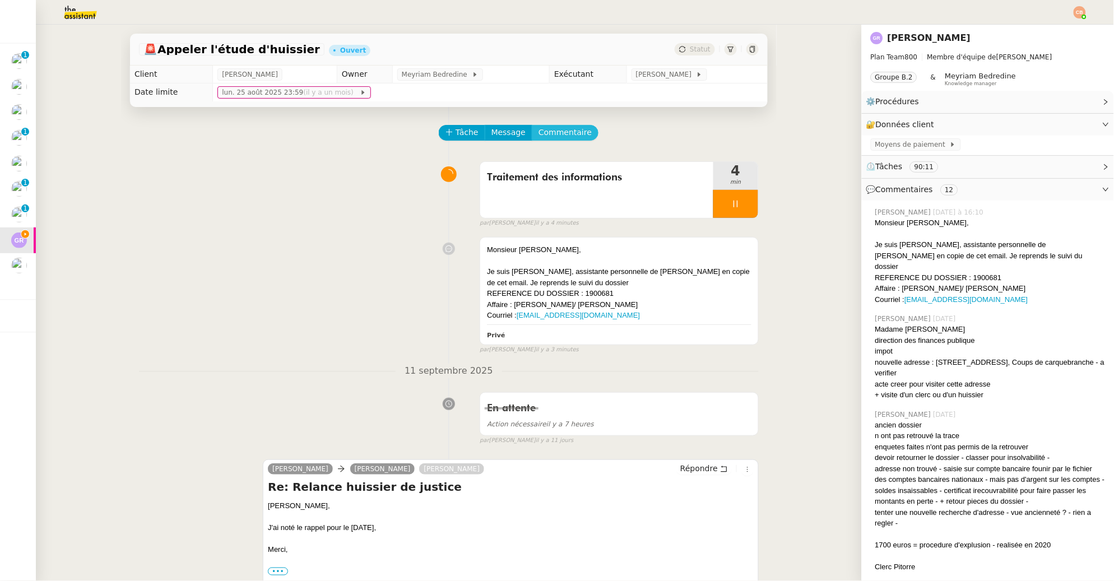
click at [548, 137] on span "Commentaire" at bounding box center [565, 132] width 53 height 13
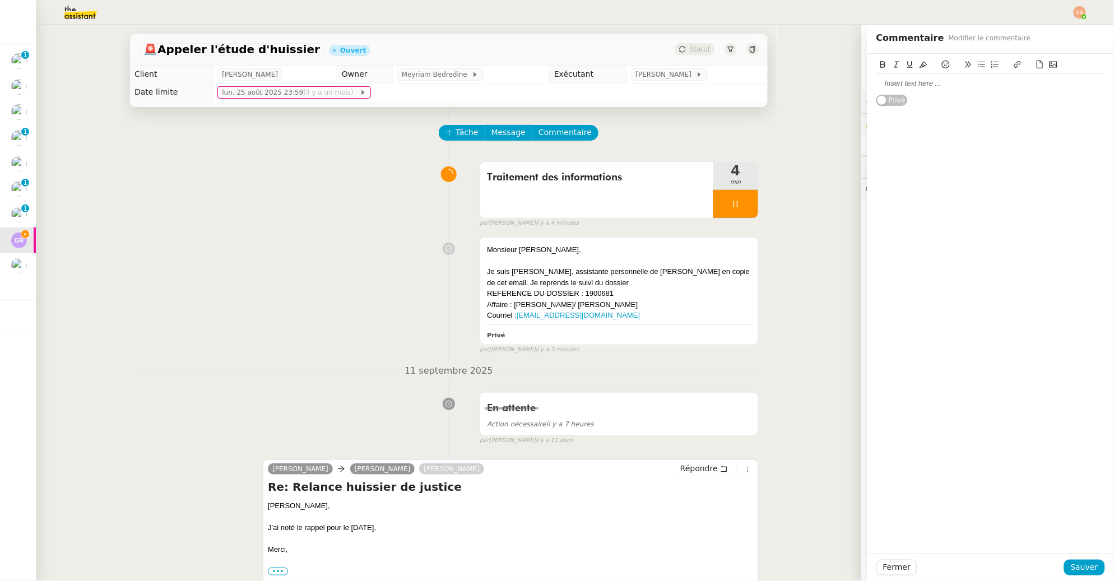
click at [878, 82] on div at bounding box center [991, 83] width 229 height 10
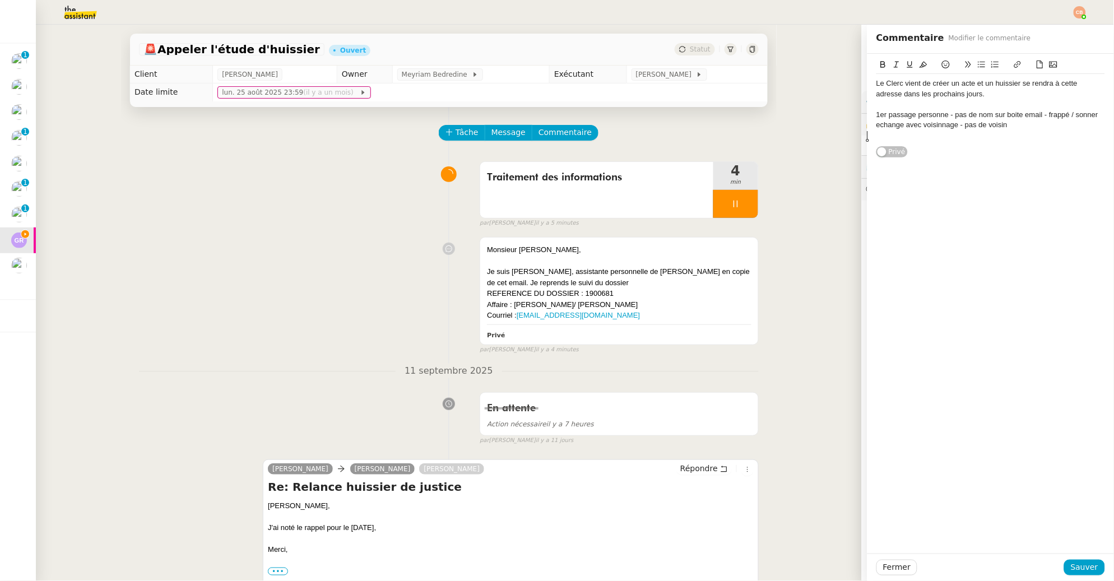
click at [877, 128] on div "echange avec voisinnage - pas de voisin" at bounding box center [991, 125] width 229 height 10
click at [0, 0] on lt-div "Faute de frappe possible trouvée. Échange Échangé Change [PERSON_NAME]" at bounding box center [0, 0] width 0 height 0
click at [0, 0] on lt-span "Échange" at bounding box center [0, 0] width 0 height 0
click at [1006, 131] on div at bounding box center [991, 136] width 229 height 10
click at [1004, 126] on div "Échange avec voisinnage - pas de voisin" at bounding box center [991, 125] width 229 height 10
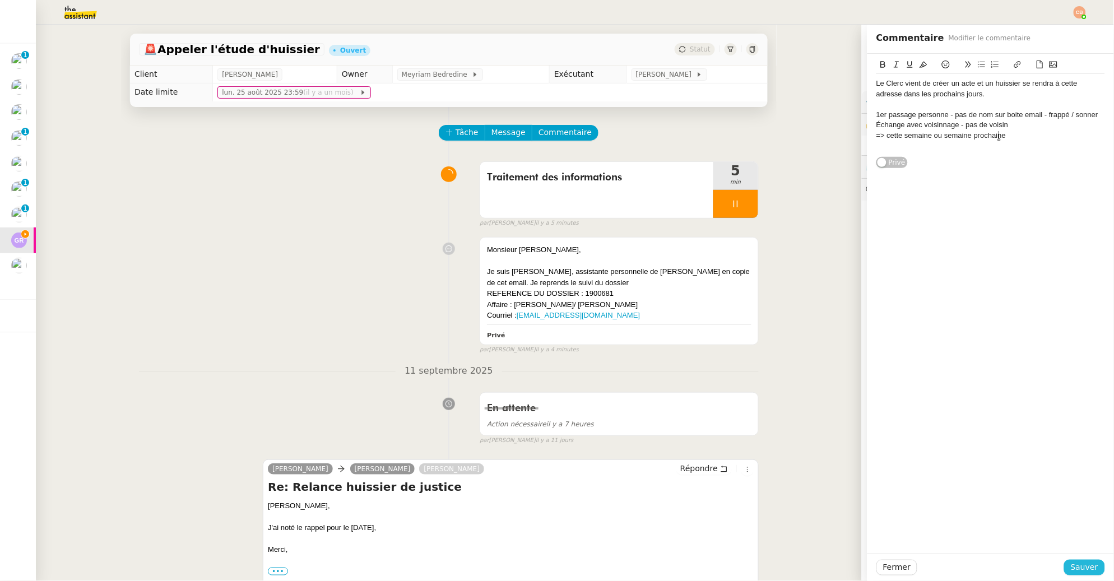
click at [1087, 569] on span "Sauver" at bounding box center [1084, 567] width 27 height 13
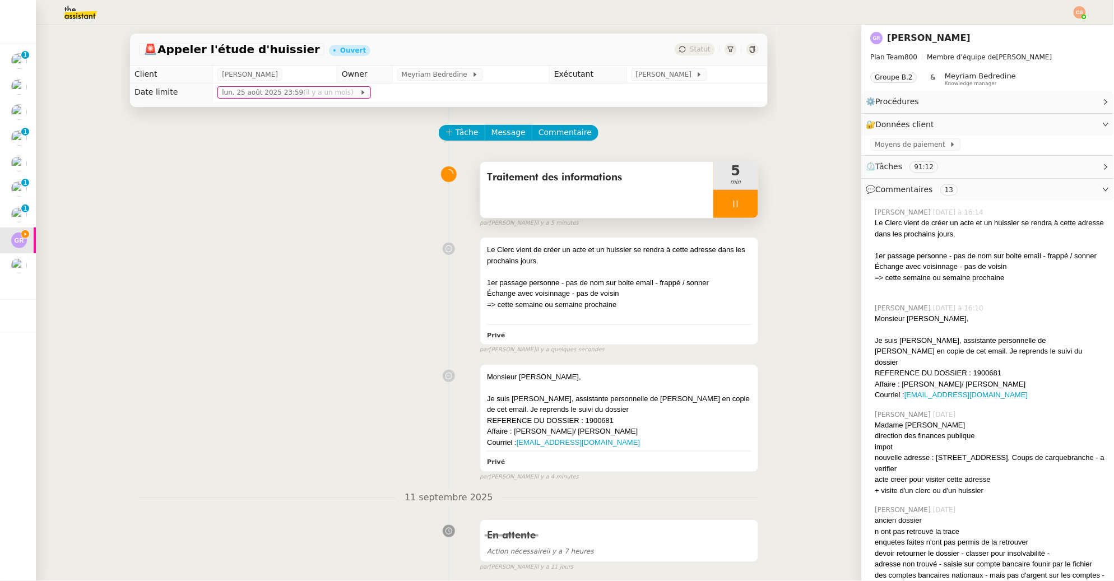
click at [734, 203] on icon at bounding box center [736, 204] width 4 height 7
click at [743, 202] on icon at bounding box center [747, 204] width 9 height 9
click at [545, 177] on span "Traitement des informations" at bounding box center [597, 177] width 220 height 17
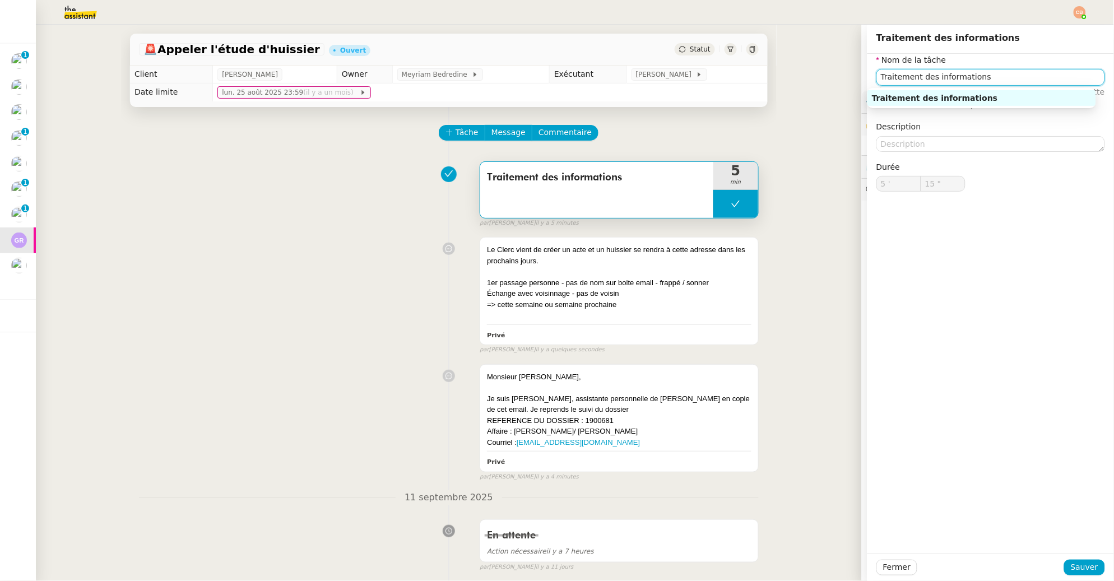
drag, startPoint x: 980, startPoint y: 77, endPoint x: 859, endPoint y: 80, distance: 121.1
click at [868, 80] on div "Nom de la tâche Traitement des informations ⚠️ Privilégiez un titre clair et ex…" at bounding box center [991, 132] width 247 height 156
click at [885, 98] on div "Appel Clerc" at bounding box center [982, 98] width 220 height 10
type input "Appel Clerc"
click at [1071, 563] on span "Sauver" at bounding box center [1084, 567] width 27 height 13
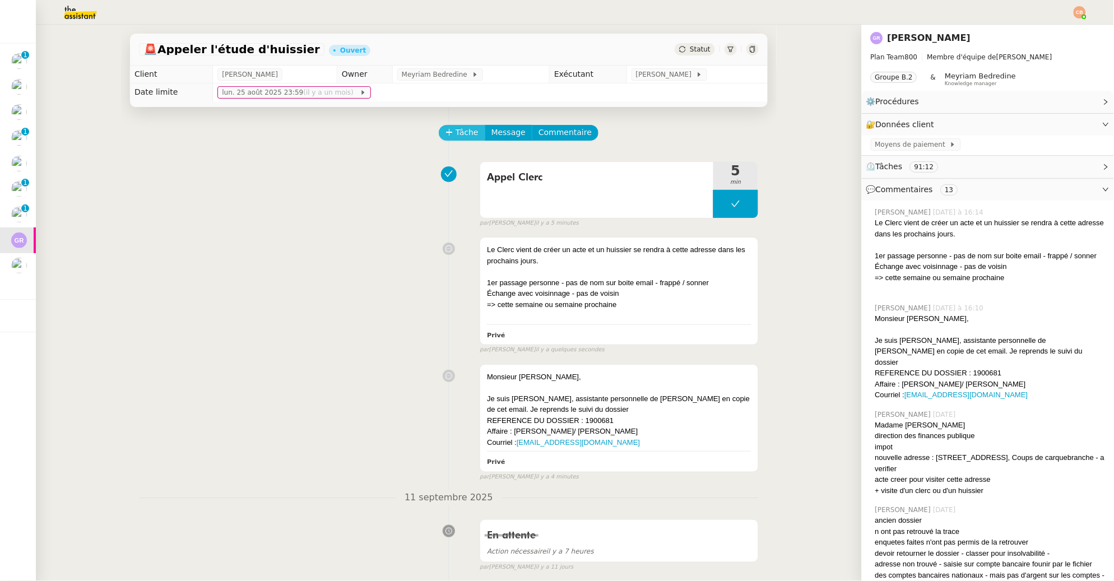
click at [456, 135] on span "Tâche" at bounding box center [467, 132] width 23 height 13
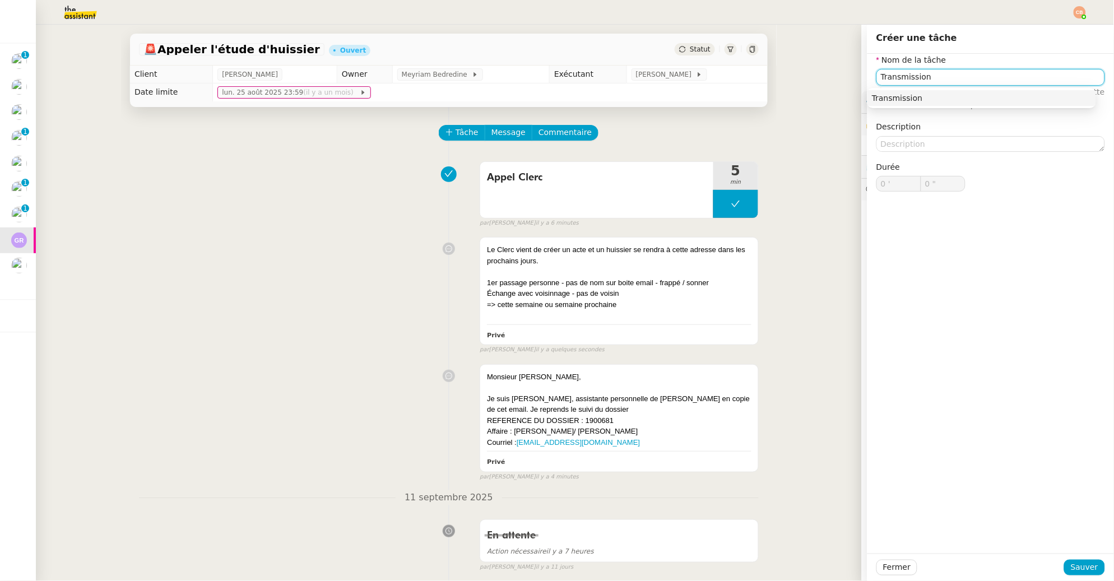
click at [904, 101] on div "Transmission" at bounding box center [982, 98] width 220 height 10
type input "Transmission"
click at [1071, 566] on span "Sauver" at bounding box center [1084, 567] width 27 height 13
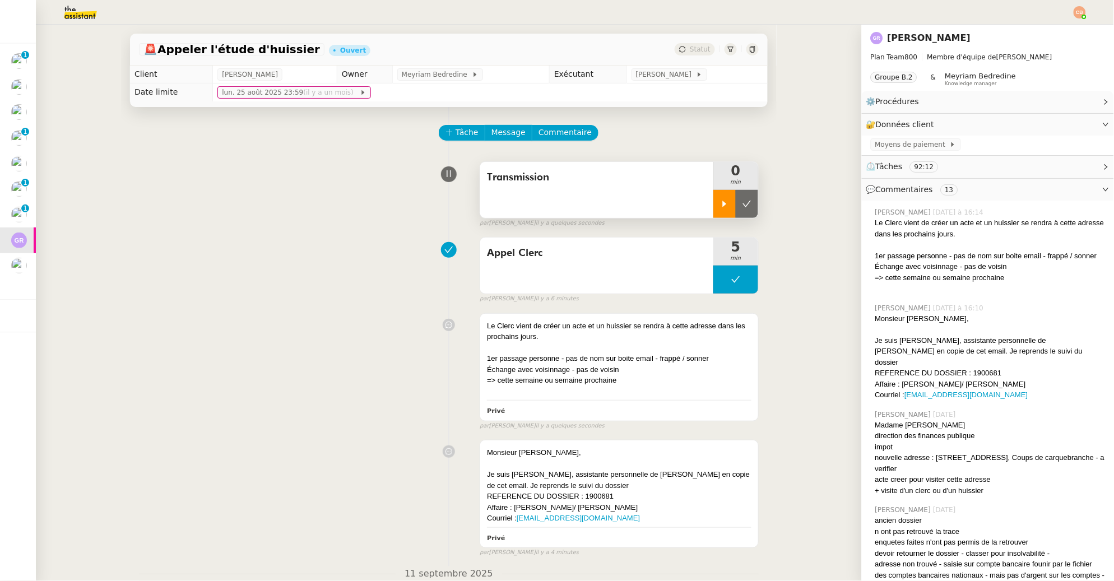
click at [720, 208] on icon at bounding box center [724, 204] width 9 height 9
click at [555, 341] on div "Le Clerc vient de créer un acte et un huissier se rendra à cette adresse dans l…" at bounding box center [619, 332] width 265 height 22
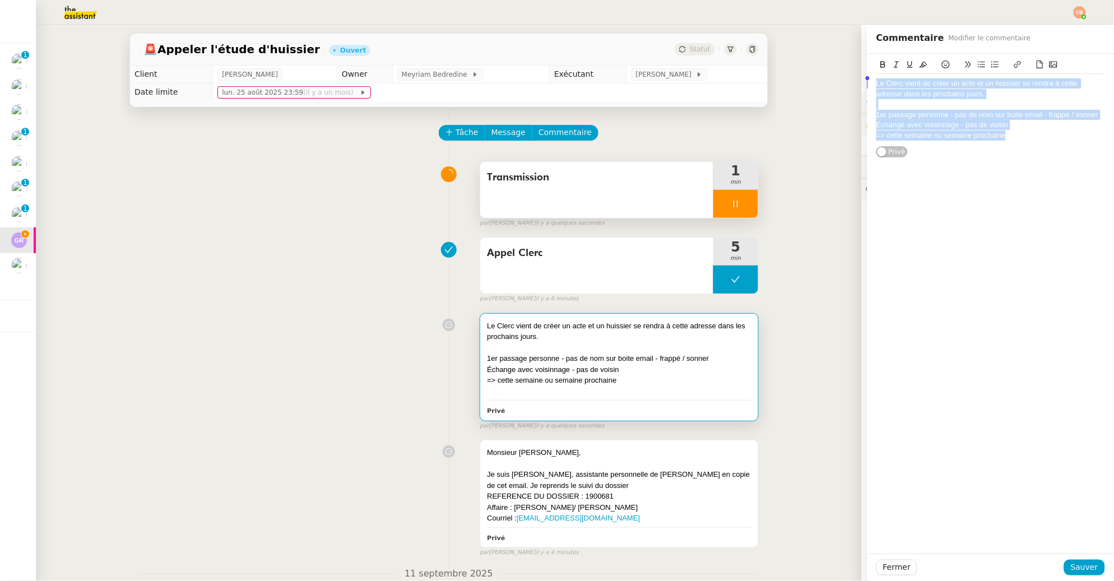
drag, startPoint x: 1026, startPoint y: 139, endPoint x: 832, endPoint y: 66, distance: 207.9
click at [832, 66] on app-ticket "🚨 Appeler l'étude d'huissier Ouvert Statut Client [PERSON_NAME] Owner Meyriam B…" at bounding box center [575, 303] width 1078 height 557
copy div "Le Clerc vient de créer un acte et un huissier se rendra à cette adresse dans l…"
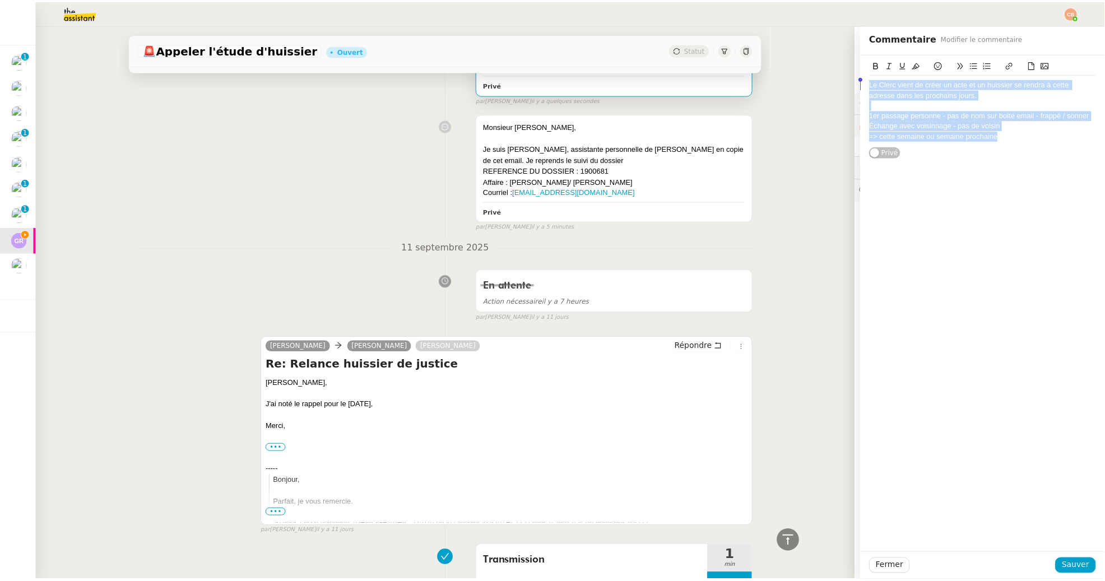
scroll to position [380, 0]
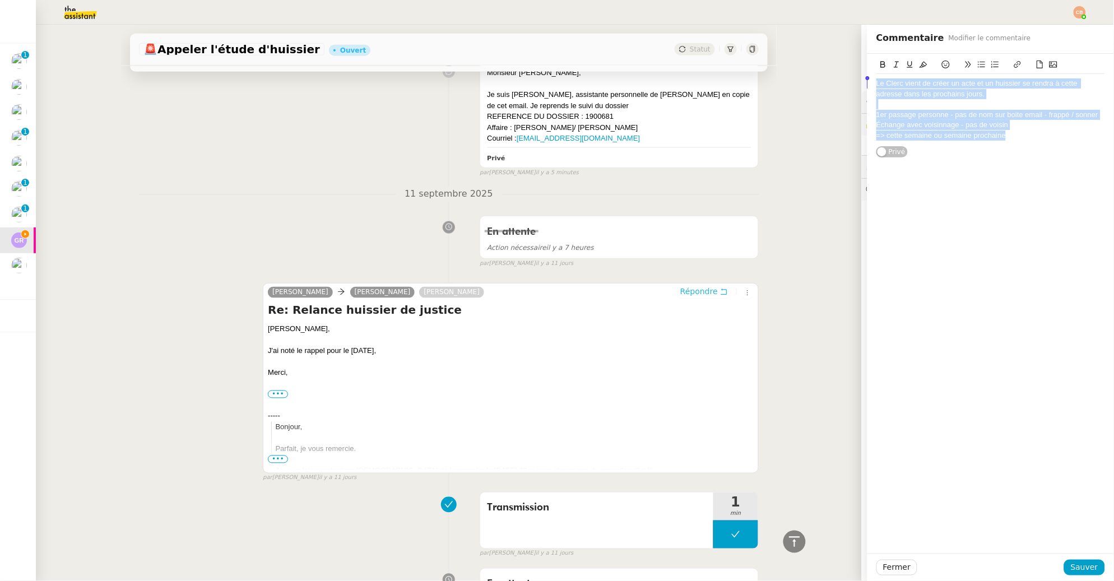
click at [680, 295] on span "Répondre" at bounding box center [699, 291] width 38 height 11
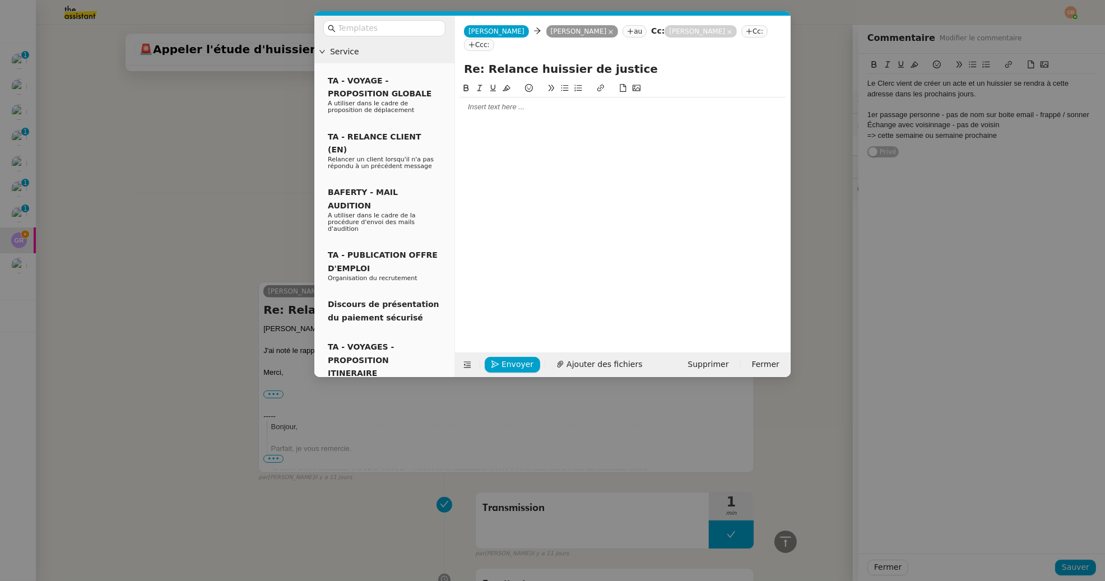
click at [520, 102] on div at bounding box center [623, 107] width 327 height 10
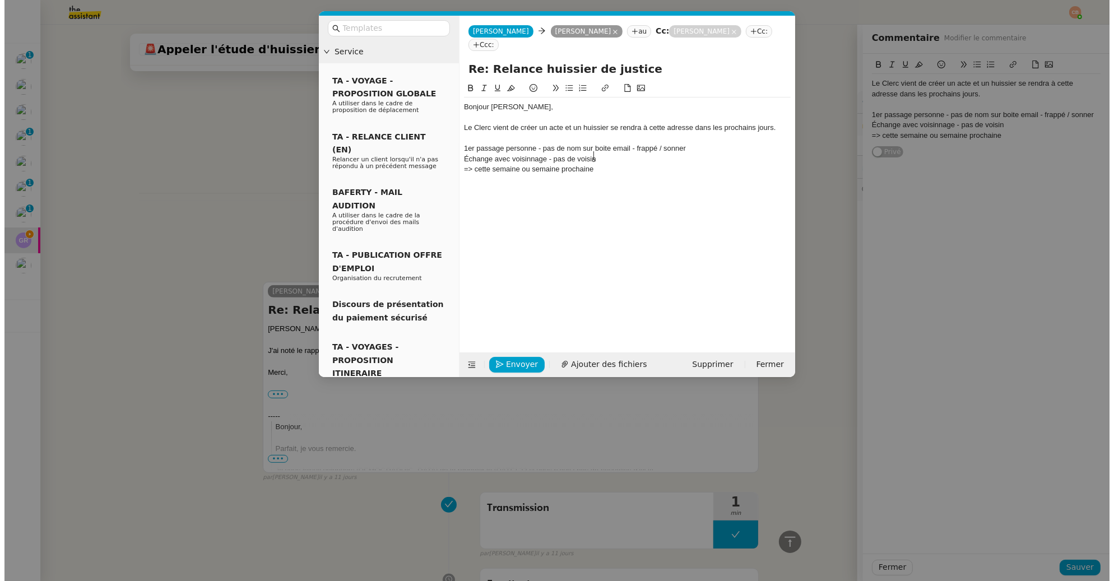
scroll to position [543, 0]
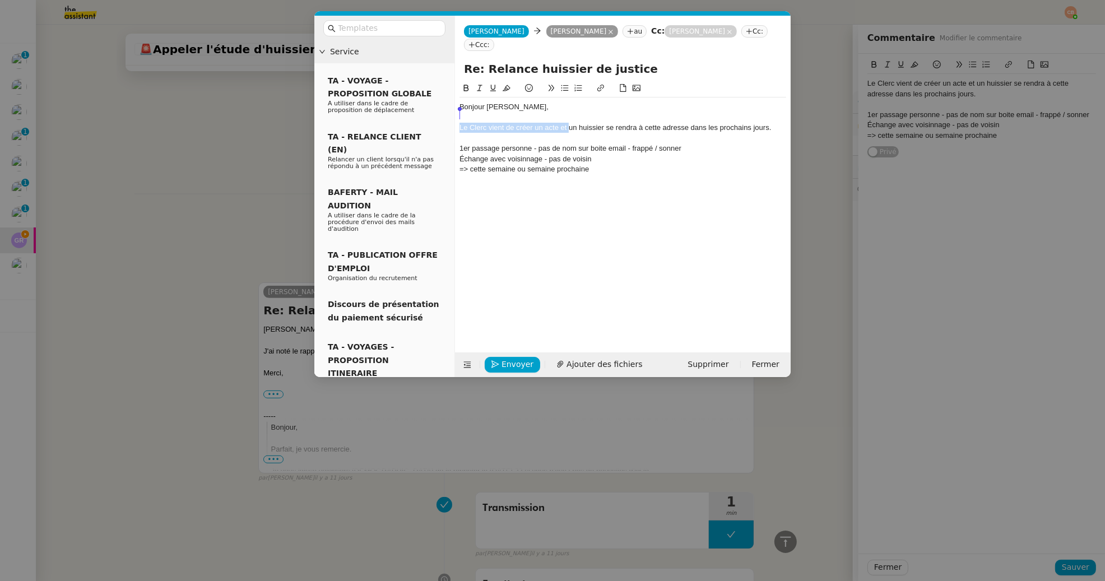
drag, startPoint x: 569, startPoint y: 114, endPoint x: 455, endPoint y: 118, distance: 114.4
click at [455, 118] on nz-spin "Bonjour [PERSON_NAME], [PERSON_NAME] vient de créer un acte et un huissier se r…" at bounding box center [623, 211] width 336 height 258
click at [462, 123] on div "un huissier se rendra à cette adresse dans les prochains jours." at bounding box center [623, 128] width 327 height 10
click at [505, 123] on div "Un huissier se rendra à cette adresse dans les prochains jours." at bounding box center [623, 128] width 327 height 10
click at [513, 123] on div "Un huissier s'esr rend rendra à cette adresse dans les prochains jours." at bounding box center [623, 128] width 327 height 10
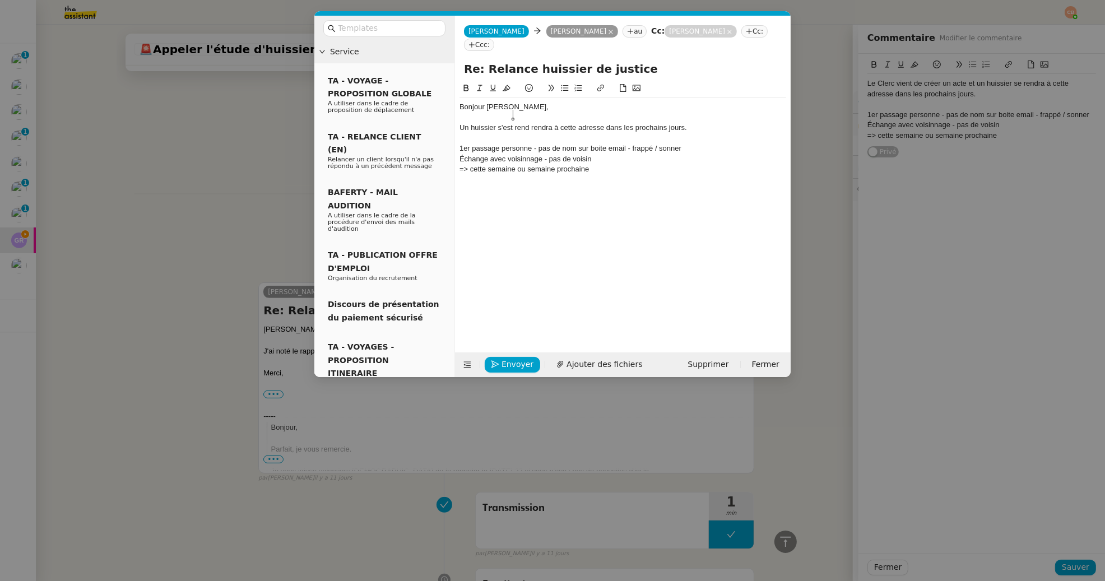
click at [530, 123] on div "Un huissier s'est rend rendra à cette adresse dans les prochains jours." at bounding box center [623, 128] width 327 height 10
drag, startPoint x: 557, startPoint y: 114, endPoint x: 536, endPoint y: 115, distance: 20.7
click at [536, 123] on div "Un huissier s'est rendu rendra à cette adresse dans les prochains jours." at bounding box center [623, 128] width 327 height 10
click at [540, 123] on div "Un huissier s'est rendu à cette adresse dans les prochains jours." at bounding box center [623, 128] width 327 height 10
click at [242, 179] on nz-modal-container "Service TA - VOYAGE - PROPOSITION GLOBALE A utiliser dans le cadre de propositi…" at bounding box center [552, 290] width 1105 height 581
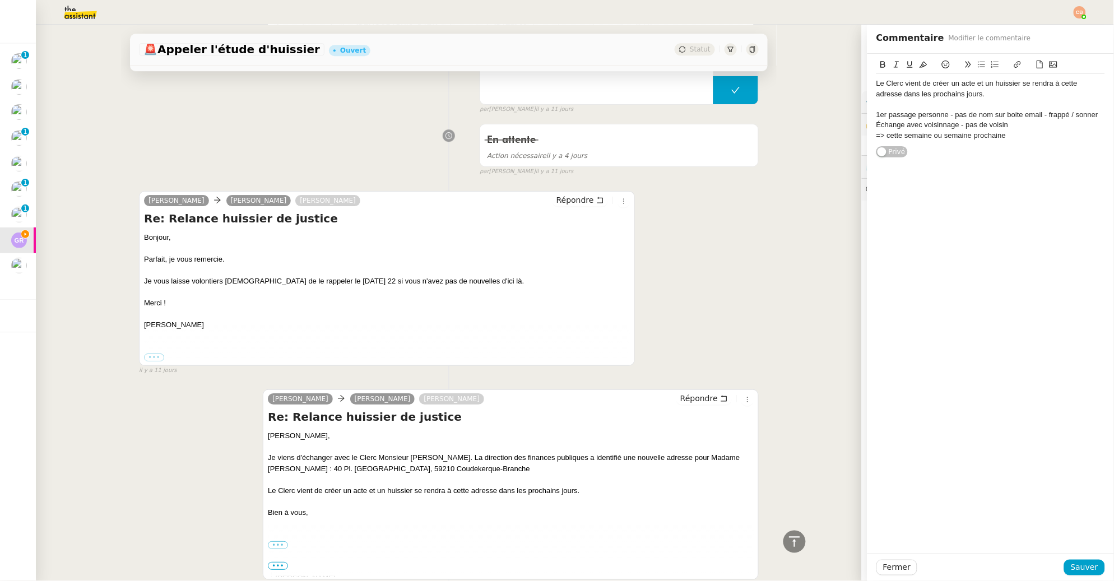
scroll to position [1040, 0]
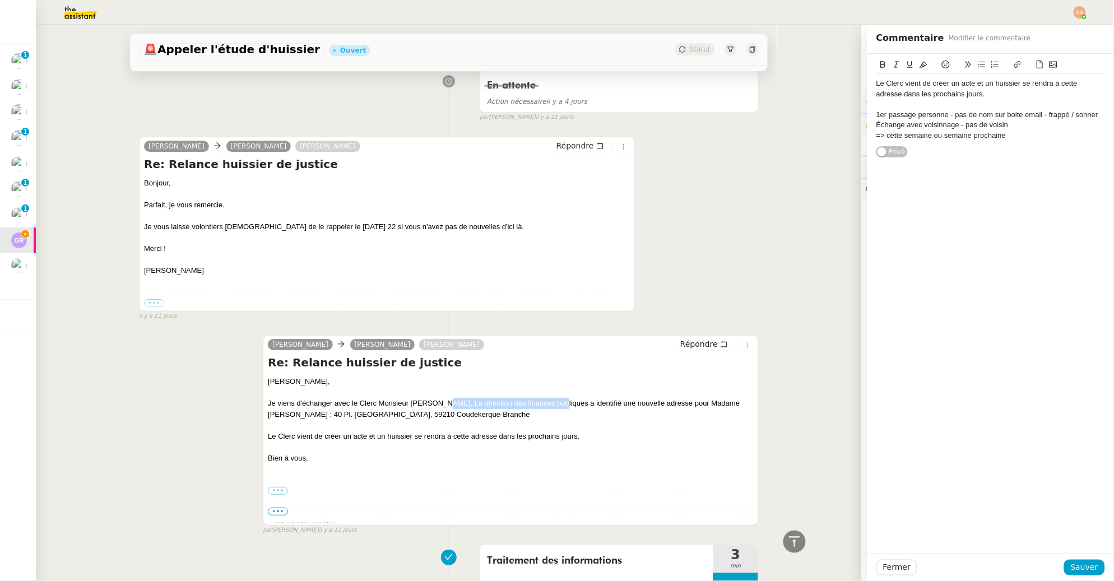
drag, startPoint x: 430, startPoint y: 403, endPoint x: 543, endPoint y: 401, distance: 112.7
click at [543, 401] on div "Je viens d'échanger avec le Clerc Monsieur [PERSON_NAME]. La direction des fina…" at bounding box center [511, 409] width 486 height 22
copy div "La direction des finances publiques"
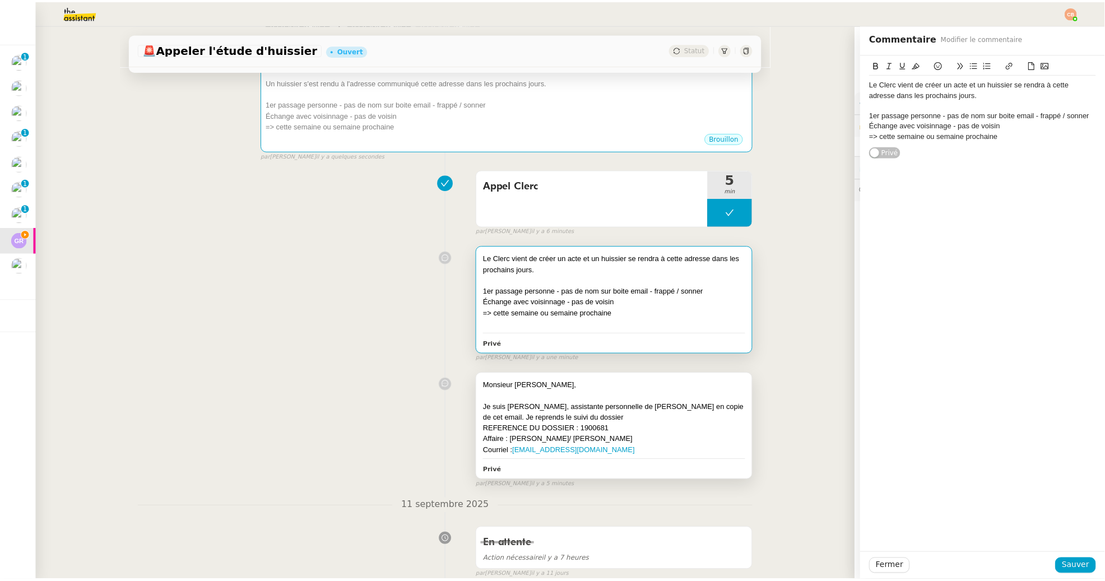
scroll to position [0, 0]
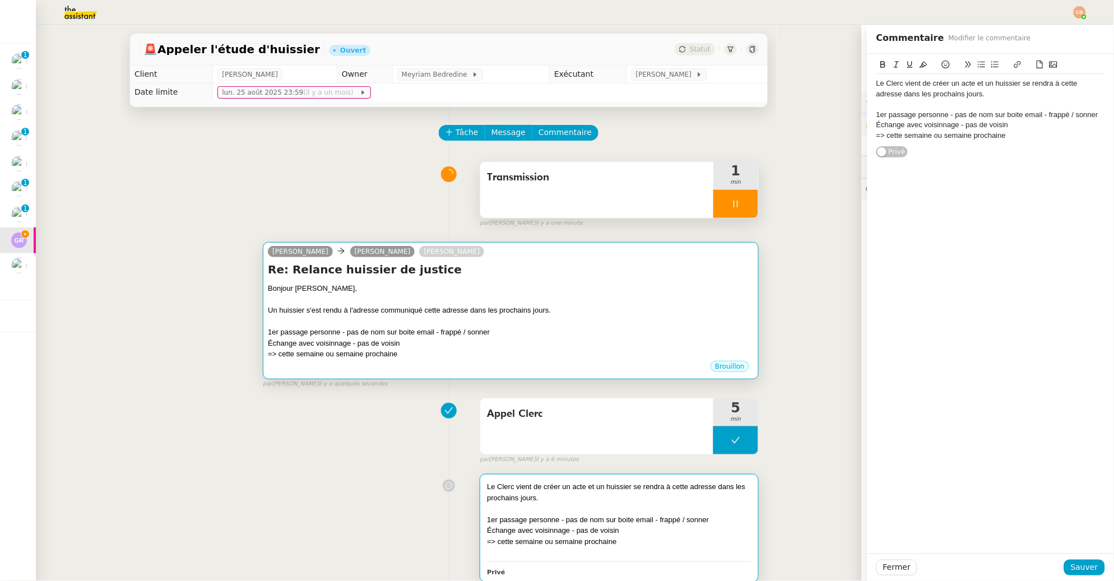
click at [571, 316] on div at bounding box center [511, 321] width 486 height 11
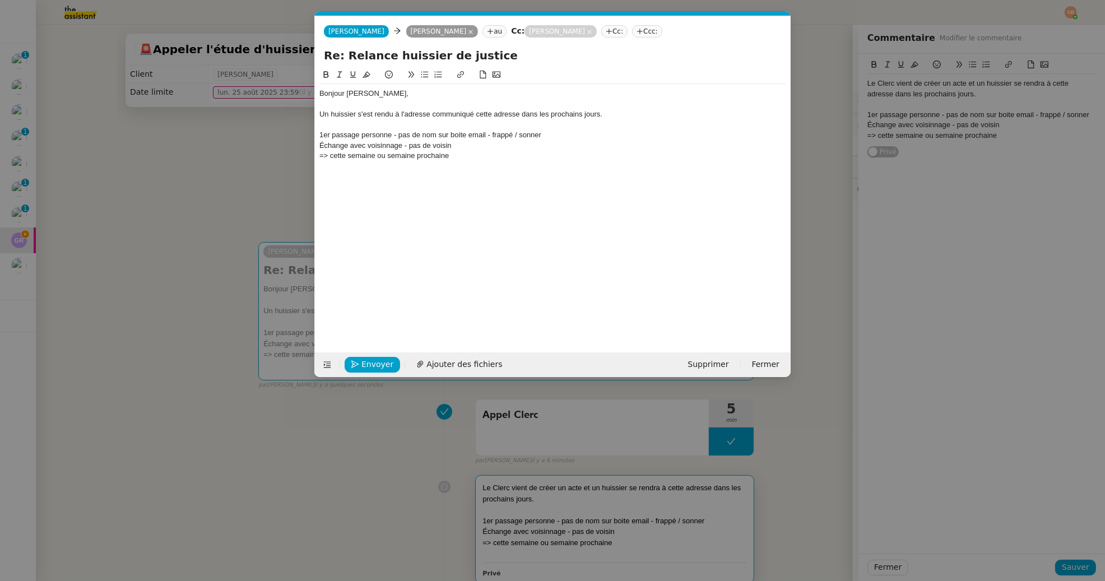
scroll to position [0, 24]
click at [474, 114] on div "Un huissier s'est rendu à l'adresse communiqué cette adresse dans les prochains…" at bounding box center [552, 114] width 467 height 10
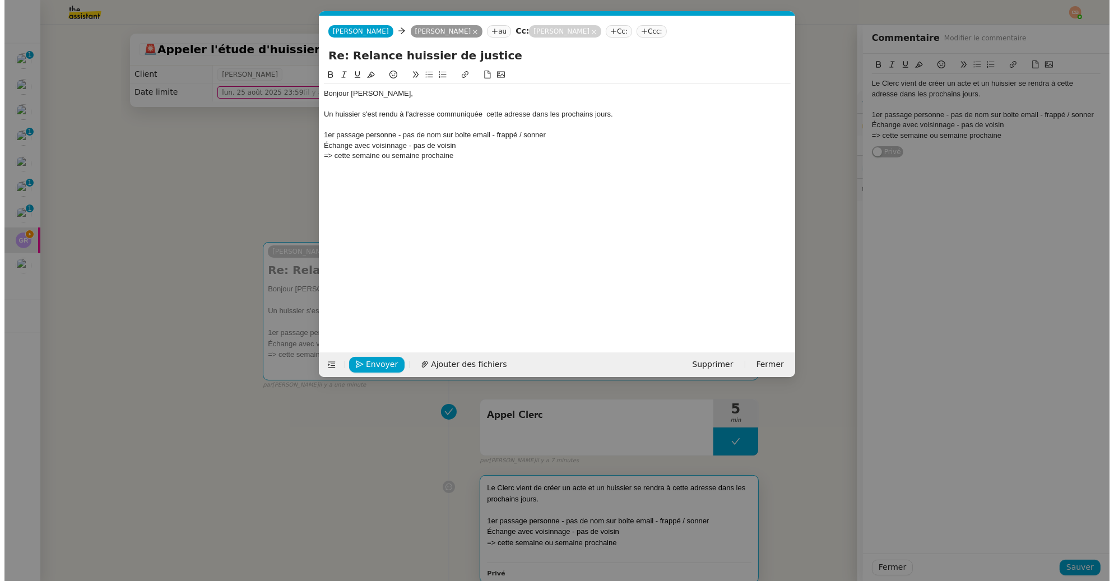
scroll to position [0, 0]
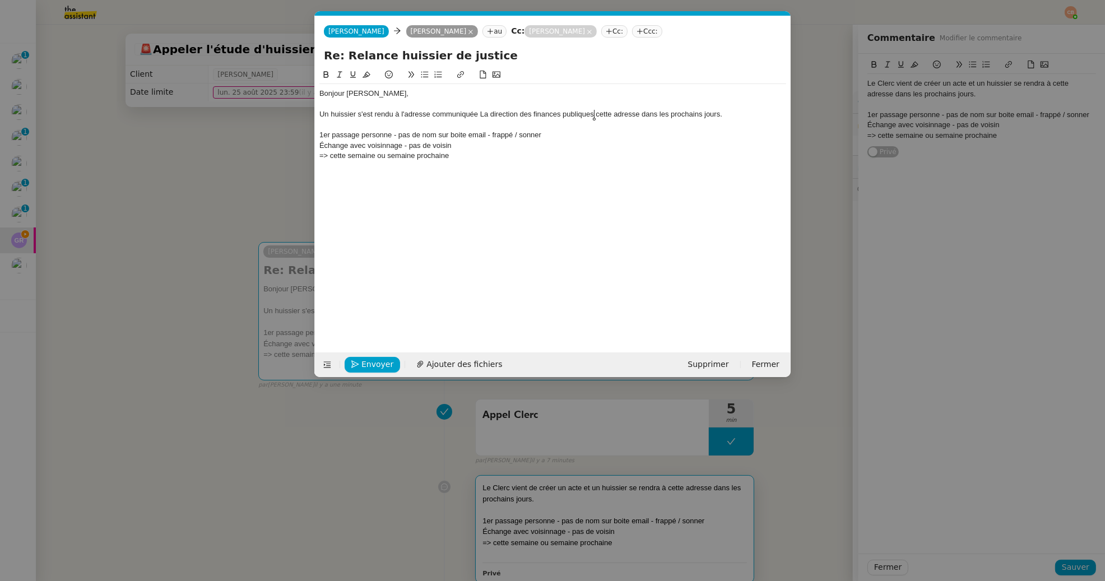
click at [478, 114] on div "Un huissier s'est rendu à l'adresse communiquée La direction des finances publi…" at bounding box center [552, 114] width 467 height 10
click at [496, 117] on div "Un huissier s'est rendu à l'adresse communiquée par La direction des finances p…" at bounding box center [552, 114] width 467 height 10
drag, startPoint x: 607, startPoint y: 115, endPoint x: 757, endPoint y: 125, distance: 149.9
click at [757, 125] on div "Bonjour [PERSON_NAME], Un huissier s'est rendu à l'adresse communiquée par la d…" at bounding box center [552, 124] width 467 height 81
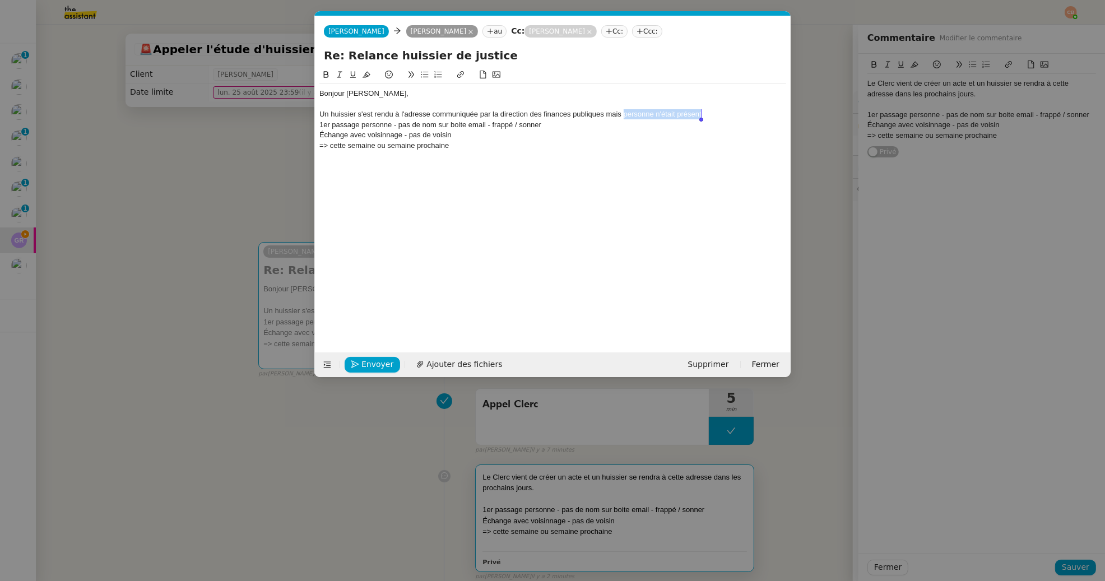
drag, startPoint x: 625, startPoint y: 114, endPoint x: 740, endPoint y: 115, distance: 115.5
click at [740, 115] on div "Un huissier s'est rendu à l'adresse communiquée par la direction des finances p…" at bounding box center [552, 114] width 467 height 10
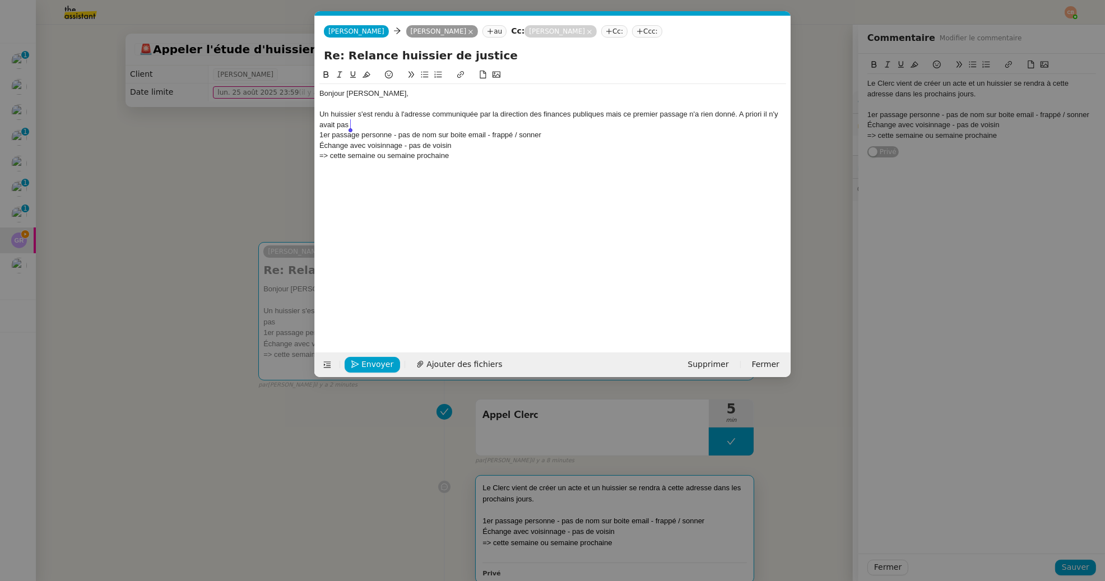
drag, startPoint x: 740, startPoint y: 114, endPoint x: 782, endPoint y: 122, distance: 42.8
click at [782, 122] on div "Un huissier s'est rendu à l'adresse communiquée par la direction des finances p…" at bounding box center [552, 119] width 467 height 21
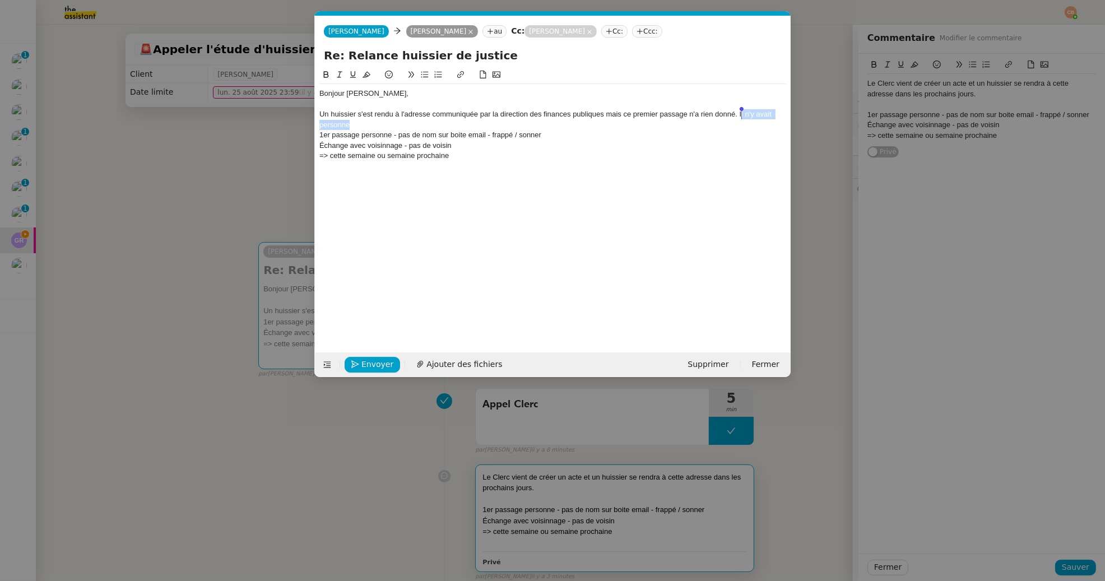
drag, startPoint x: 360, startPoint y: 121, endPoint x: 740, endPoint y: 113, distance: 380.6
click at [740, 113] on div "Un huissier s'est rendu à l'adresse communiquée par la direction des finances p…" at bounding box center [552, 119] width 467 height 21
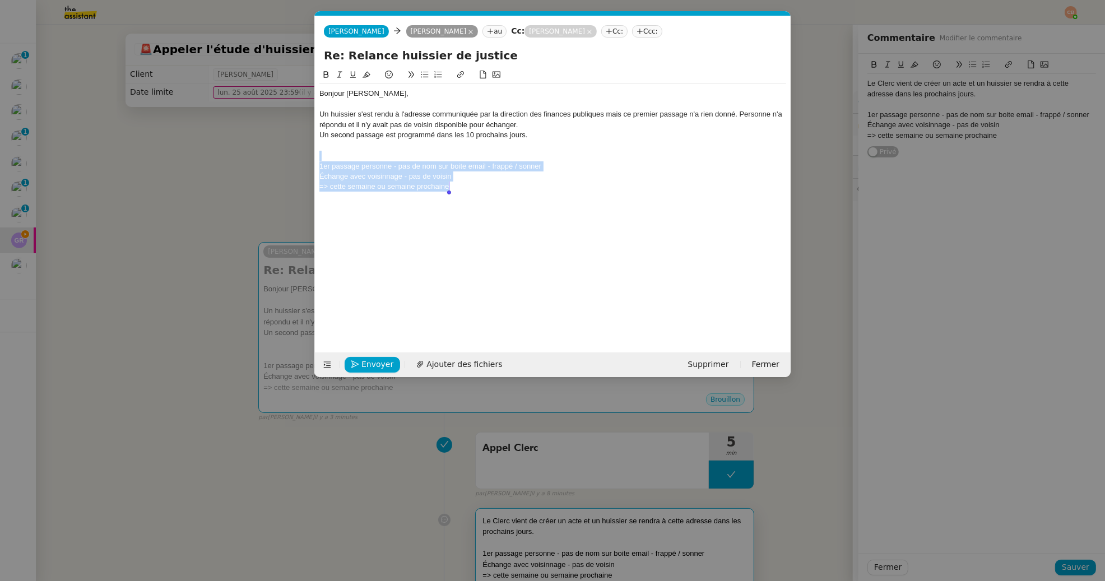
drag, startPoint x: 356, startPoint y: 153, endPoint x: 627, endPoint y: 206, distance: 276.3
click at [627, 206] on div "Bonjour [PERSON_NAME], Un huissier s'est rendu à l'adresse communiquée par la d…" at bounding box center [552, 201] width 467 height 267
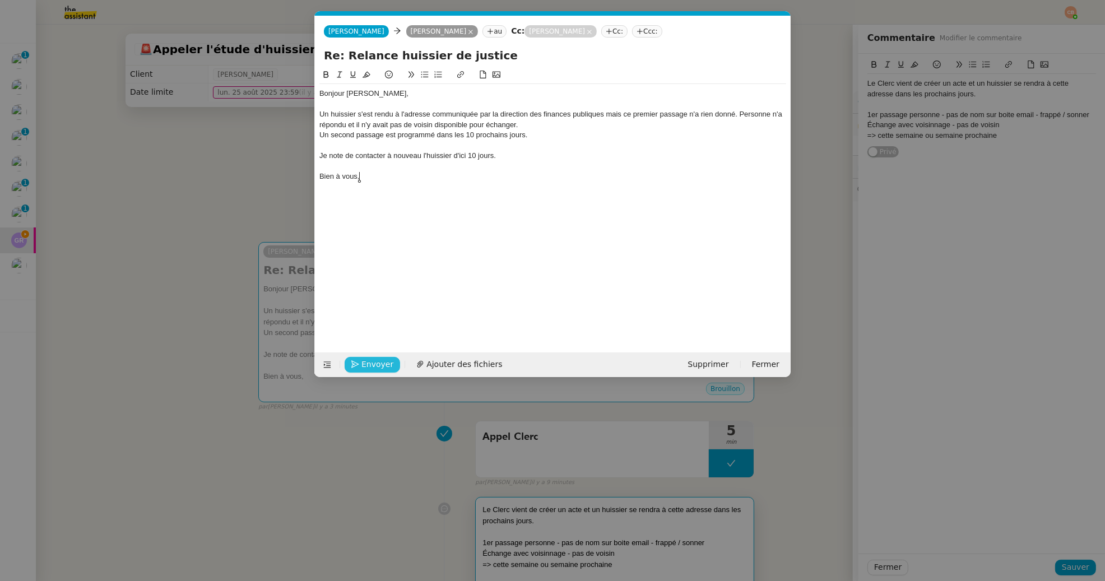
click at [372, 364] on span "Envoyer" at bounding box center [378, 364] width 32 height 13
click at [372, 364] on span "Confirmer l'envoi" at bounding box center [395, 364] width 67 height 13
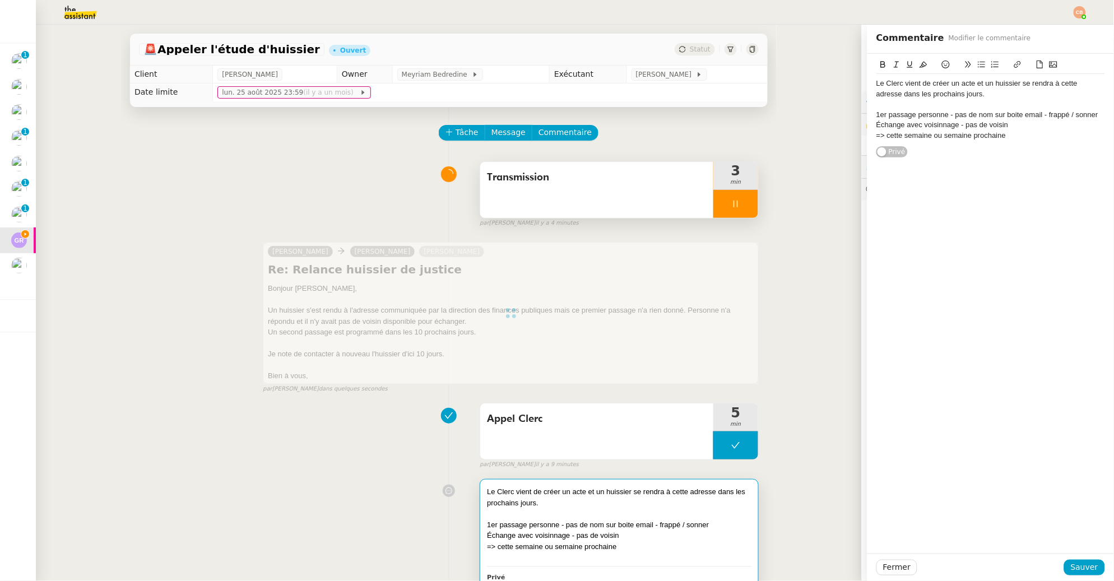
click at [739, 192] on div at bounding box center [735, 204] width 45 height 28
click at [739, 192] on button at bounding box center [747, 204] width 22 height 28
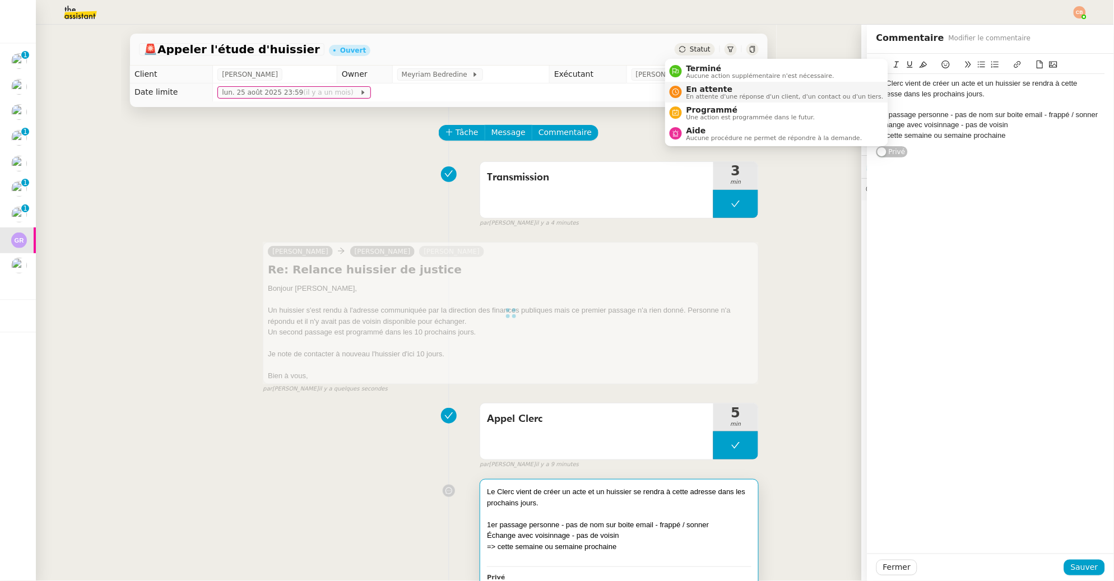
click at [700, 89] on span "En attente" at bounding box center [785, 89] width 197 height 9
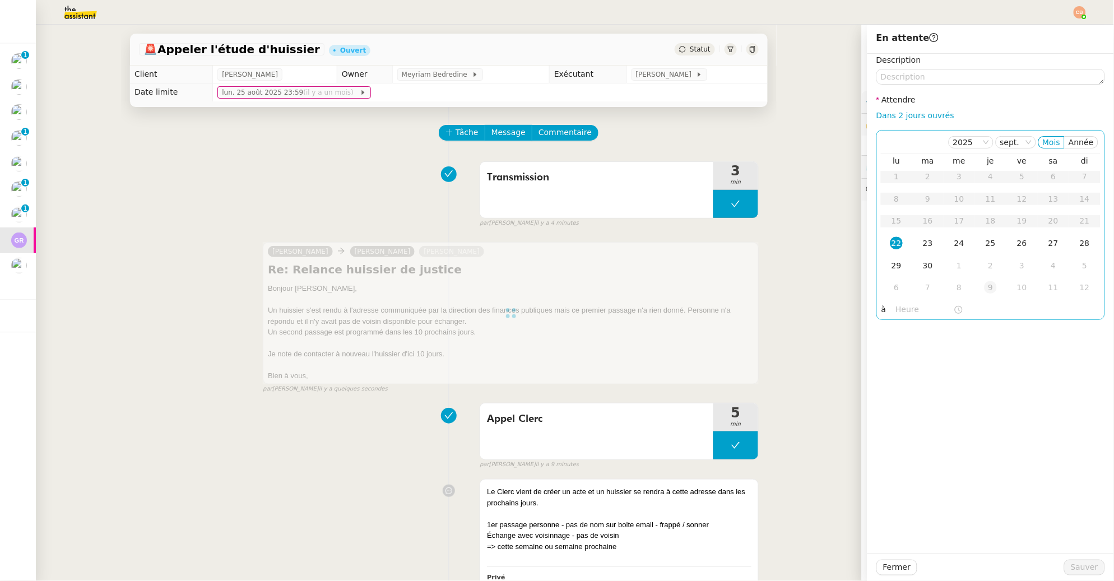
click at [985, 288] on div "9" at bounding box center [991, 287] width 12 height 12
click at [909, 308] on input "text" at bounding box center [925, 309] width 58 height 13
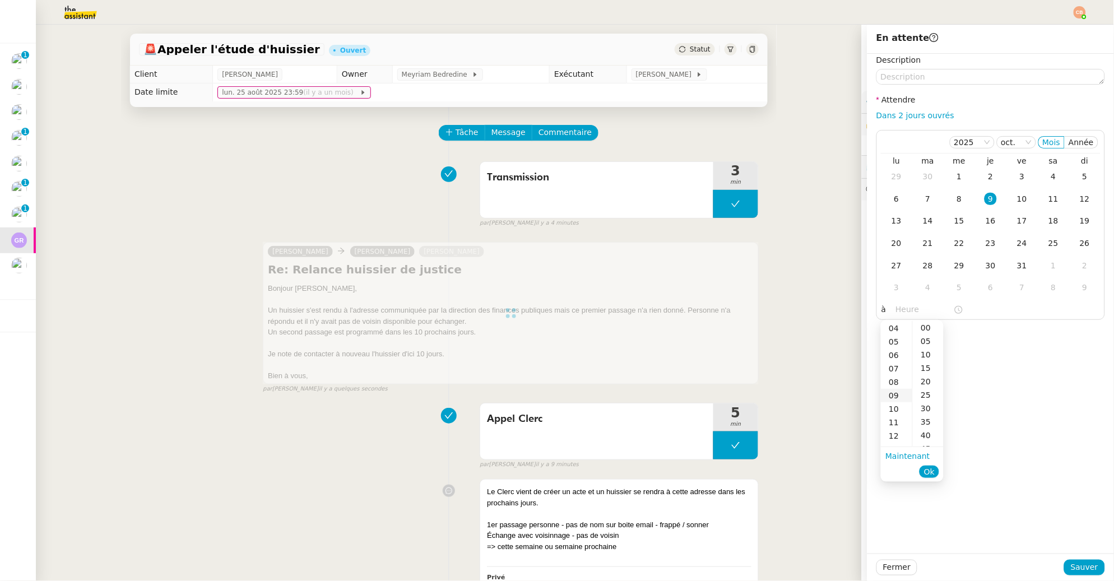
click at [900, 400] on div "09" at bounding box center [896, 395] width 31 height 13
click at [929, 325] on div "00" at bounding box center [928, 327] width 31 height 13
type input "09:00"
drag, startPoint x: 1004, startPoint y: 319, endPoint x: 1030, endPoint y: 451, distance: 134.2
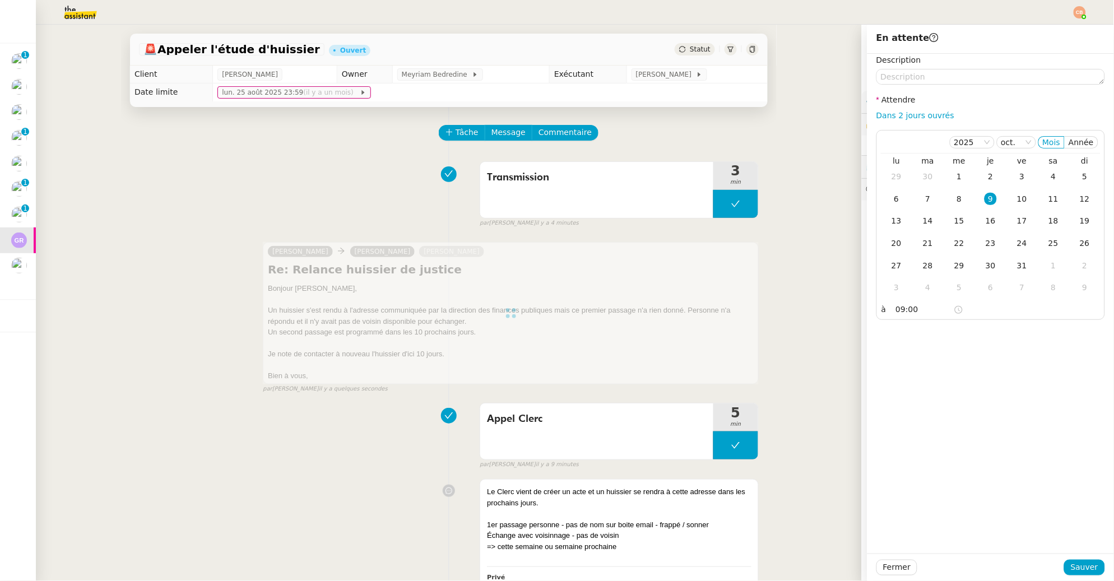
click at [1004, 320] on div "[DATE] Mois Année lu ma me je ve sa di 29 30 1 2 3 4 5 6 7 8 9 10 11 12 13 14 1…" at bounding box center [991, 225] width 229 height 190
click at [1072, 569] on span "Sauver" at bounding box center [1084, 567] width 27 height 13
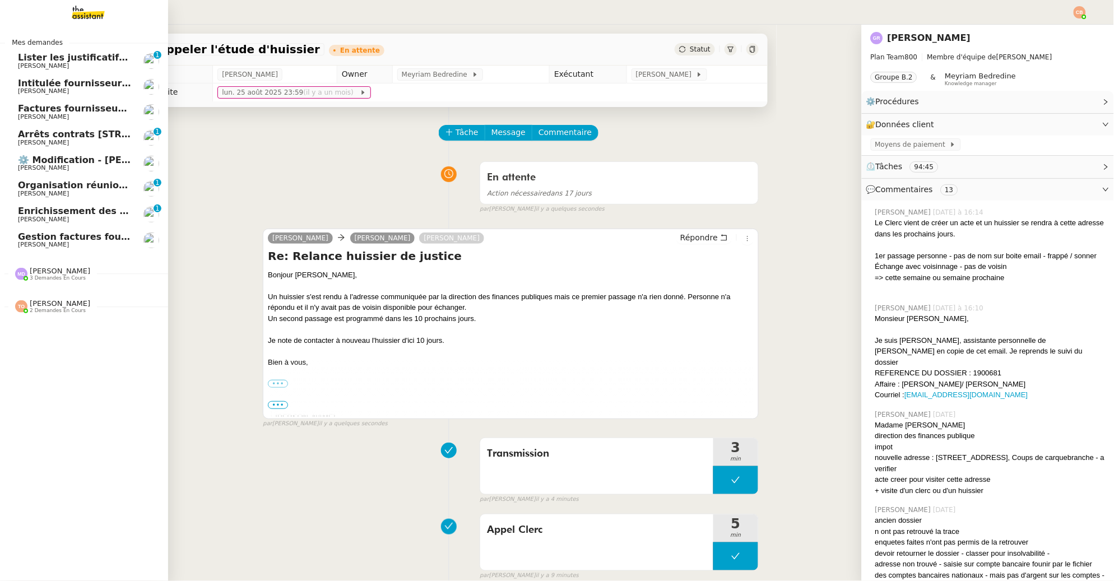
click at [58, 230] on link "Gestion factures fournisseurs (virement) via [GEOGRAPHIC_DATA]- [DATE] [PERSON_…" at bounding box center [84, 241] width 168 height 26
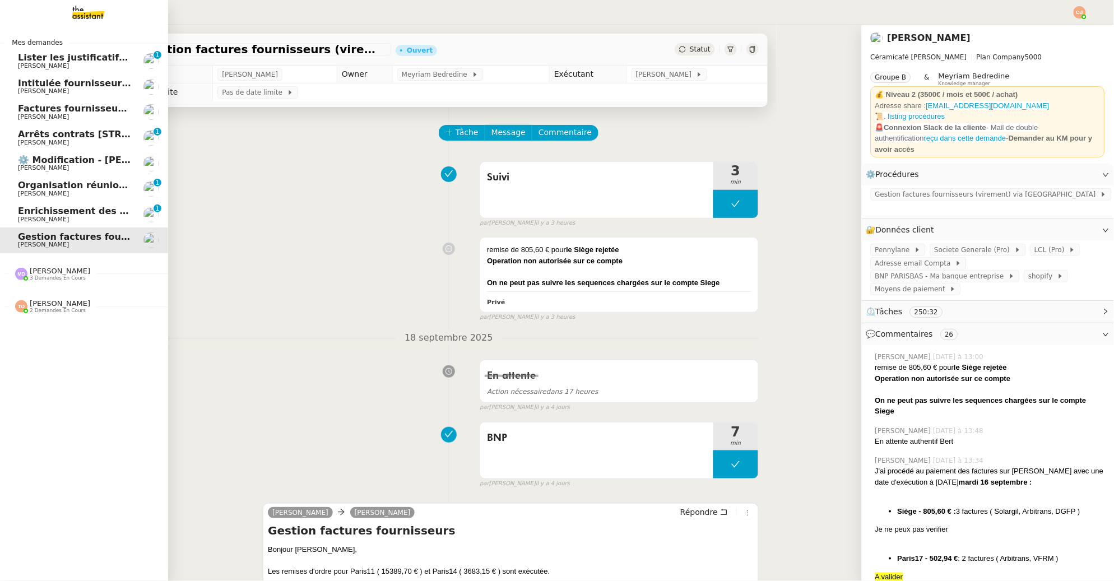
click at [59, 212] on span "Enrichissement des connaissances - 1 septembre 2025" at bounding box center [156, 211] width 277 height 11
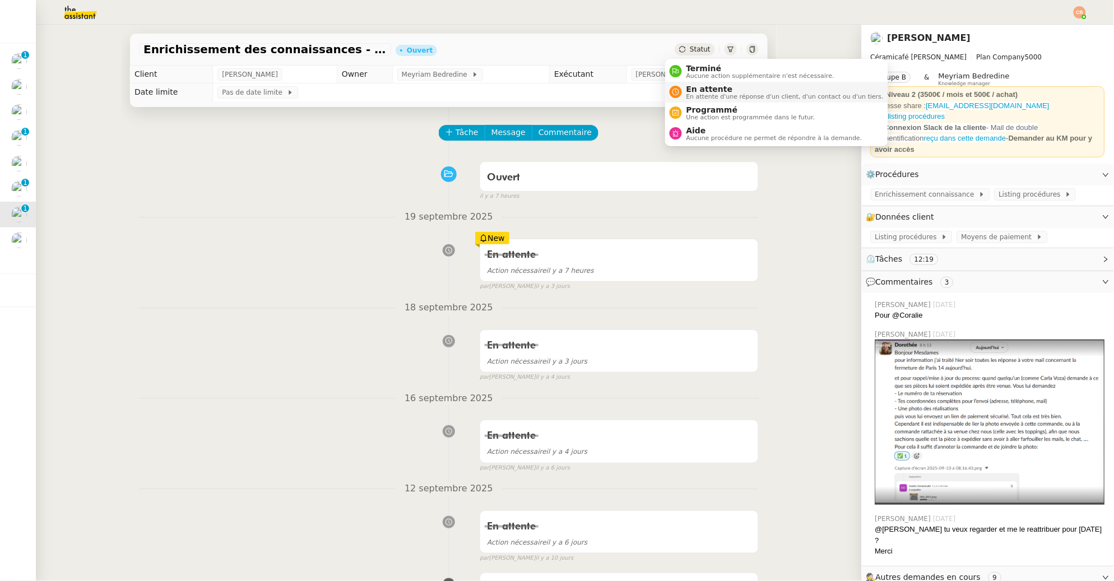
click at [695, 89] on span "En attente" at bounding box center [785, 89] width 197 height 9
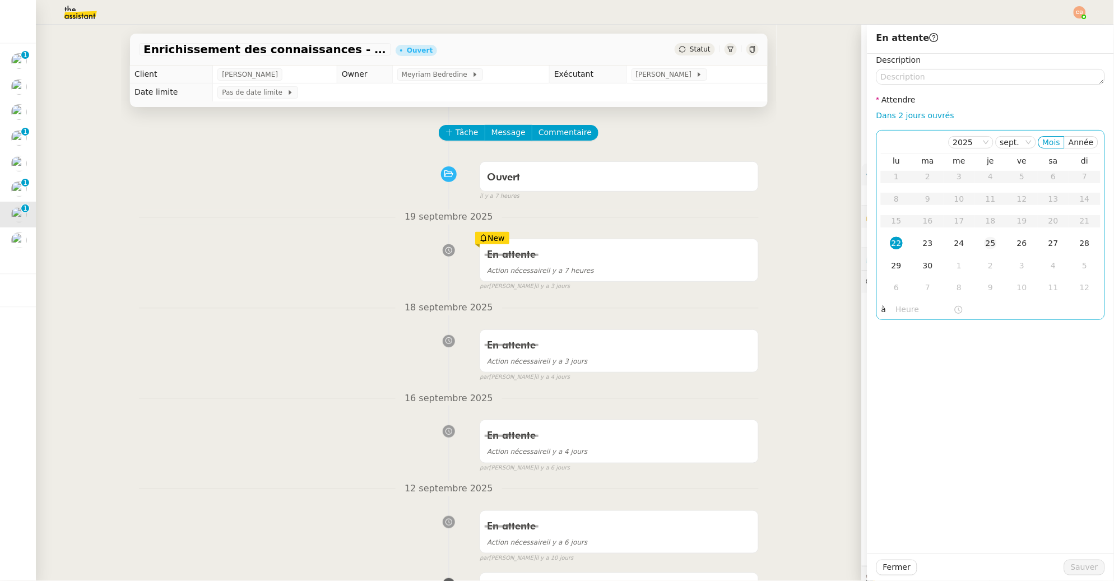
click at [985, 245] on div "25" at bounding box center [991, 243] width 12 height 12
click at [900, 312] on input "text" at bounding box center [925, 309] width 58 height 13
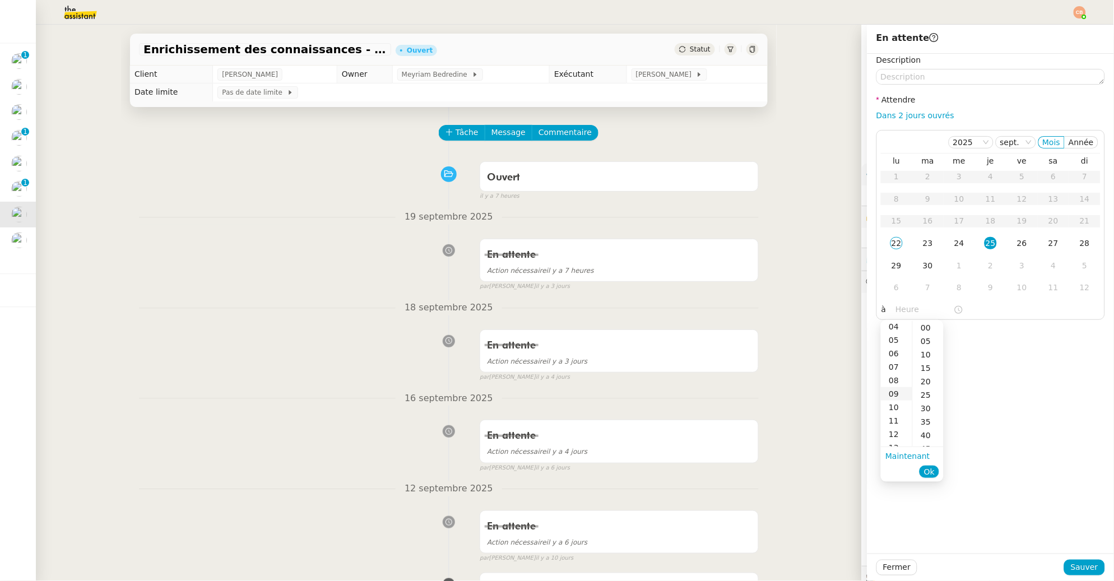
click at [895, 392] on div "09" at bounding box center [896, 393] width 31 height 13
click at [924, 327] on div "00" at bounding box center [928, 327] width 31 height 13
type input "09:00"
drag, startPoint x: 986, startPoint y: 330, endPoint x: 995, endPoint y: 354, distance: 25.2
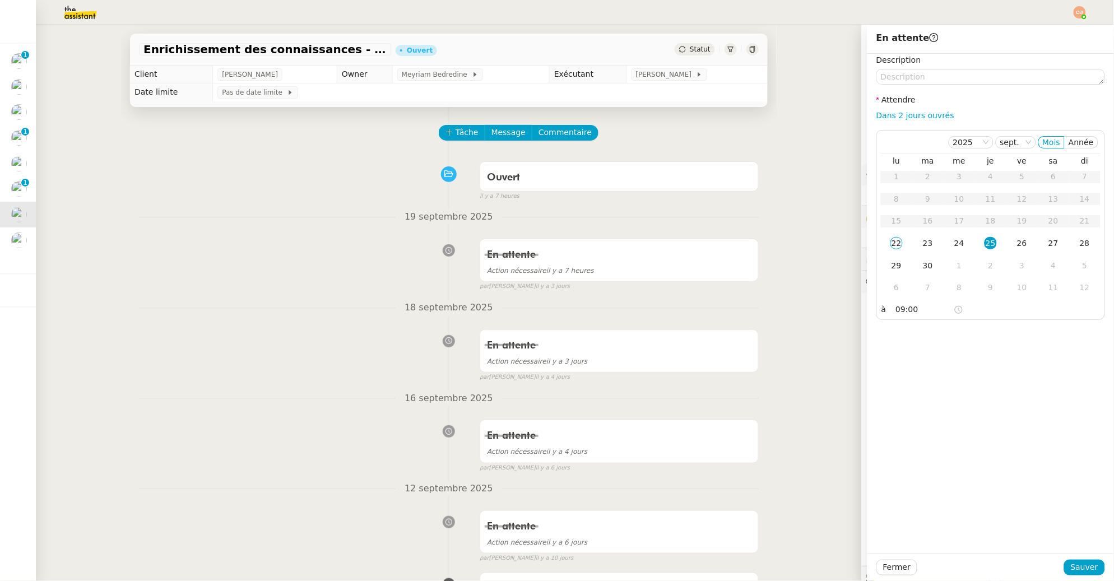
click at [986, 331] on div "Description Attendre Dans 2 jours ouvrés [DATE] Mois Année lu ma me je ve sa di…" at bounding box center [991, 304] width 247 height 500
click at [1071, 567] on span "Sauver" at bounding box center [1084, 567] width 27 height 13
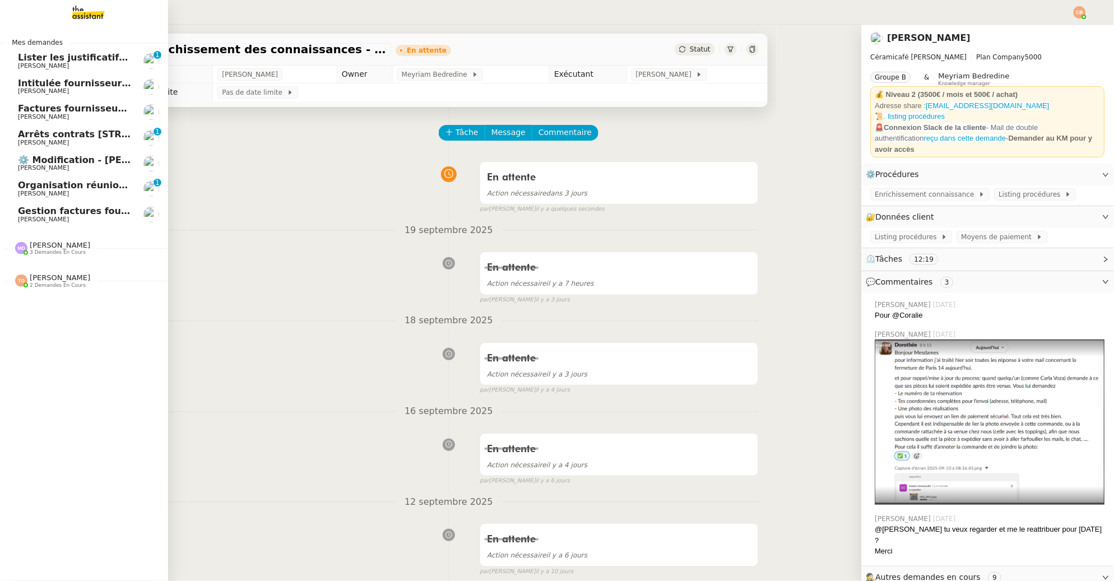
click at [31, 192] on span "[PERSON_NAME]" at bounding box center [43, 193] width 51 height 7
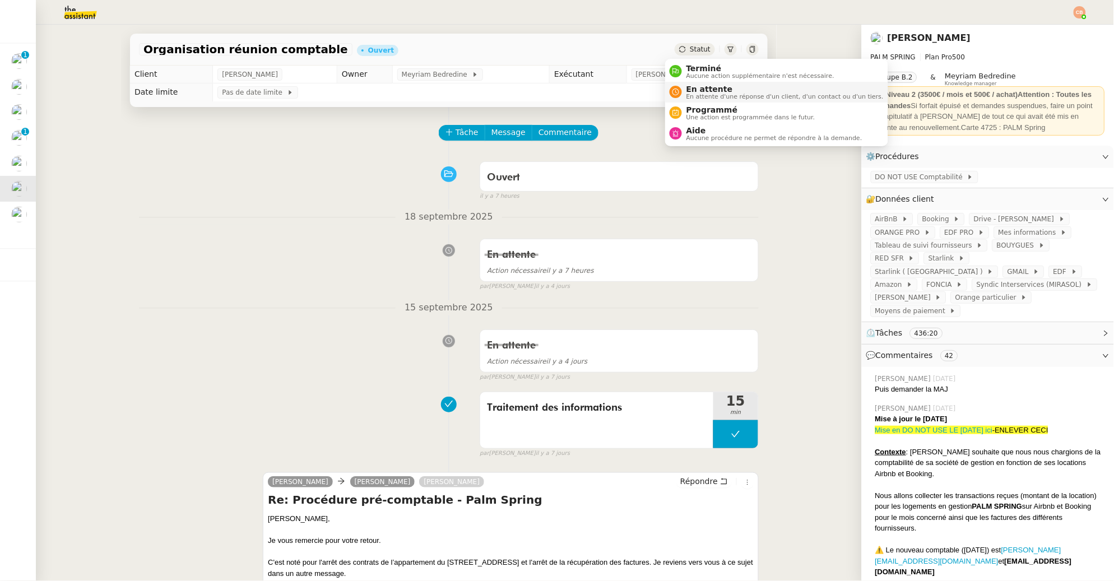
click at [697, 90] on span "En attente" at bounding box center [785, 89] width 197 height 9
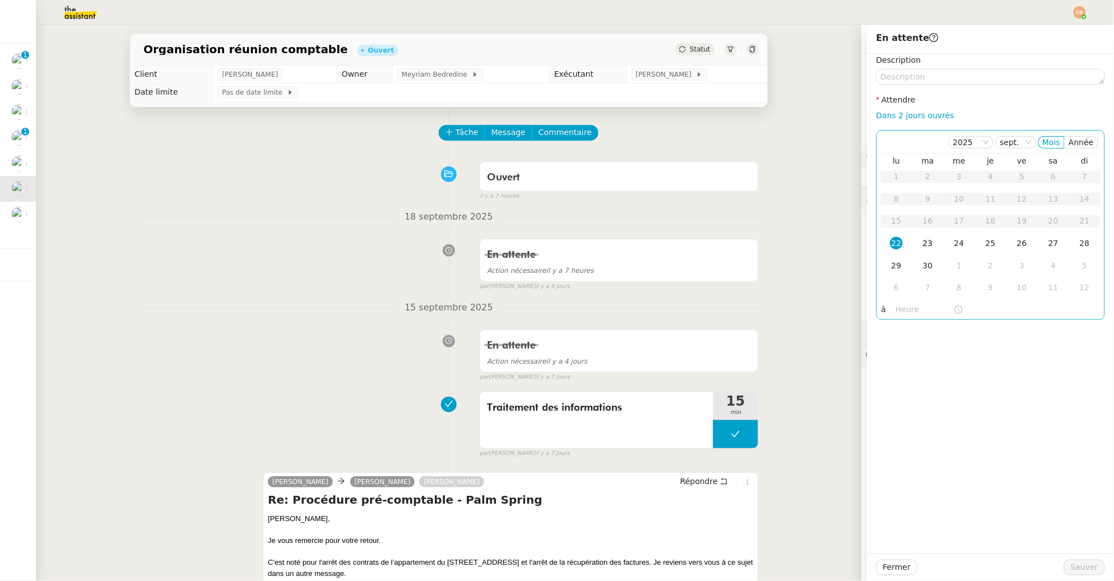
click at [922, 248] on div "23" at bounding box center [928, 243] width 12 height 12
click at [905, 307] on input "text" at bounding box center [925, 309] width 58 height 13
click at [897, 385] on div "09" at bounding box center [896, 385] width 31 height 13
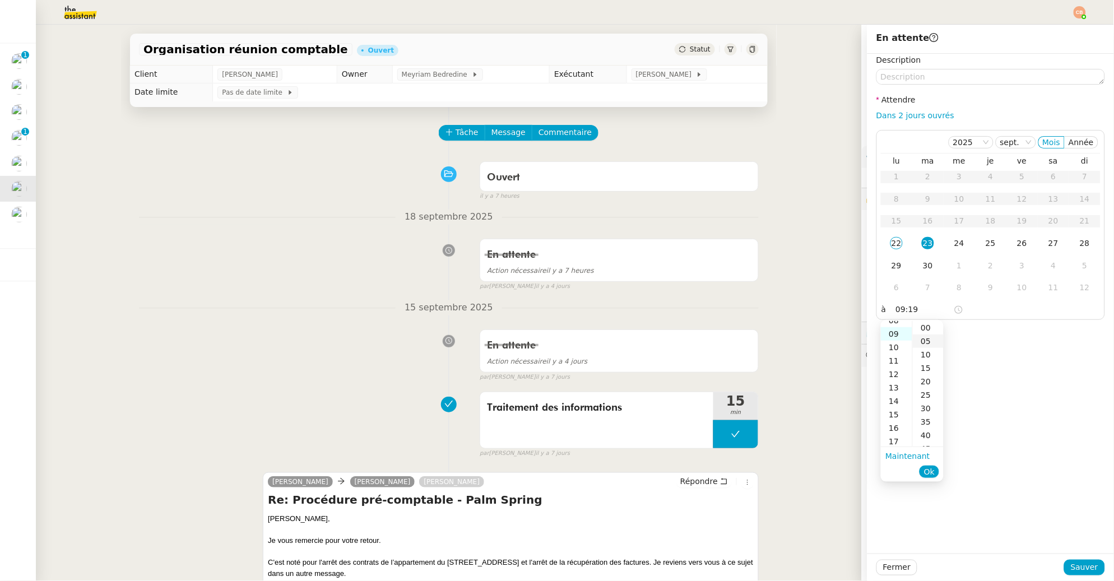
scroll to position [121, 0]
click at [930, 323] on div "00" at bounding box center [928, 327] width 31 height 13
type input "09:00"
drag, startPoint x: 997, startPoint y: 339, endPoint x: 1018, endPoint y: 390, distance: 55.1
click at [997, 339] on div "Description Attendre Dans 2 jours ouvrés [DATE] Mois Année lu ma me je ve sa di…" at bounding box center [991, 304] width 247 height 500
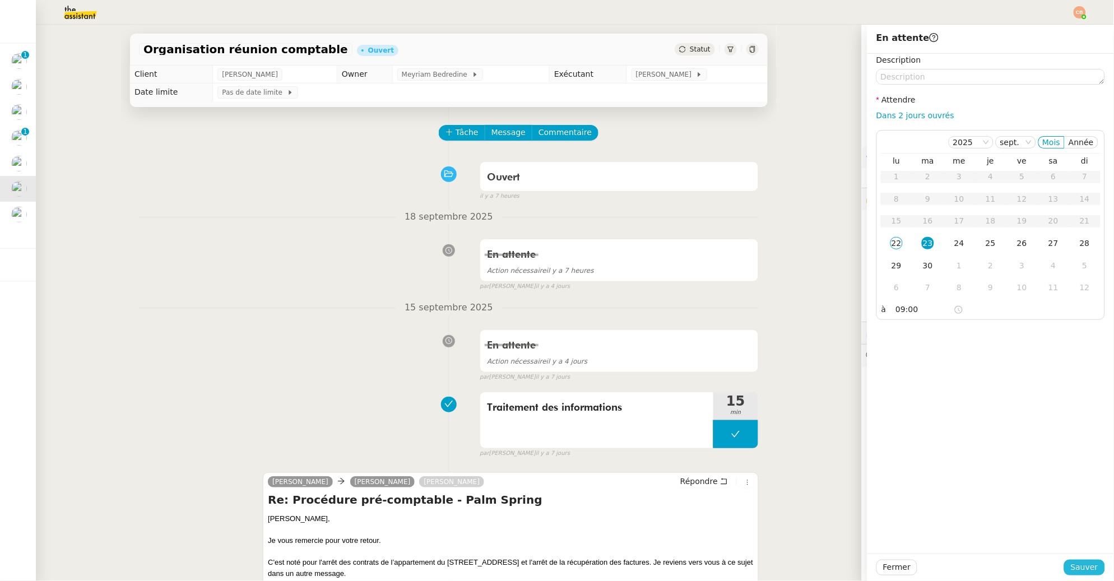
click at [1064, 563] on button "Sauver" at bounding box center [1084, 568] width 41 height 16
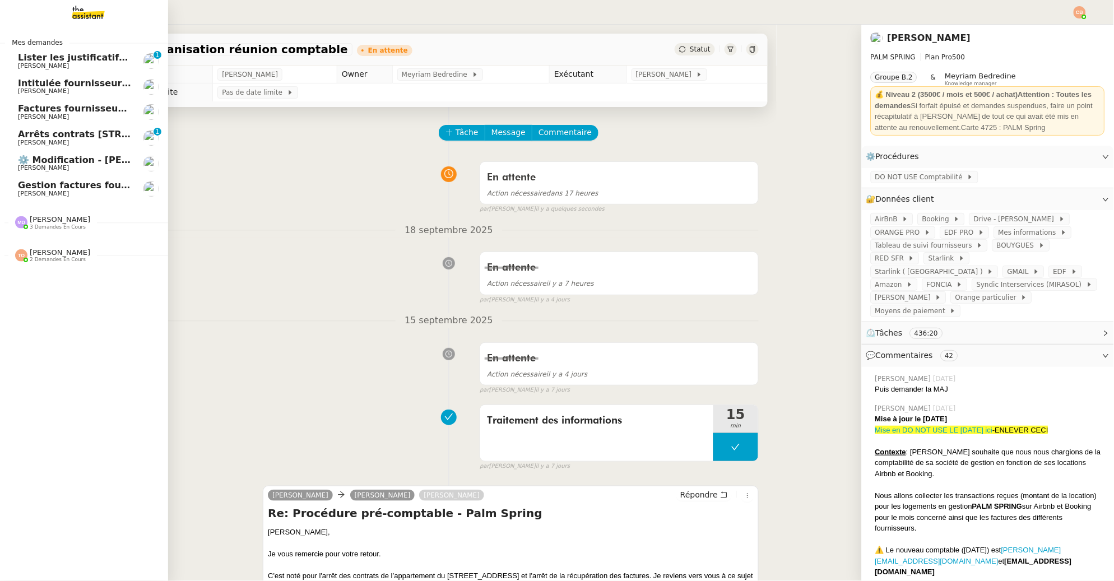
click at [58, 128] on link "Arrêts contrats [STREET_ADDRESS] ( [GEOGRAPHIC_DATA] ) [PERSON_NAME] 0 1 2 3 4 …" at bounding box center [84, 138] width 168 height 26
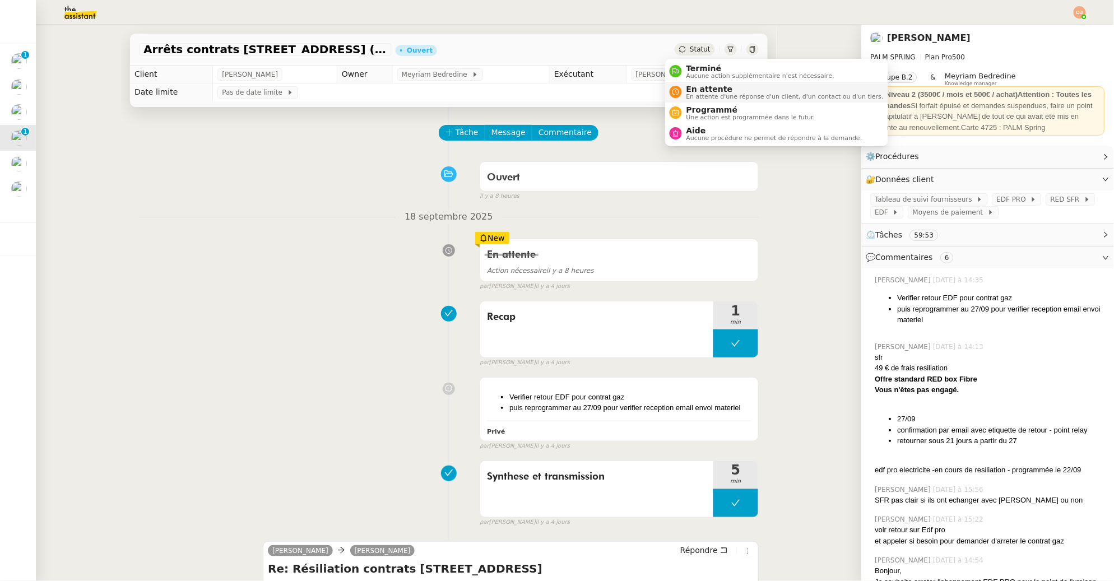
click at [698, 94] on span "En attente d'une réponse d'un client, d'un contact ou d'un tiers." at bounding box center [785, 97] width 197 height 6
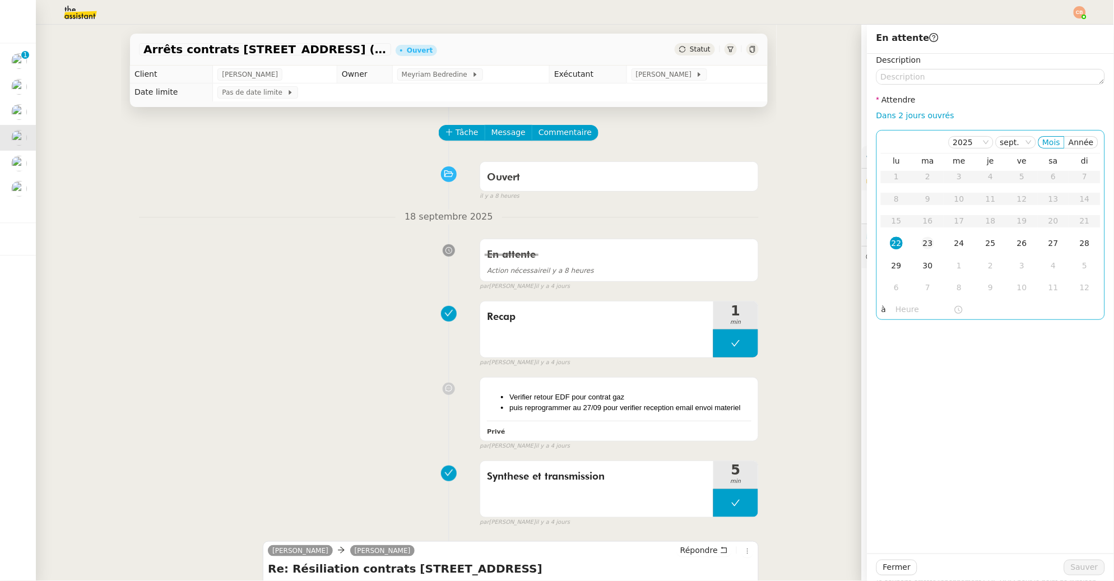
click at [922, 240] on div "23" at bounding box center [928, 243] width 12 height 12
click at [905, 309] on input "text" at bounding box center [925, 309] width 58 height 13
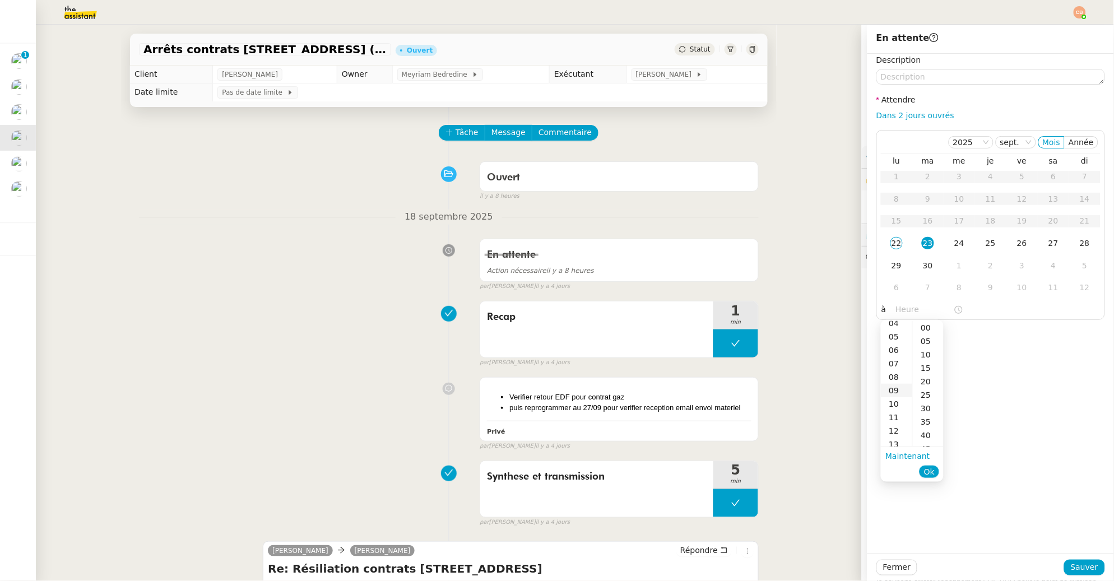
click at [896, 388] on div "09" at bounding box center [896, 390] width 31 height 13
click at [923, 327] on div "00" at bounding box center [928, 327] width 31 height 13
type input "09:00"
click at [1045, 337] on div "Description Attendre Dans 2 jours ouvrés [DATE] Mois Année lu ma me je ve sa di…" at bounding box center [991, 304] width 247 height 500
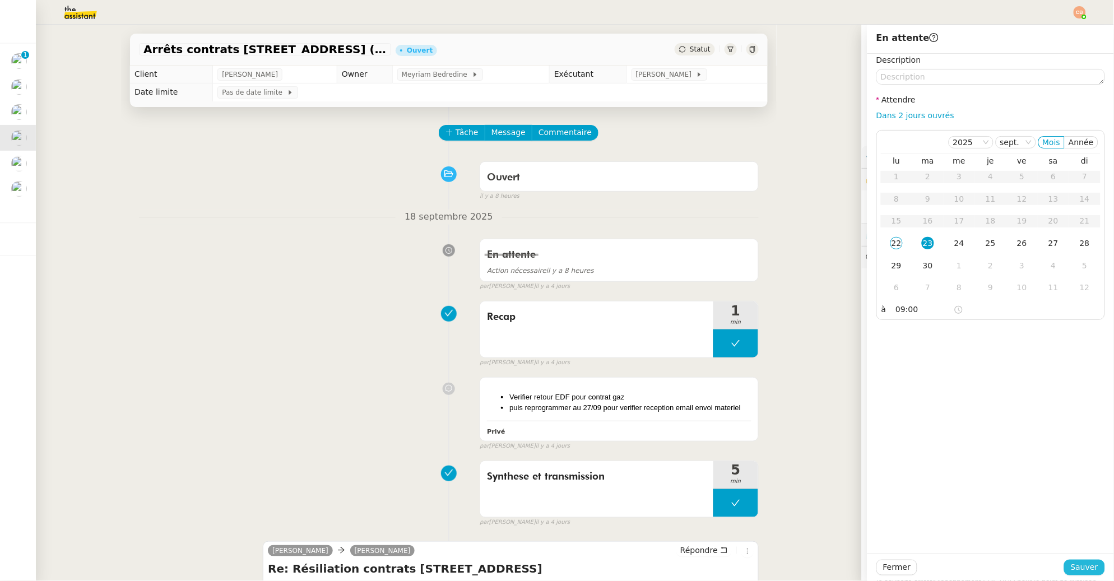
click at [1073, 564] on span "Sauver" at bounding box center [1084, 567] width 27 height 13
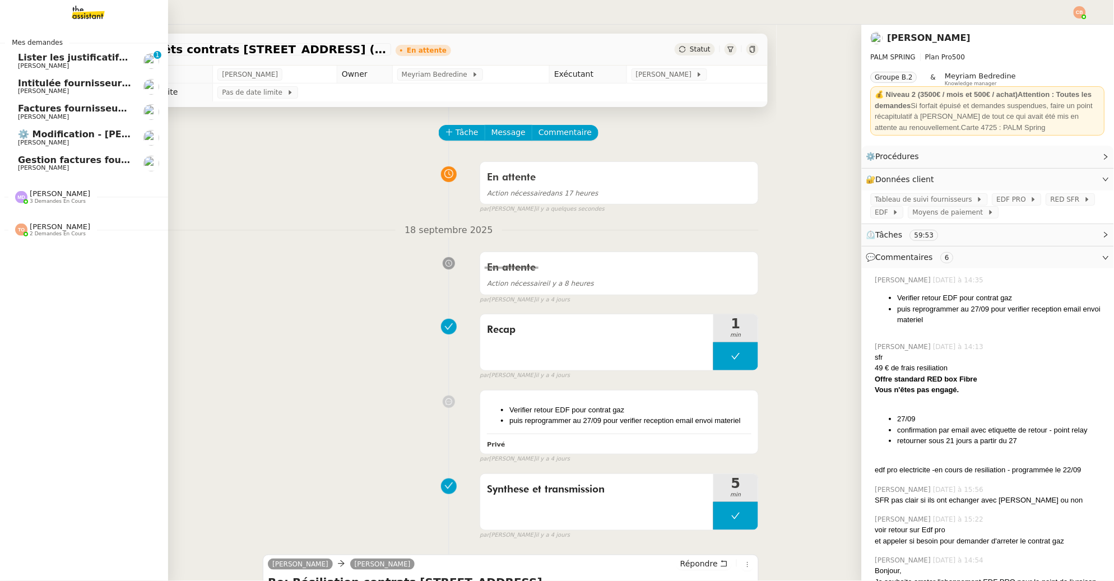
click at [26, 61] on span "Lister les justificatifs de transports reçus par les salariés - [DATE]" at bounding box center [184, 57] width 333 height 11
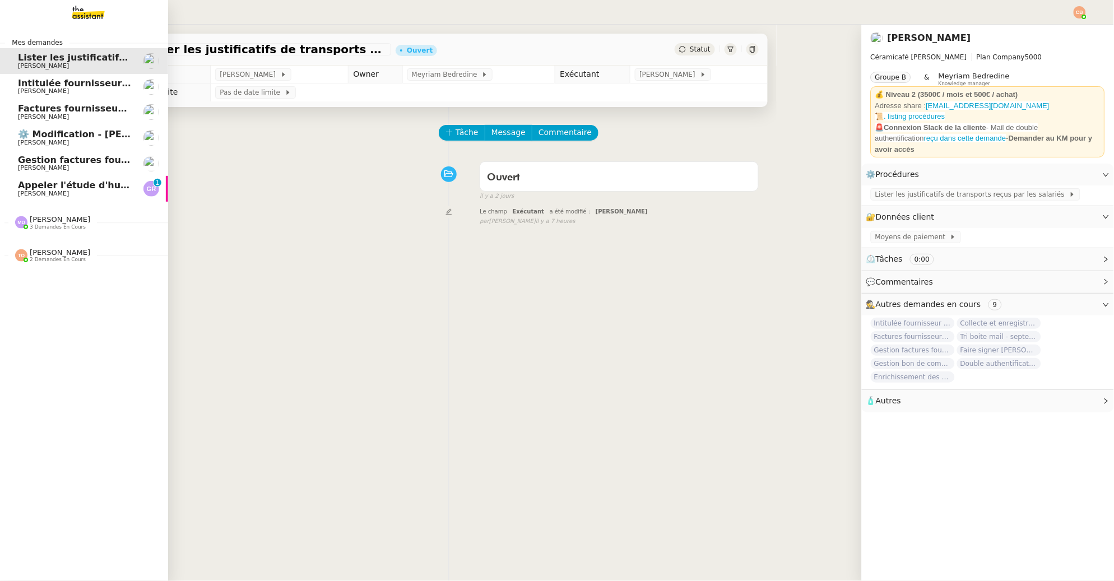
click at [24, 84] on span "Intitulée fournisseur Céramiques [PERSON_NAME]" at bounding box center [144, 83] width 253 height 11
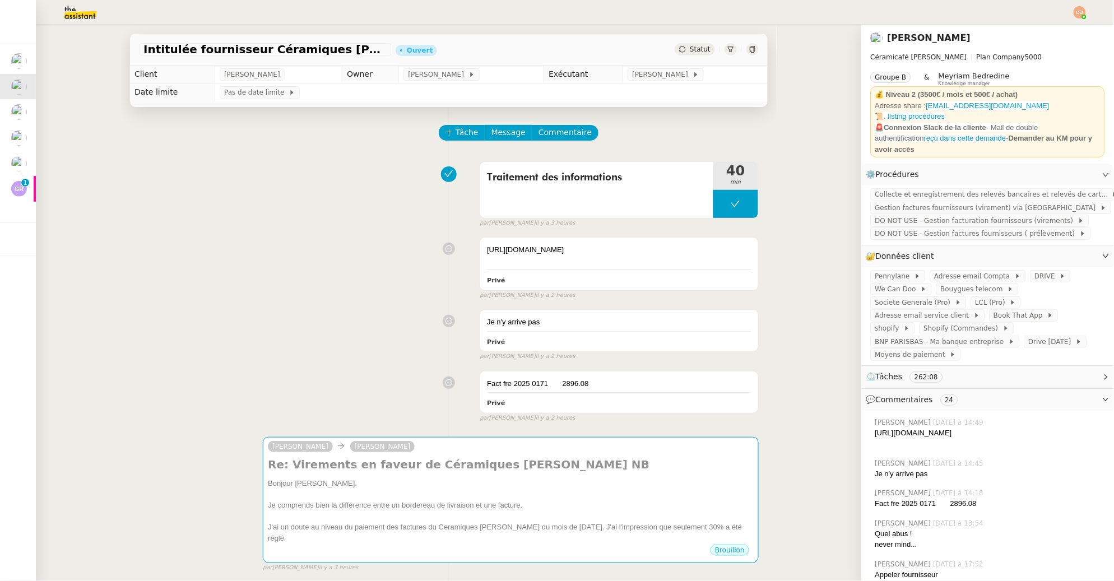
scroll to position [211, 0]
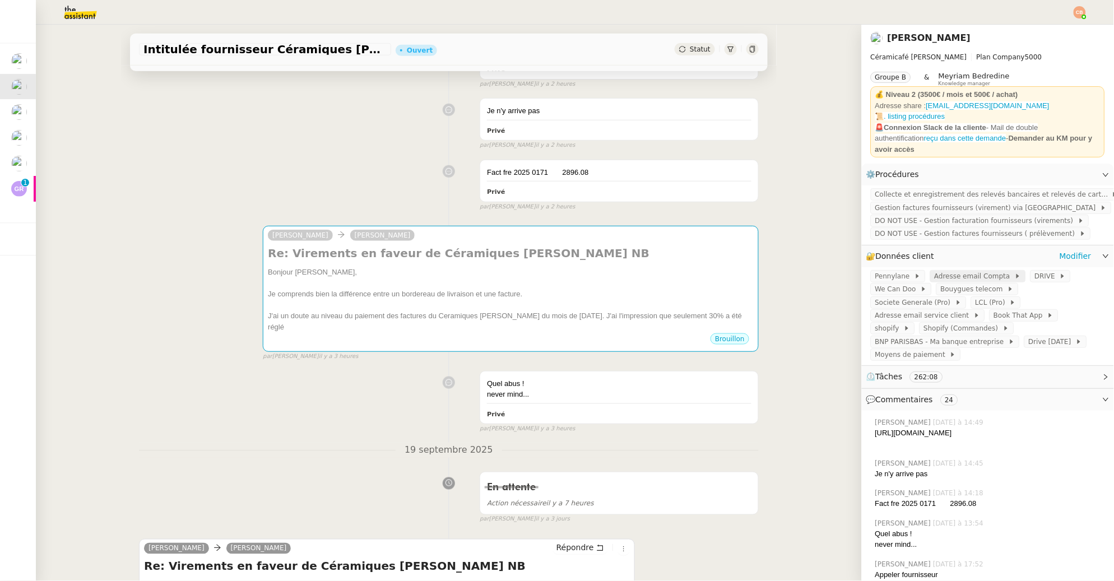
click at [949, 276] on span "Adresse email Compta" at bounding box center [975, 276] width 80 height 11
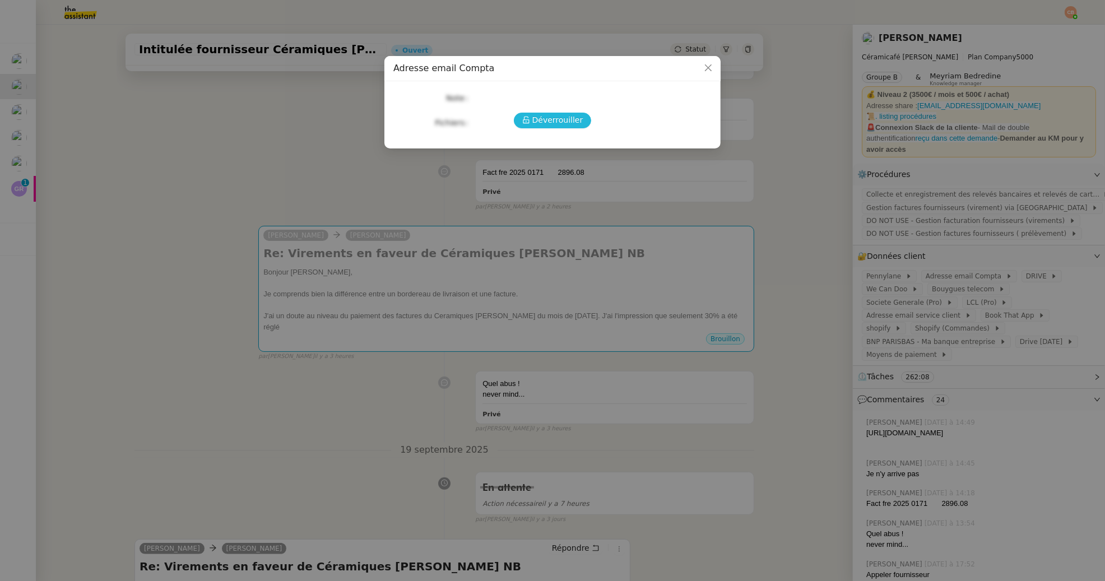
click at [551, 116] on span "Déverrouiller" at bounding box center [557, 120] width 51 height 13
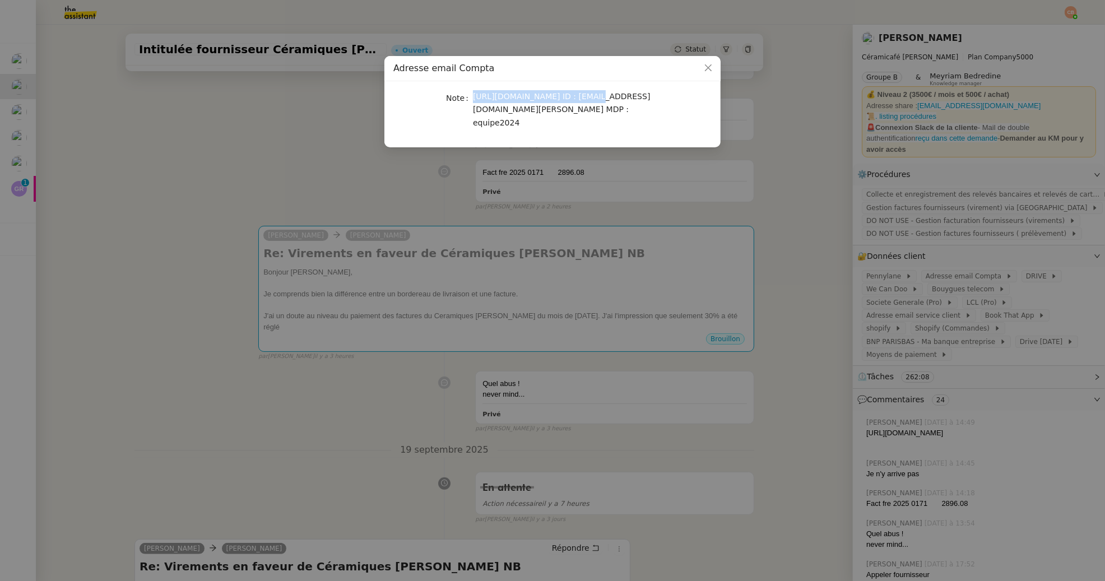
drag, startPoint x: 474, startPoint y: 95, endPoint x: 583, endPoint y: 94, distance: 109.9
click at [583, 94] on span "[URL][DOMAIN_NAME] ID : [EMAIL_ADDRESS][DOMAIN_NAME][PERSON_NAME] MDP : equipe2…" at bounding box center [561, 109] width 177 height 35
copy span "[URL][DOMAIN_NAME]"
drag, startPoint x: 474, startPoint y: 112, endPoint x: 595, endPoint y: 109, distance: 121.7
click at [595, 109] on span "[URL][DOMAIN_NAME] ID : [EMAIL_ADDRESS][DOMAIN_NAME][PERSON_NAME] MDP : equipe2…" at bounding box center [561, 109] width 177 height 35
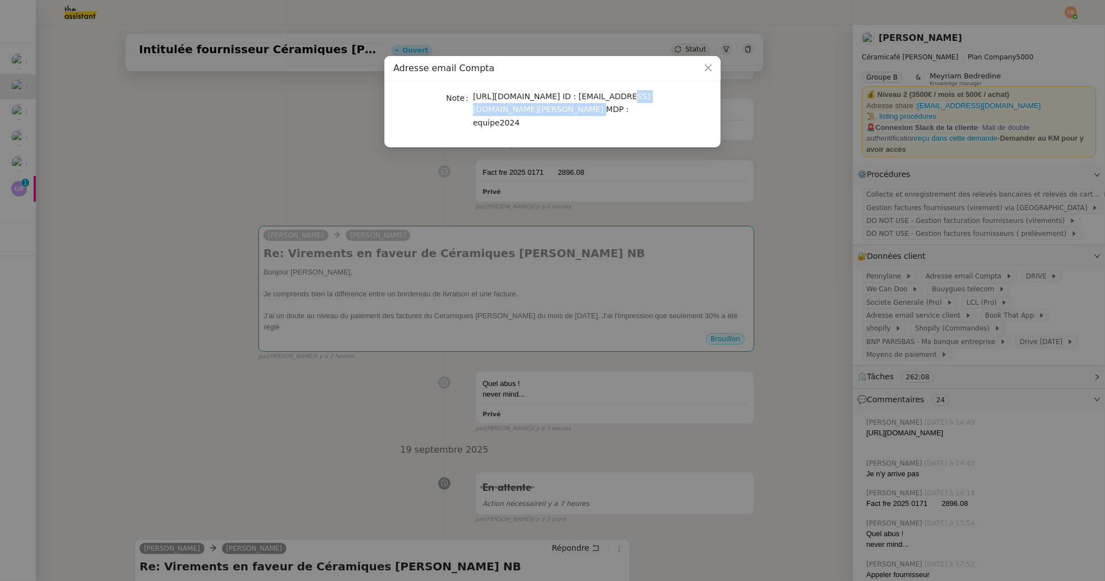
copy span "[EMAIL_ADDRESS][DOMAIN_NAME][PERSON_NAME]"
drag, startPoint x: 473, startPoint y: 123, endPoint x: 534, endPoint y: 123, distance: 61.1
click at [534, 123] on div "[URL][DOMAIN_NAME] ID : [EMAIL_ADDRESS][DOMAIN_NAME][PERSON_NAME] MDP : equipe2…" at bounding box center [566, 109] width 186 height 39
copy span "equipe2024"
click at [235, 114] on nz-modal-container "Adresse email Compta Note [URL][DOMAIN_NAME] ID : [EMAIL_ADDRESS][DOMAIN_NAME][…" at bounding box center [552, 290] width 1105 height 581
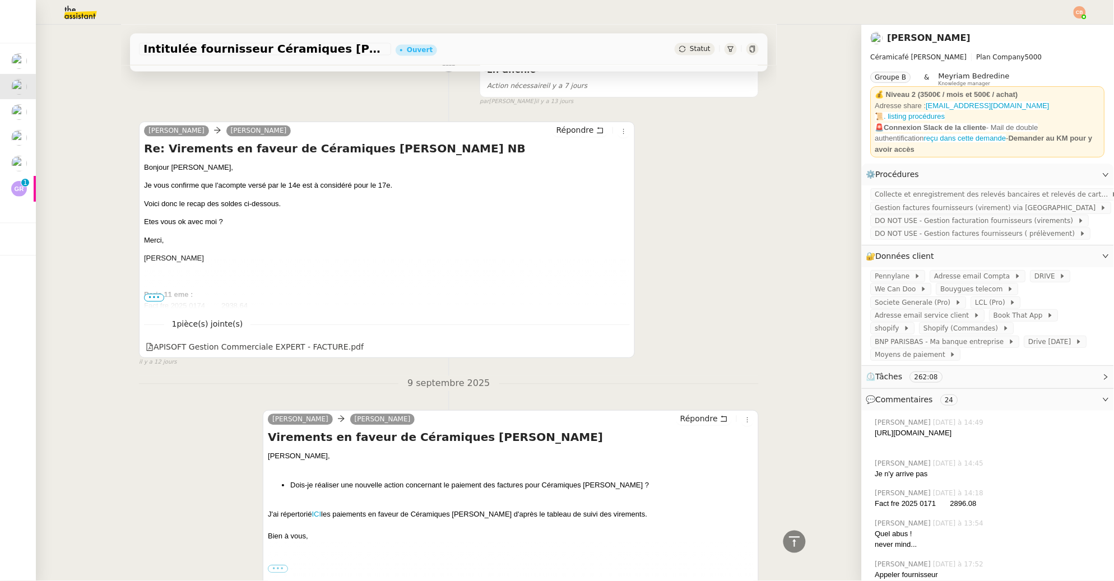
scroll to position [4706, 0]
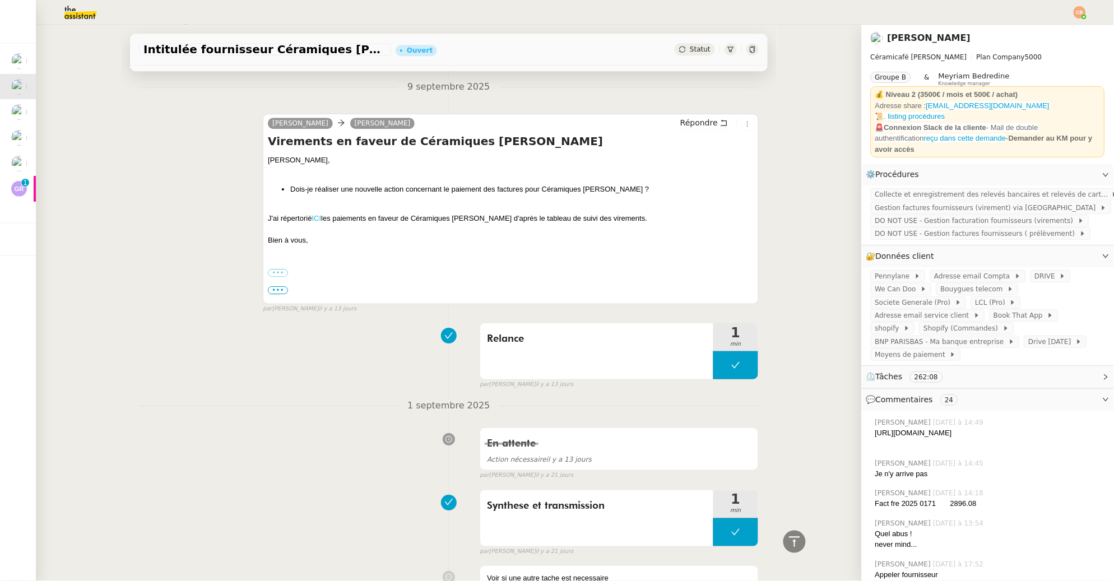
click at [315, 217] on link "ICI" at bounding box center [317, 218] width 10 height 8
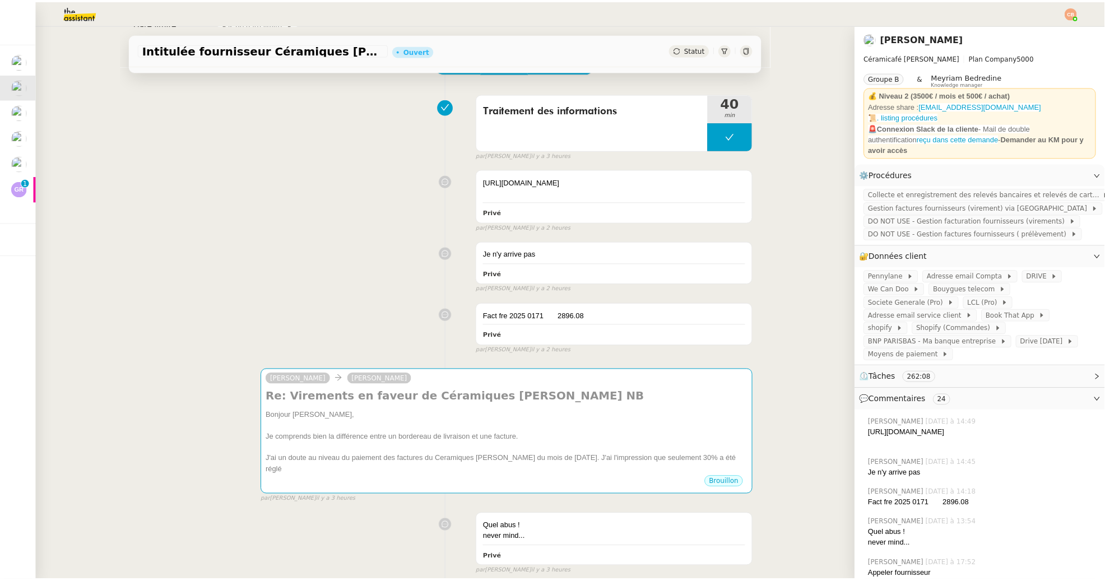
scroll to position [0, 0]
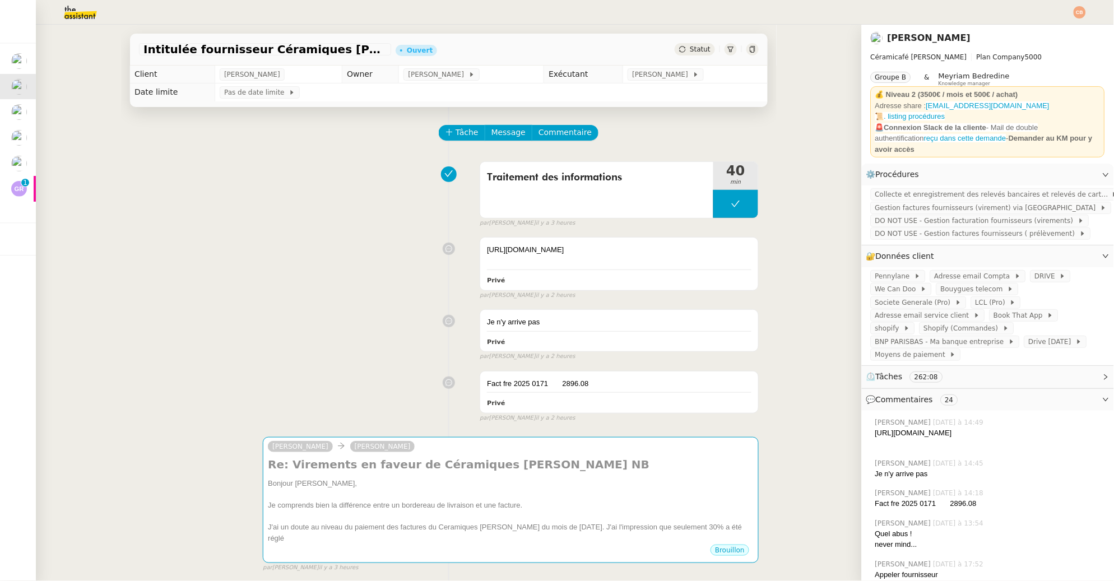
drag, startPoint x: 74, startPoint y: 54, endPoint x: 59, endPoint y: 60, distance: 15.6
click at [71, 57] on div "Intitulée fournisseur Céramiques [PERSON_NAME] Ouvert Statut Client [PERSON_NAM…" at bounding box center [449, 303] width 826 height 557
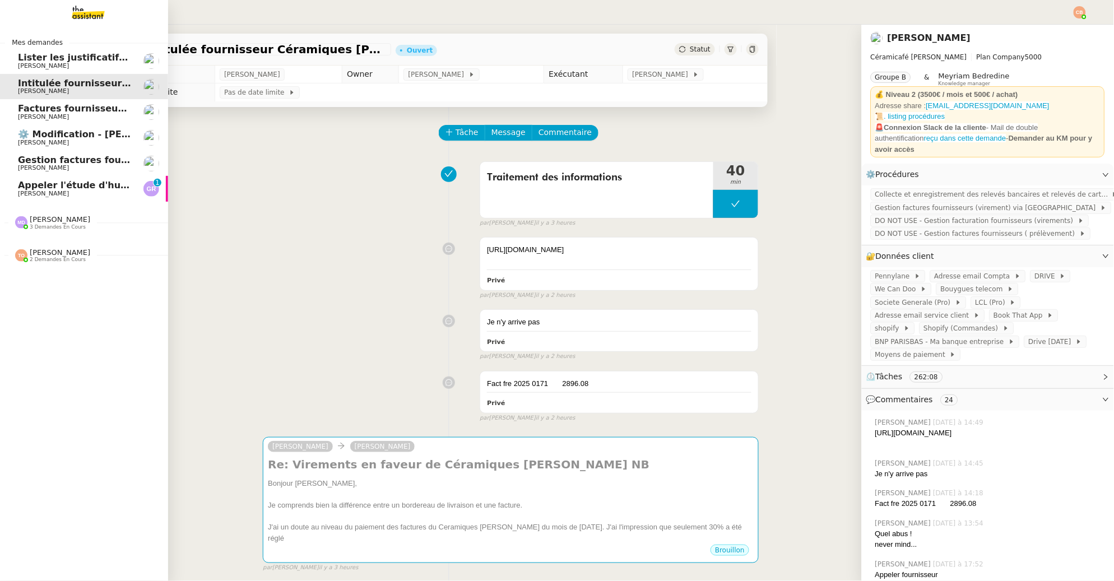
click at [24, 59] on span "Lister les justificatifs de transports reçus par les salariés - [DATE]" at bounding box center [184, 57] width 333 height 11
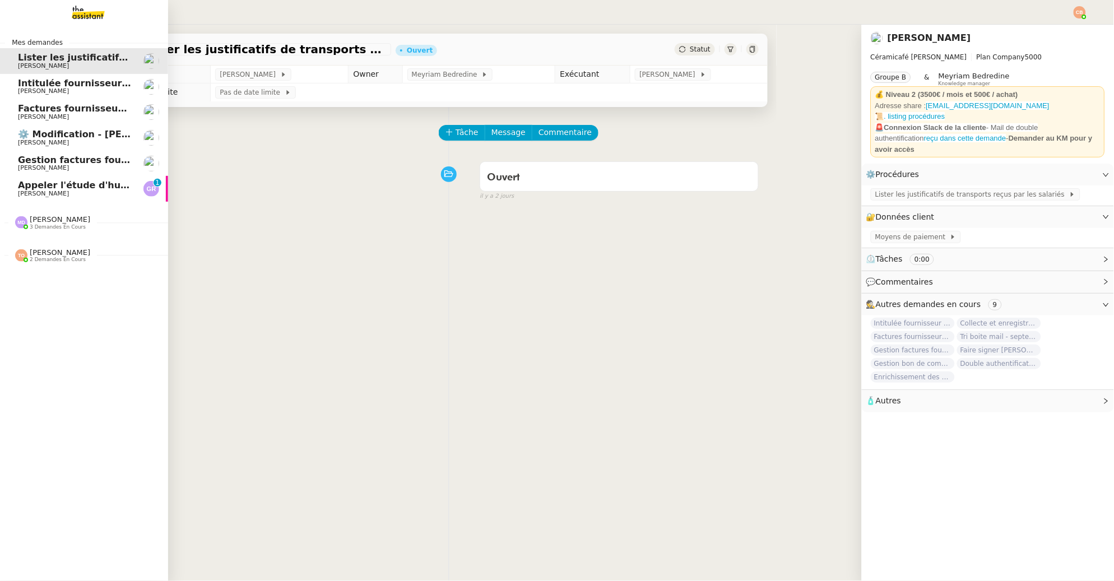
click at [45, 181] on span "Appeler l'étude d'huissier" at bounding box center [83, 185] width 130 height 11
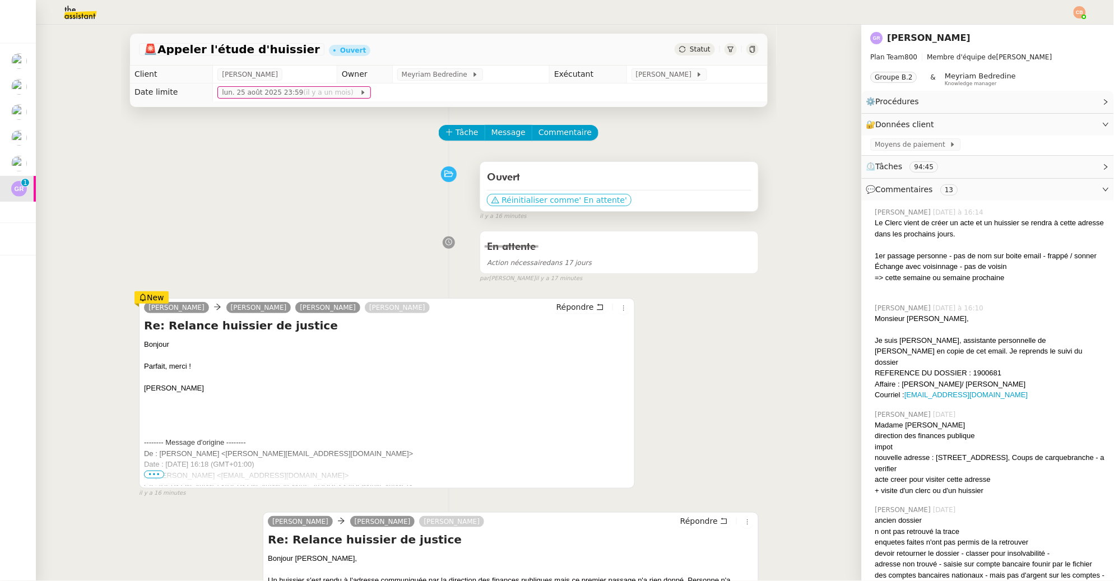
click at [512, 201] on span "Réinitialiser comme" at bounding box center [540, 199] width 77 height 11
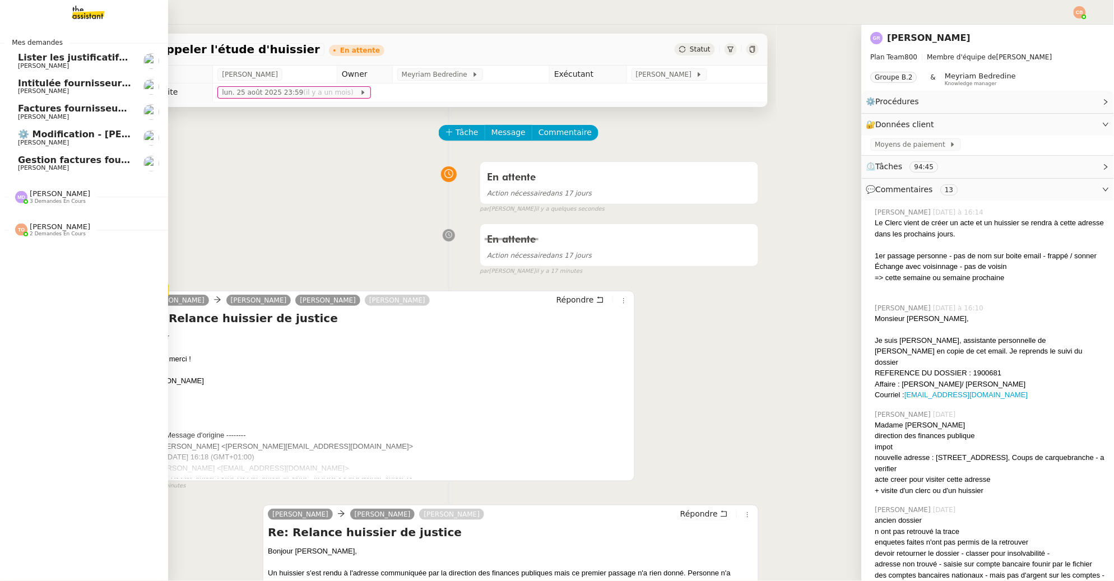
click at [26, 168] on span "[PERSON_NAME]" at bounding box center [43, 167] width 51 height 7
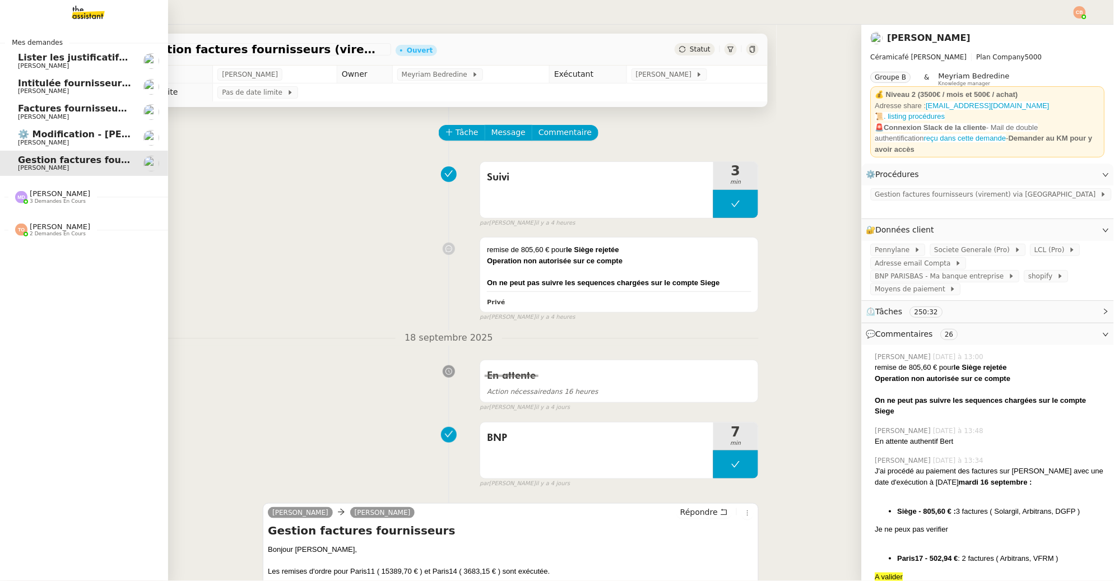
click at [20, 66] on span "[PERSON_NAME]" at bounding box center [43, 65] width 51 height 7
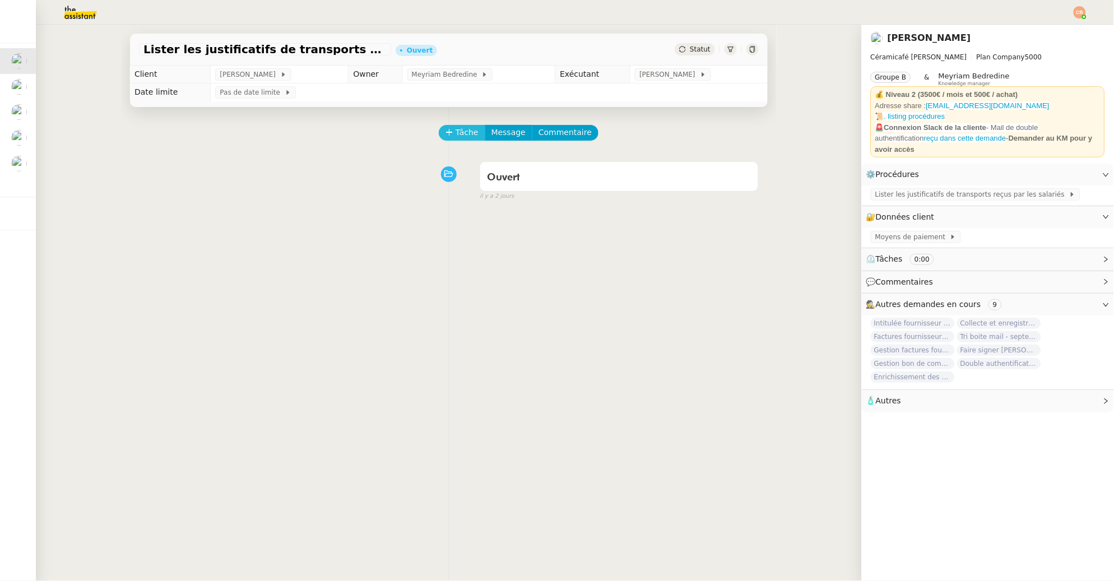
click at [456, 129] on span "Tâche" at bounding box center [467, 132] width 23 height 13
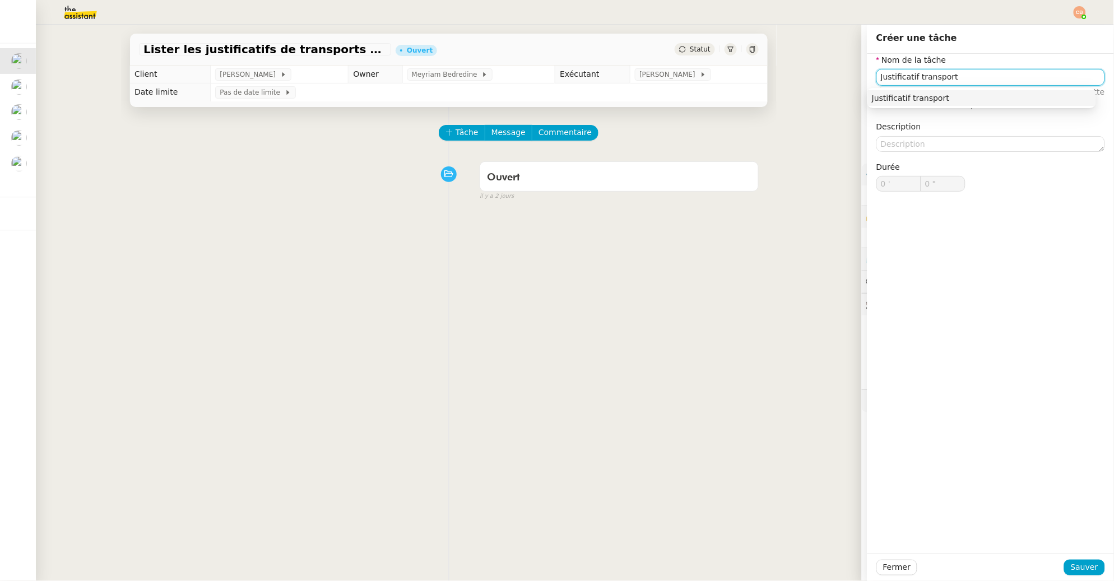
click at [902, 98] on div "Justificatif transport" at bounding box center [982, 98] width 220 height 10
type input "Justificatif transport"
click at [1078, 569] on span "Sauver" at bounding box center [1084, 567] width 27 height 13
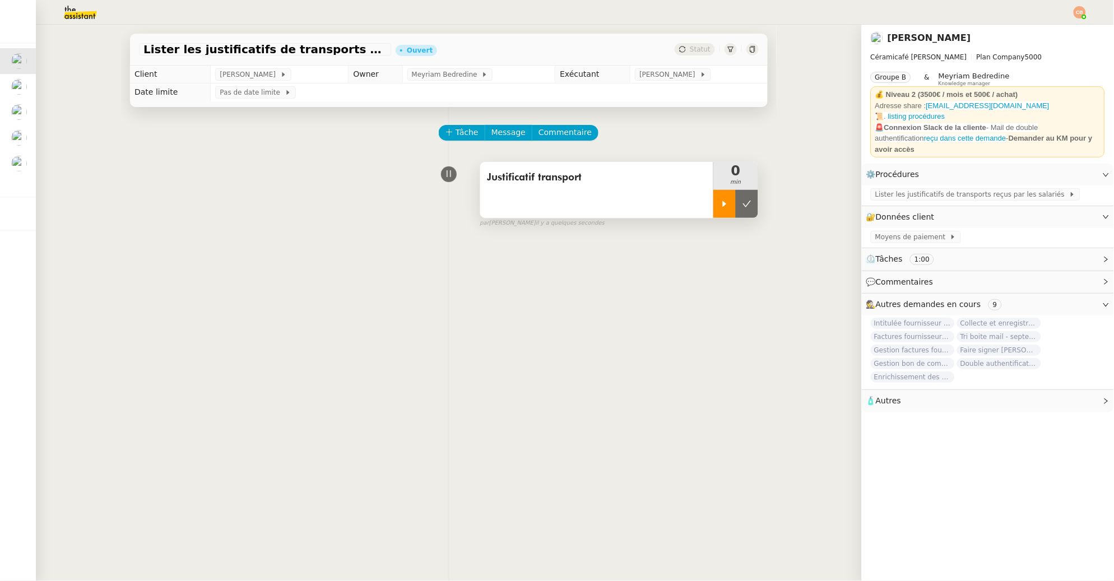
click at [713, 210] on div at bounding box center [724, 204] width 22 height 28
click at [890, 193] on span "Lister les justificatifs de transports reçus par les salariés" at bounding box center [972, 194] width 194 height 11
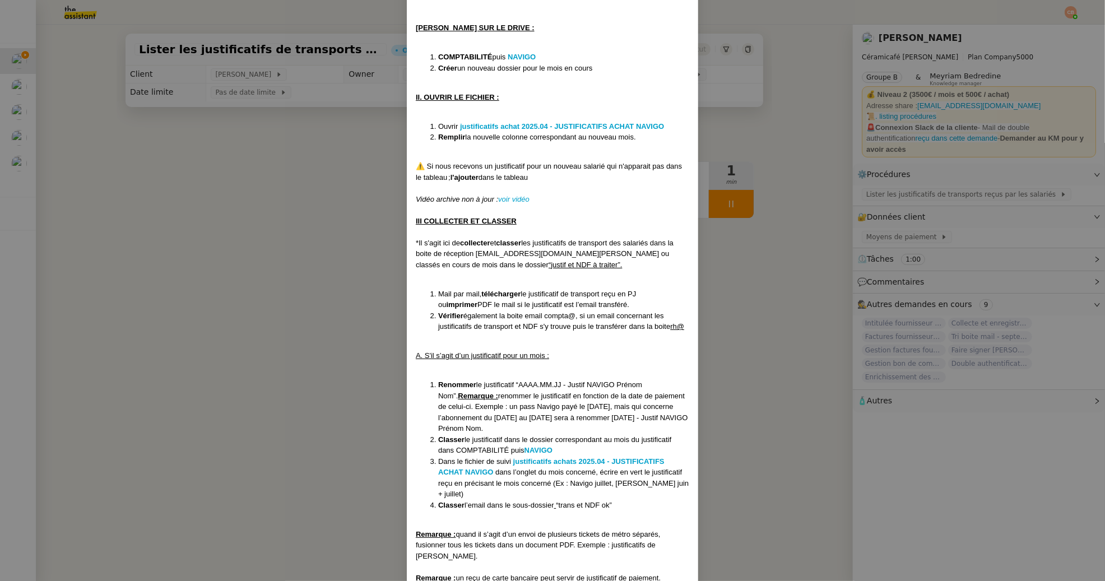
scroll to position [177, 0]
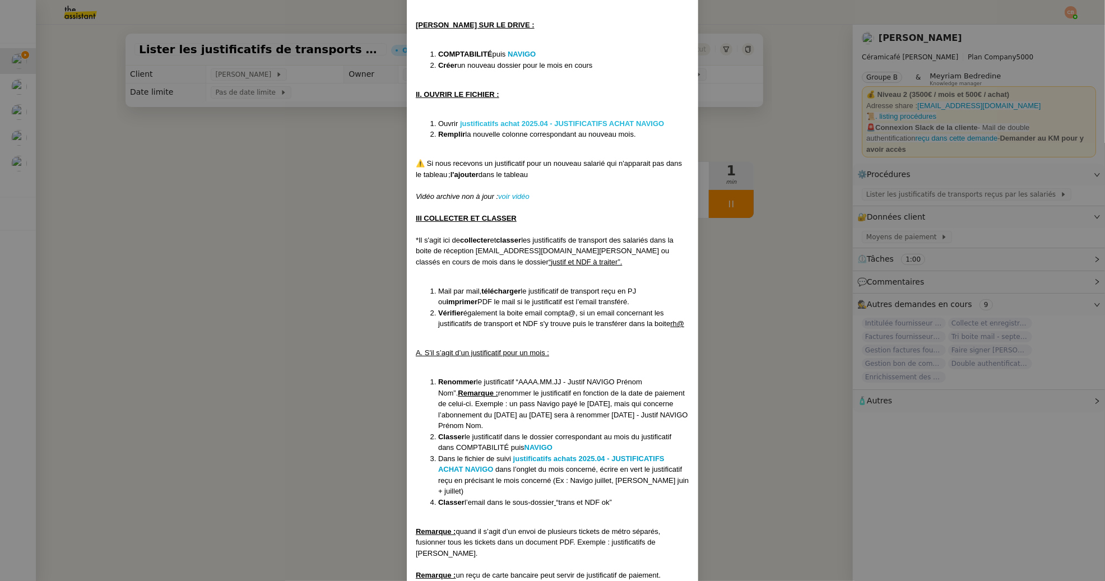
click at [471, 124] on strong "justificatifs achat 2025.04 - JUSTIFICATIFS ACHAT NAVIGO" at bounding box center [562, 123] width 204 height 8
click at [291, 191] on nz-modal-container "Créée le [DATE] MAJ le [DATE] Contexte : L’employeur a l’obligation de rembours…" at bounding box center [552, 290] width 1105 height 581
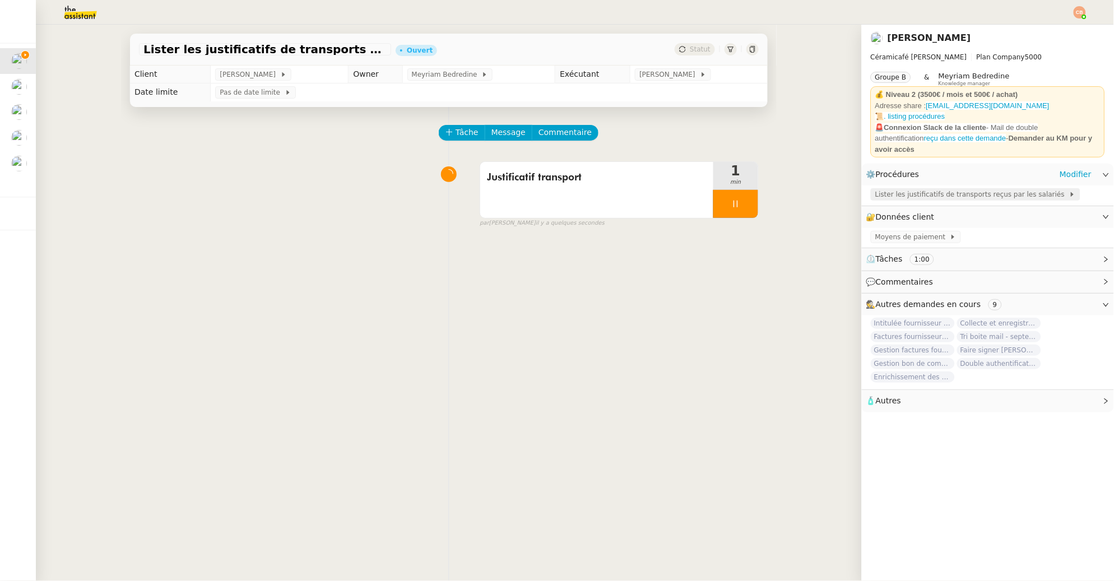
click at [911, 194] on span "Lister les justificatifs de transports reçus par les salariés" at bounding box center [972, 194] width 194 height 11
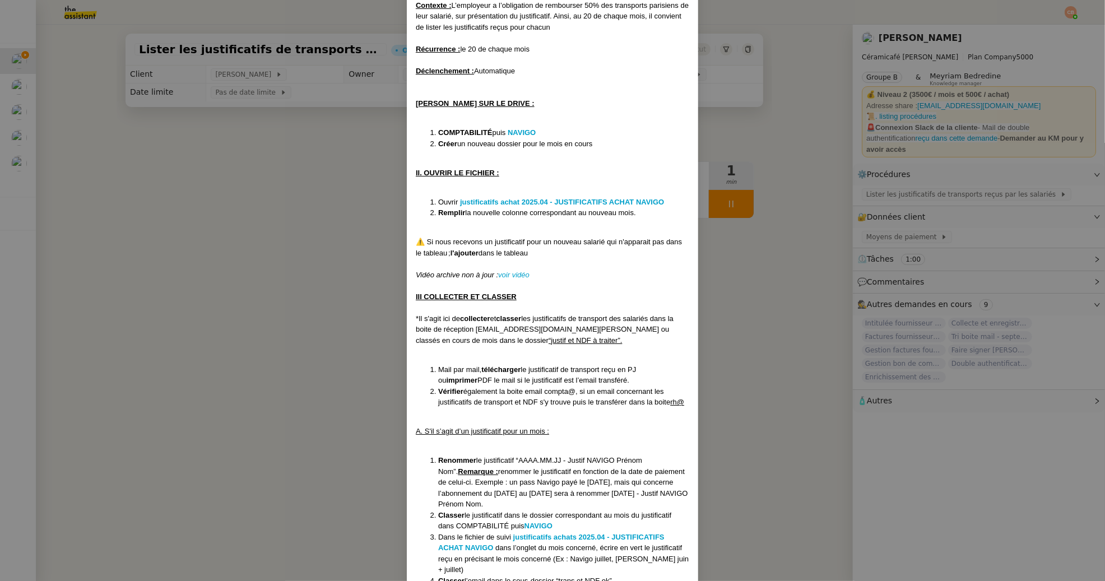
scroll to position [149, 0]
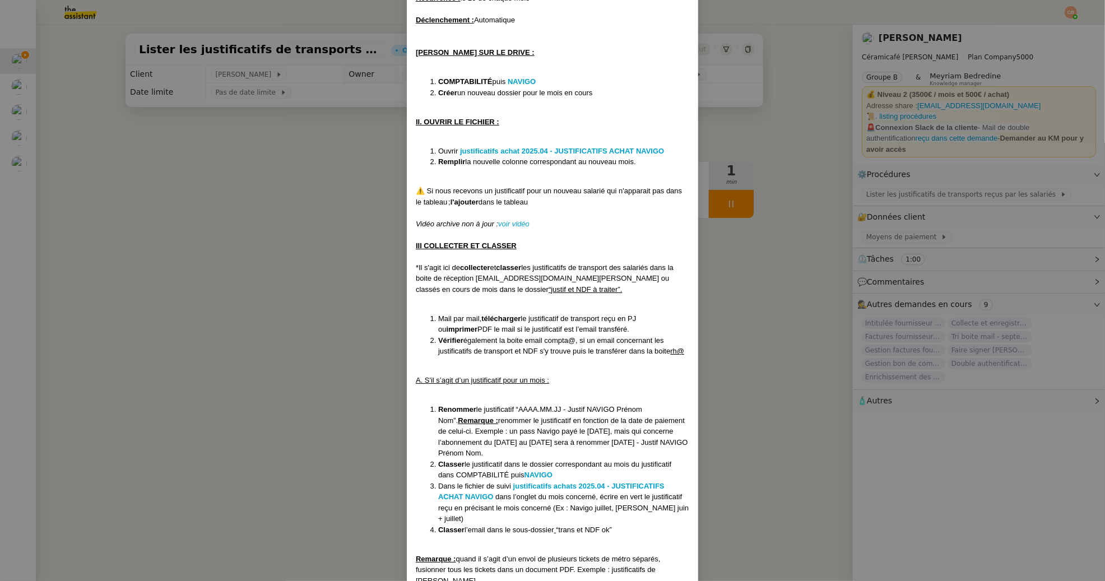
drag, startPoint x: 323, startPoint y: 382, endPoint x: 330, endPoint y: 378, distance: 7.8
click at [324, 382] on nz-modal-container "Créée le [DATE] MAJ le [DATE] Contexte : L’employeur a l’obligation de rembours…" at bounding box center [552, 290] width 1105 height 581
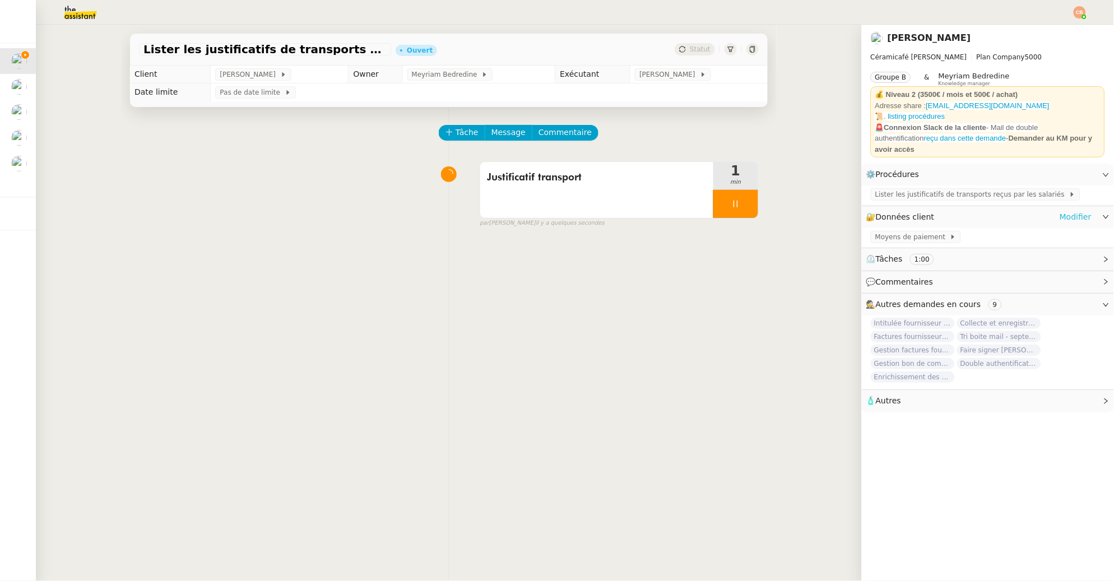
click at [1060, 215] on link "Modifier" at bounding box center [1076, 217] width 32 height 13
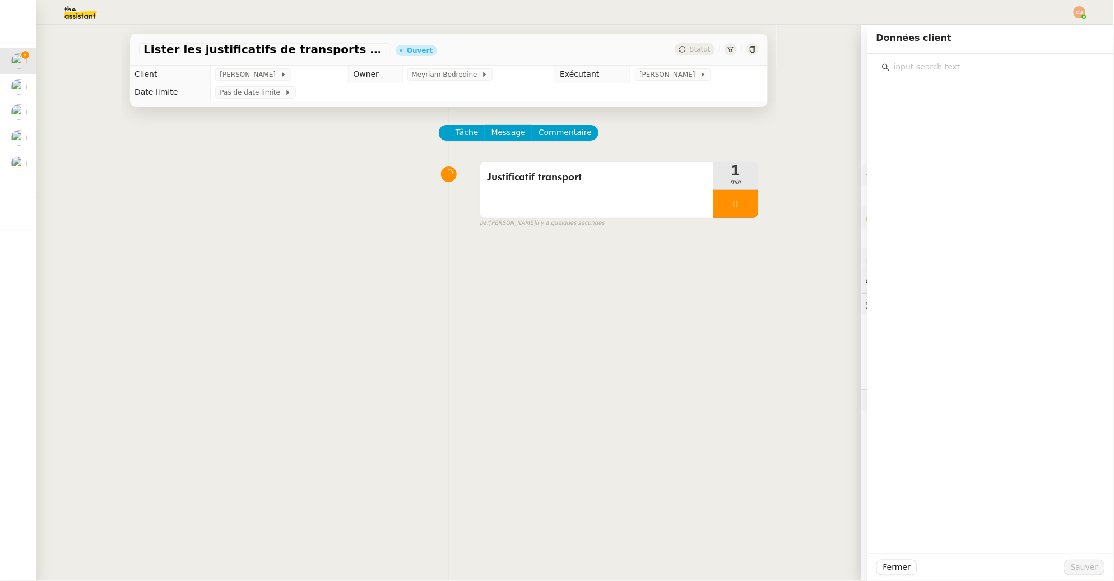
click at [913, 71] on input "text" at bounding box center [995, 66] width 210 height 15
type input "rh"
click at [922, 104] on span "Adresse email RH" at bounding box center [937, 107] width 69 height 9
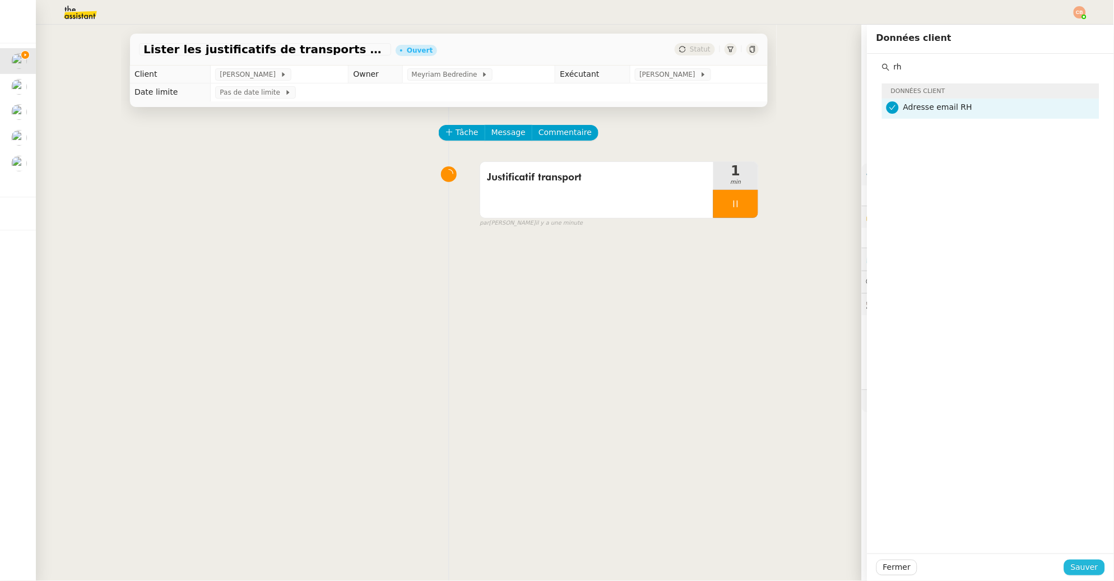
click at [1073, 564] on span "Sauver" at bounding box center [1084, 567] width 27 height 13
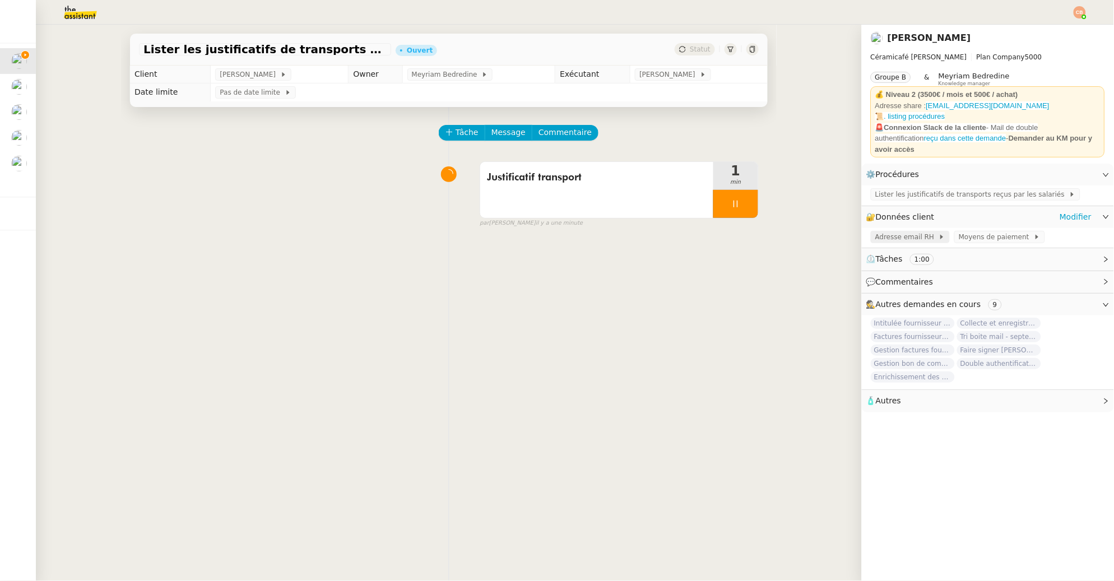
click at [888, 238] on span "Adresse email RH" at bounding box center [906, 236] width 63 height 11
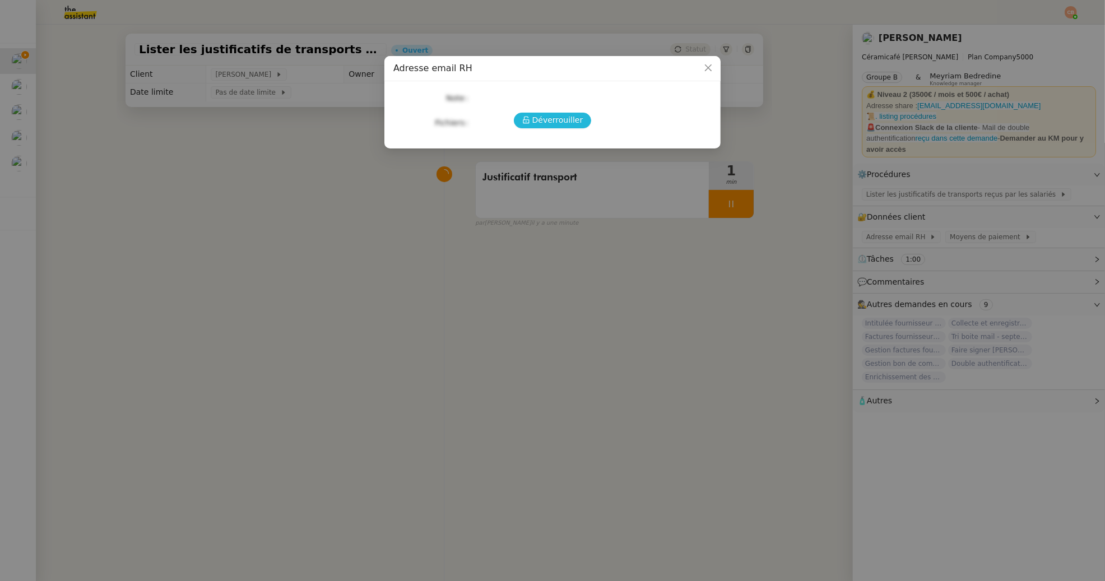
click at [562, 114] on span "Déverrouiller" at bounding box center [557, 120] width 51 height 13
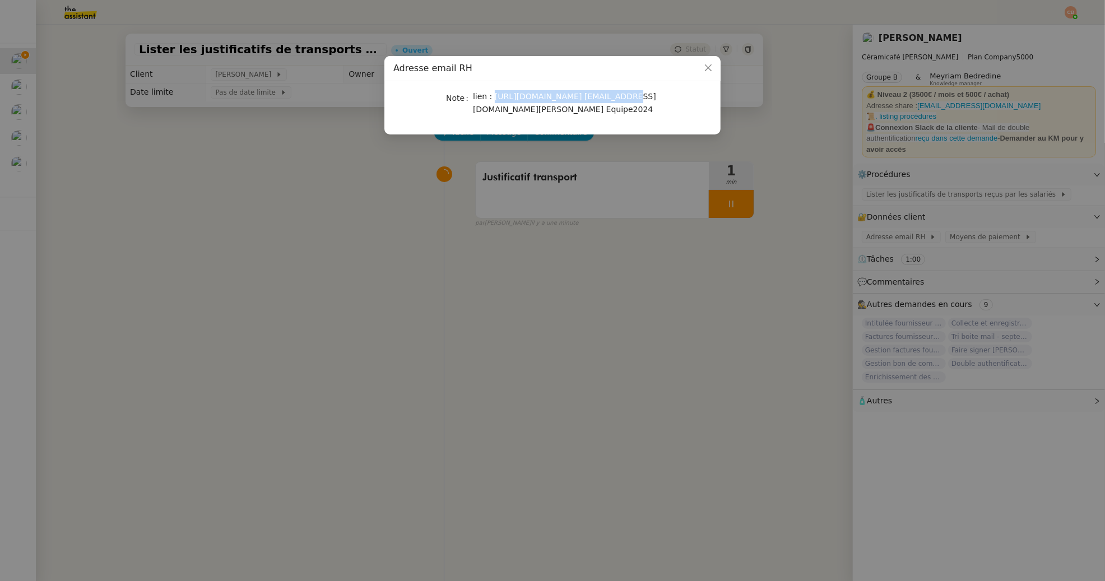
drag, startPoint x: 492, startPoint y: 97, endPoint x: 624, endPoint y: 97, distance: 131.7
click at [624, 97] on div "lien : [URL][DOMAIN_NAME] [EMAIL_ADDRESS][DOMAIN_NAME][PERSON_NAME] Equipe2024" at bounding box center [566, 103] width 186 height 26
copy span "[URL][DOMAIN_NAME]"
click at [476, 103] on div "lien : [URL][DOMAIN_NAME] [EMAIL_ADDRESS][DOMAIN_NAME][PERSON_NAME] Equipe2024" at bounding box center [566, 103] width 186 height 26
drag, startPoint x: 472, startPoint y: 112, endPoint x: 574, endPoint y: 111, distance: 101.4
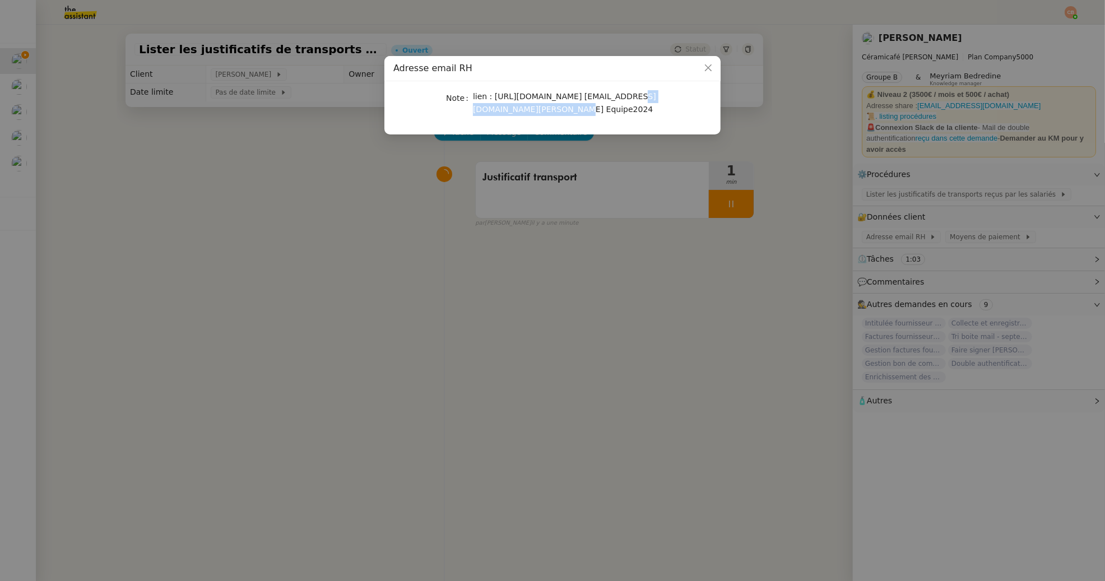
click at [574, 111] on span "lien : [URL][DOMAIN_NAME] [EMAIL_ADDRESS][DOMAIN_NAME][PERSON_NAME] Equipe2024" at bounding box center [564, 103] width 183 height 22
copy span "[EMAIL_ADDRESS][DOMAIN_NAME][PERSON_NAME]"
drag, startPoint x: 578, startPoint y: 112, endPoint x: 630, endPoint y: 111, distance: 52.1
click at [630, 111] on div "lien : [URL][DOMAIN_NAME] [EMAIL_ADDRESS][DOMAIN_NAME][PERSON_NAME] Equipe2024" at bounding box center [566, 103] width 186 height 26
click at [360, 253] on nz-modal-container "Adresse email RH Note lien : [URL][DOMAIN_NAME] [EMAIL_ADDRESS][DOMAIN_NAME][PE…" at bounding box center [552, 290] width 1105 height 581
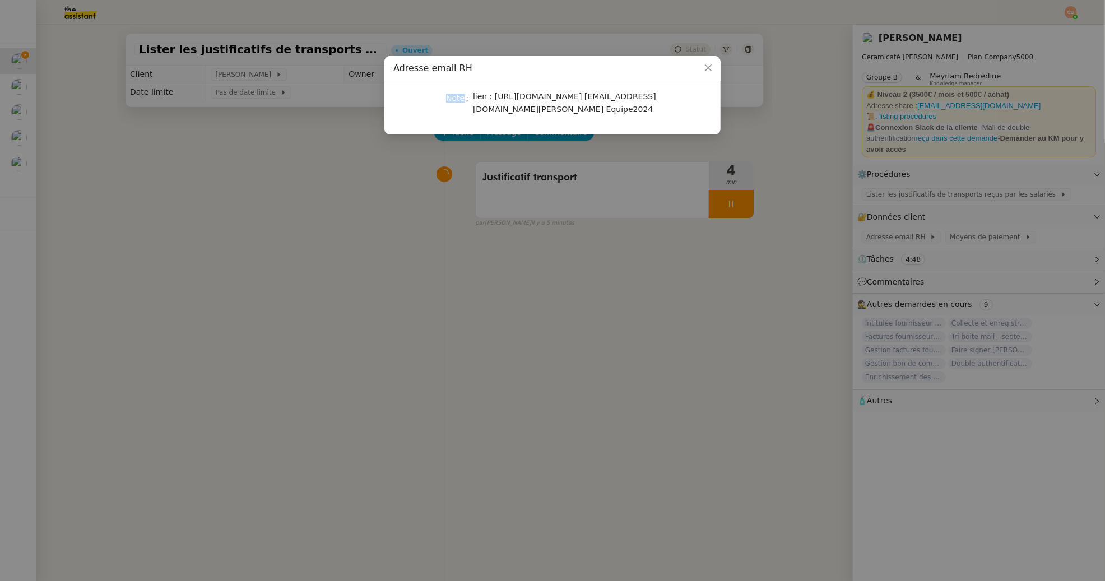
click at [360, 253] on nz-modal-container "Adresse email RH Note lien : [URL][DOMAIN_NAME] [EMAIL_ADDRESS][DOMAIN_NAME][PE…" at bounding box center [552, 290] width 1105 height 581
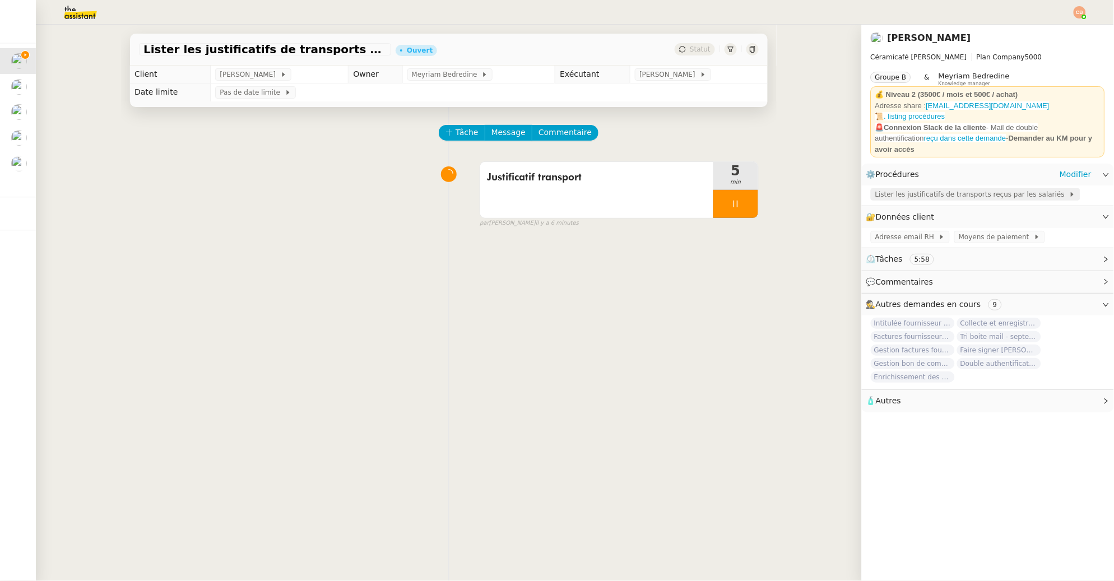
click at [943, 195] on span "Lister les justificatifs de transports reçus par les salariés" at bounding box center [972, 194] width 194 height 11
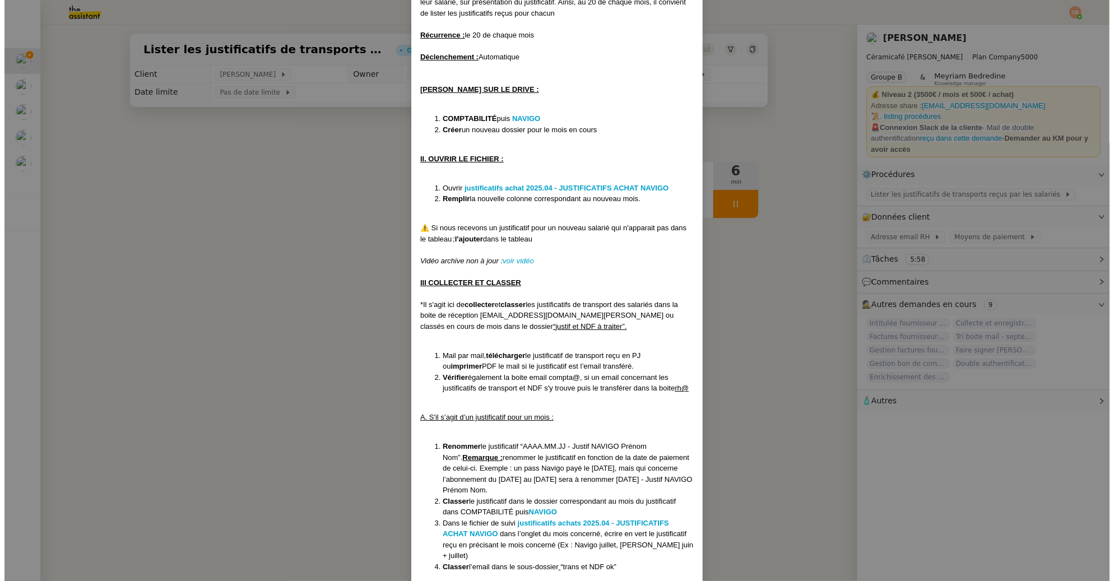
scroll to position [248, 0]
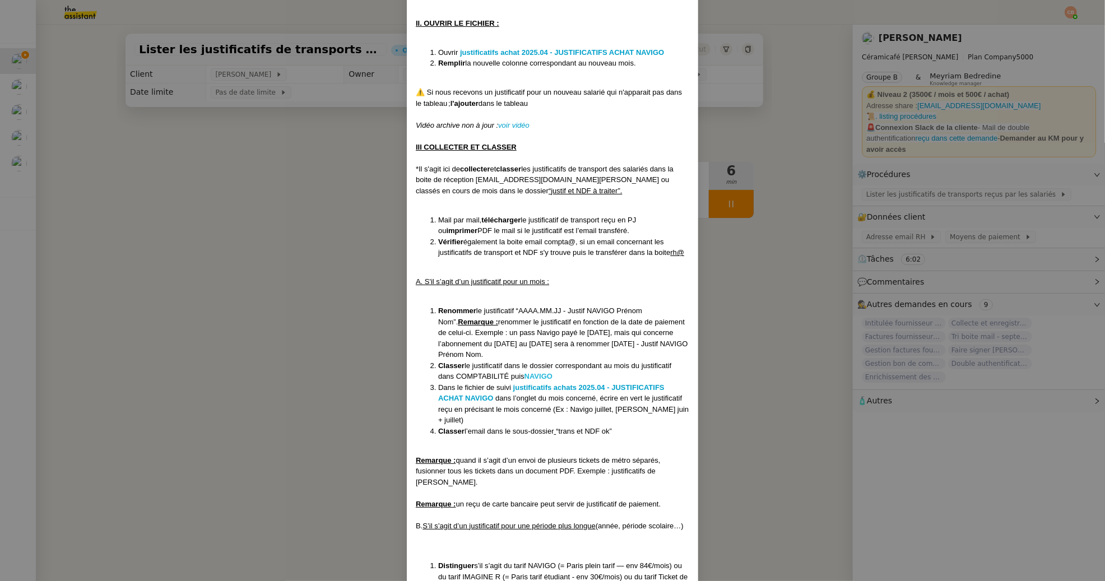
click at [541, 376] on strong "NAVIGO" at bounding box center [539, 376] width 28 height 8
click at [196, 206] on nz-modal-container "Créée le [DATE] MAJ le [DATE] Contexte : L’employeur a l’obligation de rembours…" at bounding box center [552, 290] width 1105 height 581
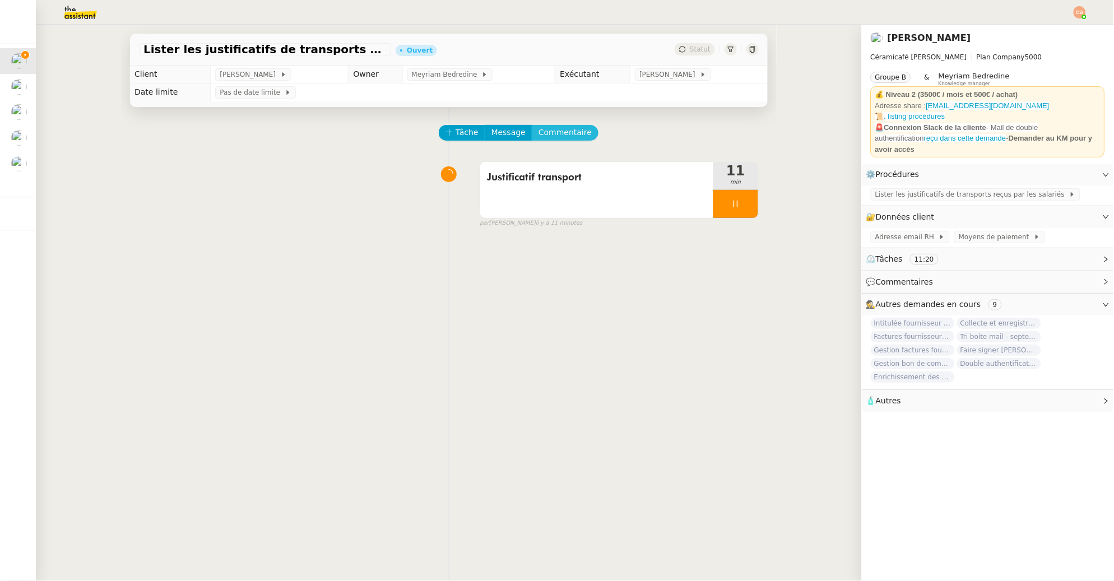
click at [557, 138] on span "Commentaire" at bounding box center [565, 132] width 53 height 13
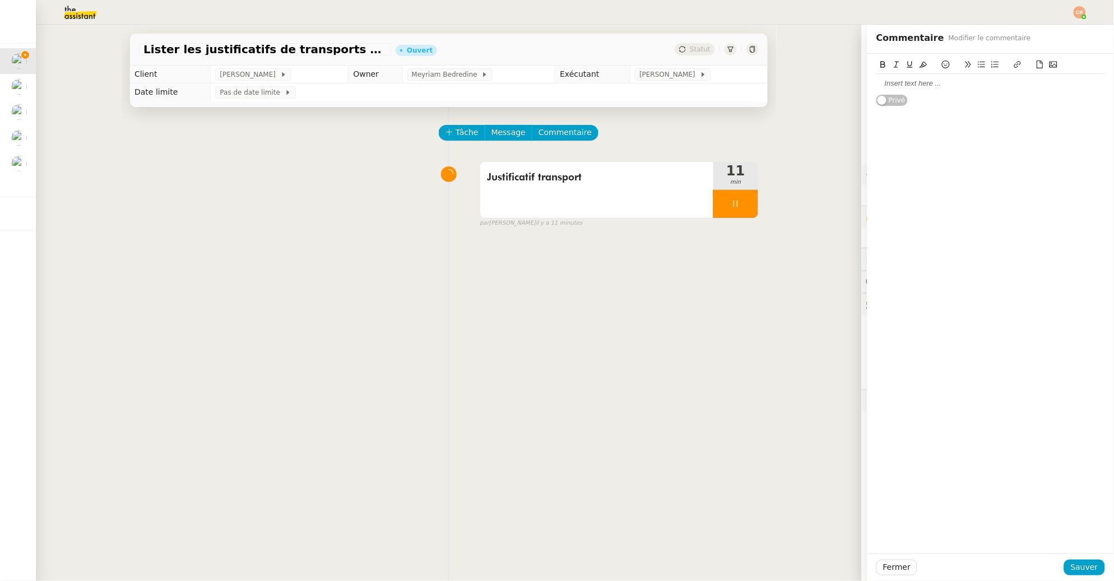
click at [884, 85] on div at bounding box center [991, 83] width 229 height 10
click at [877, 95] on div "Navigo Liberté Plus" at bounding box center [991, 94] width 229 height 10
drag, startPoint x: 985, startPoint y: 95, endPoint x: 909, endPoint y: 95, distance: 76.8
click at [909, 95] on div "Menrtionner Navigo Liberté Plus" at bounding box center [991, 94] width 229 height 10
click at [920, 62] on icon at bounding box center [924, 65] width 8 height 8
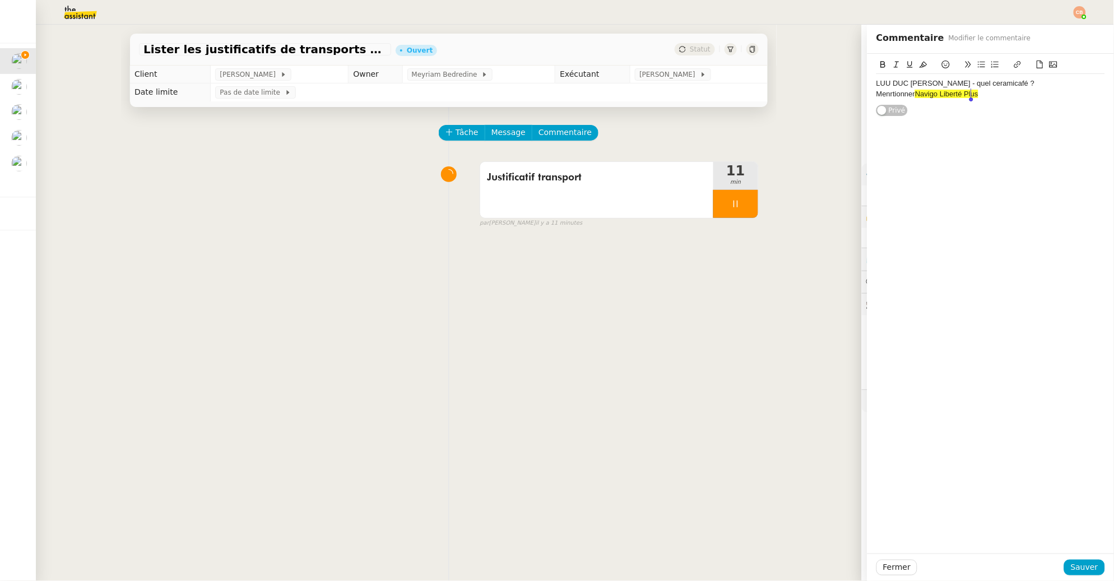
click at [951, 125] on div "LUU DUC [PERSON_NAME] - quel ceramicafé ? Menrtionner Navigo Liberté Plus Privé" at bounding box center [991, 304] width 247 height 500
click at [1092, 563] on button "Sauver" at bounding box center [1084, 568] width 41 height 16
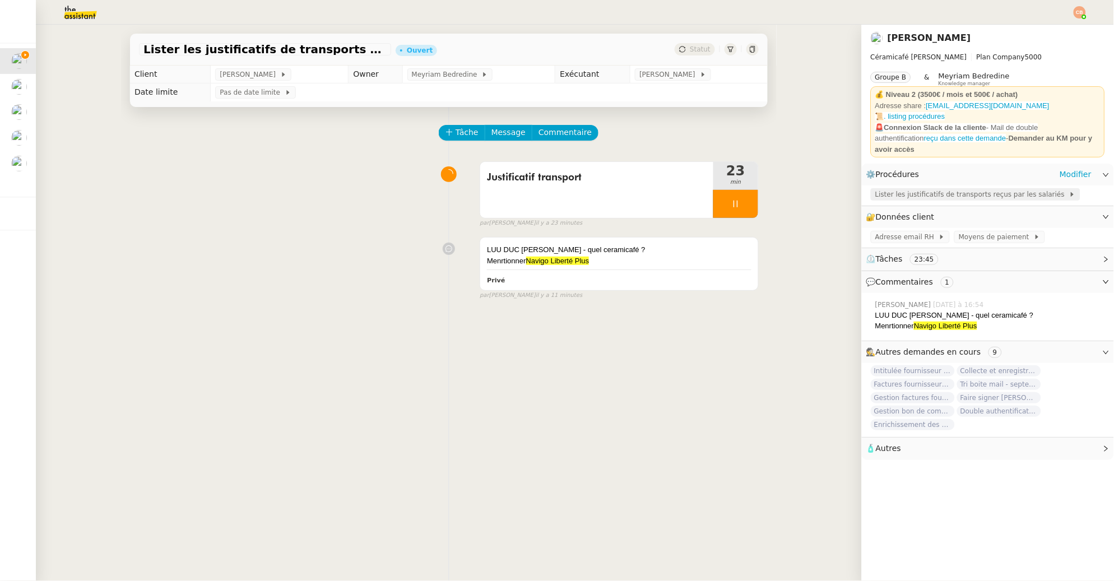
click at [946, 200] on span "Lister les justificatifs de transports reçus par les salariés" at bounding box center [972, 194] width 194 height 11
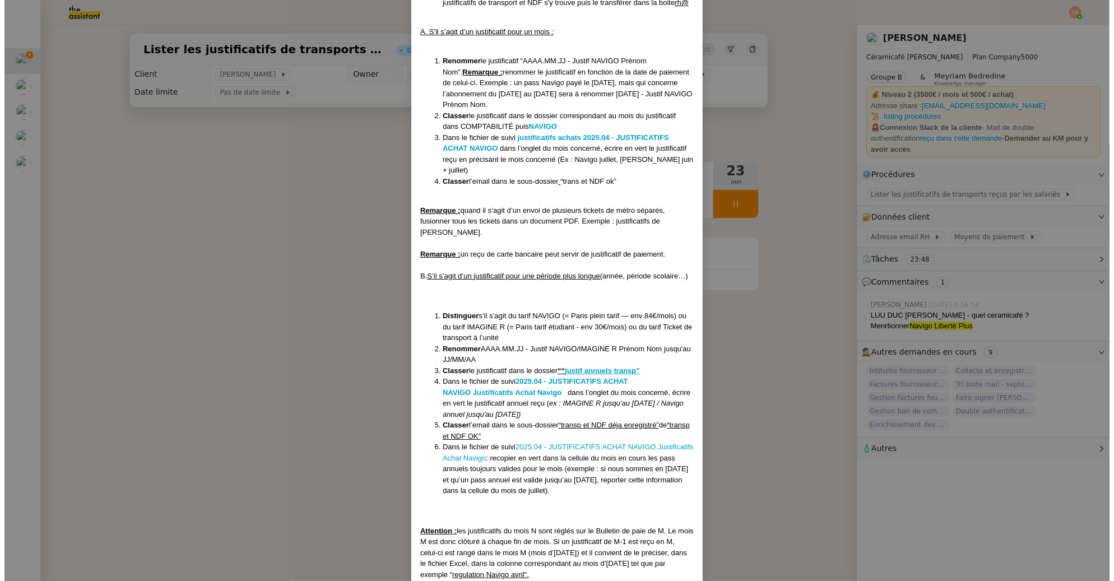
scroll to position [548, 0]
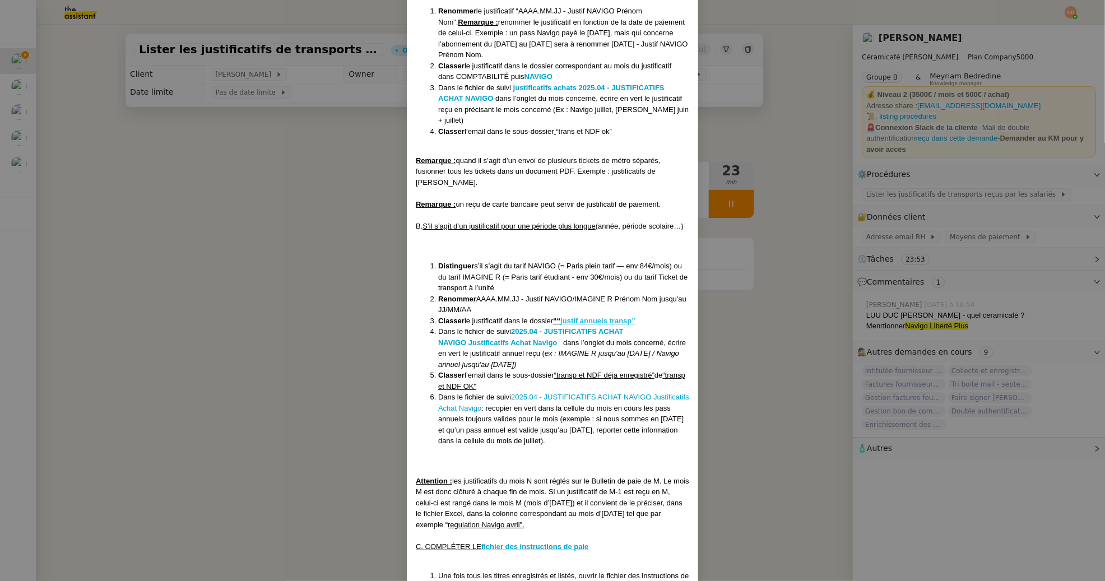
click at [582, 325] on u "justif annuels transp”" at bounding box center [597, 321] width 75 height 8
click at [186, 148] on nz-modal-container "Créée le [DATE] MAJ le [DATE] Contexte : L’employeur a l’obligation de rembours…" at bounding box center [552, 290] width 1105 height 581
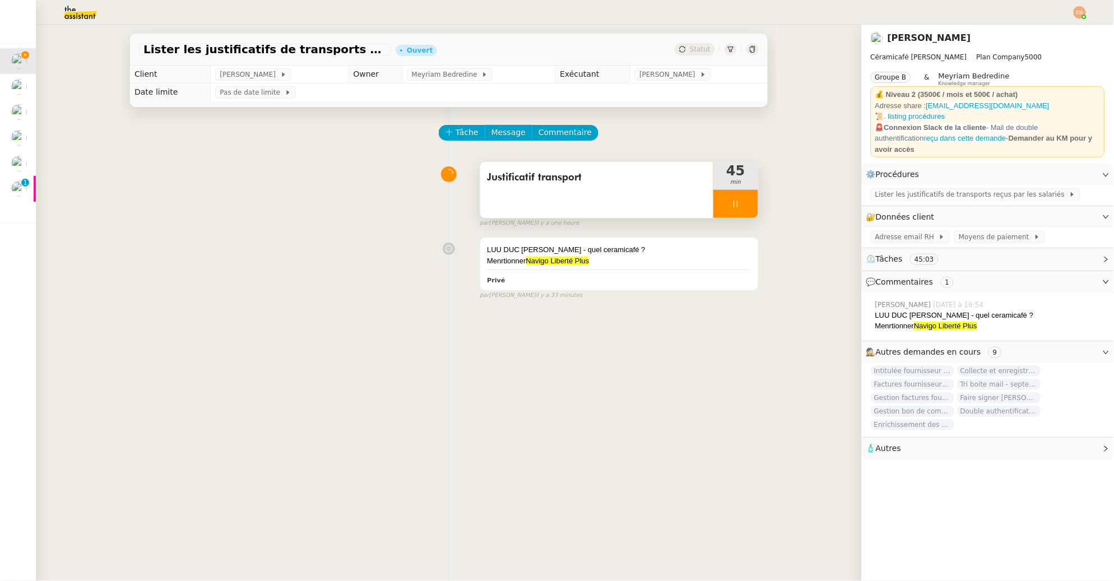
click at [716, 198] on div at bounding box center [735, 204] width 45 height 28
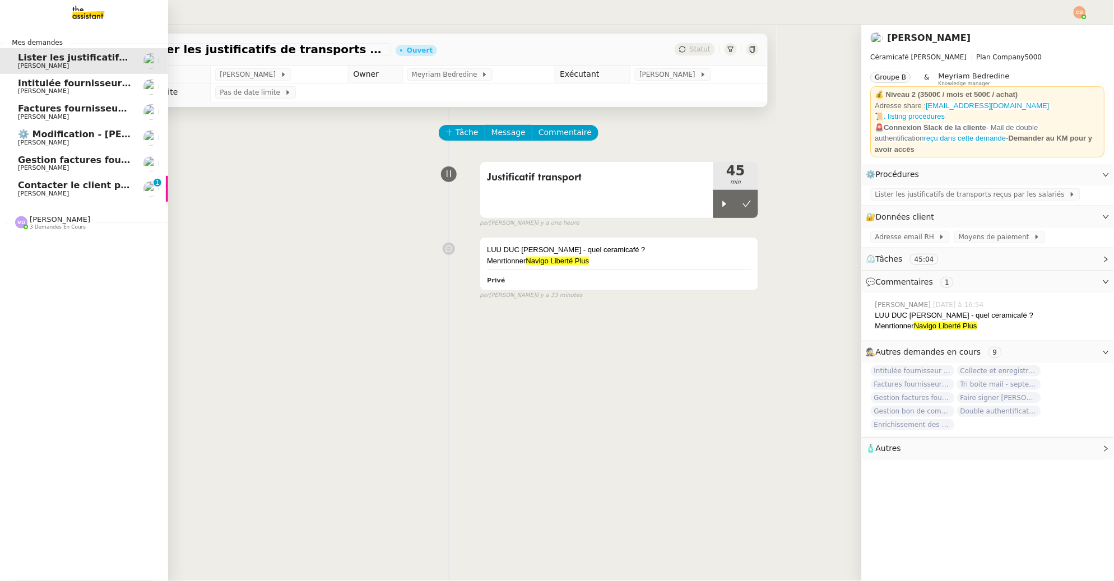
click at [54, 185] on span "Contacter le client par téléphone ce matin" at bounding box center [125, 185] width 214 height 11
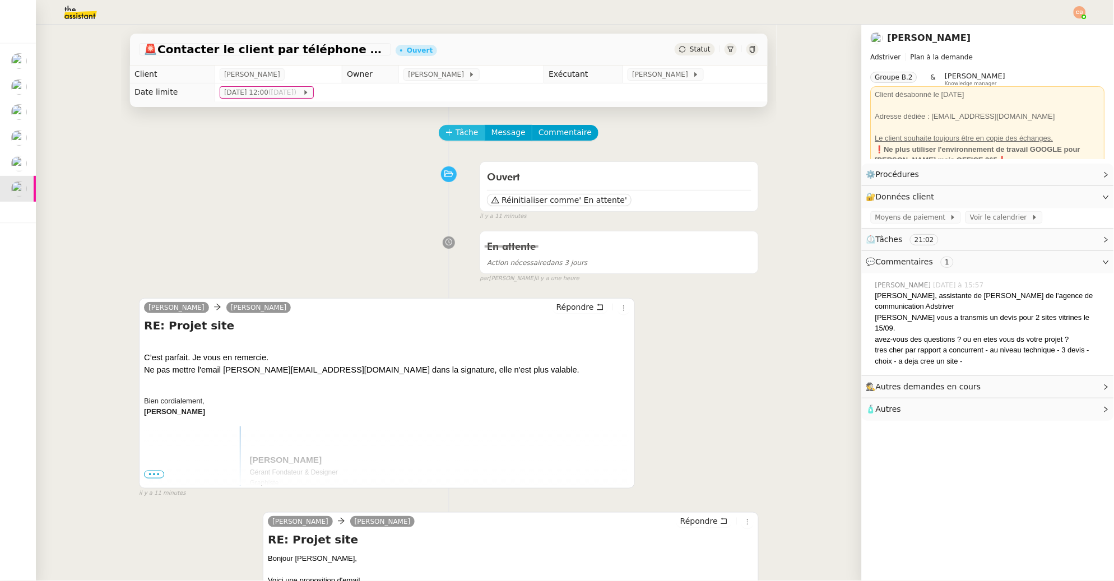
click at [446, 138] on button "Tâche" at bounding box center [462, 133] width 47 height 16
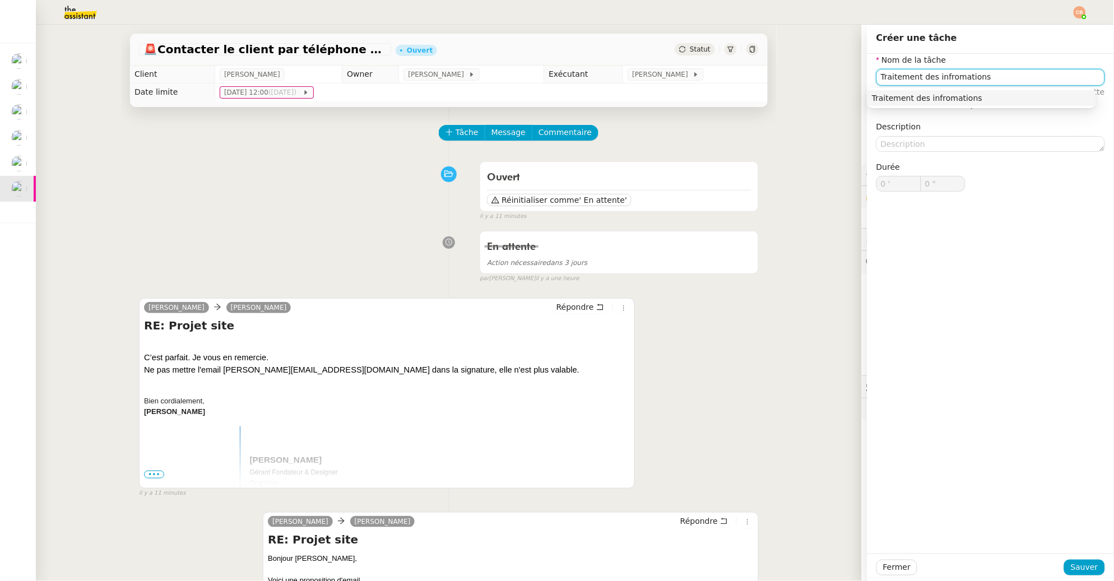
click at [939, 78] on input "Traitement des infromations" at bounding box center [991, 77] width 229 height 16
click at [942, 77] on input "Traitement des infomations" at bounding box center [991, 77] width 229 height 16
click at [946, 97] on div "Traitement des informations" at bounding box center [982, 98] width 220 height 10
type input "Traitement des informations"
click at [1071, 569] on span "Sauver" at bounding box center [1084, 567] width 27 height 13
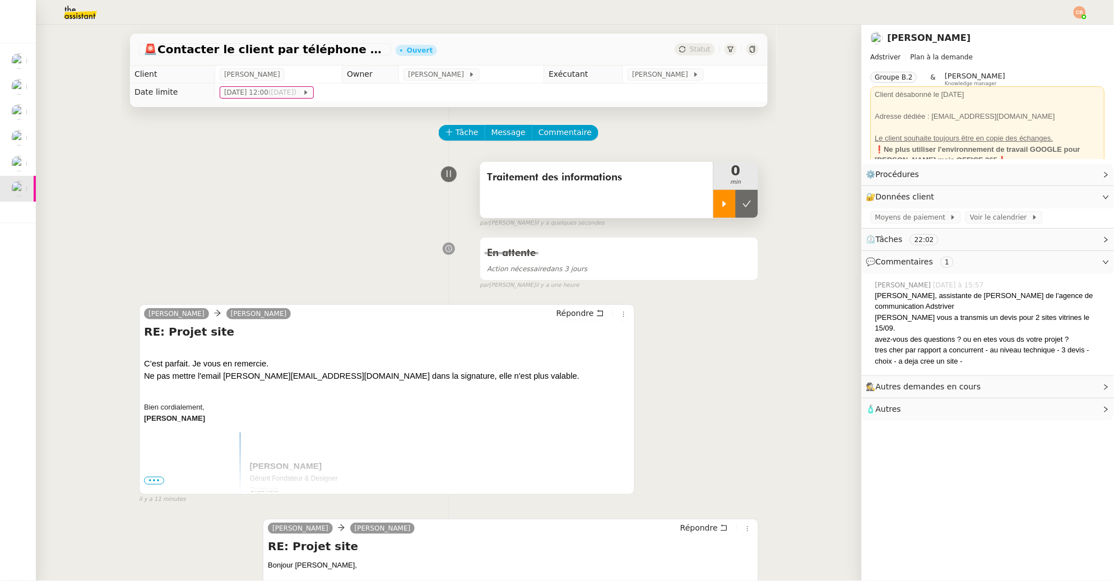
click at [720, 204] on icon at bounding box center [724, 204] width 9 height 9
drag, startPoint x: 193, startPoint y: 376, endPoint x: 479, endPoint y: 378, distance: 285.3
click at [479, 378] on div "Ne pas mettre l'email [PERSON_NAME][EMAIL_ADDRESS][DOMAIN_NAME] dans la signatu…" at bounding box center [387, 376] width 486 height 12
click at [557, 135] on span "Commentaire" at bounding box center [565, 132] width 53 height 13
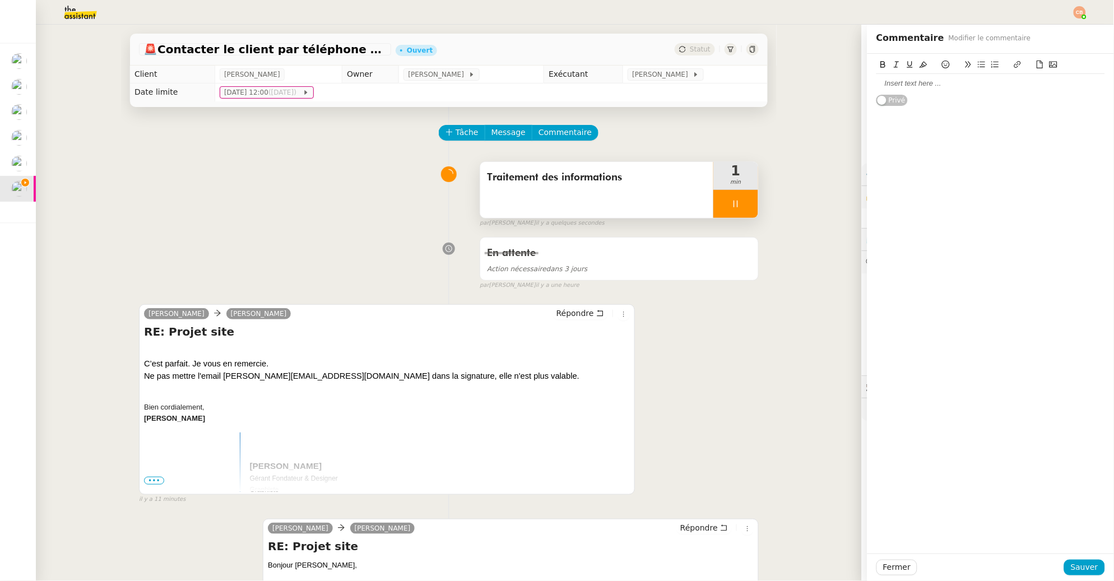
click at [877, 84] on div at bounding box center [991, 83] width 229 height 10
click at [1074, 571] on span "Sauver" at bounding box center [1084, 567] width 27 height 13
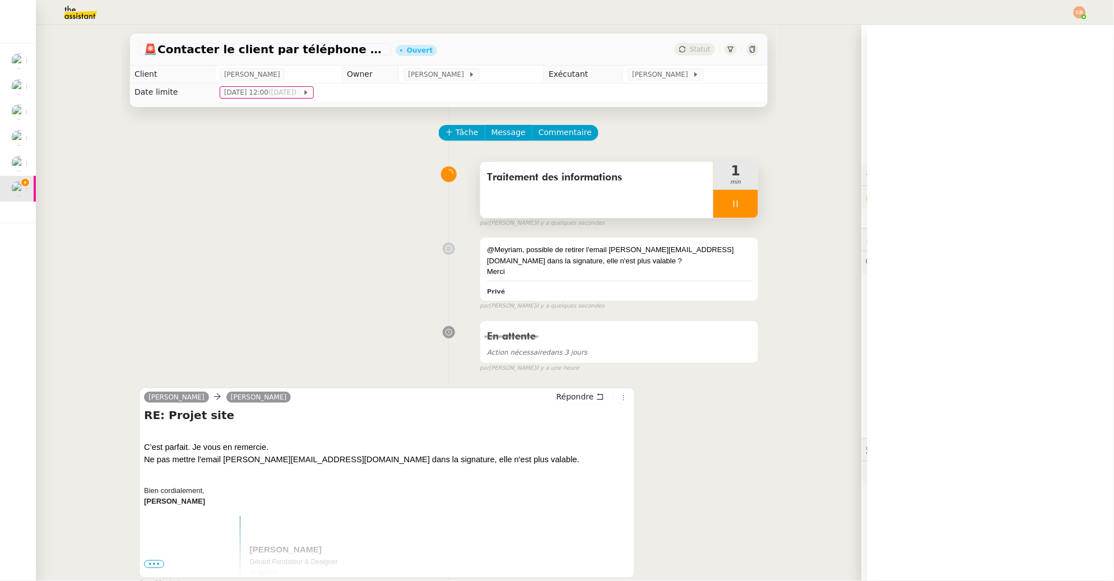
click at [731, 204] on icon at bounding box center [735, 204] width 9 height 9
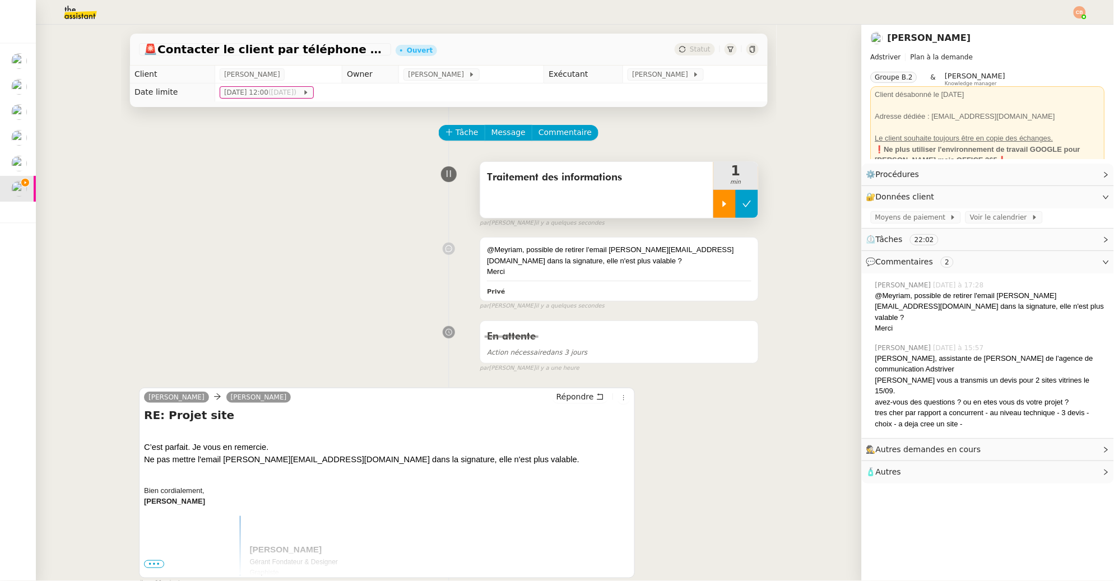
click at [743, 203] on icon at bounding box center [747, 204] width 9 height 9
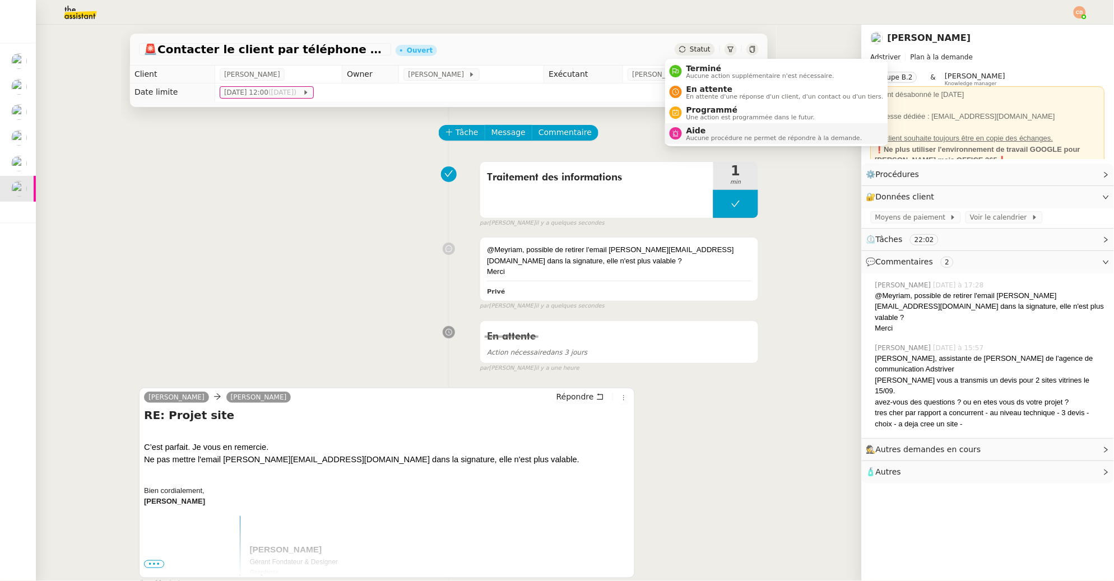
click at [695, 127] on span "Aide" at bounding box center [775, 130] width 176 height 9
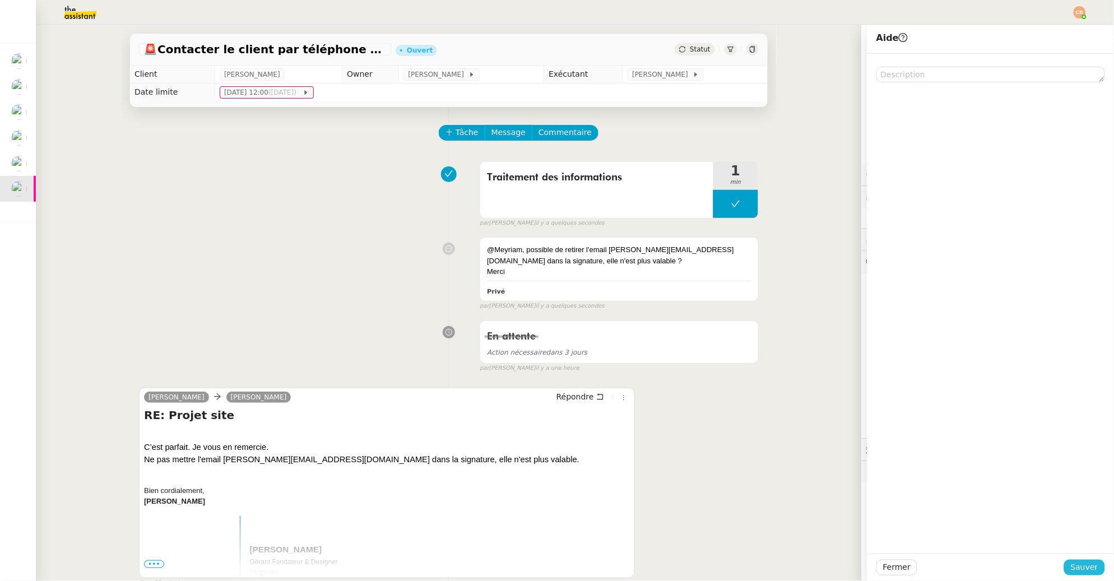
click at [1077, 567] on span "Sauver" at bounding box center [1084, 567] width 27 height 13
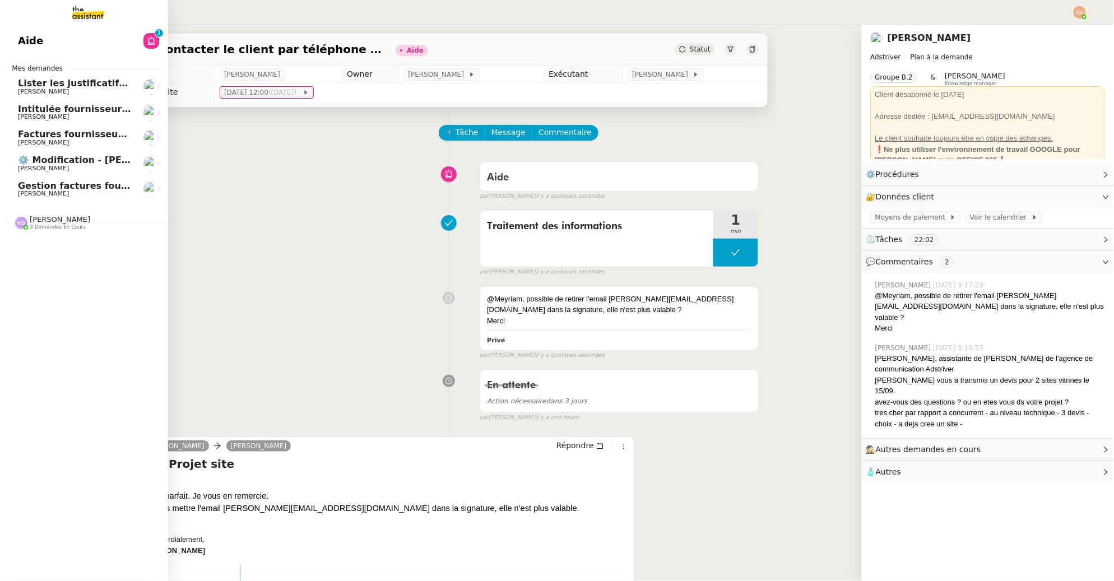
click at [30, 82] on span "Lister les justificatifs de transports reçus par les salariés - [DATE]" at bounding box center [184, 83] width 333 height 11
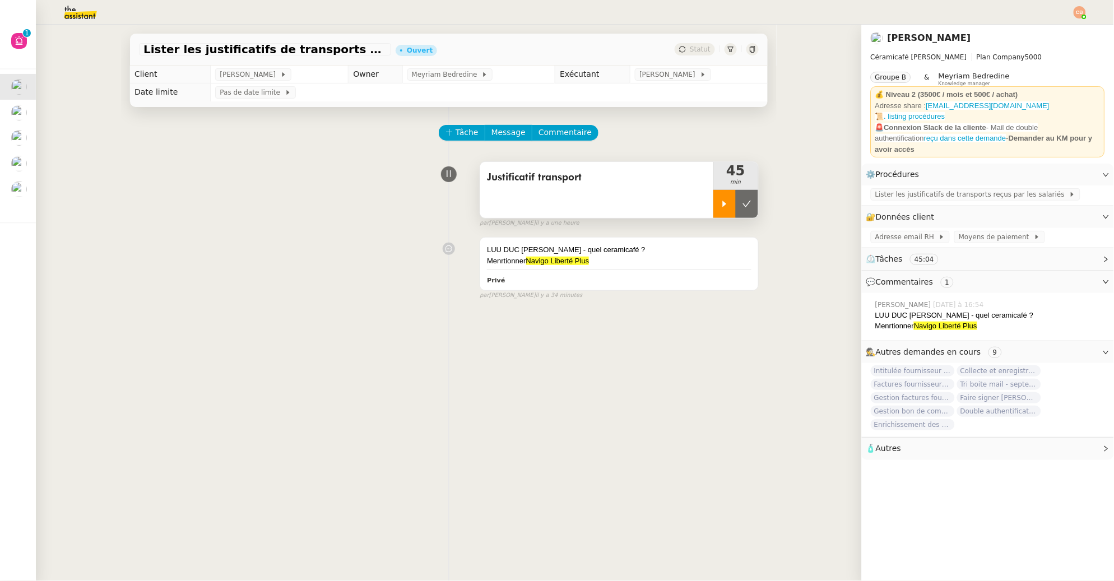
click at [723, 203] on icon at bounding box center [725, 204] width 4 height 6
click at [888, 193] on span "Lister les justificatifs de transports reçus par les salariés" at bounding box center [972, 194] width 194 height 11
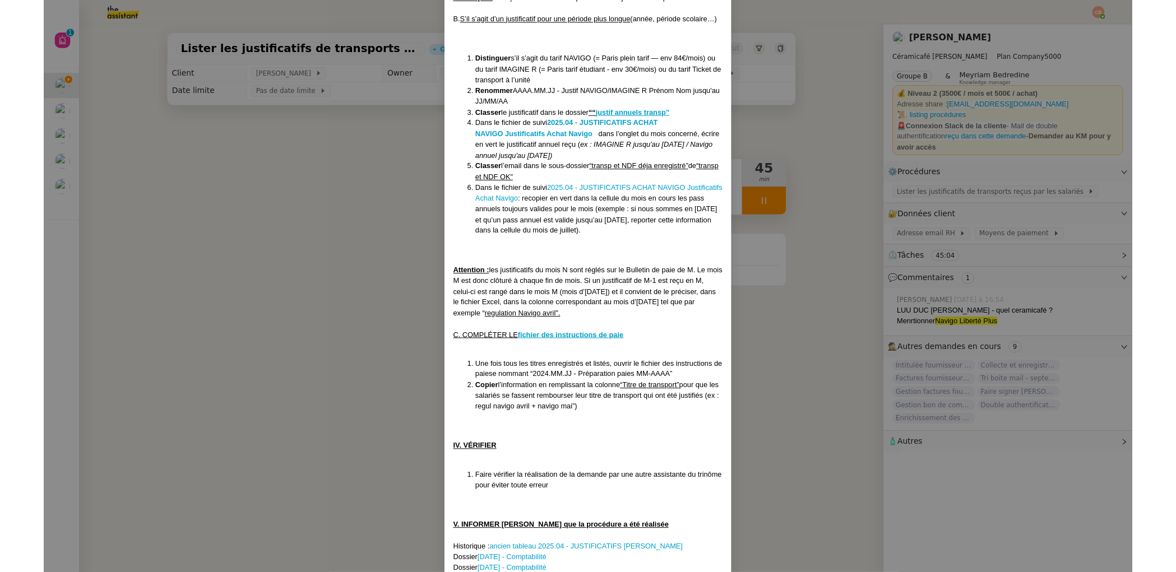
scroll to position [787, 0]
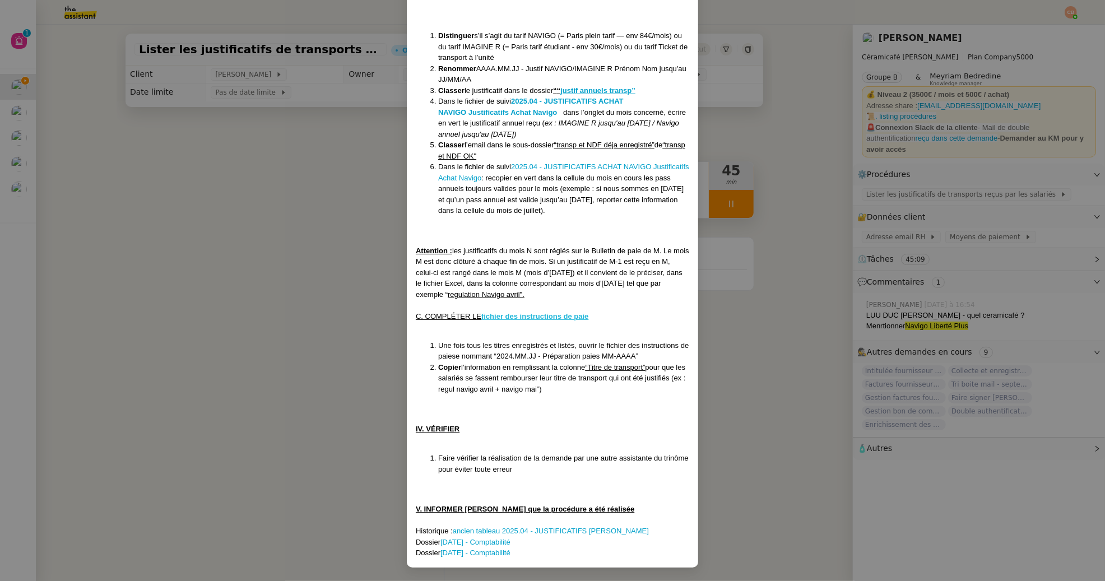
click at [532, 317] on u "fichier des instructions de paie" at bounding box center [534, 316] width 107 height 8
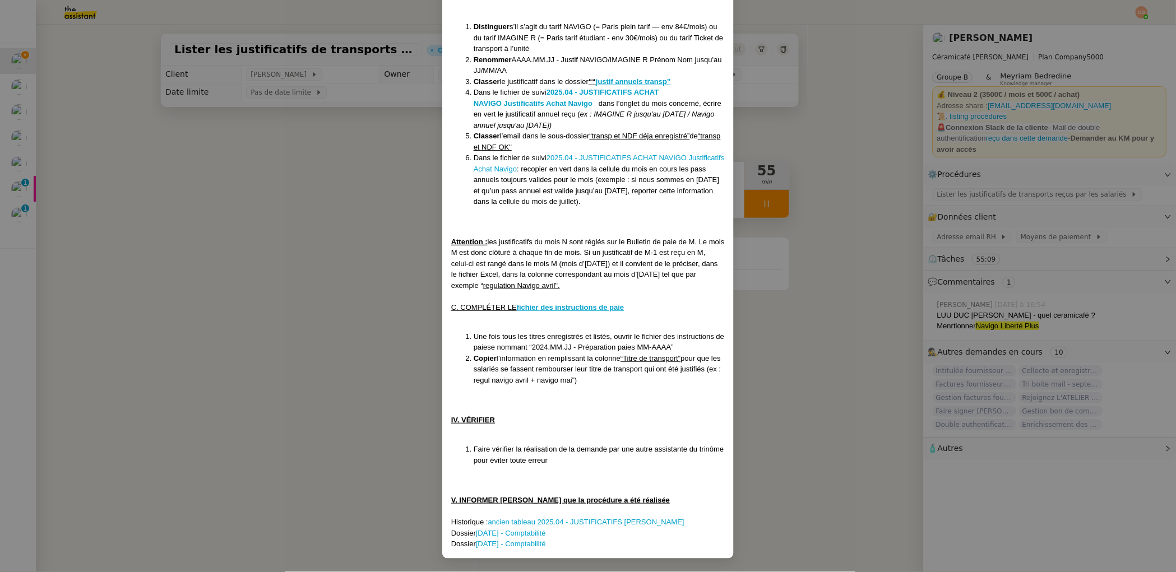
drag, startPoint x: 268, startPoint y: 249, endPoint x: 554, endPoint y: 200, distance: 290.1
click at [269, 249] on nz-modal-container "Créée le [DATE] MAJ le [DATE] Contexte : L’employeur a l’obligation de rembours…" at bounding box center [588, 286] width 1176 height 572
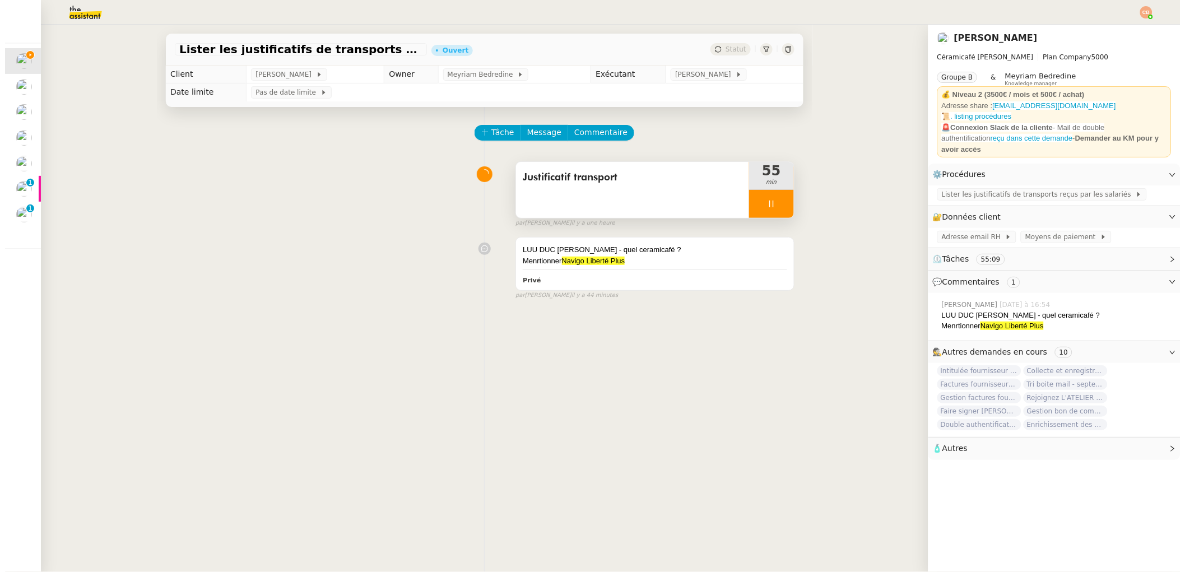
scroll to position [741, 0]
click at [752, 198] on div at bounding box center [771, 204] width 45 height 28
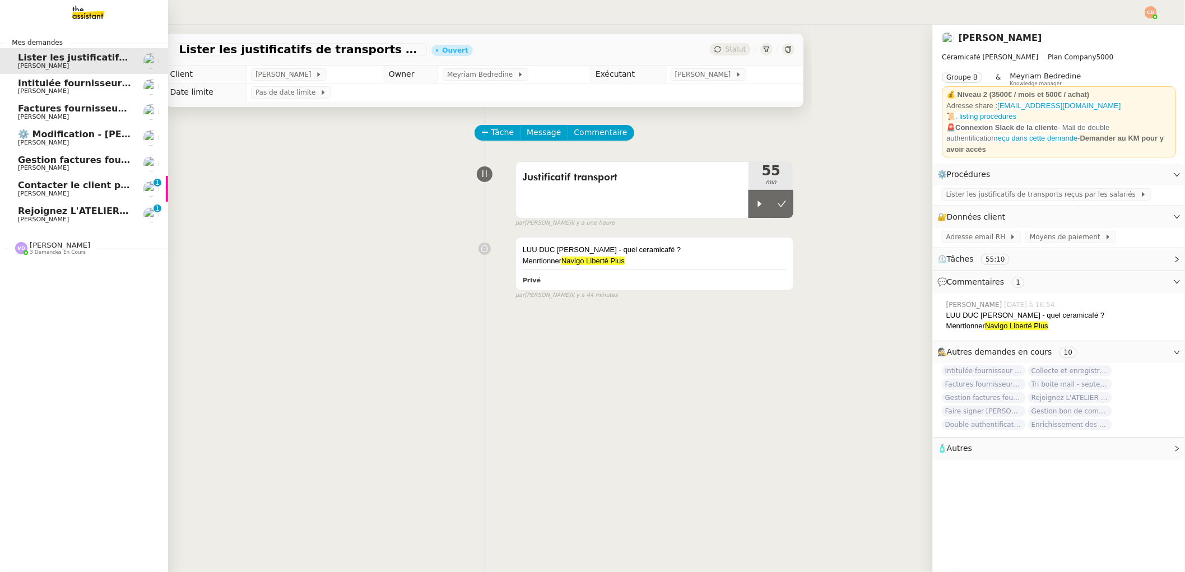
click at [27, 182] on span "Contacter le client par téléphone ce matin" at bounding box center [125, 185] width 214 height 11
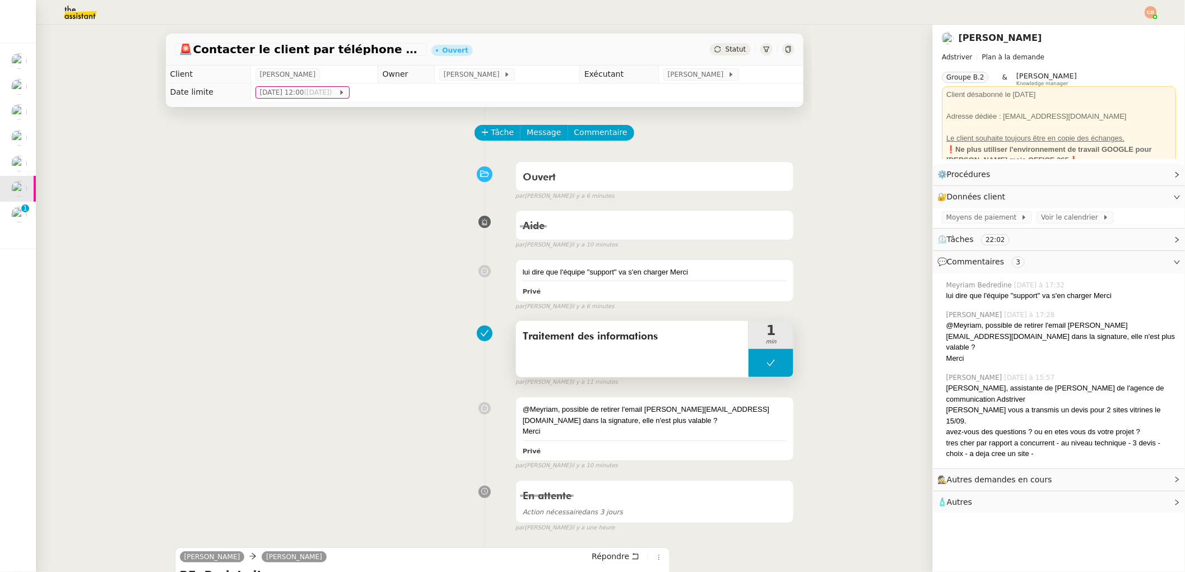
drag, startPoint x: 762, startPoint y: 364, endPoint x: 745, endPoint y: 365, distance: 16.9
click at [767, 364] on icon at bounding box center [771, 363] width 9 height 9
click at [749, 365] on div at bounding box center [760, 363] width 22 height 28
click at [608, 133] on span "Commentaire" at bounding box center [600, 132] width 53 height 13
click at [946, 84] on app-ticket "🚨 Contacter le client par téléphone ce matin Ouvert Statut Client [PERSON_NAME]…" at bounding box center [611, 299] width 1150 height 548
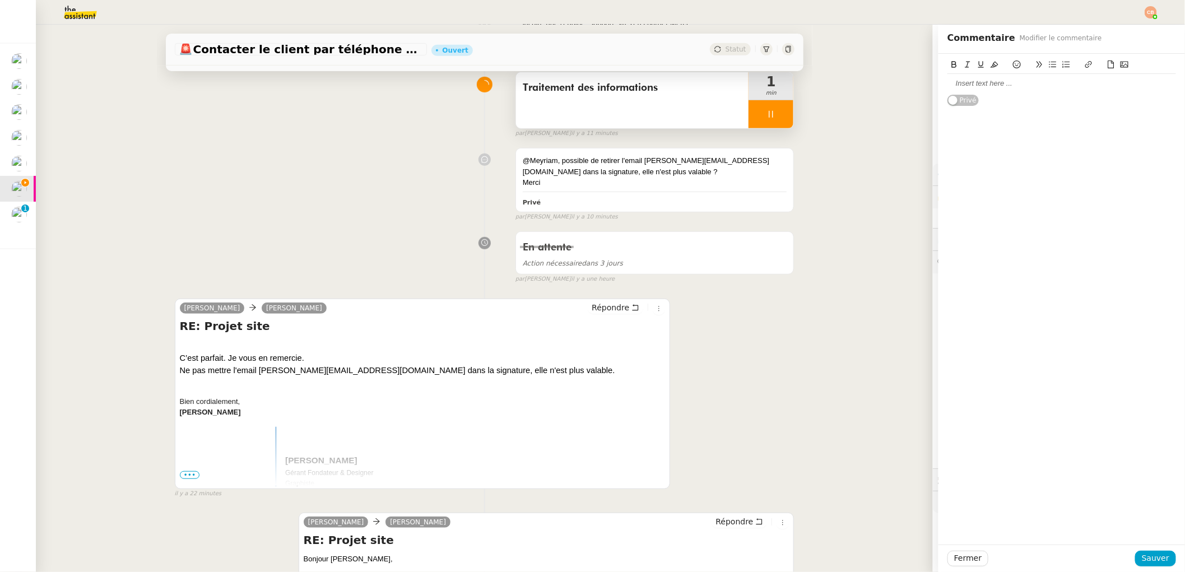
scroll to position [279, 0]
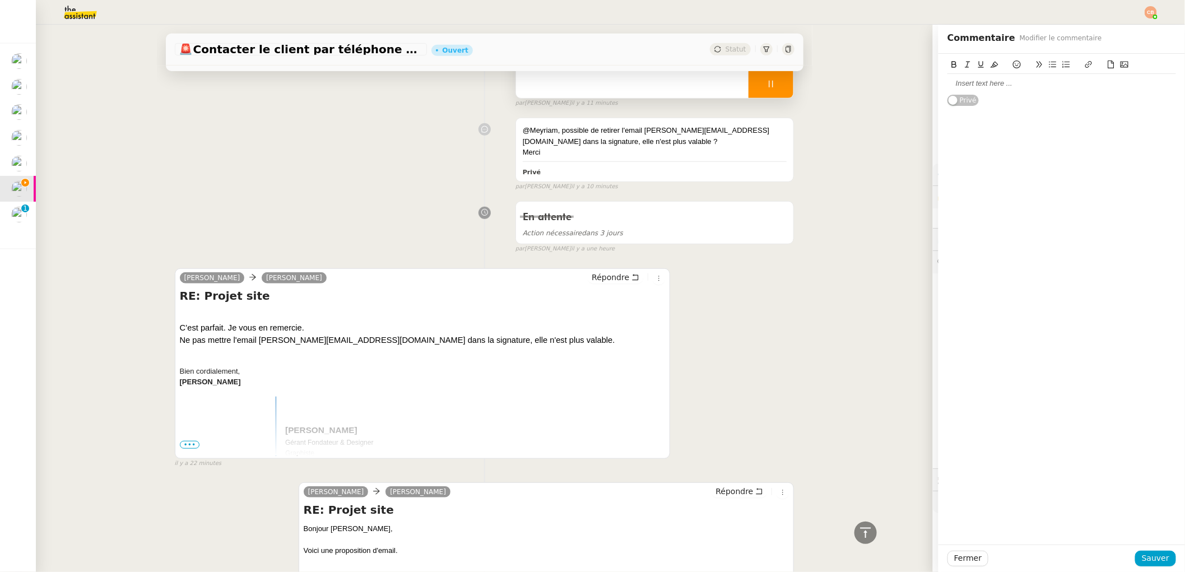
click at [948, 87] on div at bounding box center [1062, 83] width 229 height 10
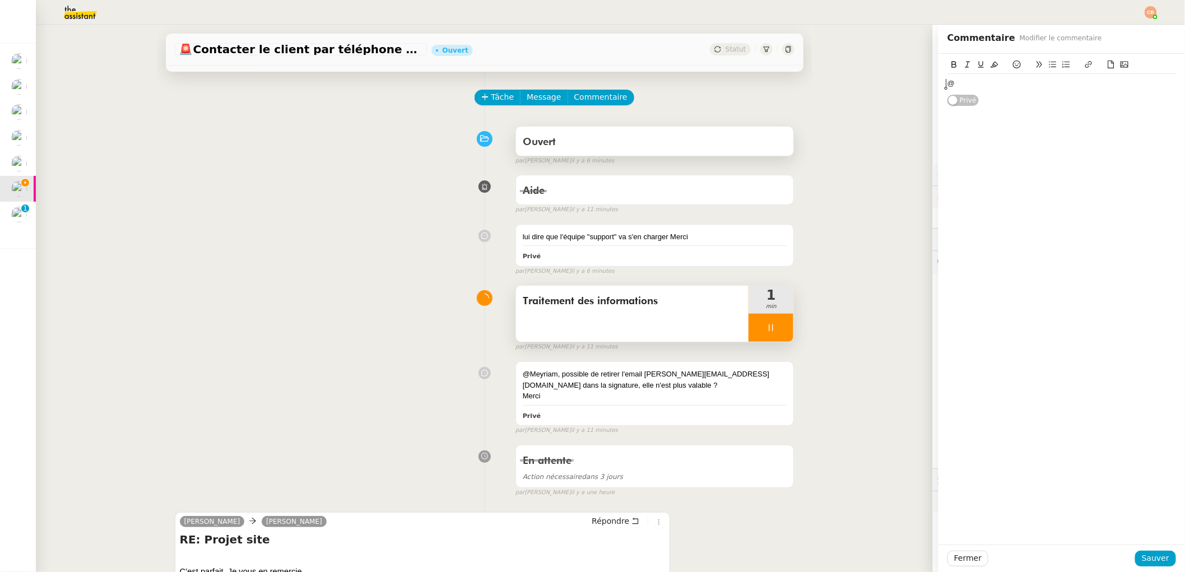
scroll to position [0, 0]
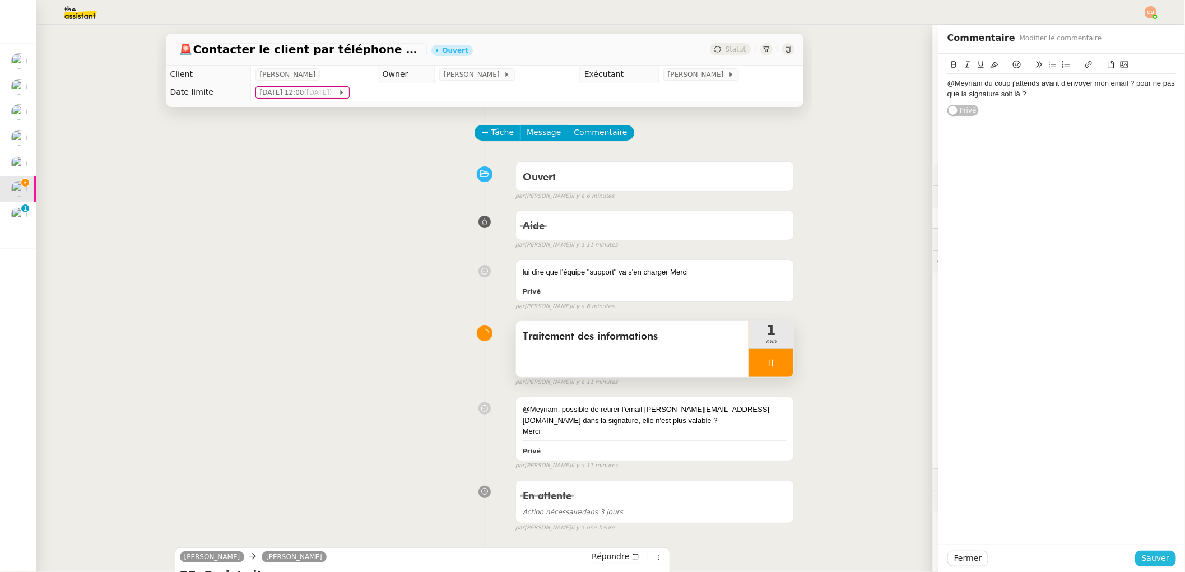
click at [1114, 557] on span "Sauver" at bounding box center [1155, 558] width 27 height 13
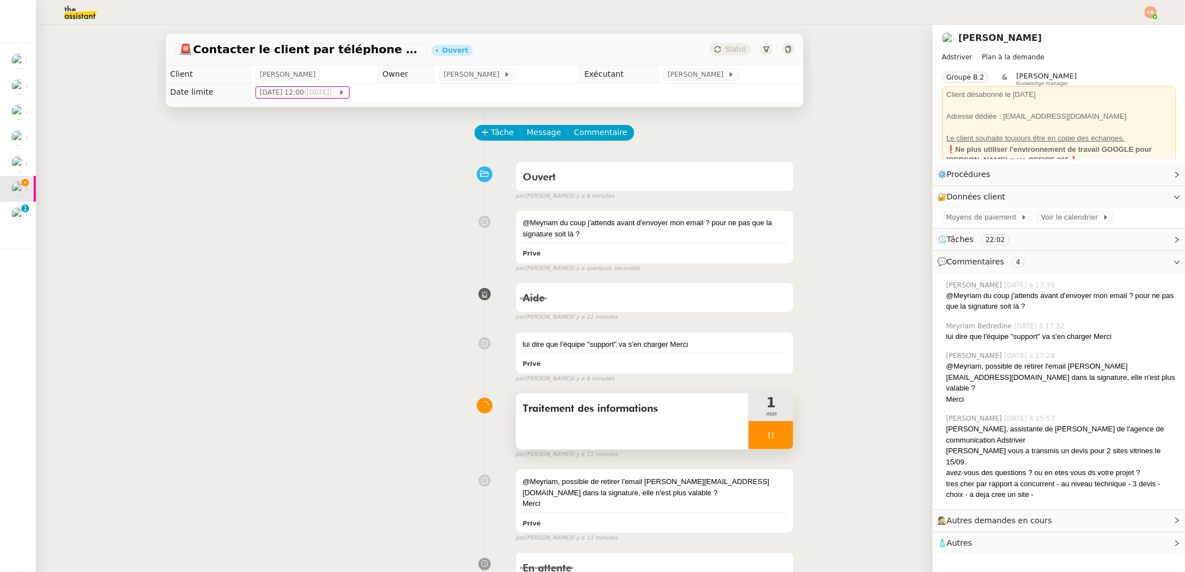
click at [767, 433] on icon at bounding box center [771, 435] width 9 height 9
drag, startPoint x: 768, startPoint y: 434, endPoint x: 695, endPoint y: 96, distance: 345.7
click at [778, 432] on icon at bounding box center [782, 435] width 9 height 9
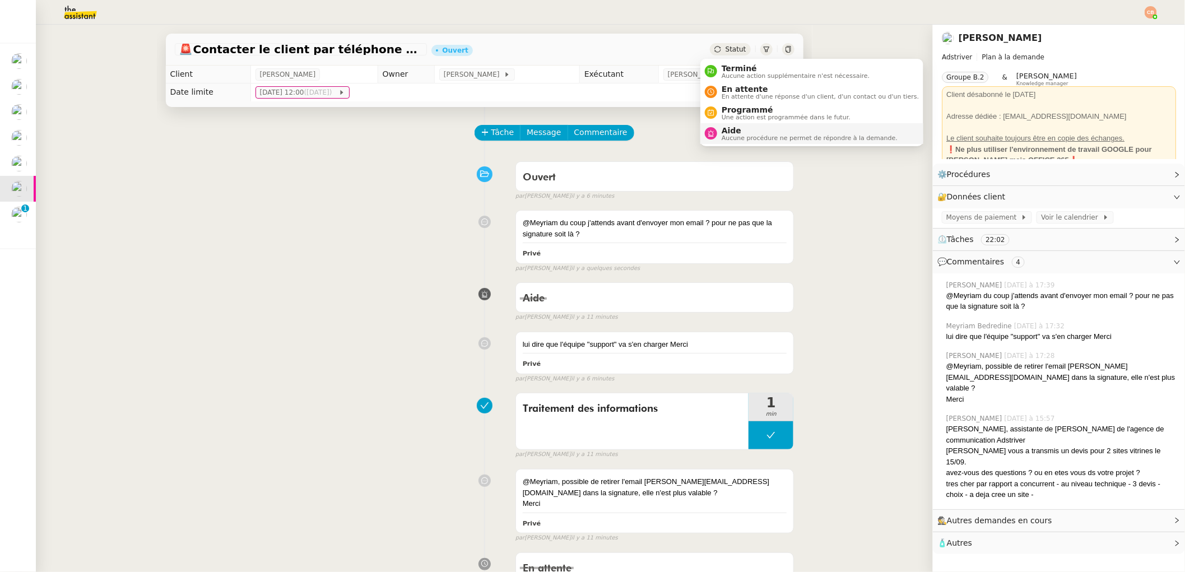
click at [737, 135] on span "Aucune procédure ne permet de répondre à la demande." at bounding box center [810, 138] width 176 height 6
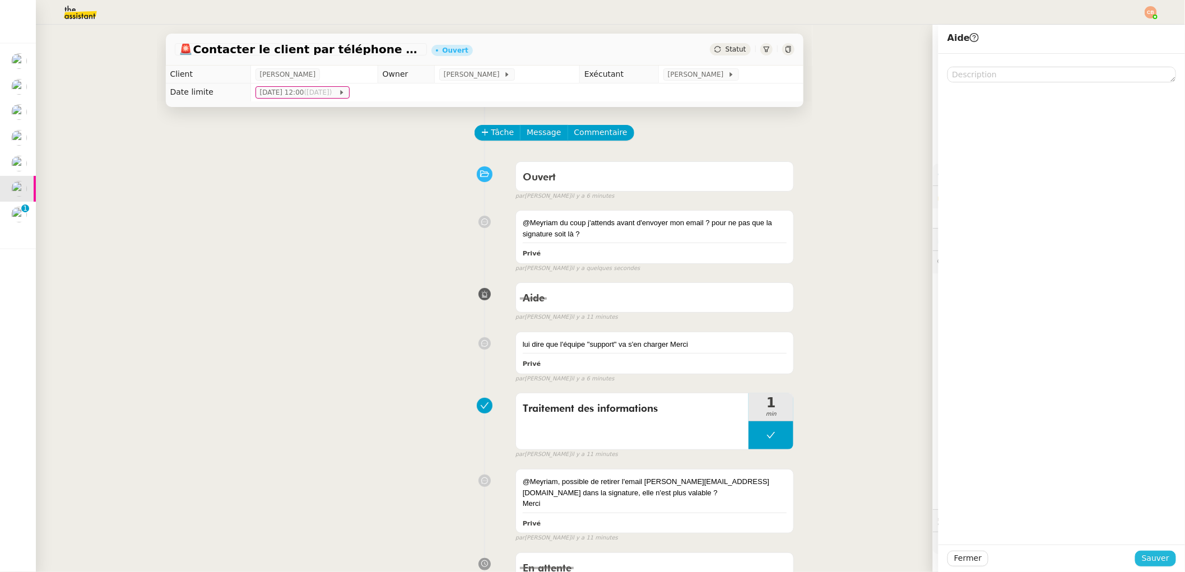
drag, startPoint x: 1151, startPoint y: 555, endPoint x: 1140, endPoint y: 554, distance: 11.3
click at [1114, 555] on span "Sauver" at bounding box center [1155, 558] width 27 height 13
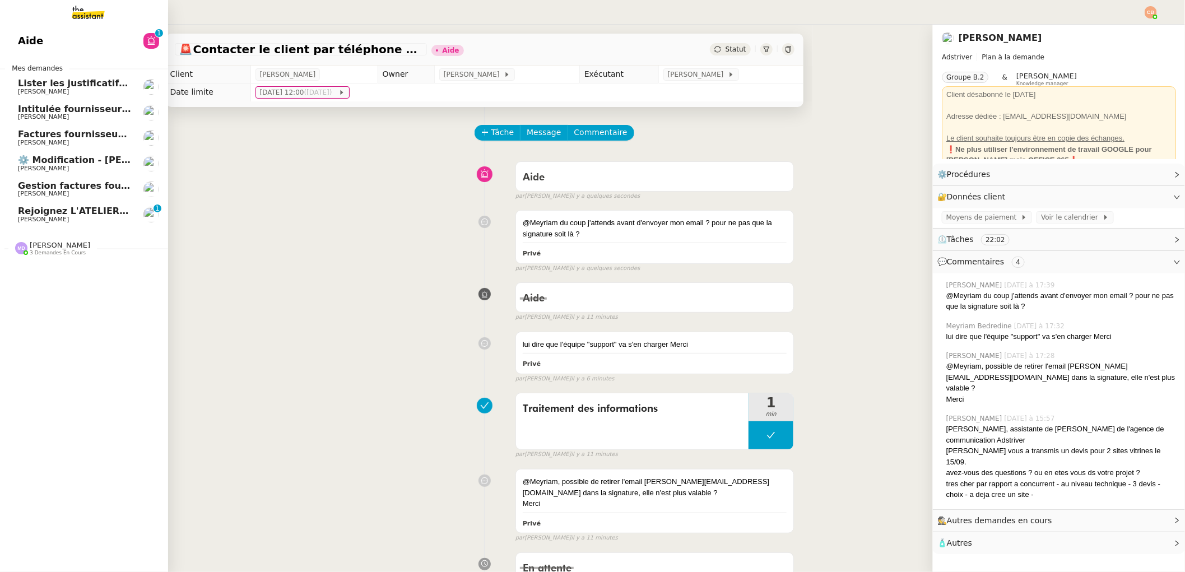
click at [22, 206] on span "Rejoignez L'ATELIER [PERSON_NAME] - [GEOGRAPHIC_DATA]" at bounding box center [169, 211] width 303 height 11
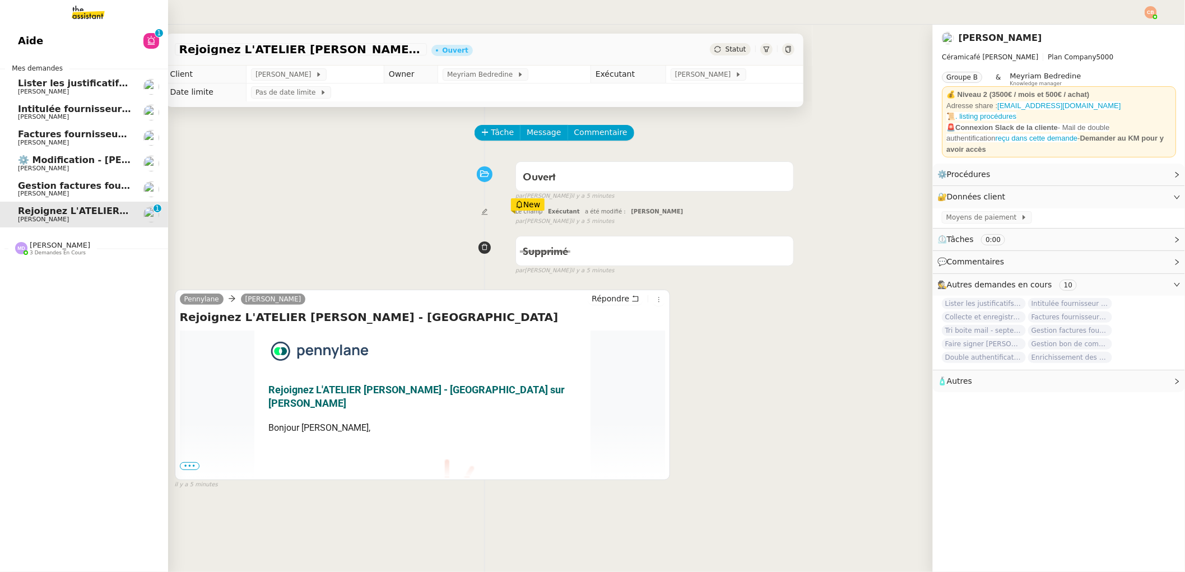
click at [30, 92] on span "[PERSON_NAME]" at bounding box center [43, 91] width 51 height 7
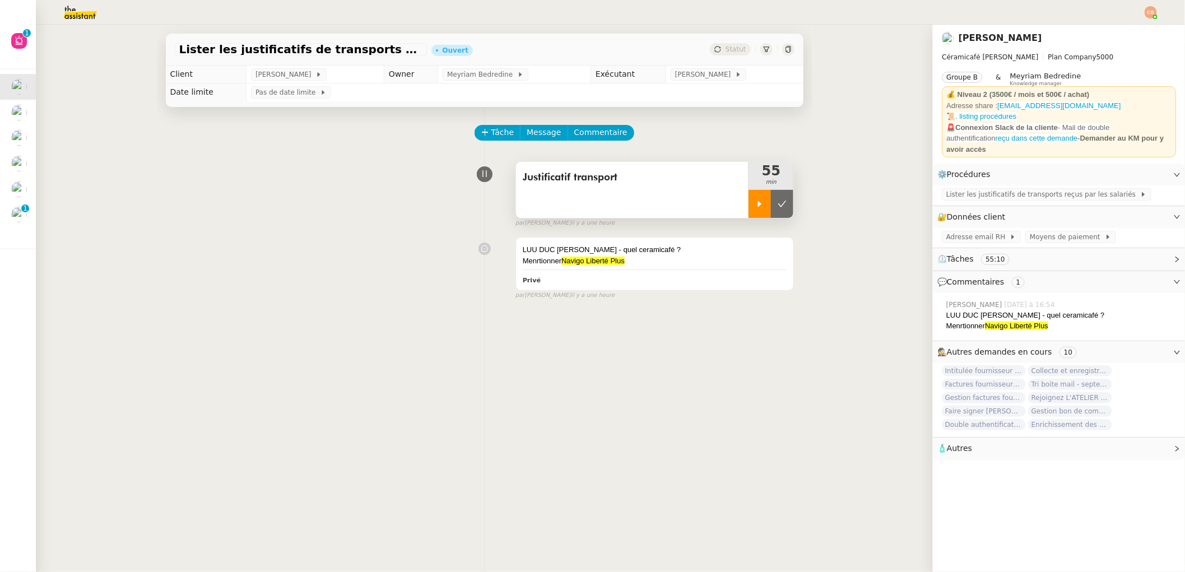
click at [758, 202] on icon at bounding box center [760, 204] width 4 height 6
click at [664, 249] on div "LUU DUC [PERSON_NAME] - quel ceramicafé ?" at bounding box center [655, 249] width 265 height 11
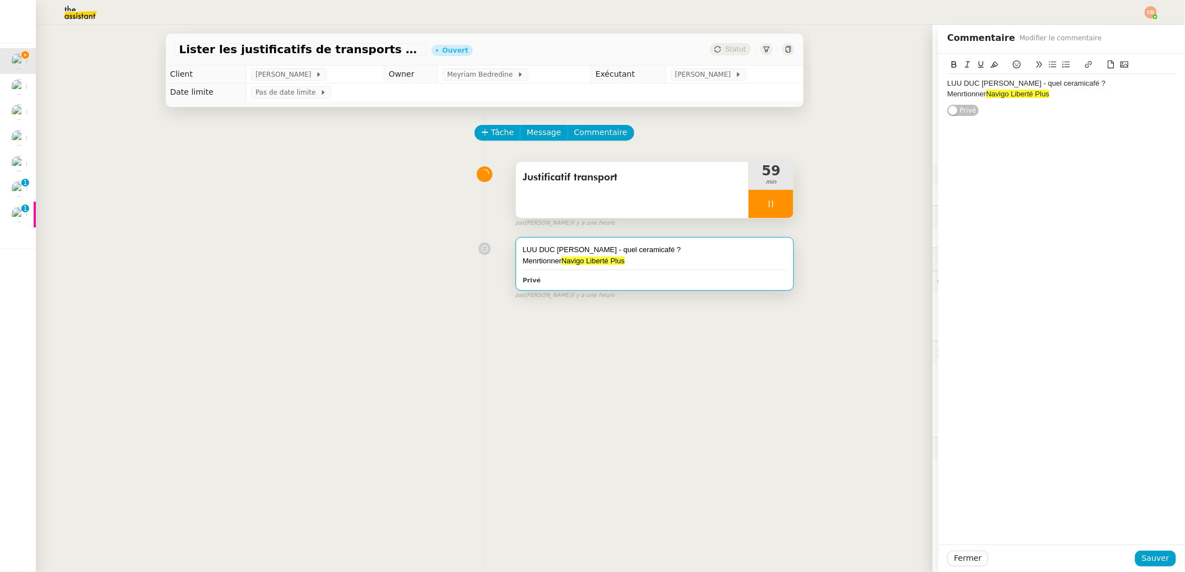
click at [1055, 95] on div "Menrtionner Navigo Liberté Plus" at bounding box center [1062, 94] width 229 height 10
click at [1114, 557] on span "Sauver" at bounding box center [1155, 558] width 27 height 13
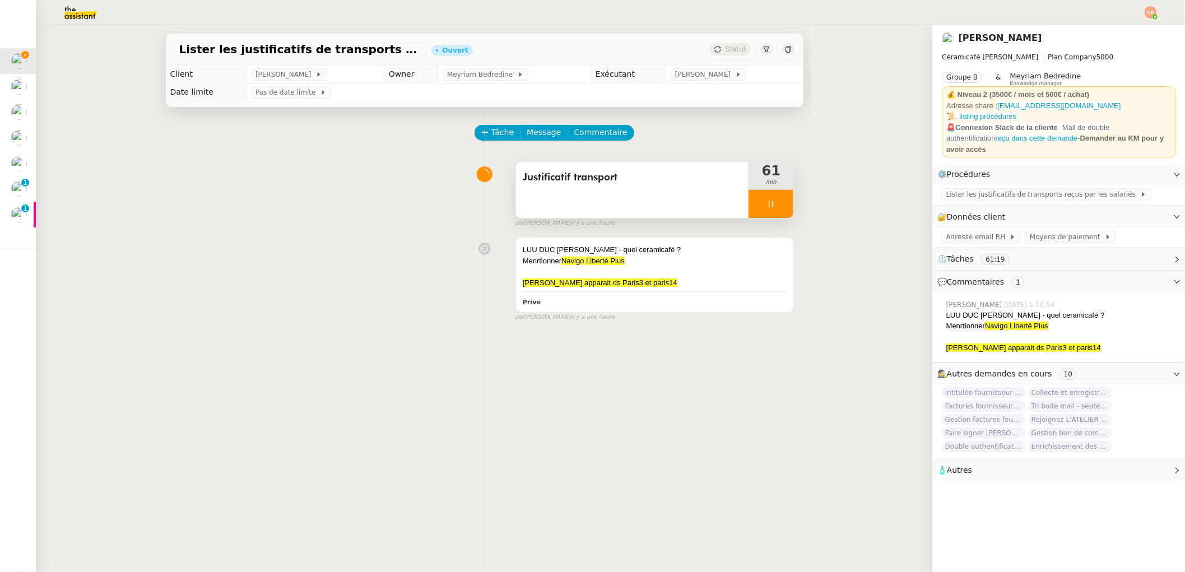
click at [783, 202] on div "Tâche Message Commentaire Veuillez patienter une erreur s'est produite 👌👌👌 mess…" at bounding box center [485, 393] width 656 height 572
click at [772, 202] on div at bounding box center [771, 204] width 45 height 28
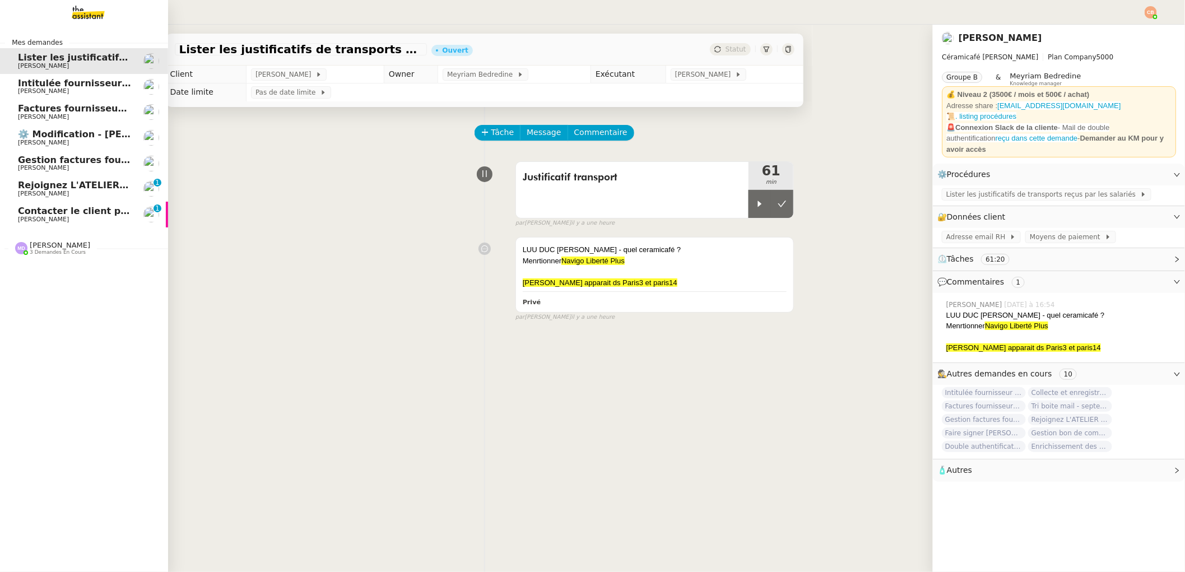
click at [21, 211] on span "Contacter le client par téléphone ce matin" at bounding box center [125, 211] width 214 height 11
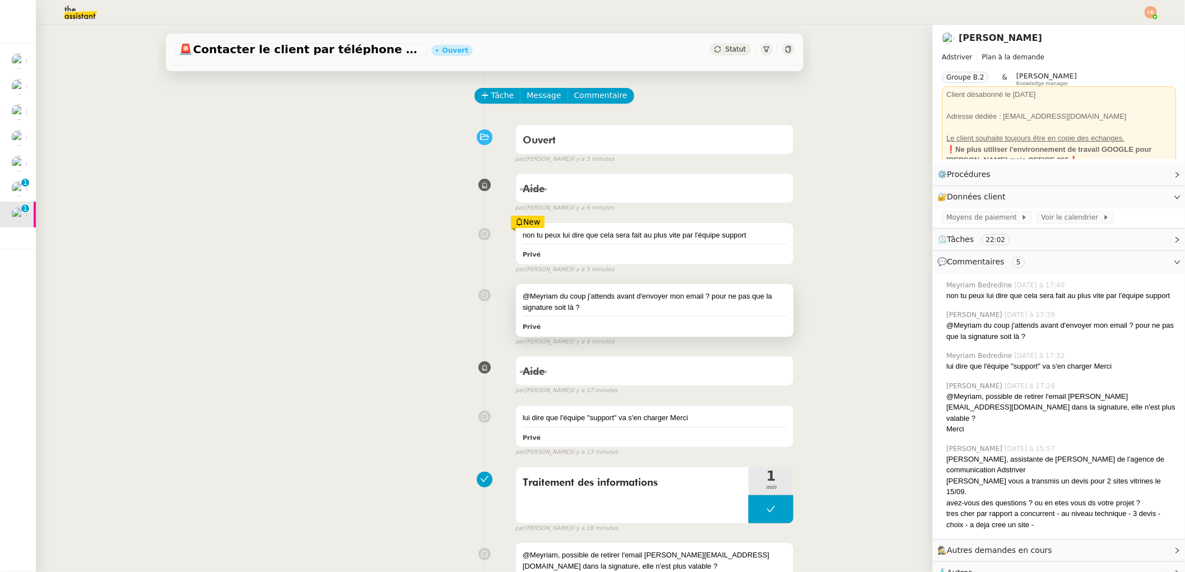
scroll to position [69, 0]
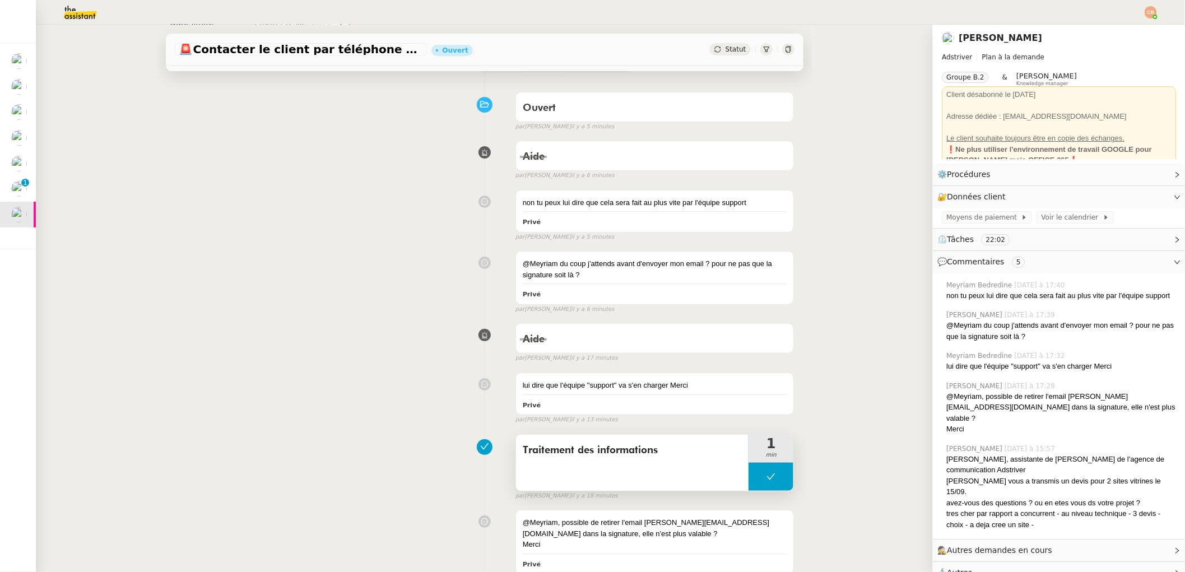
click at [749, 470] on button at bounding box center [771, 477] width 45 height 28
click at [749, 470] on div at bounding box center [760, 477] width 22 height 28
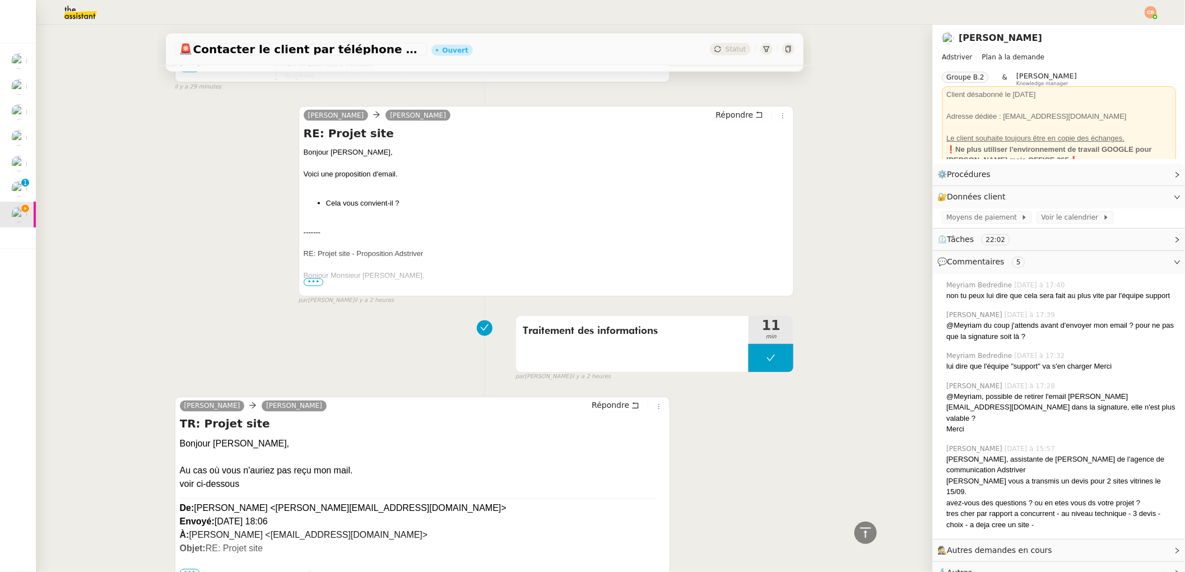
scroll to position [841, 0]
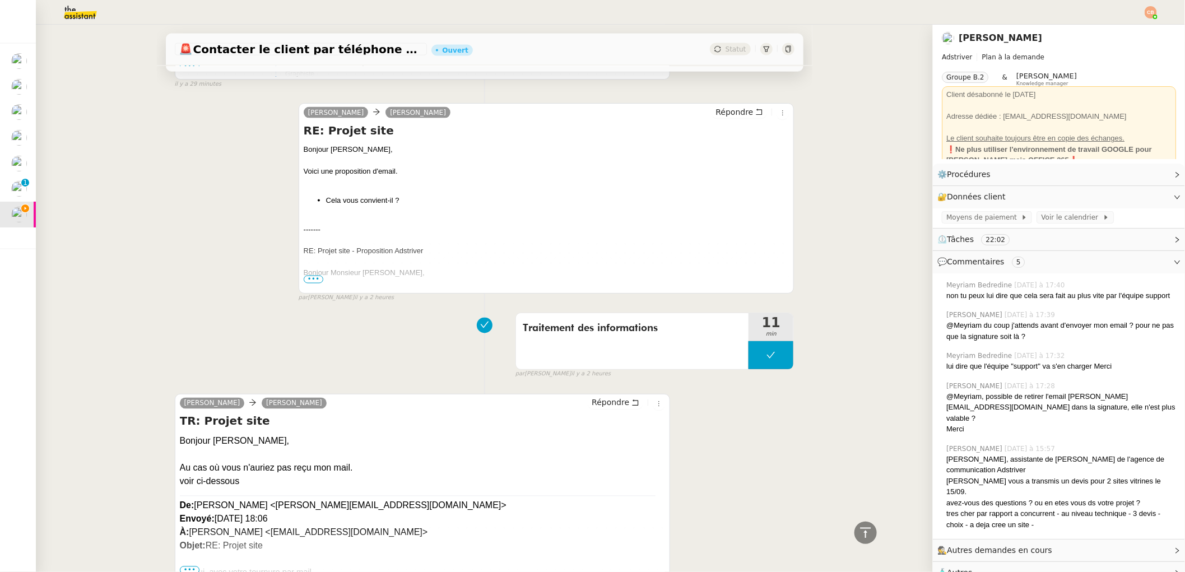
click at [308, 280] on span "•••" at bounding box center [314, 280] width 20 height 8
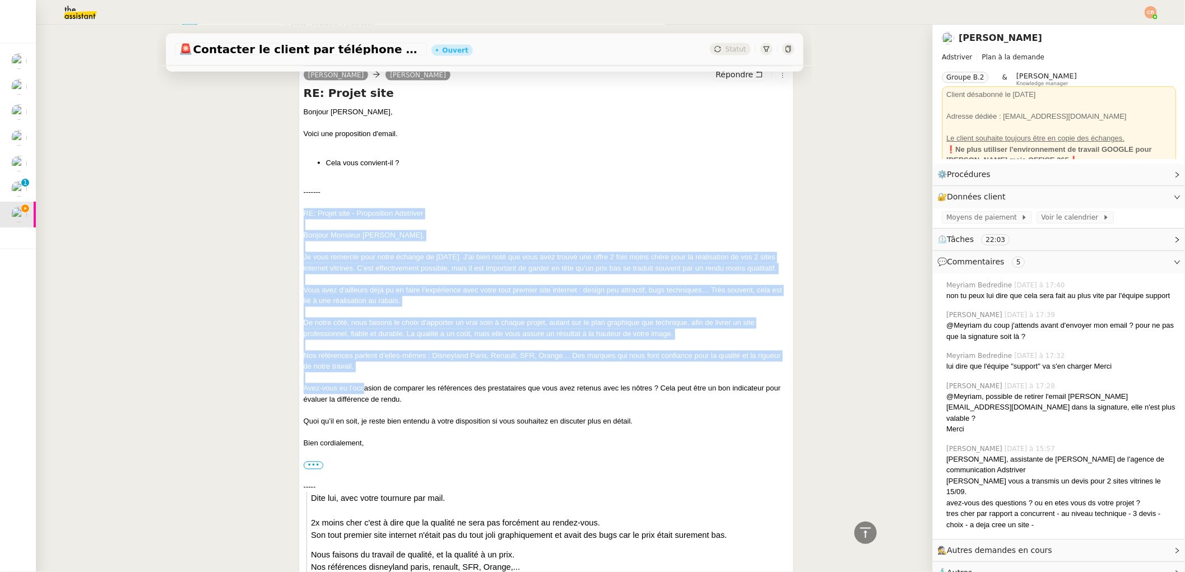
scroll to position [894, 0]
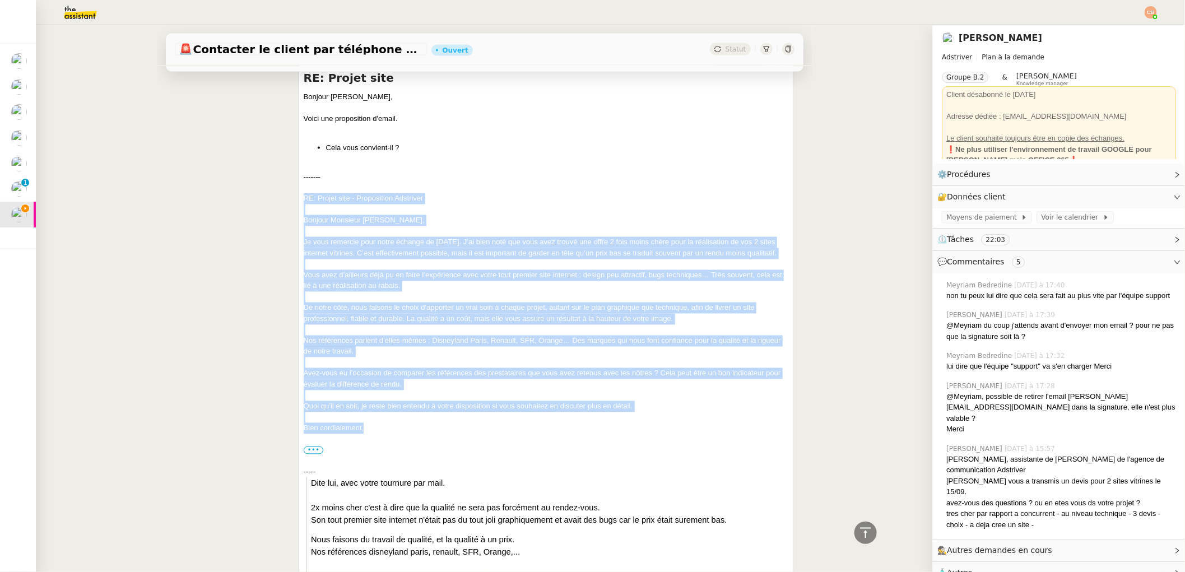
drag, startPoint x: 298, startPoint y: 251, endPoint x: 370, endPoint y: 441, distance: 203.3
copy div "RE: Projet site - Proposition Adstriver Bonjour Monsieur Leseur, Je vous remerc…"
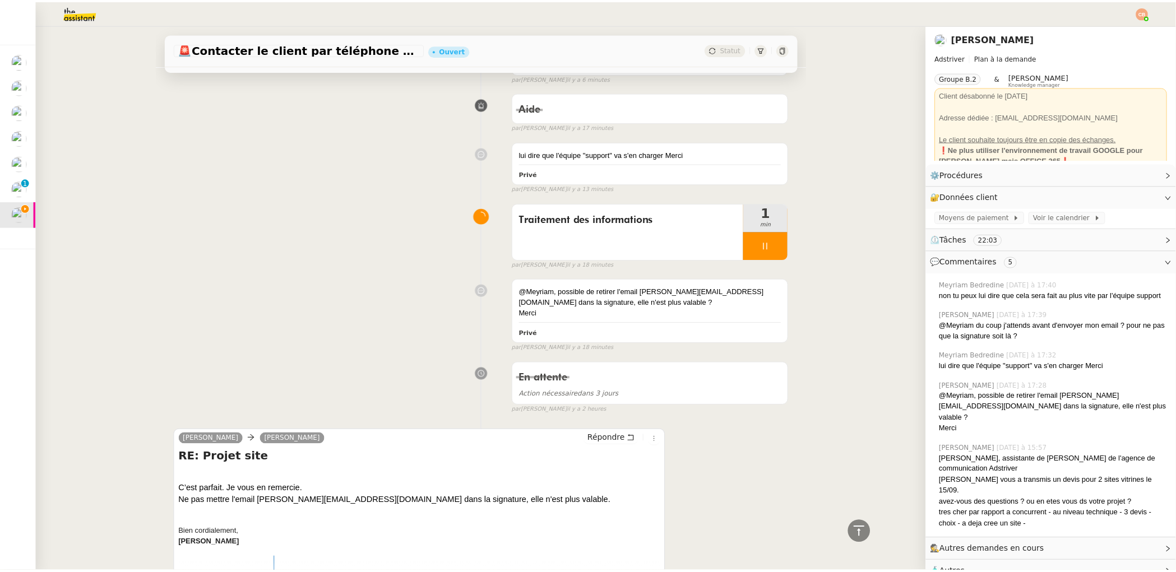
scroll to position [0, 0]
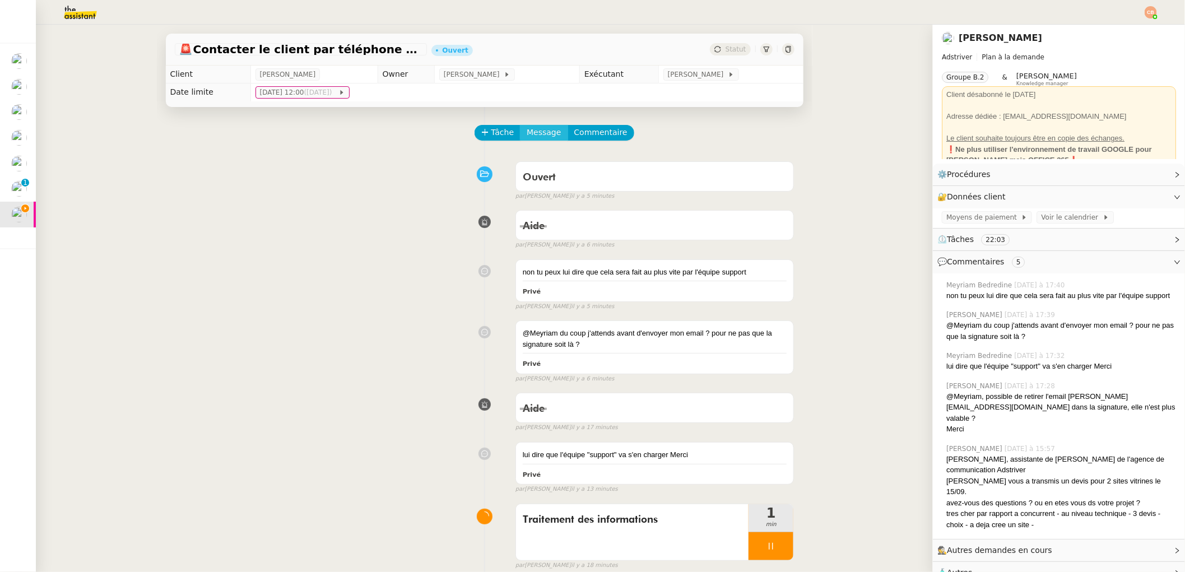
click at [544, 135] on span "Message" at bounding box center [544, 132] width 34 height 13
click at [546, 161] on span "Nouvelle conversation" at bounding box center [585, 164] width 99 height 9
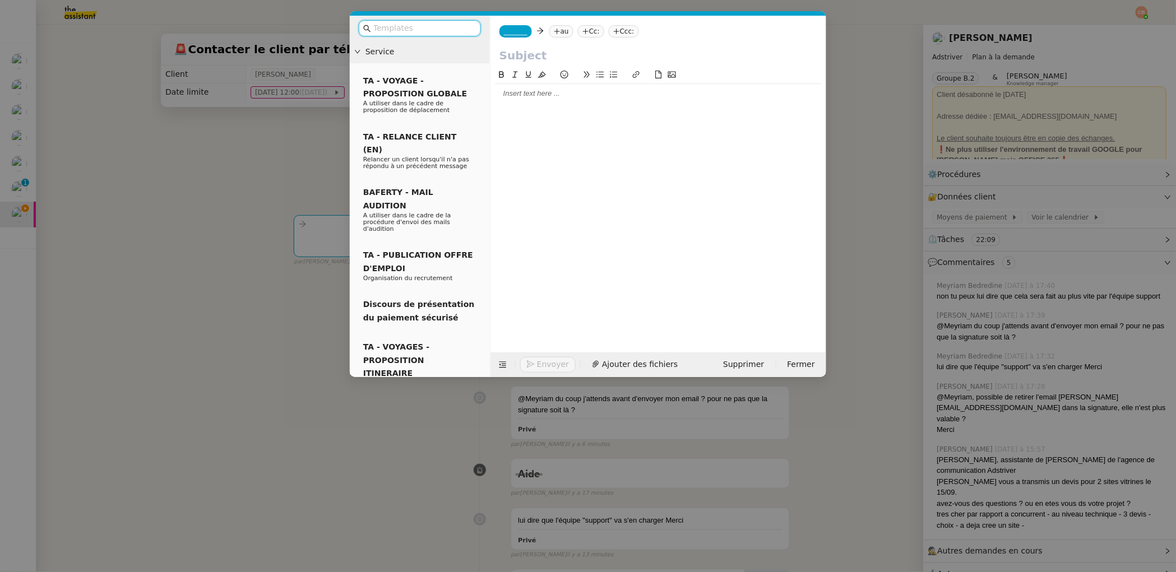
click at [509, 96] on div at bounding box center [658, 94] width 327 height 10
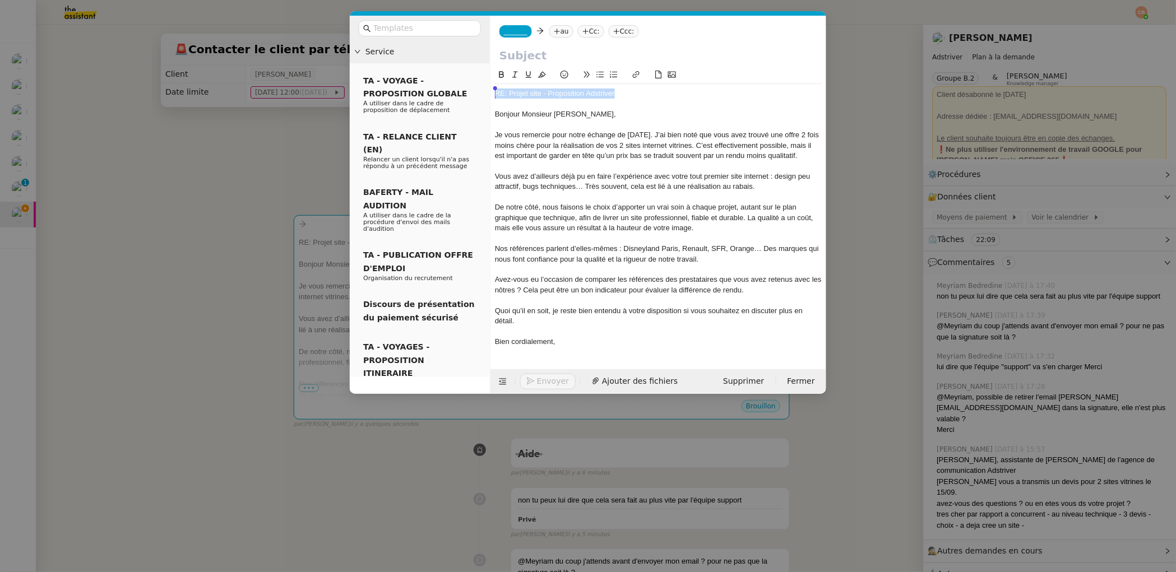
drag, startPoint x: 628, startPoint y: 98, endPoint x: 489, endPoint y: 91, distance: 139.7
click at [489, 91] on nz-layout "Service TA - VOYAGE - PROPOSITION GLOBALE A utiliser dans le cadre de propositi…" at bounding box center [588, 205] width 476 height 378
copy div "RE: Projet site - Proposition Adstriver"
click at [510, 57] on input "text" at bounding box center [658, 55] width 318 height 17
paste input "RE: Projet site - Proposition Adstriver"
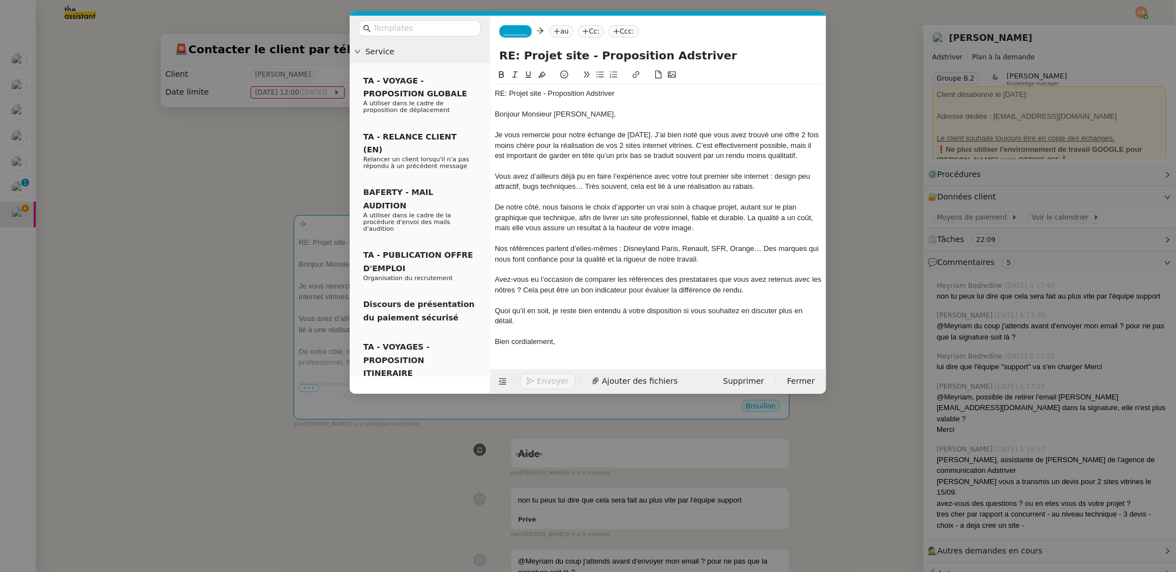
type input "RE: Projet site - Proposition Adstriver"
drag, startPoint x: 626, startPoint y: 93, endPoint x: 492, endPoint y: 91, distance: 134.5
click at [492, 91] on nz-spin "RE: Projet site - Proposition Adstriver Bonjour Monsieur Leseur, Je vous remerc…" at bounding box center [658, 212] width 336 height 288
click at [497, 117] on div "Bonjour Monsieur [PERSON_NAME]," at bounding box center [658, 114] width 327 height 10
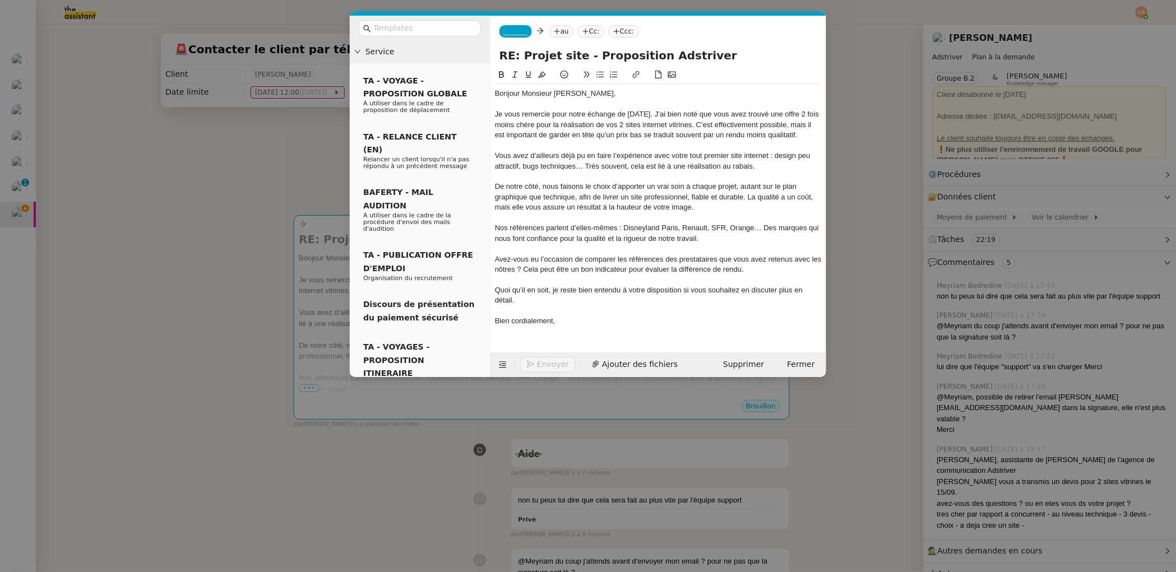
click at [524, 31] on span "_______" at bounding box center [516, 31] width 24 height 8
click at [516, 54] on span "louiselefebvre@theassistant.com" at bounding box center [558, 57] width 108 height 6
click at [251, 147] on nz-modal-container "Service TA - VOYAGE - PROPOSITION GLOBALE A utiliser dans le cadre de propositi…" at bounding box center [588, 286] width 1176 height 572
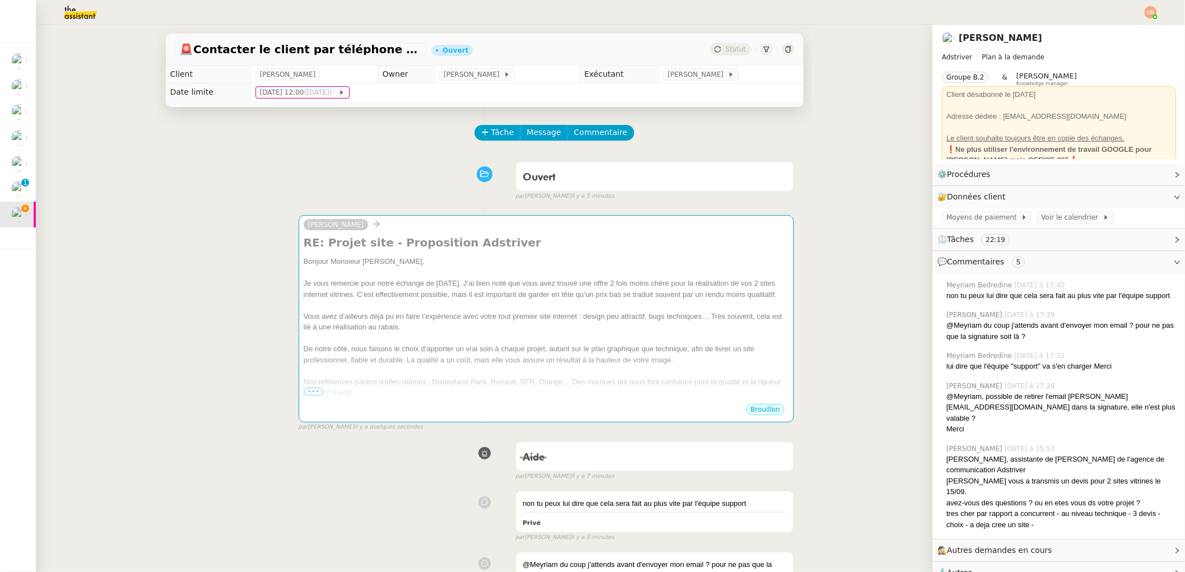
scroll to position [8, 0]
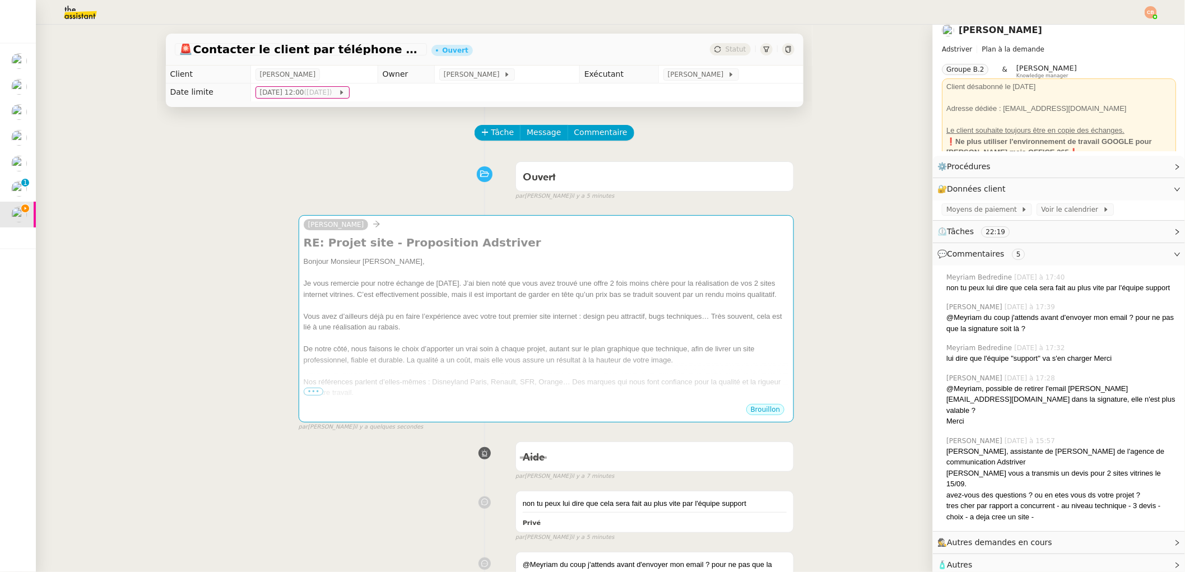
click at [997, 554] on div "🧴 Autres" at bounding box center [1059, 565] width 252 height 22
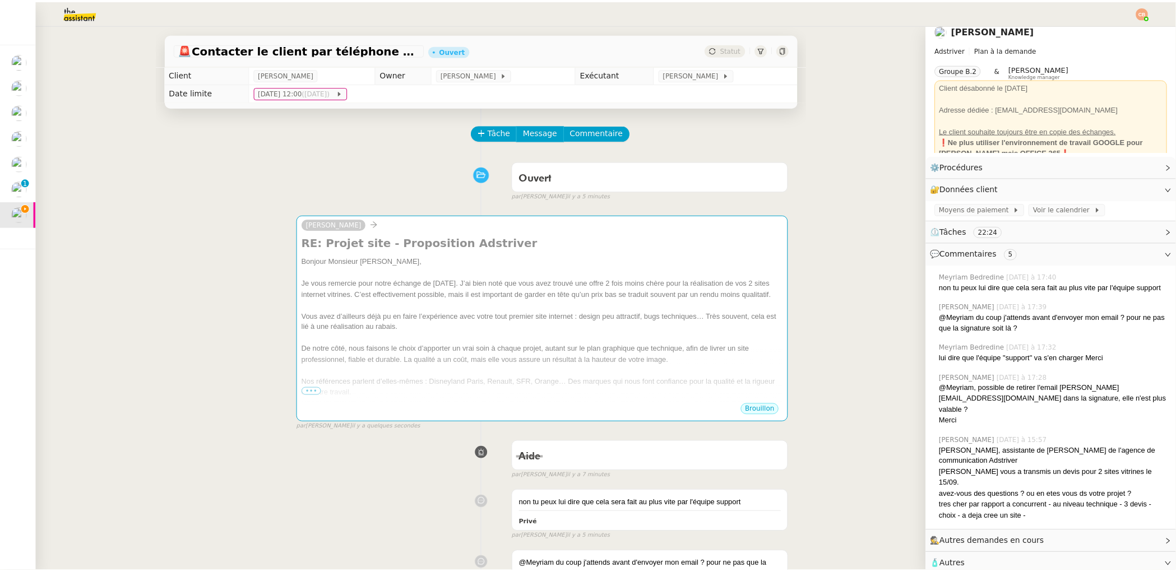
scroll to position [28, 0]
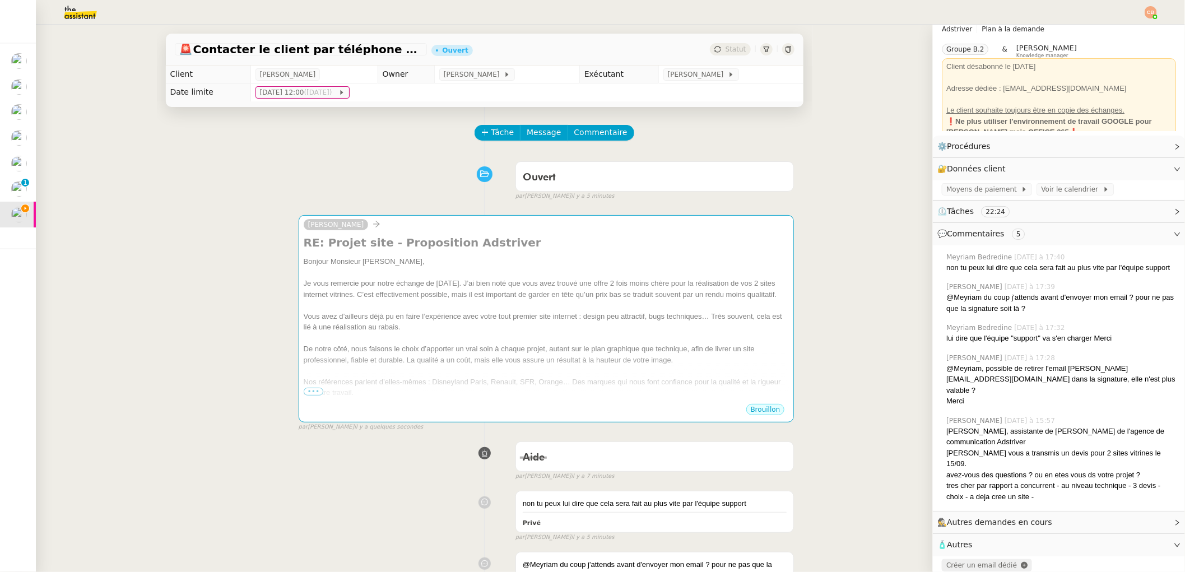
click at [963, 562] on span "Créer un email dédié" at bounding box center [982, 566] width 71 height 8
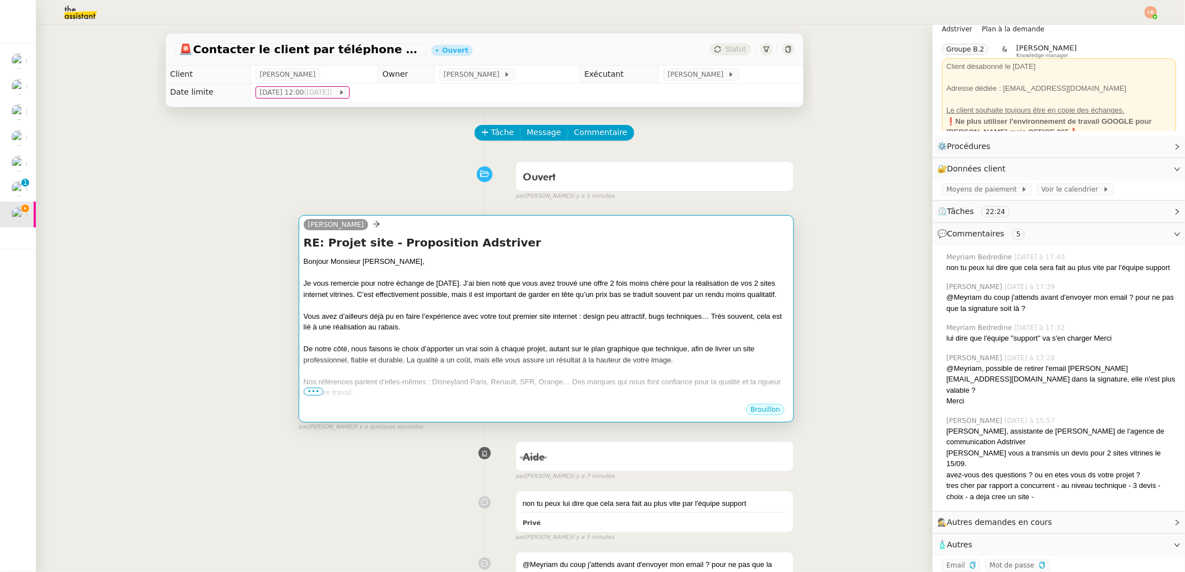
click at [511, 274] on div at bounding box center [547, 272] width 486 height 11
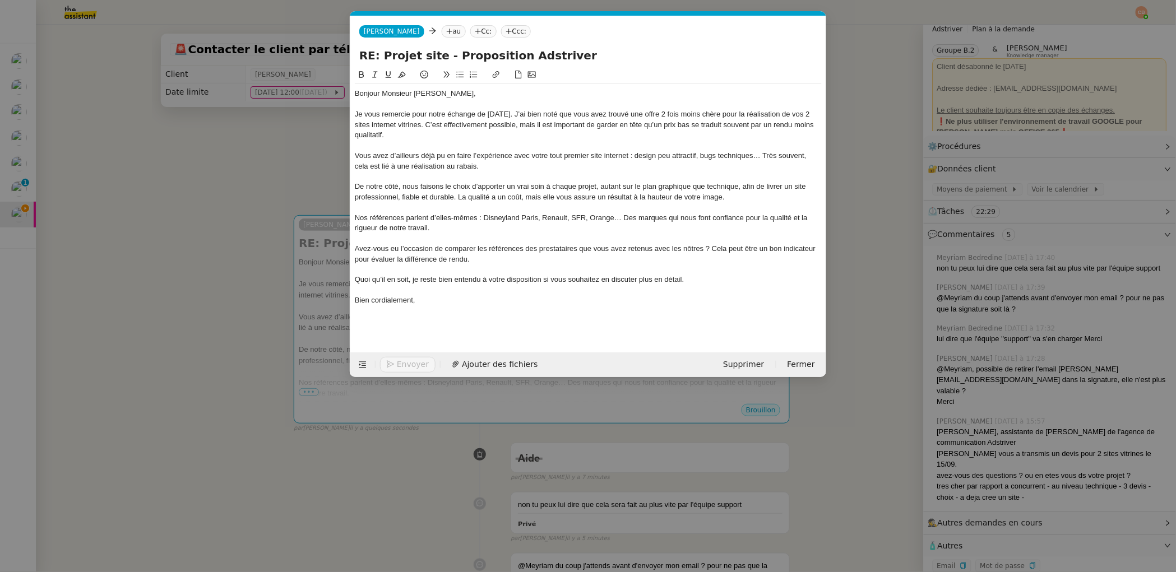
scroll to position [0, 24]
click at [387, 31] on span "[PERSON_NAME]" at bounding box center [392, 31] width 56 height 8
click at [385, 65] on span "[PERSON_NAME]" at bounding box center [418, 64] width 108 height 9
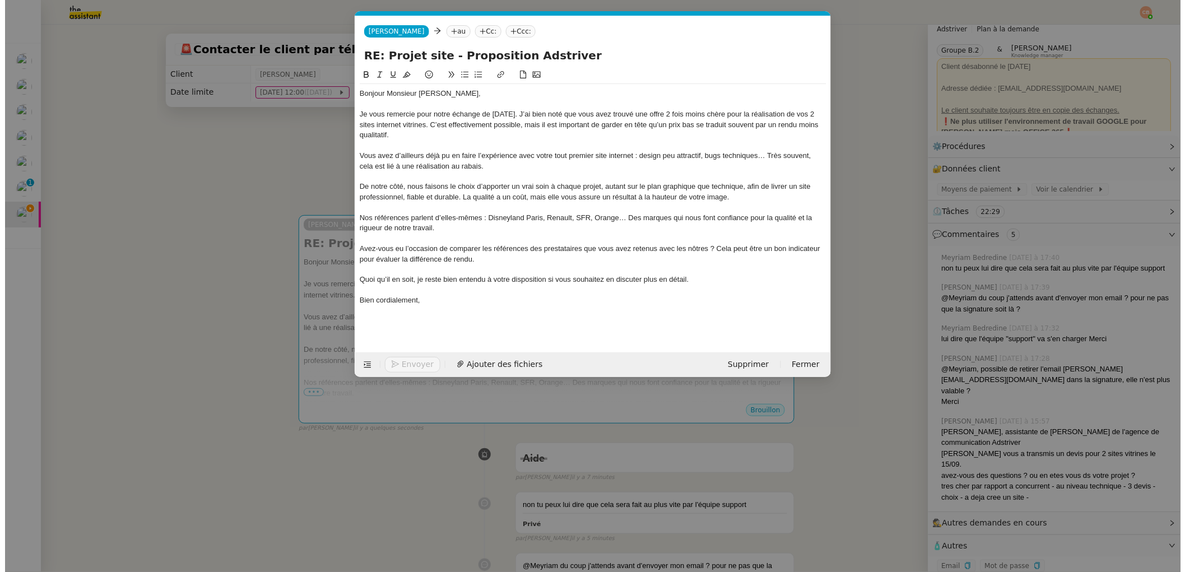
scroll to position [0, 0]
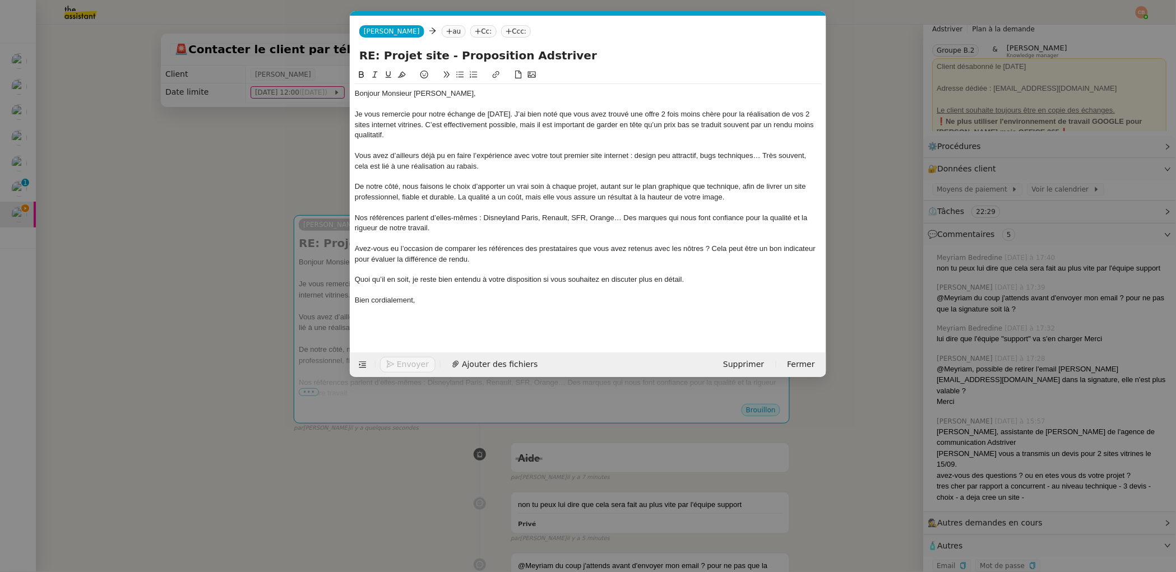
click at [246, 170] on nz-modal-container "Service TA - VOYAGE - PROPOSITION GLOBALE A utiliser dans le cadre de propositi…" at bounding box center [588, 286] width 1176 height 572
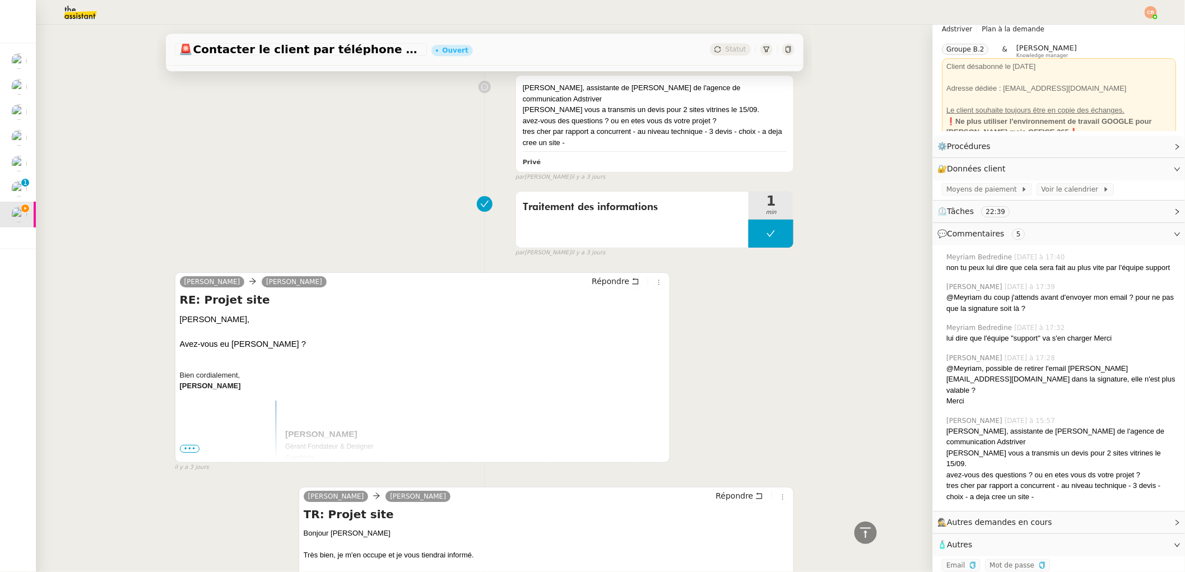
scroll to position [6459, 0]
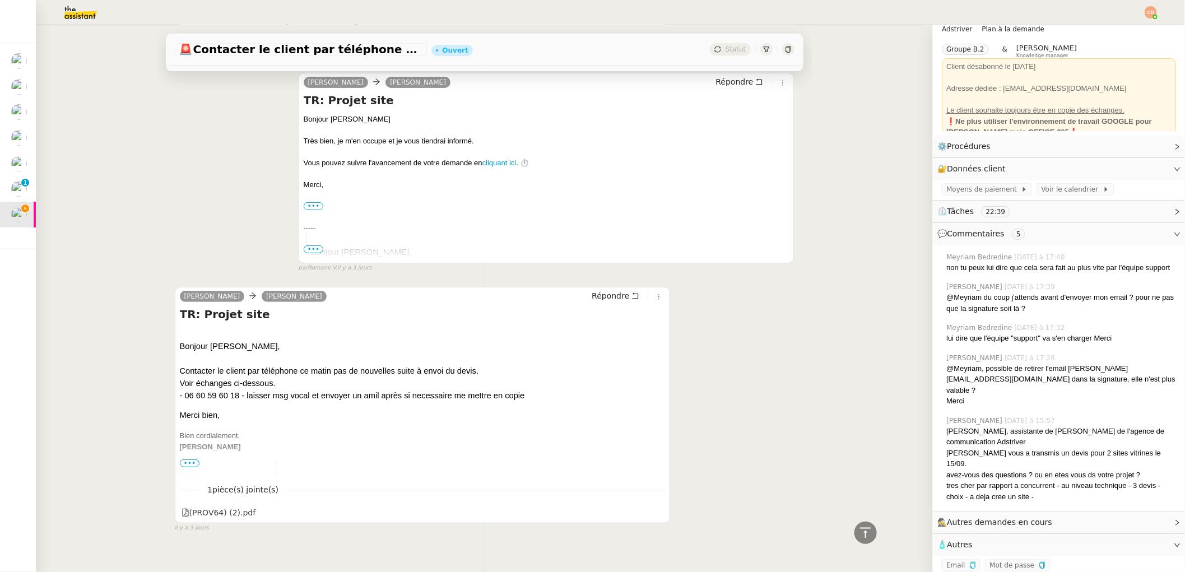
click at [189, 460] on span "•••" at bounding box center [190, 464] width 20 height 8
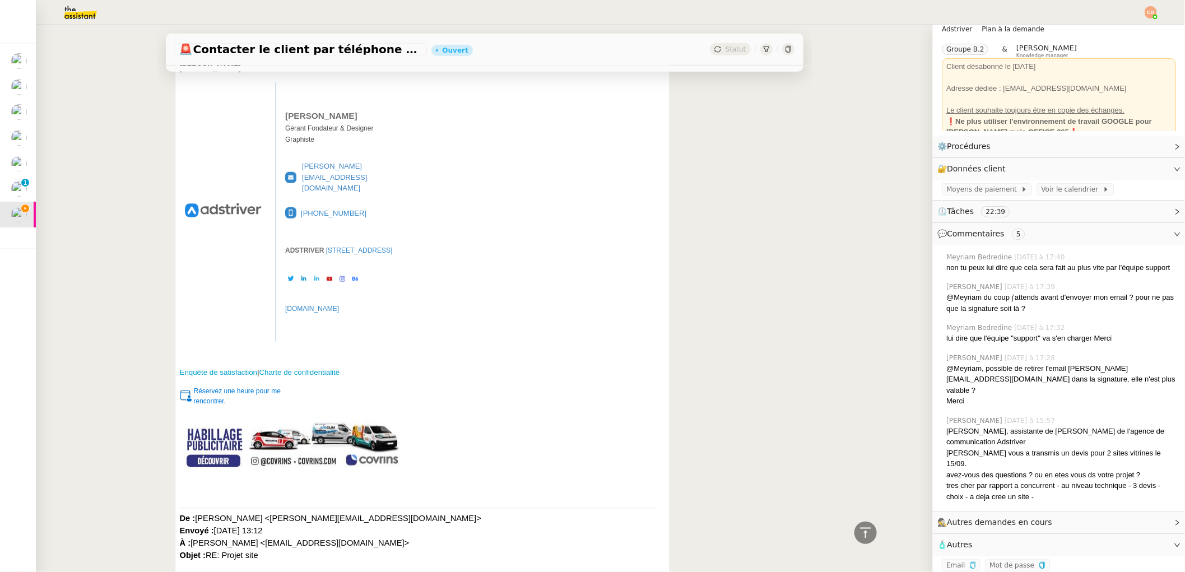
scroll to position [7066, 0]
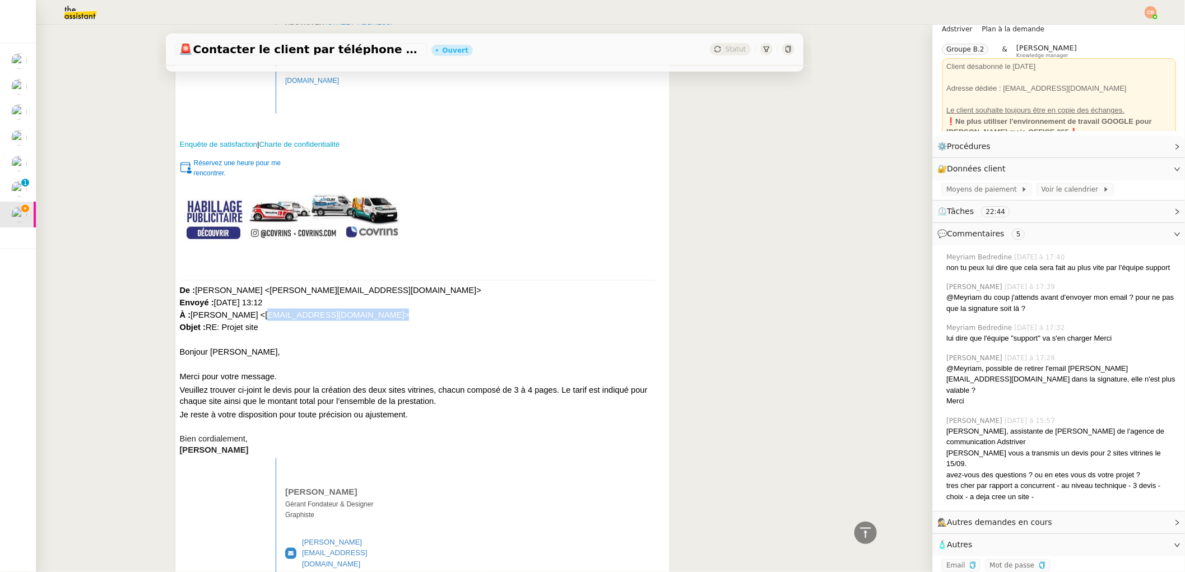
drag, startPoint x: 361, startPoint y: 294, endPoint x: 257, endPoint y: 295, distance: 104.3
click at [257, 295] on font "De : Laurent NOTTE <l.notte@adstriver.com> Envoyé : lundi 15 septembre 2025 13:…" at bounding box center [331, 309] width 302 height 46
copy font "fabien.leseur@umisecurite.fr"
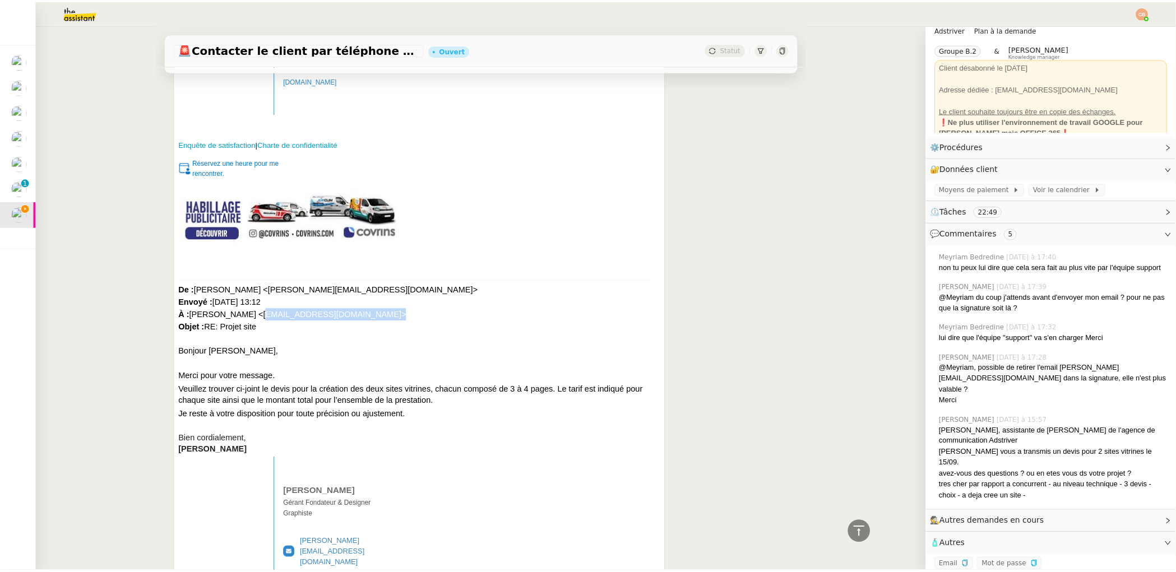
scroll to position [0, 0]
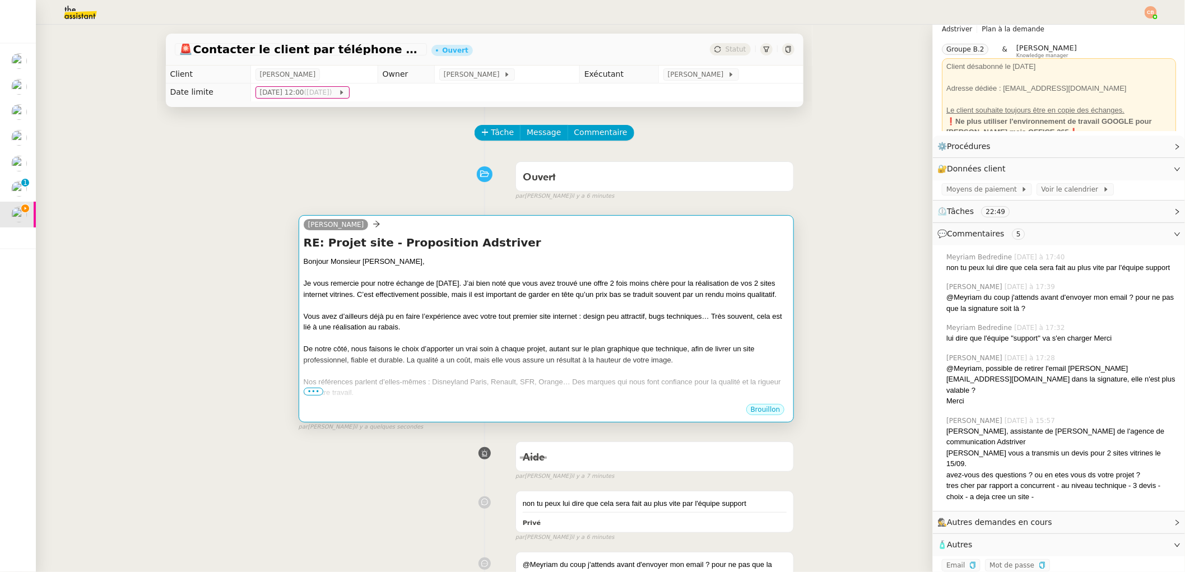
click at [502, 284] on div "Je vous remercie pour notre échange de [DATE]. J’ai bien noté que vous avez tro…" at bounding box center [547, 289] width 486 height 22
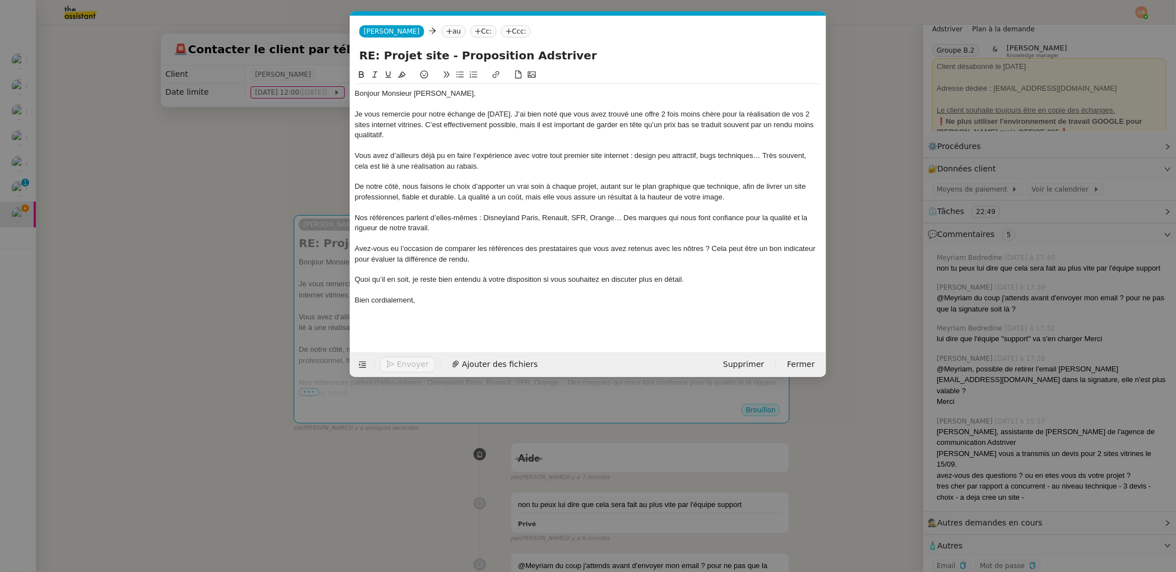
scroll to position [0, 24]
click at [451, 34] on icon at bounding box center [449, 31] width 7 height 7
paste input "fabien.leseur@umisecurite.fr"
type input "fabien.leseur@umisecurite.fr"
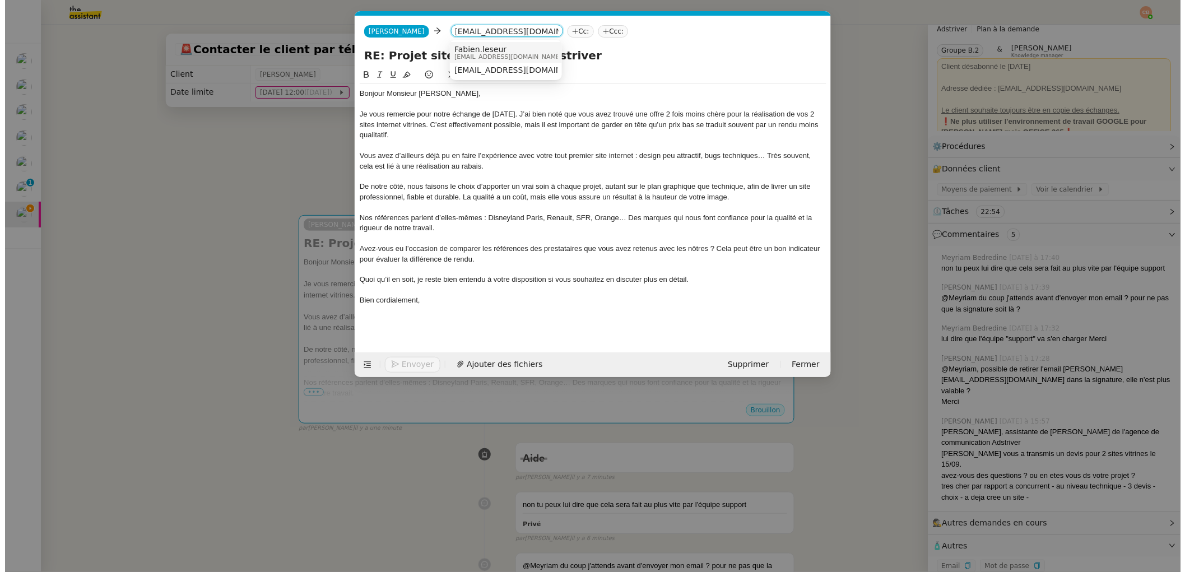
scroll to position [0, 0]
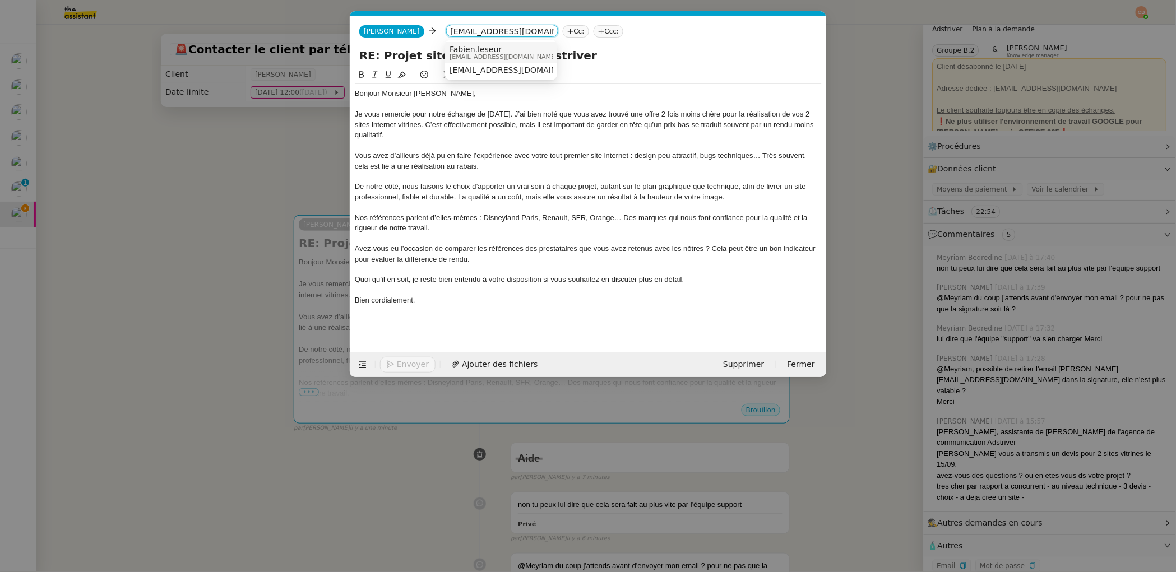
click at [461, 46] on span "Fabien.leseur" at bounding box center [503, 49] width 108 height 9
click at [277, 147] on nz-modal-container "Service TA - VOYAGE - PROPOSITION GLOBALE A utiliser dans le cadre de propositi…" at bounding box center [588, 286] width 1176 height 572
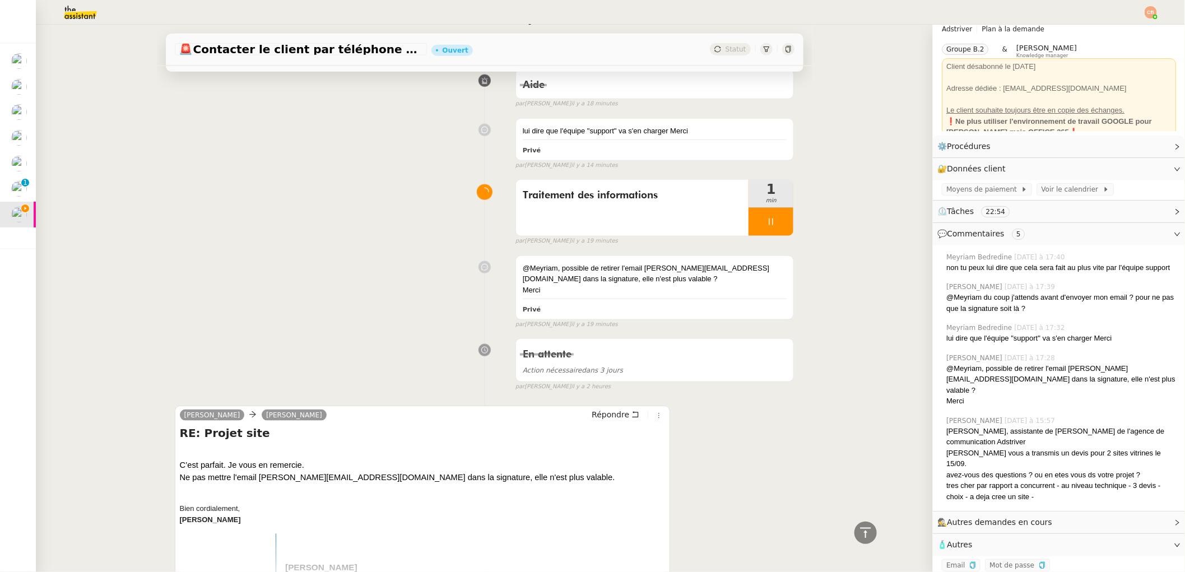
scroll to position [771, 0]
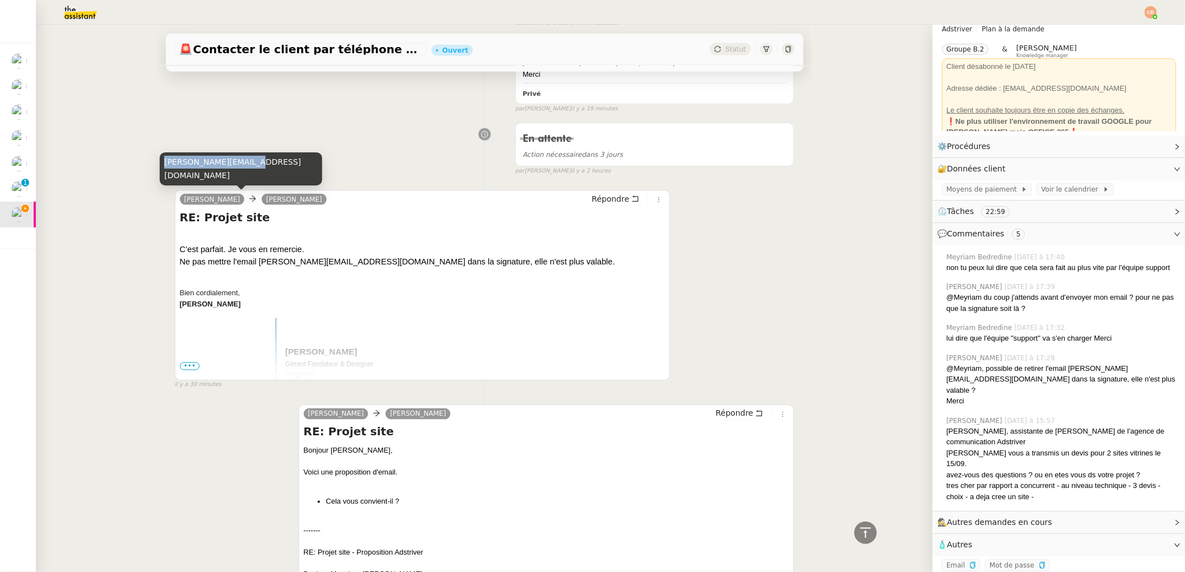
drag, startPoint x: 164, startPoint y: 176, endPoint x: 241, endPoint y: 178, distance: 77.4
click at [241, 178] on div "[PERSON_NAME][EMAIL_ADDRESS][DOMAIN_NAME]" at bounding box center [241, 168] width 163 height 33
copy div "[PERSON_NAME][EMAIL_ADDRESS][DOMAIN_NAME]"
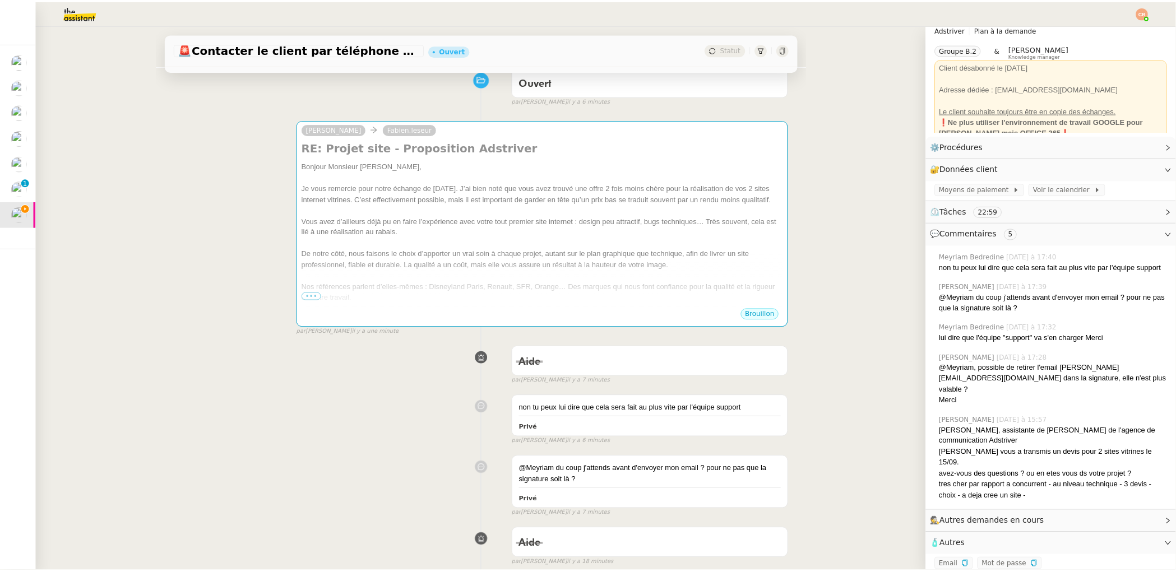
scroll to position [0, 0]
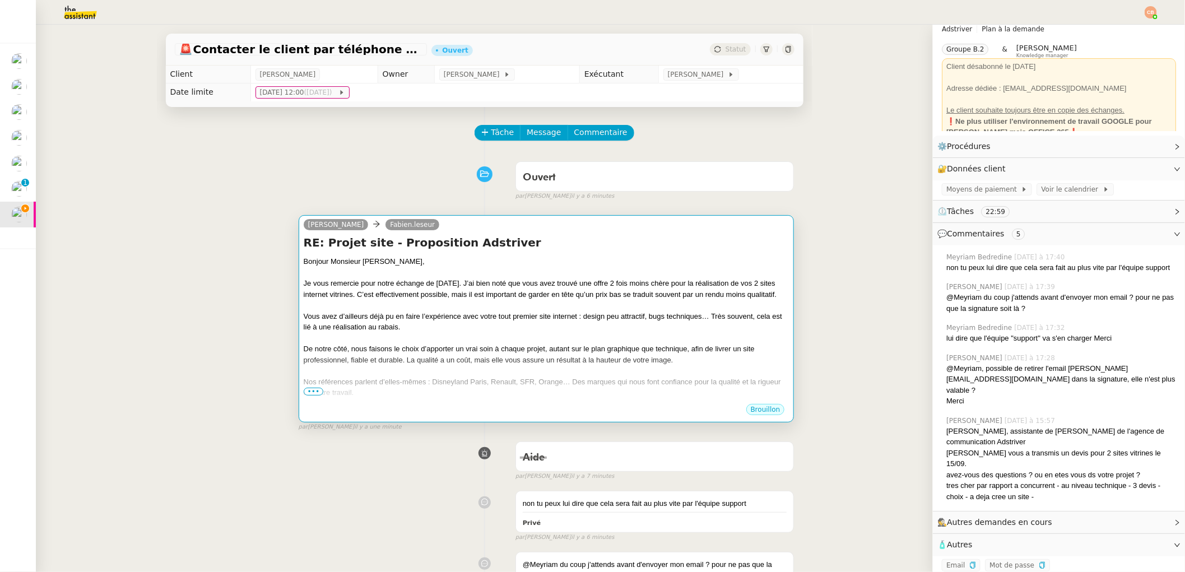
click at [461, 231] on div "Louise LEFEBVRE Fabien.leseur" at bounding box center [547, 226] width 486 height 17
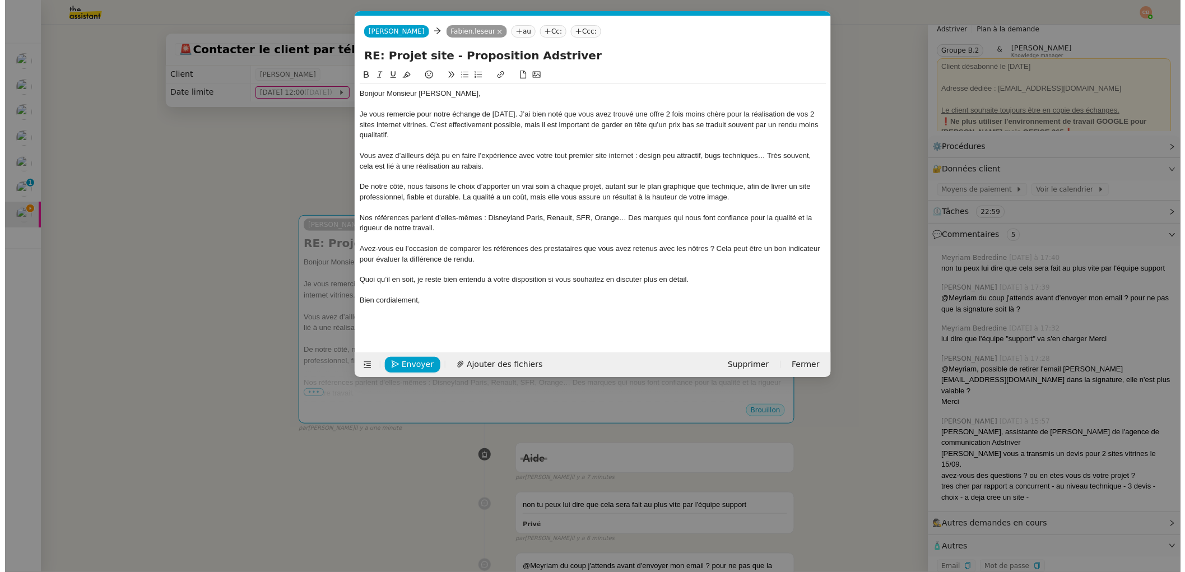
scroll to position [0, 24]
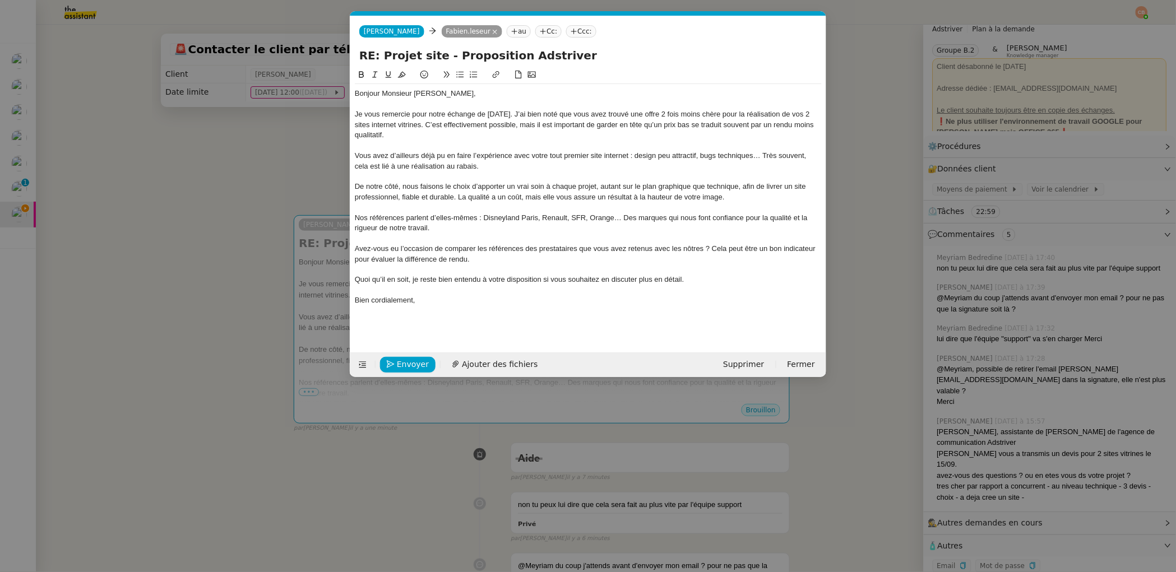
click at [553, 33] on nz-tag "Cc:" at bounding box center [548, 31] width 26 height 12
paste input "[PERSON_NAME][EMAIL_ADDRESS][DOMAIN_NAME]"
type input "[PERSON_NAME][EMAIL_ADDRESS][DOMAIN_NAME]"
click at [557, 47] on span "[PERSON_NAME]" at bounding box center [623, 49] width 159 height 9
click at [395, 365] on icon "button" at bounding box center [391, 364] width 8 height 8
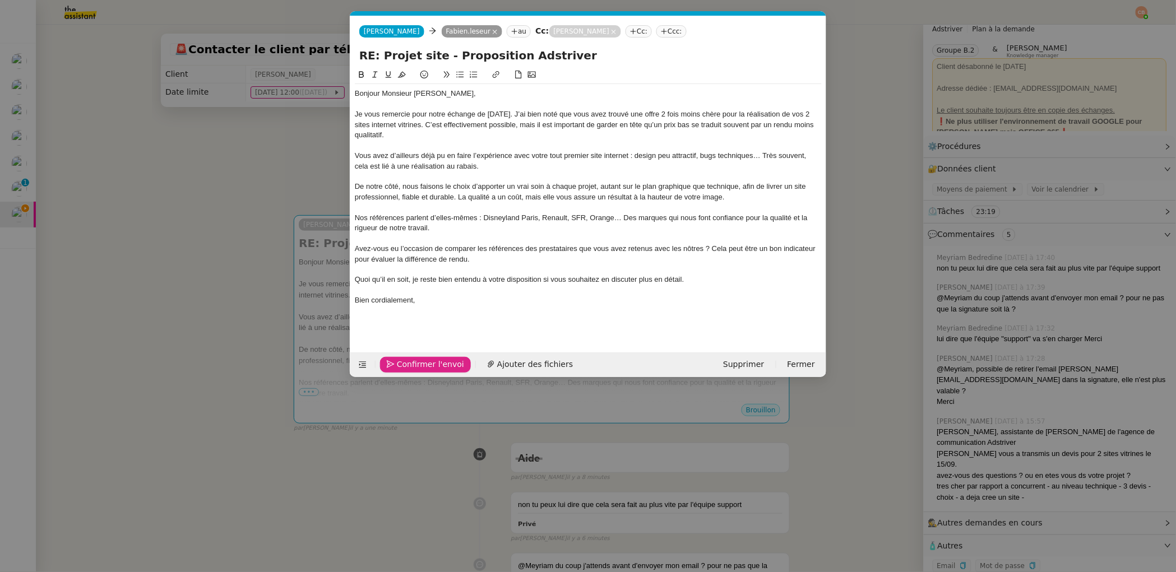
click at [395, 365] on icon "button" at bounding box center [391, 364] width 8 height 8
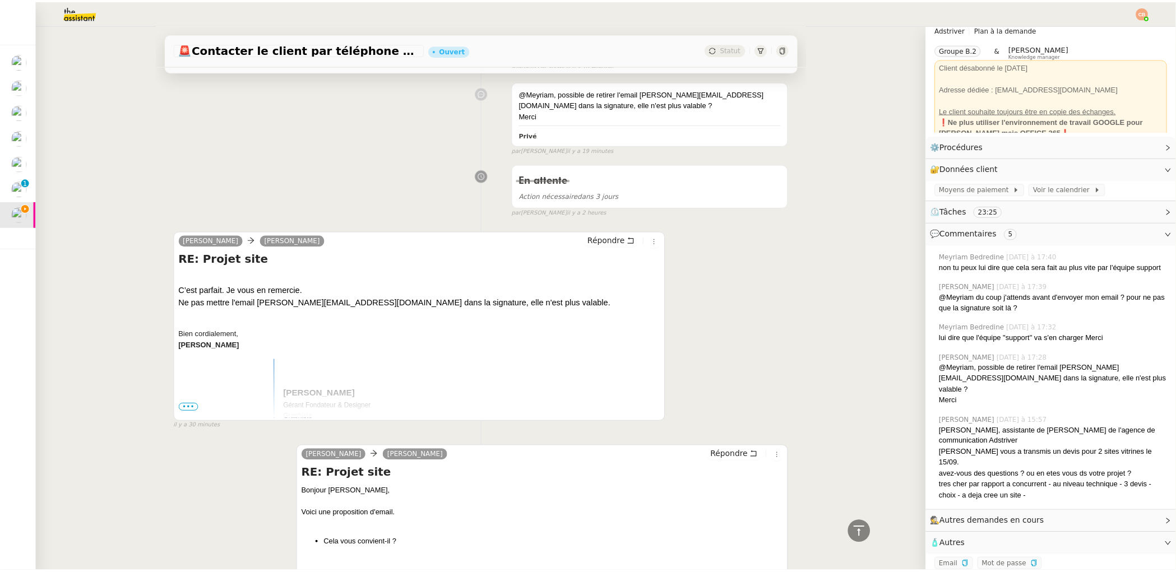
scroll to position [729, 0]
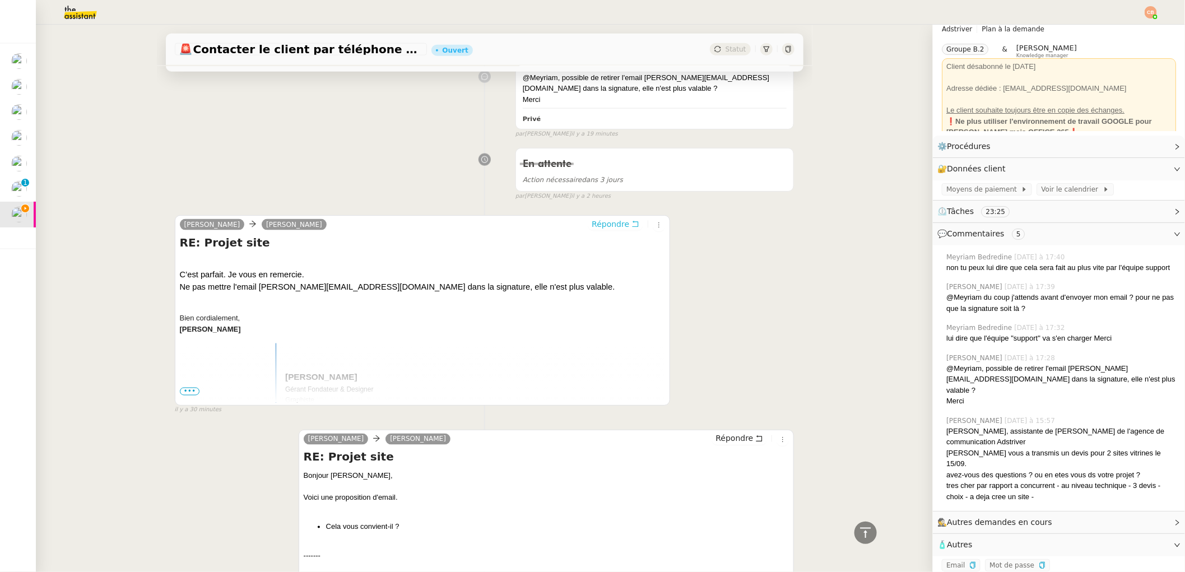
click at [593, 225] on span "Répondre" at bounding box center [611, 224] width 38 height 11
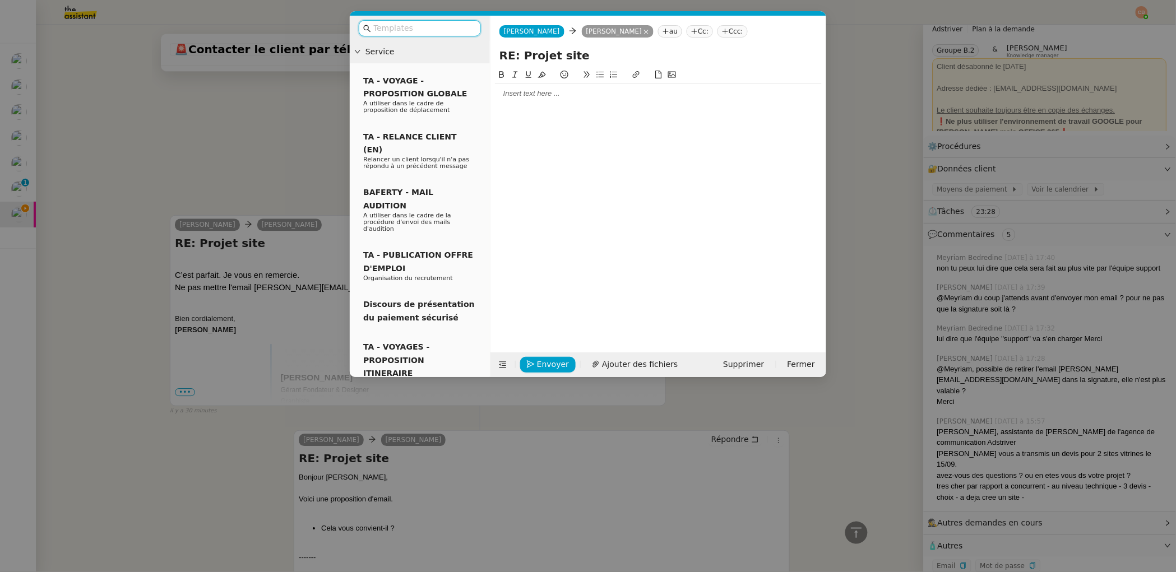
scroll to position [816, 0]
click at [544, 97] on div at bounding box center [658, 94] width 327 height 10
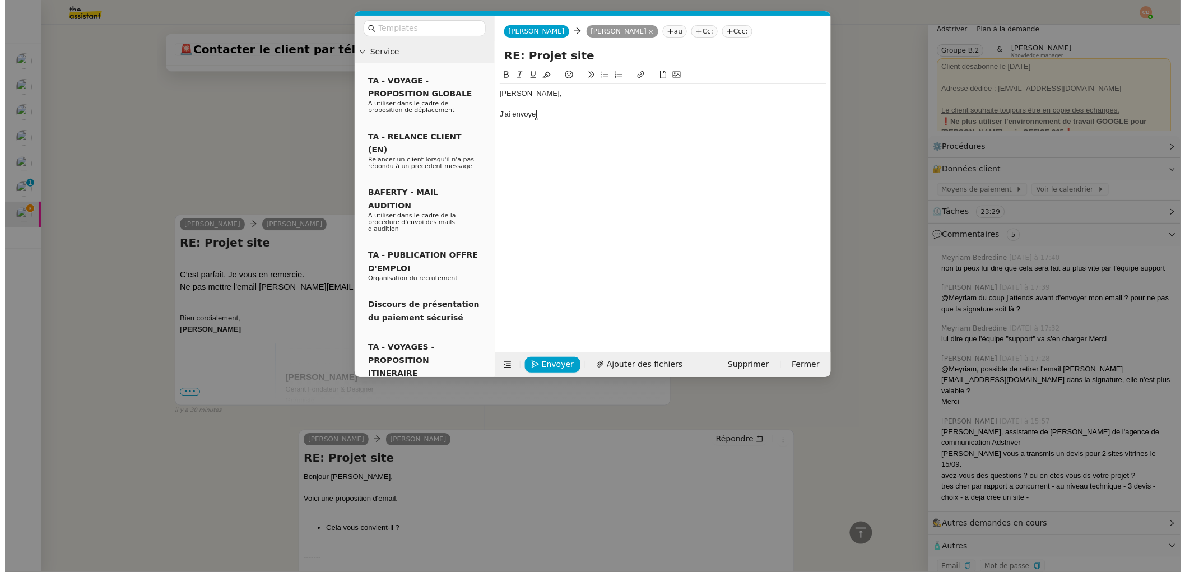
scroll to position [849, 0]
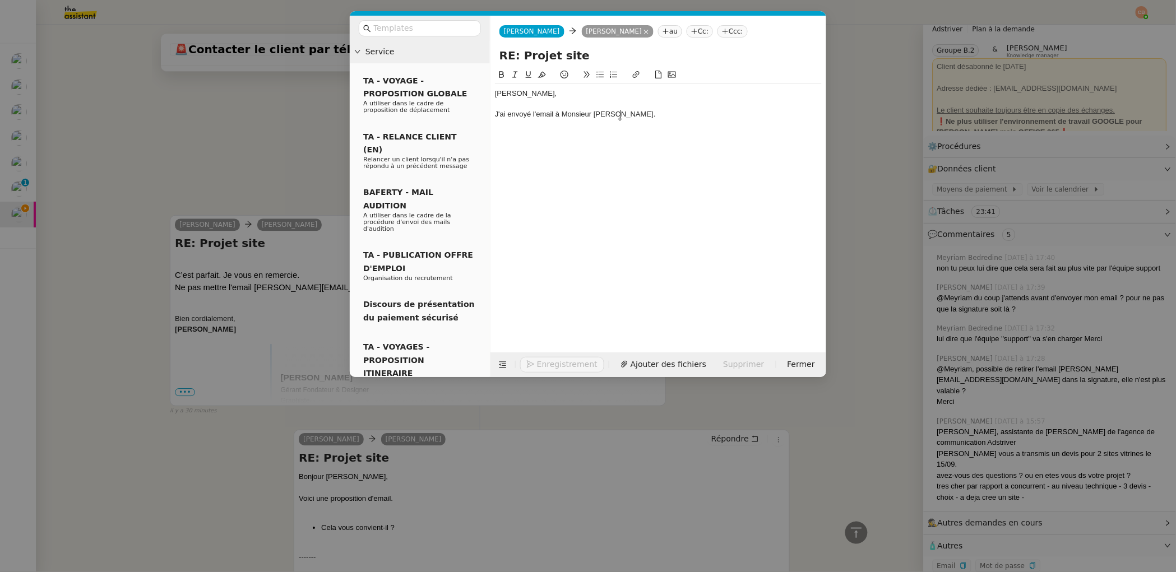
click at [237, 135] on nz-modal-container "Service TA - VOYAGE - PROPOSITION GLOBALE A utiliser dans le cadre de propositi…" at bounding box center [588, 286] width 1176 height 572
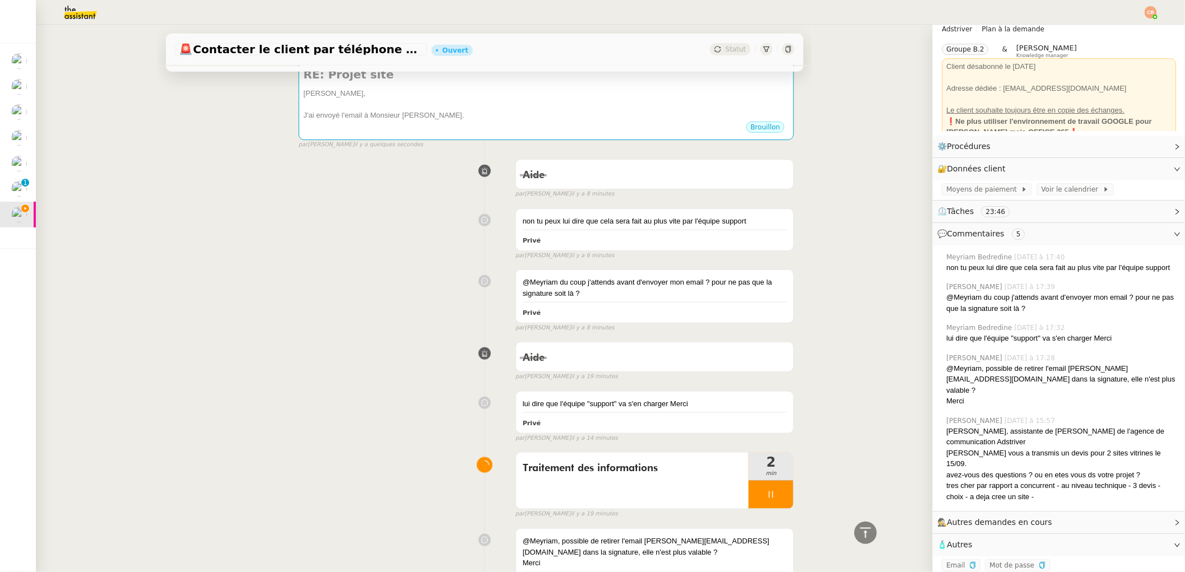
scroll to position [396, 0]
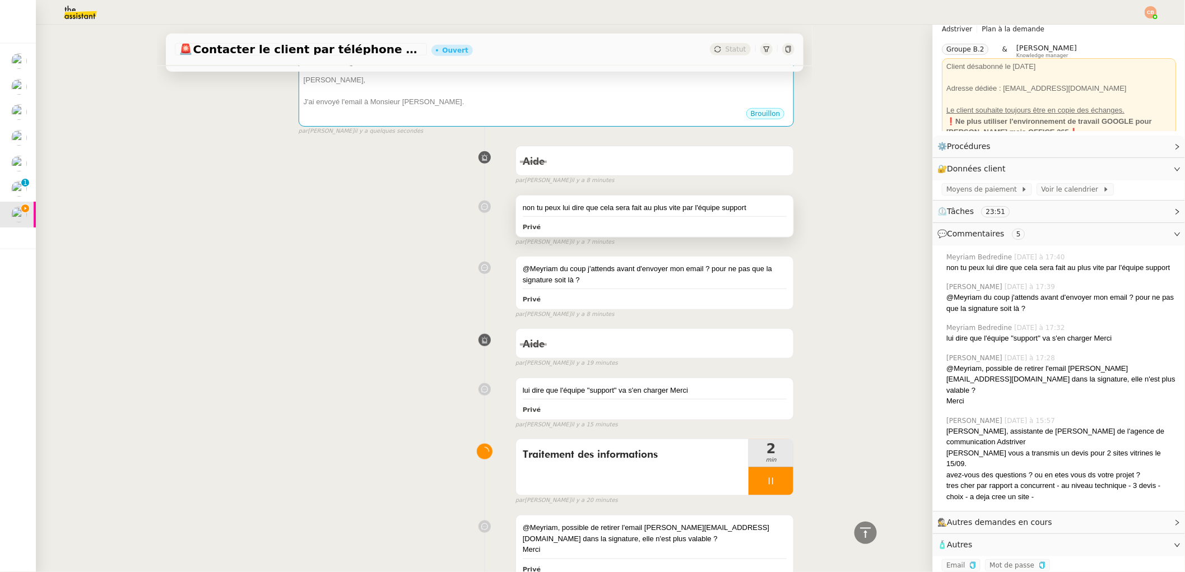
click at [742, 209] on div "non tu peux lui dire que cela sera fait au plus vite par l'équipe support" at bounding box center [655, 207] width 265 height 11
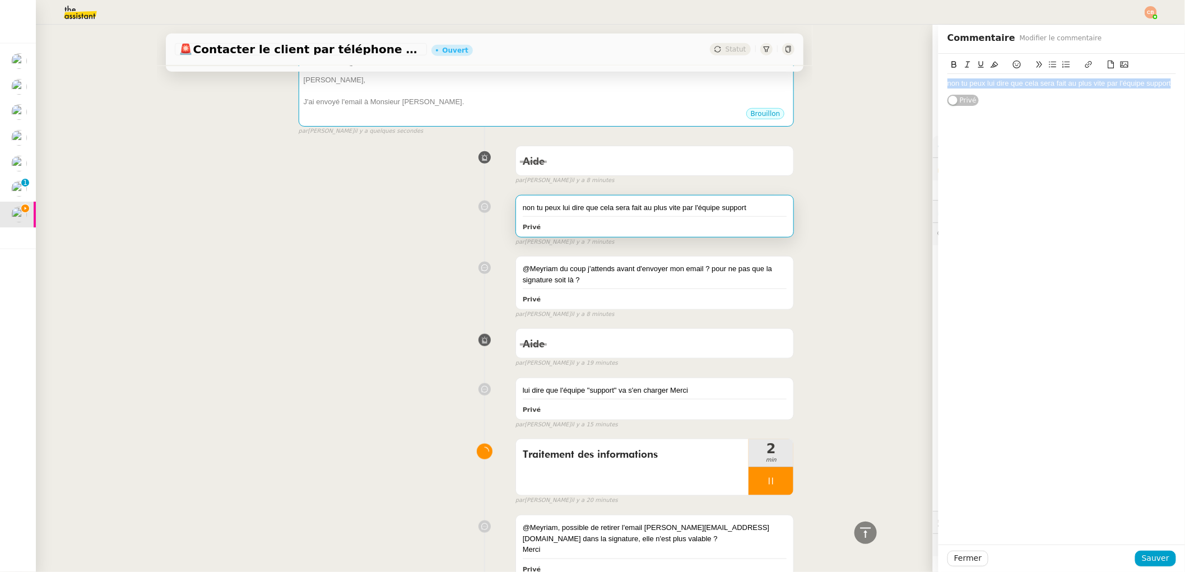
drag, startPoint x: 938, startPoint y: 84, endPoint x: 1165, endPoint y: 87, distance: 226.4
click at [1165, 87] on body "Mes demandes Lister les justificatifs de transports reçus par les salariés - se…" at bounding box center [592, 286] width 1185 height 572
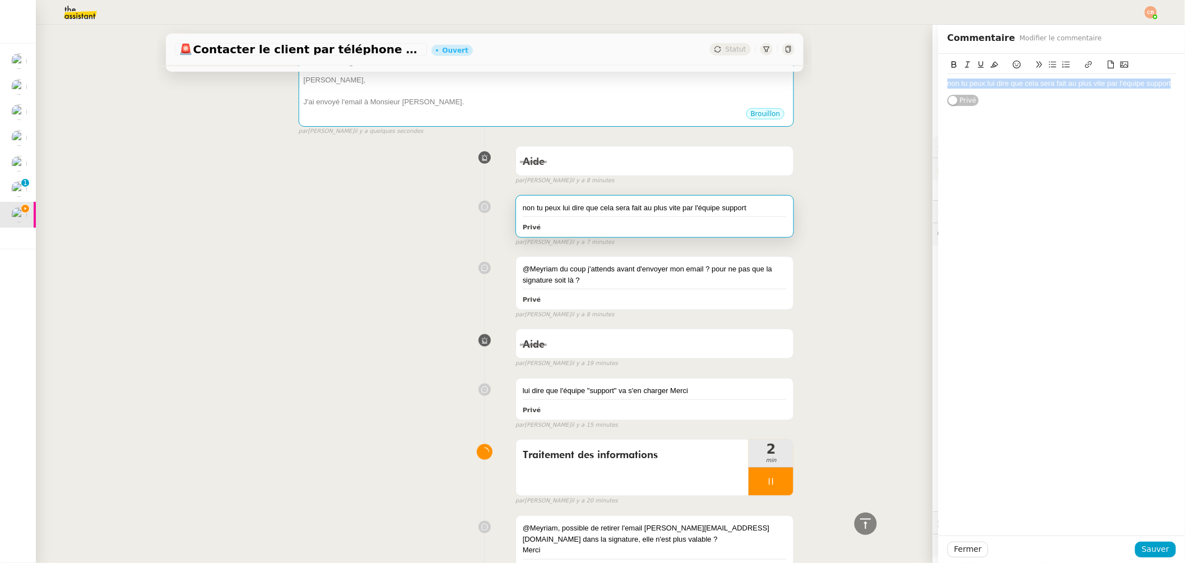
copy div "non tu peux lui dire que cela sera fait au plus vite par l'équipe support"
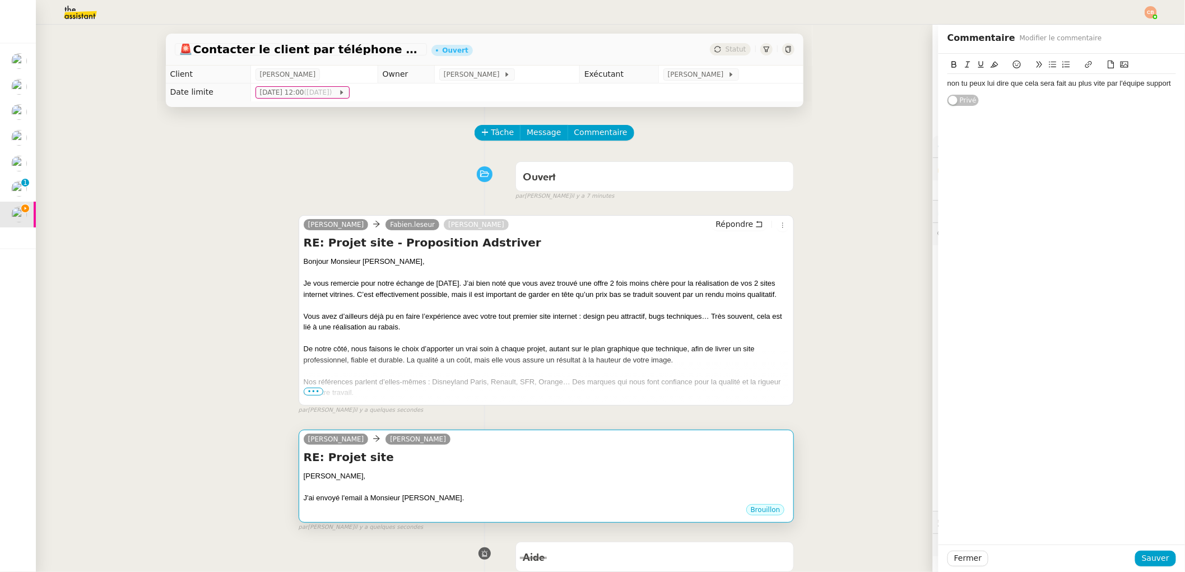
click at [422, 471] on div "[PERSON_NAME]," at bounding box center [547, 476] width 486 height 11
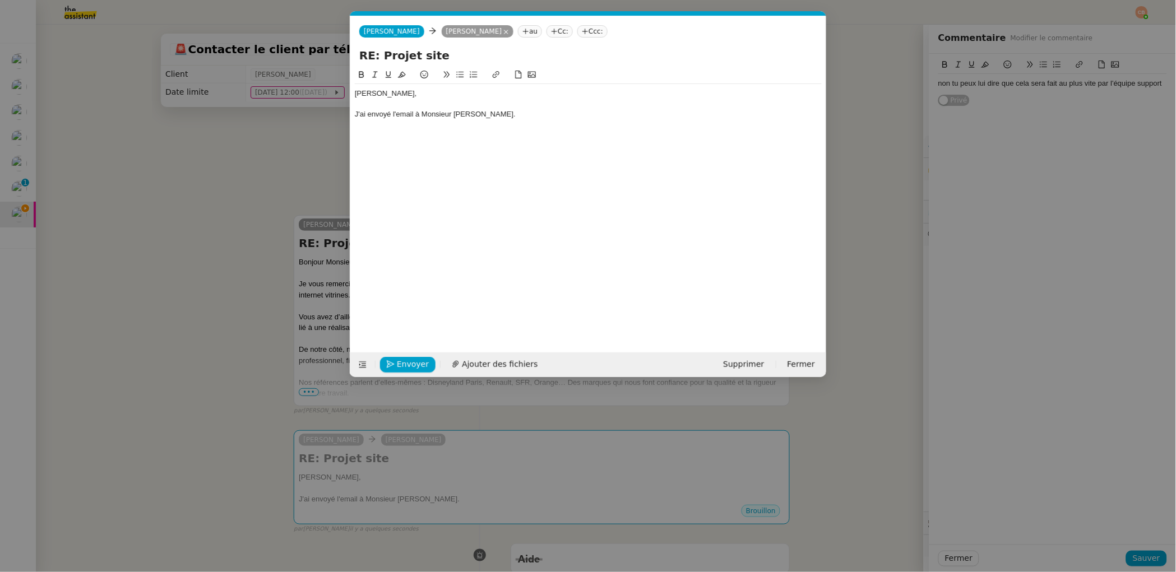
scroll to position [0, 24]
click at [500, 117] on div "J'ai envoyé l'email à Monsieur Leseur." at bounding box center [588, 114] width 467 height 10
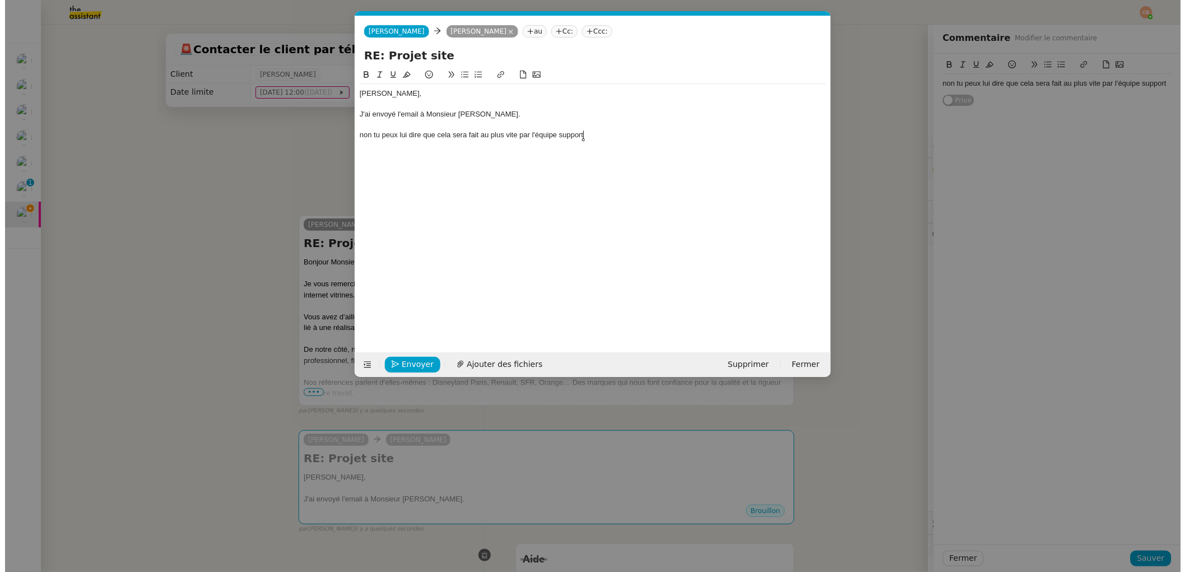
scroll to position [0, 0]
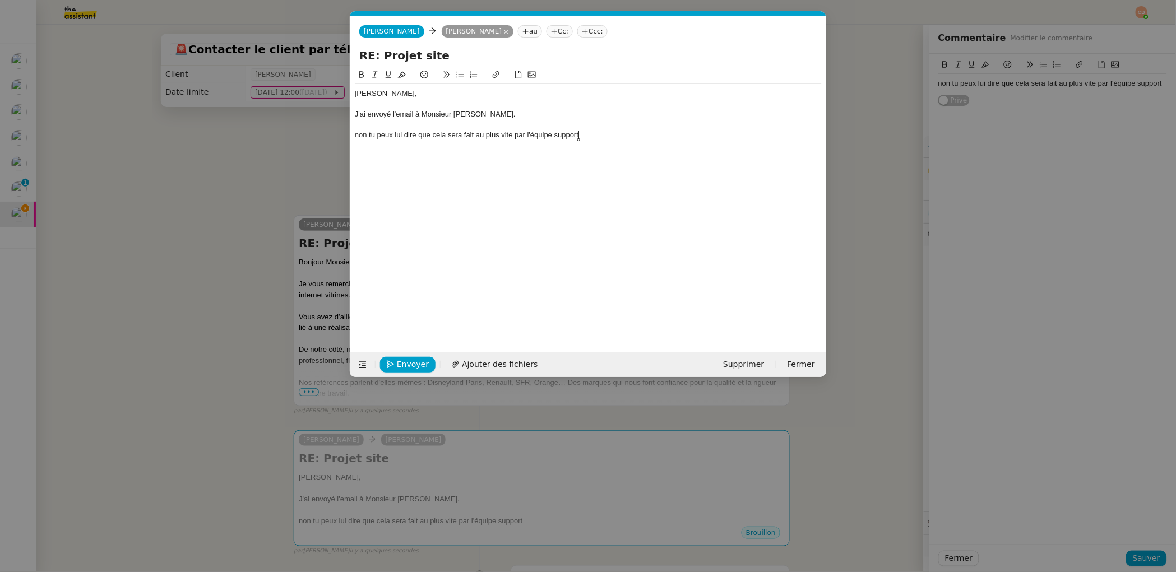
click at [490, 111] on div "J'ai envoyé l'email à Monsieur Leseur." at bounding box center [588, 114] width 467 height 10
click at [216, 143] on nz-modal-container "Service TA - VOYAGE - PROPOSITION GLOBALE A utiliser dans le cadre de propositi…" at bounding box center [588, 286] width 1176 height 572
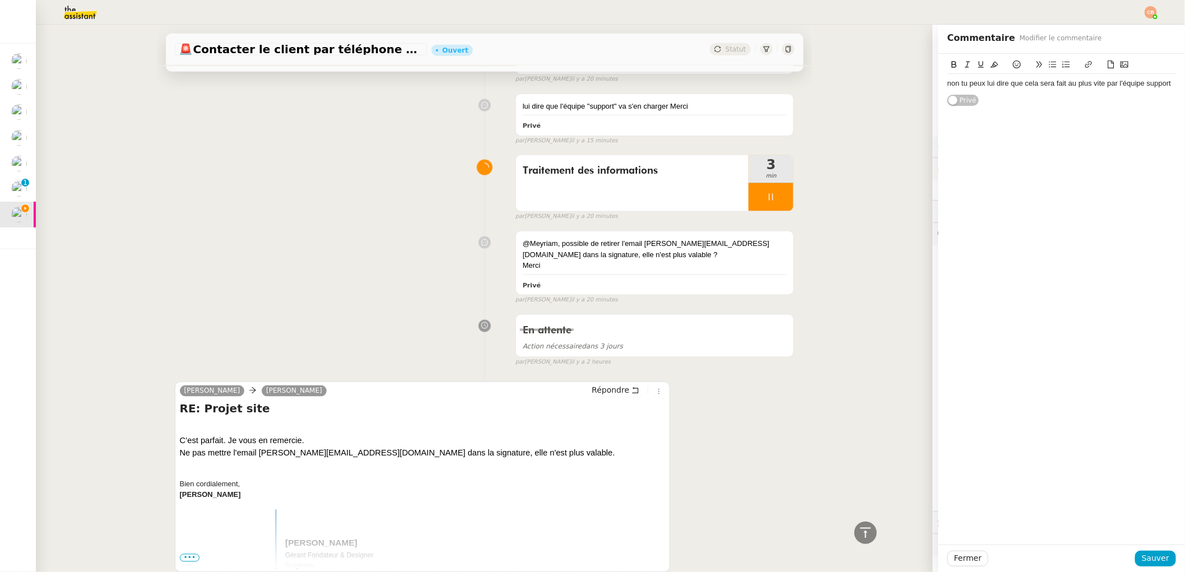
scroll to position [710, 0]
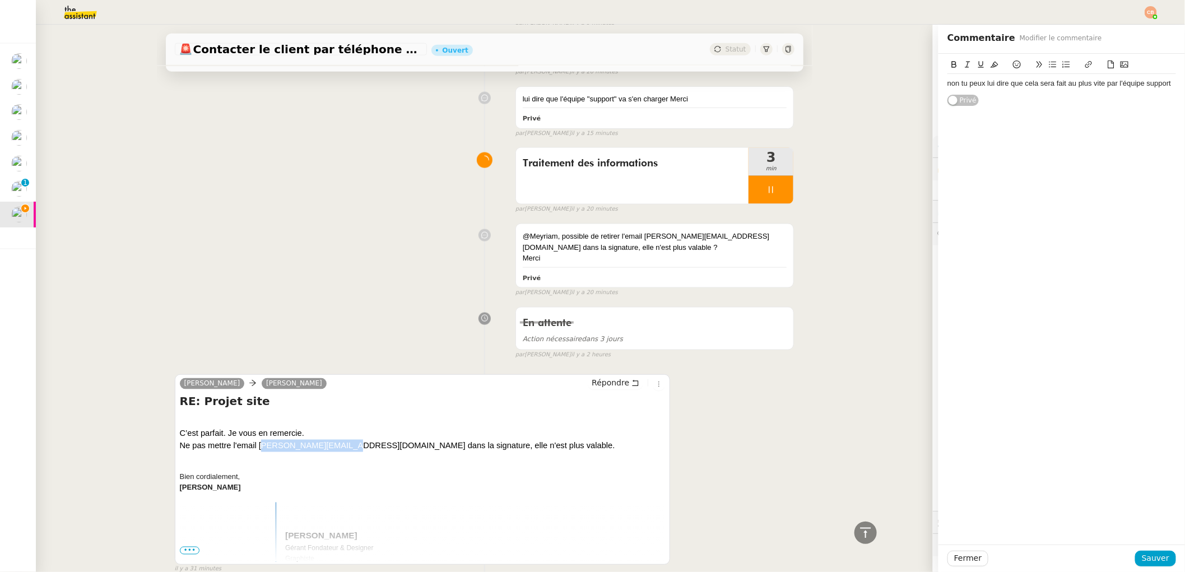
drag, startPoint x: 255, startPoint y: 446, endPoint x: 332, endPoint y: 446, distance: 76.8
click at [332, 446] on div "Ne pas mettre l'email [PERSON_NAME][EMAIL_ADDRESS][DOMAIN_NAME] dans la signatu…" at bounding box center [423, 446] width 486 height 12
copy div "[PERSON_NAME][EMAIL_ADDRESS][DOMAIN_NAME]"
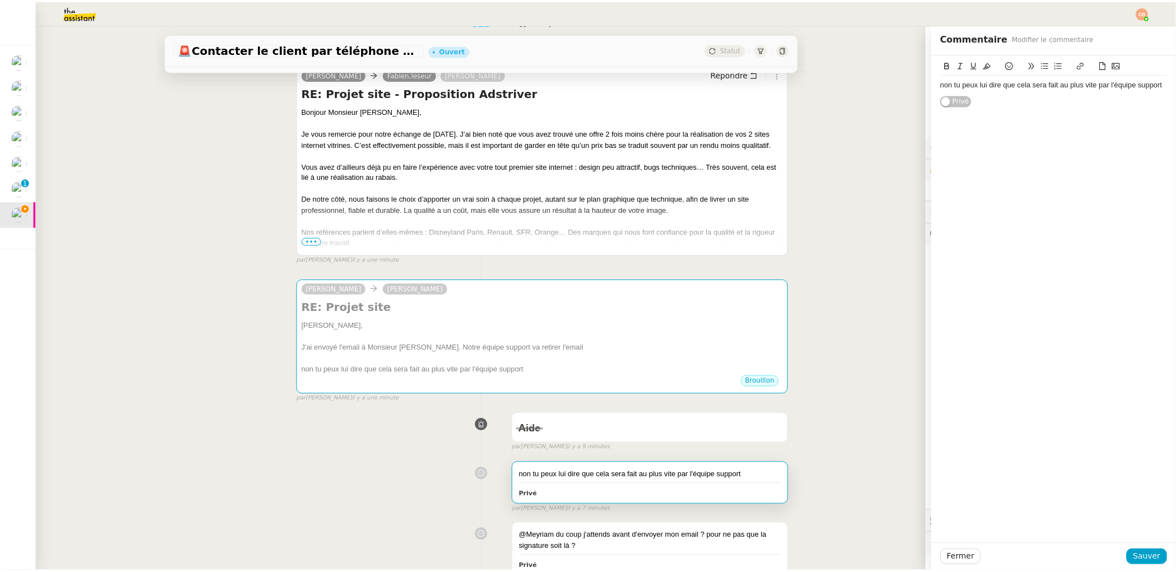
scroll to position [165, 0]
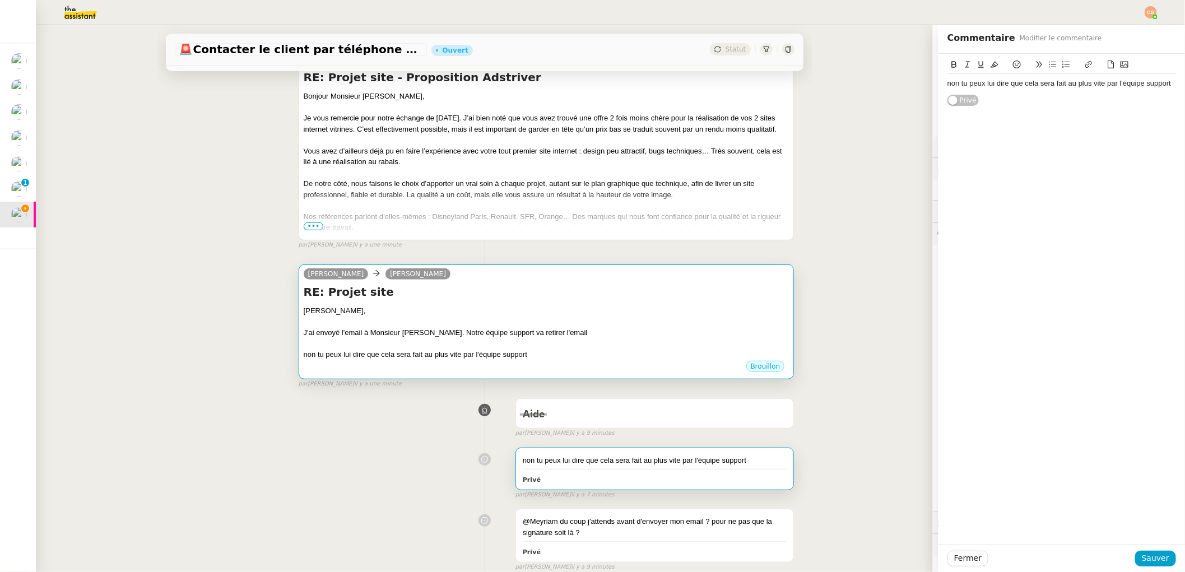
click at [499, 331] on div "J'ai envoyé l'email à Monsieur Leseur. Notre équipe support va retirer l'email" at bounding box center [547, 332] width 486 height 11
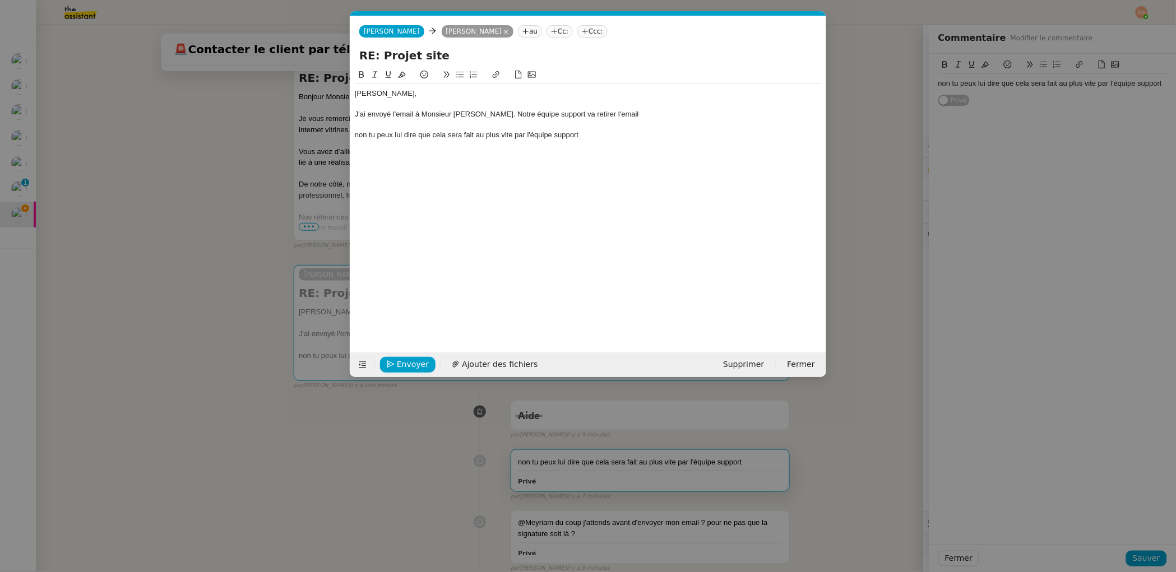
scroll to position [0, 24]
drag, startPoint x: 606, startPoint y: 113, endPoint x: 614, endPoint y: 115, distance: 8.0
click at [606, 113] on div "J'ai envoyé l'email à Monsieur Leseur. Notre équipe support va retirer l'email" at bounding box center [588, 114] width 467 height 10
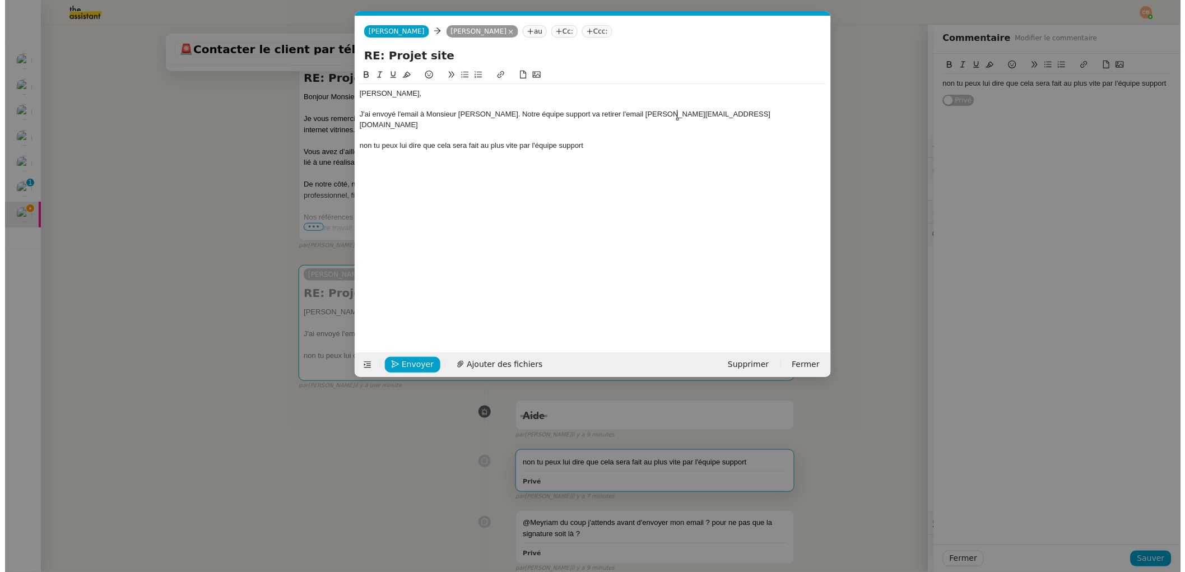
scroll to position [0, 0]
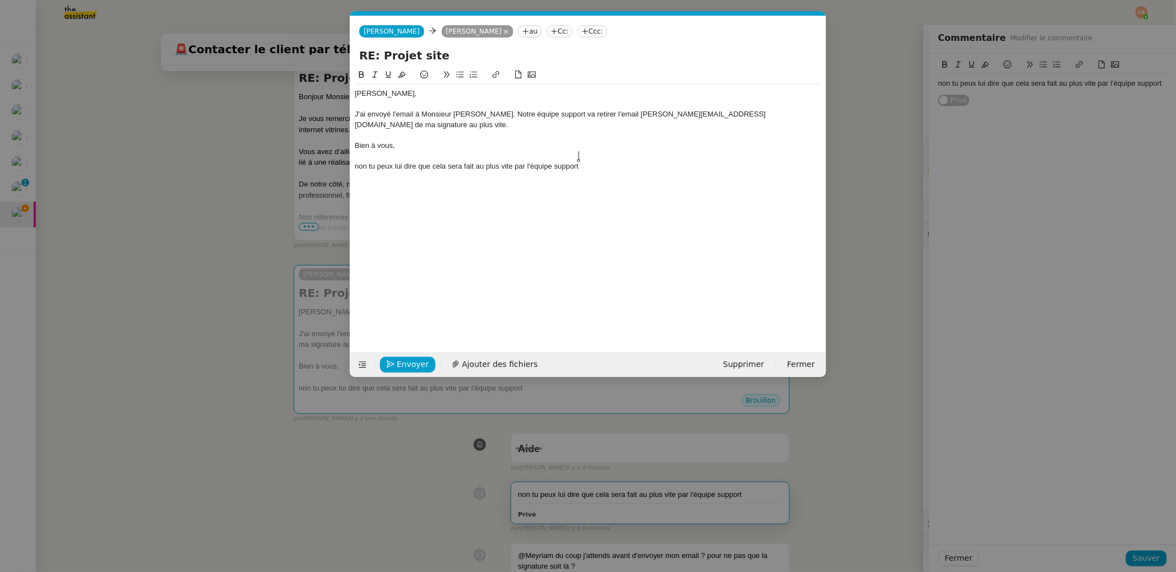
drag, startPoint x: 355, startPoint y: 155, endPoint x: 619, endPoint y: 163, distance: 264.7
click at [623, 163] on div "Laurent, J'ai envoyé l'email à Monsieur Leseur. Notre équipe support va retirer…" at bounding box center [588, 130] width 467 height 92
drag, startPoint x: 610, startPoint y: 163, endPoint x: 342, endPoint y: 159, distance: 267.9
click at [342, 159] on nz-modal-container "Service TA - VOYAGE - PROPOSITION GLOBALE A utiliser dans le cadre de propositi…" at bounding box center [588, 286] width 1176 height 572
click at [408, 366] on span "Envoyer" at bounding box center [413, 364] width 32 height 13
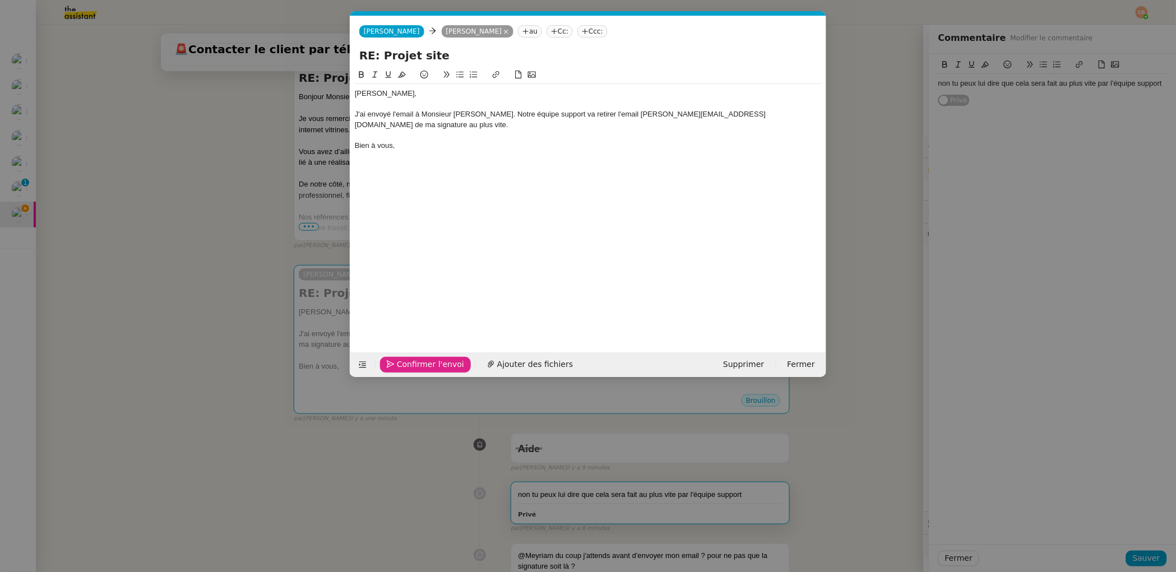
click at [408, 366] on span "Confirmer l'envoi" at bounding box center [430, 364] width 67 height 13
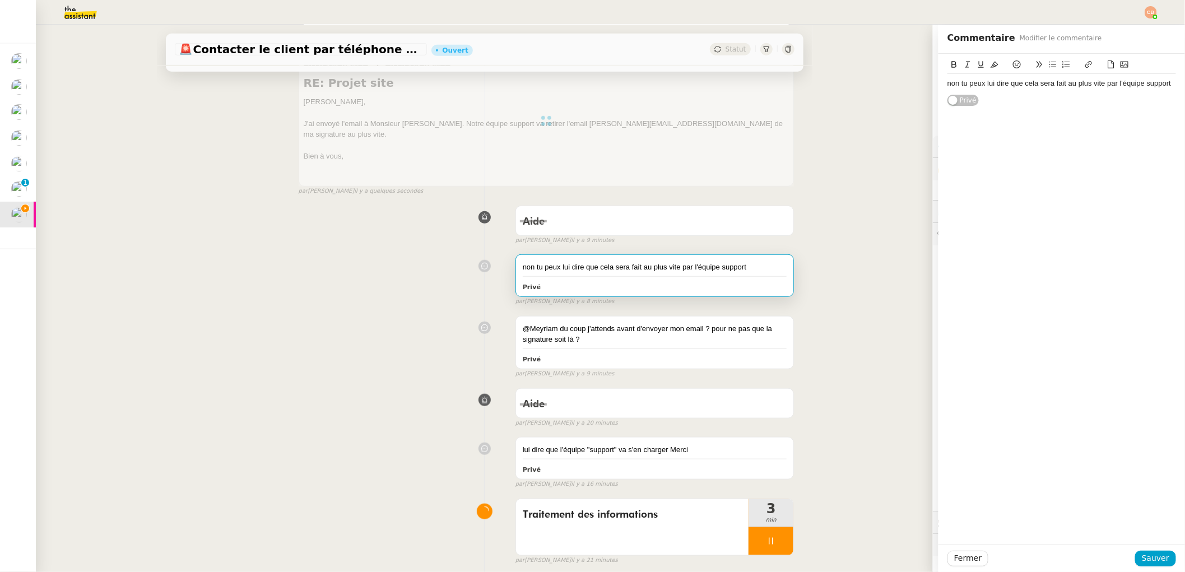
scroll to position [739, 0]
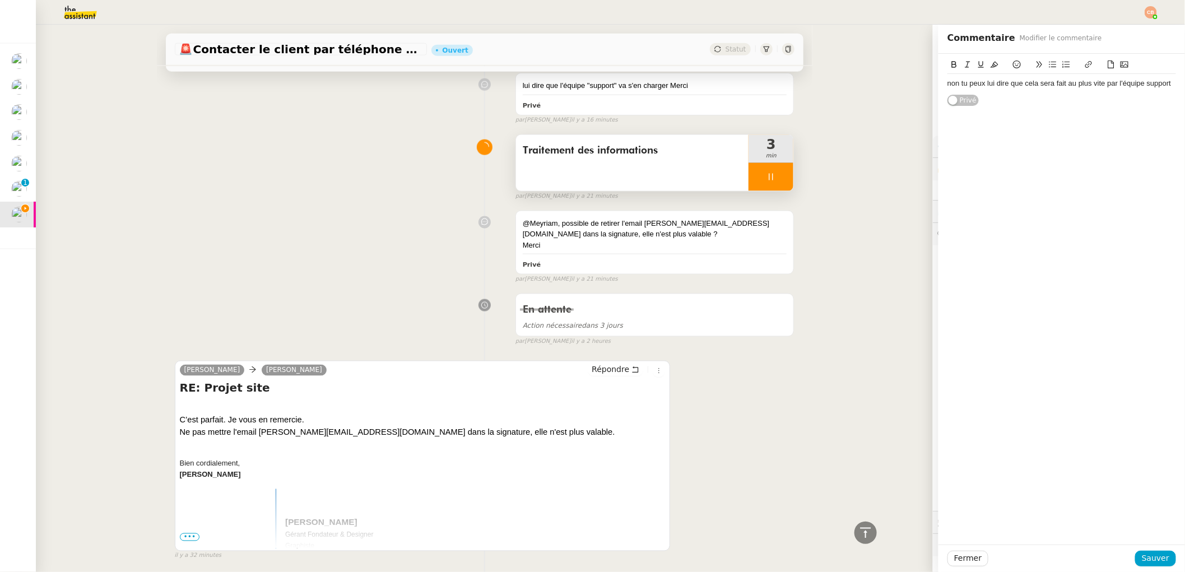
click at [767, 173] on icon at bounding box center [771, 177] width 9 height 9
click at [777, 163] on button at bounding box center [782, 177] width 22 height 28
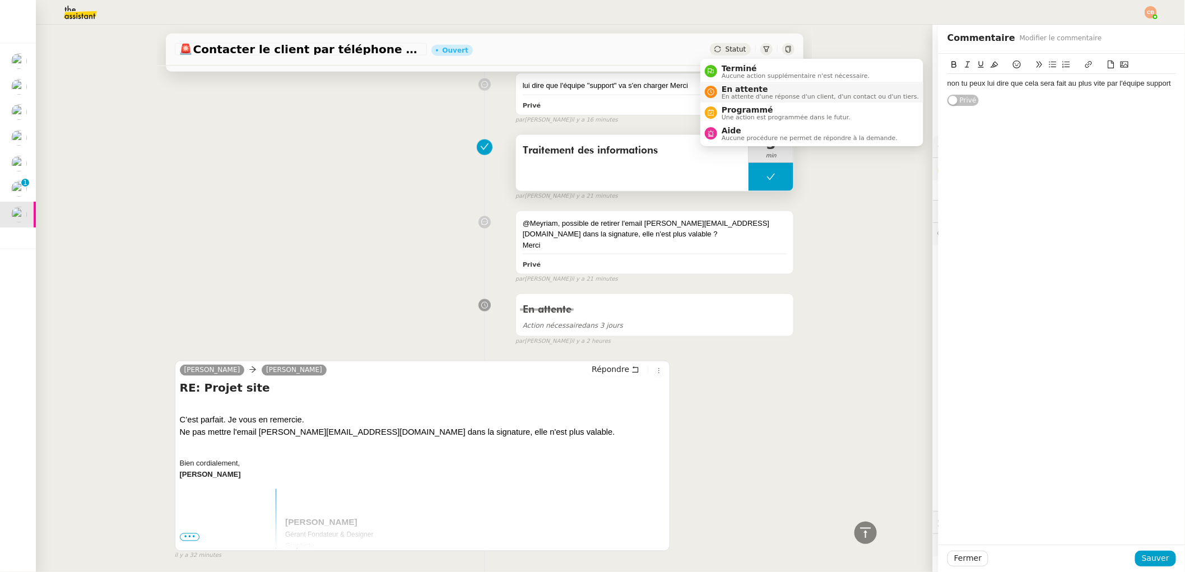
click at [730, 85] on span "En attente" at bounding box center [820, 89] width 197 height 9
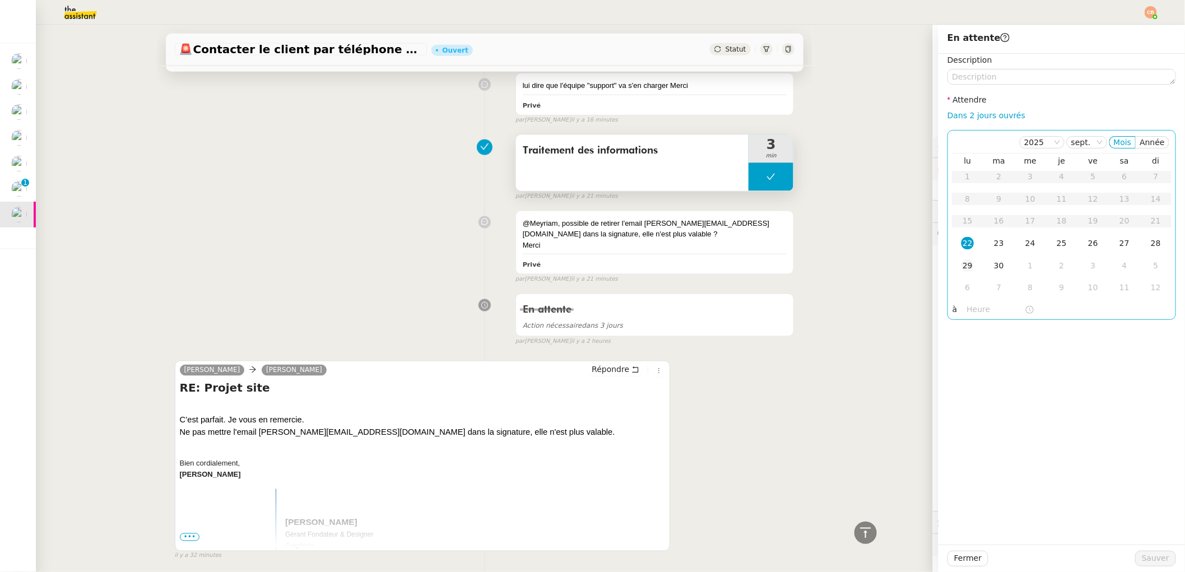
click at [962, 268] on div "29" at bounding box center [968, 265] width 12 height 12
click at [967, 308] on input "text" at bounding box center [996, 309] width 58 height 13
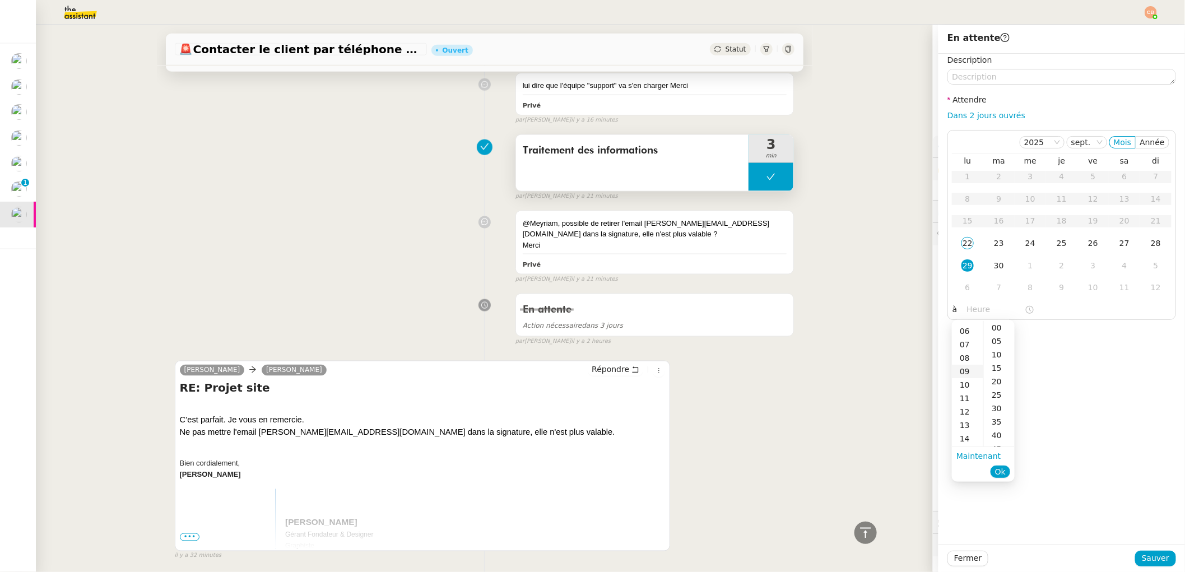
click at [962, 369] on div "09" at bounding box center [967, 371] width 31 height 13
click at [1001, 326] on div "00" at bounding box center [999, 327] width 31 height 13
type input "09:00"
drag, startPoint x: 1048, startPoint y: 346, endPoint x: 1113, endPoint y: 506, distance: 171.7
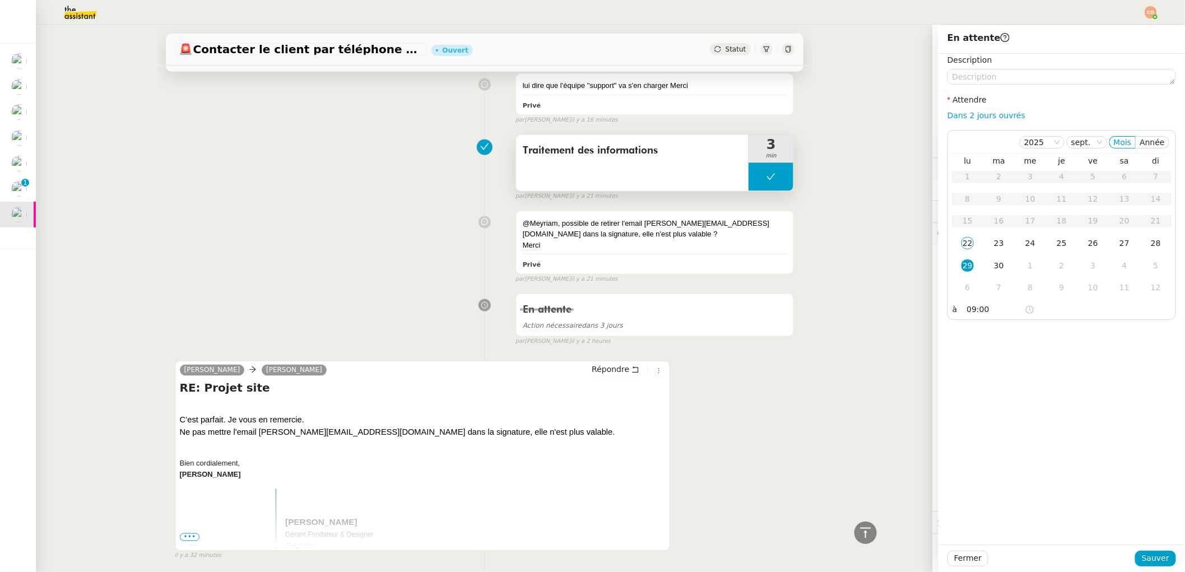
click at [1049, 346] on div "Description Attendre Dans 2 jours ouvrés [DATE] Mois Année lu ma me je ve sa di…" at bounding box center [1062, 299] width 247 height 491
click at [1163, 559] on button "Sauver" at bounding box center [1156, 559] width 41 height 16
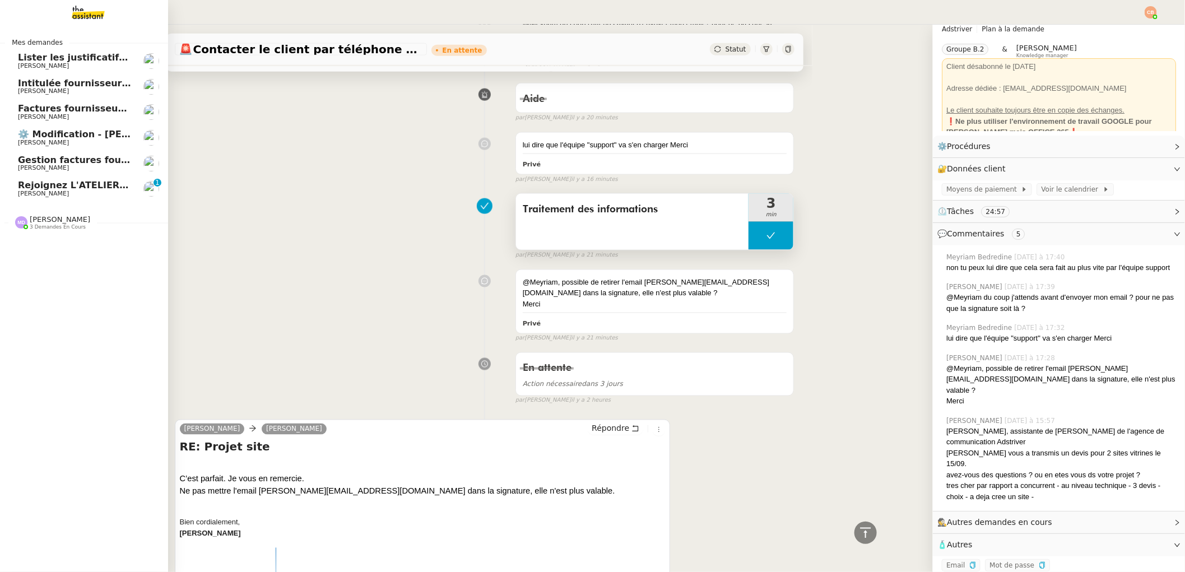
scroll to position [822, 0]
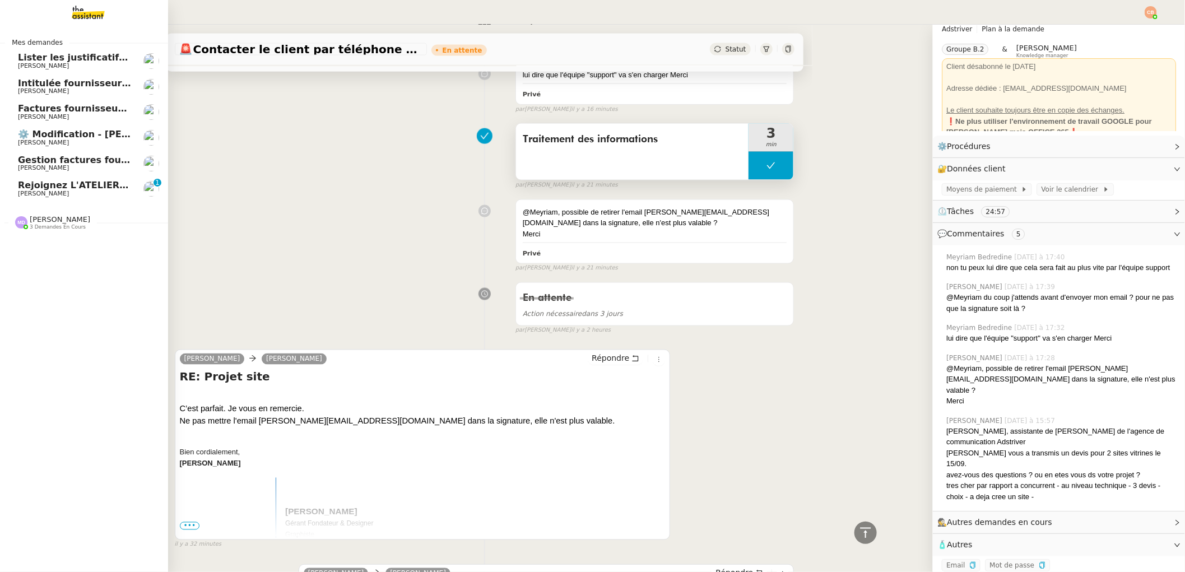
click at [34, 62] on span "Lister les justificatifs de transports reçus par les salariés - [DATE]" at bounding box center [184, 57] width 333 height 11
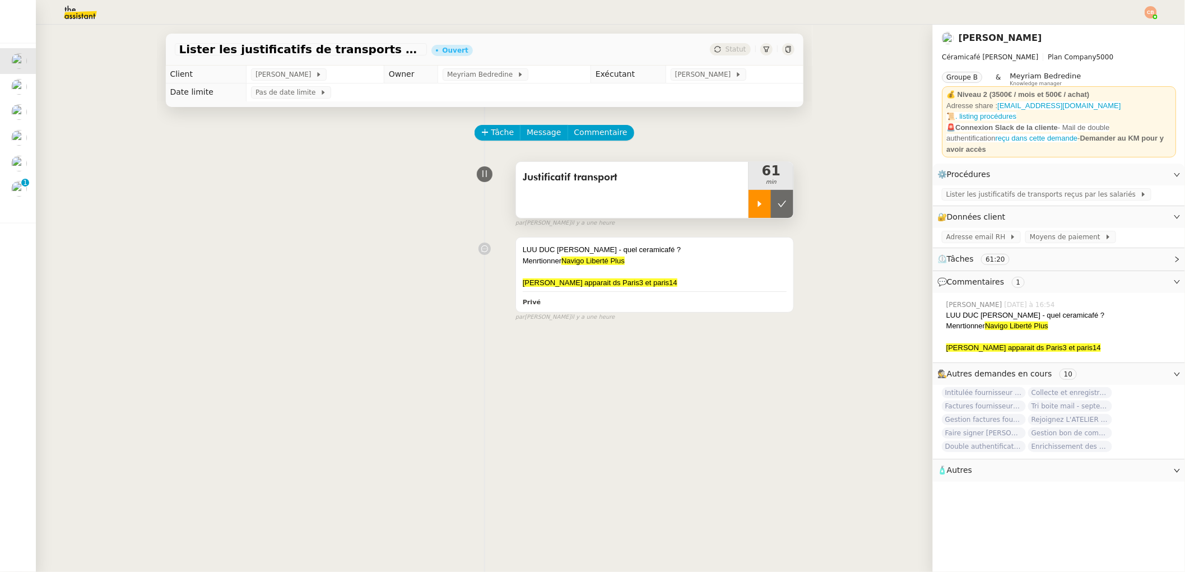
click at [749, 205] on div at bounding box center [760, 204] width 22 height 28
click at [947, 191] on span "Lister les justificatifs de transports reçus par les salariés" at bounding box center [1044, 194] width 194 height 11
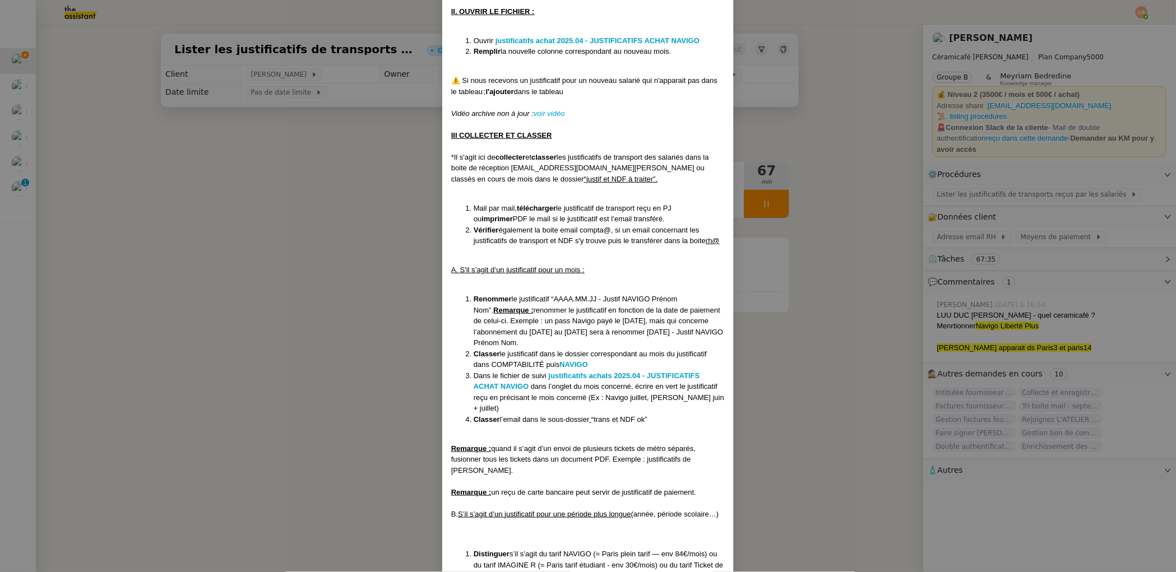
scroll to position [266, 0]
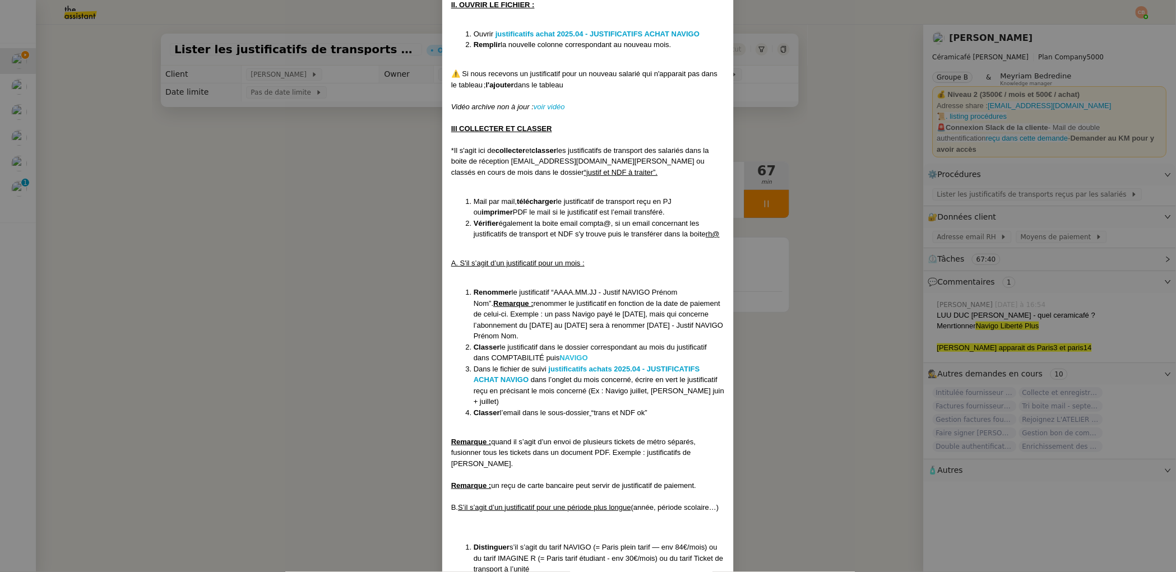
click at [568, 359] on strong "NAVIGO" at bounding box center [574, 358] width 28 height 8
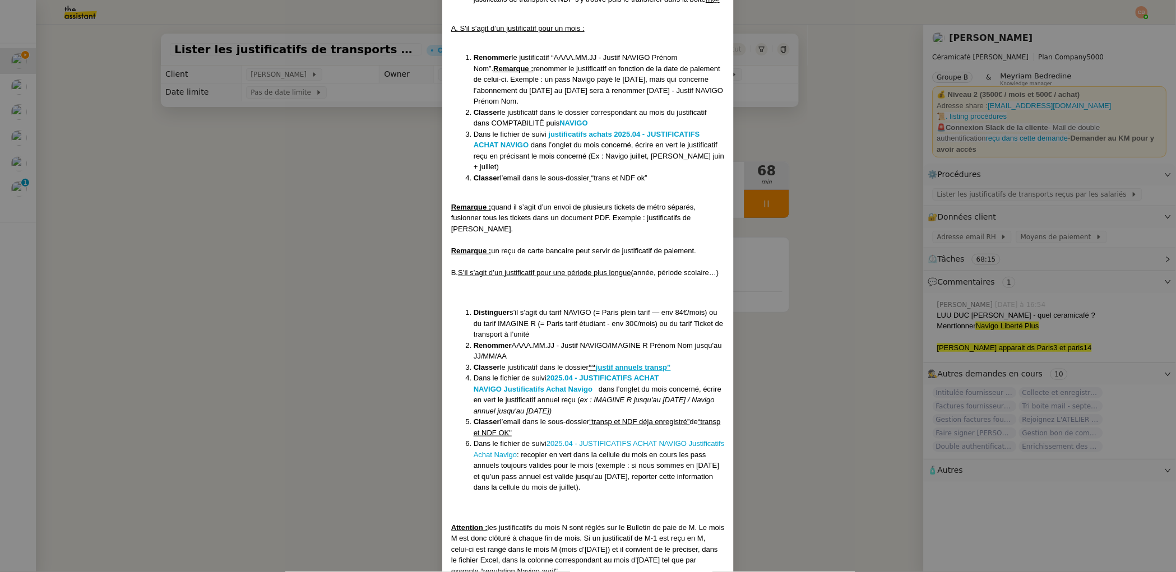
scroll to position [529, 0]
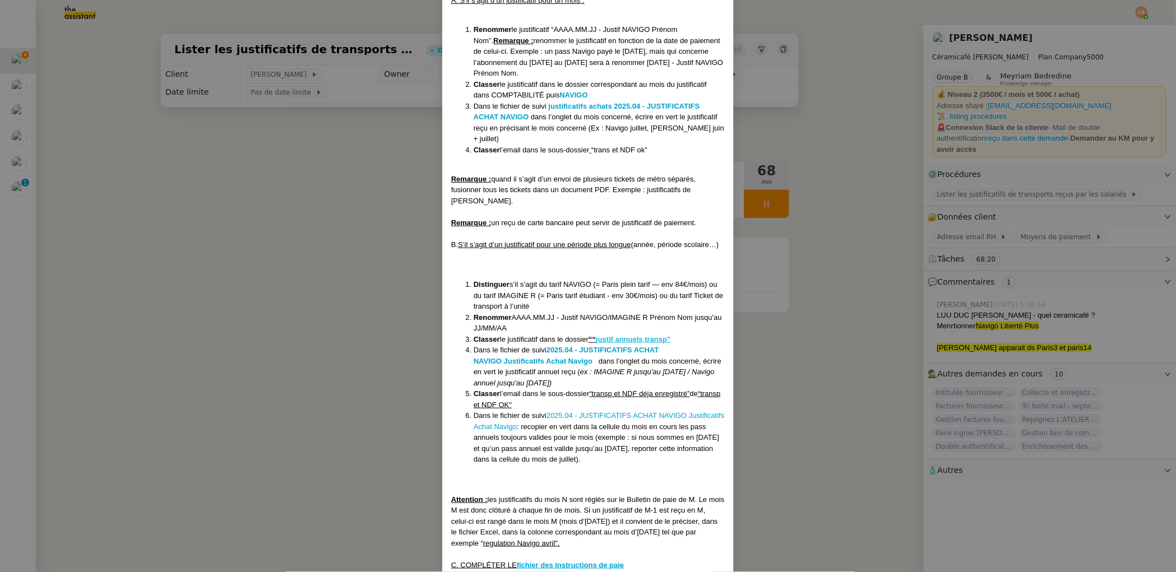
click at [599, 344] on u "justif annuels transp”" at bounding box center [633, 339] width 75 height 8
click at [208, 167] on nz-modal-container "Créée le [DATE] MAJ le [DATE] Contexte : L’employeur a l’obligation de rembours…" at bounding box center [588, 286] width 1176 height 572
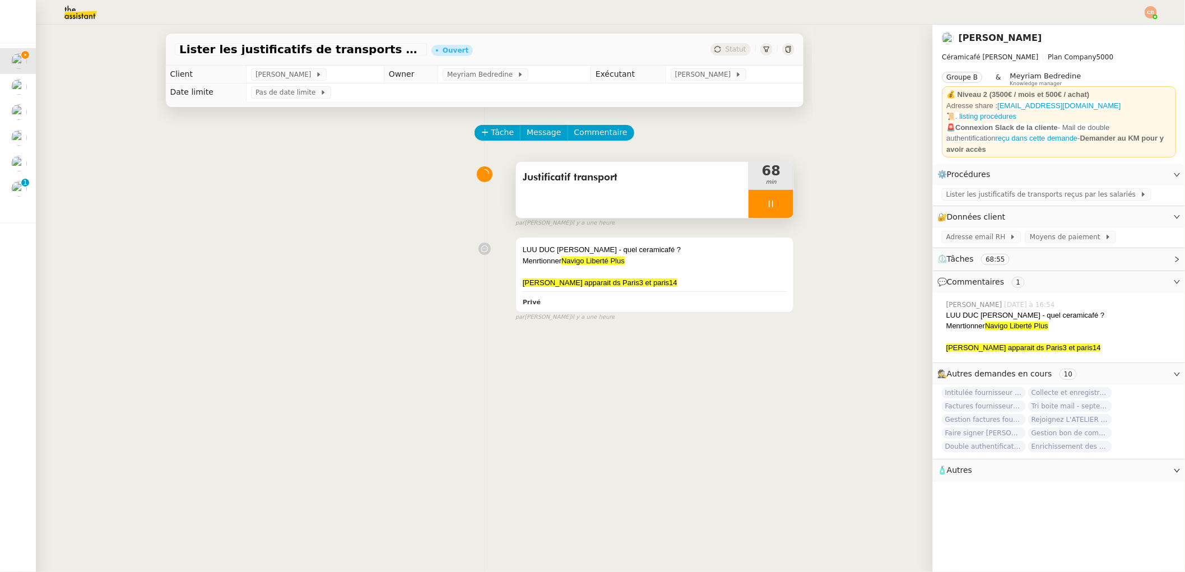
click at [767, 201] on icon at bounding box center [771, 204] width 9 height 9
click at [492, 129] on span "Tâche" at bounding box center [503, 132] width 23 height 13
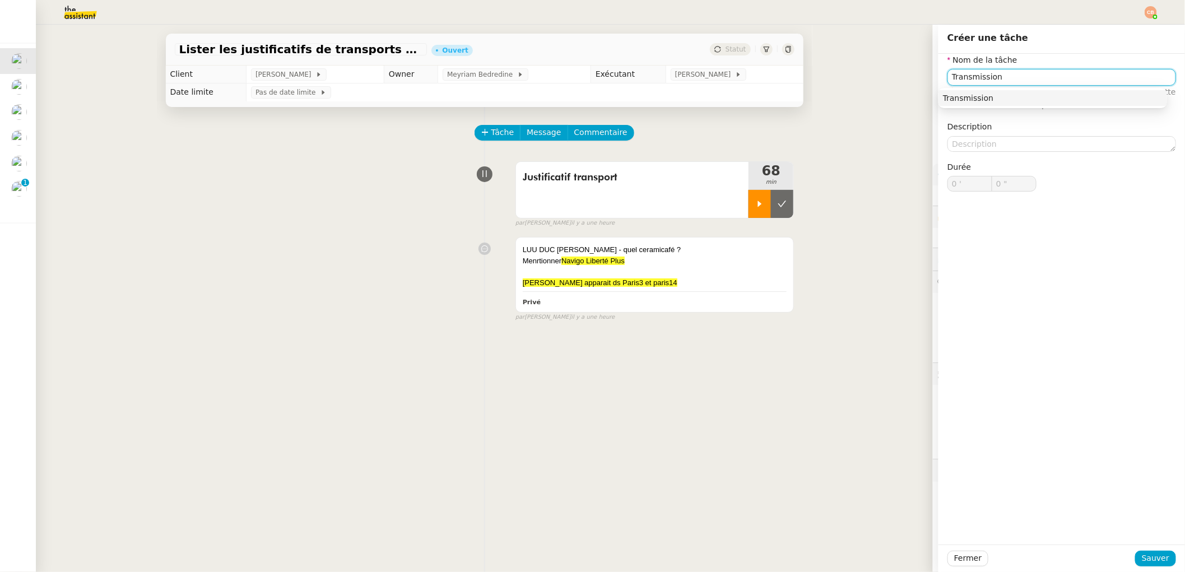
drag, startPoint x: 950, startPoint y: 99, endPoint x: 957, endPoint y: 105, distance: 8.8
click at [950, 99] on div "Transmission" at bounding box center [1053, 98] width 220 height 10
type input "Transmission"
drag, startPoint x: 1138, startPoint y: 558, endPoint x: 1125, endPoint y: 549, distance: 15.7
click at [1142, 558] on span "Sauver" at bounding box center [1155, 558] width 27 height 13
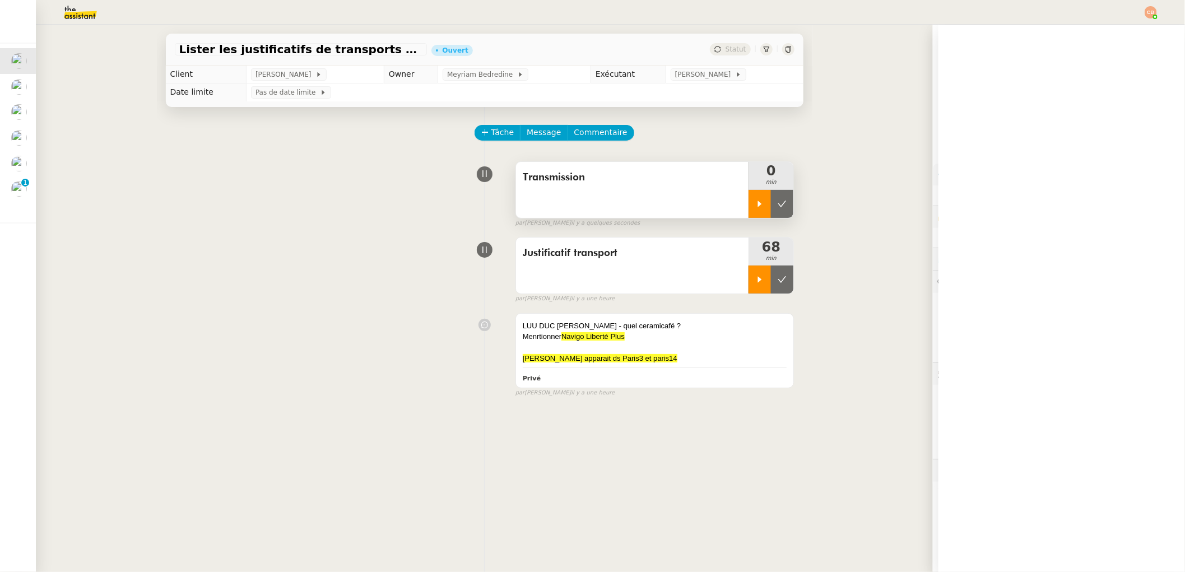
click at [756, 207] on icon at bounding box center [760, 204] width 9 height 9
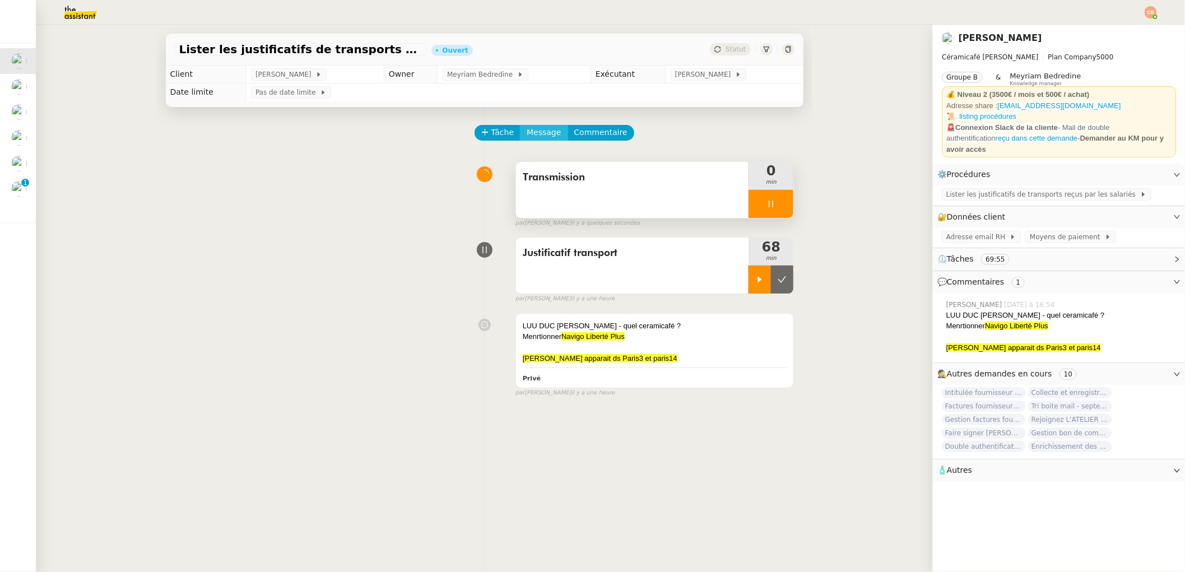
click at [530, 137] on span "Message" at bounding box center [544, 132] width 34 height 13
click at [539, 164] on span "Nouvelle conversation" at bounding box center [585, 164] width 99 height 9
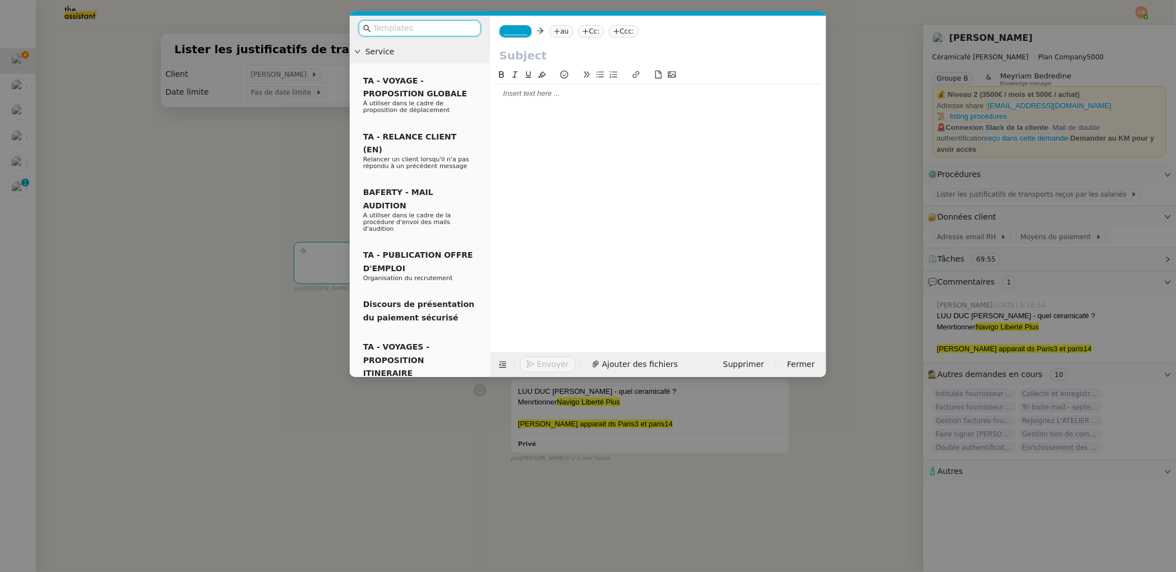
click at [511, 33] on span "_______" at bounding box center [516, 31] width 24 height 8
click at [516, 54] on span "[EMAIL_ADDRESS][DOMAIN_NAME][PERSON_NAME]" at bounding box center [583, 57] width 159 height 6
click at [582, 35] on nz-tag "au" at bounding box center [594, 31] width 24 height 12
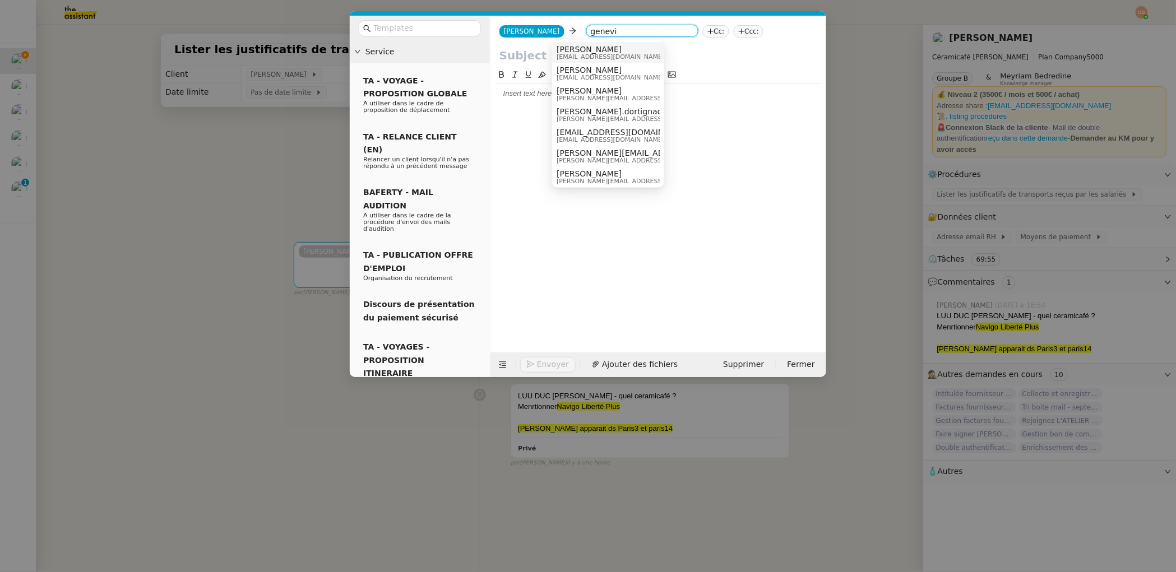
type input "genevi"
click at [570, 50] on span "[PERSON_NAME]" at bounding box center [636, 49] width 159 height 9
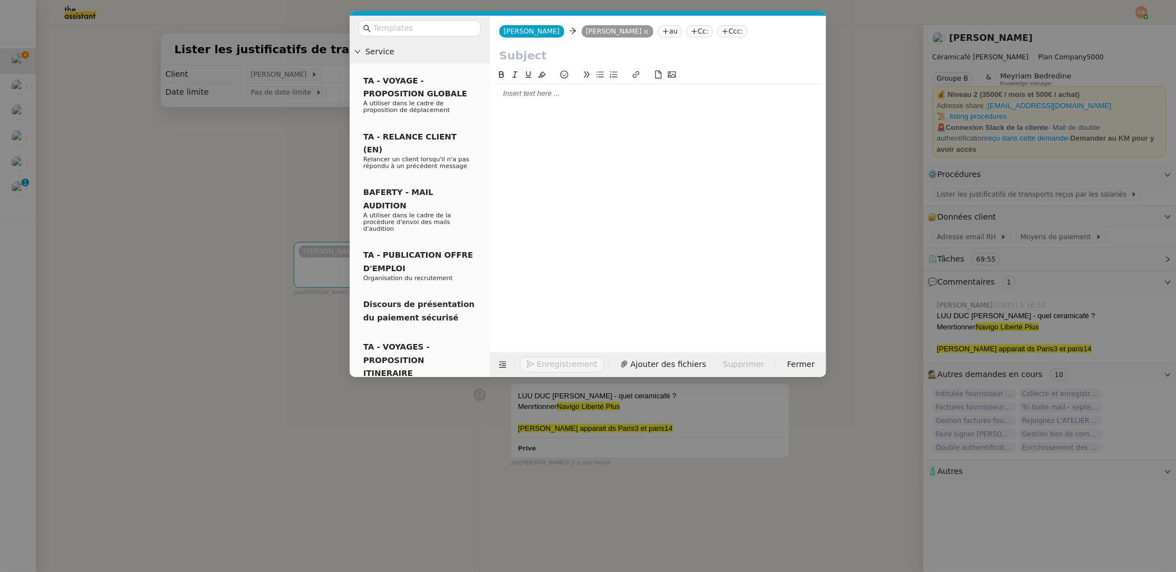
click at [536, 92] on div at bounding box center [658, 94] width 327 height 10
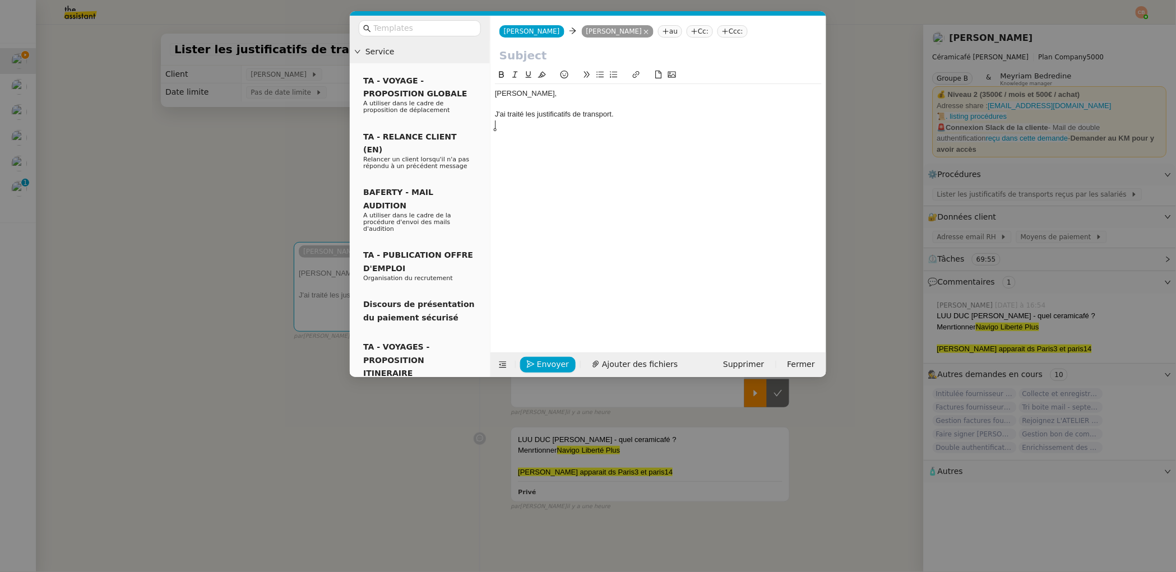
click at [597, 73] on icon at bounding box center [600, 75] width 8 height 8
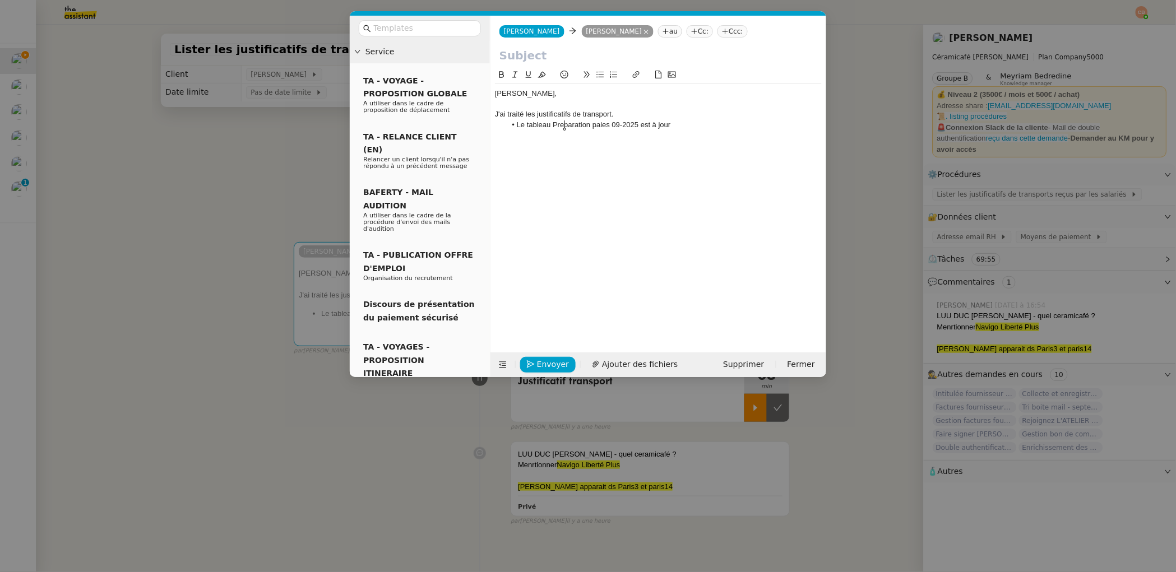
click at [564, 127] on li "Le tableau Preparation paies 09-2025 est à jour" at bounding box center [664, 125] width 316 height 10
click at [0, 0] on lt-span "Pr é paration" at bounding box center [0, 0] width 0 height 0
drag, startPoint x: 639, startPoint y: 122, endPoint x: 554, endPoint y: 124, distance: 84.6
click at [554, 124] on li "Le tableau Préparation paies 09-2025 est à jour" at bounding box center [664, 125] width 316 height 10
click at [631, 76] on button at bounding box center [635, 74] width 13 height 13
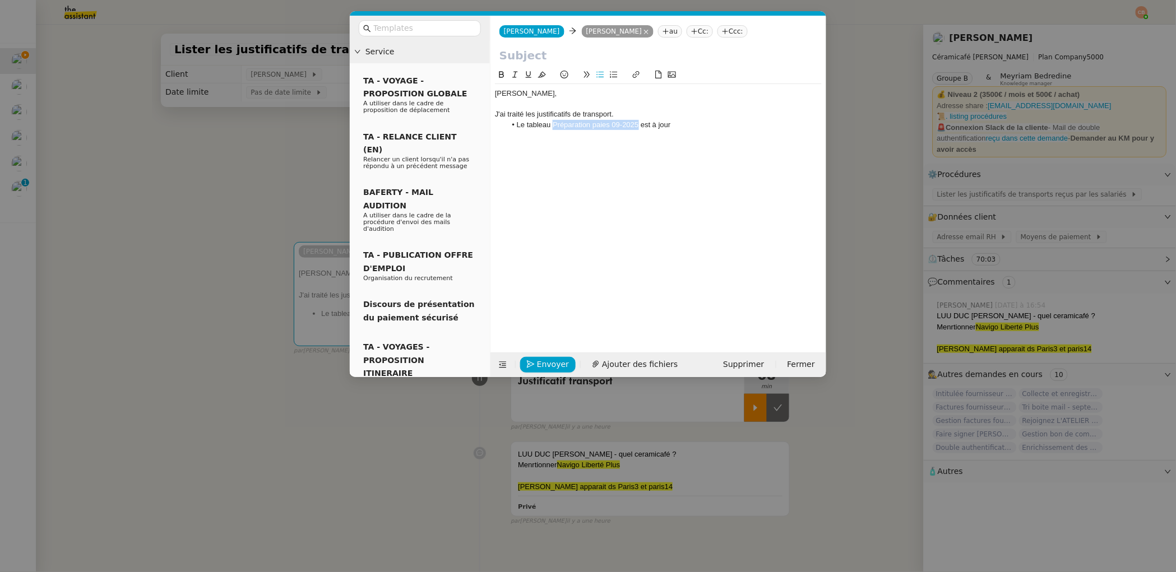
type input "Préparation paies 09-2025"
paste input "https://docs.google.com/spreadsheets/d/1lhJkEu0BF8zkA1P86dcBxHdTk9qNdRv0/edit?u…"
type input "https://docs.google.com/spreadsheets/d/1lhJkEu0BF8zkA1P86dcBxHdTk9qNdRv0/edit?u…"
click at [688, 123] on li "Le tableau Préparation paies 09-2025 est à jour" at bounding box center [664, 125] width 316 height 10
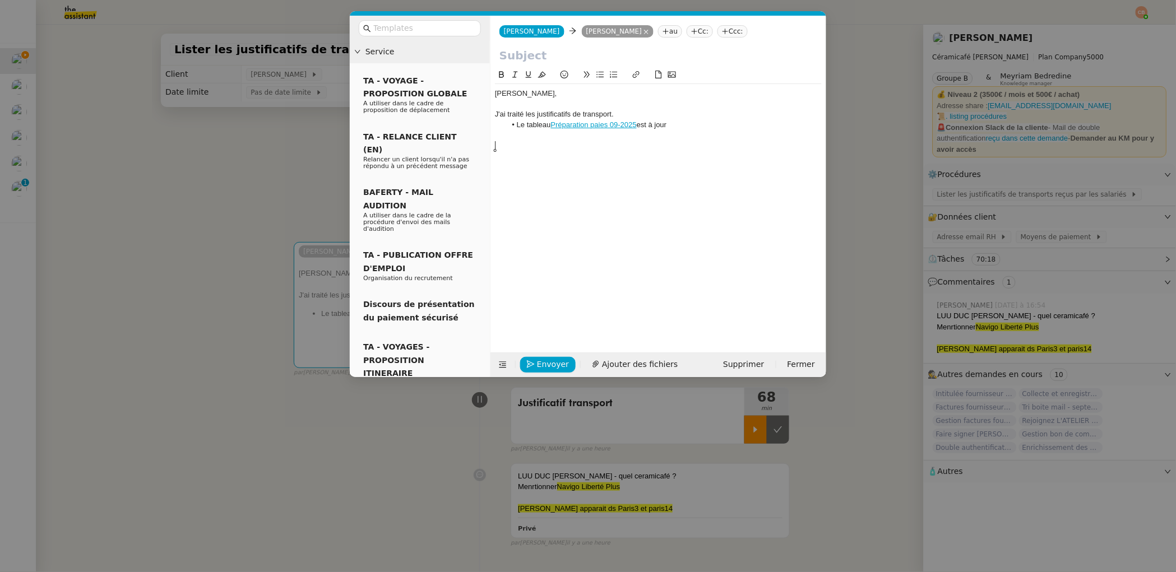
click at [240, 161] on nz-modal-container "Service TA - VOYAGE - PROPOSITION GLOBALE A utiliser dans le cadre de propositi…" at bounding box center [588, 286] width 1176 height 572
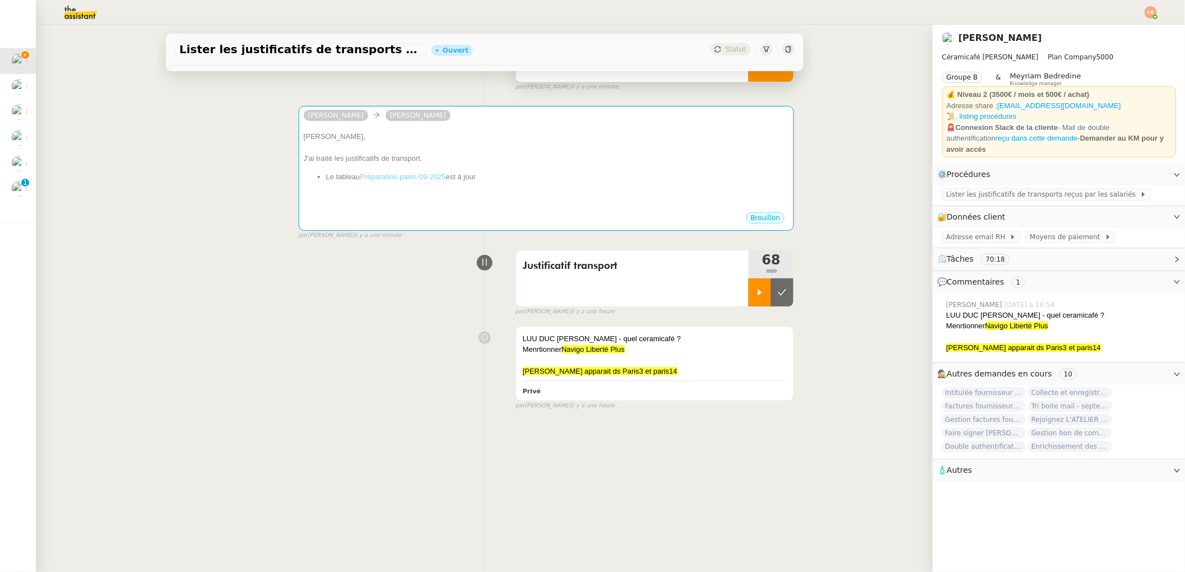
scroll to position [149, 0]
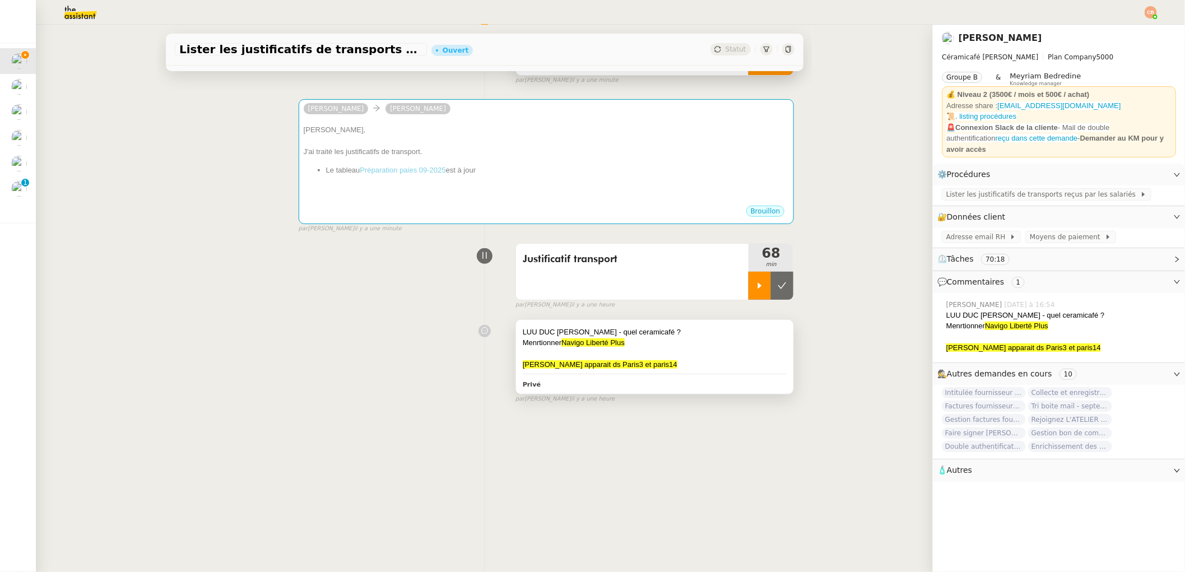
click at [655, 337] on div "Menrtionner Navigo Liberté Plus" at bounding box center [655, 342] width 265 height 11
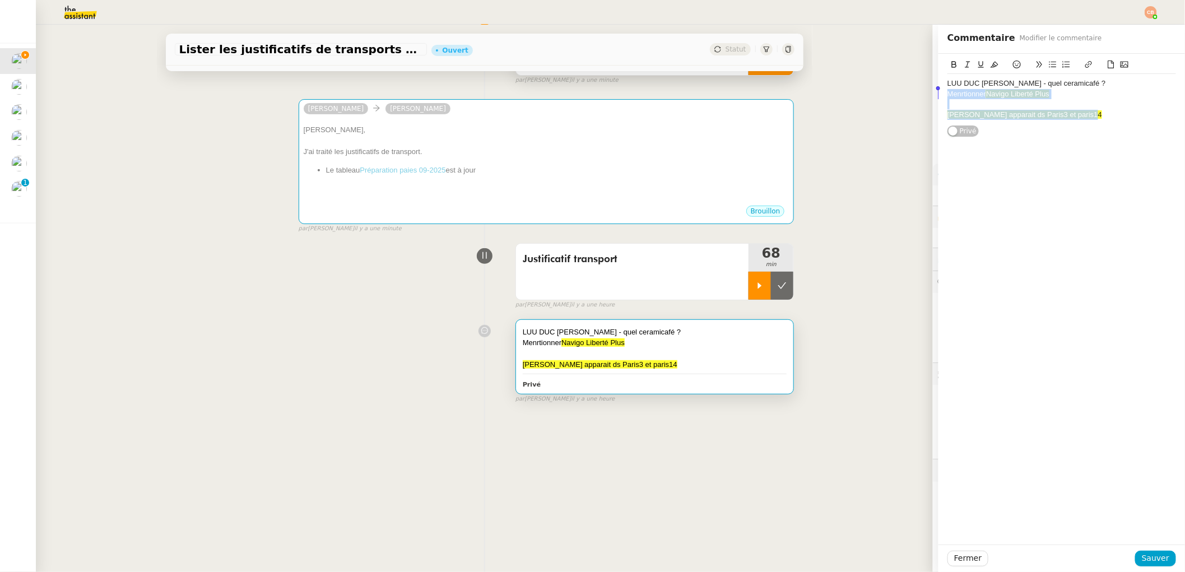
drag, startPoint x: 1101, startPoint y: 112, endPoint x: 923, endPoint y: 96, distance: 178.4
click at [923, 96] on app-ticket "Lister les justificatifs de transports reçus par les salariés - septembre 2025 …" at bounding box center [611, 299] width 1150 height 548
click at [1079, 97] on div "Menrtionner Navigo Liberté Plus" at bounding box center [1062, 94] width 229 height 10
drag, startPoint x: 1097, startPoint y: 114, endPoint x: 865, endPoint y: 79, distance: 234.2
click at [865, 79] on app-ticket "Lister les justificatifs de transports reçus par les salariés - septembre 2025 …" at bounding box center [611, 299] width 1150 height 548
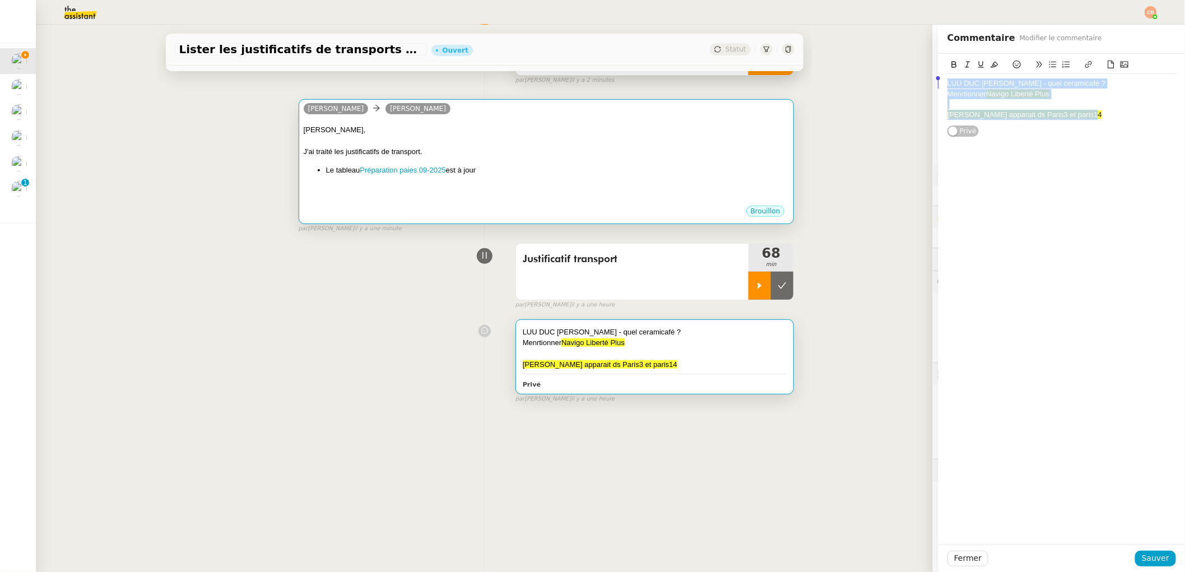
copy div "LUU DUC Emma - quel ceramicafé ? Menrtionner Navigo Liberté Plus Conan Tinael a…"
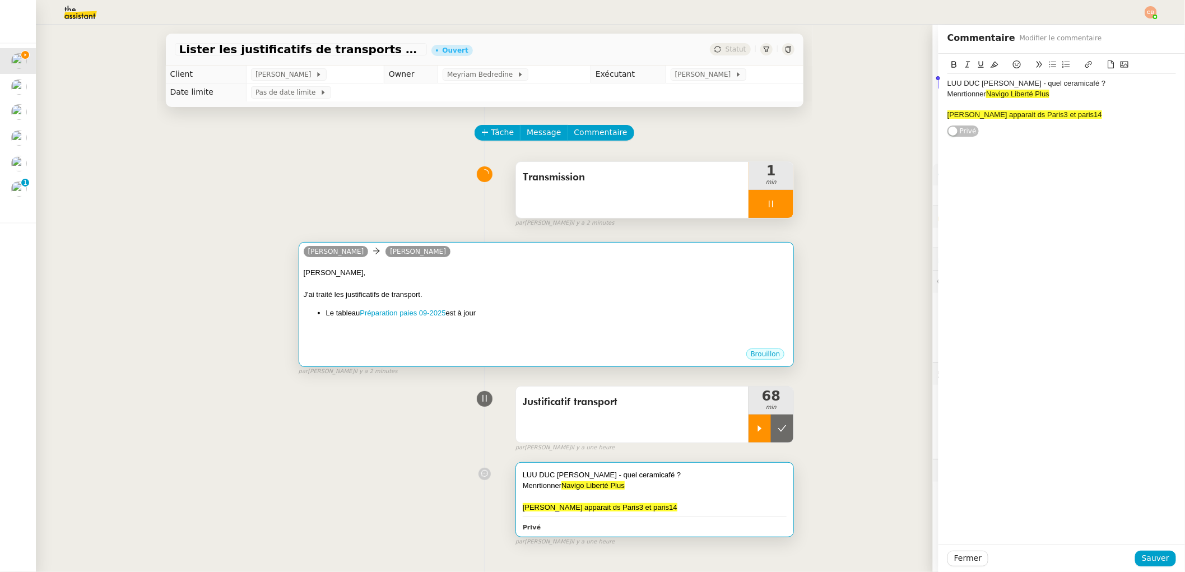
click at [508, 302] on div "Geneviève, J'ai traité les justificatifs de transport. Le tableau Préparation p…" at bounding box center [547, 307] width 486 height 80
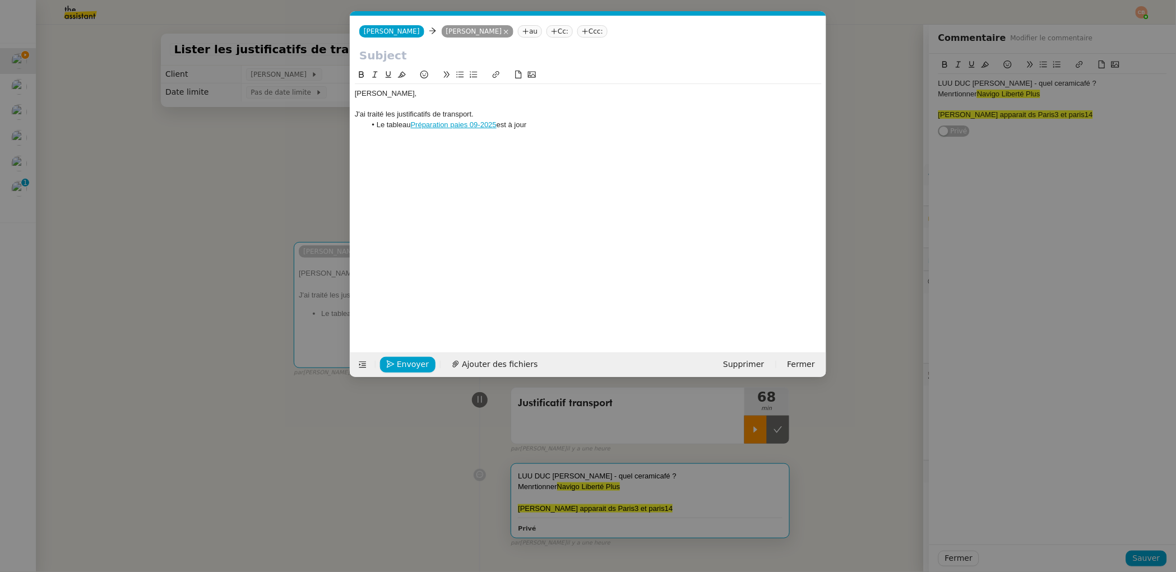
scroll to position [0, 24]
click at [538, 124] on li "Le tableau Préparation paies 09-2025 est à jour" at bounding box center [594, 125] width 456 height 10
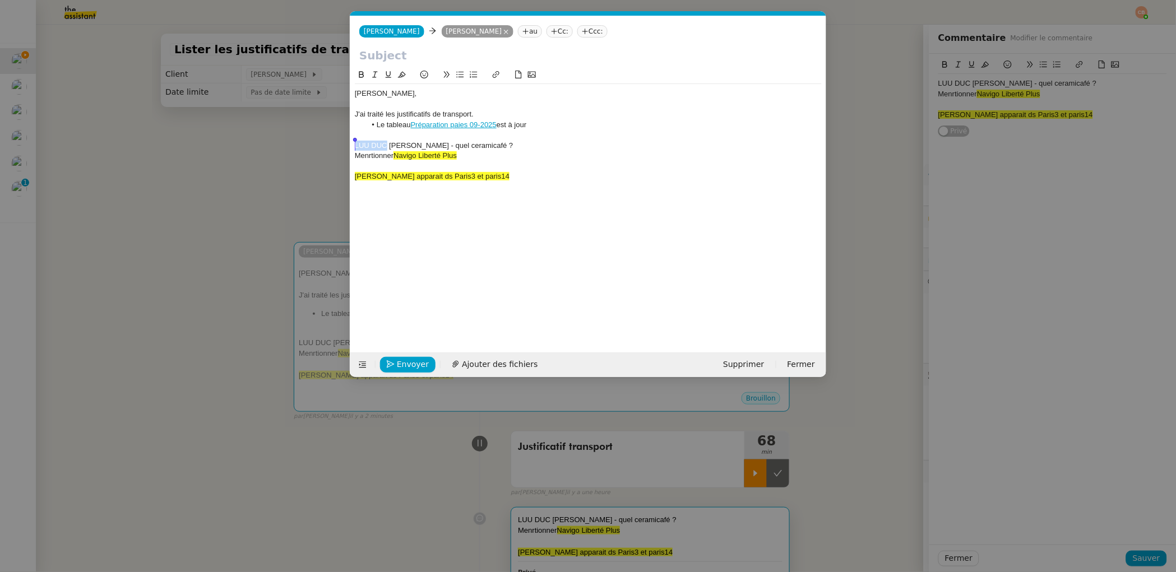
drag, startPoint x: 386, startPoint y: 145, endPoint x: 354, endPoint y: 145, distance: 32.5
click at [354, 145] on nz-spin "Geneviève, J'ai traité les justificatifs de transport. Le tableau Préparation p…" at bounding box center [588, 203] width 476 height 271
copy div "LUU DUC"
click at [411, 149] on div "LUU DUC [PERSON_NAME] - quel ceramicafé ?" at bounding box center [588, 146] width 467 height 10
drag, startPoint x: 390, startPoint y: 145, endPoint x: 351, endPoint y: 145, distance: 39.2
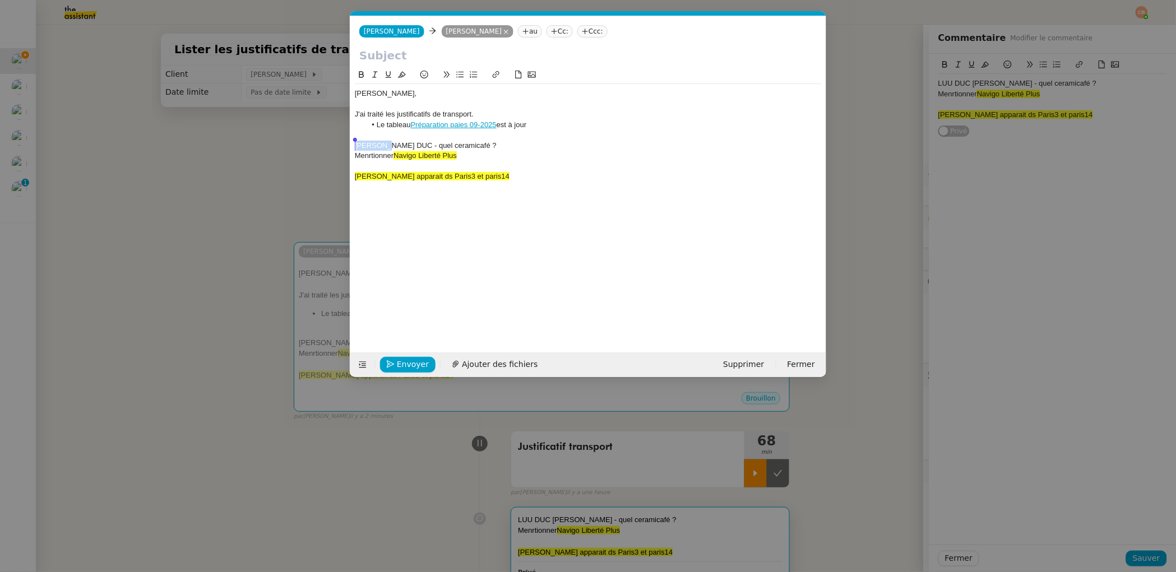
click at [351, 145] on nz-spin "Geneviève, J'ai traité les justificatifs de transport. Le tableau Préparation p…" at bounding box center [588, 203] width 476 height 271
click at [412, 145] on div "Emma LUU DUC - quel ceramicafé ?" at bounding box center [588, 146] width 467 height 10
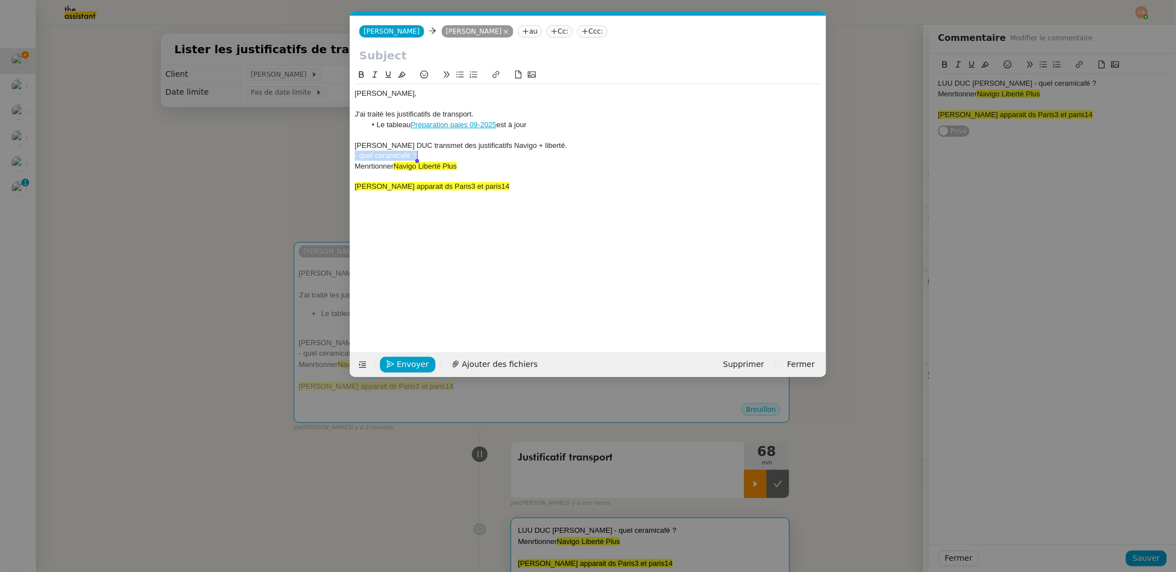
drag, startPoint x: 355, startPoint y: 156, endPoint x: 458, endPoint y: 161, distance: 103.8
click at [441, 159] on div "- quel ceramicafé ?" at bounding box center [588, 156] width 467 height 10
drag, startPoint x: 475, startPoint y: 164, endPoint x: 342, endPoint y: 159, distance: 132.4
click at [343, 159] on nz-modal-container "Service TA - VOYAGE - PROPOSITION GLOBALE A utiliser dans le cadre de propositi…" at bounding box center [588, 286] width 1176 height 572
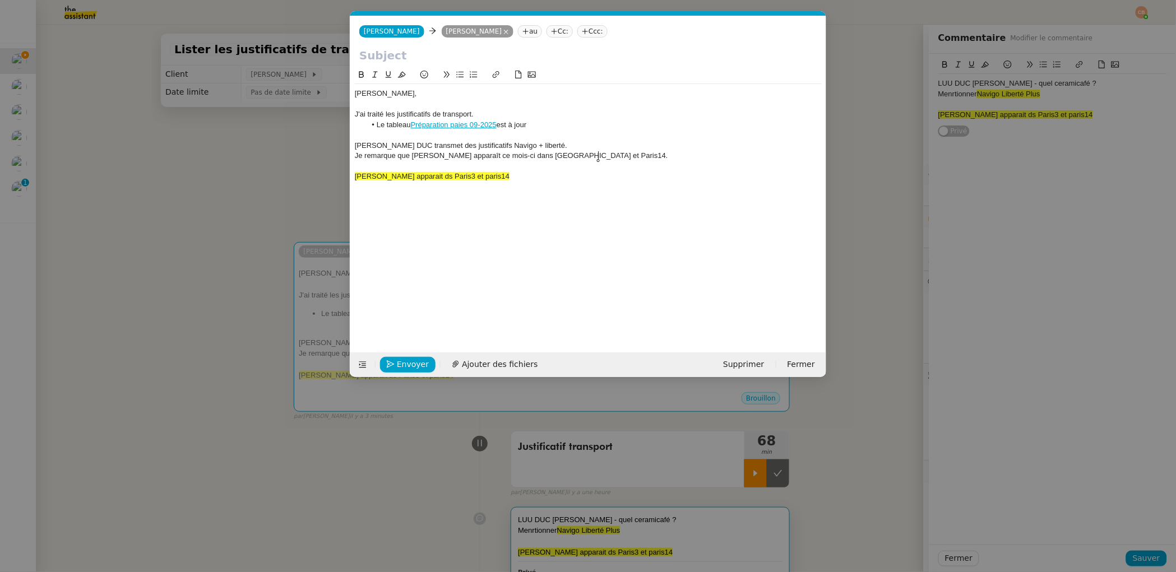
click at [536, 154] on div "Je remarque que Conan Tinael apparaît ce mois-ci dans Paris3 et Paris14." at bounding box center [588, 156] width 467 height 10
drag, startPoint x: 356, startPoint y: 146, endPoint x: 658, endPoint y: 156, distance: 302.3
click at [658, 156] on div "Geneviève, J'ai traité les justificatifs de transport. Le tableau Préparation p…" at bounding box center [588, 140] width 467 height 113
click at [375, 73] on icon at bounding box center [374, 75] width 5 height 6
drag, startPoint x: 500, startPoint y: 174, endPoint x: 347, endPoint y: 175, distance: 153.6
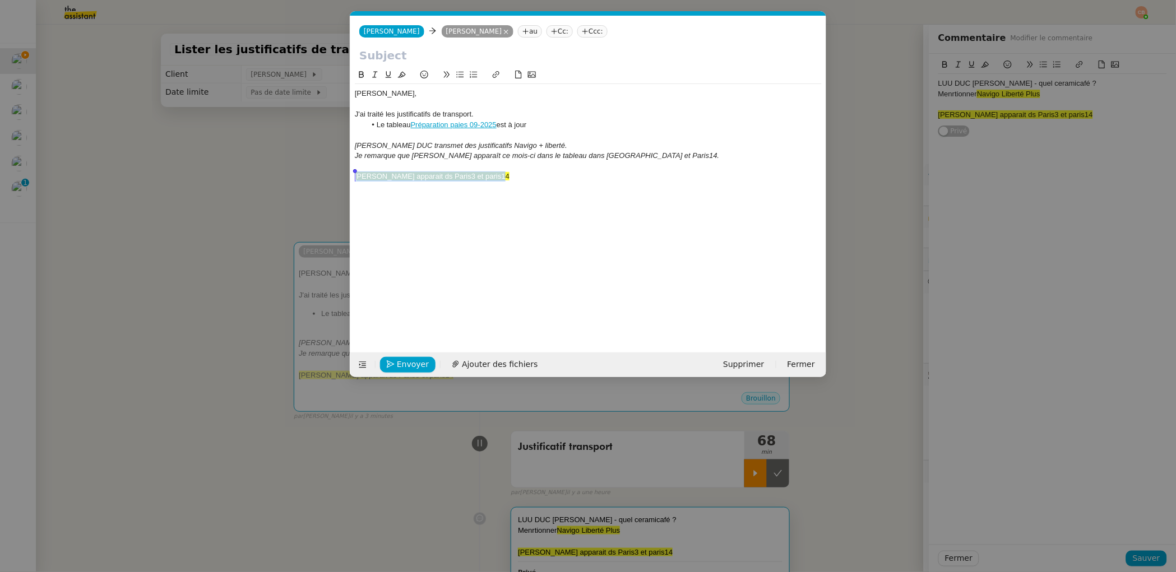
click at [347, 175] on nz-modal-container "Service TA - VOYAGE - PROPOSITION GLOBALE A utiliser dans le cadre de propositi…" at bounding box center [588, 286] width 1176 height 572
drag, startPoint x: 542, startPoint y: 177, endPoint x: 347, endPoint y: 179, distance: 194.5
click at [347, 179] on nz-modal-container "Service TA - VOYAGE - PROPOSITION GLOBALE A utiliser dans le cadre de propositi…" at bounding box center [588, 286] width 1176 height 572
click at [370, 56] on input "text" at bounding box center [588, 55] width 458 height 17
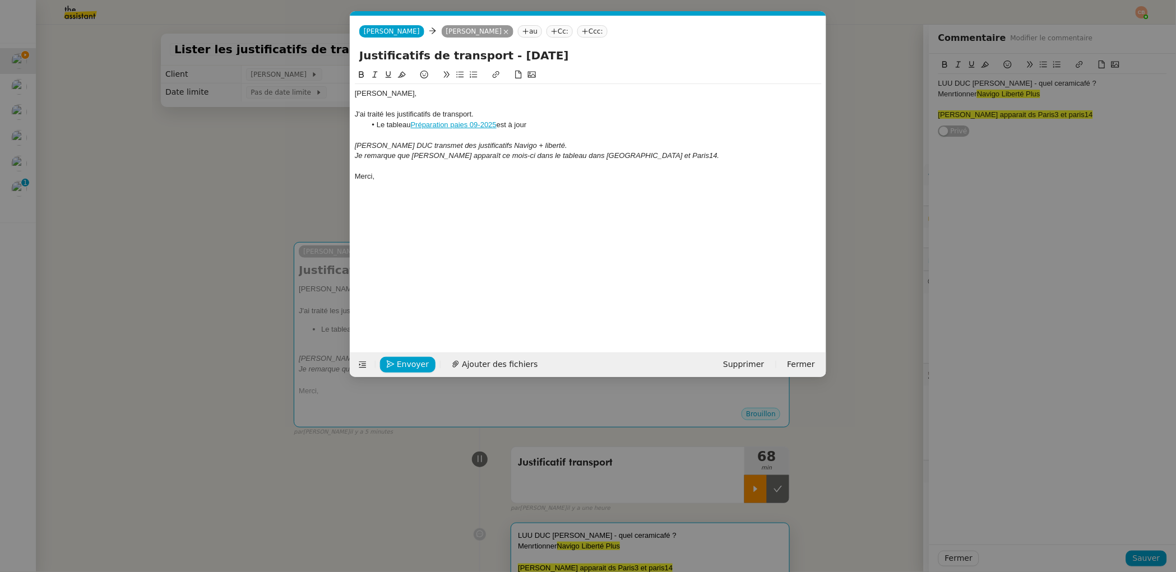
type input "Justificatifs de transport - septembre 2025"
click at [548, 126] on li "Le tableau Préparation paies 09-2025 est à jour" at bounding box center [594, 125] width 456 height 10
click at [406, 362] on span "Envoyer" at bounding box center [413, 364] width 32 height 13
click at [406, 362] on span "Confirmer l'envoi" at bounding box center [430, 364] width 67 height 13
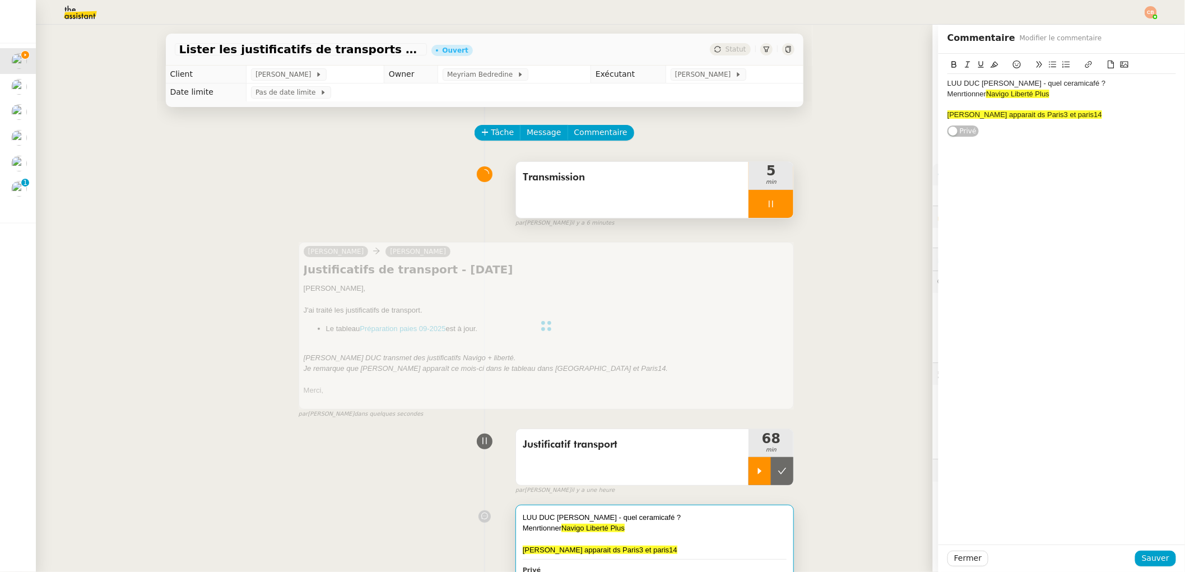
click at [750, 205] on div at bounding box center [771, 204] width 45 height 28
click at [778, 203] on icon at bounding box center [782, 204] width 8 height 6
click at [775, 462] on button at bounding box center [782, 471] width 22 height 28
click at [323, 140] on div "Tâche Message Commentaire" at bounding box center [485, 138] width 620 height 27
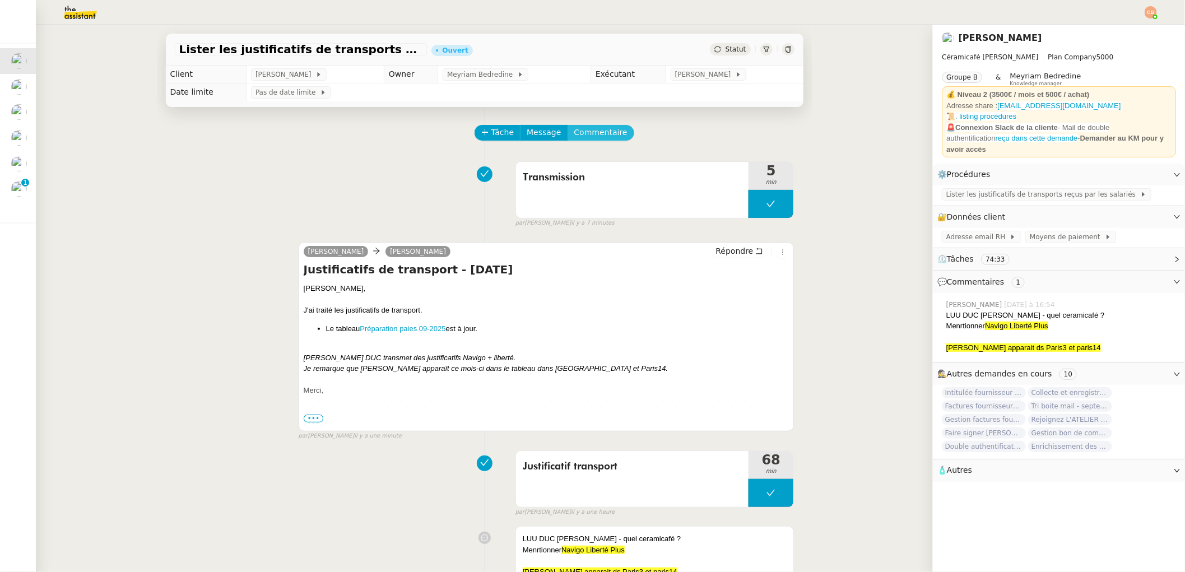
click at [604, 135] on span "Commentaire" at bounding box center [600, 132] width 53 height 13
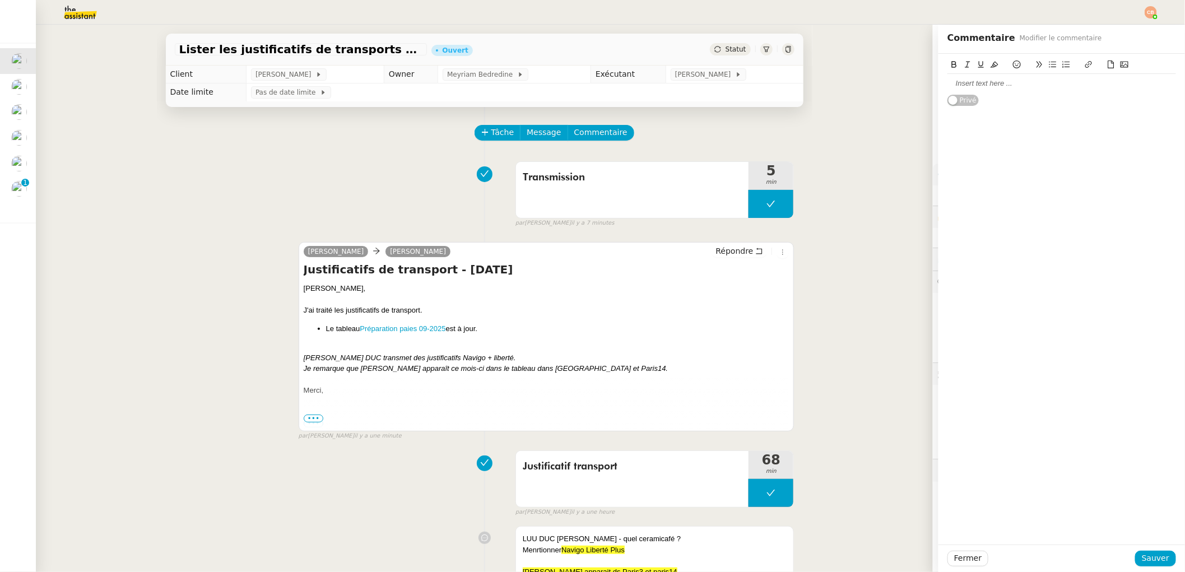
click at [948, 87] on div at bounding box center [1062, 83] width 229 height 10
click at [1147, 555] on span "Sauver" at bounding box center [1155, 558] width 27 height 13
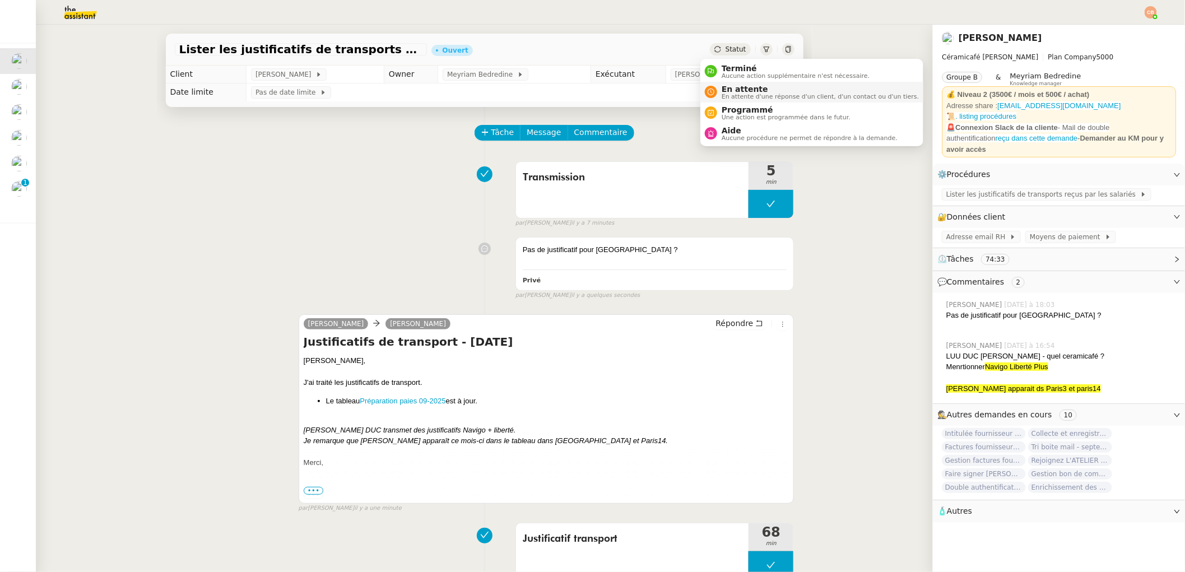
click at [738, 86] on span "En attente" at bounding box center [820, 89] width 197 height 9
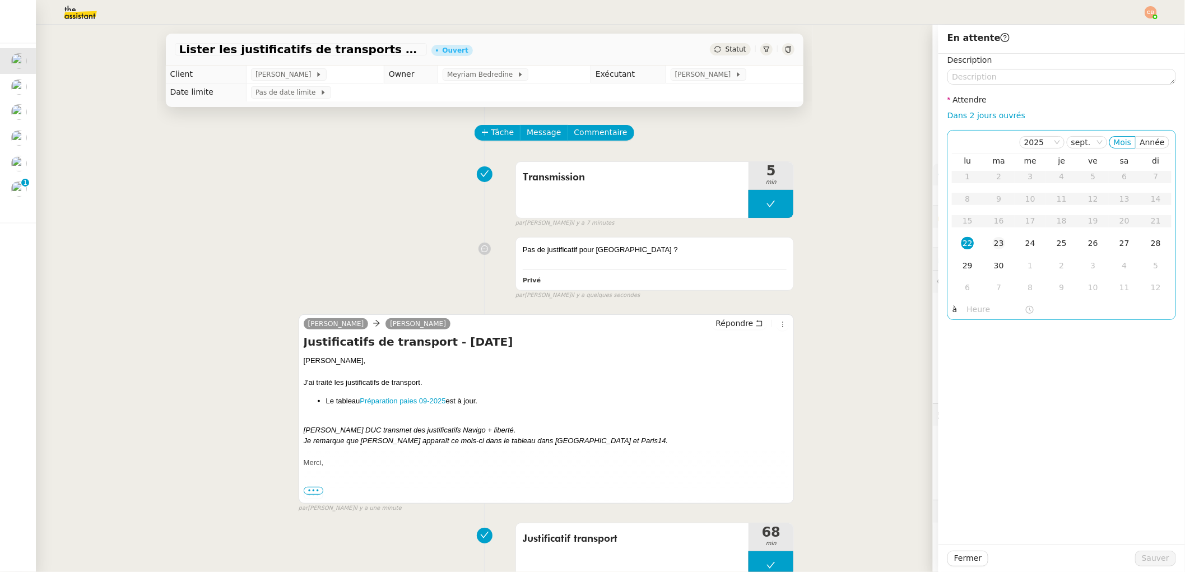
click at [993, 247] on div "23" at bounding box center [999, 243] width 12 height 12
click at [980, 307] on input "text" at bounding box center [996, 309] width 58 height 13
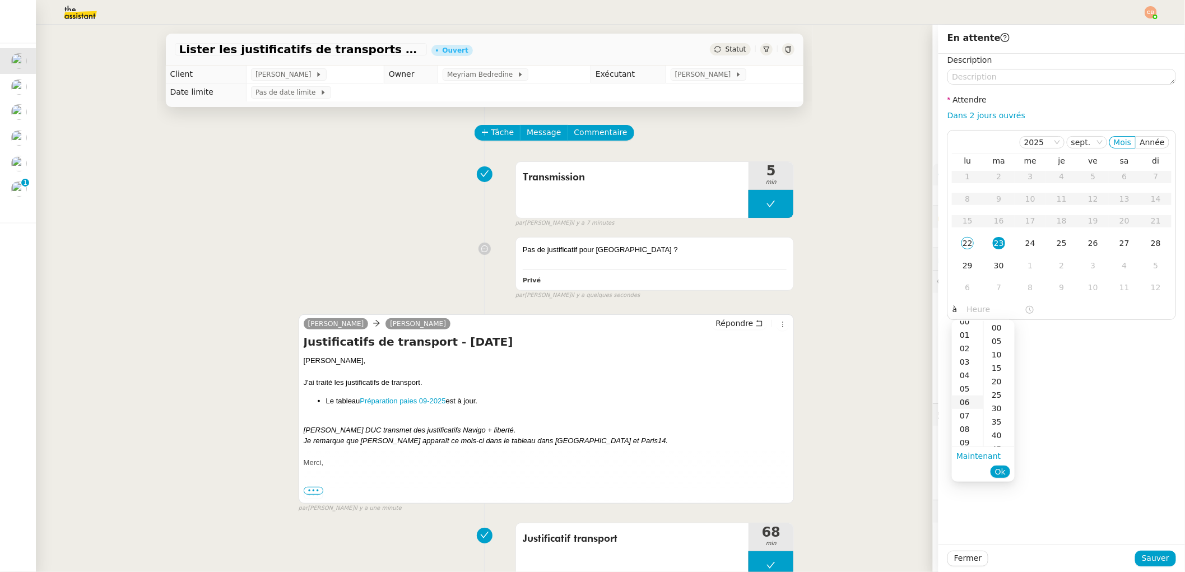
scroll to position [49, 0]
click at [967, 398] on div "09" at bounding box center [967, 399] width 31 height 13
click at [993, 327] on div "00" at bounding box center [999, 327] width 31 height 13
type input "09:00"
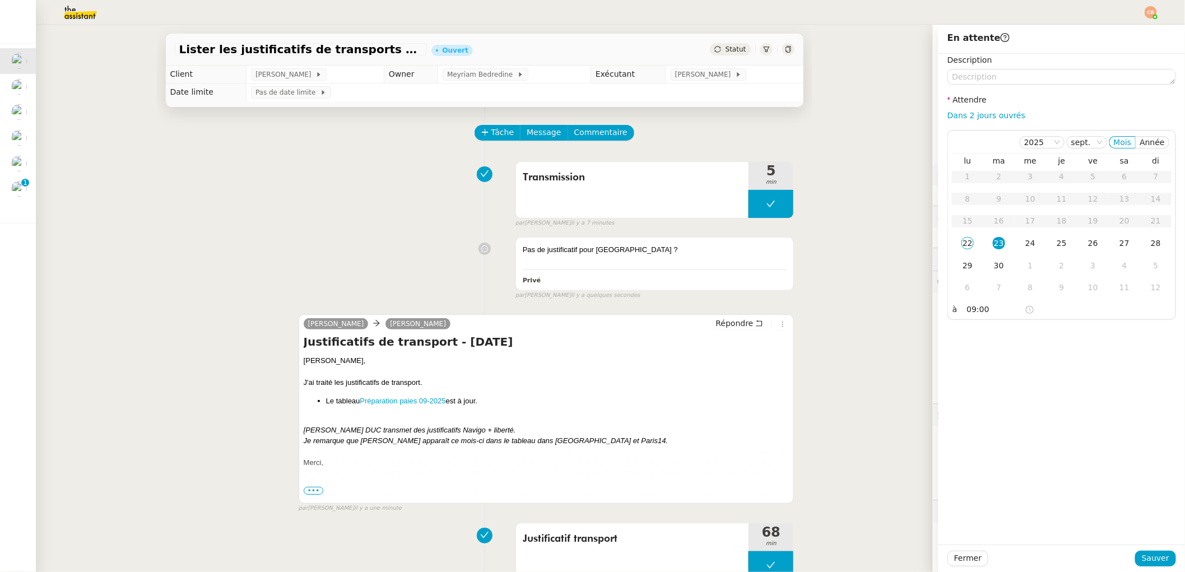
drag, startPoint x: 1070, startPoint y: 340, endPoint x: 1111, endPoint y: 452, distance: 119.3
click at [1070, 340] on div "Description Attendre Dans 2 jours ouvrés [DATE] Mois Année lu ma me je ve sa di…" at bounding box center [1062, 299] width 247 height 491
click at [1153, 558] on span "Sauver" at bounding box center [1155, 558] width 27 height 13
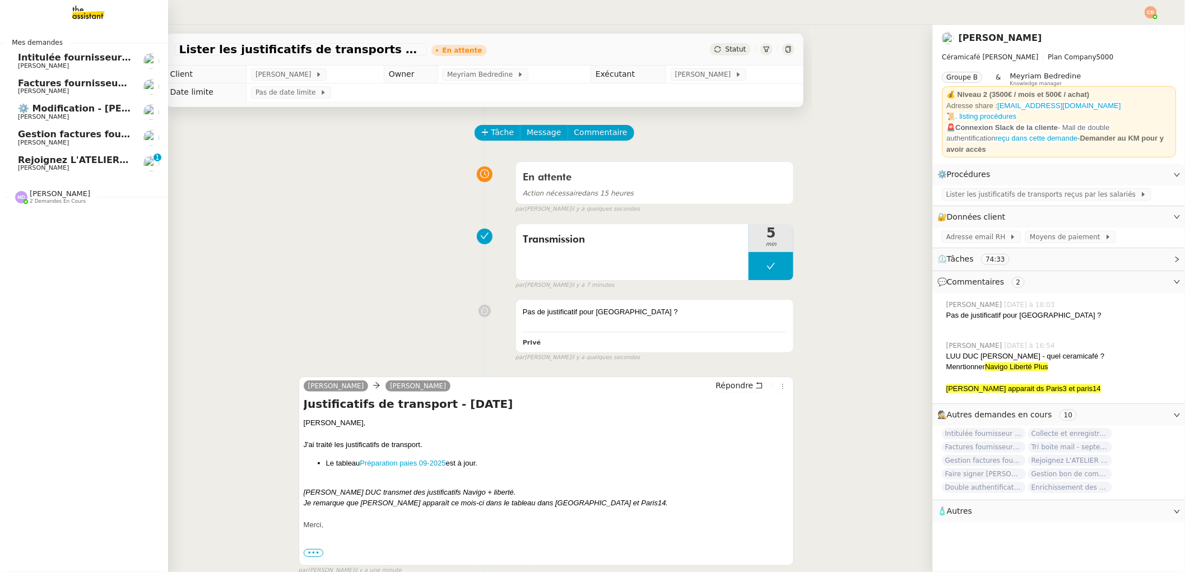
click at [67, 159] on span "Rejoignez L'ATELIER [PERSON_NAME] - [GEOGRAPHIC_DATA]" at bounding box center [169, 160] width 303 height 11
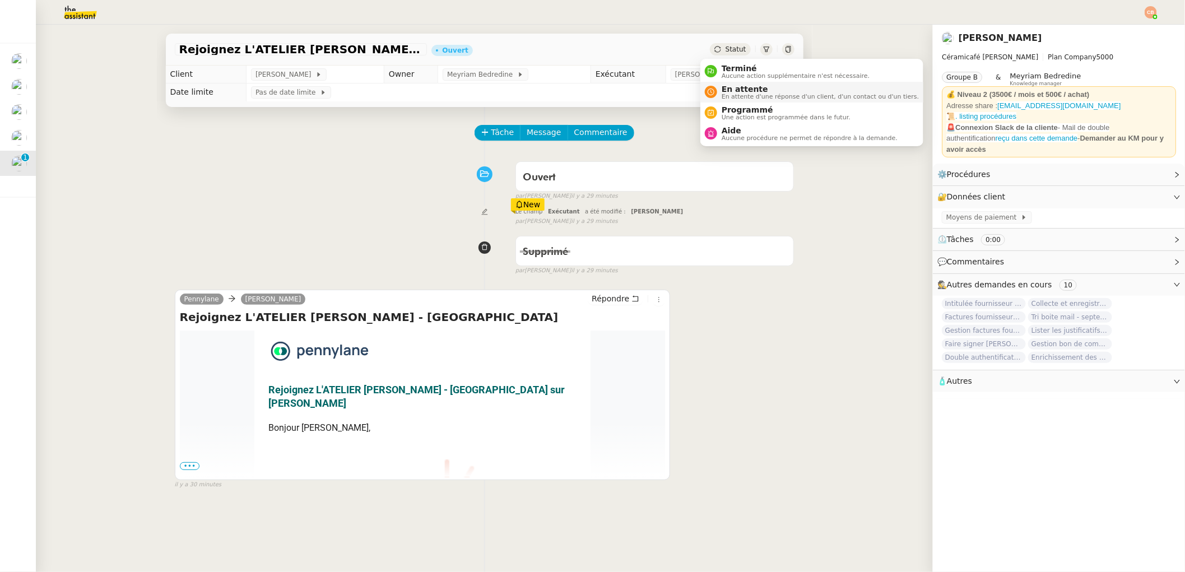
click at [726, 88] on span "En attente" at bounding box center [820, 89] width 197 height 9
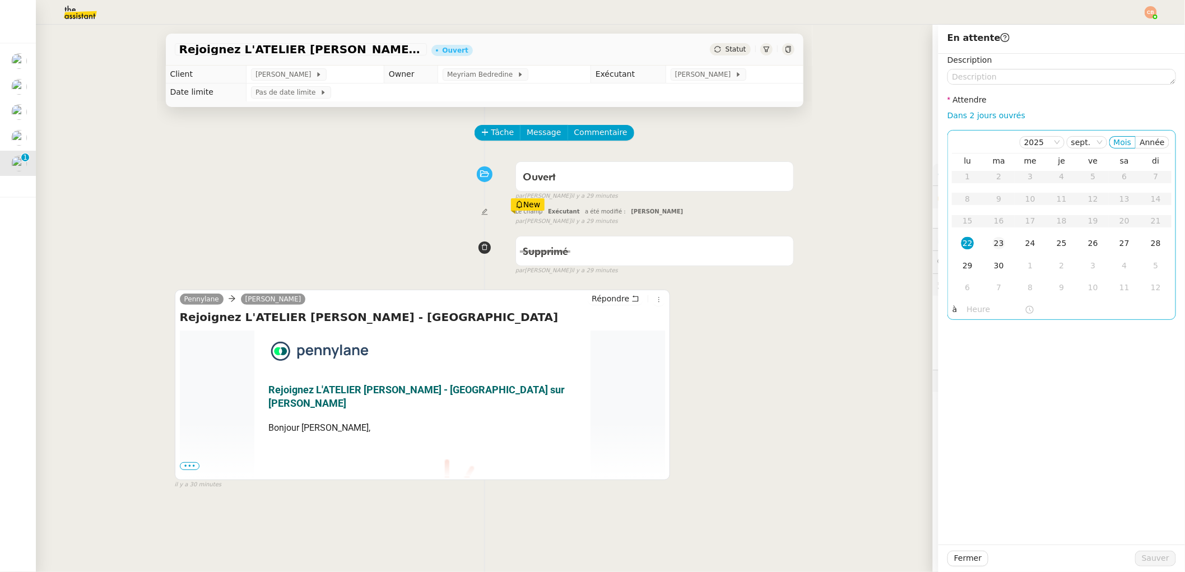
click at [993, 242] on div "23" at bounding box center [999, 243] width 12 height 12
click at [973, 312] on input "text" at bounding box center [996, 309] width 58 height 13
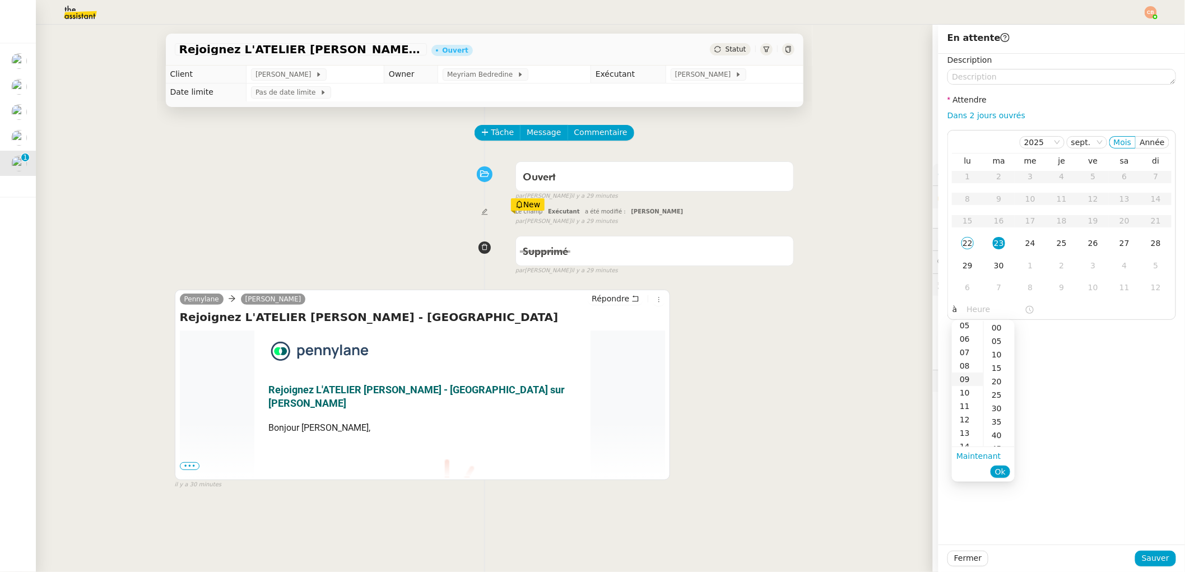
click at [964, 379] on div "09" at bounding box center [967, 379] width 31 height 13
click at [996, 327] on div "00" at bounding box center [999, 327] width 31 height 13
type input "09:00"
drag, startPoint x: 1025, startPoint y: 333, endPoint x: 1054, endPoint y: 396, distance: 69.4
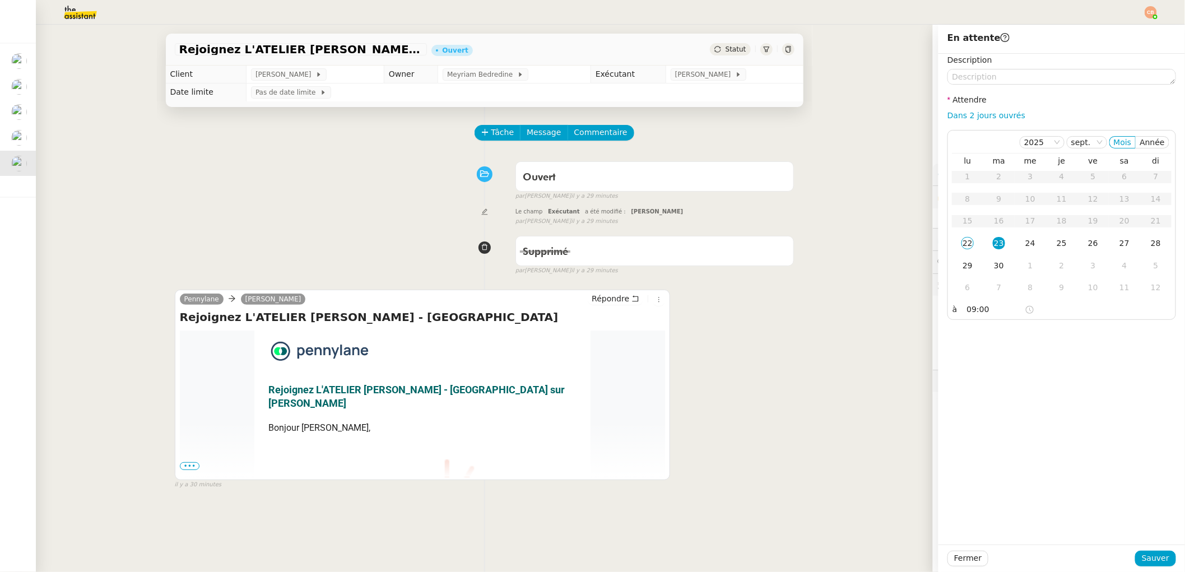
click at [1026, 334] on div "Description Attendre Dans 2 jours ouvrés [DATE] Mois Année lu ma me je ve sa di…" at bounding box center [1062, 299] width 247 height 491
click at [1142, 554] on span "Sauver" at bounding box center [1155, 558] width 27 height 13
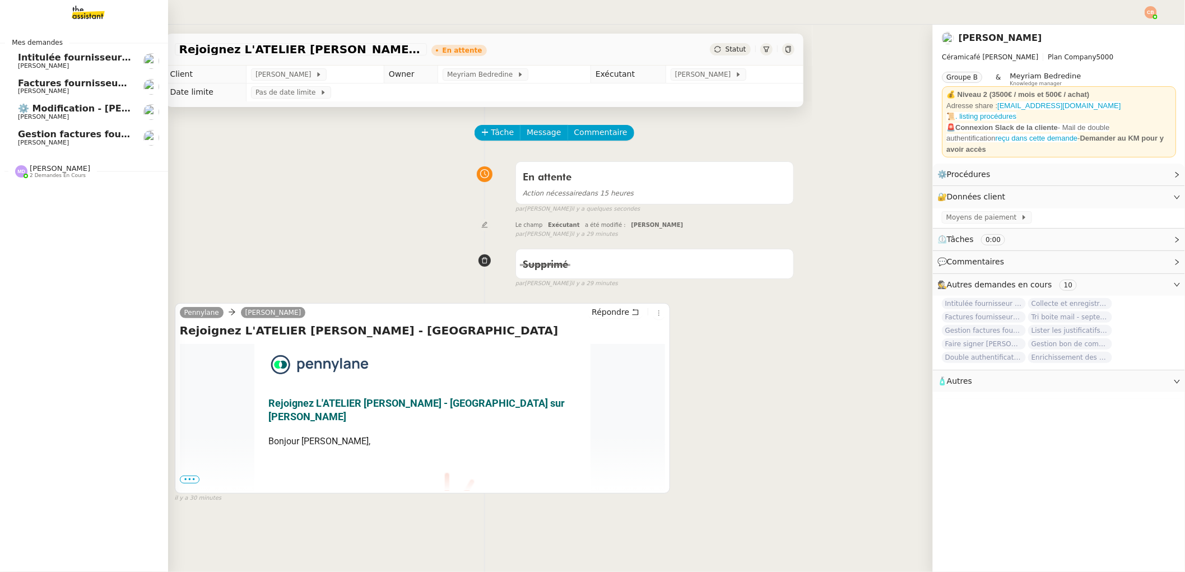
click at [33, 140] on span "[PERSON_NAME]" at bounding box center [43, 142] width 51 height 7
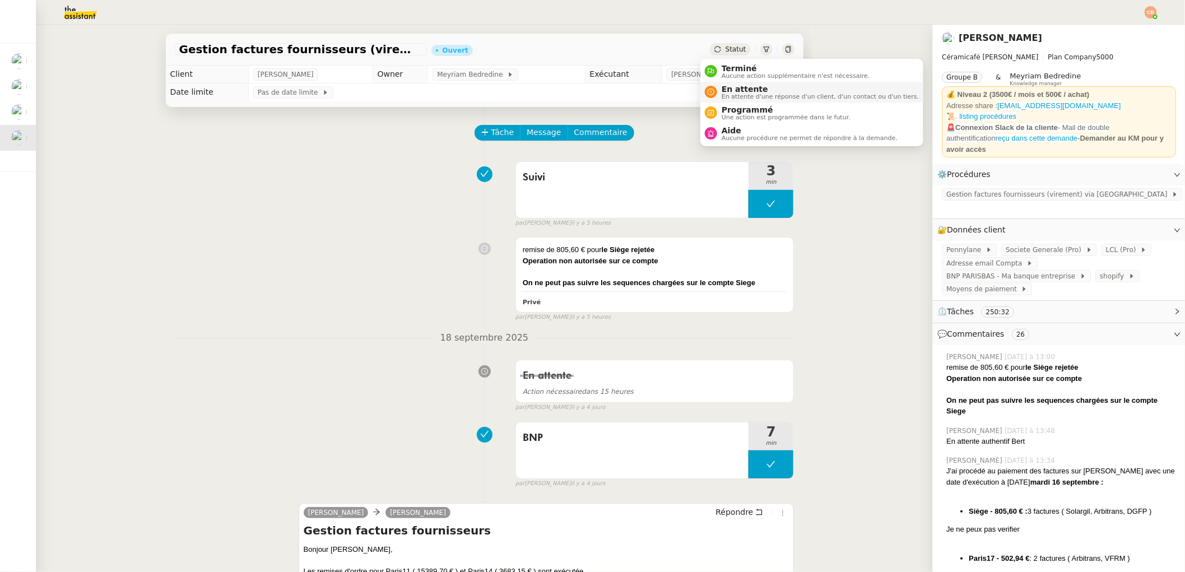
click at [740, 94] on span "En attente d'une réponse d'un client, d'un contact ou d'un tiers." at bounding box center [820, 97] width 197 height 6
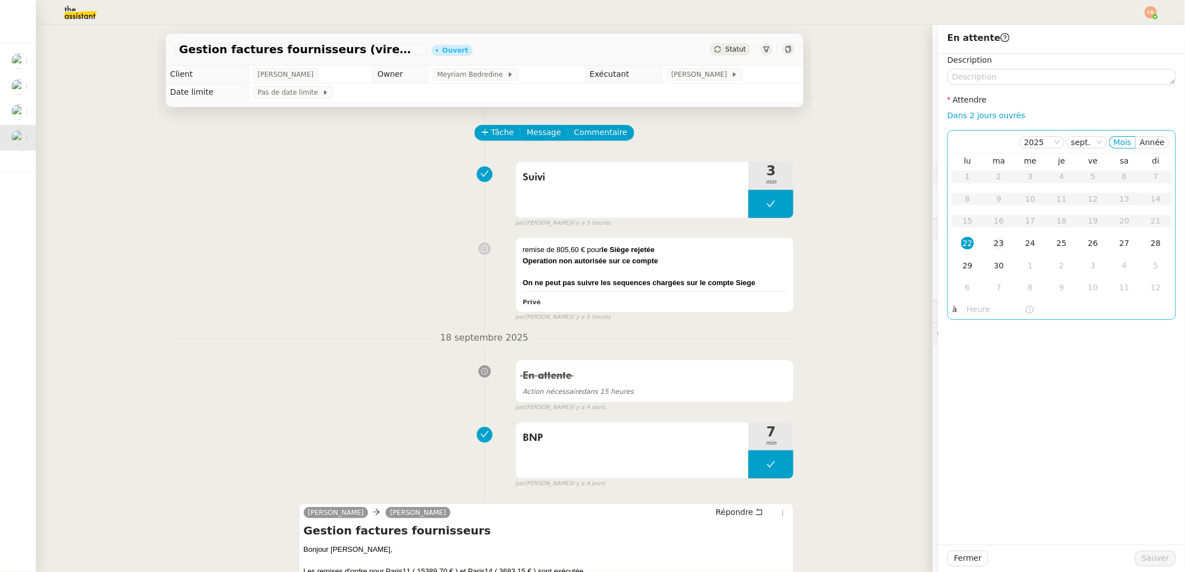
click at [993, 242] on div "23" at bounding box center [999, 243] width 12 height 12
click at [968, 313] on input "text" at bounding box center [996, 309] width 58 height 13
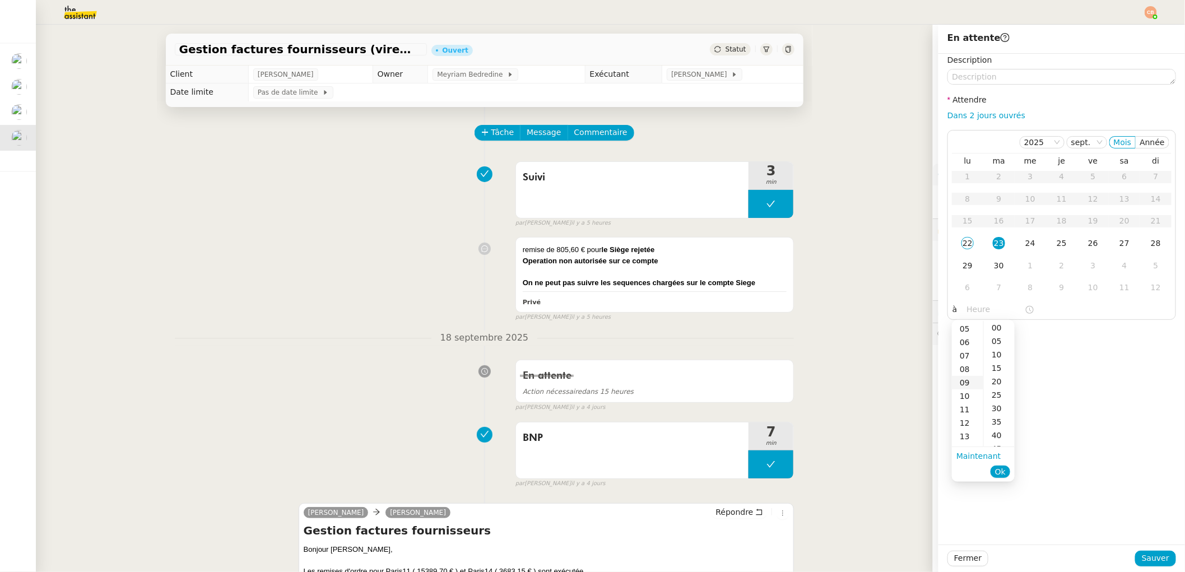
click at [968, 381] on div "09" at bounding box center [967, 382] width 31 height 13
click at [999, 325] on div "00" at bounding box center [999, 327] width 31 height 13
type input "09:00"
drag, startPoint x: 1058, startPoint y: 359, endPoint x: 1082, endPoint y: 430, distance: 75.7
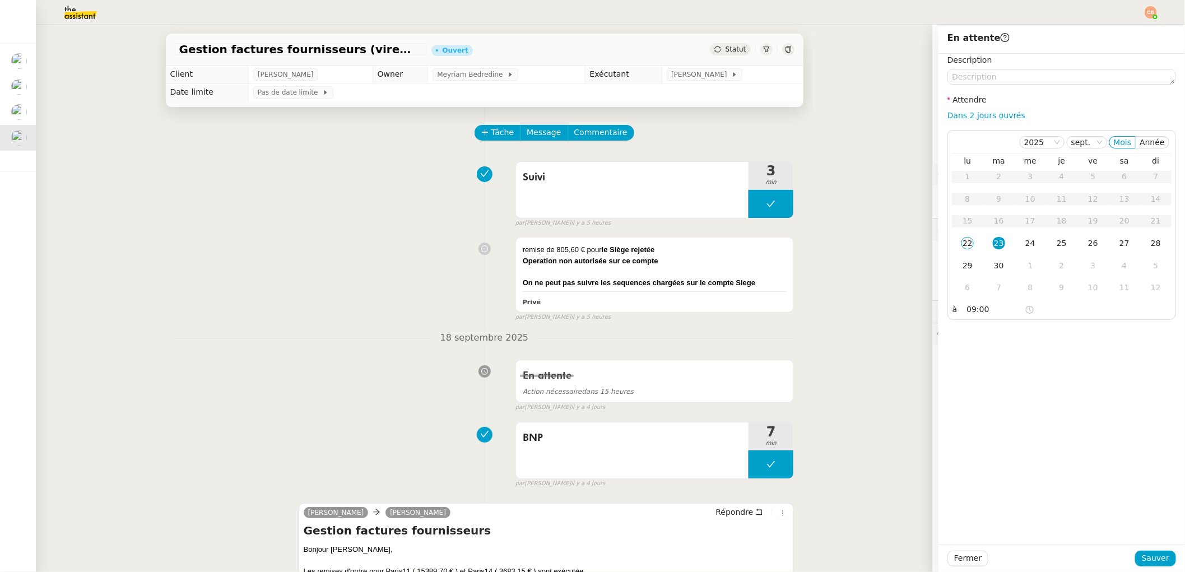
click at [1060, 362] on div "Description Attendre Dans 2 jours ouvrés [DATE] Mois Année lu ma me je ve sa di…" at bounding box center [1062, 299] width 247 height 491
click at [1142, 555] on span "Sauver" at bounding box center [1155, 558] width 27 height 13
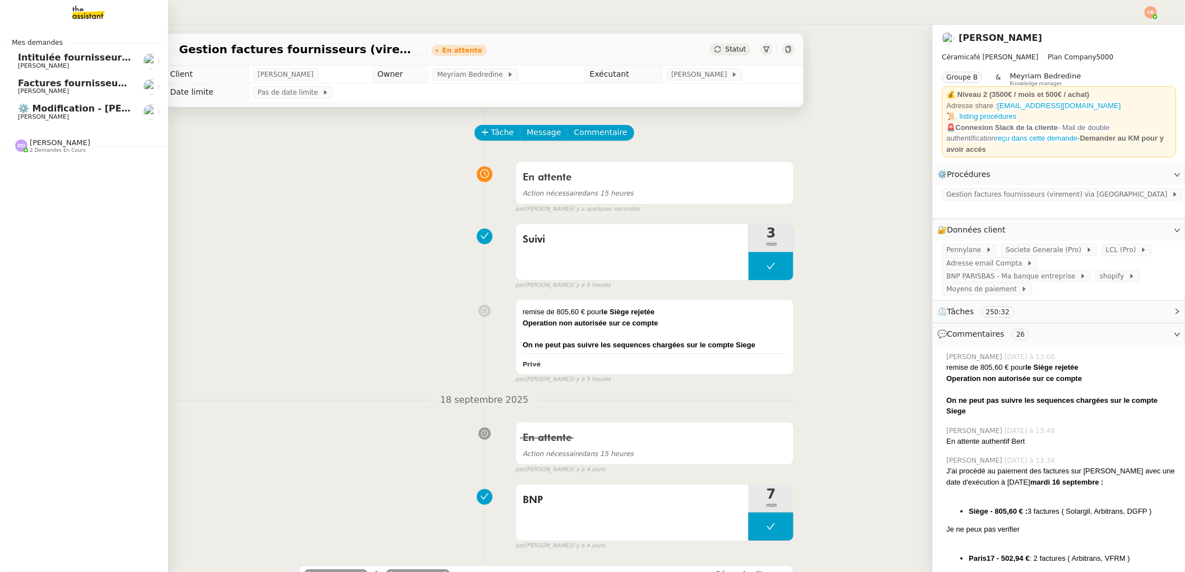
click at [29, 119] on span "[PERSON_NAME]" at bounding box center [43, 116] width 51 height 7
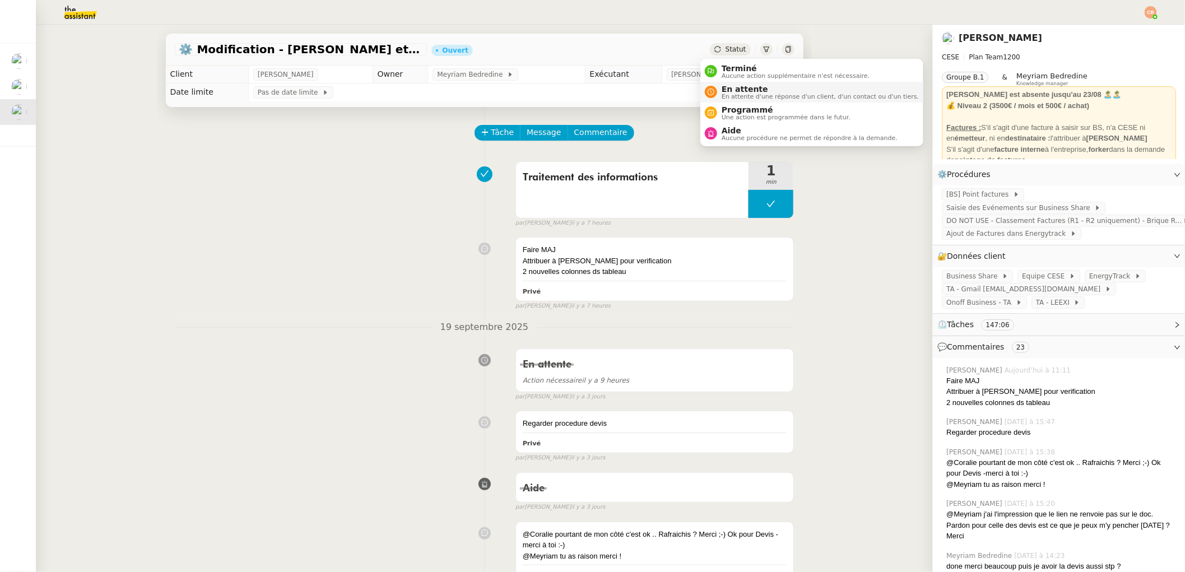
click at [738, 90] on span "En attente" at bounding box center [820, 89] width 197 height 9
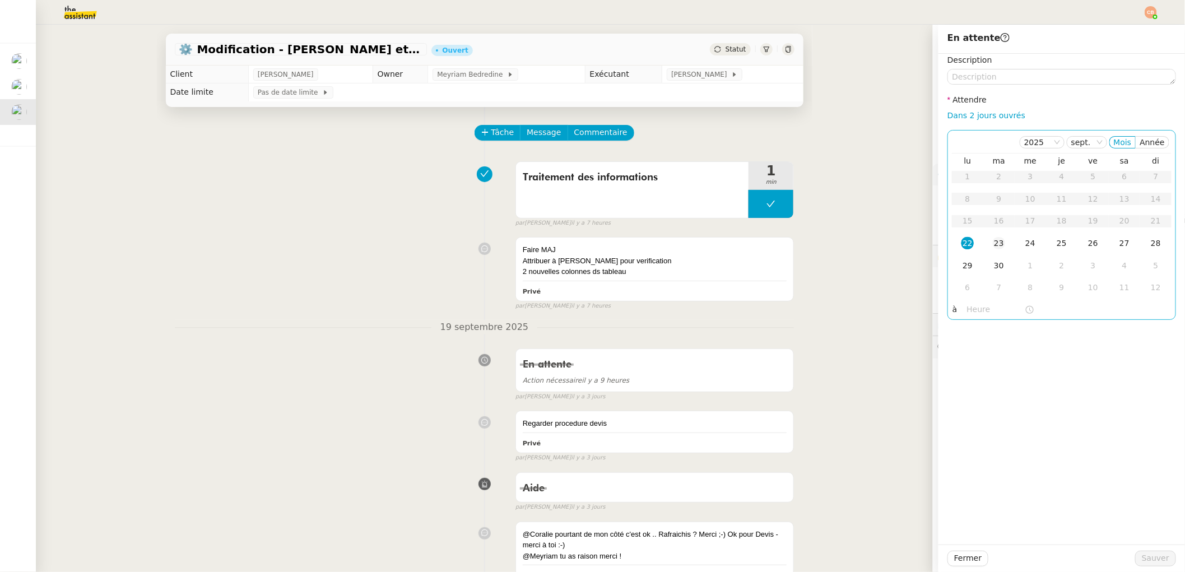
click at [993, 242] on div "23" at bounding box center [999, 243] width 12 height 12
click at [970, 311] on input "text" at bounding box center [996, 309] width 58 height 13
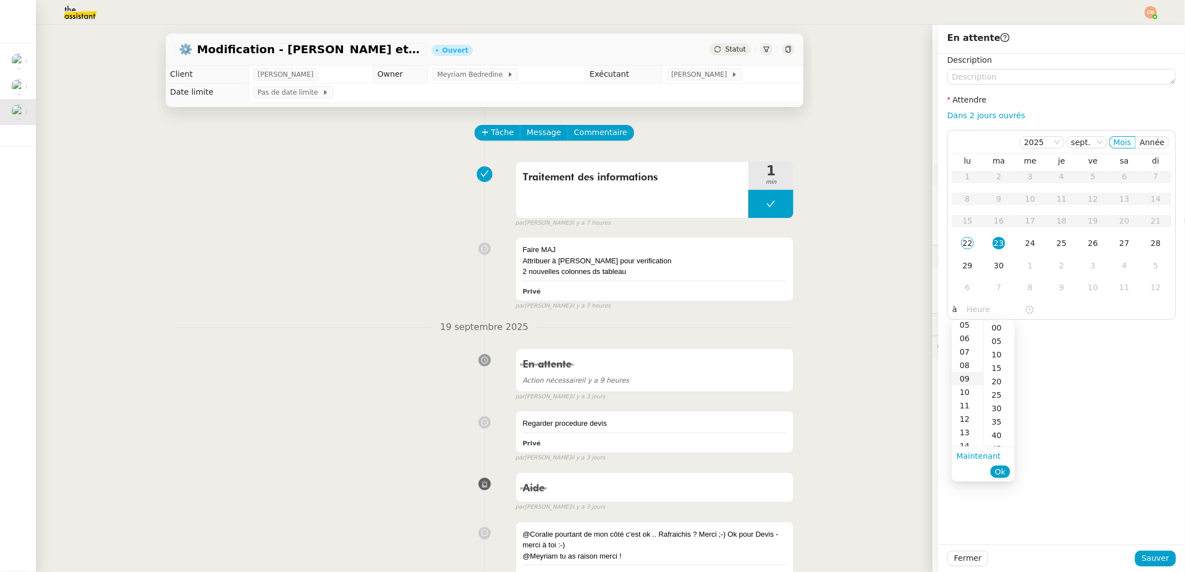
click at [967, 376] on div "09" at bounding box center [967, 378] width 31 height 13
click at [998, 328] on div "00" at bounding box center [999, 327] width 31 height 13
type input "09:00"
drag, startPoint x: 1050, startPoint y: 356, endPoint x: 1061, endPoint y: 391, distance: 37.0
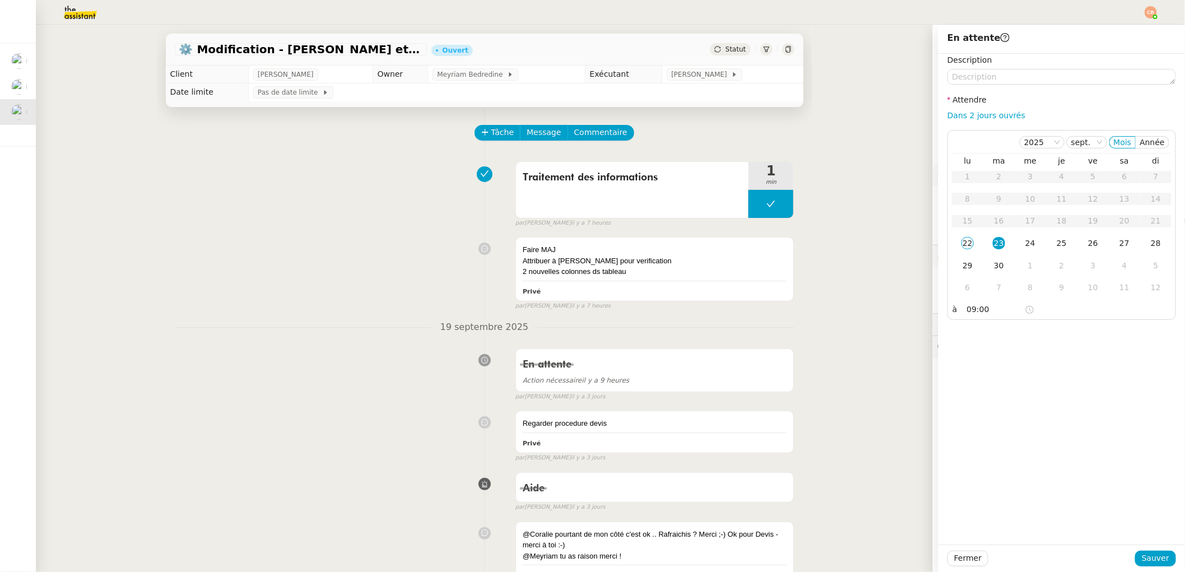
click at [1050, 356] on div "Description Attendre Dans 2 jours ouvrés [DATE] Mois Année lu ma me je ve sa di…" at bounding box center [1062, 299] width 247 height 491
drag, startPoint x: 1156, startPoint y: 556, endPoint x: 294, endPoint y: 284, distance: 904.5
click at [1156, 556] on span "Sauver" at bounding box center [1155, 558] width 27 height 13
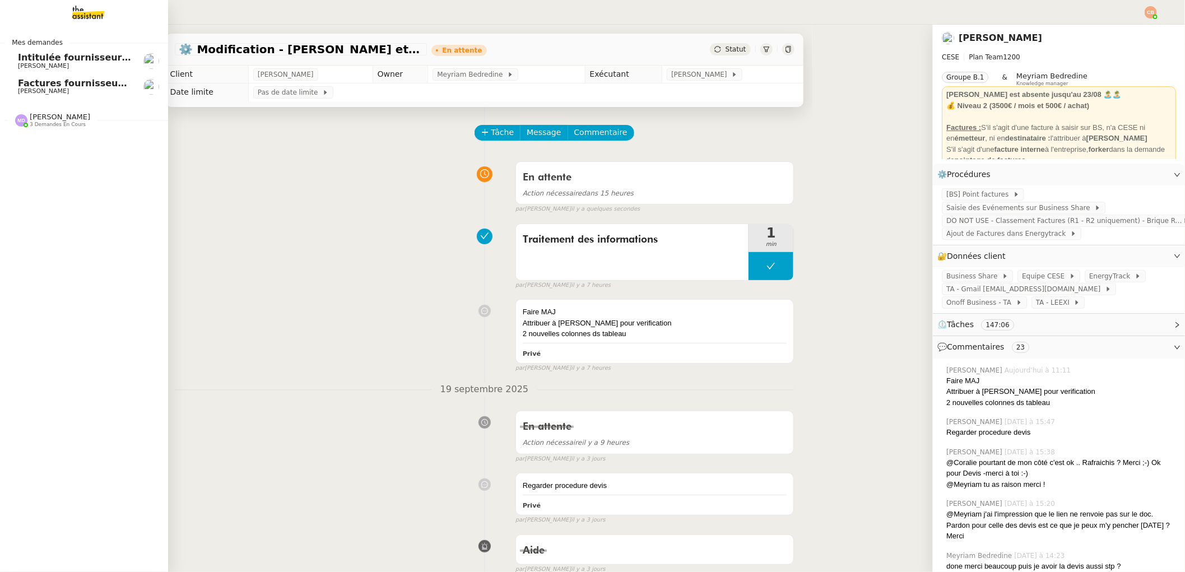
click at [48, 80] on span "Factures fournisseurs règlement par prélèvement, CB et espèces via Pennylane - …" at bounding box center [266, 83] width 496 height 11
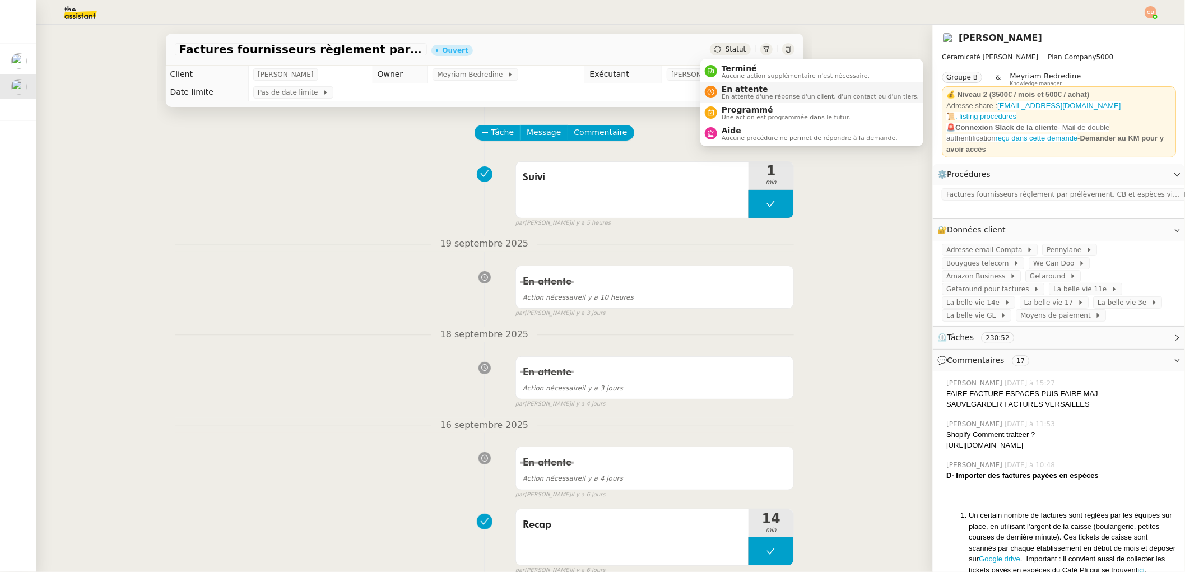
click at [725, 94] on span "En attente d'une réponse d'un client, d'un contact ou d'un tiers." at bounding box center [820, 97] width 197 height 6
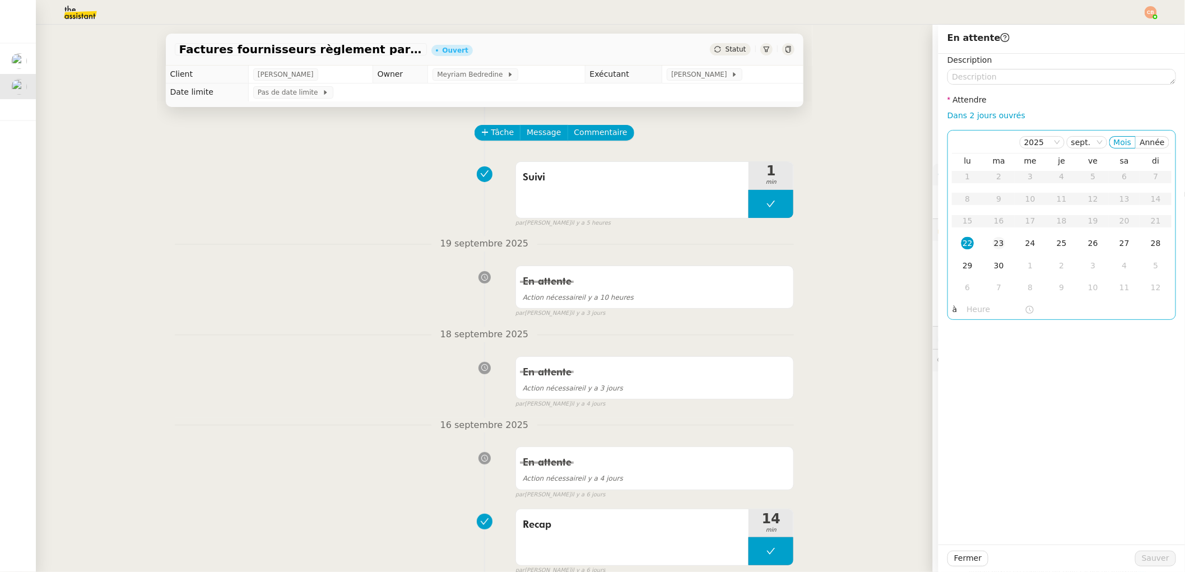
click at [993, 238] on div "23" at bounding box center [999, 243] width 12 height 12
click at [970, 308] on input "text" at bounding box center [996, 309] width 58 height 13
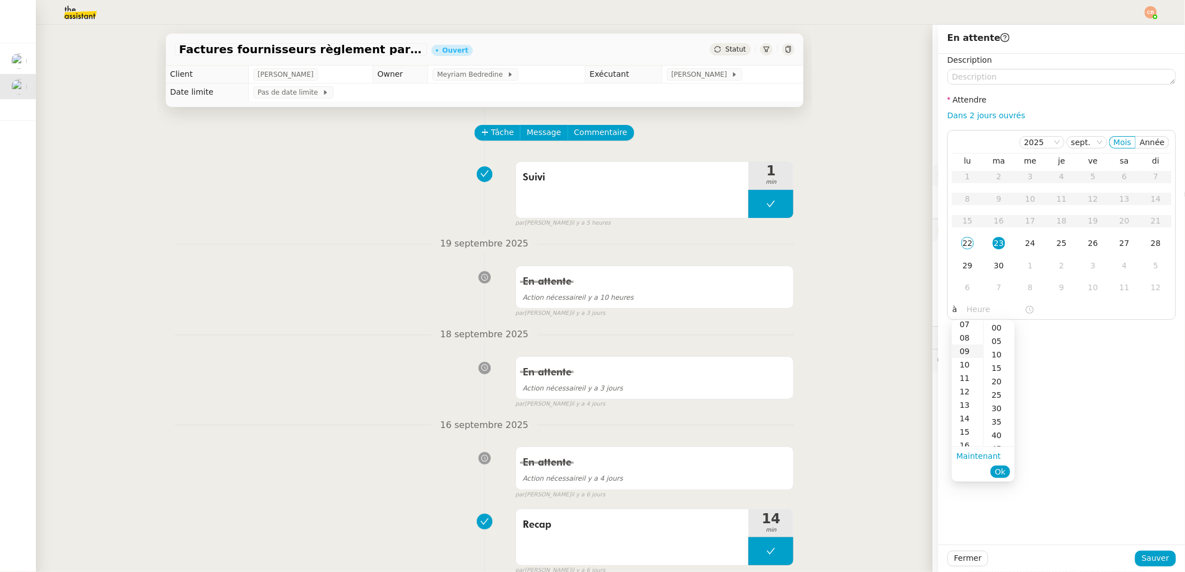
click at [968, 348] on div "09" at bounding box center [967, 351] width 31 height 13
click at [995, 325] on div "00" at bounding box center [999, 327] width 31 height 13
type input "09:00"
drag, startPoint x: 1045, startPoint y: 338, endPoint x: 1086, endPoint y: 488, distance: 155.7
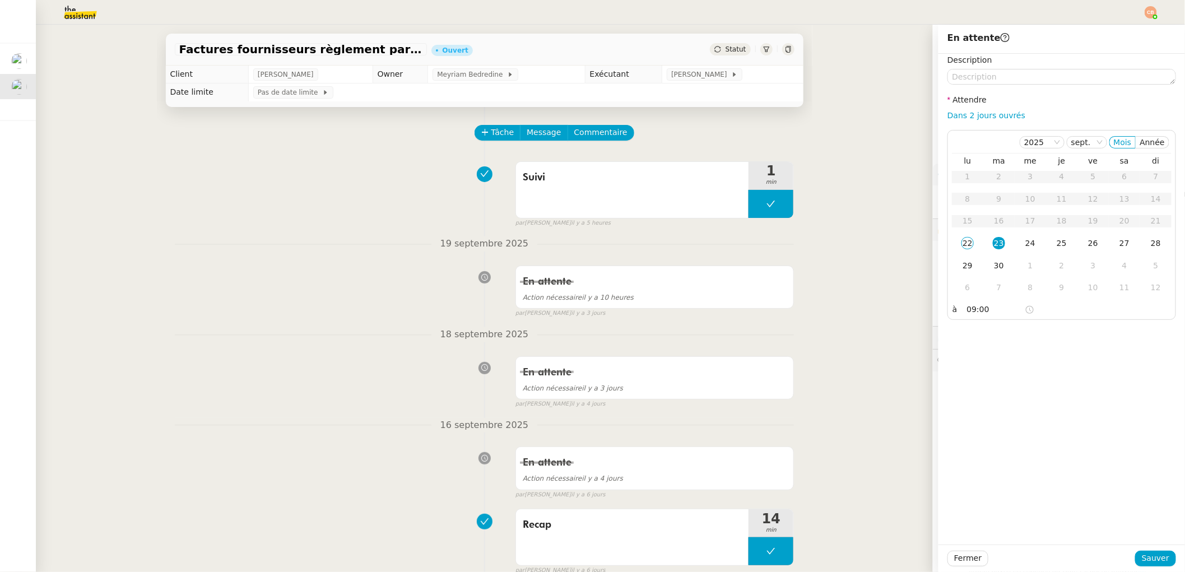
click at [1046, 340] on div "Description Attendre Dans 2 jours ouvrés [DATE] Mois Année lu ma me je ve sa di…" at bounding box center [1062, 299] width 247 height 491
click at [1136, 564] on button "Sauver" at bounding box center [1156, 559] width 41 height 16
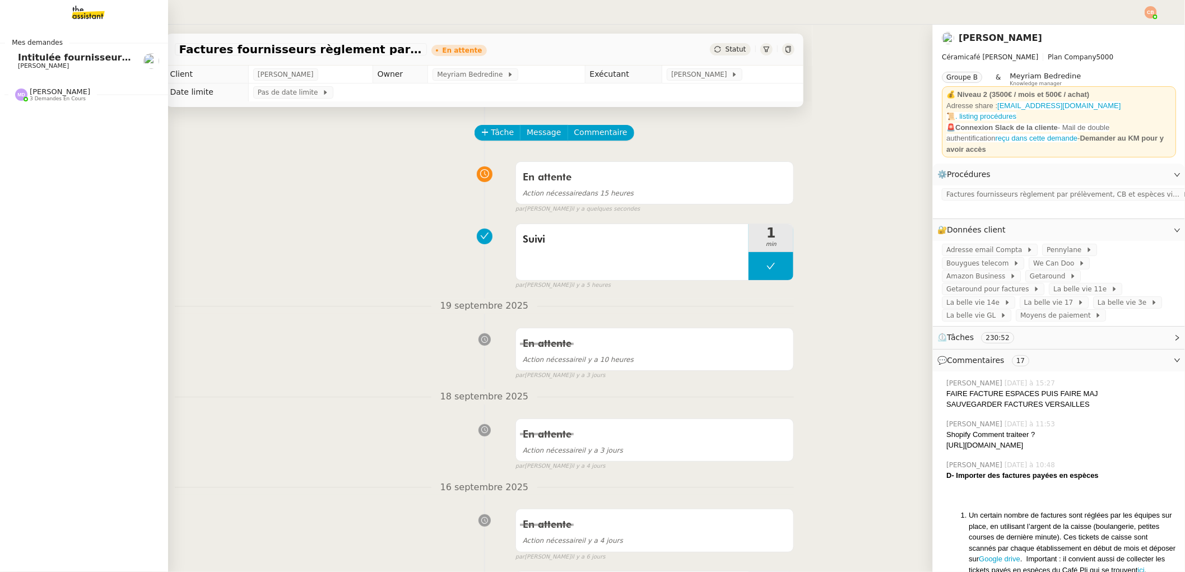
click at [27, 63] on span "[PERSON_NAME]" at bounding box center [43, 65] width 51 height 7
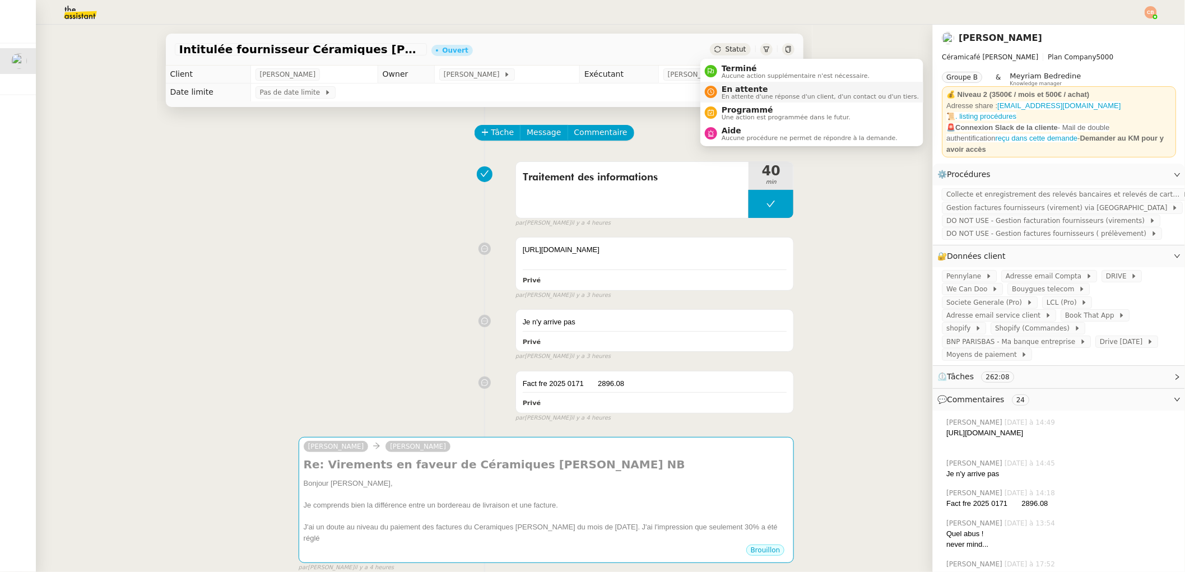
click at [733, 90] on span "En attente" at bounding box center [820, 89] width 197 height 9
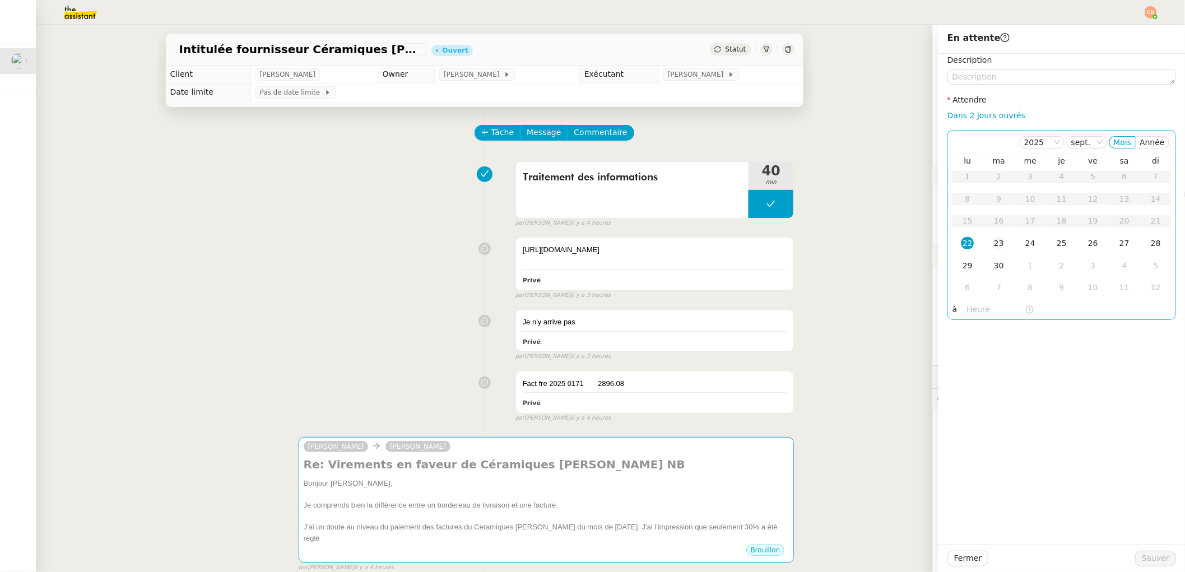
click at [993, 241] on div "23" at bounding box center [999, 243] width 12 height 12
drag, startPoint x: 967, startPoint y: 306, endPoint x: 966, endPoint y: 313, distance: 6.9
click at [967, 307] on input "text" at bounding box center [996, 309] width 58 height 13
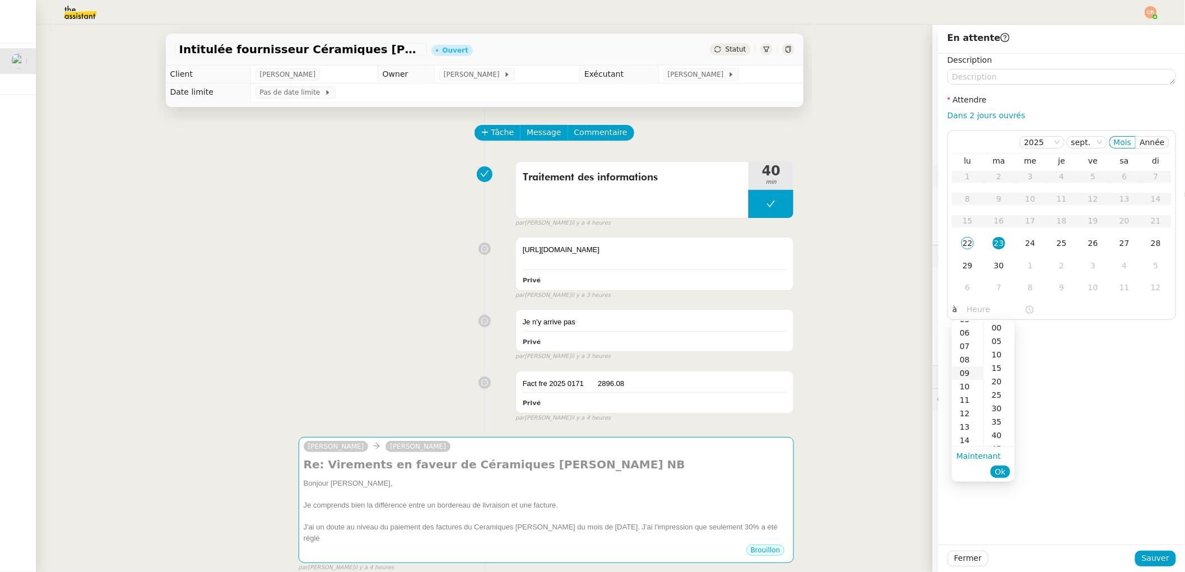
click at [965, 374] on div "09" at bounding box center [967, 373] width 31 height 13
click at [1005, 322] on div "00" at bounding box center [999, 327] width 31 height 13
type input "09:00"
click at [1004, 326] on div "00" at bounding box center [999, 327] width 31 height 13
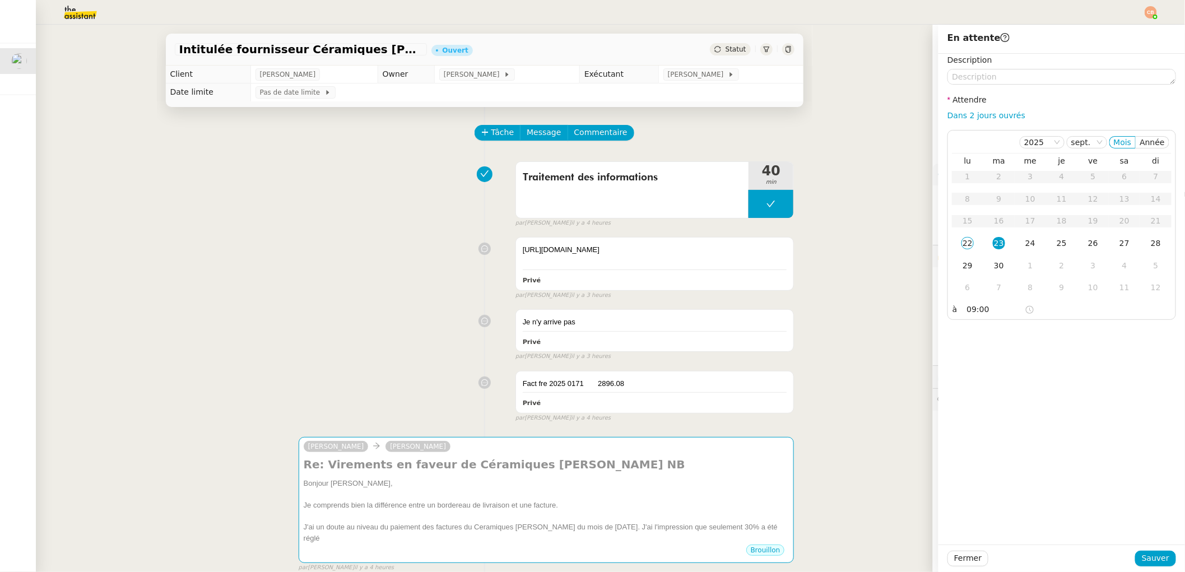
drag, startPoint x: 1067, startPoint y: 337, endPoint x: 1082, endPoint y: 420, distance: 84.2
click at [1069, 346] on div "Description Attendre Dans 2 jours ouvrés [DATE] Mois Année lu ma me je ve sa di…" at bounding box center [1062, 299] width 247 height 491
click at [1142, 555] on span "Sauver" at bounding box center [1155, 558] width 27 height 13
